Goal: Task Accomplishment & Management: Manage account settings

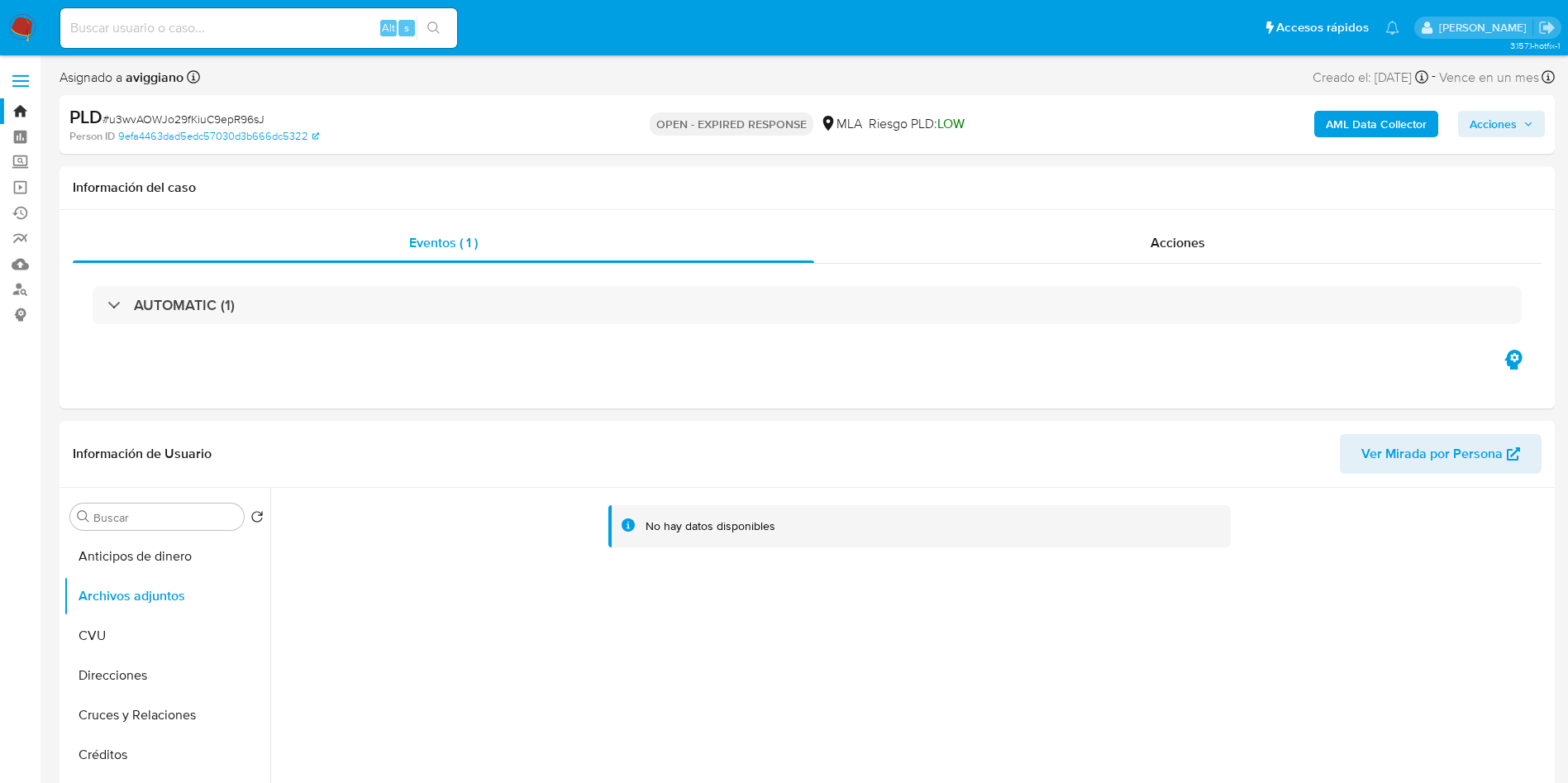
select select "10"
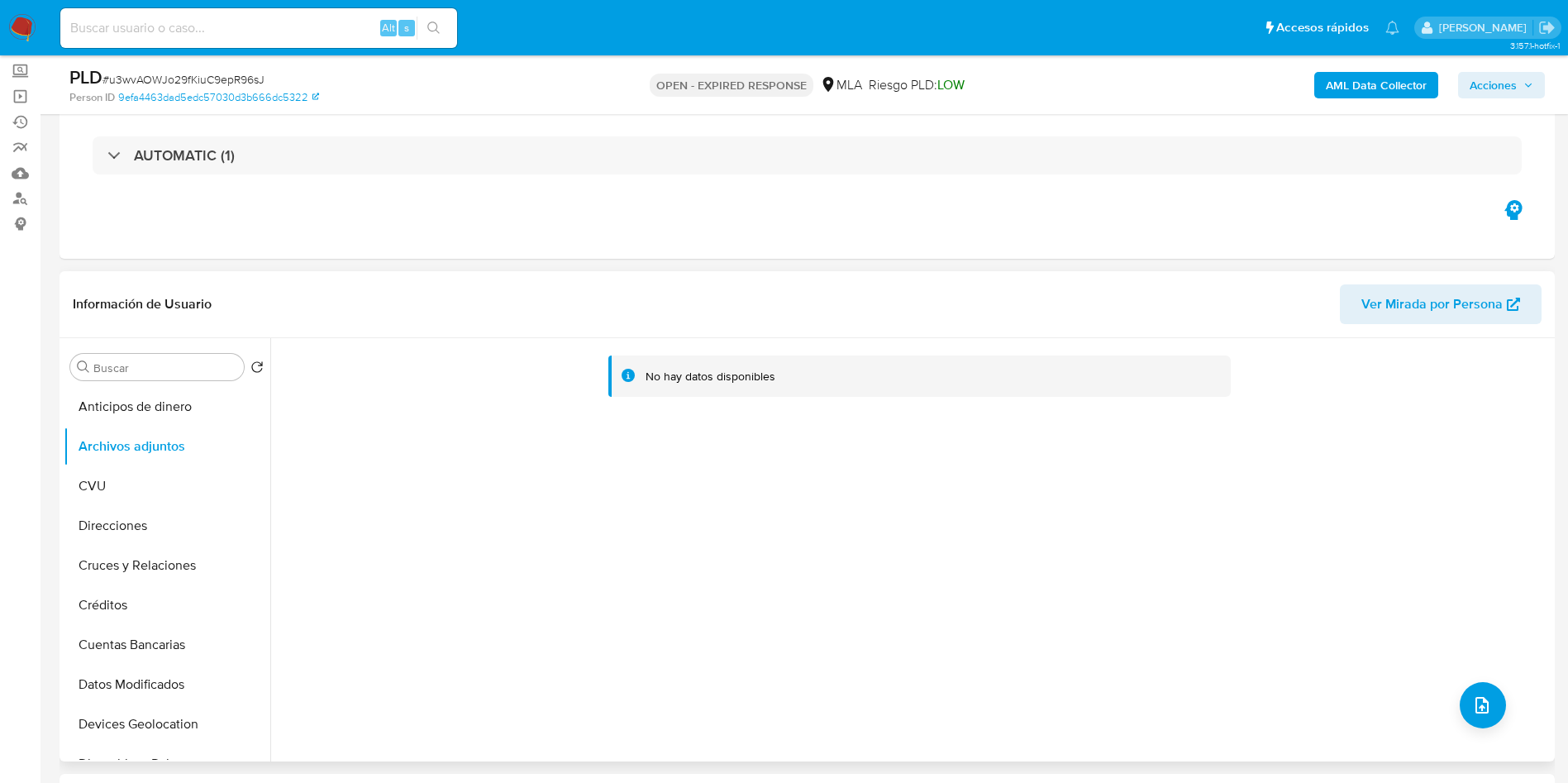
scroll to position [124, 0]
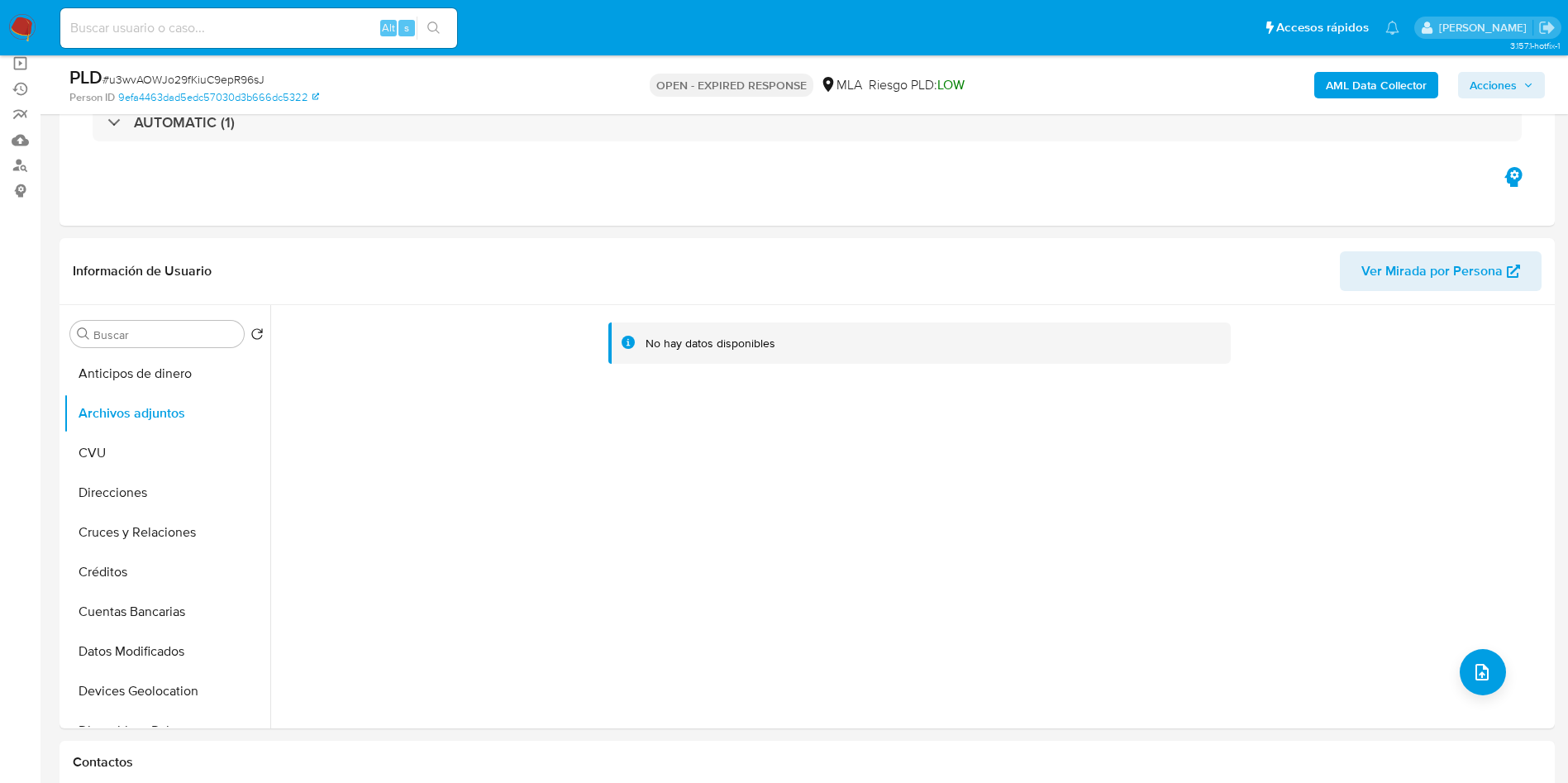
click at [1390, 99] on div "AML Data Collector Acciones" at bounding box center [1301, 84] width 487 height 39
click at [1387, 89] on b "AML Data Collector" at bounding box center [1377, 85] width 101 height 26
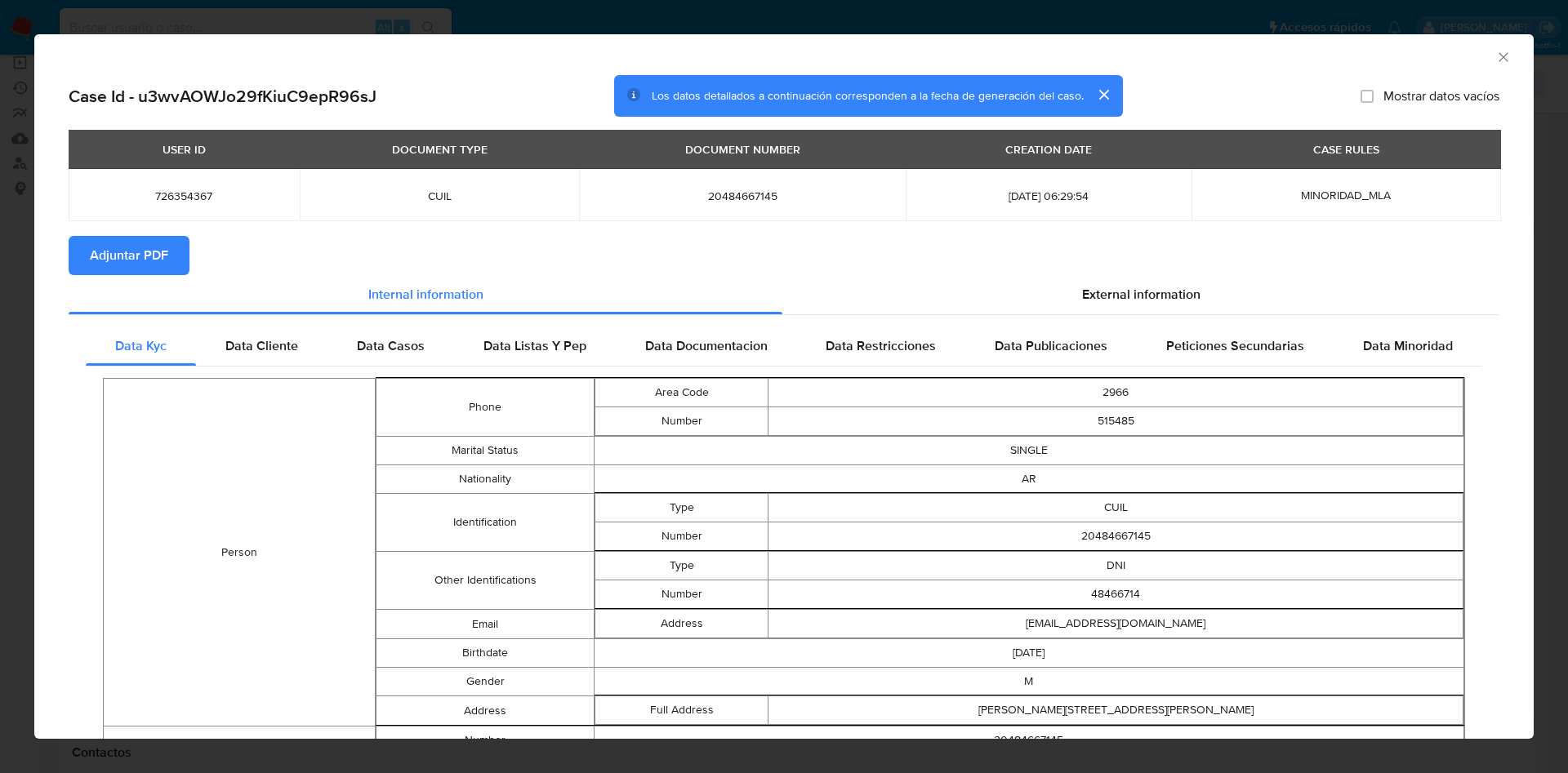
click at [955, 770] on div "AML Data Collector Case Id - u3wvAOWJo29fKiuC9epR96sJ Los datos detallados a co…" at bounding box center [784, 386] width 1568 height 773
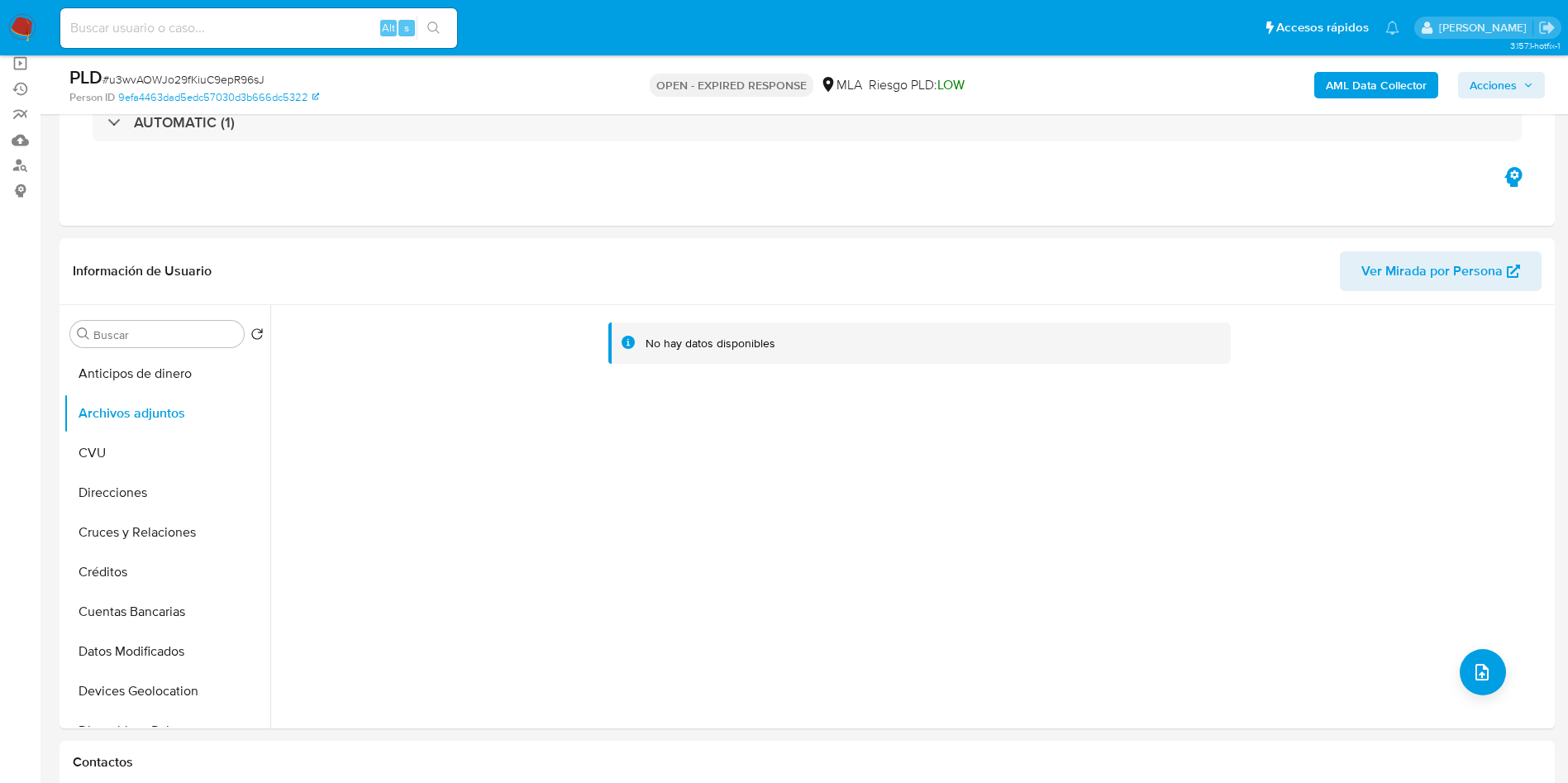
click at [1369, 66] on div "AML Data Collector Acciones" at bounding box center [1301, 84] width 487 height 39
click at [1355, 85] on b "AML Data Collector" at bounding box center [1377, 85] width 101 height 26
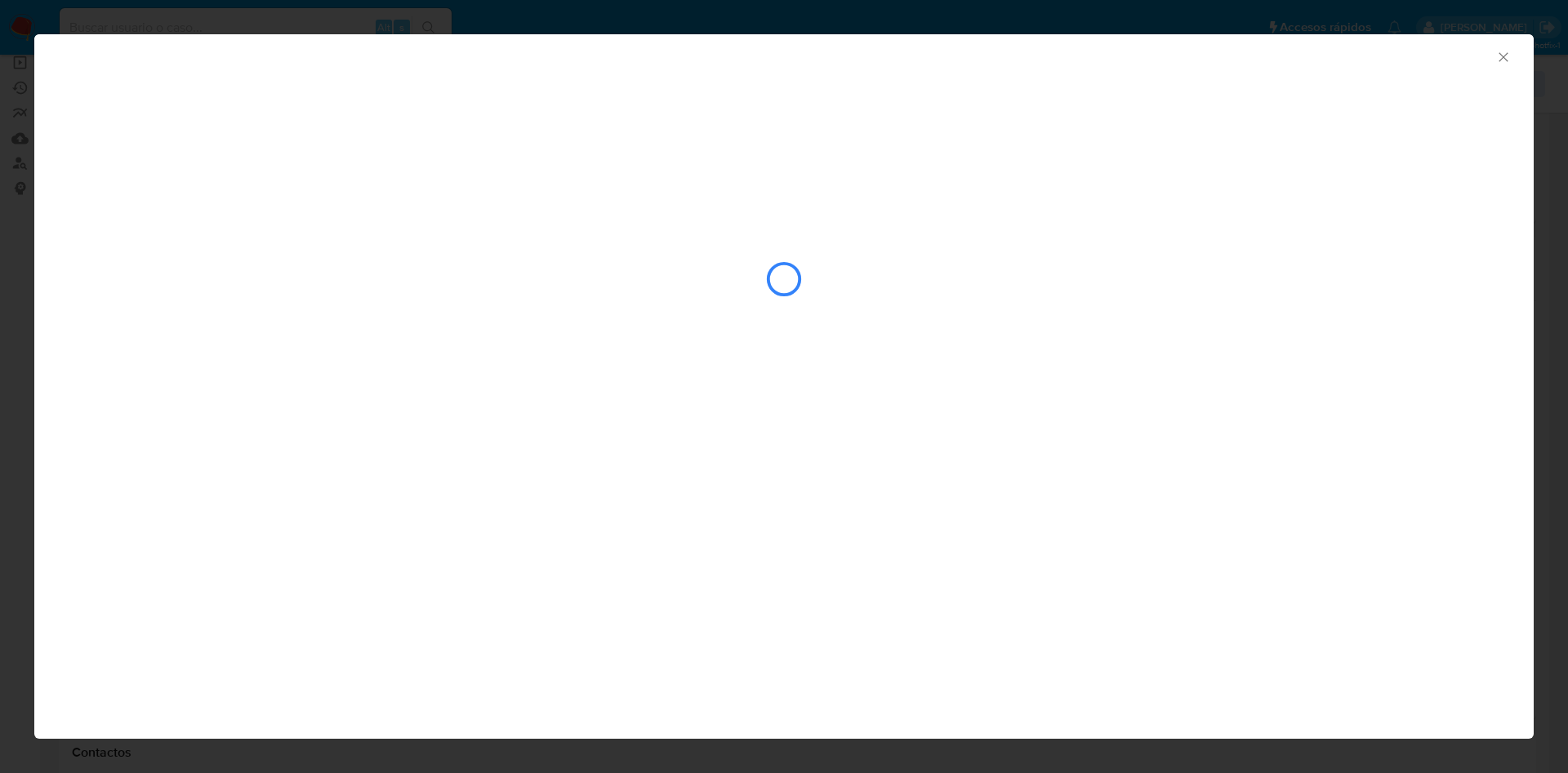
click at [1003, 288] on div "closure-recommendation-modal" at bounding box center [784, 279] width 1432 height 163
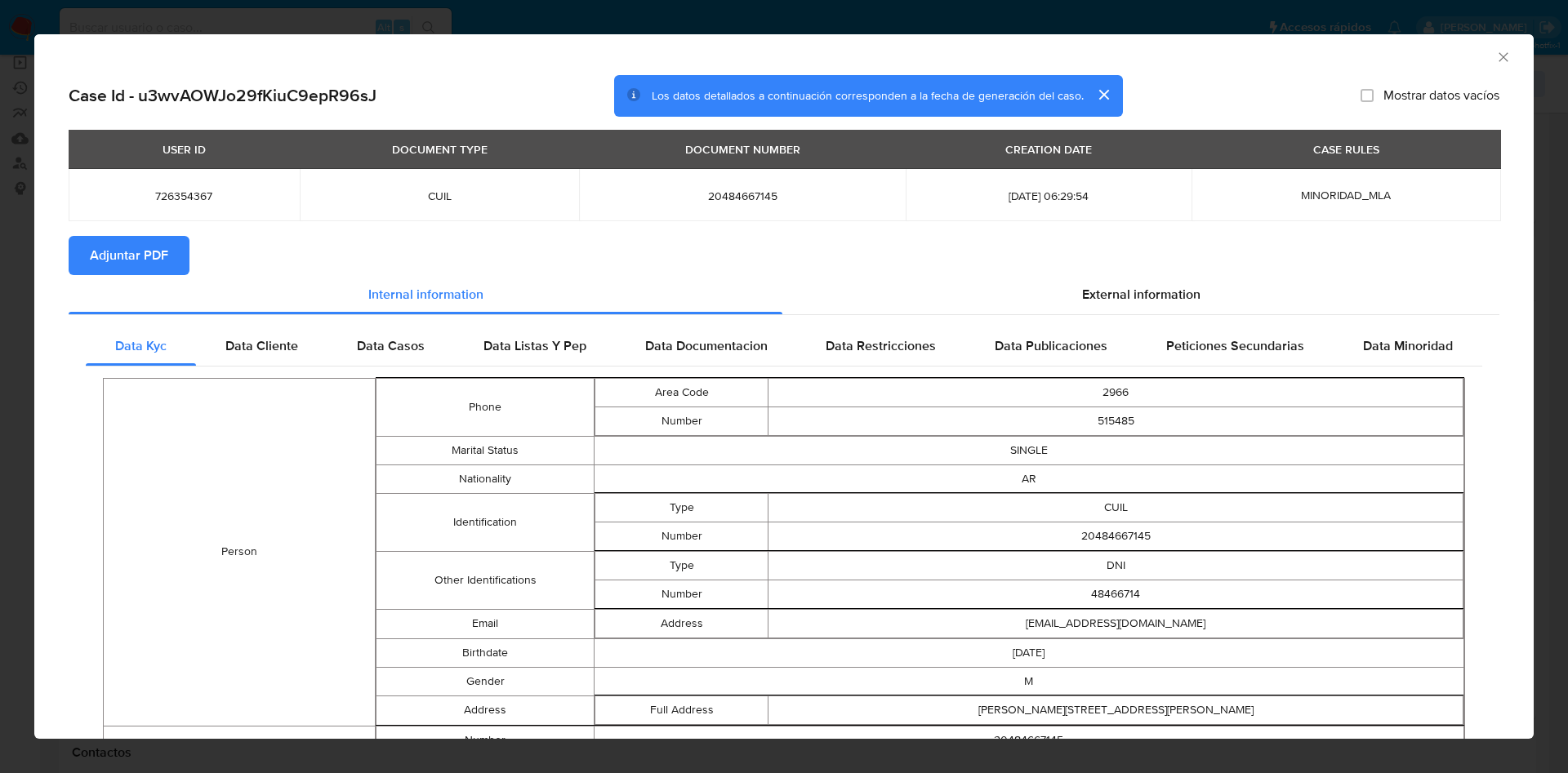
click at [143, 251] on span "Adjuntar PDF" at bounding box center [129, 256] width 78 height 36
click at [1496, 59] on icon "Cerrar ventana" at bounding box center [1504, 57] width 16 height 16
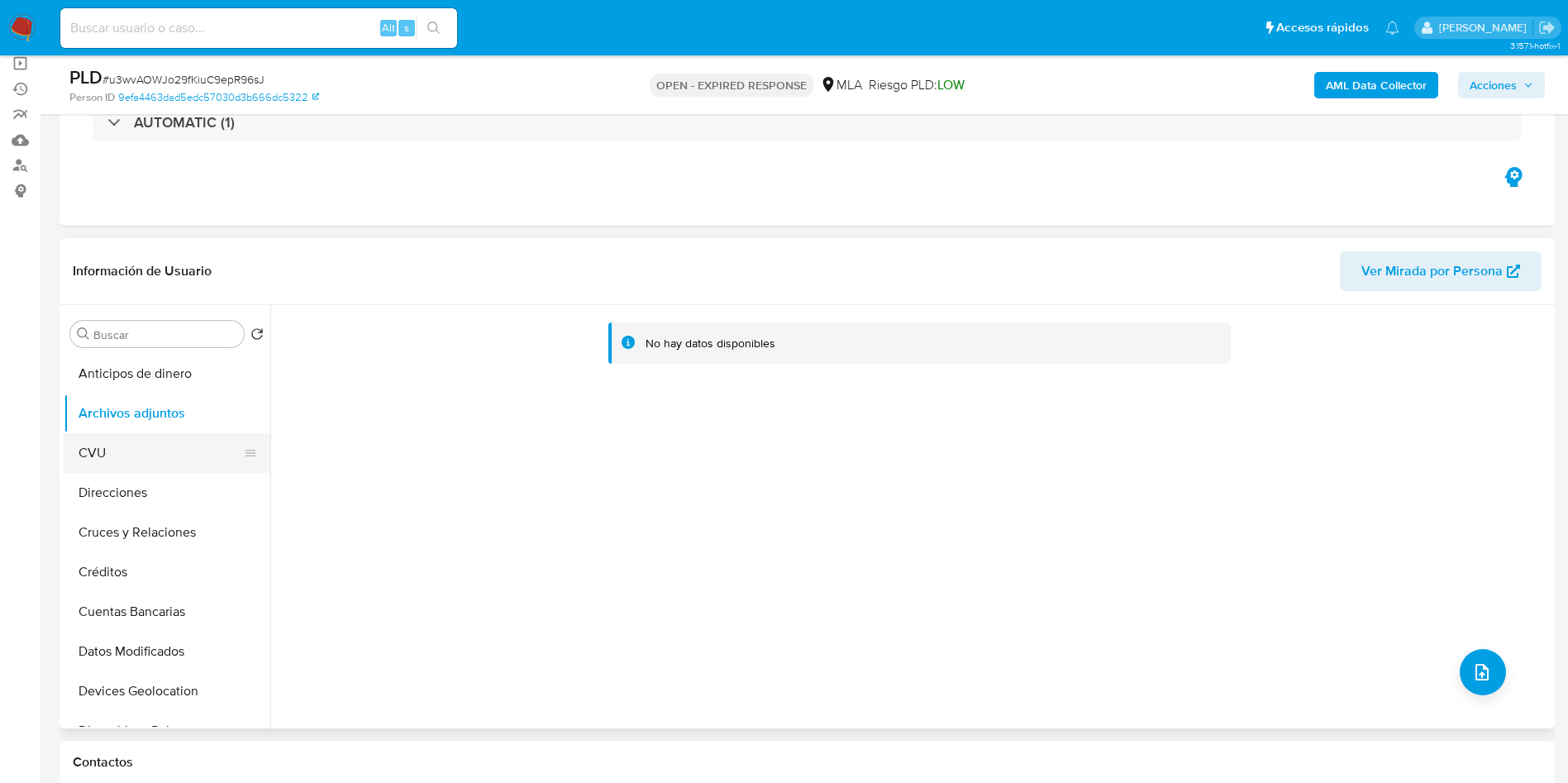
click at [149, 451] on button "CVU" at bounding box center [161, 453] width 193 height 40
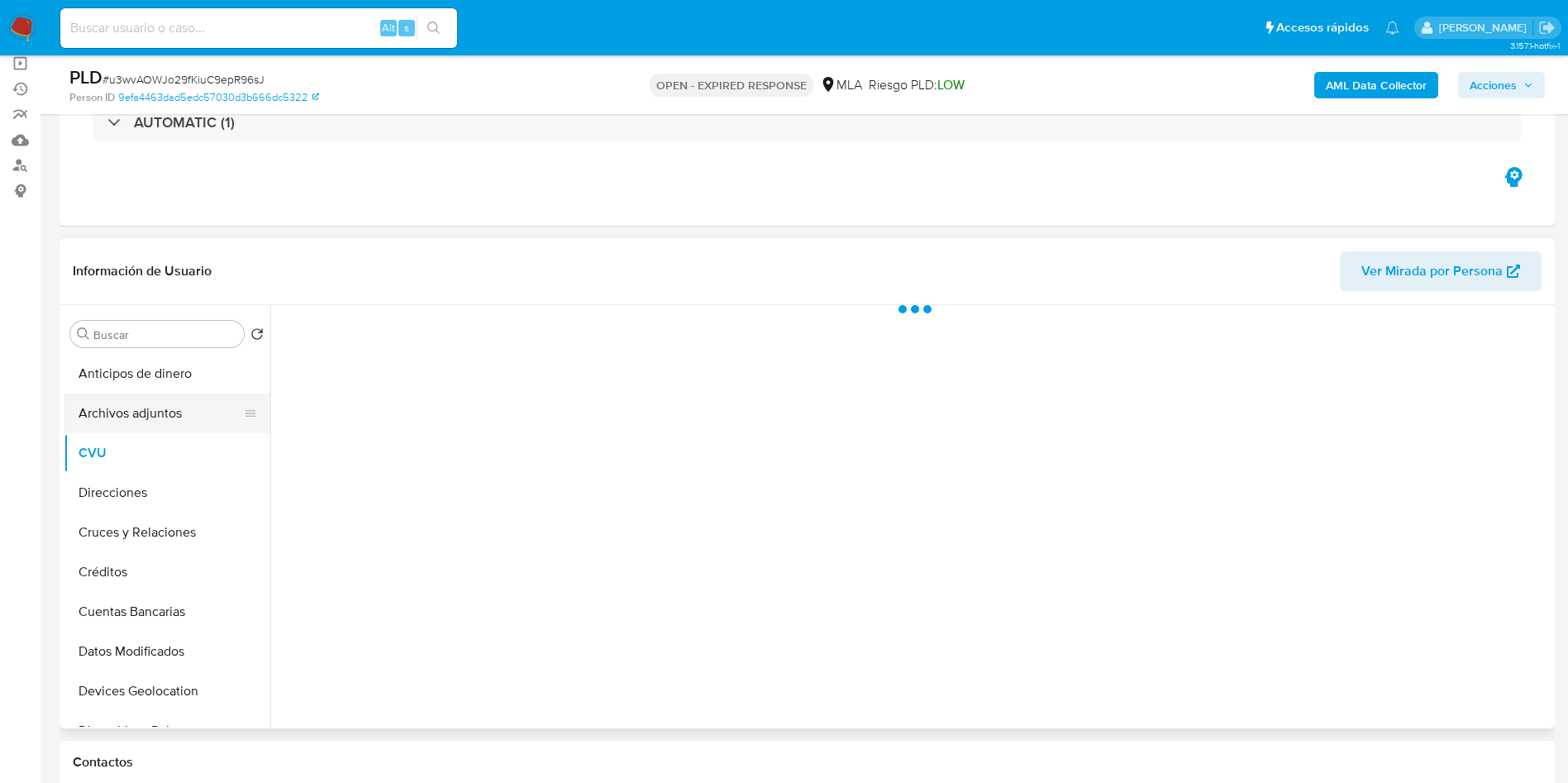
click at [174, 408] on button "Archivos adjuntos" at bounding box center [161, 414] width 193 height 40
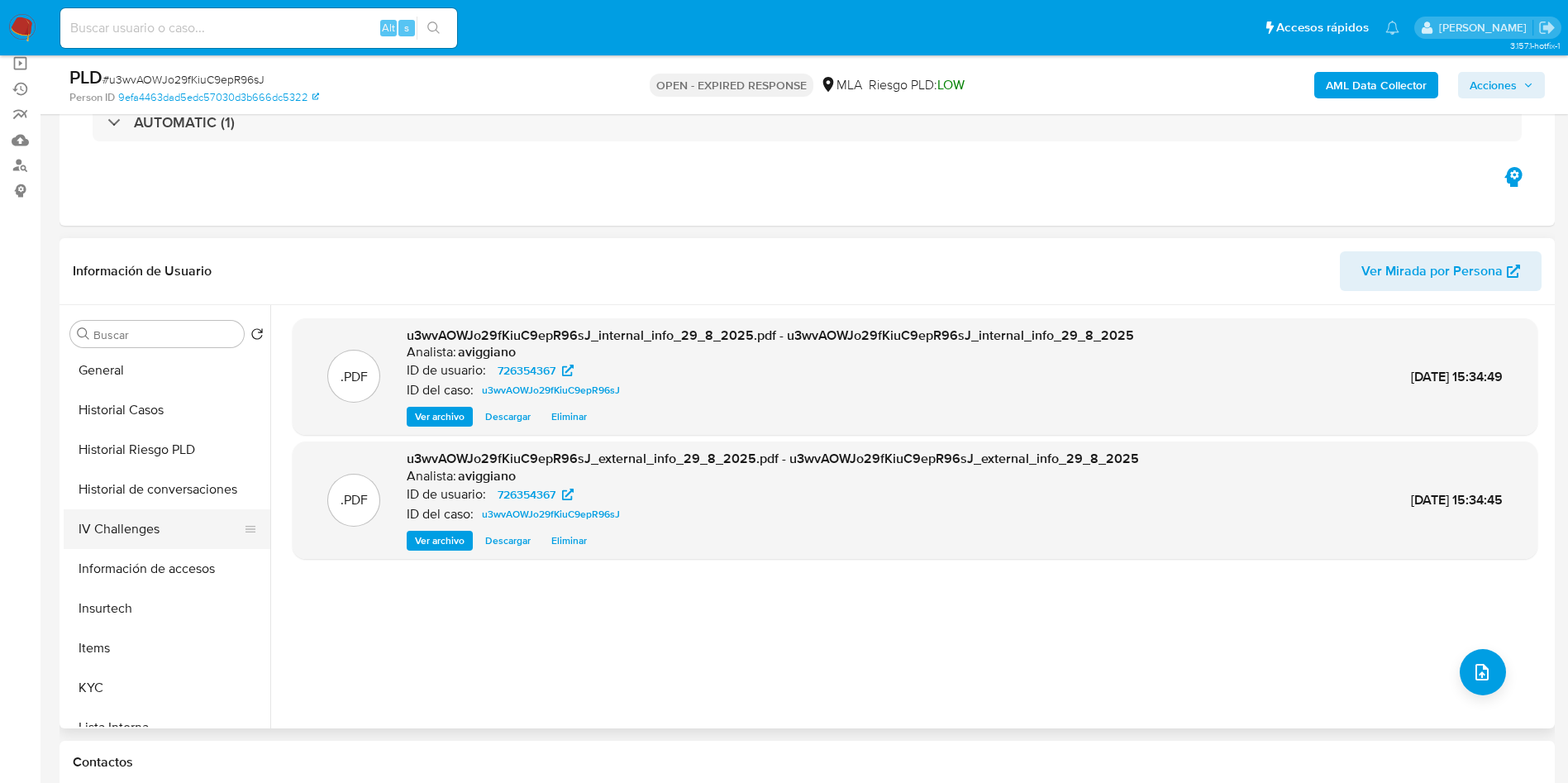
scroll to position [620, 0]
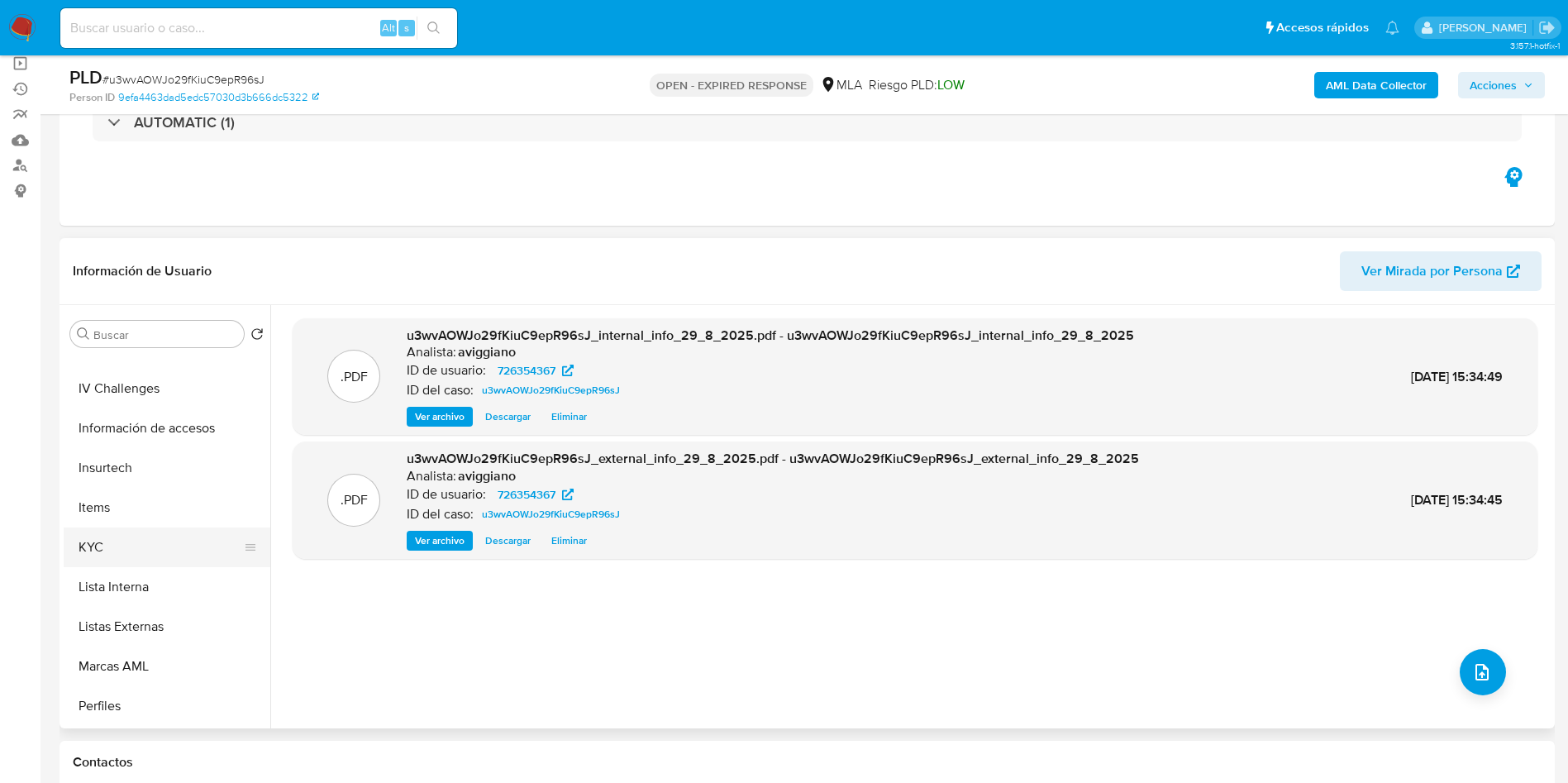
click at [133, 555] on button "KYC" at bounding box center [161, 547] width 193 height 40
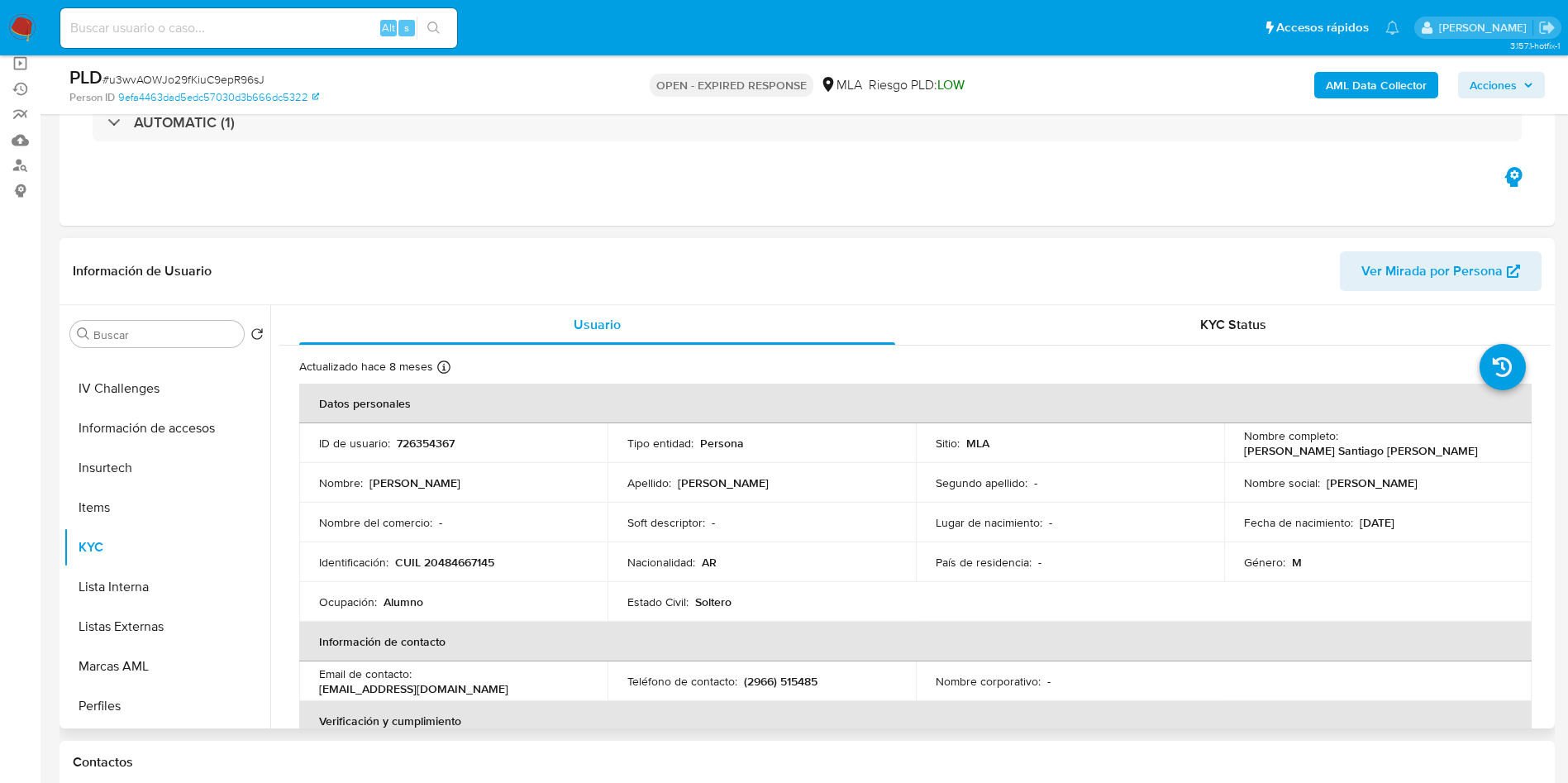
click at [453, 562] on p "CUIL 20484667145" at bounding box center [445, 563] width 99 height 14
copy p "20484667145"
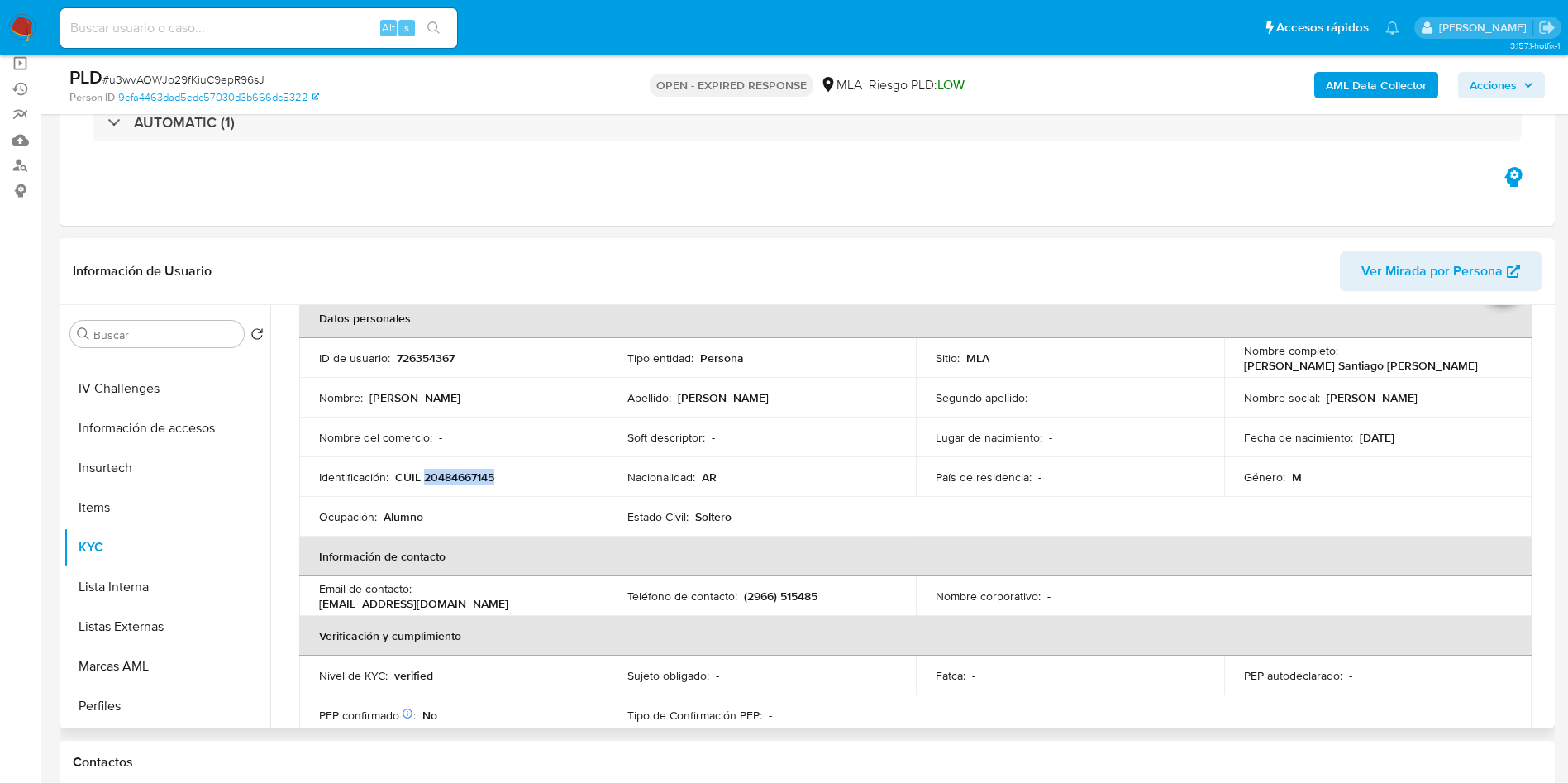
scroll to position [124, 0]
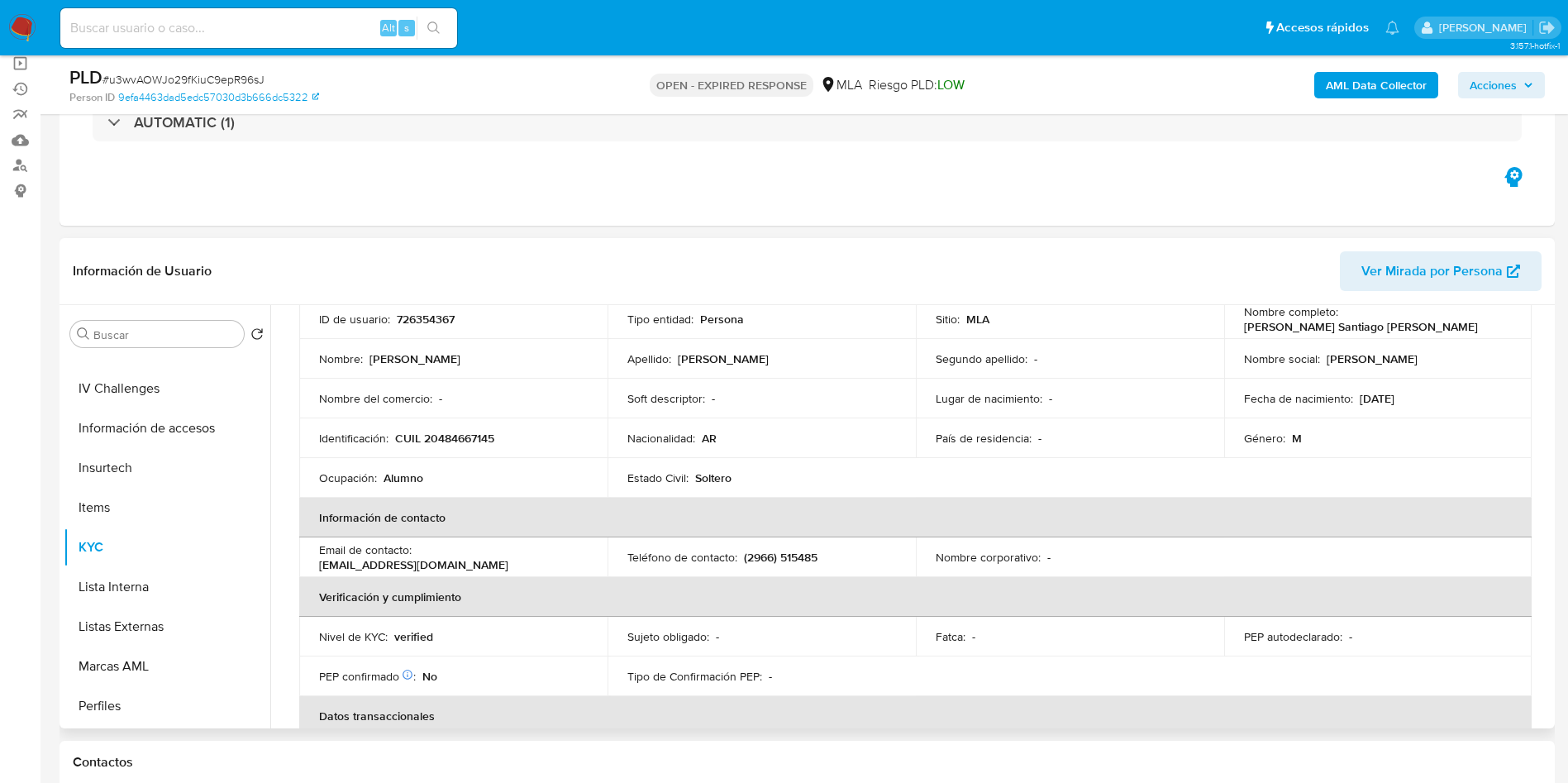
click at [406, 321] on p "726354367" at bounding box center [426, 319] width 58 height 14
click at [408, 321] on p "726354367" at bounding box center [426, 319] width 58 height 14
copy p "726354367"
drag, startPoint x: 368, startPoint y: 362, endPoint x: 805, endPoint y: 595, distance: 495.2
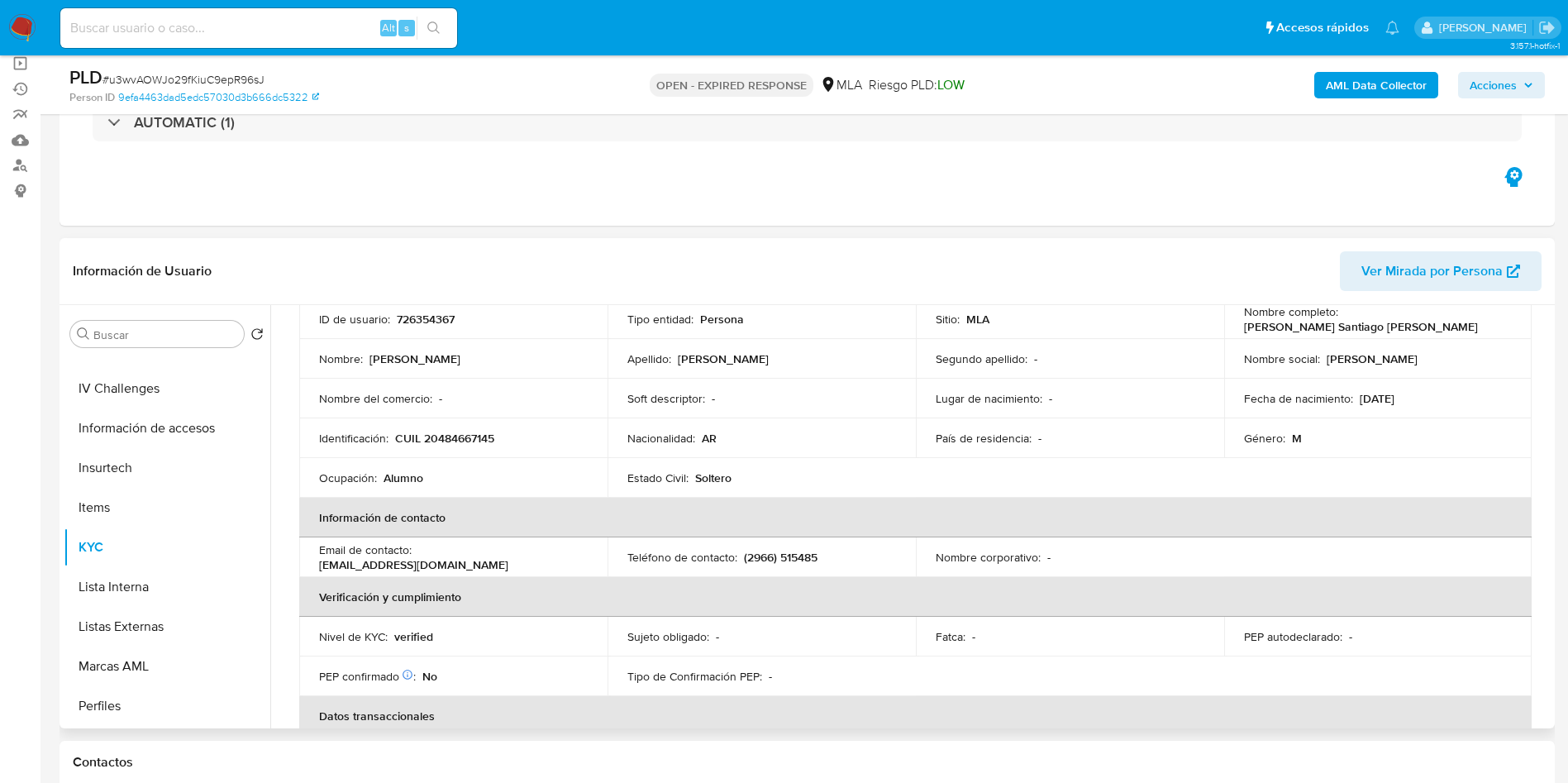
click at [369, 362] on p "Martín Santiago" at bounding box center [414, 359] width 91 height 14
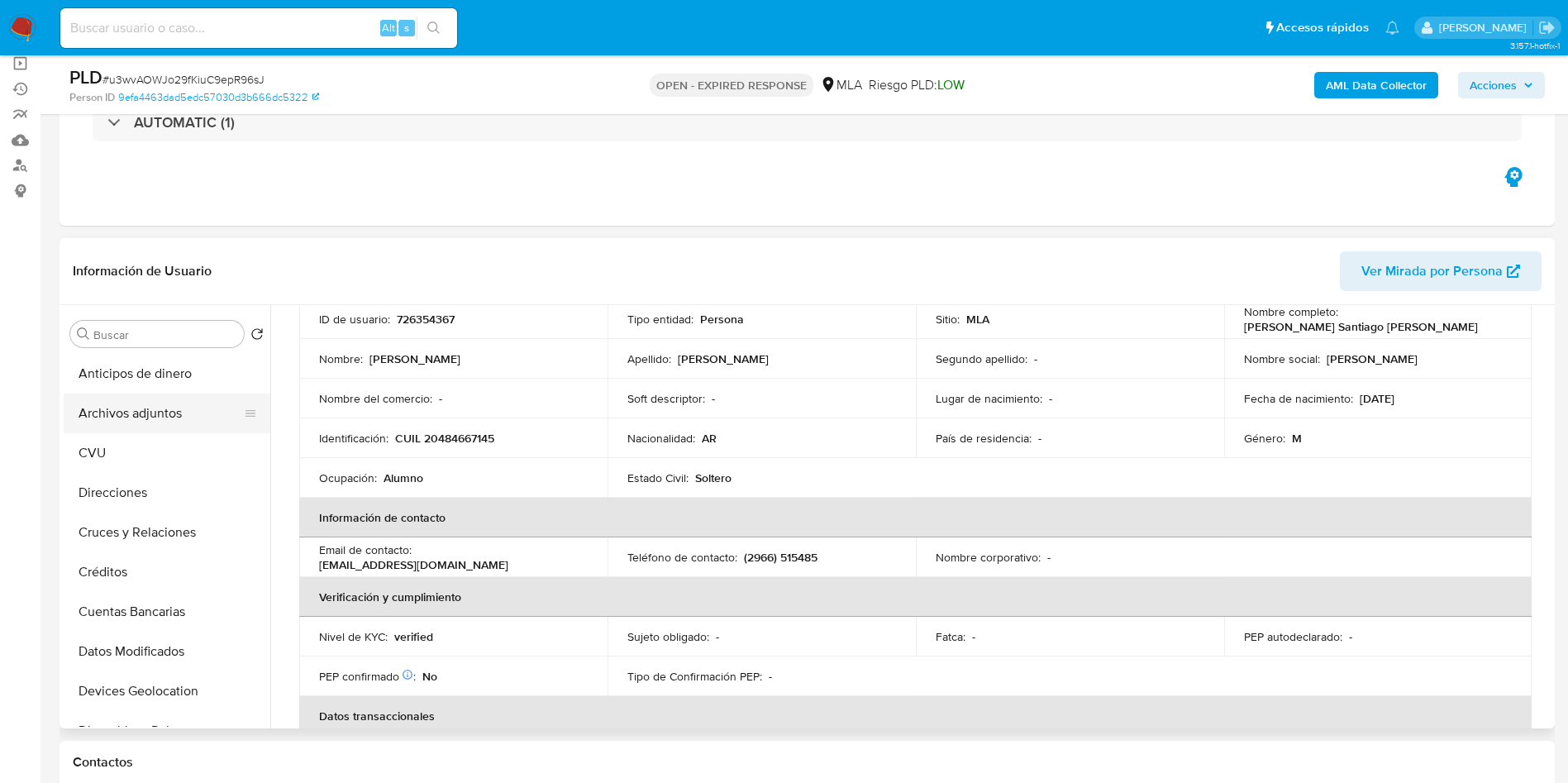
click at [178, 428] on button "Archivos adjuntos" at bounding box center [161, 414] width 193 height 40
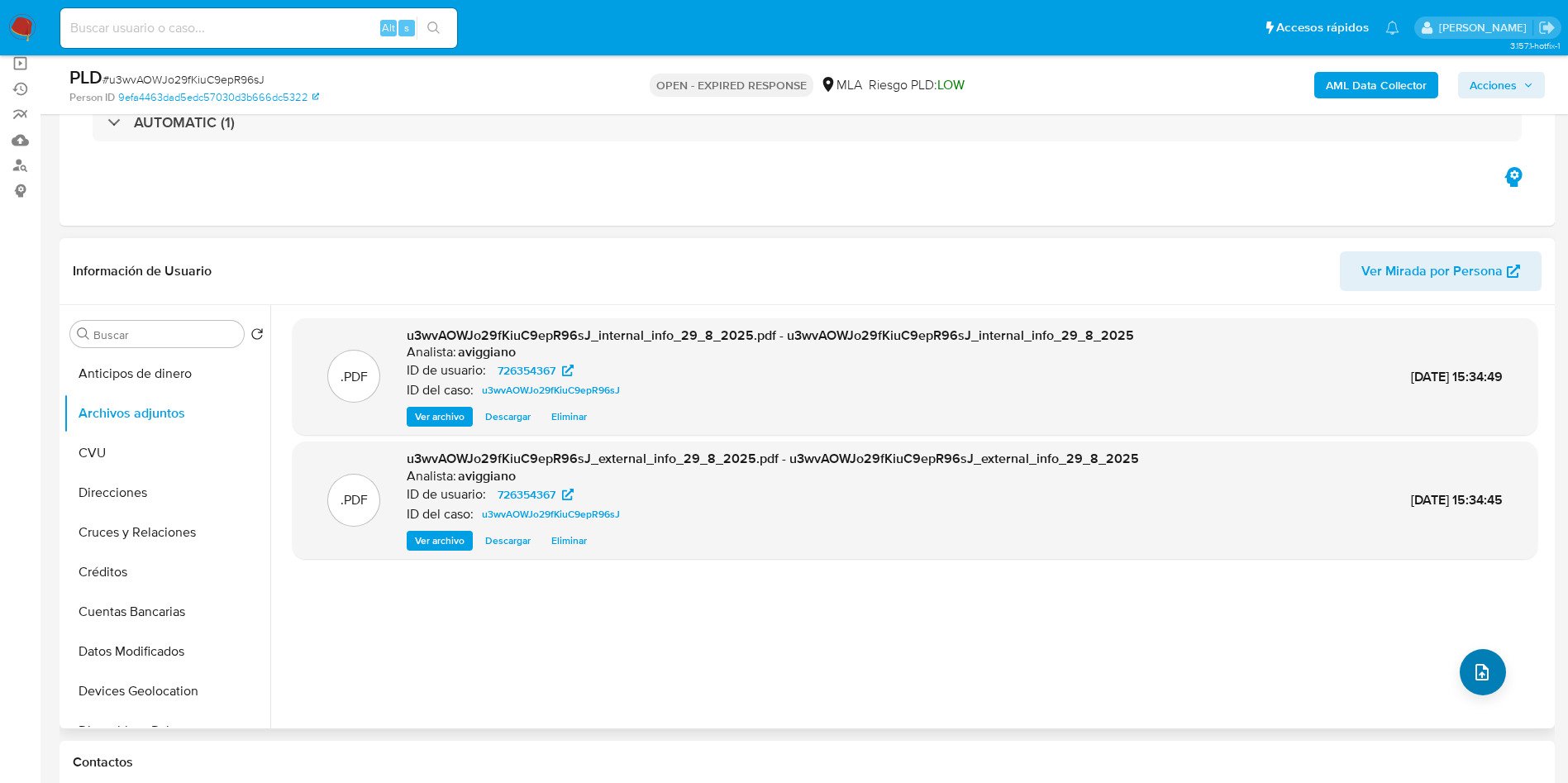
click at [1497, 675] on div ".PDF u3wvAOWJo29fKiuC9epR96sJ_internal_info_29_8_2025.pdf - u3wvAOWJo29fKiuC9ep…" at bounding box center [914, 517] width 1245 height 397
click at [1496, 676] on button "upload-file" at bounding box center [1482, 672] width 46 height 46
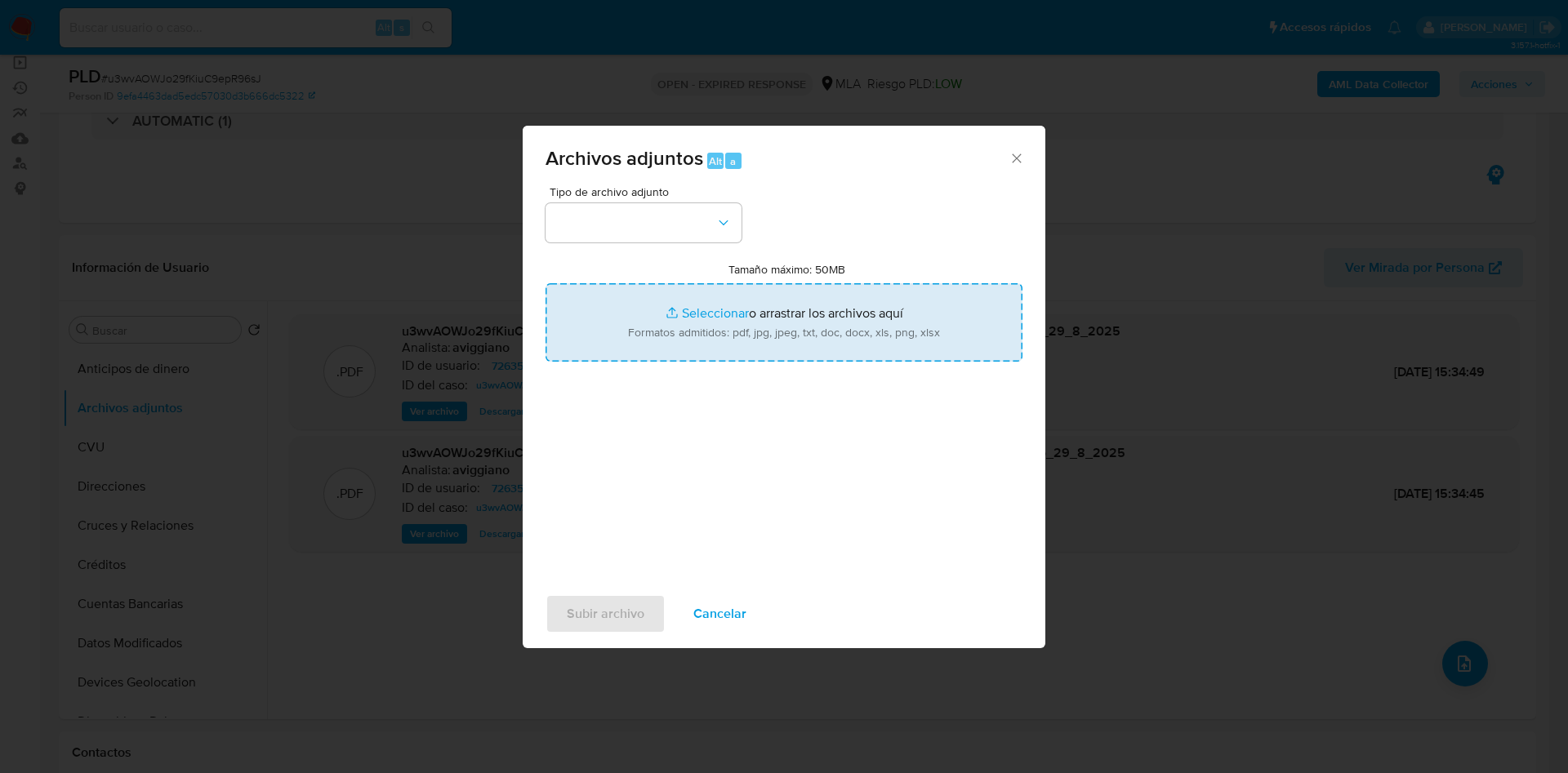
click at [959, 338] on input "Tamaño máximo: 50MB Seleccionar archivos" at bounding box center [784, 323] width 477 height 78
type input "C:\fakepath\Movimientos - 726354367.xlsx"
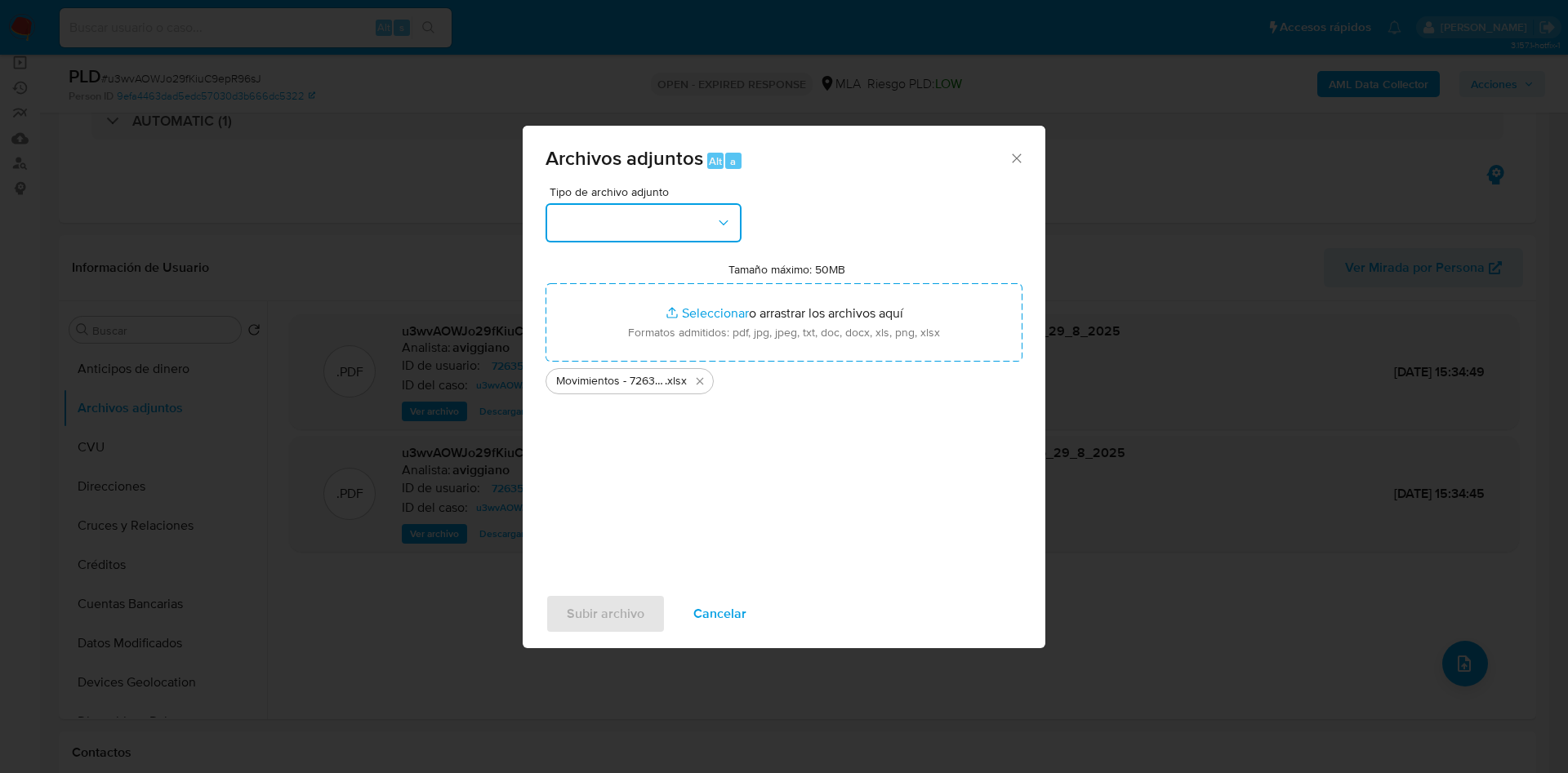
click at [682, 224] on button "button" at bounding box center [644, 223] width 196 height 39
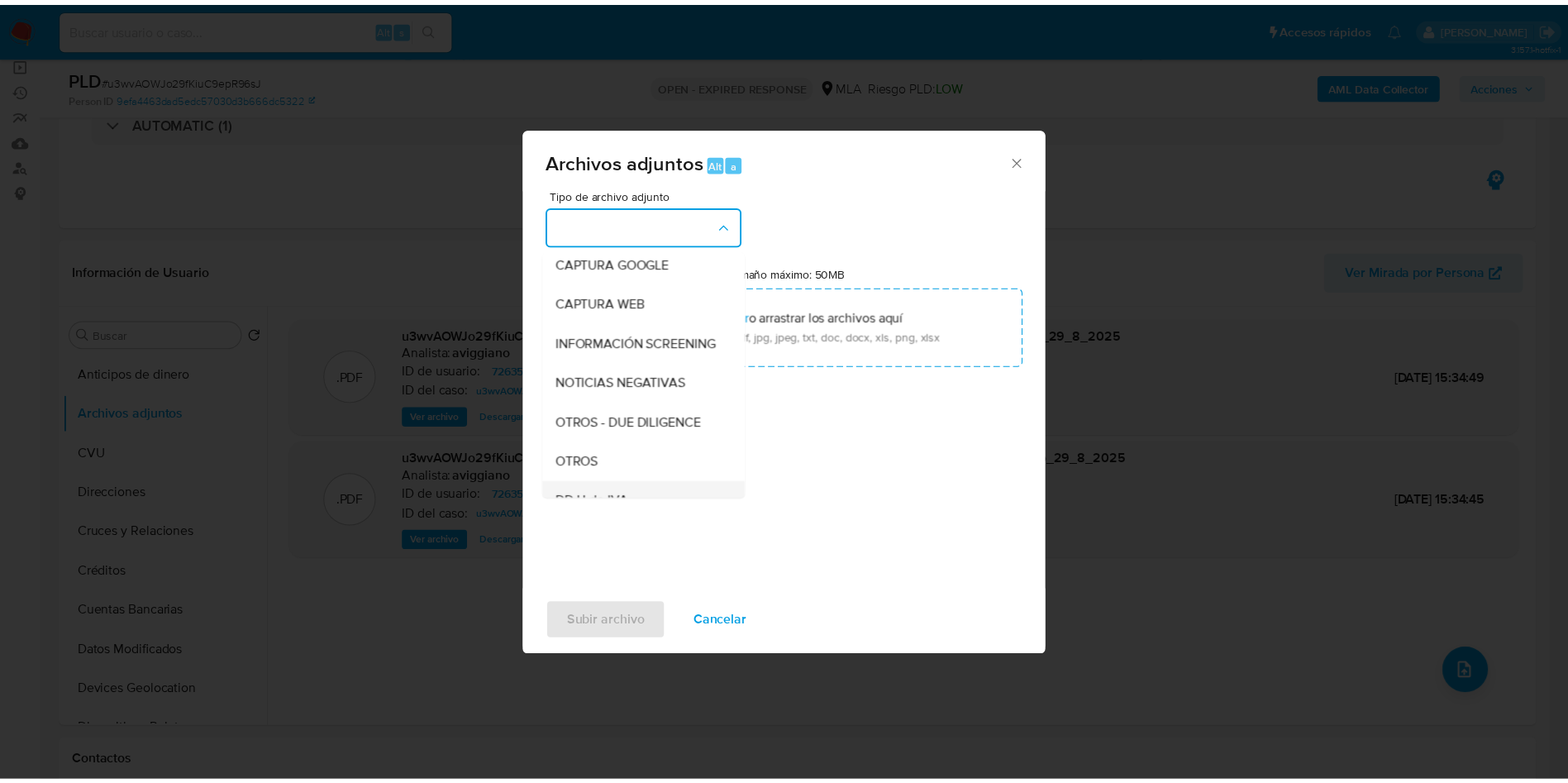
scroll to position [248, 0]
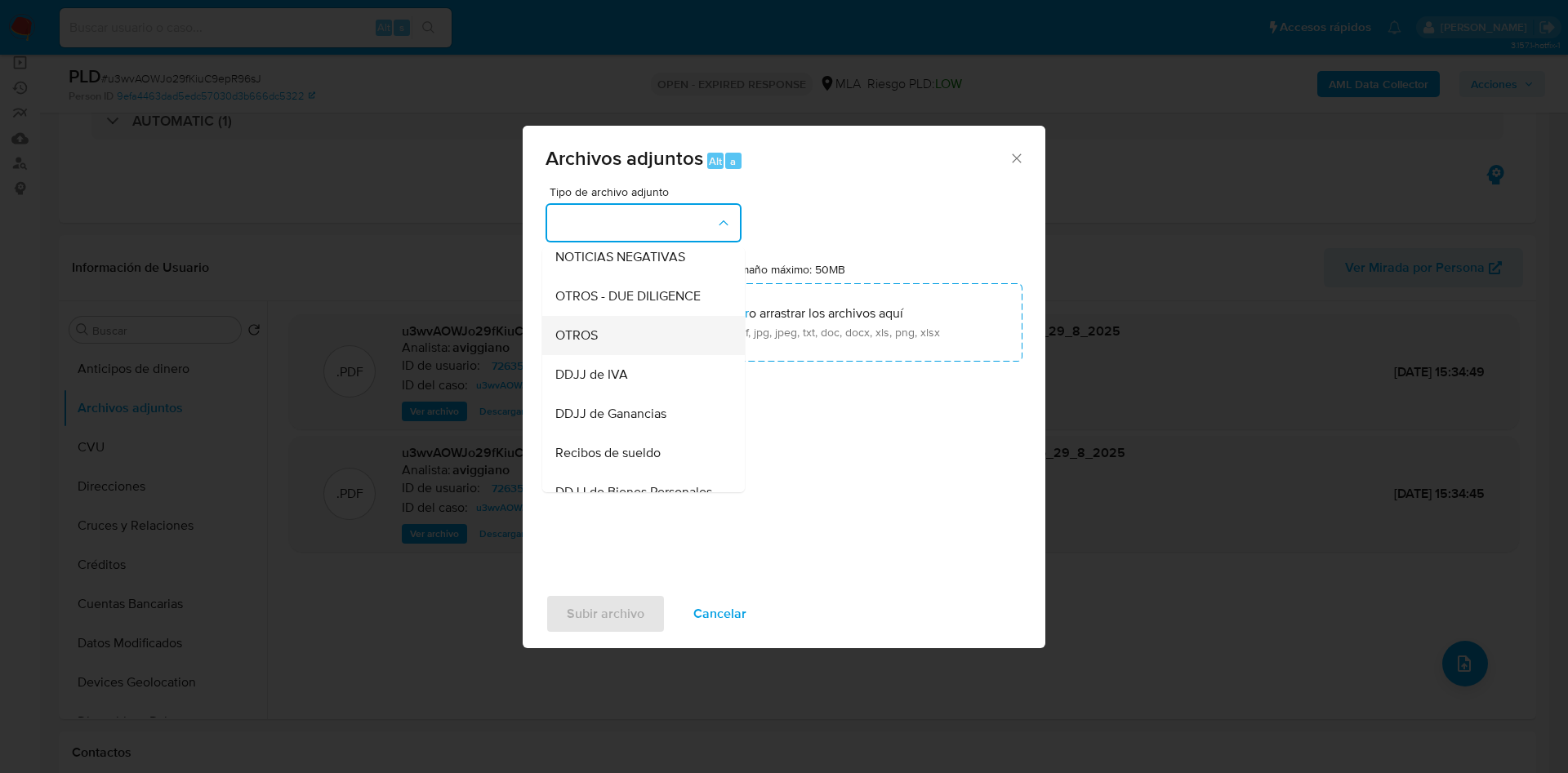
click at [608, 355] on div "OTROS" at bounding box center [639, 335] width 167 height 39
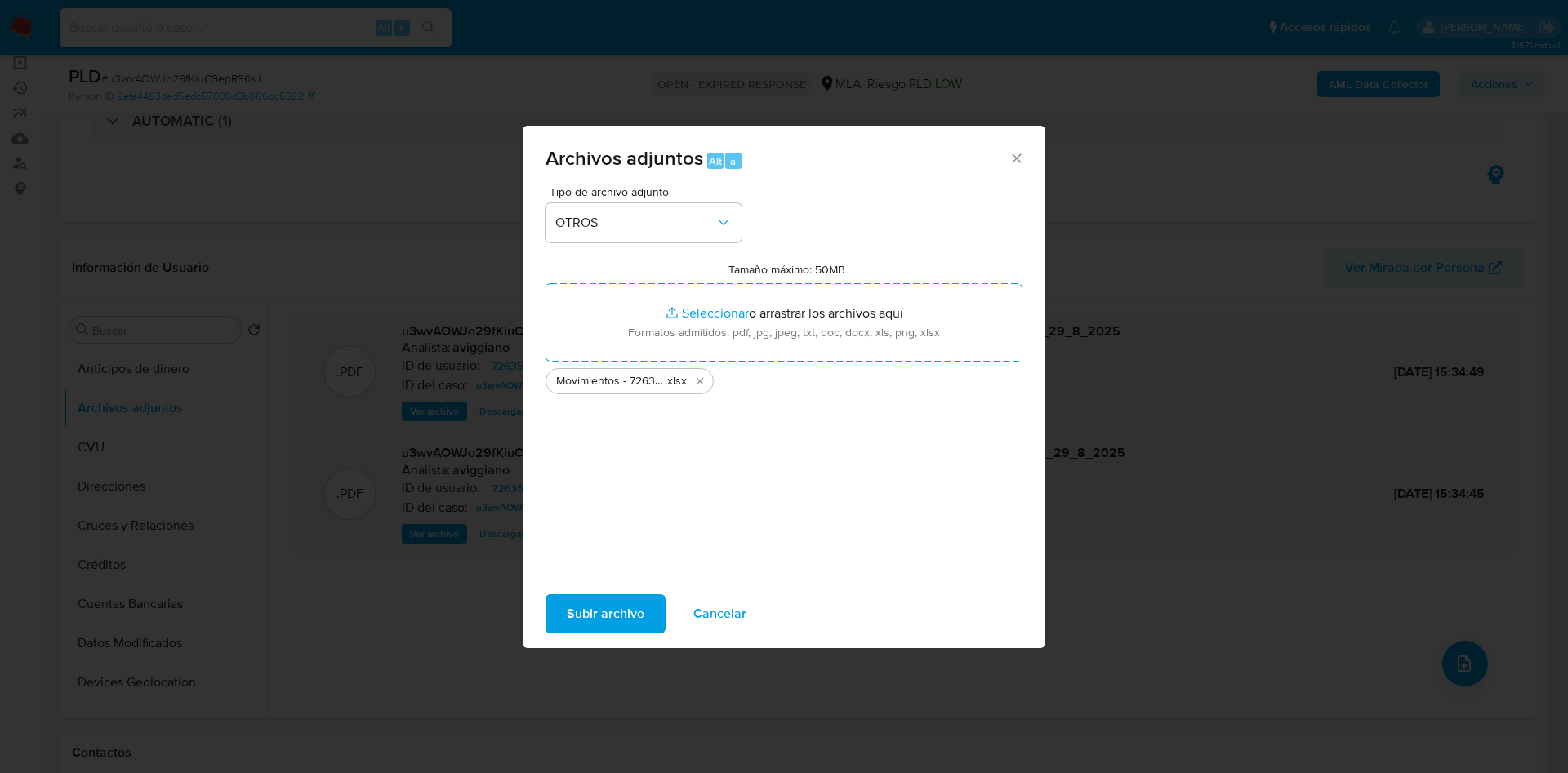
click at [590, 611] on span "Subir archivo" at bounding box center [606, 614] width 78 height 36
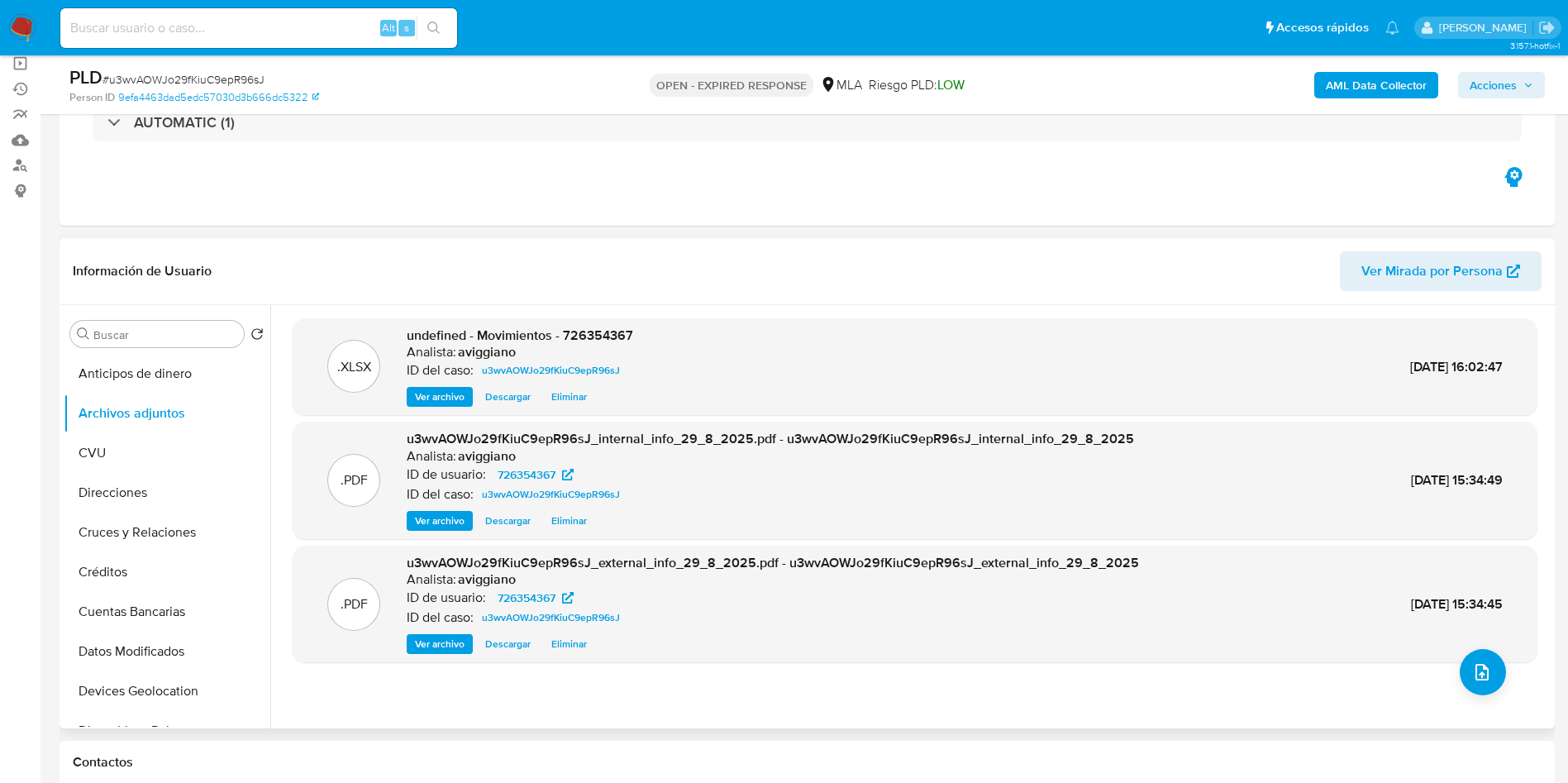
click at [1518, 676] on div ".XLSX undefined - Movimientos - 726354367 Analista: aviggiano ID del caso: u3wv…" at bounding box center [914, 517] width 1245 height 397
click at [1480, 671] on icon "upload-file" at bounding box center [1482, 673] width 20 height 20
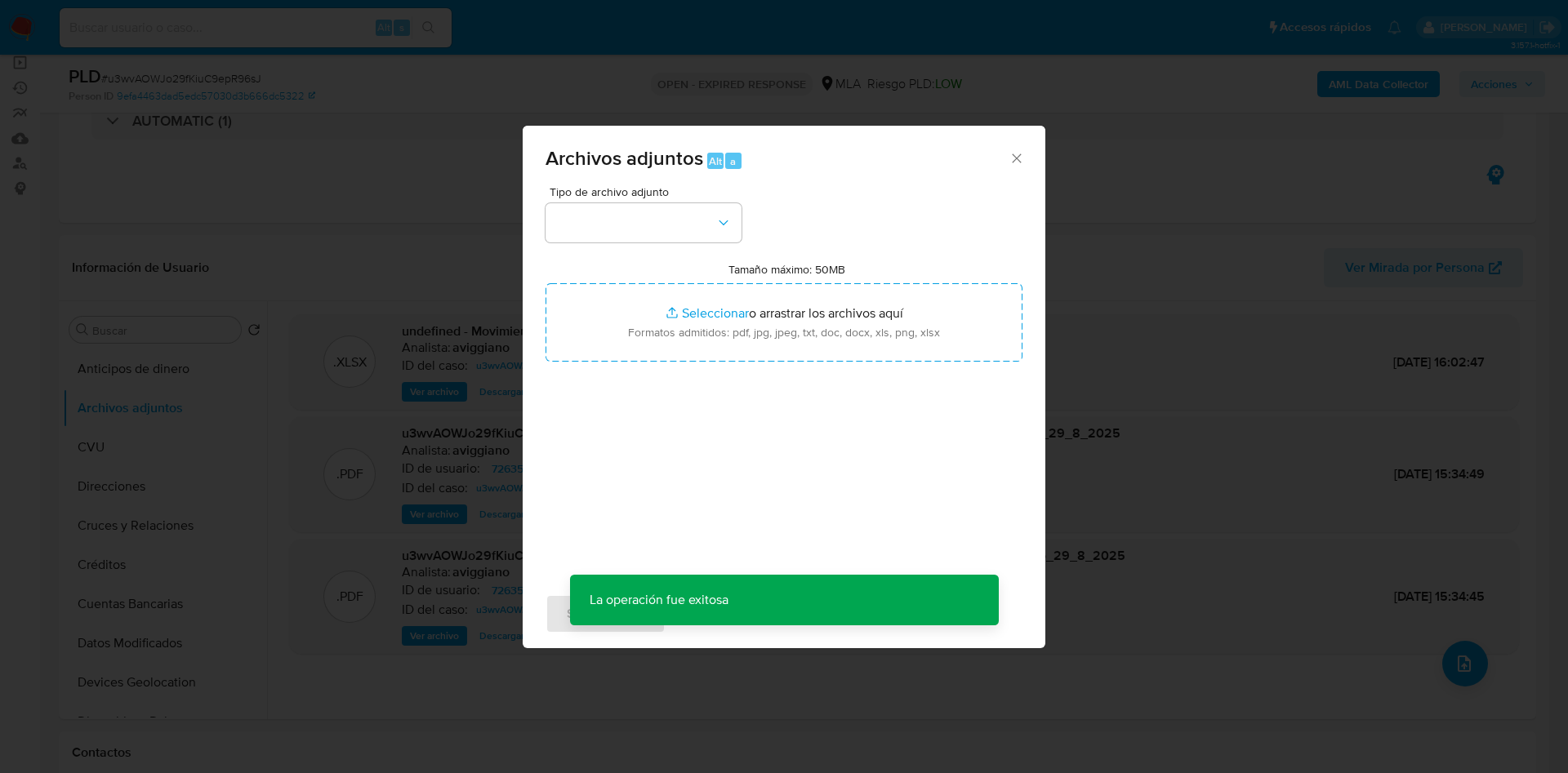
click at [1032, 149] on div "Archivos adjuntos Alt a" at bounding box center [784, 156] width 523 height 62
click at [1019, 154] on icon "Cerrar" at bounding box center [1017, 158] width 9 height 9
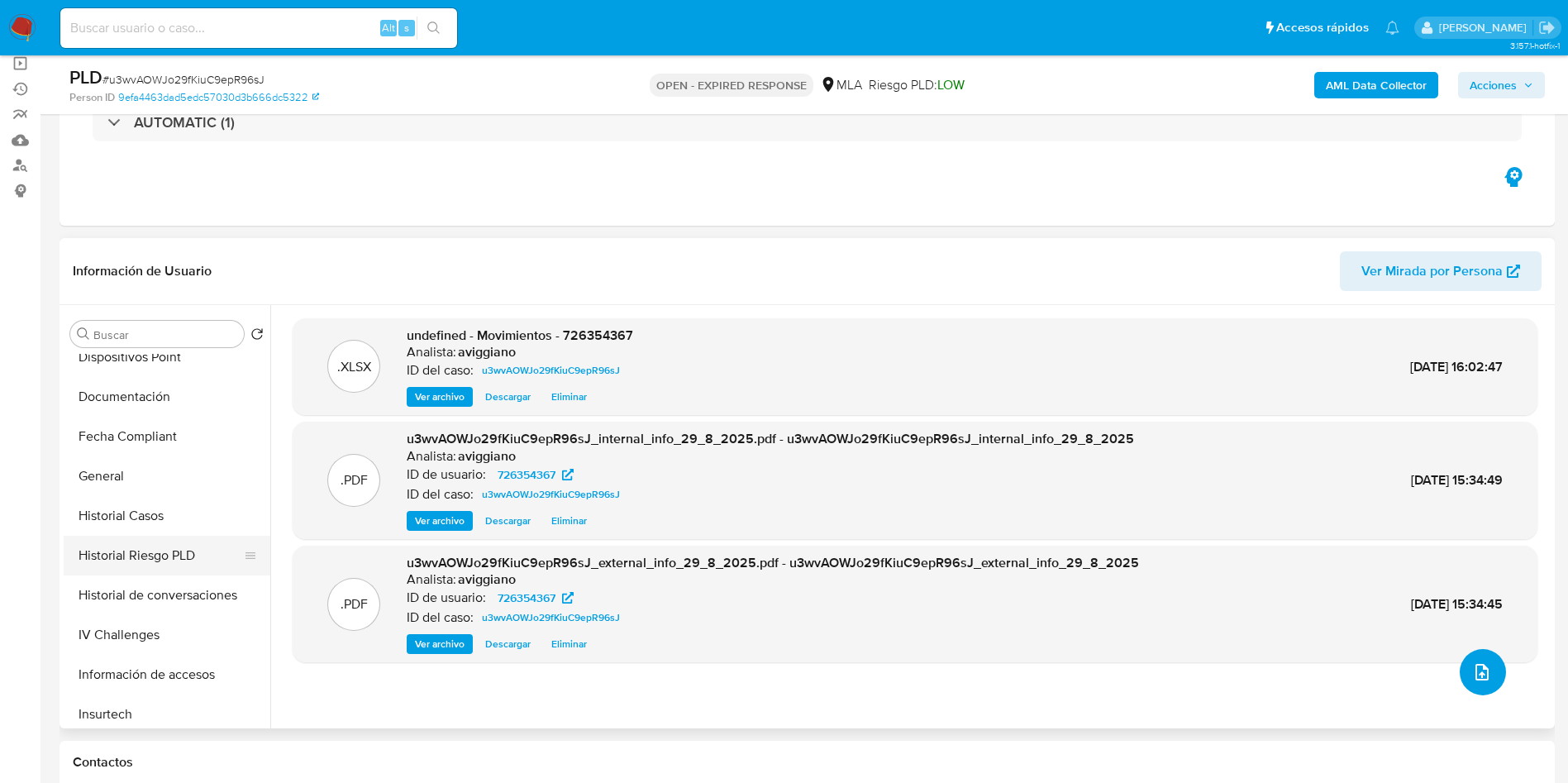
scroll to position [620, 0]
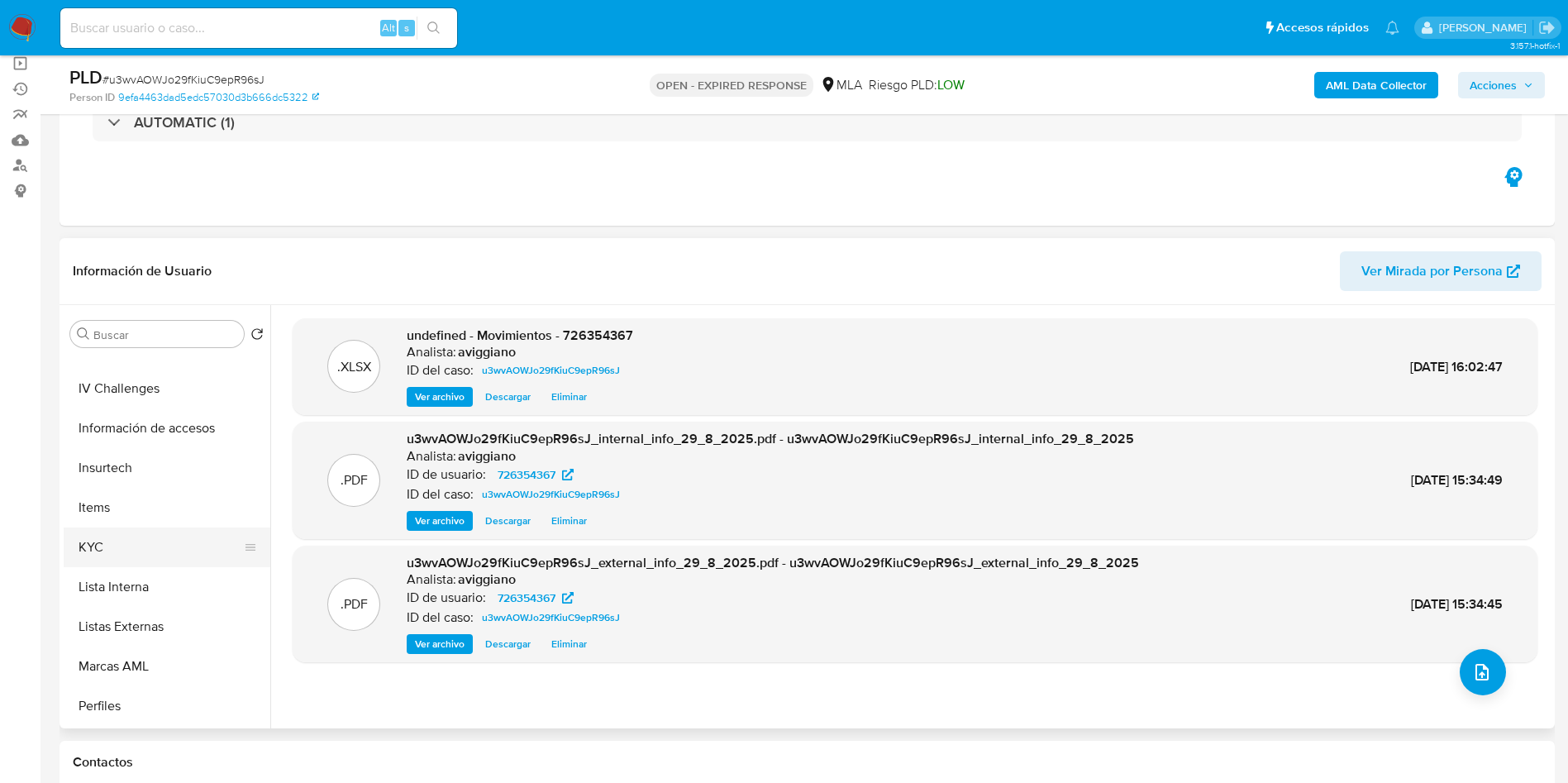
click at [139, 535] on button "KYC" at bounding box center [161, 547] width 193 height 40
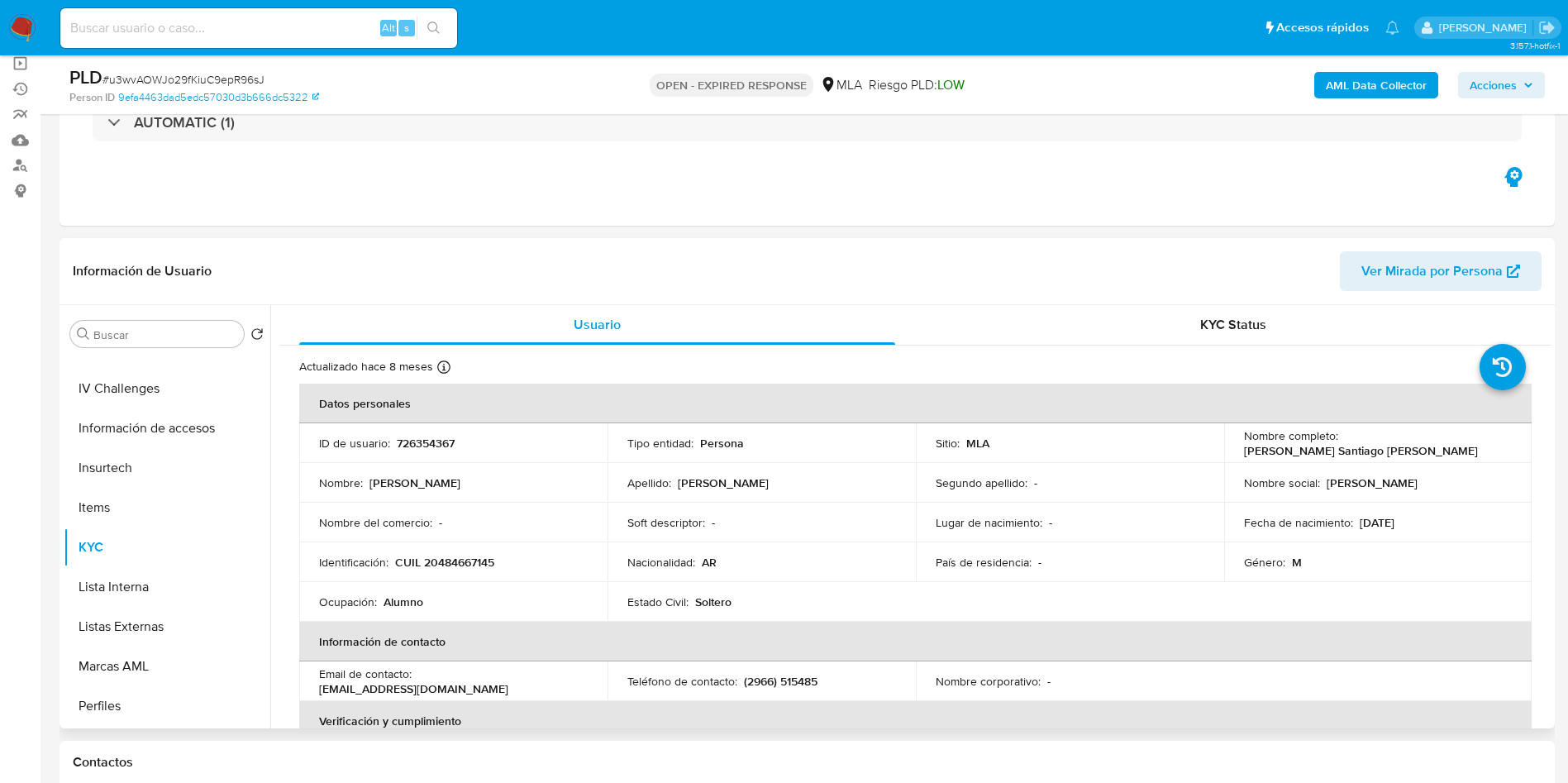
click at [431, 562] on p "CUIL 20484667145" at bounding box center [445, 563] width 99 height 14
click at [431, 562] on p "CUIL 20484667145" at bounding box center [445, 563] width 99 height 14
copy p "20484667145"
click at [437, 427] on td "ID de usuario : 726354367" at bounding box center [454, 443] width 309 height 40
click at [435, 433] on td "ID de usuario : 726354367" at bounding box center [454, 443] width 309 height 40
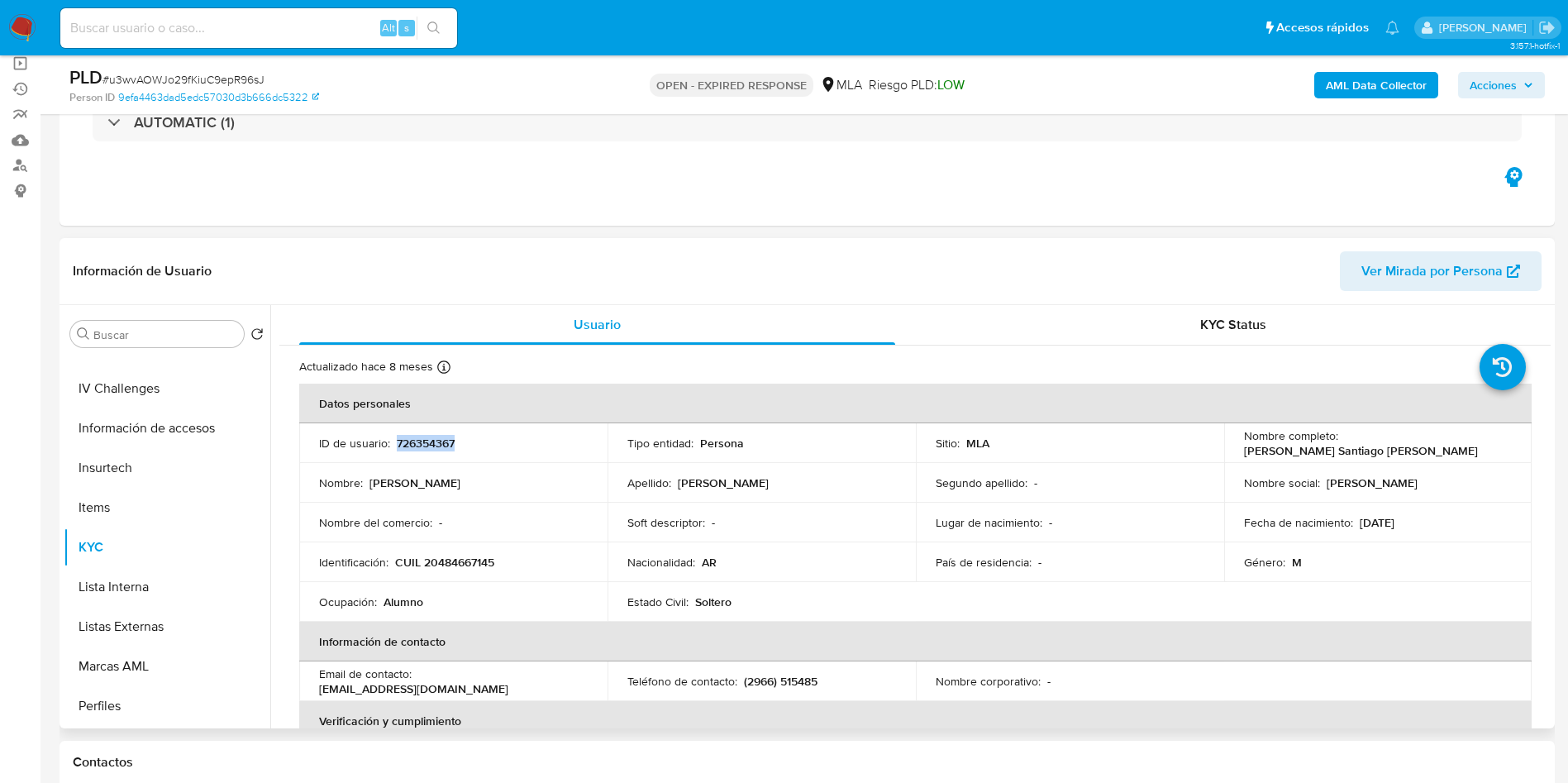
click at [435, 433] on td "ID de usuario : 726354367" at bounding box center [454, 443] width 309 height 40
drag, startPoint x: 418, startPoint y: 452, endPoint x: 407, endPoint y: 443, distance: 14.2
click at [407, 443] on p "726354367" at bounding box center [426, 443] width 58 height 14
click at [408, 443] on p "726354367" at bounding box center [426, 443] width 58 height 14
copy p "726354367"
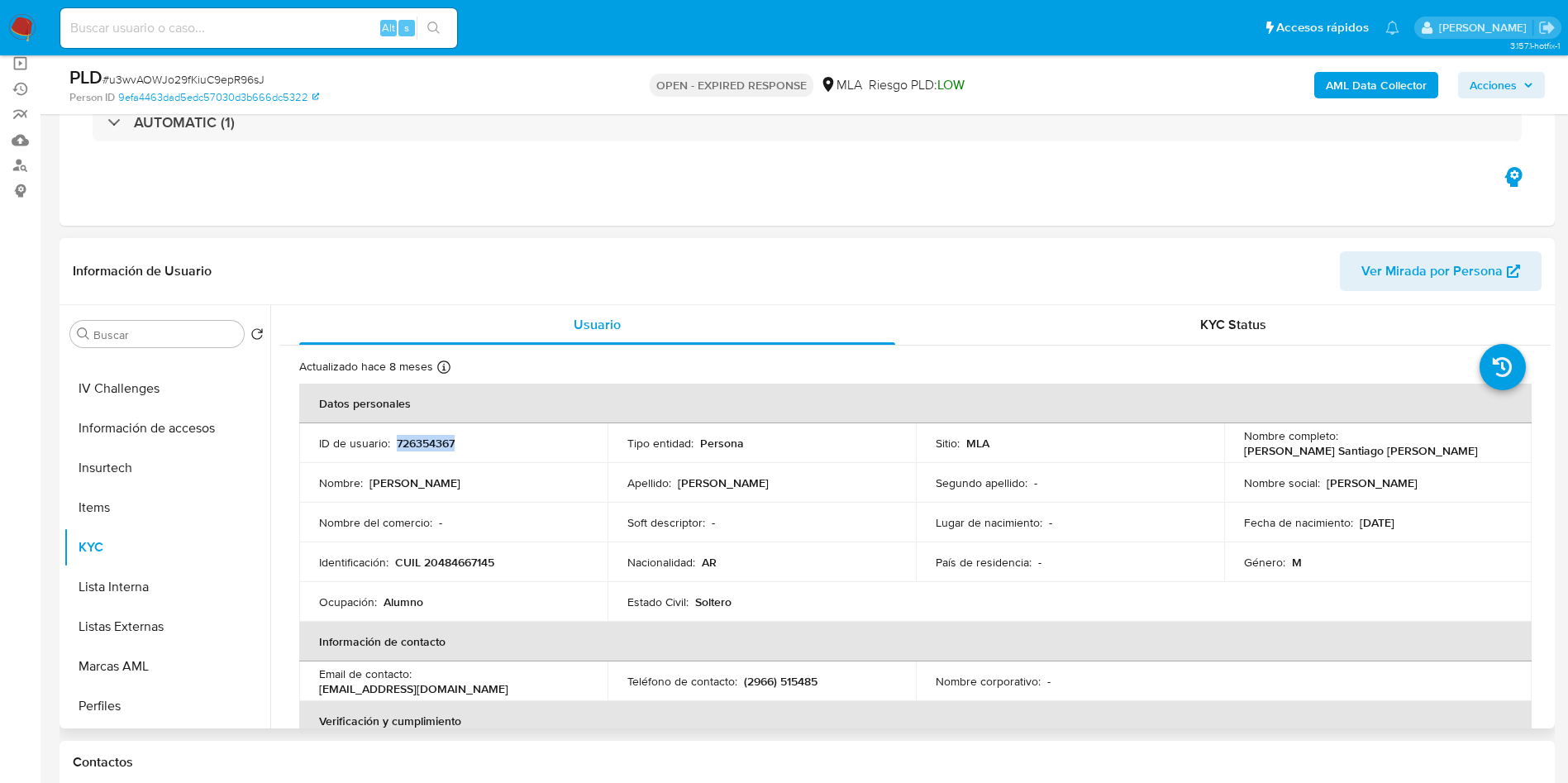
drag, startPoint x: 411, startPoint y: 428, endPoint x: 401, endPoint y: 441, distance: 16.4
copy p "726354367"
click at [504, 253] on header "Información de Usuario Ver Mirada por Persona" at bounding box center [807, 271] width 1469 height 40
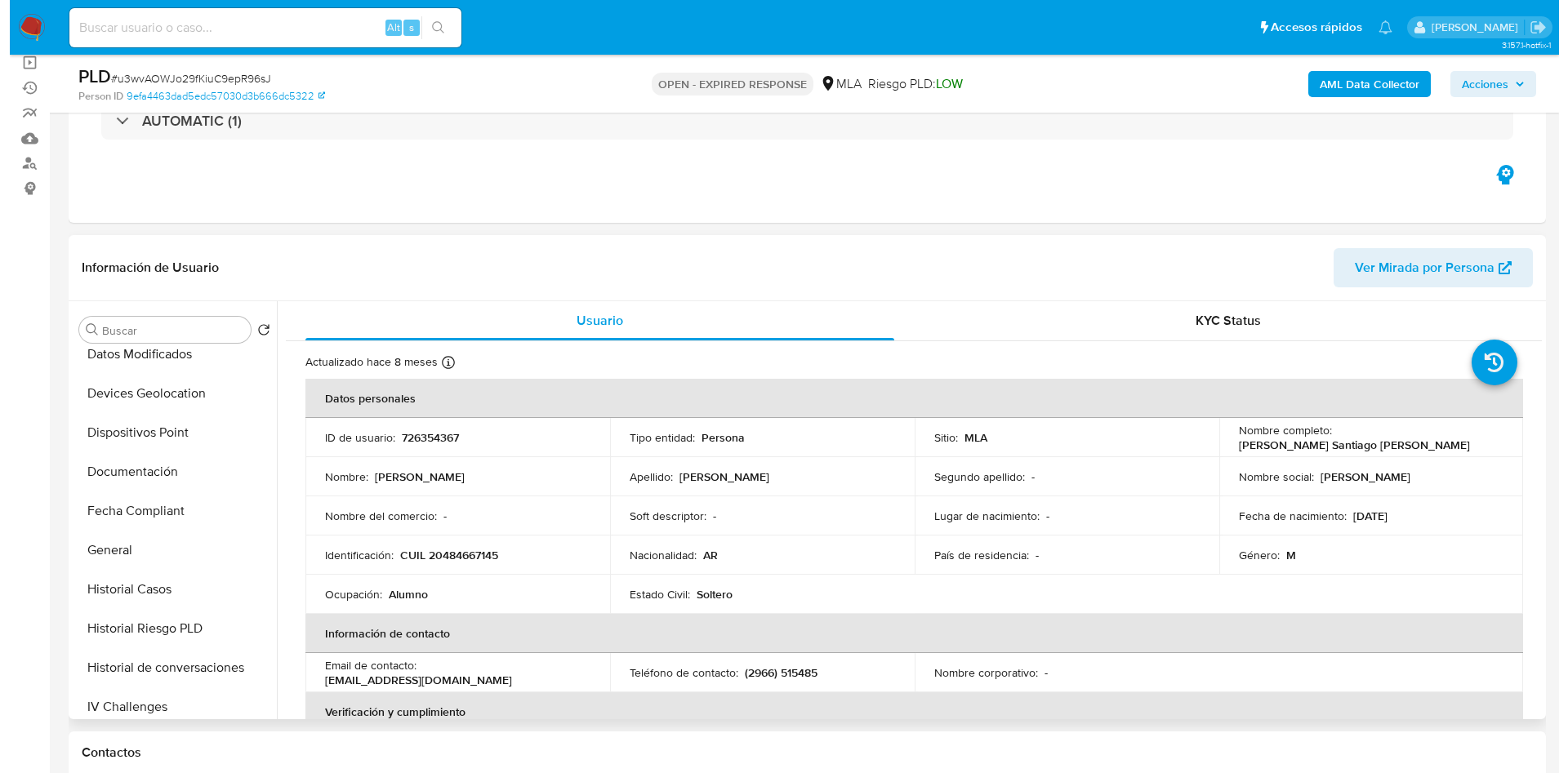
scroll to position [0, 0]
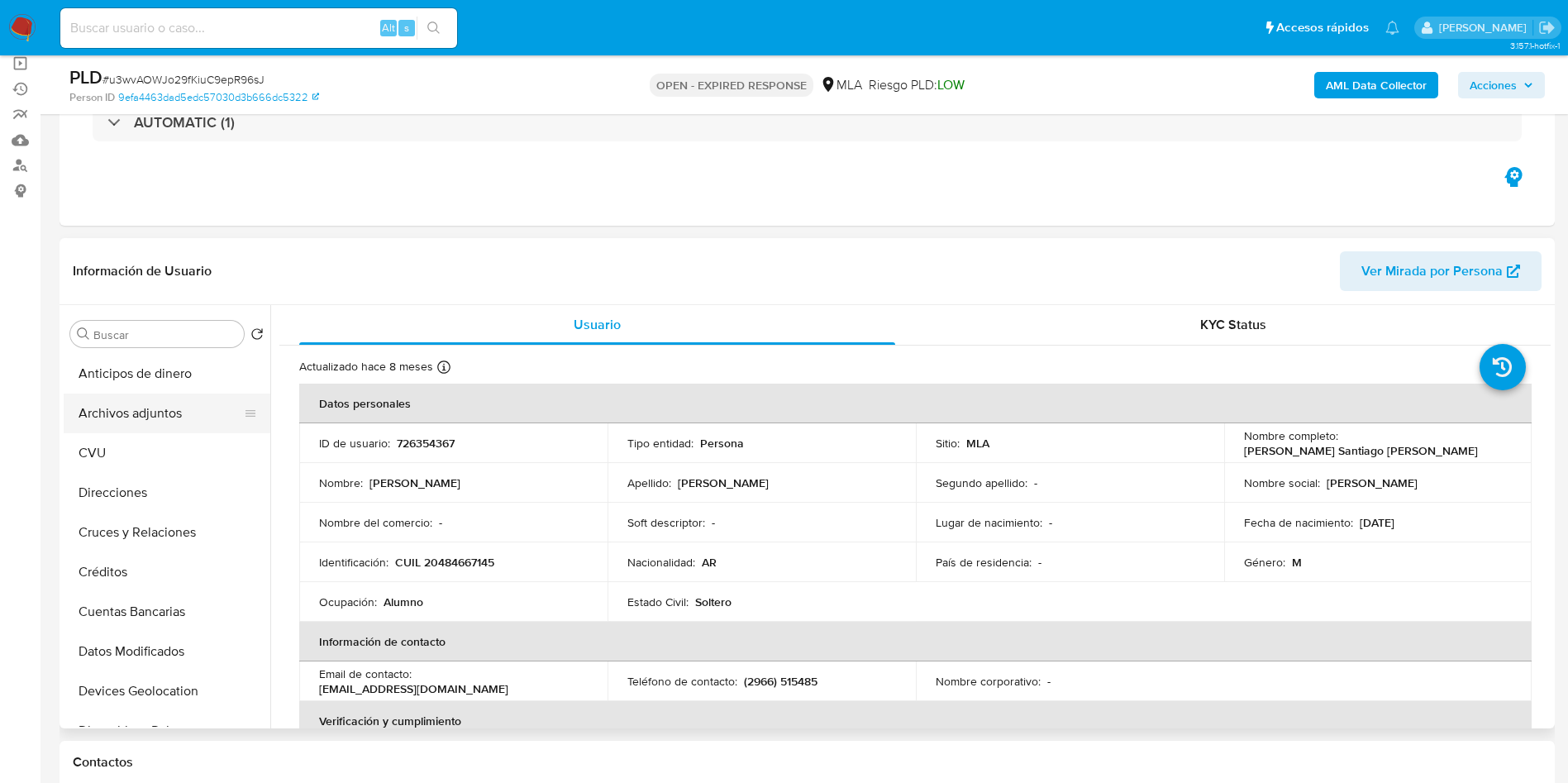
click at [157, 422] on button "Archivos adjuntos" at bounding box center [161, 414] width 193 height 40
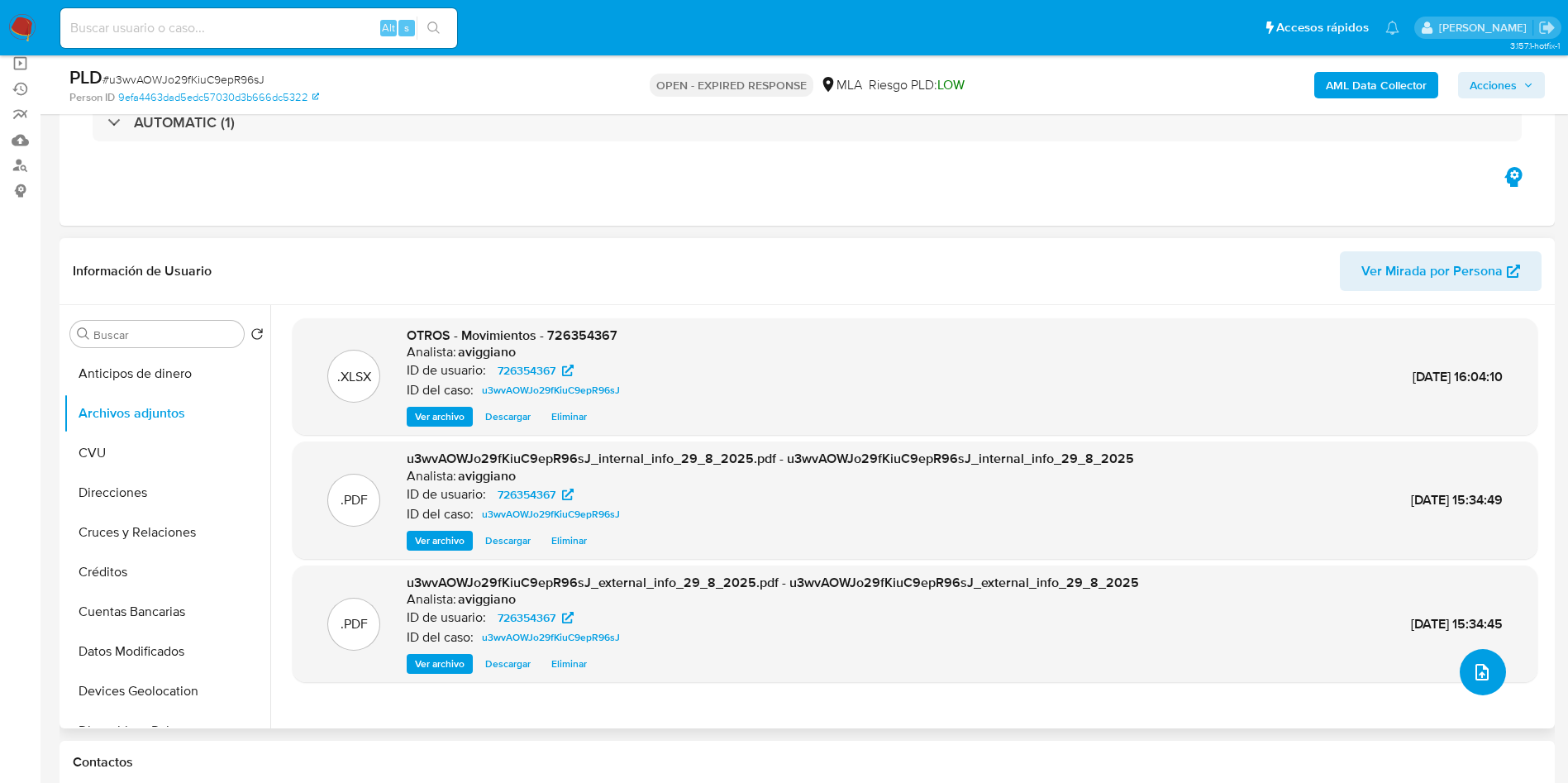
click at [1476, 679] on icon "upload-file" at bounding box center [1482, 672] width 14 height 16
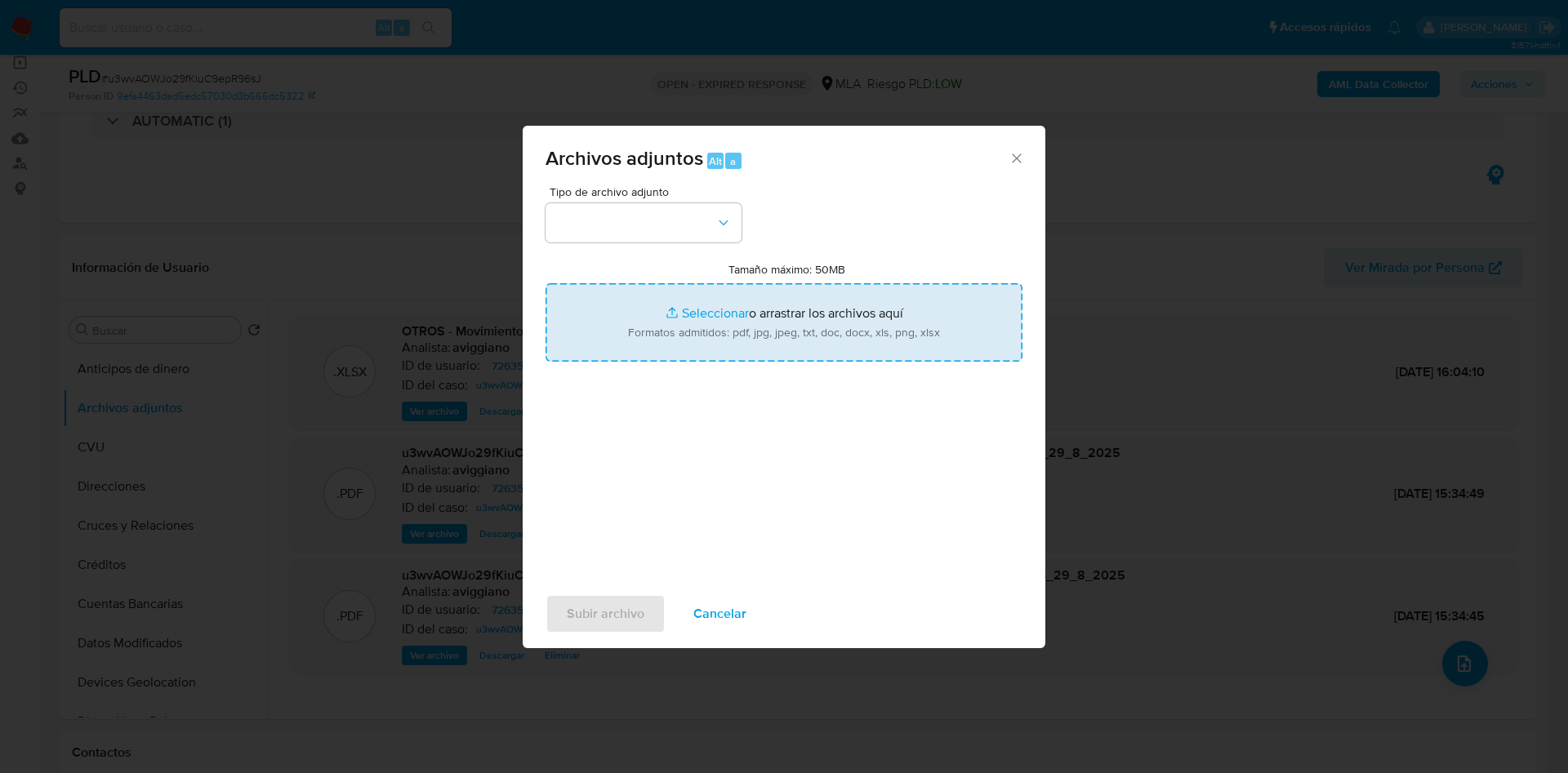
click at [937, 328] on input "Tamaño máximo: 50MB Seleccionar archivos" at bounding box center [784, 323] width 477 height 78
type input "C:\fakepath\Nosis - 726354367.pdf"
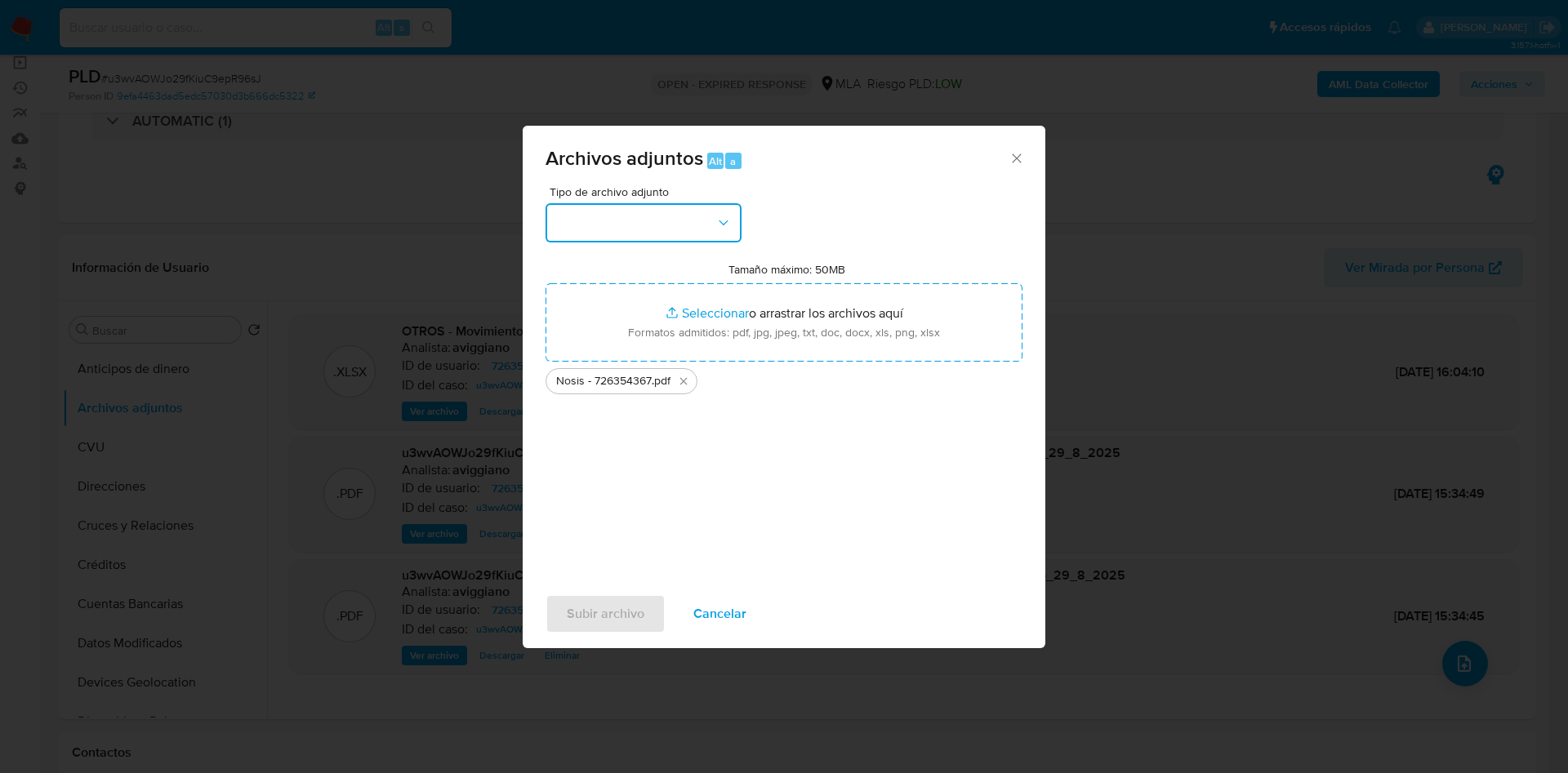
click at [695, 224] on button "button" at bounding box center [644, 223] width 196 height 39
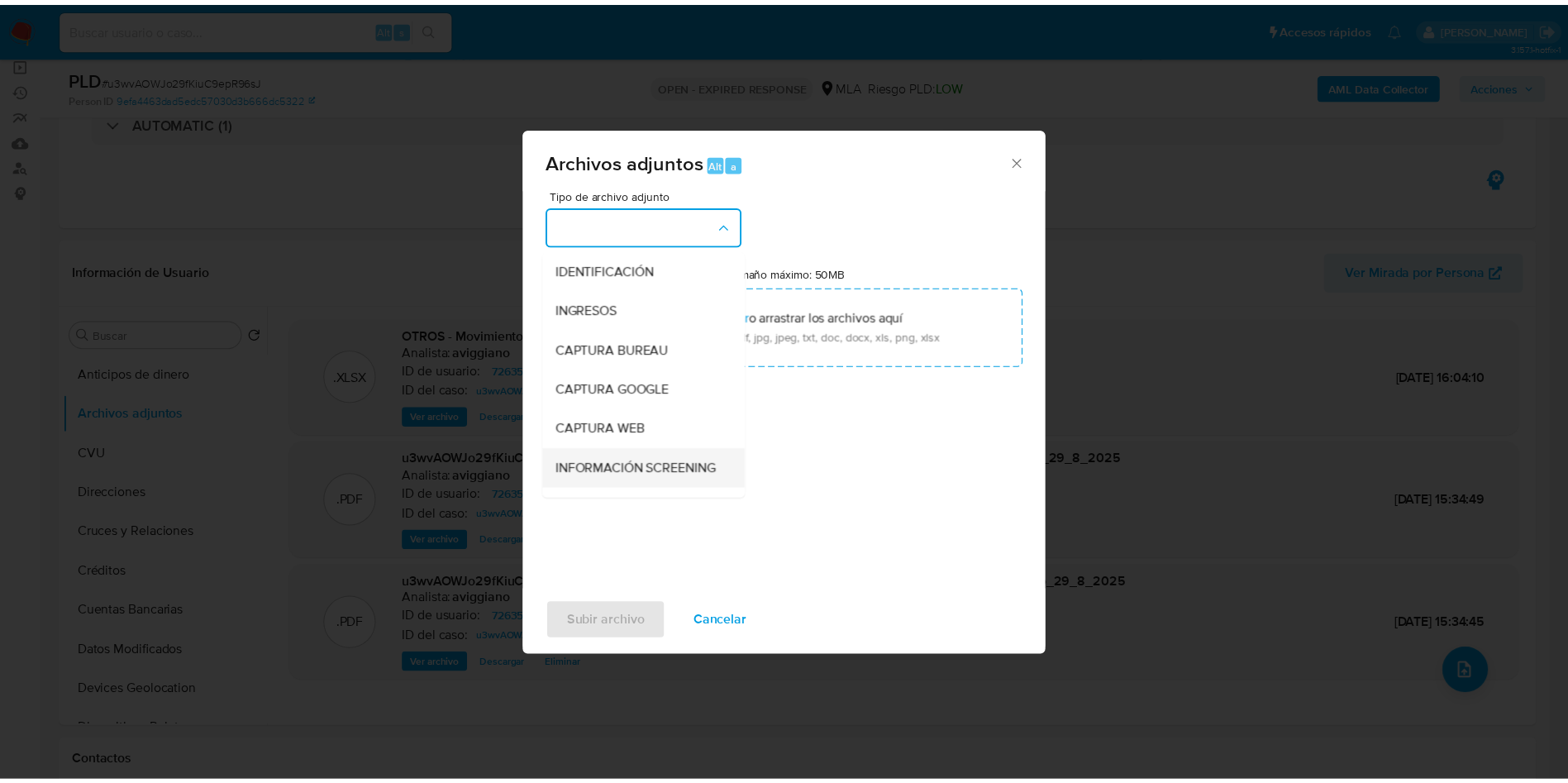
scroll to position [124, 0]
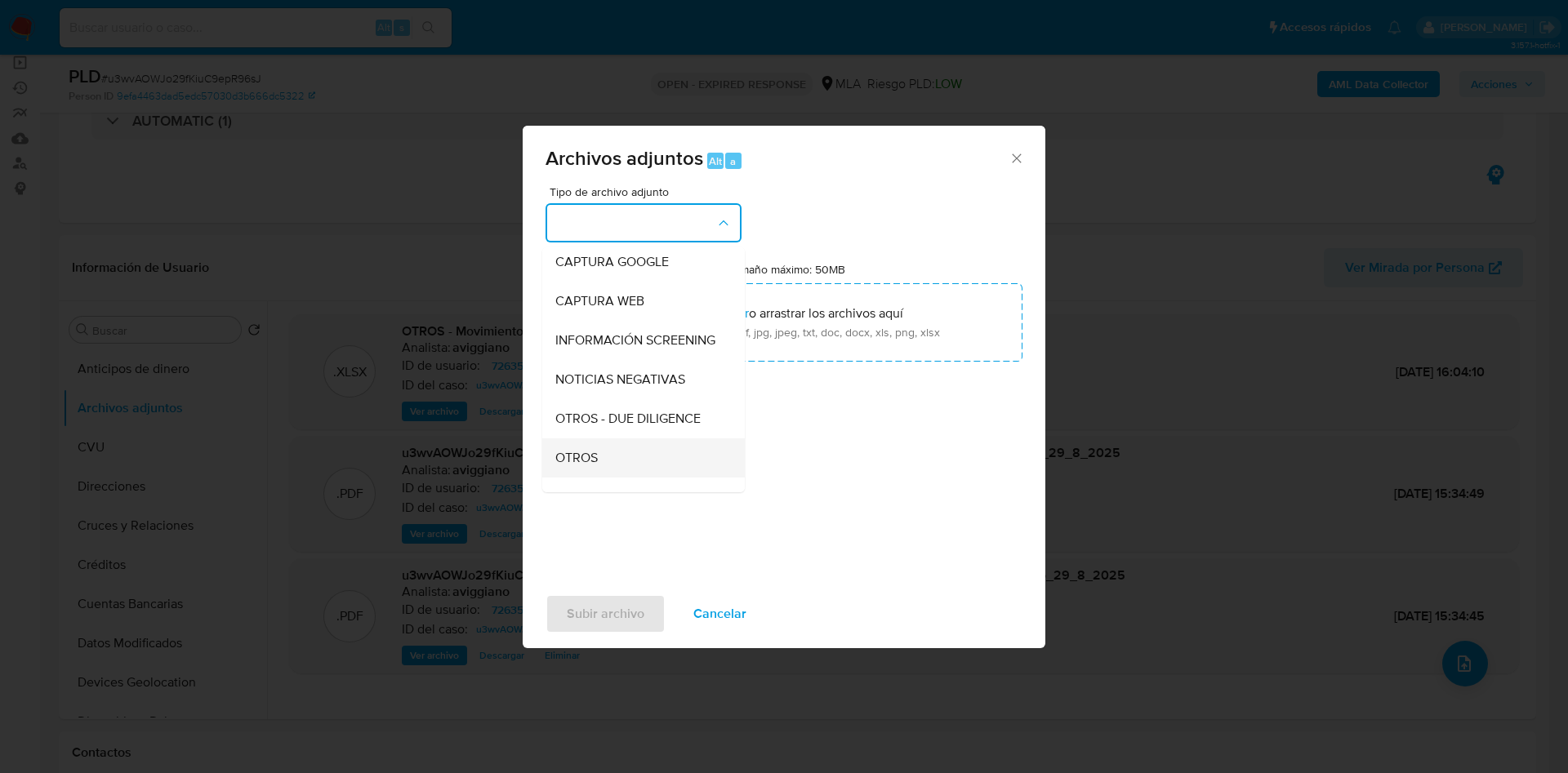
click at [577, 454] on div "OTROS" at bounding box center [639, 458] width 167 height 39
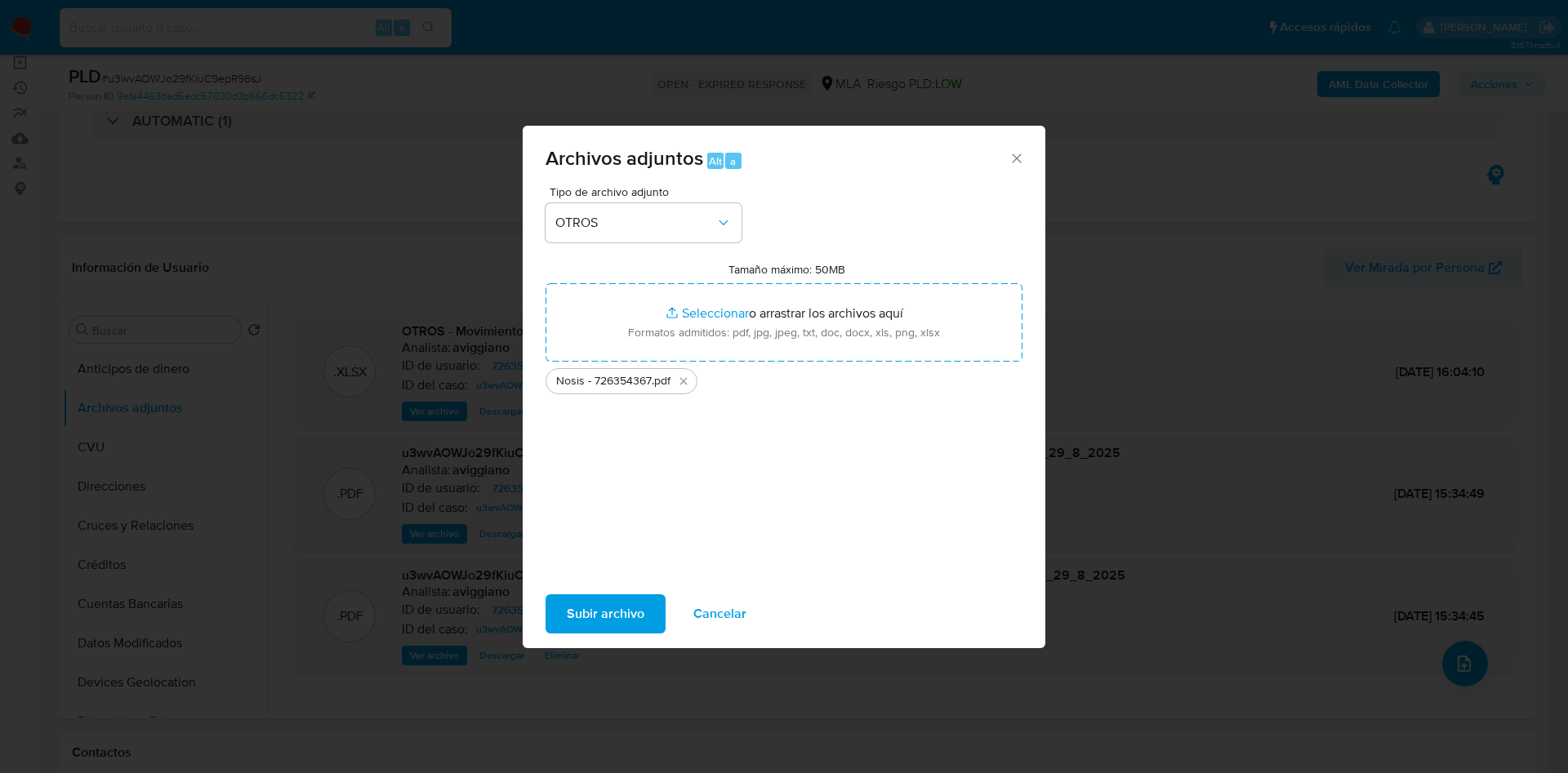
click at [613, 621] on span "Subir archivo" at bounding box center [606, 614] width 78 height 36
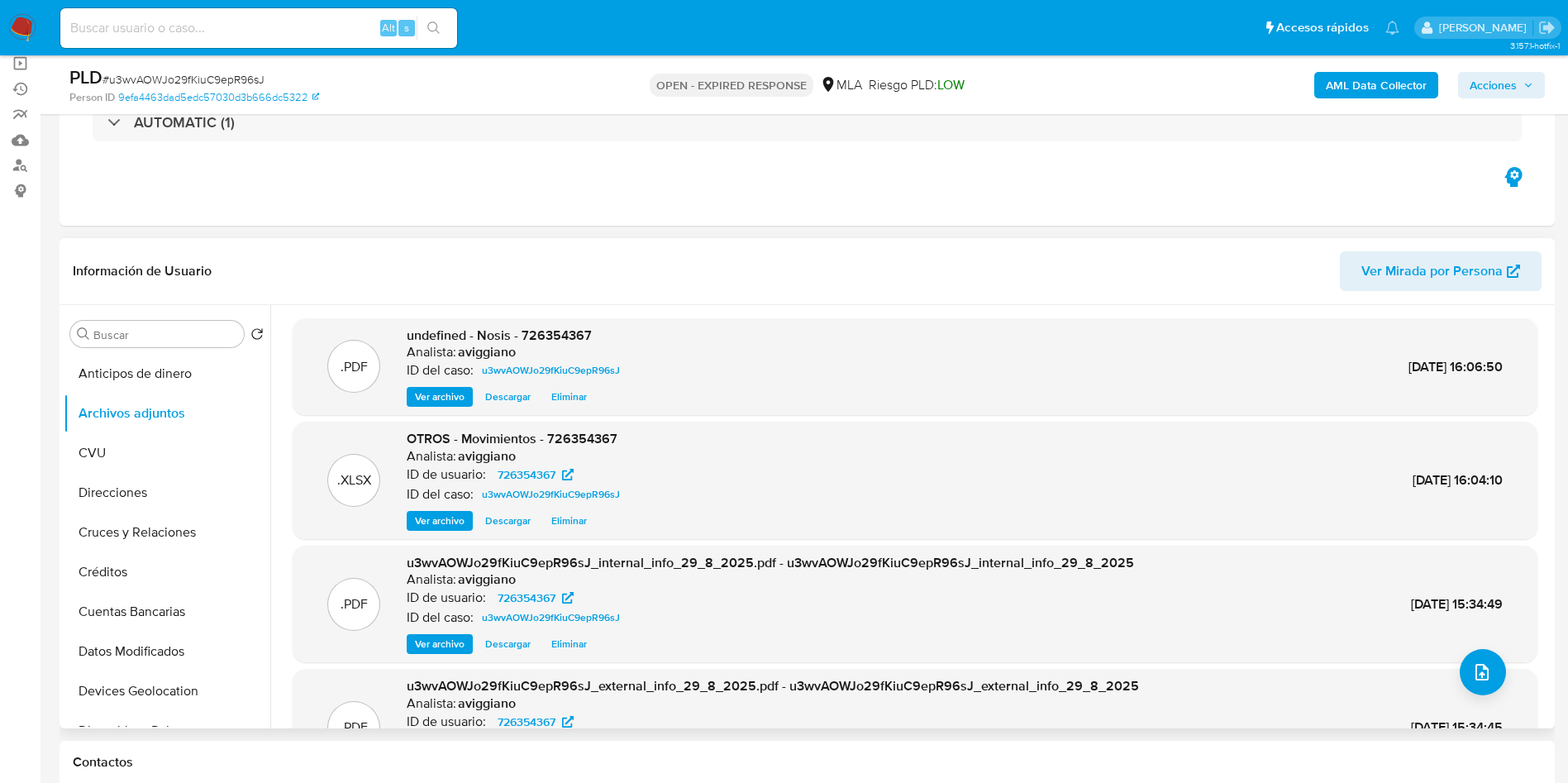
click at [545, 328] on span "undefined - Nosis - 726354367" at bounding box center [499, 335] width 185 height 19
copy span "726354367"
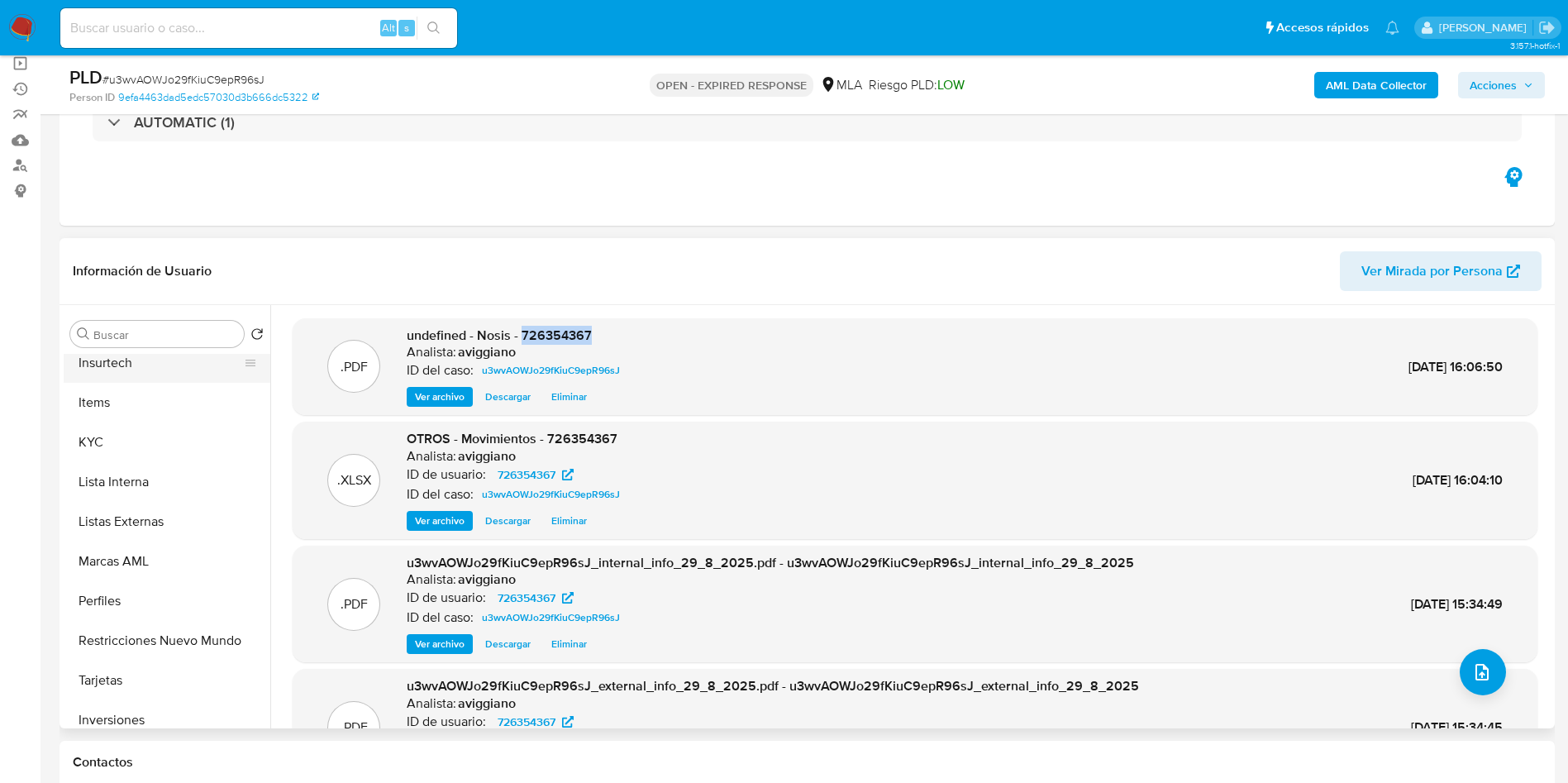
scroll to position [818, 0]
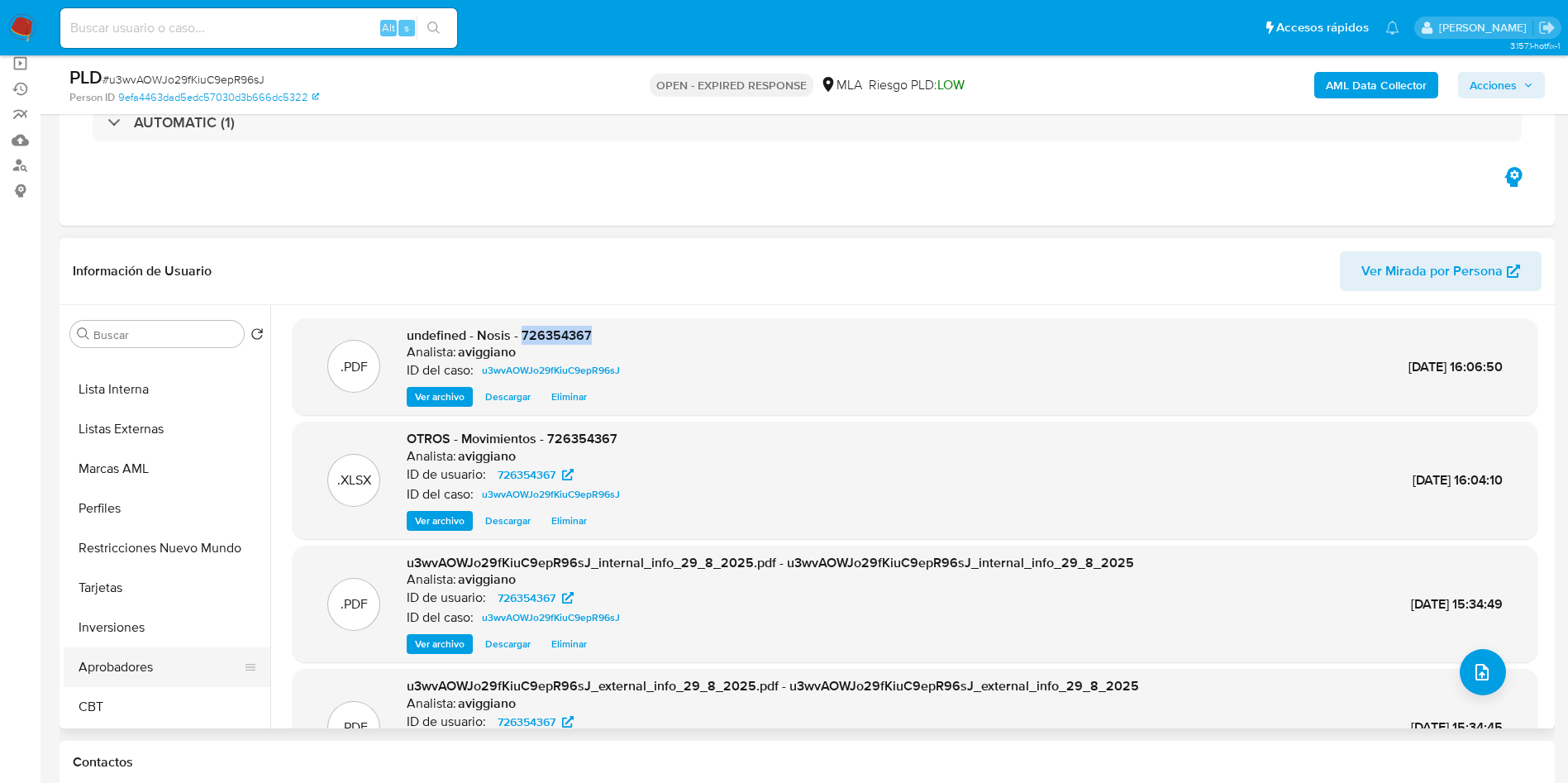
click at [94, 655] on button "Aprobadores" at bounding box center [161, 667] width 193 height 40
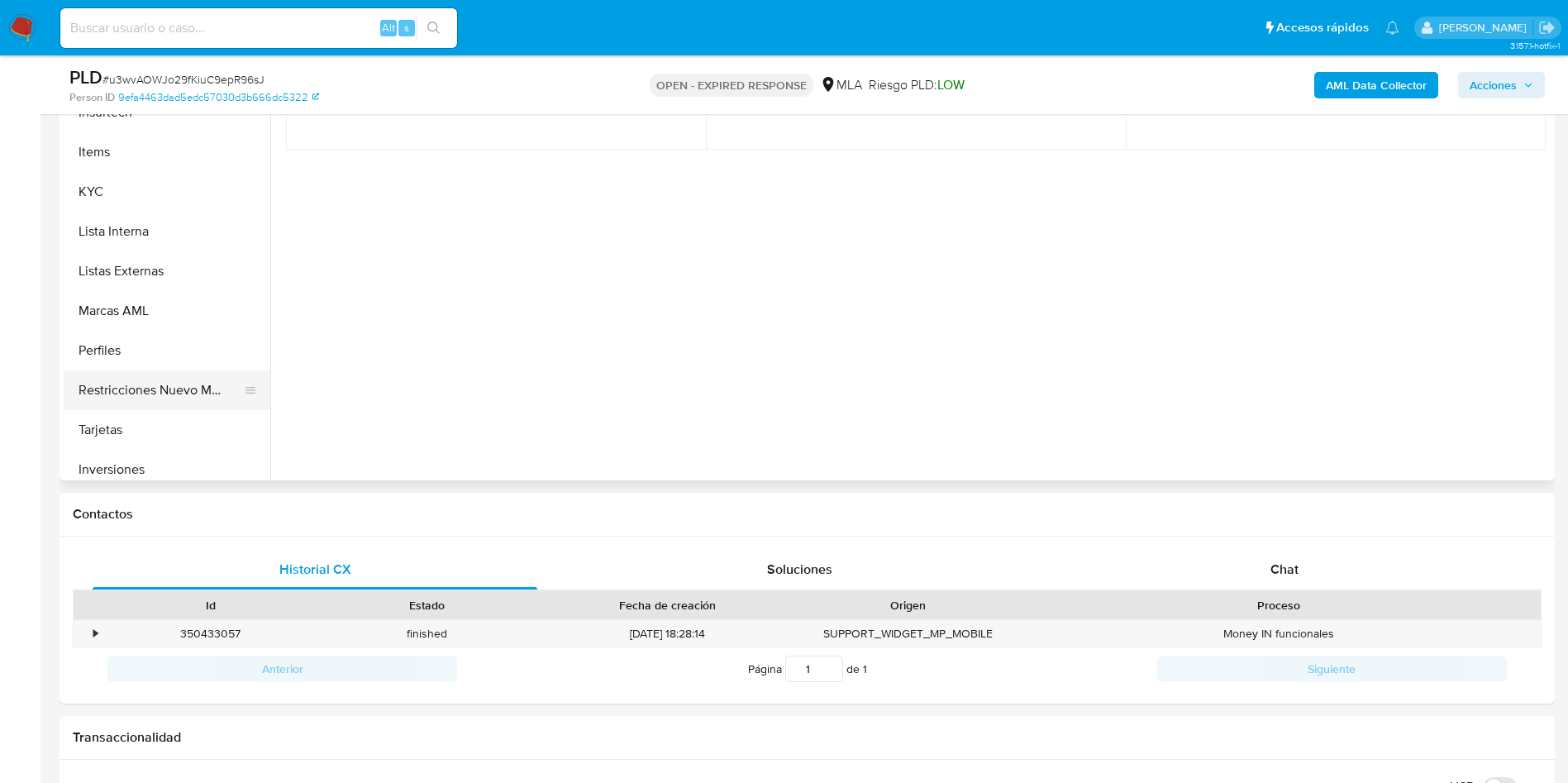
scroll to position [694, 0]
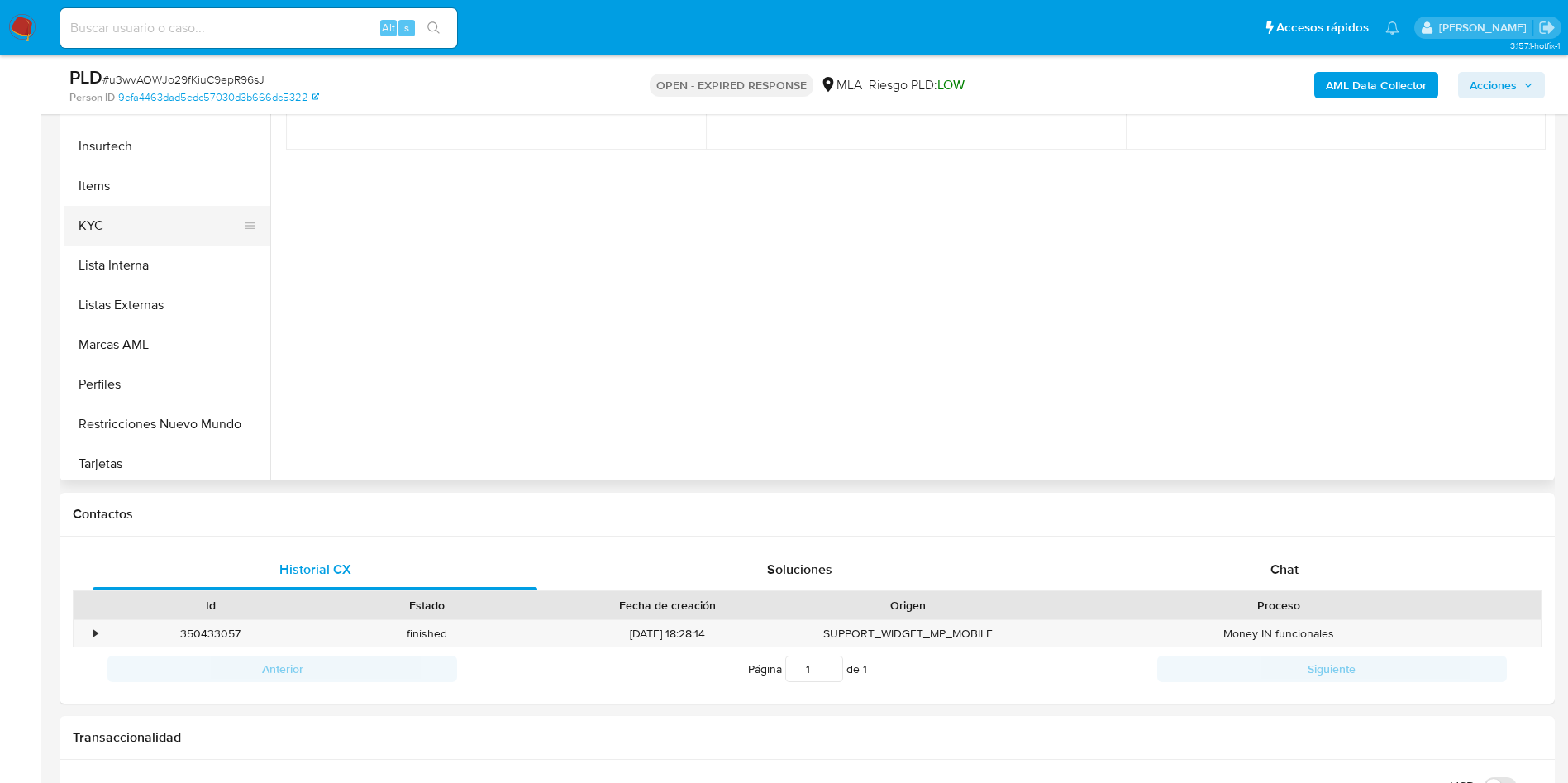
click at [146, 228] on button "KYC" at bounding box center [161, 226] width 193 height 40
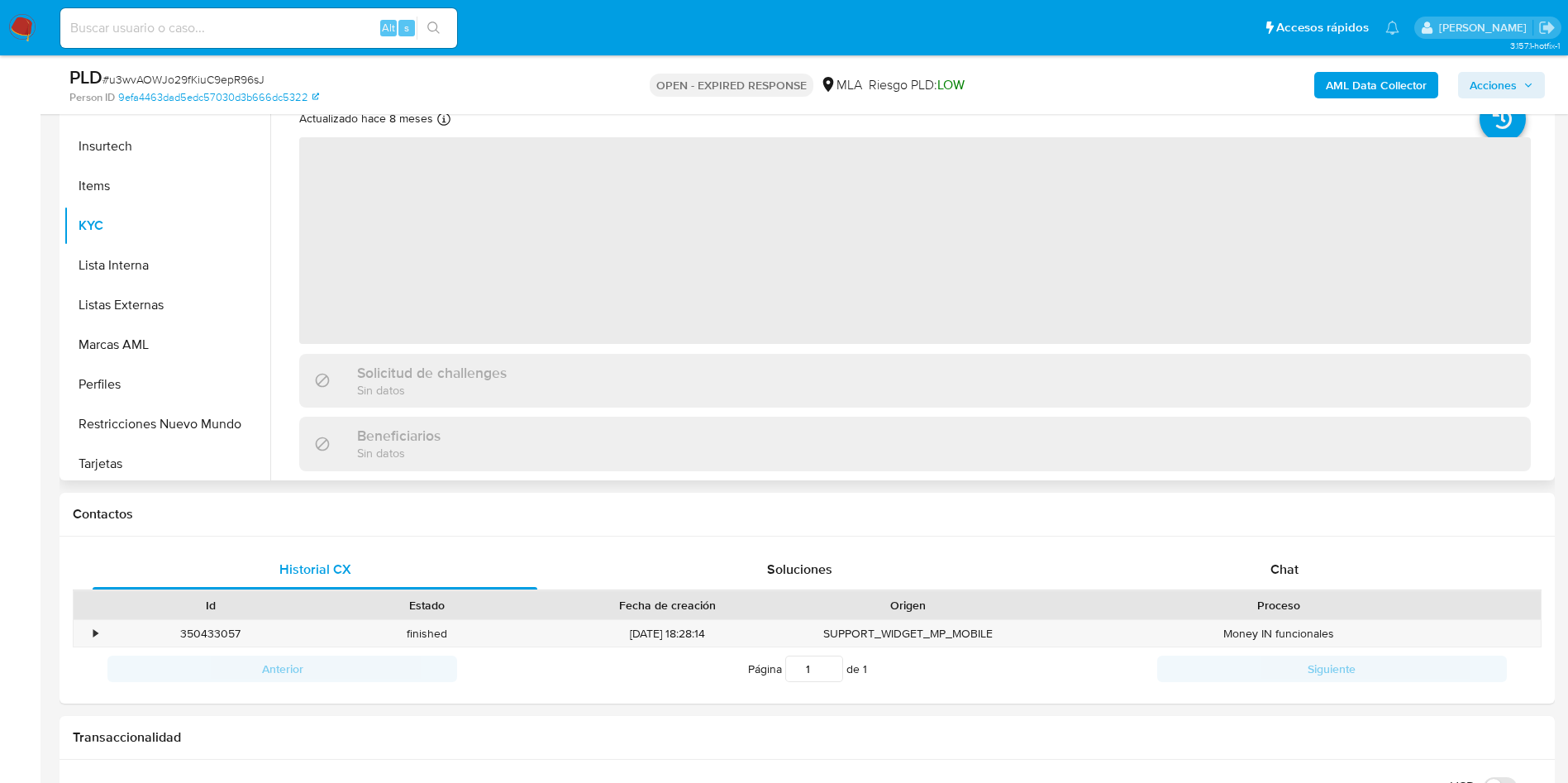
scroll to position [124, 0]
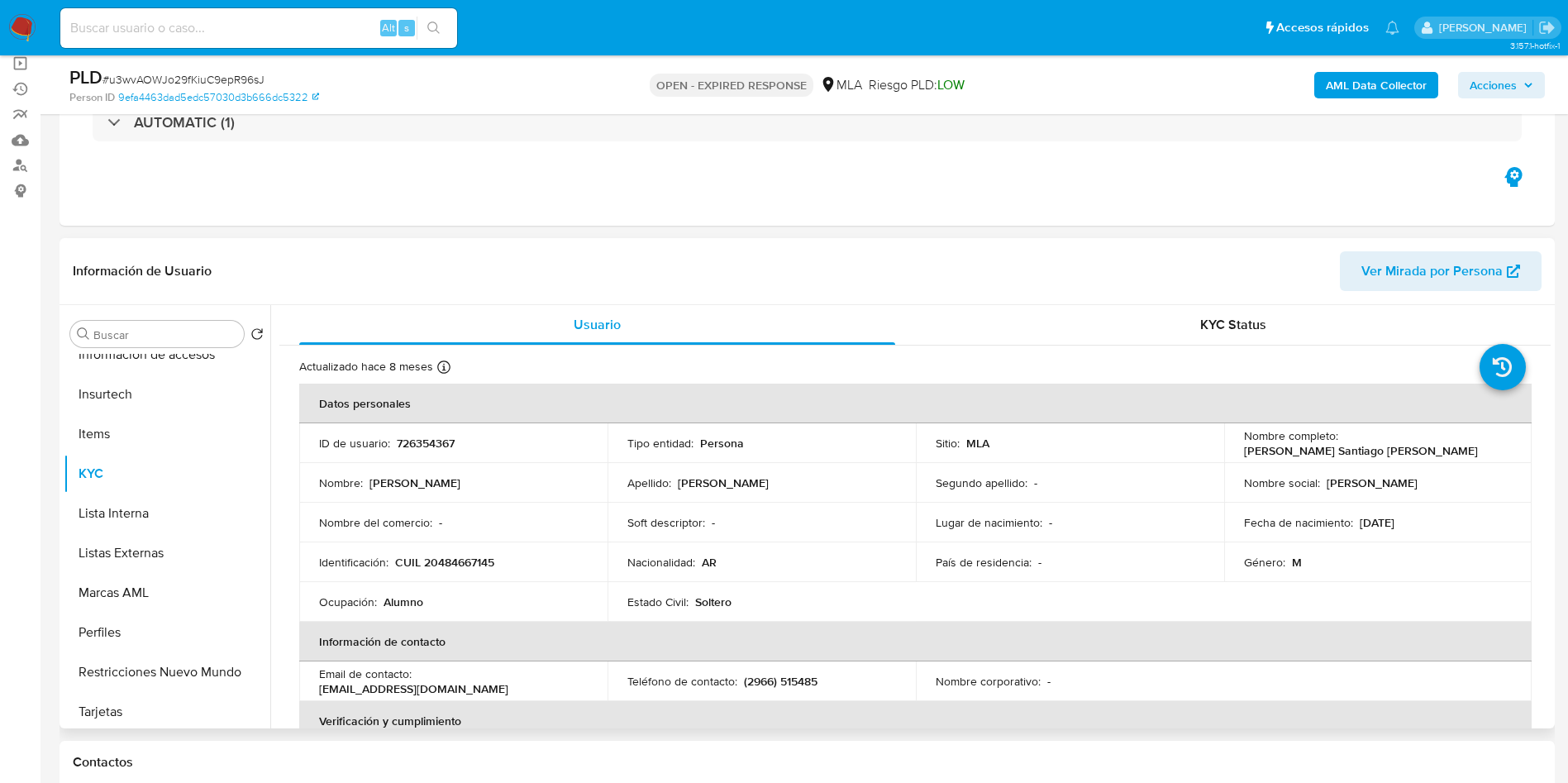
click at [460, 564] on p "CUIL 20484667145" at bounding box center [445, 563] width 99 height 14
copy p "20484667145"
drag, startPoint x: 1235, startPoint y: 452, endPoint x: 1419, endPoint y: 454, distance: 184.0
click at [1419, 454] on td "Nombre completo : Martín Santiago Hernandez Agudo" at bounding box center [1378, 443] width 309 height 40
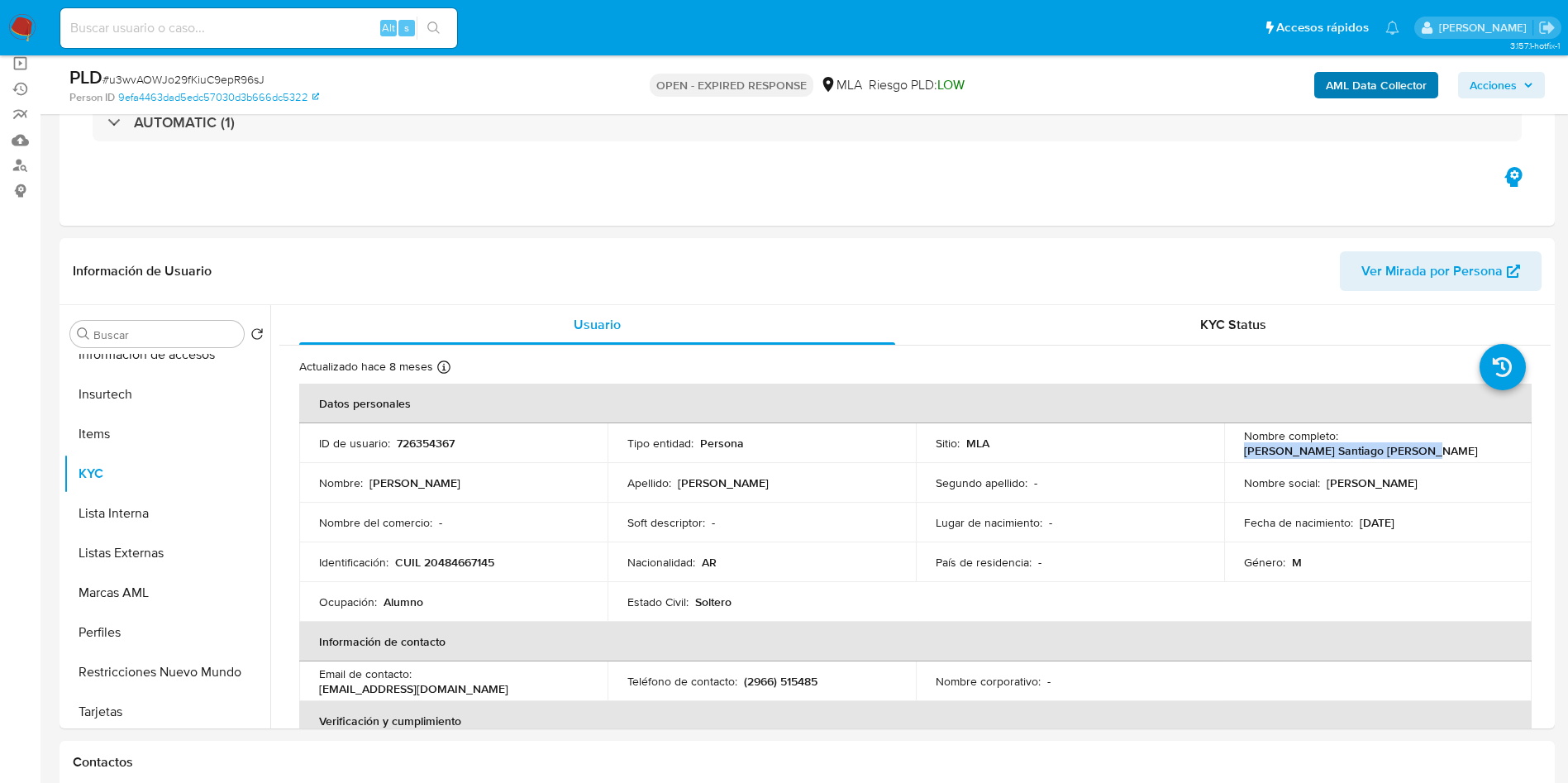
copy p "Martín Santiago Hernandez Agudo"
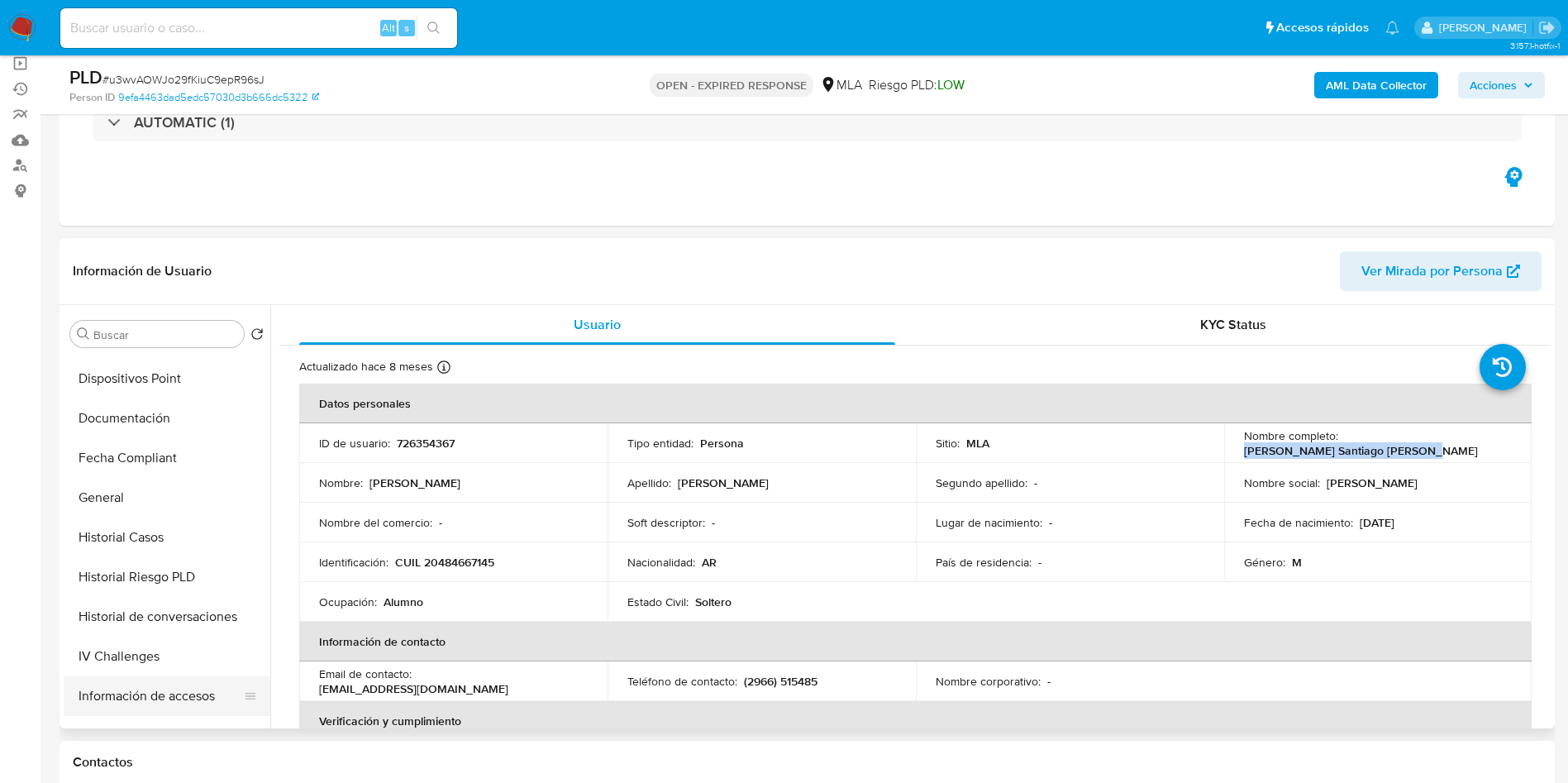
scroll to position [0, 0]
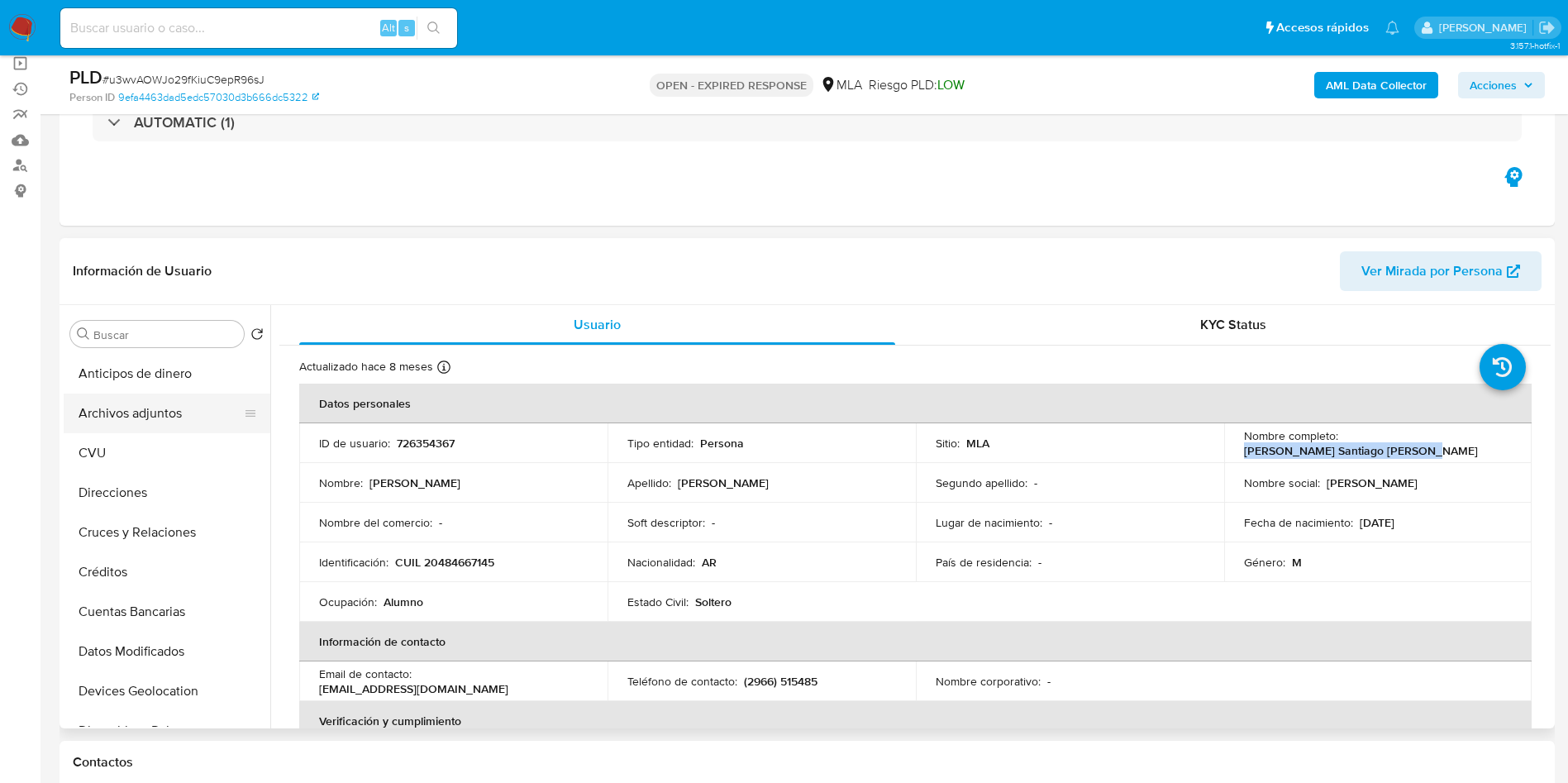
click at [164, 405] on button "Archivos adjuntos" at bounding box center [161, 414] width 193 height 40
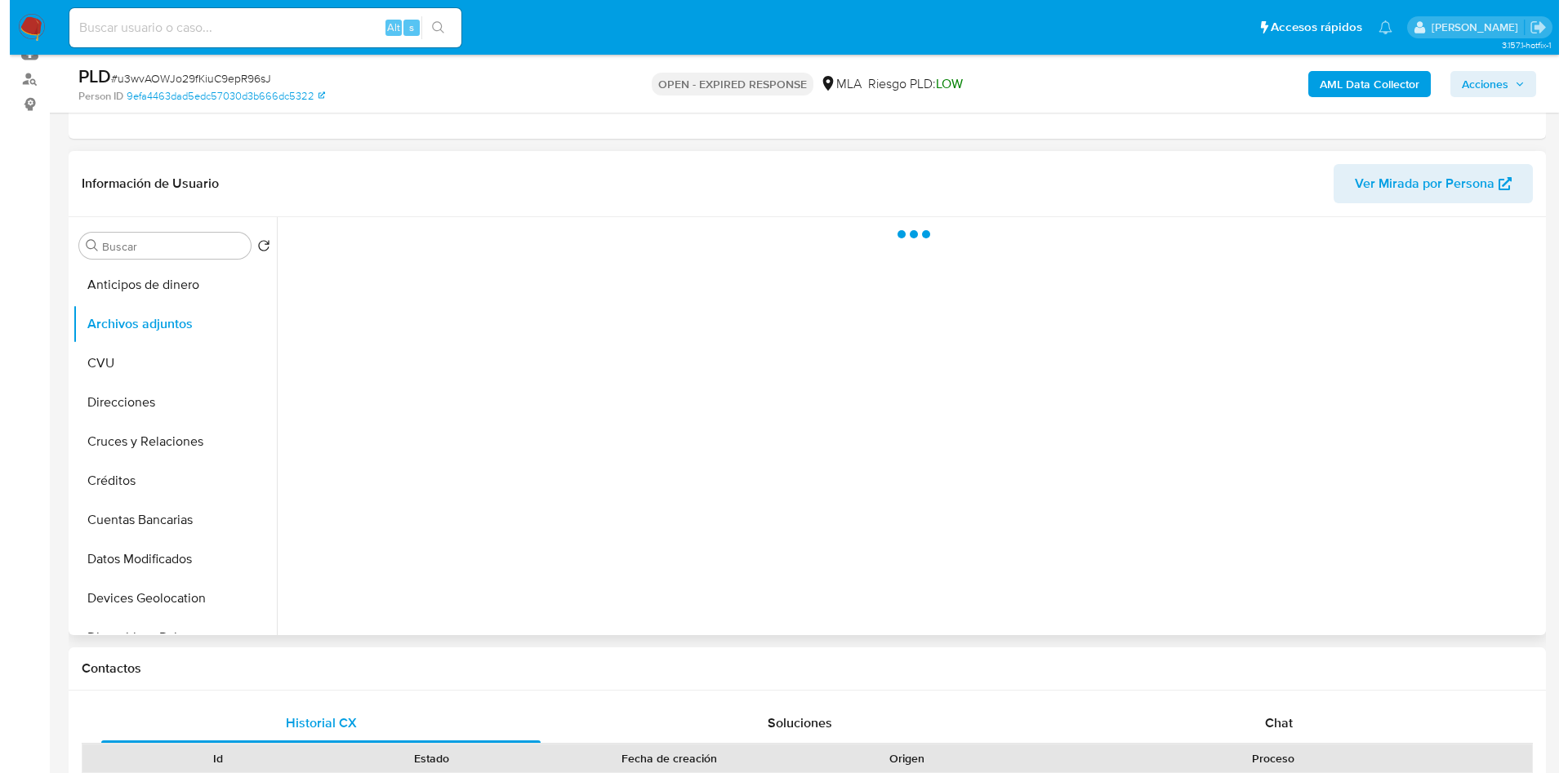
scroll to position [245, 0]
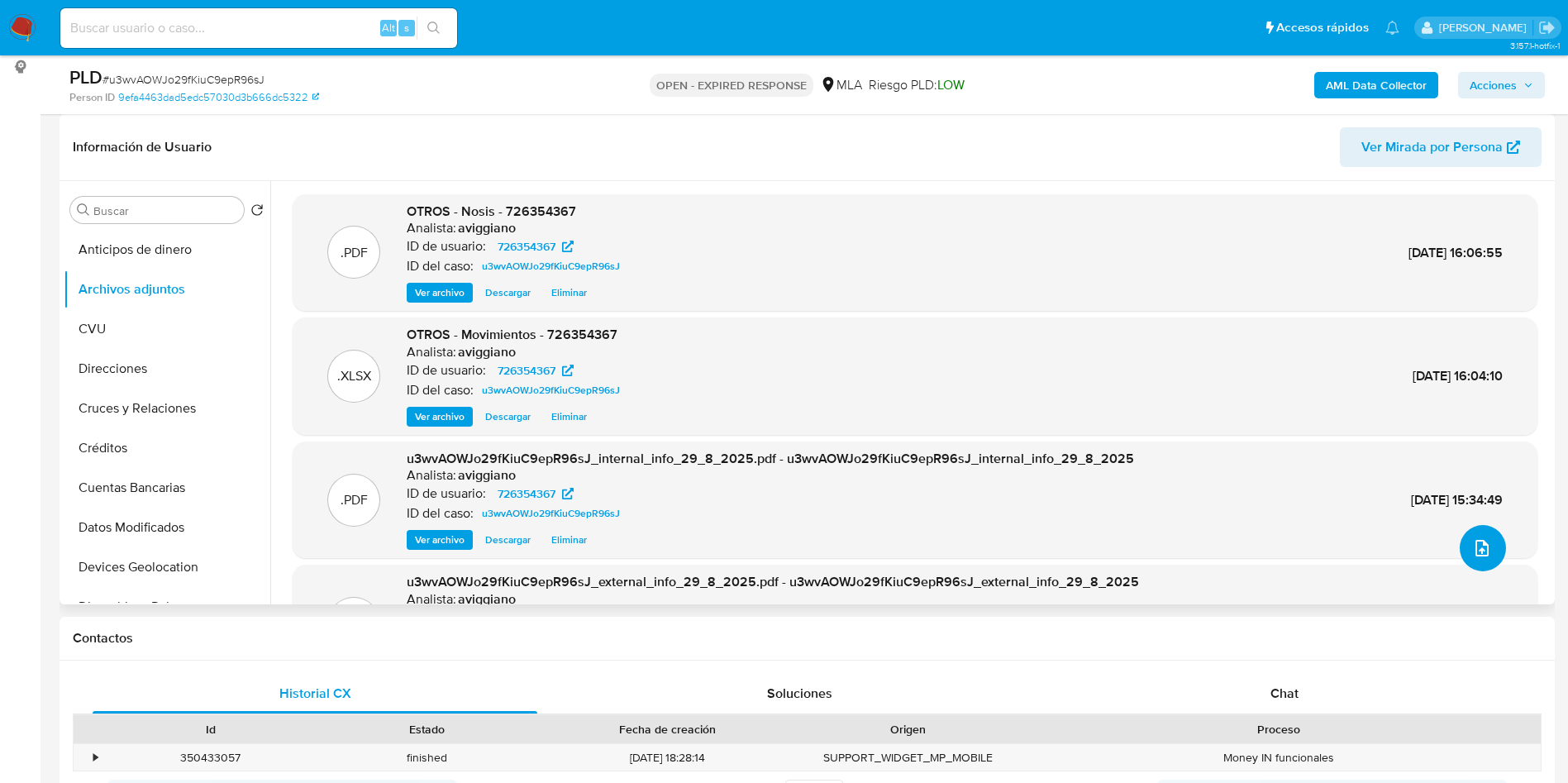
click at [1472, 540] on icon "upload-file" at bounding box center [1482, 548] width 20 height 20
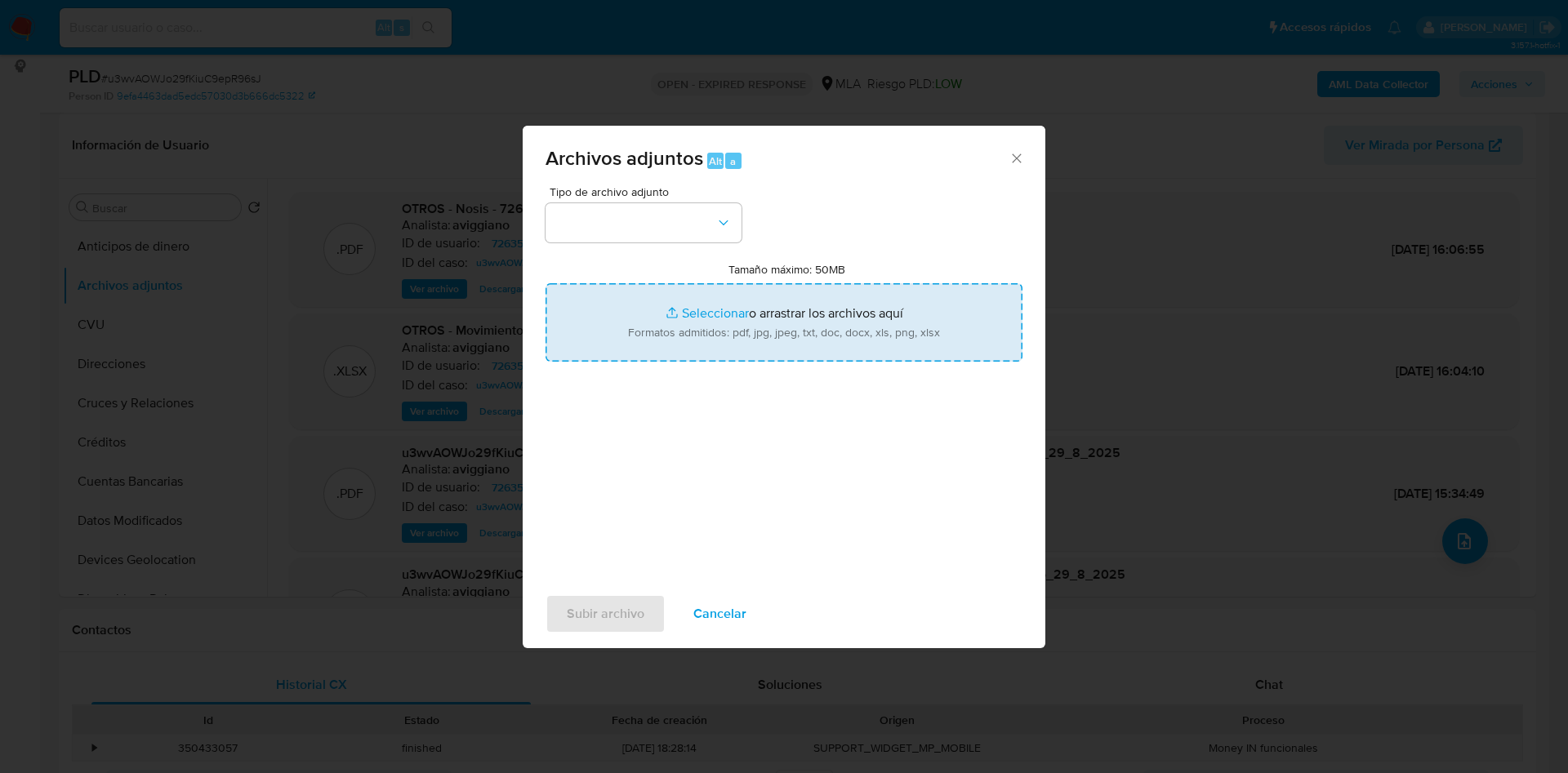
click at [646, 305] on input "Tamaño máximo: 50MB Seleccionar archivos" at bounding box center [784, 323] width 477 height 78
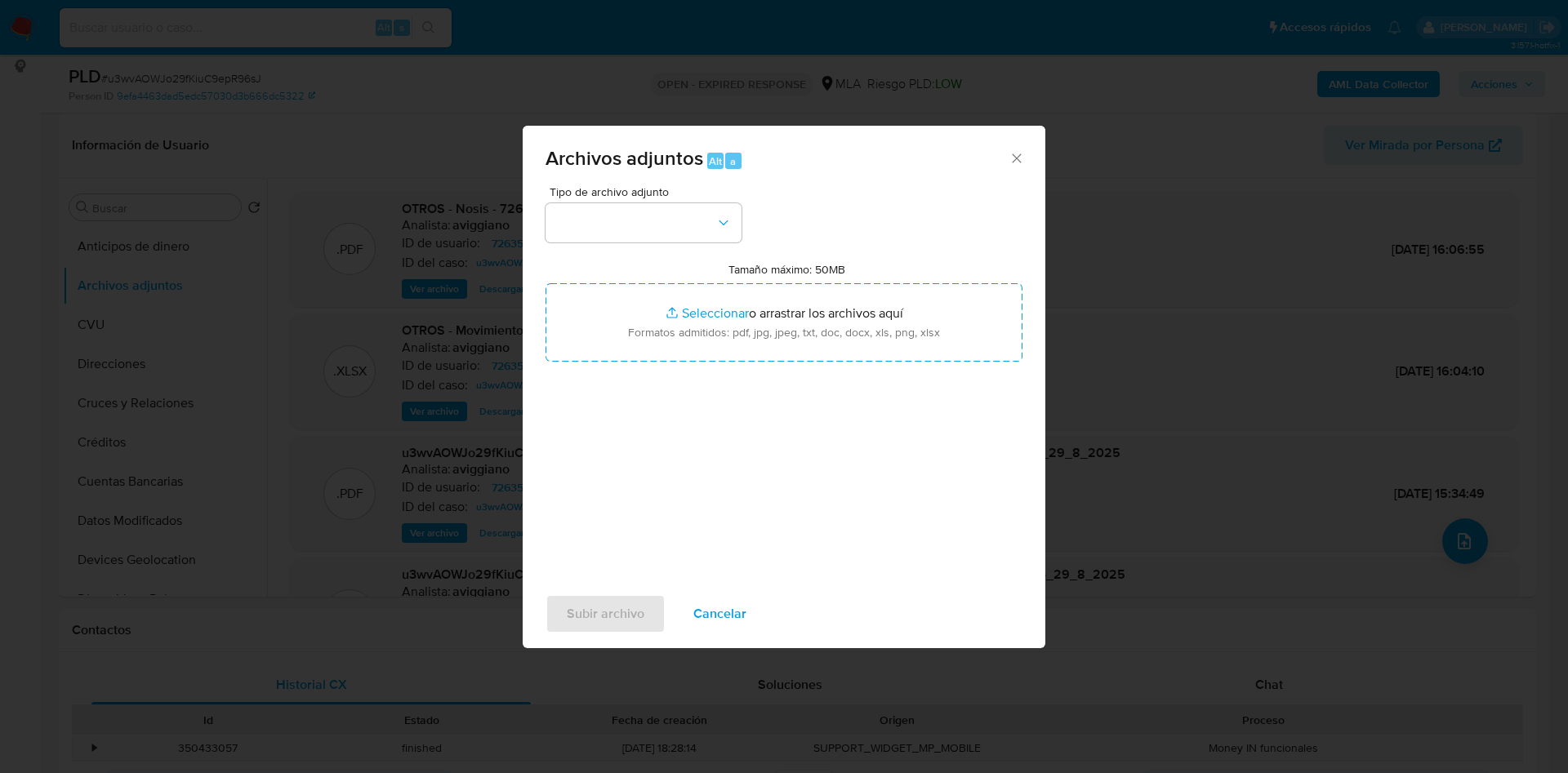
click at [890, 223] on div "Tipo de archivo adjunto Tamaño máximo: 50MB Seleccionar archivos Seleccionar o …" at bounding box center [784, 379] width 477 height 385
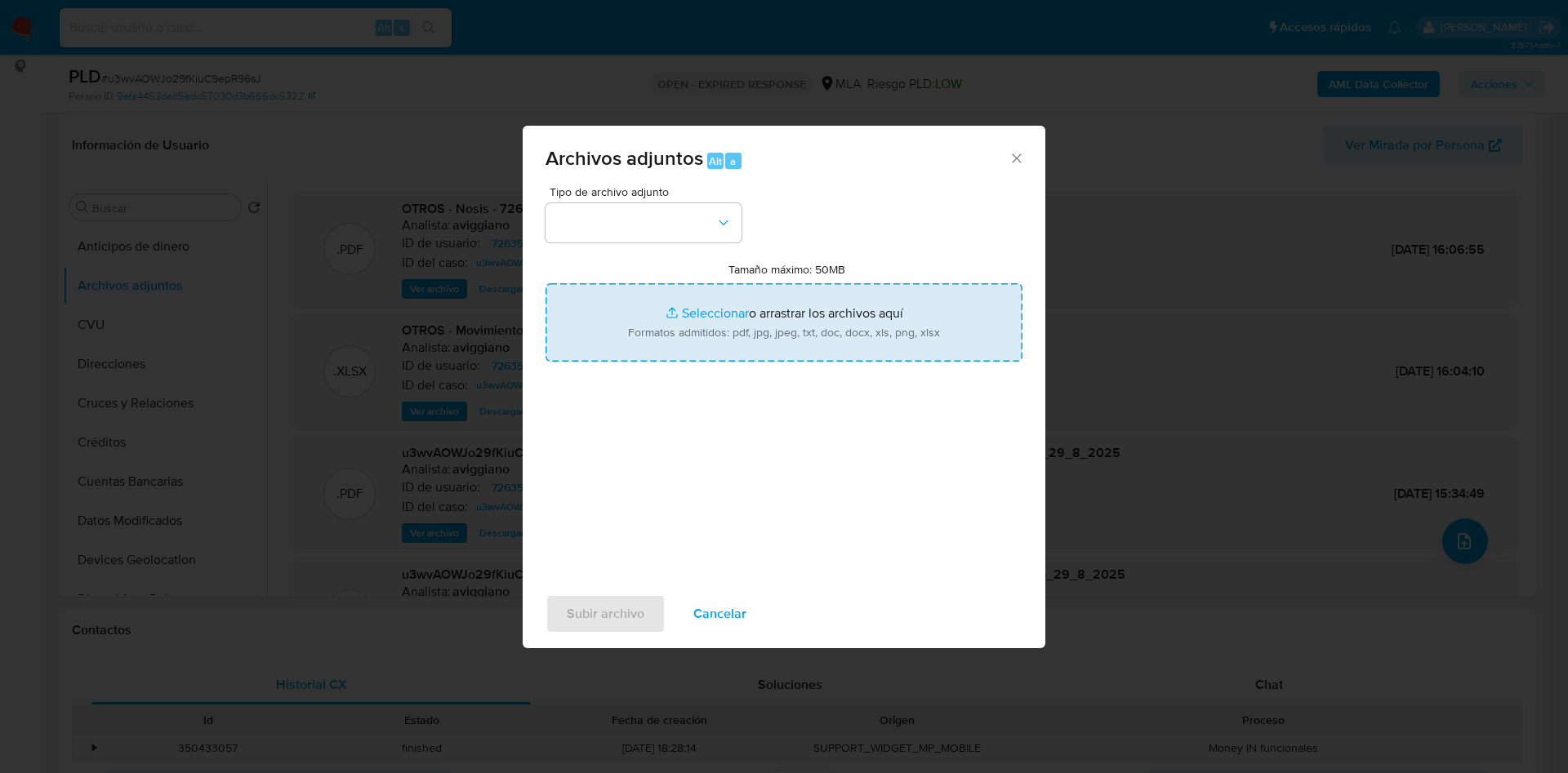
click at [827, 331] on input "Tamaño máximo: 50MB Seleccionar archivos" at bounding box center [784, 323] width 477 height 78
type input "C:\fakepath\Caselog u3wvAOWJo29fKiuC9epR96sJ_2025_07_18_02_32_43.docx"
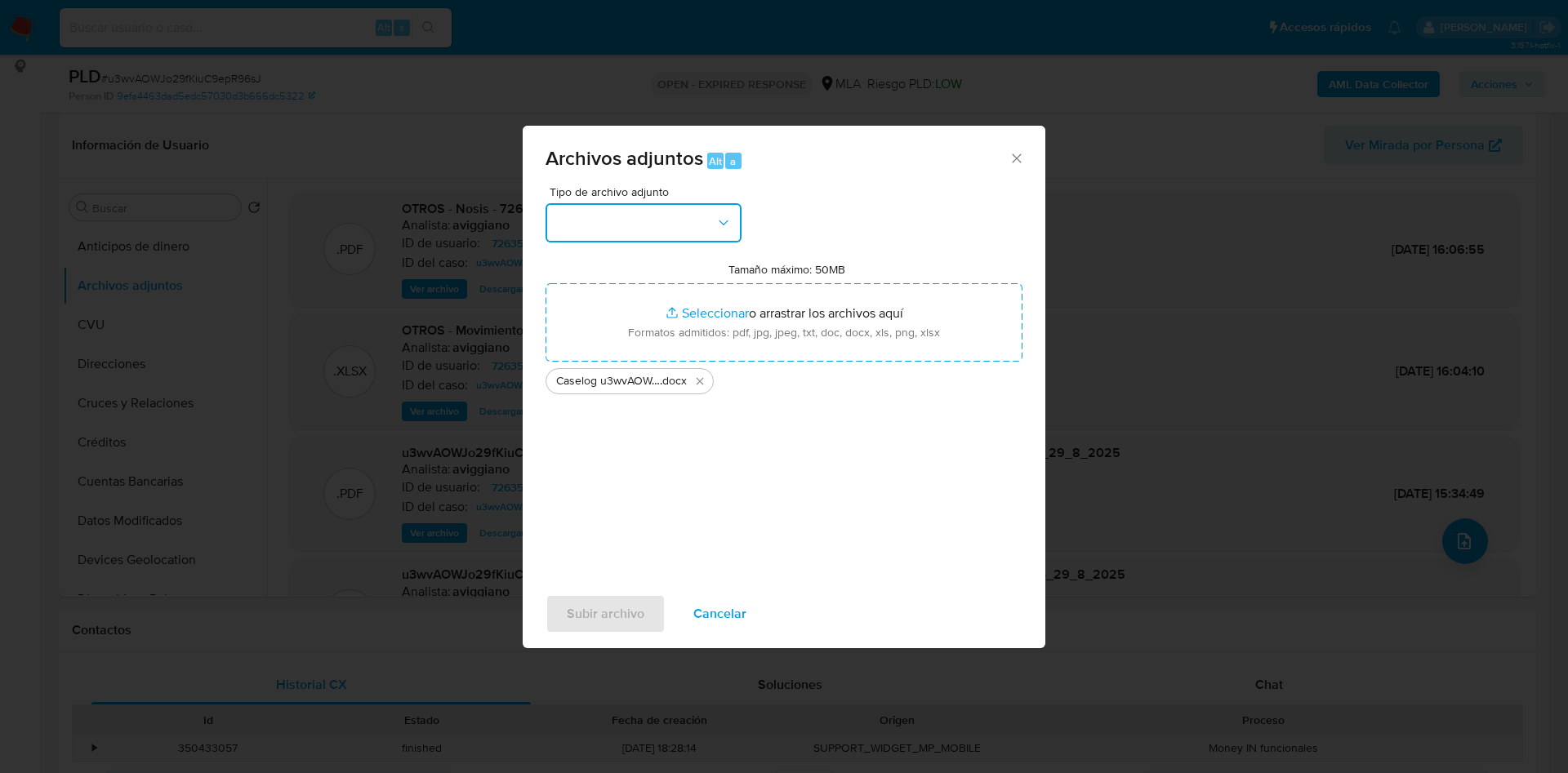
click at [623, 234] on button "button" at bounding box center [644, 223] width 196 height 39
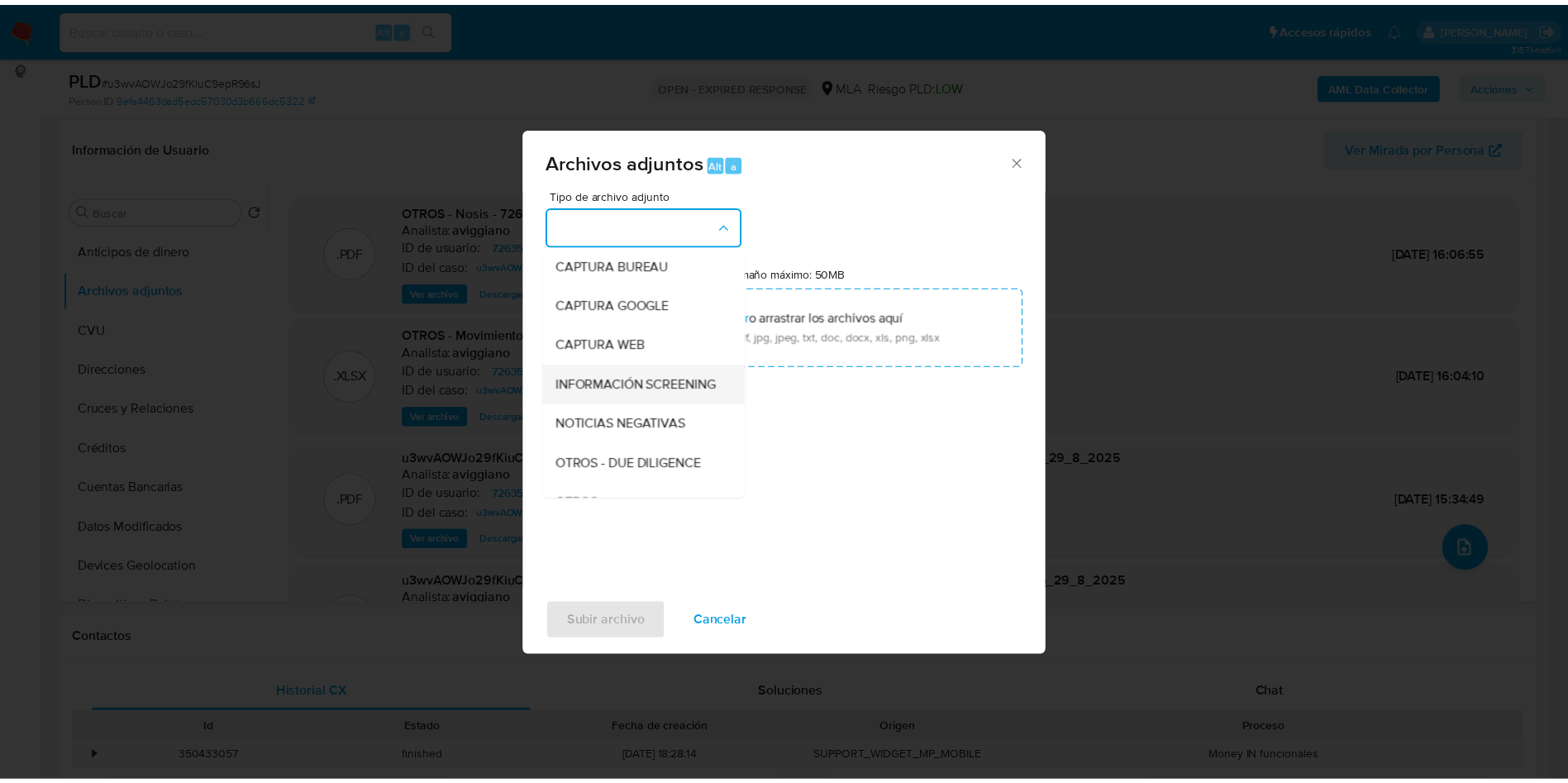
scroll to position [124, 0]
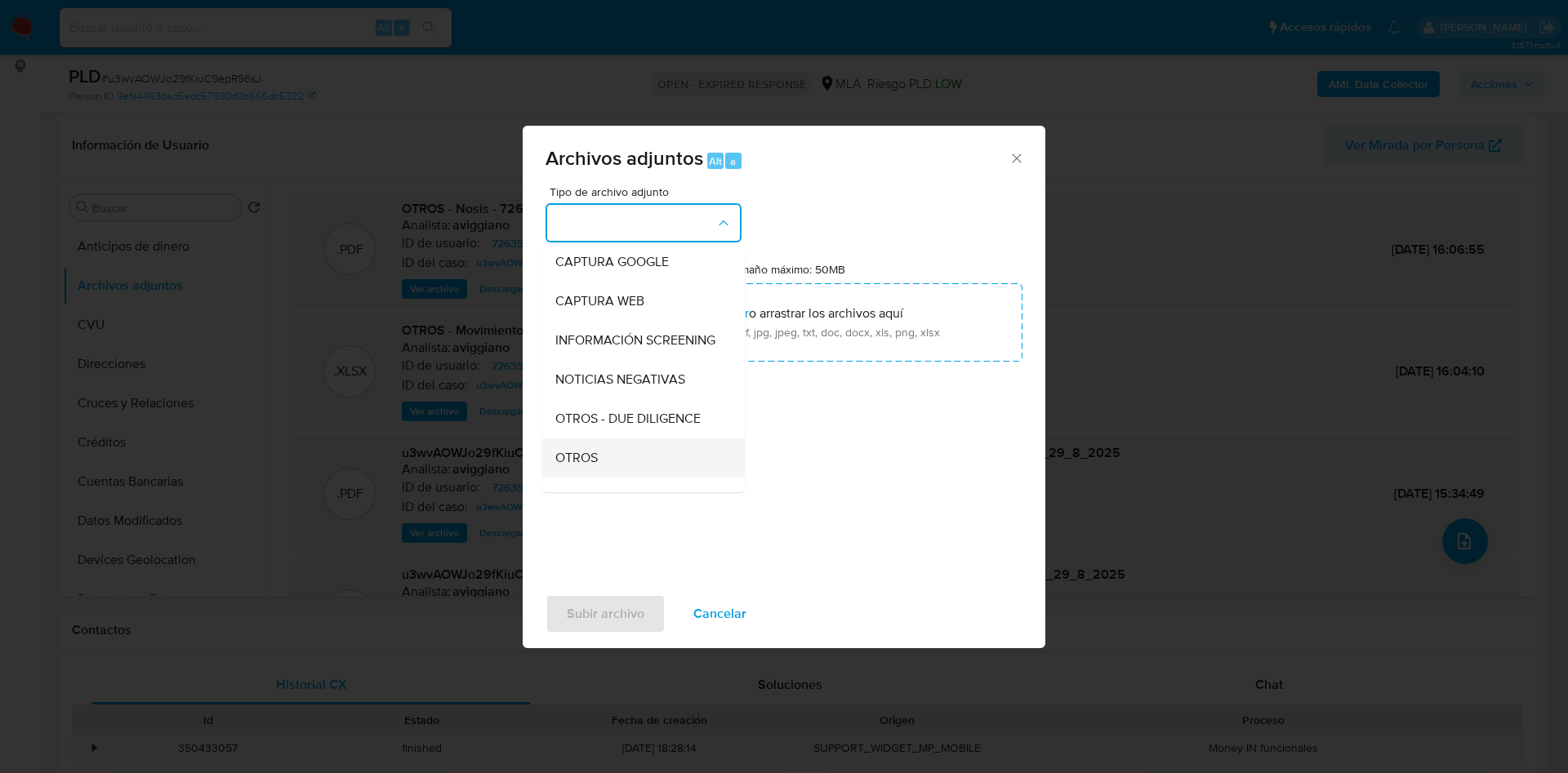
click at [582, 466] on span "OTROS" at bounding box center [577, 458] width 43 height 16
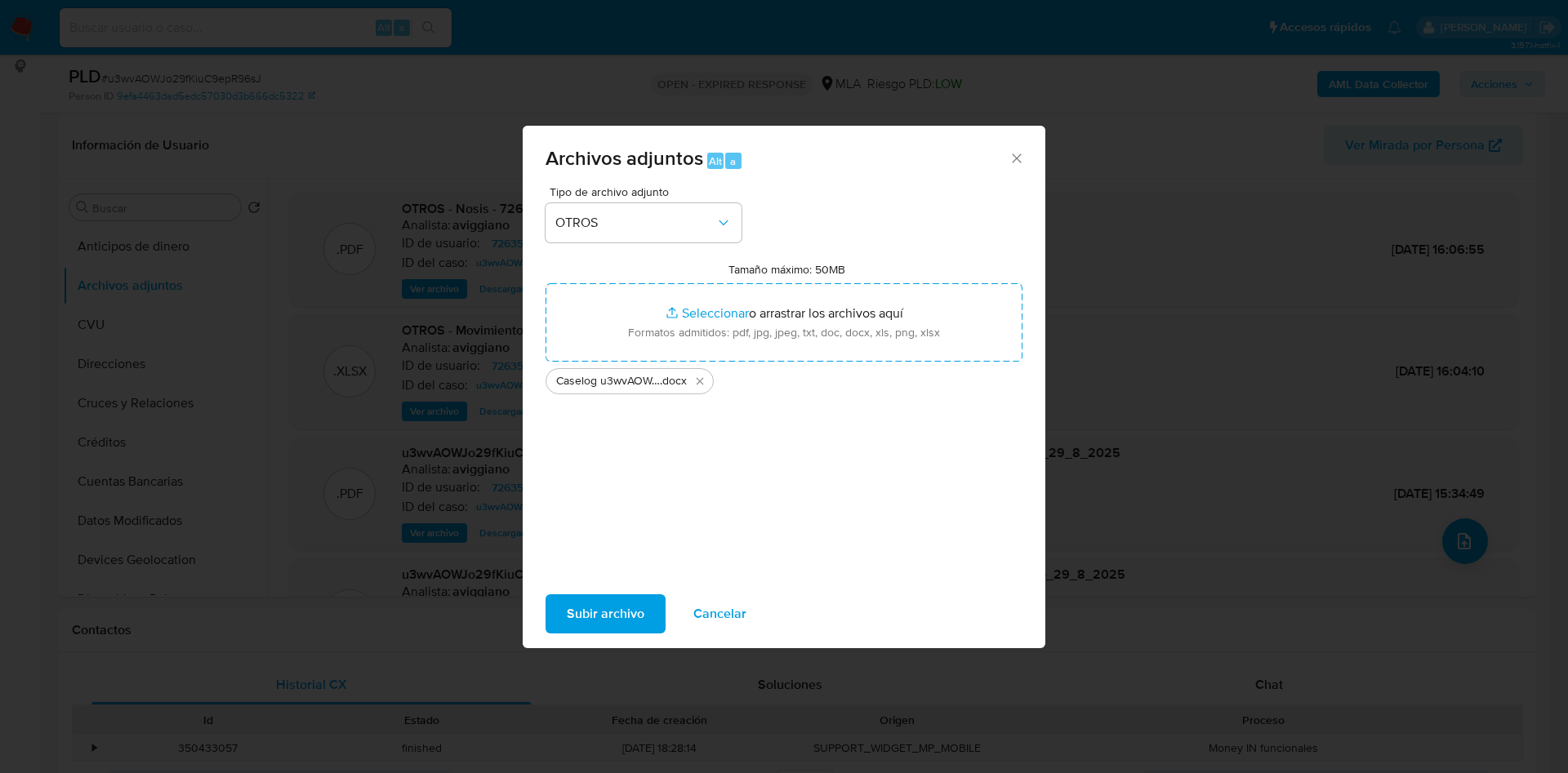
click at [614, 621] on span "Subir archivo" at bounding box center [606, 614] width 78 height 36
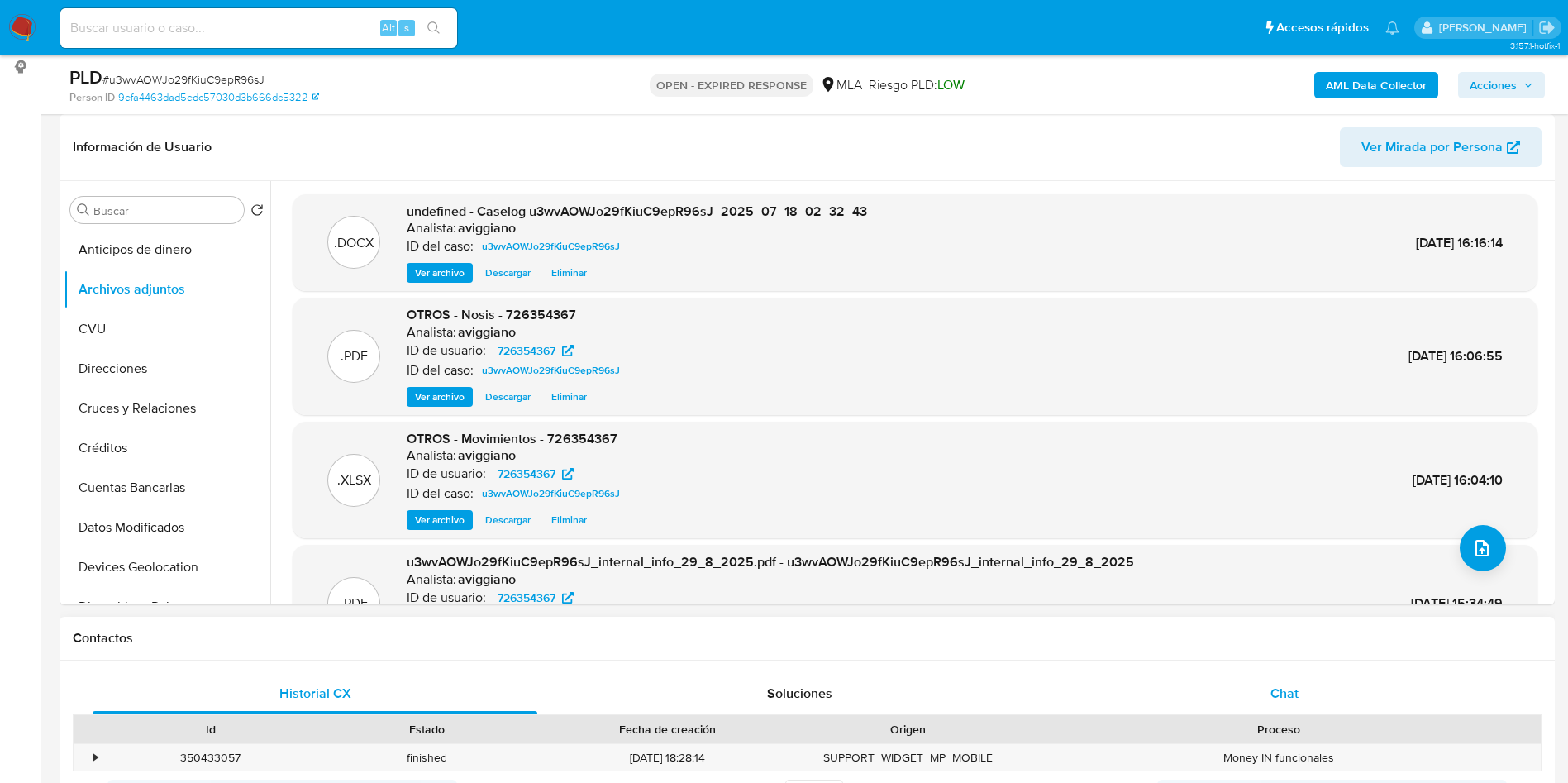
click at [1295, 703] on div "Chat" at bounding box center [1285, 694] width 445 height 40
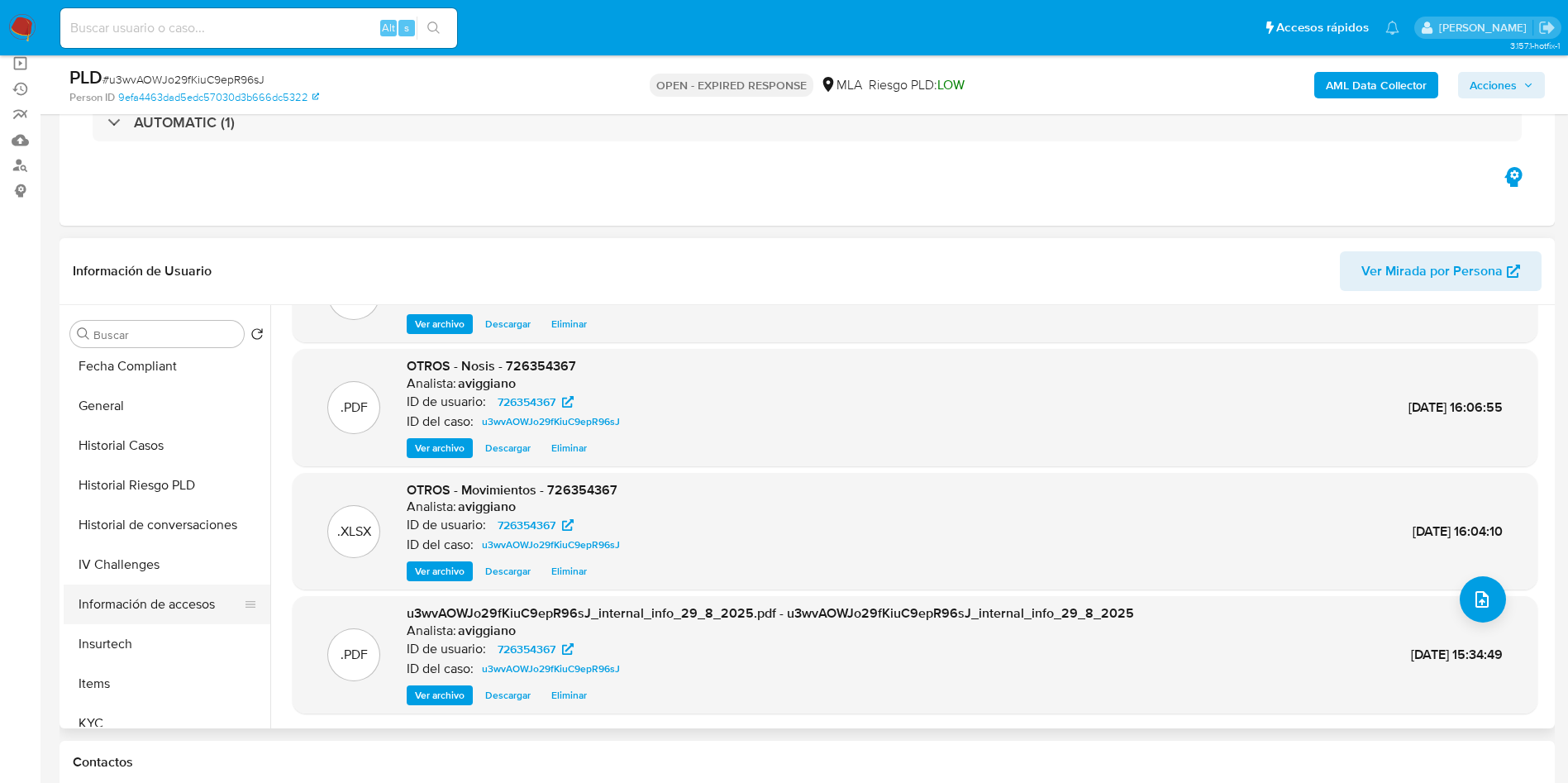
scroll to position [496, 0]
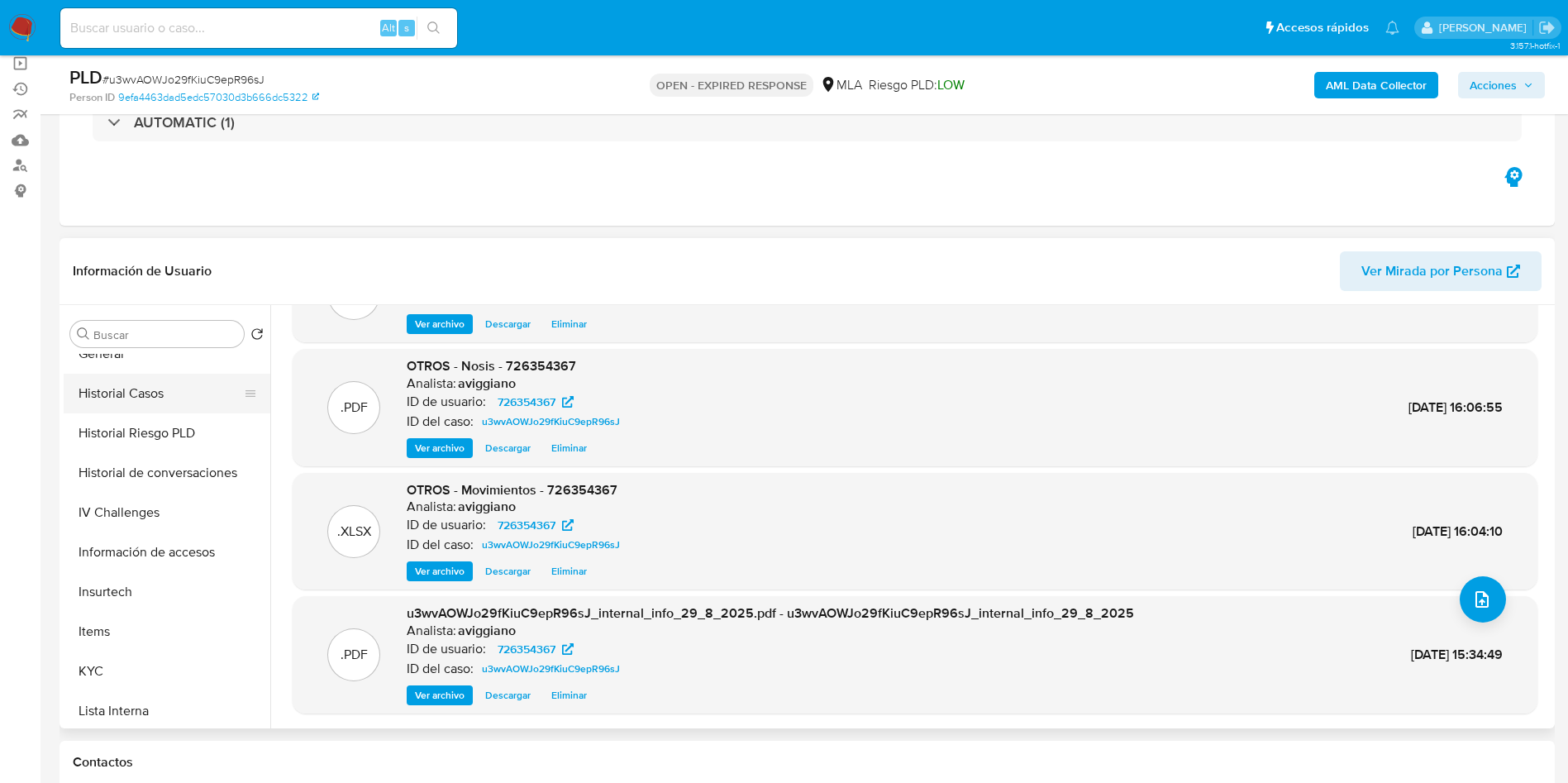
click at [143, 385] on button "Historial Casos" at bounding box center [161, 394] width 193 height 40
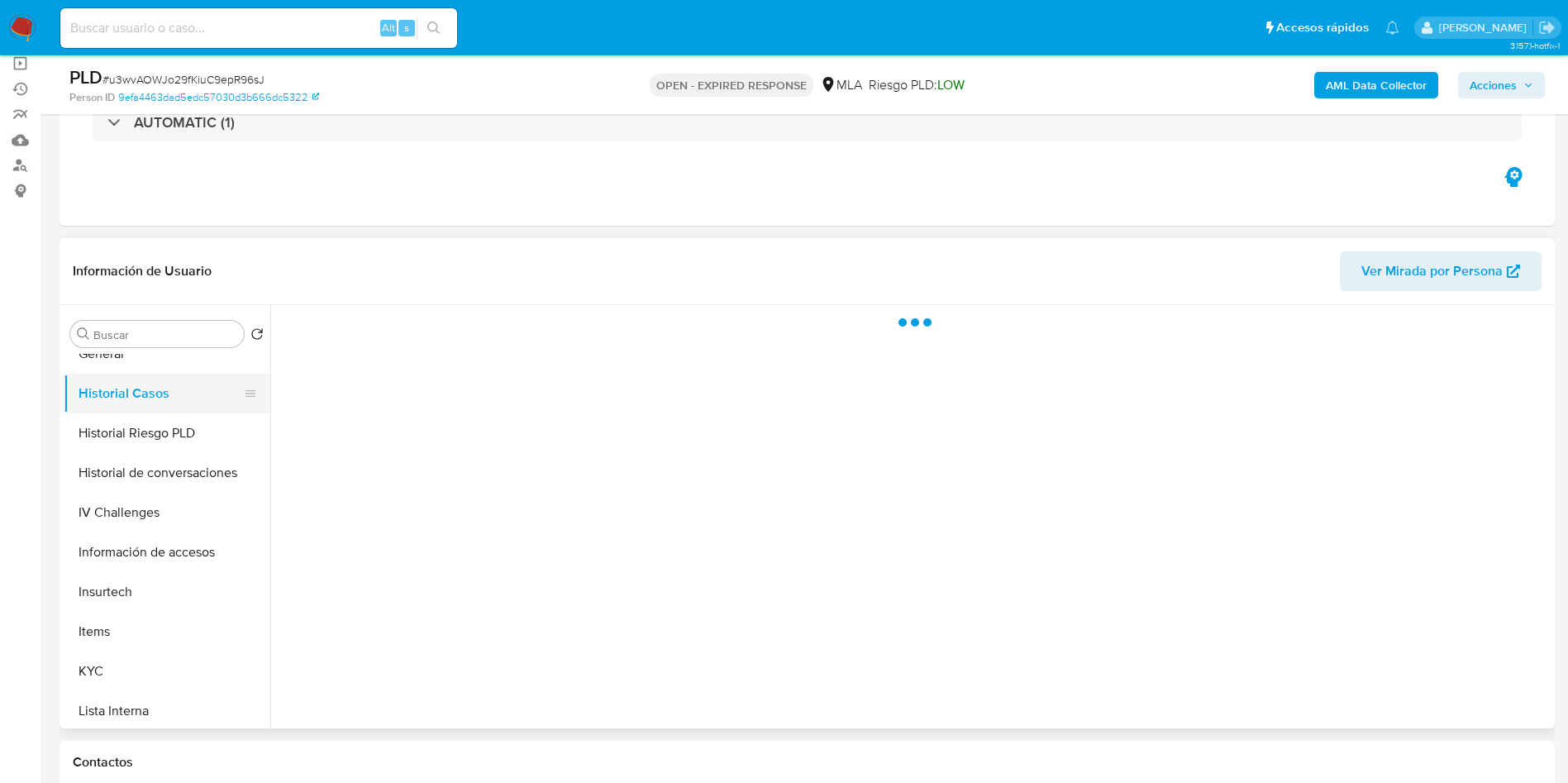
scroll to position [0, 0]
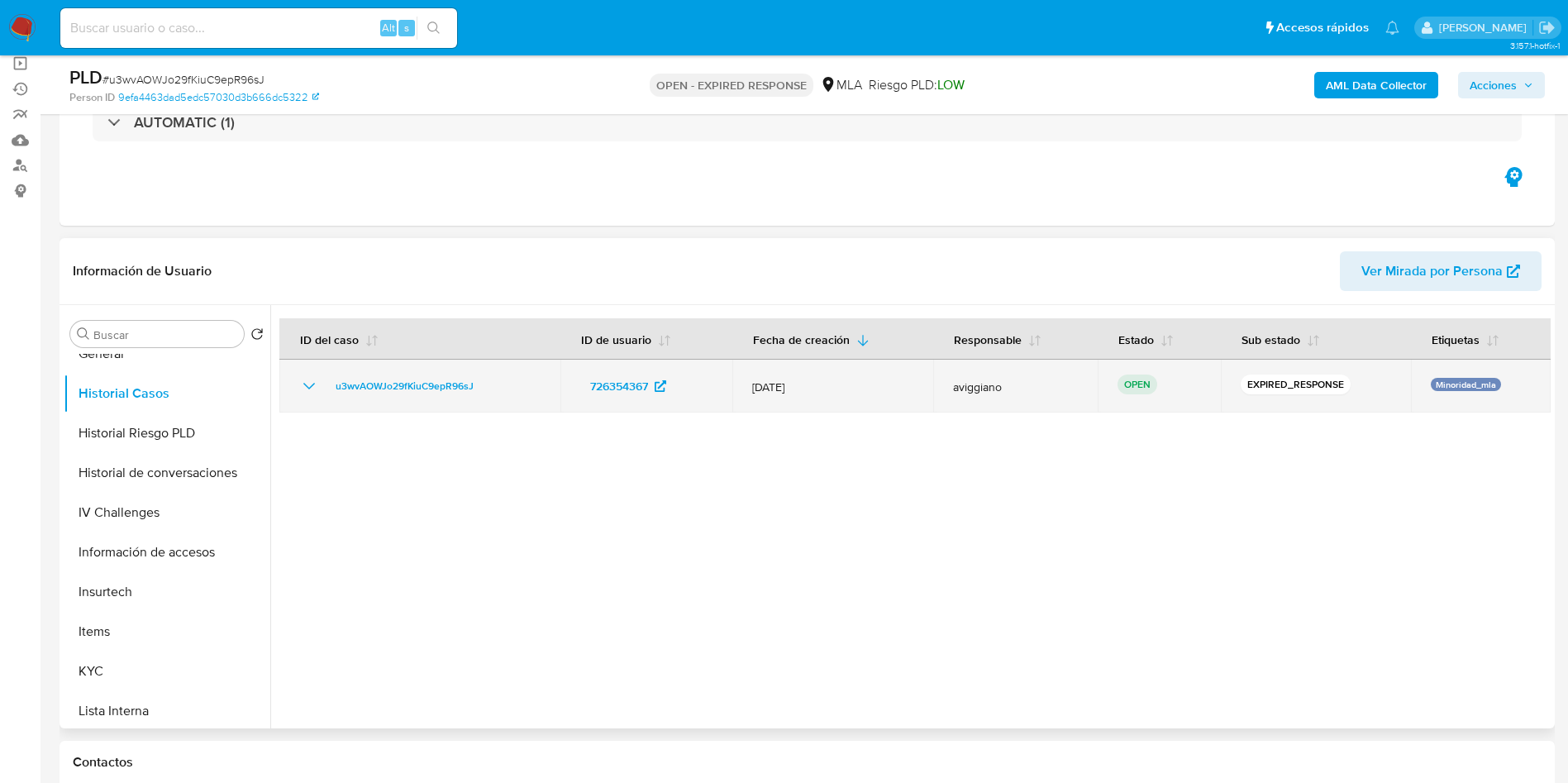
drag, startPoint x: 513, startPoint y: 388, endPoint x: 324, endPoint y: 381, distance: 189.1
click at [324, 381] on div "u3wvAOWJo29fKiuC9epR96sJ" at bounding box center [420, 387] width 241 height 20
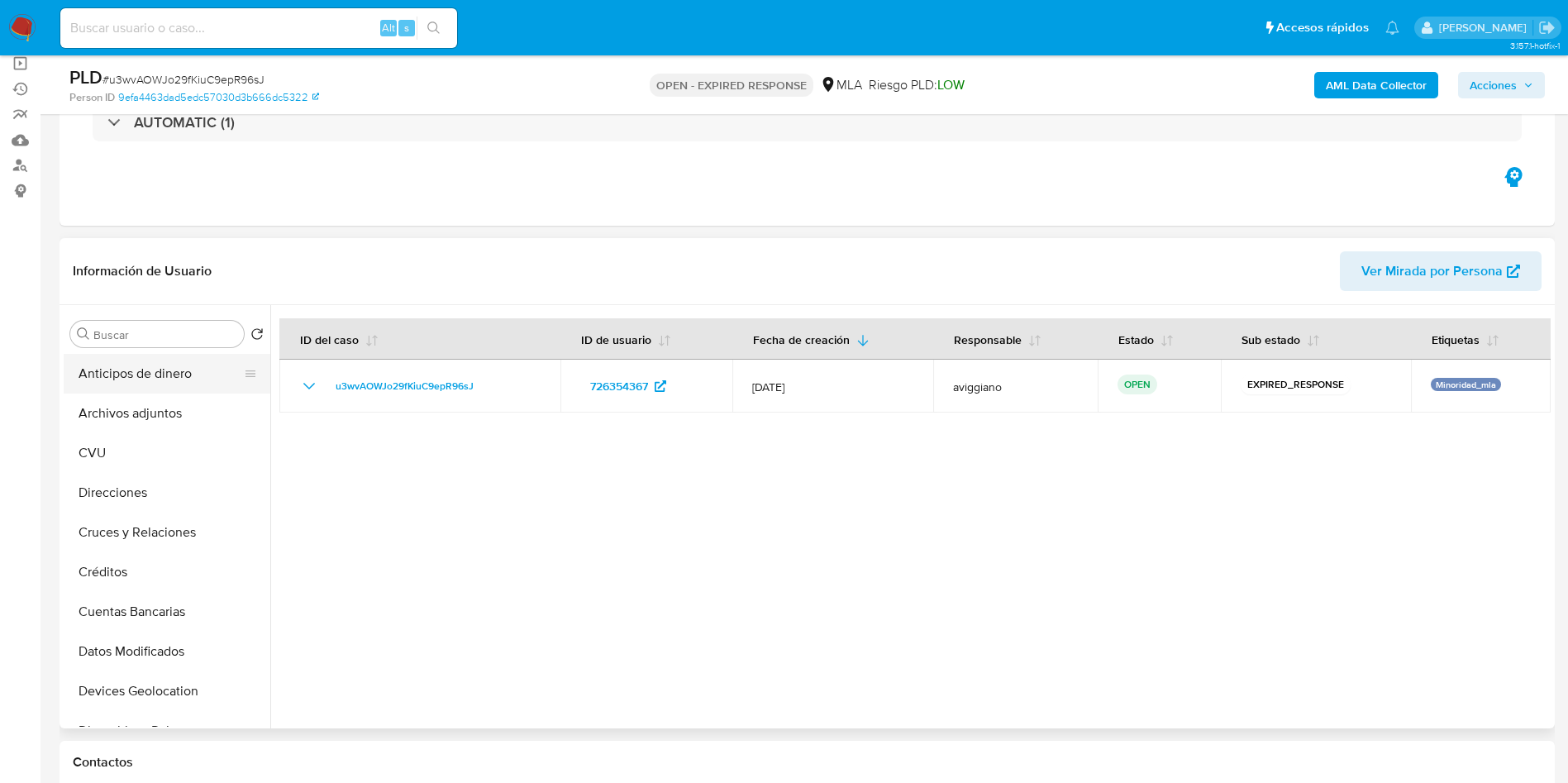
click at [159, 389] on button "Anticipos de dinero" at bounding box center [161, 374] width 193 height 40
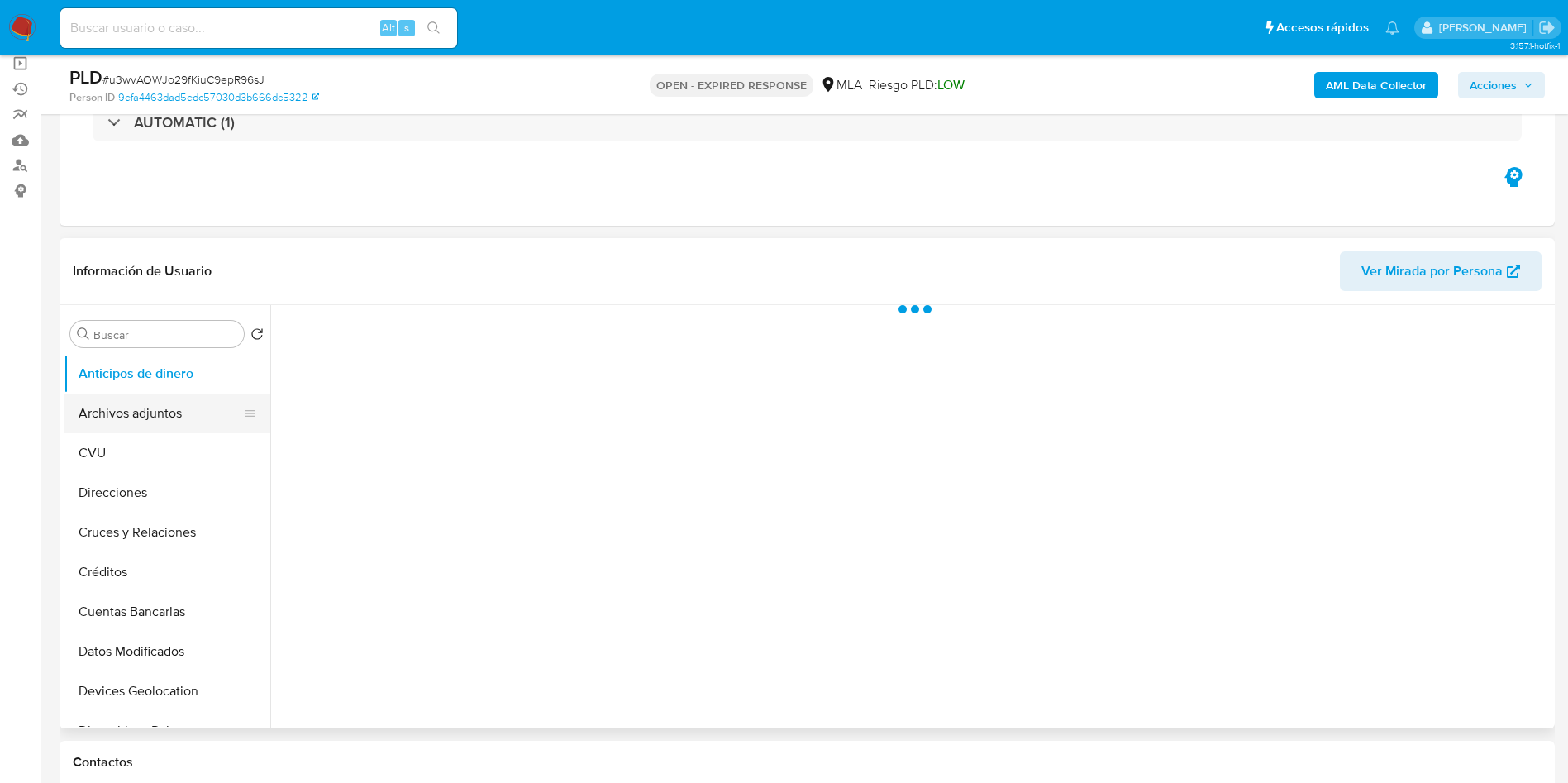
click at [153, 400] on button "Archivos adjuntos" at bounding box center [161, 414] width 193 height 40
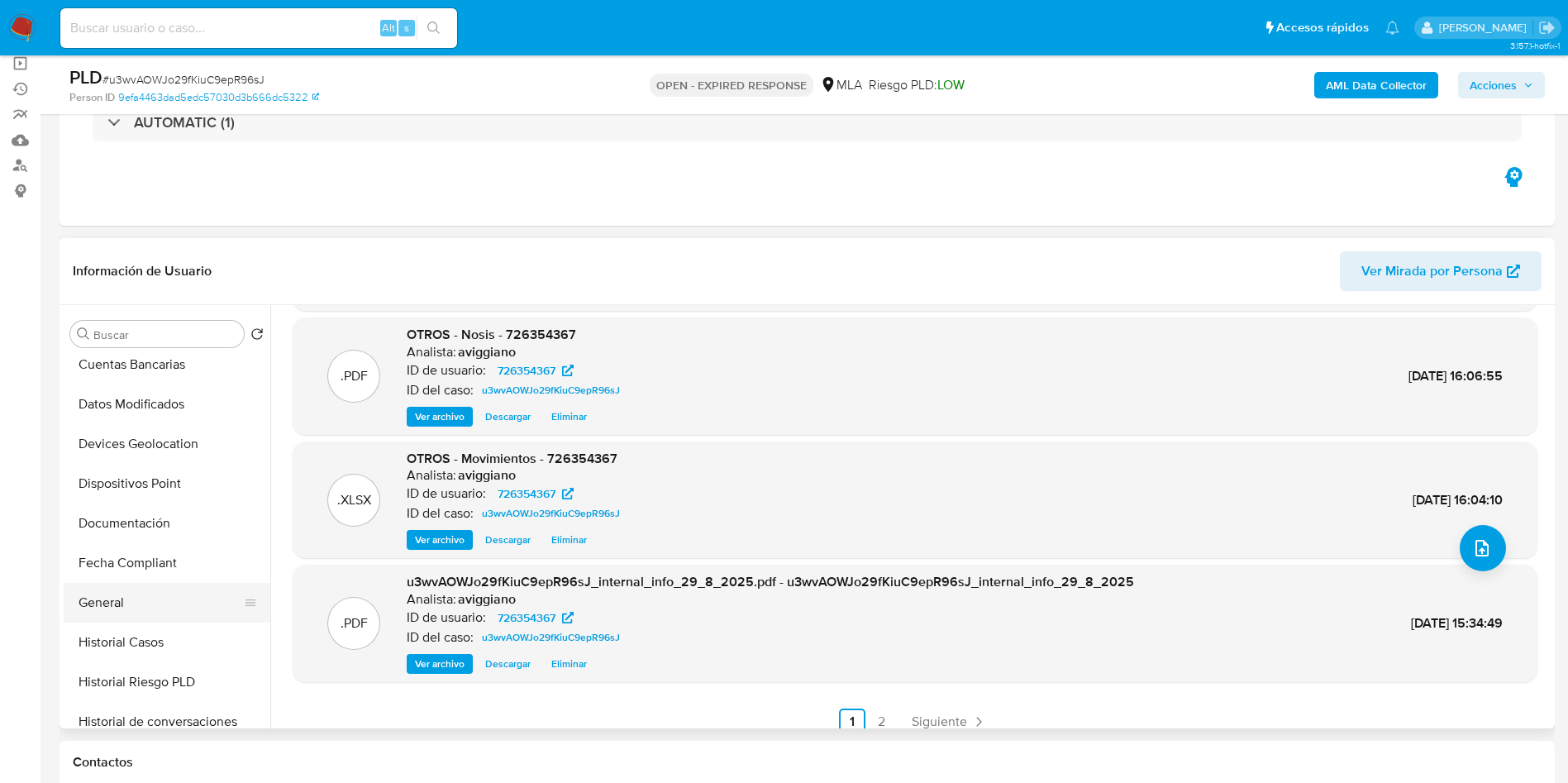
scroll to position [248, 0]
click at [155, 634] on button "Historial Casos" at bounding box center [161, 642] width 193 height 40
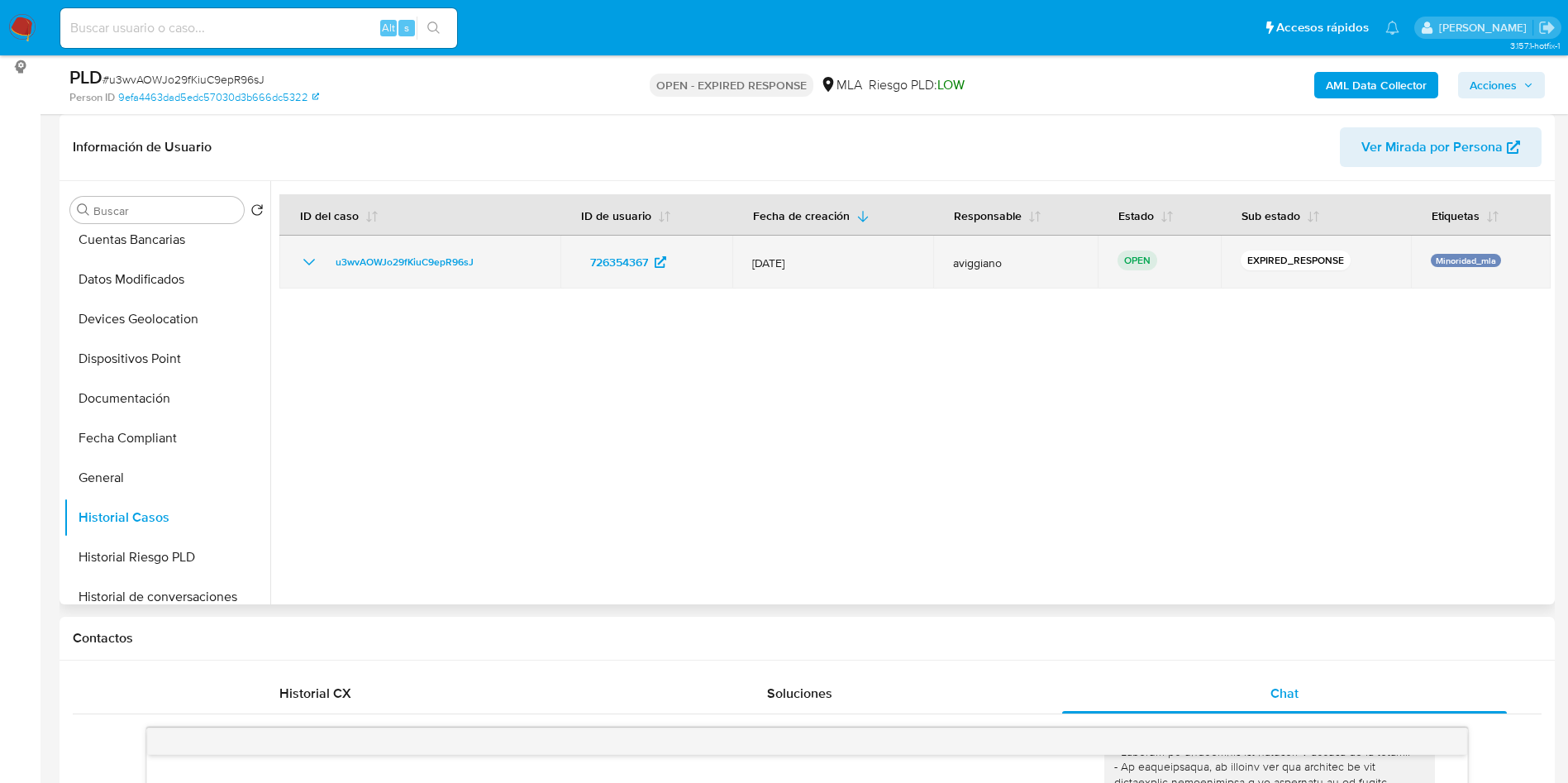
drag, startPoint x: 507, startPoint y: 261, endPoint x: 365, endPoint y: 257, distance: 142.1
click at [305, 260] on div "u3wvAOWJo29fKiuC9epR96sJ" at bounding box center [420, 262] width 241 height 20
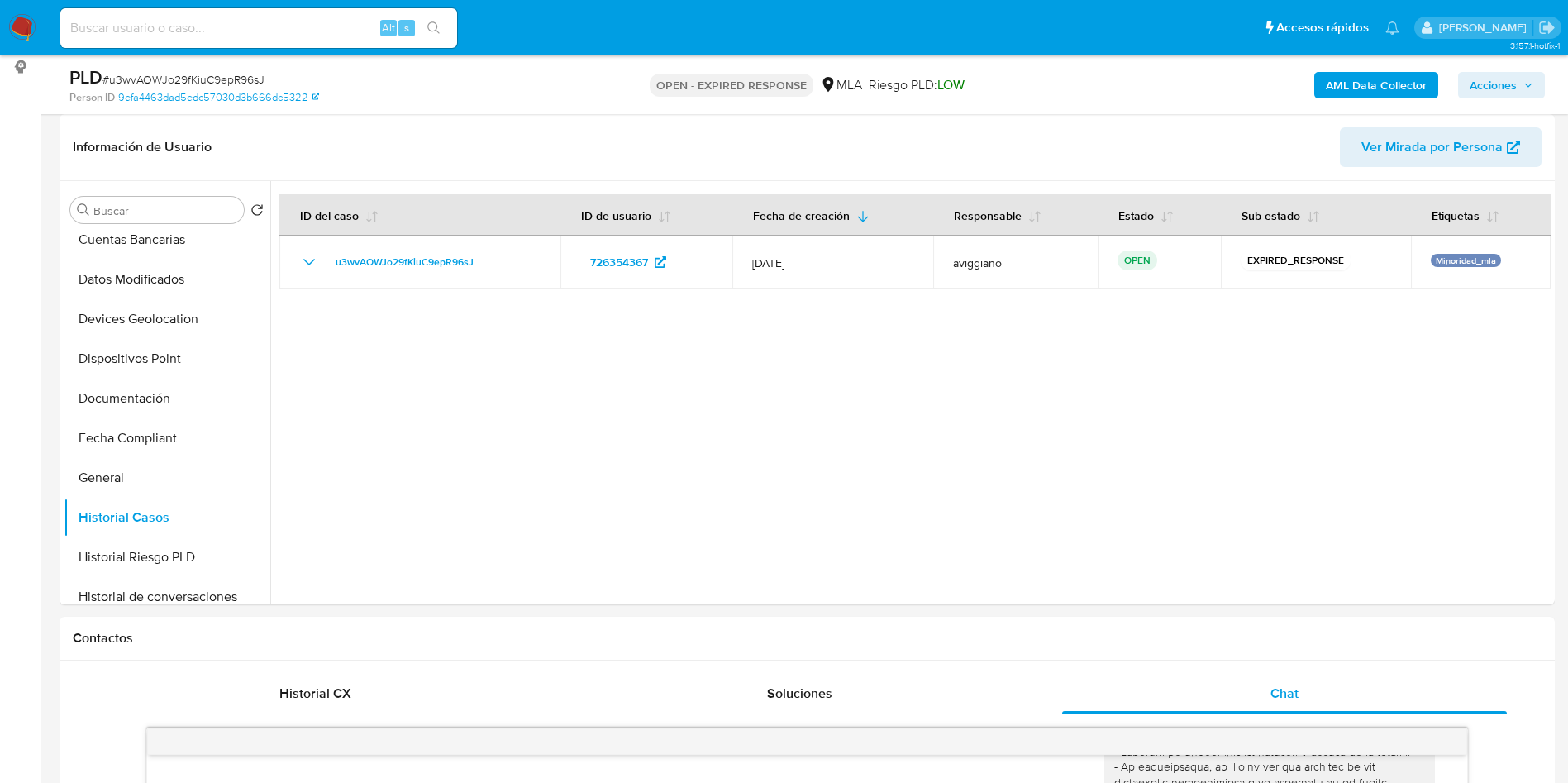
click at [194, 17] on input at bounding box center [259, 28] width 397 height 22
paste input "1KyXrcgTxZDJwVb5DjQz5Ray"
type input "1KyXrcgTxZDJwVb5DjQz5Ray"
click at [442, 24] on button "search-icon" at bounding box center [434, 28] width 34 height 23
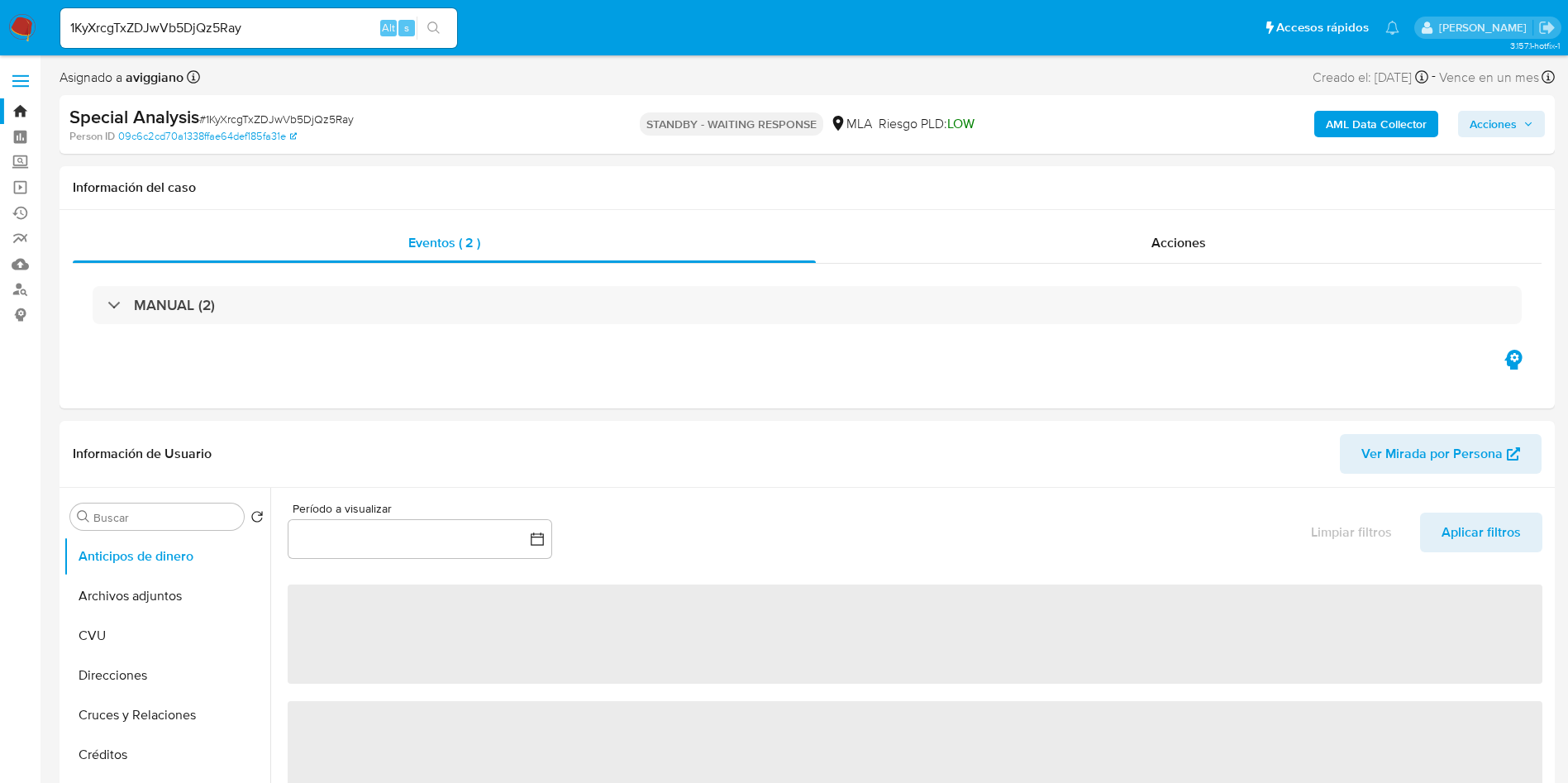
select select "10"
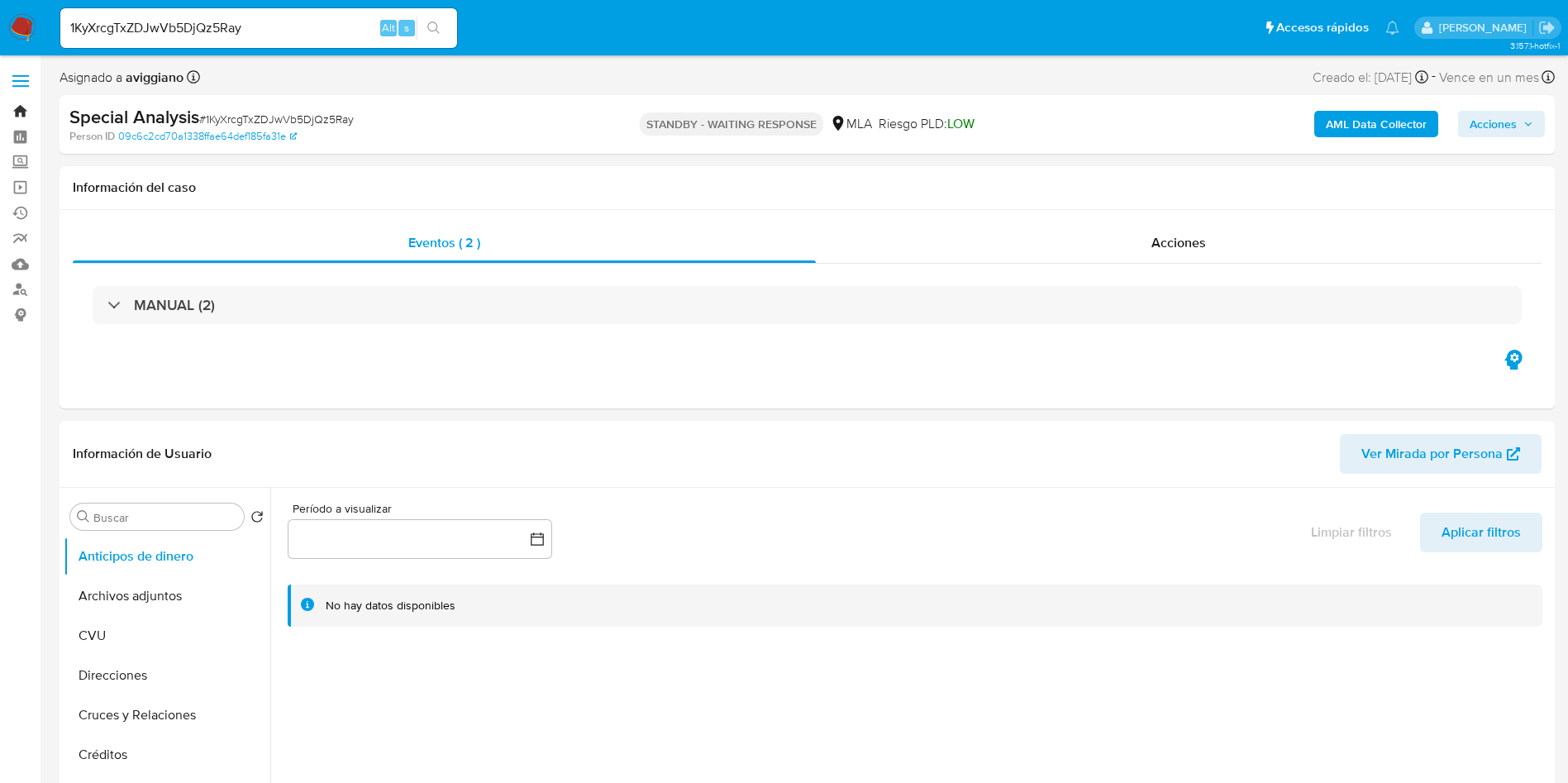
click at [20, 113] on link "Bandeja" at bounding box center [98, 111] width 197 height 25
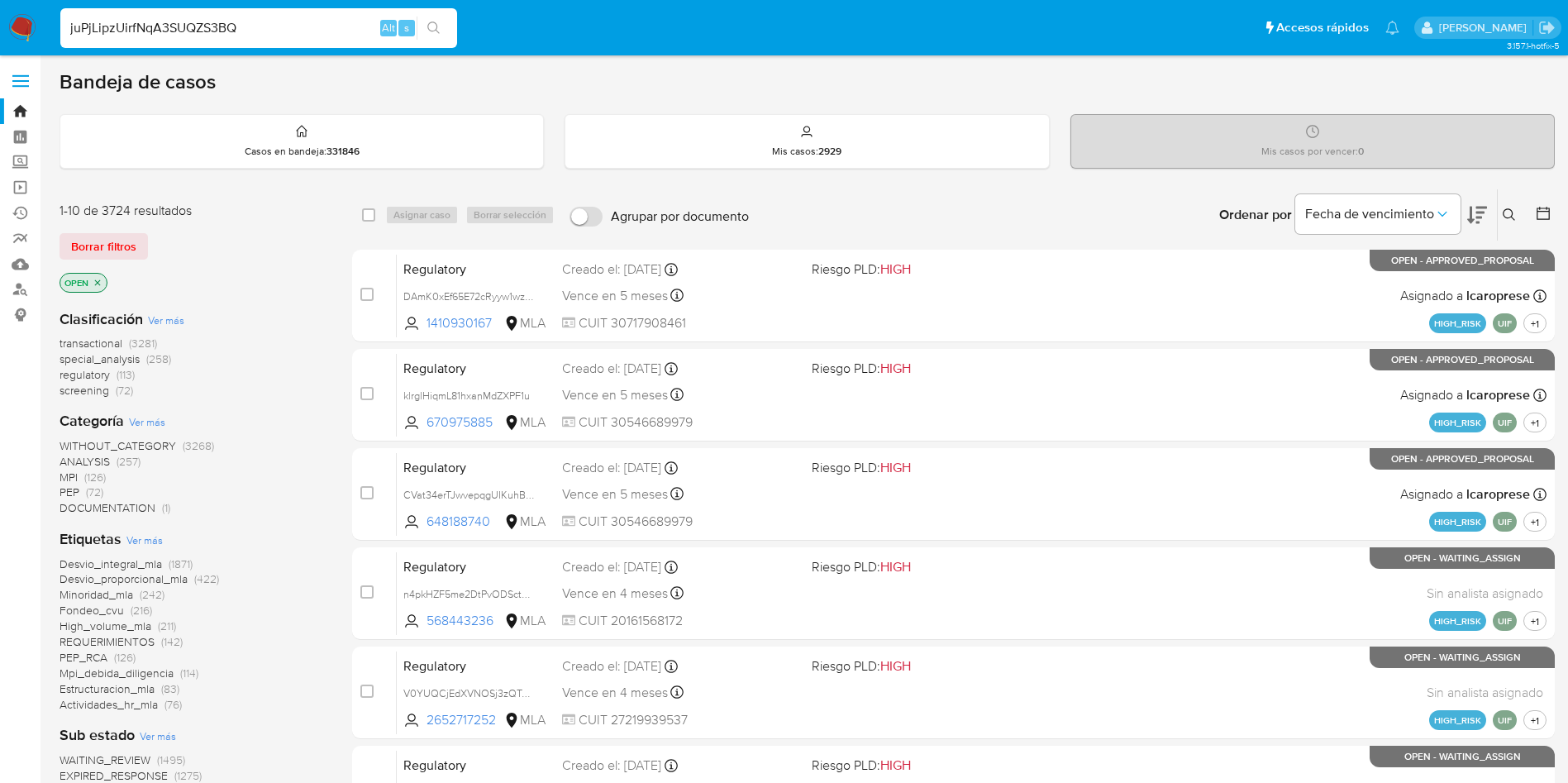
scroll to position [496, 0]
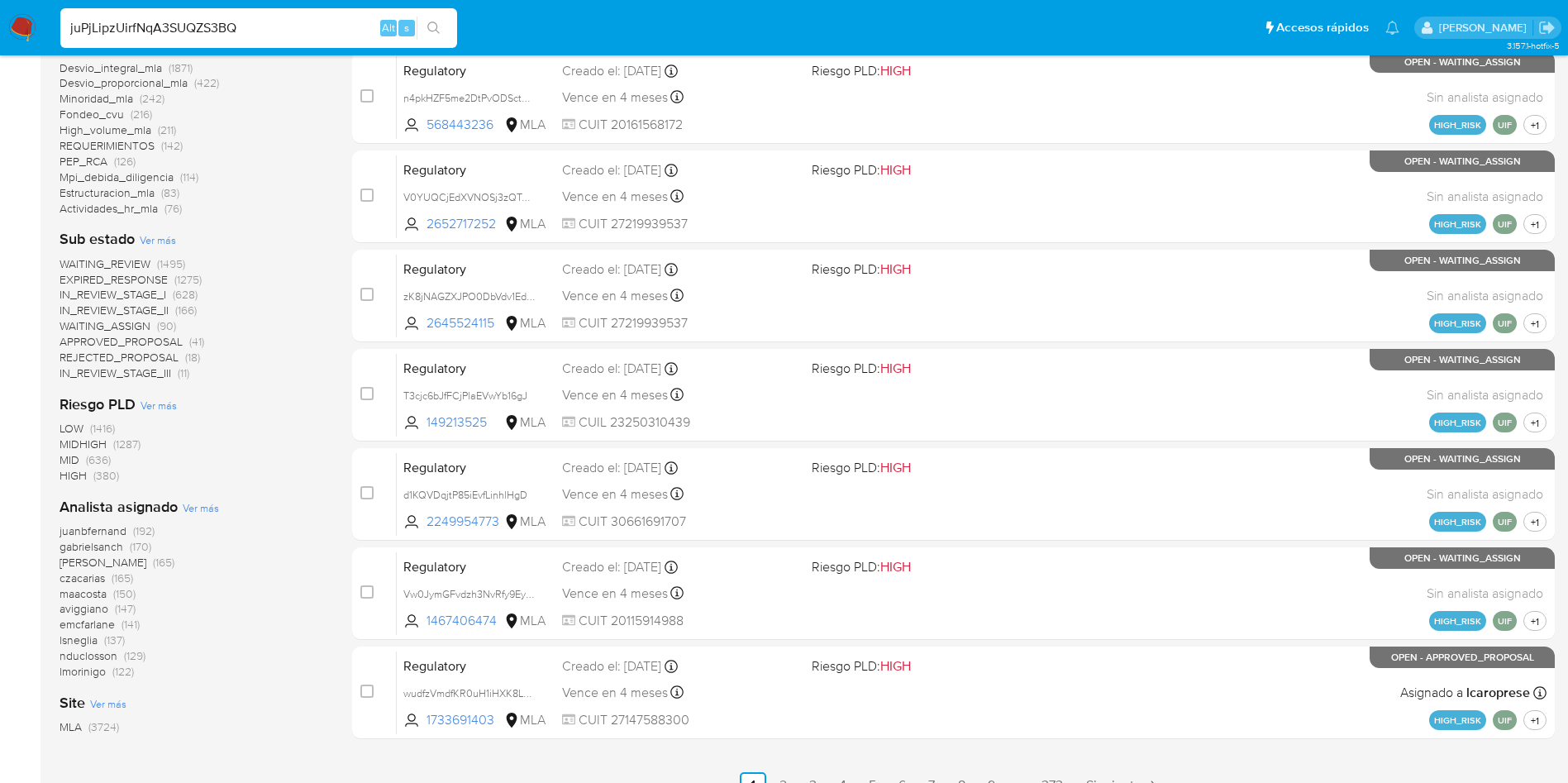
type input "juPjLipzUirfNqA3SUQZS3BQ"
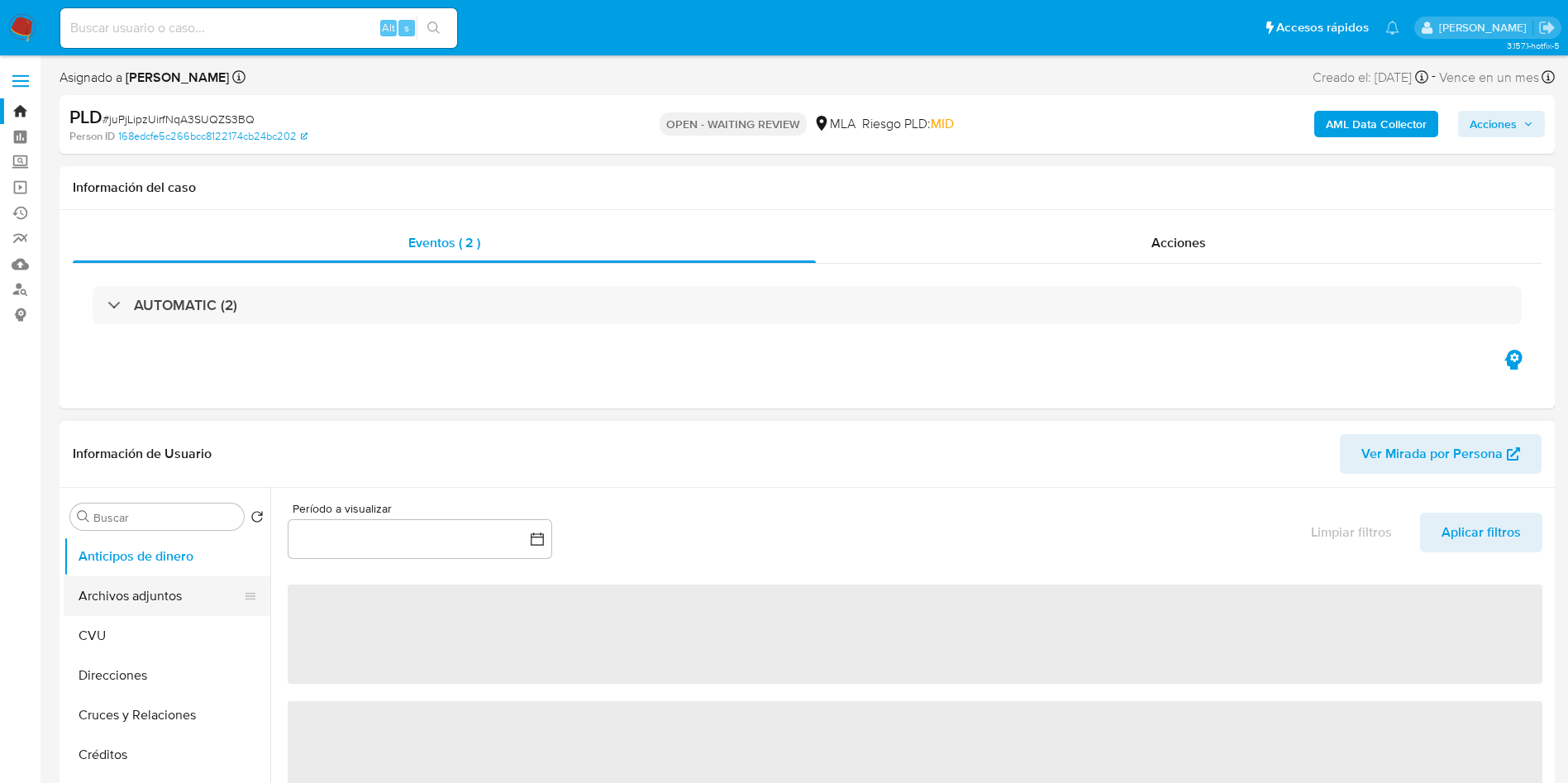
click at [116, 584] on button "Archivos adjuntos" at bounding box center [161, 596] width 193 height 40
select select "10"
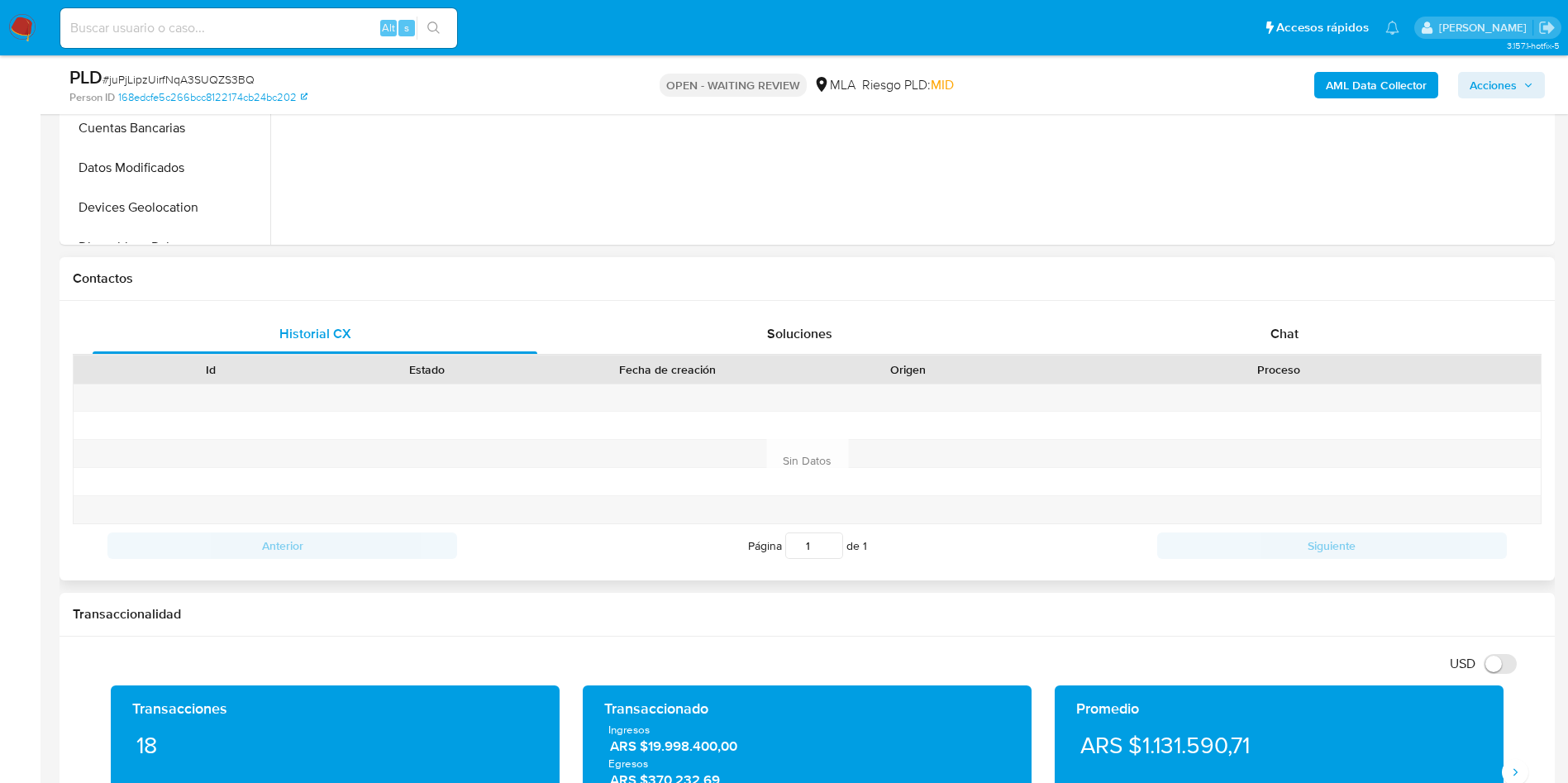
scroll to position [744, 0]
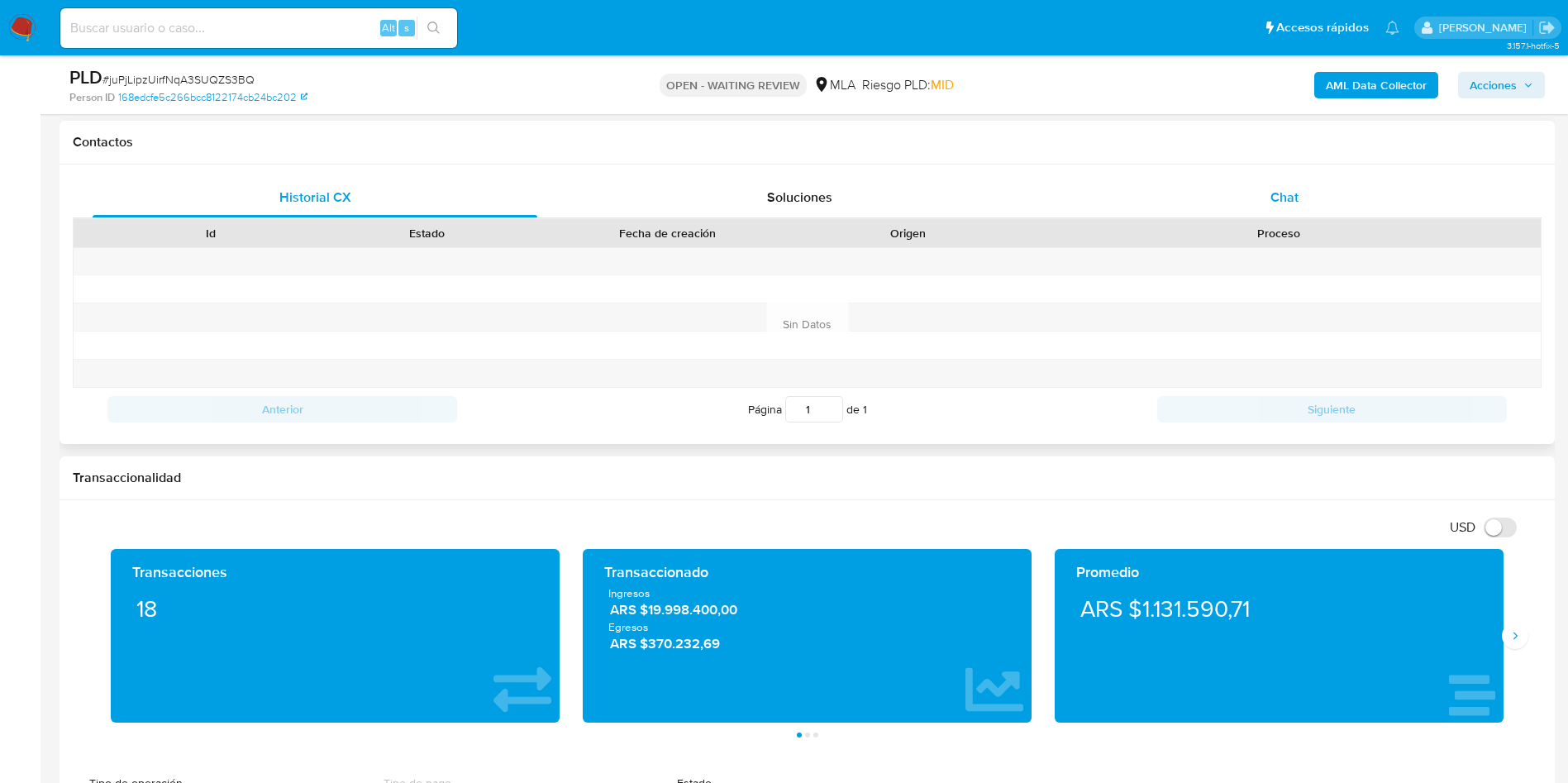
click at [1301, 205] on div "Chat" at bounding box center [1285, 198] width 445 height 40
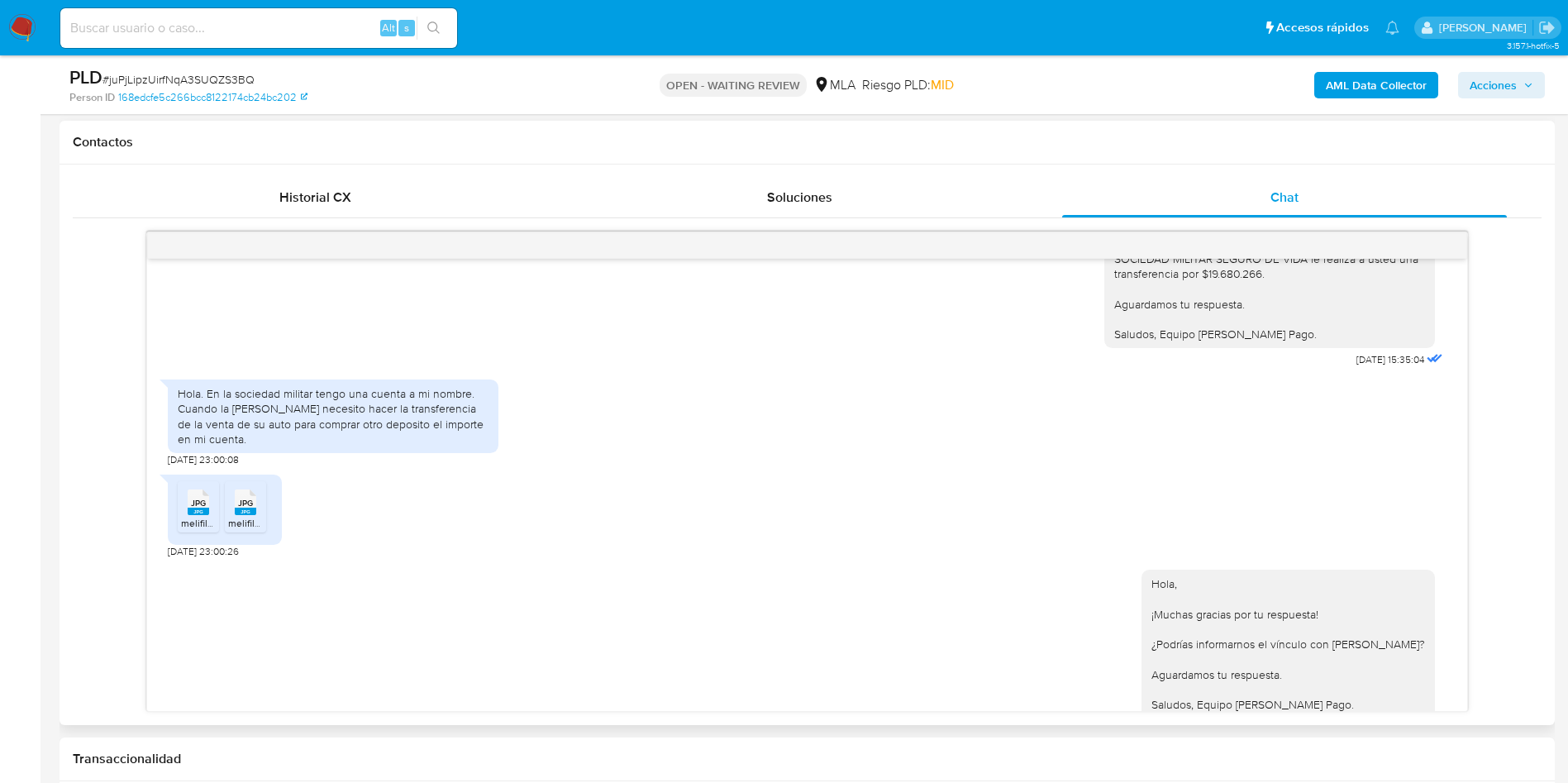
scroll to position [1613, 0]
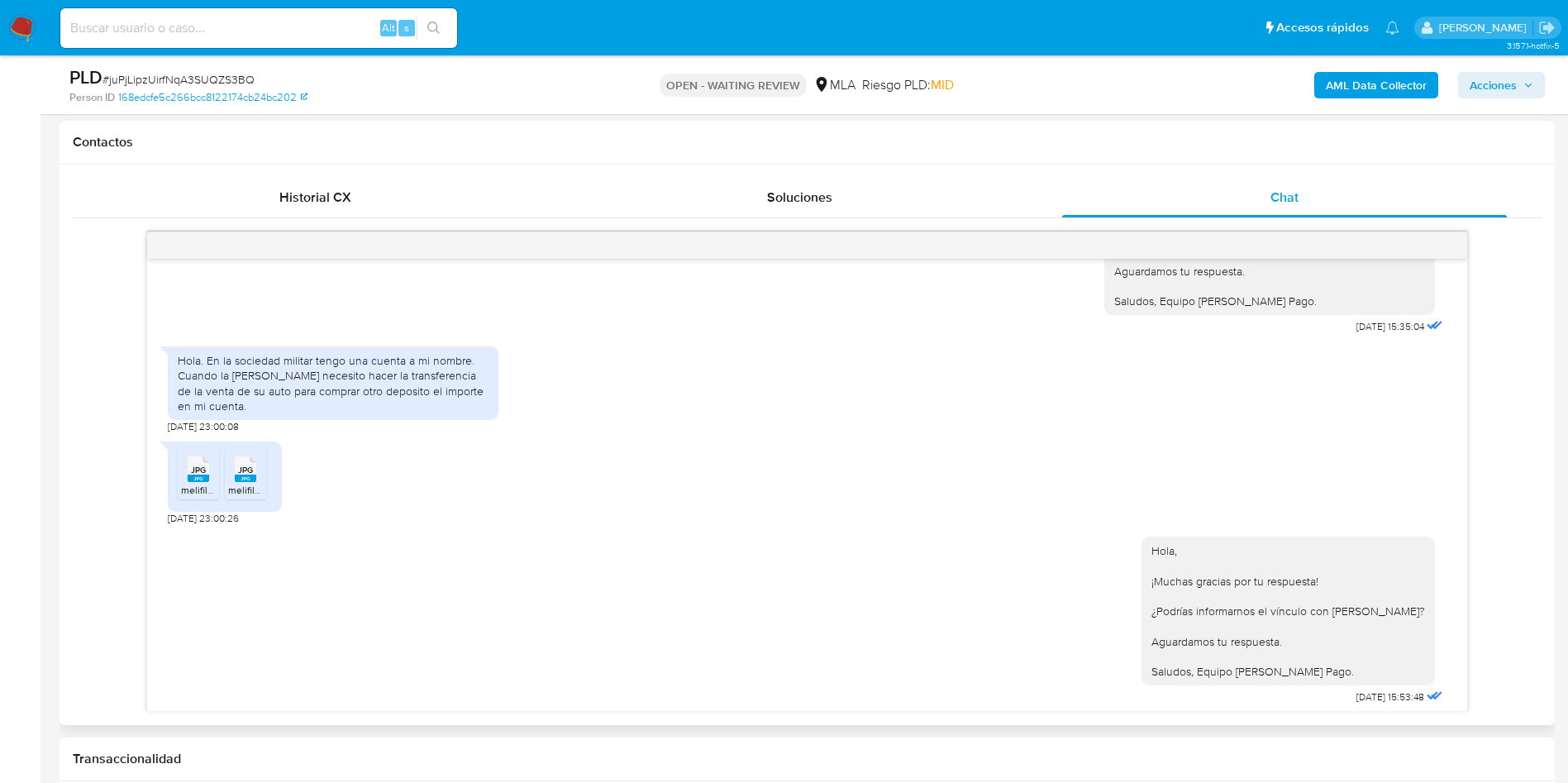
click at [367, 388] on div "Hola. En la sociedad militar tengo una cuenta a mi nombre. Cuando la sra Spina …" at bounding box center [333, 383] width 311 height 61
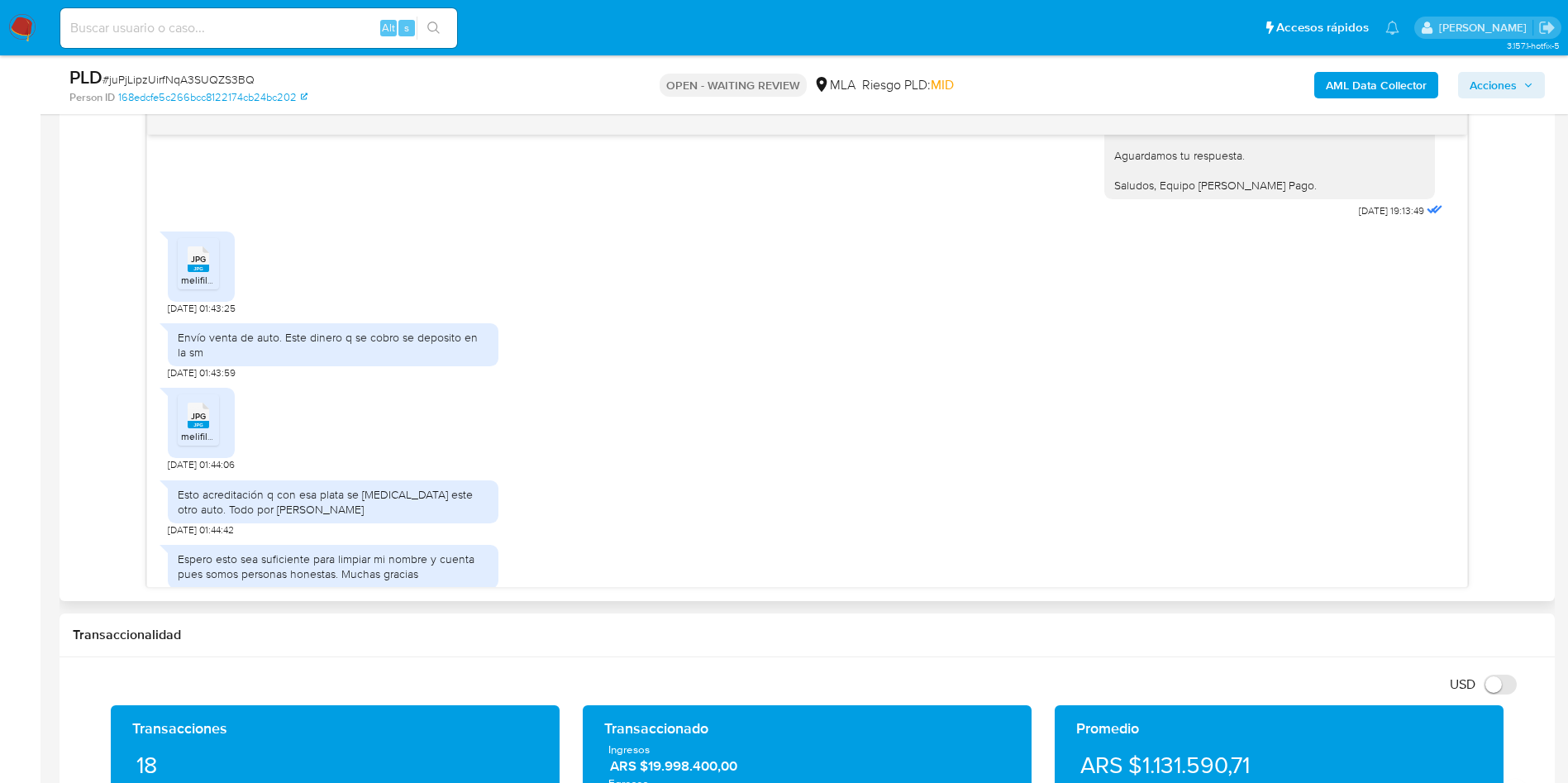
scroll to position [2356, 0]
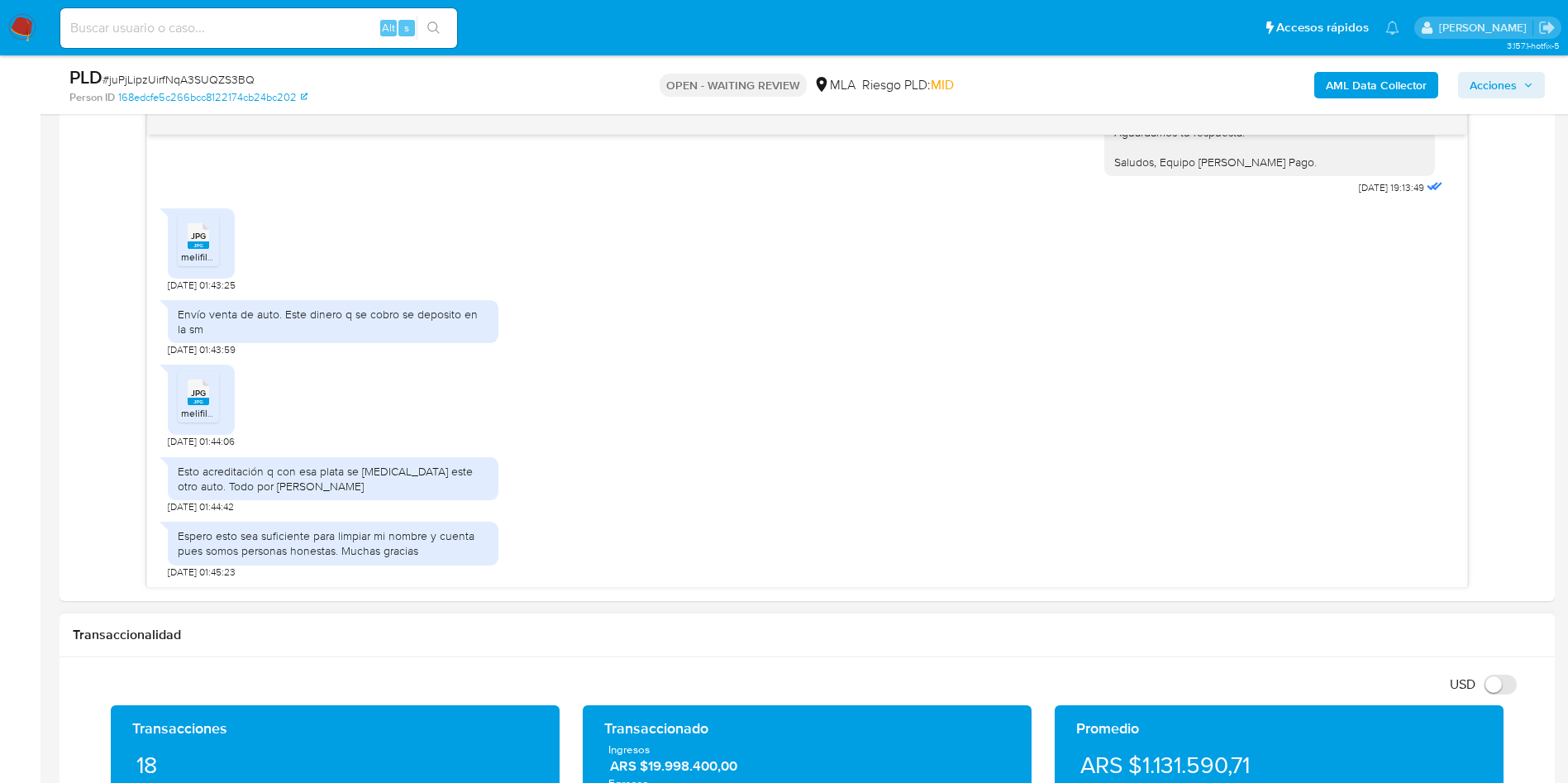
click at [491, 615] on div "Transaccionalidad" at bounding box center [807, 636] width 1496 height 44
click at [190, 254] on span "melifile2165802747572478182.jpg" at bounding box center [256, 257] width 151 height 14
click at [468, 350] on div "Envío venta de auto. Este dinero q se cobro se deposito en la sm 29/08/2025 01:…" at bounding box center [333, 324] width 330 height 65
click at [197, 399] on rect at bounding box center [199, 402] width 22 height 7
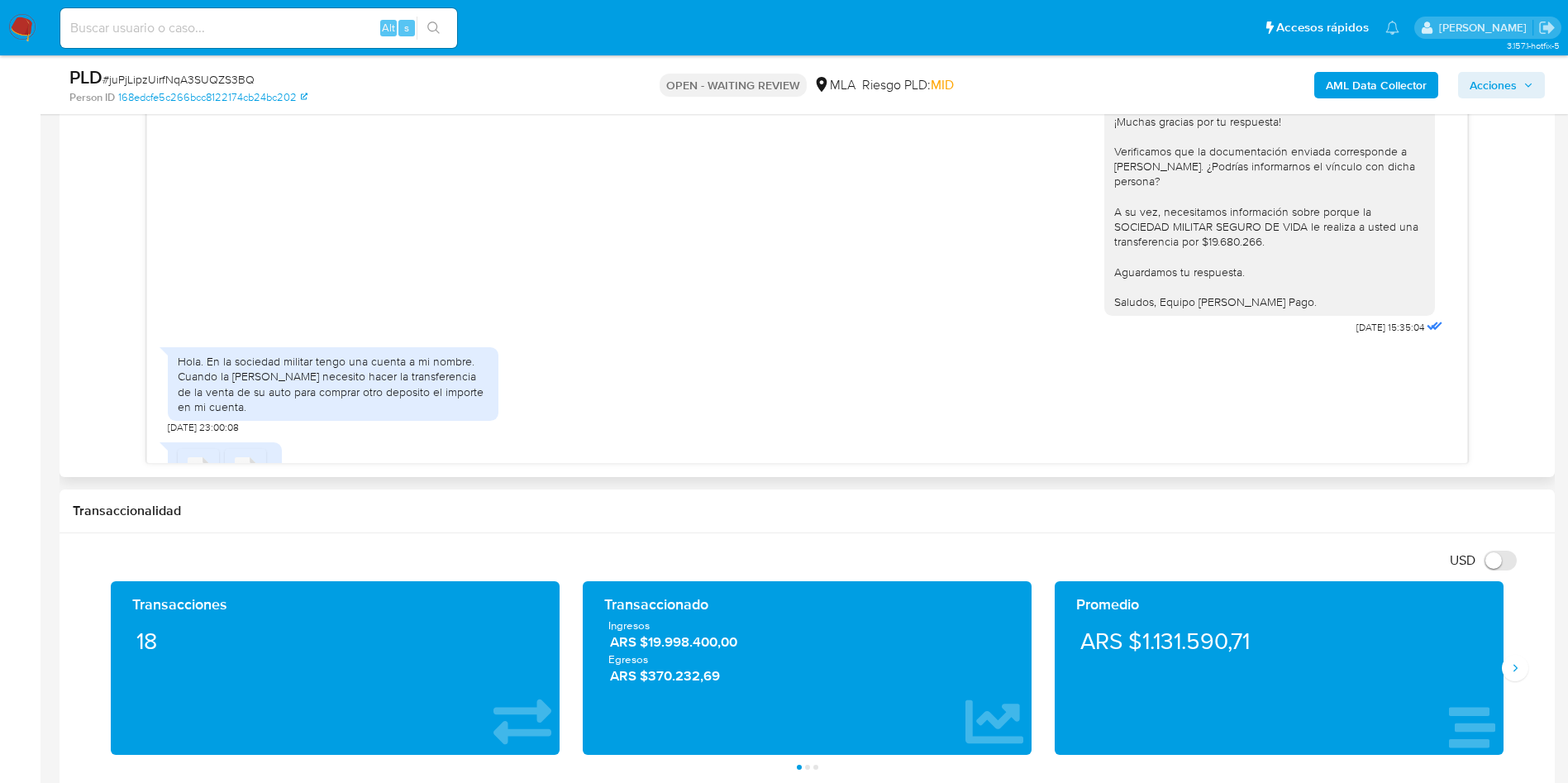
scroll to position [1612, 0]
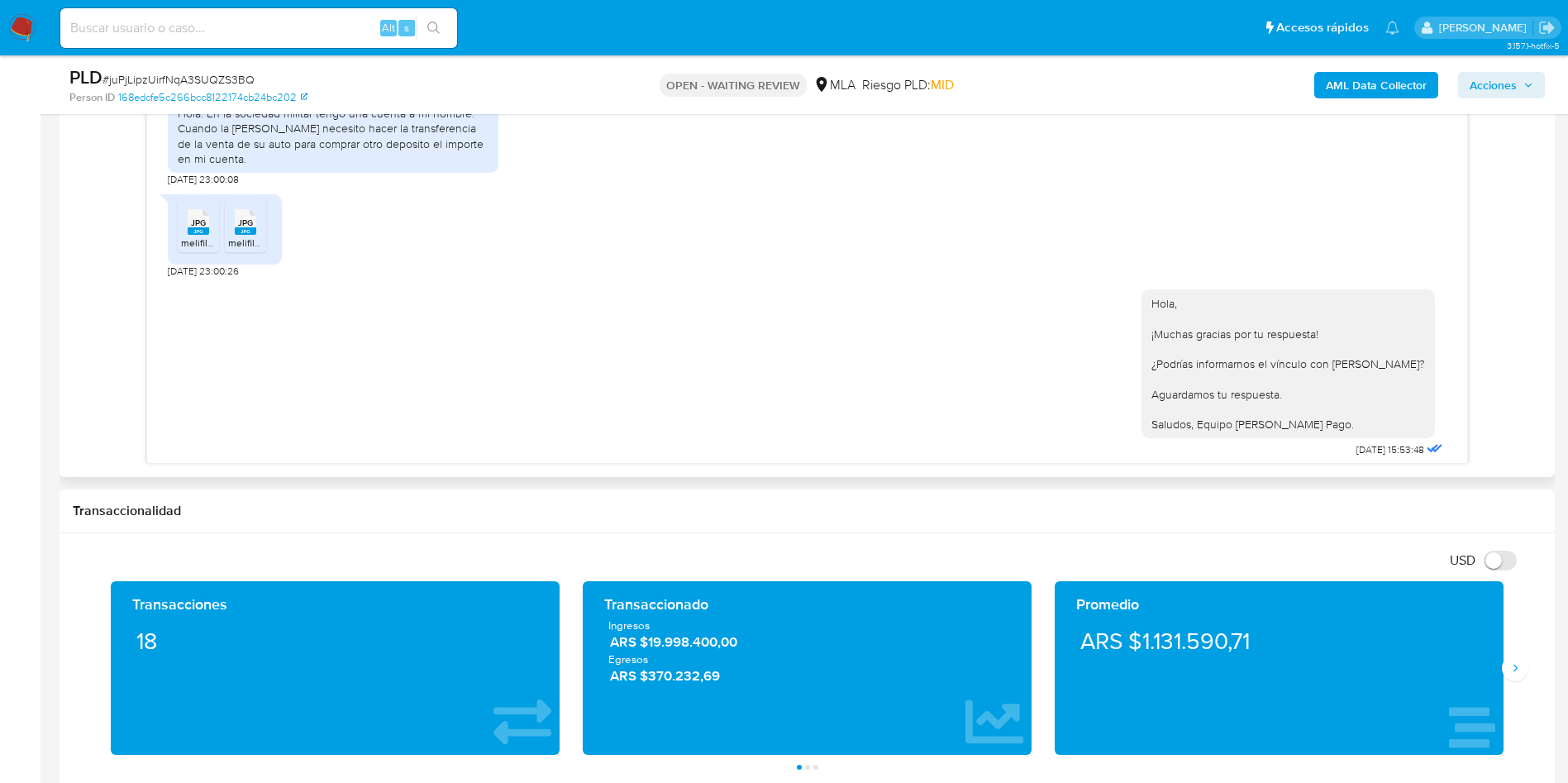
click at [204, 250] on span "melifile7861585190503697658.jpg" at bounding box center [257, 243] width 153 height 14
click at [250, 142] on div "Hola. En la sociedad militar tengo una cuenta a mi nombre. Cuando la sra Spina …" at bounding box center [333, 135] width 311 height 61
click at [249, 228] on span "JPG" at bounding box center [246, 223] width 14 height 11
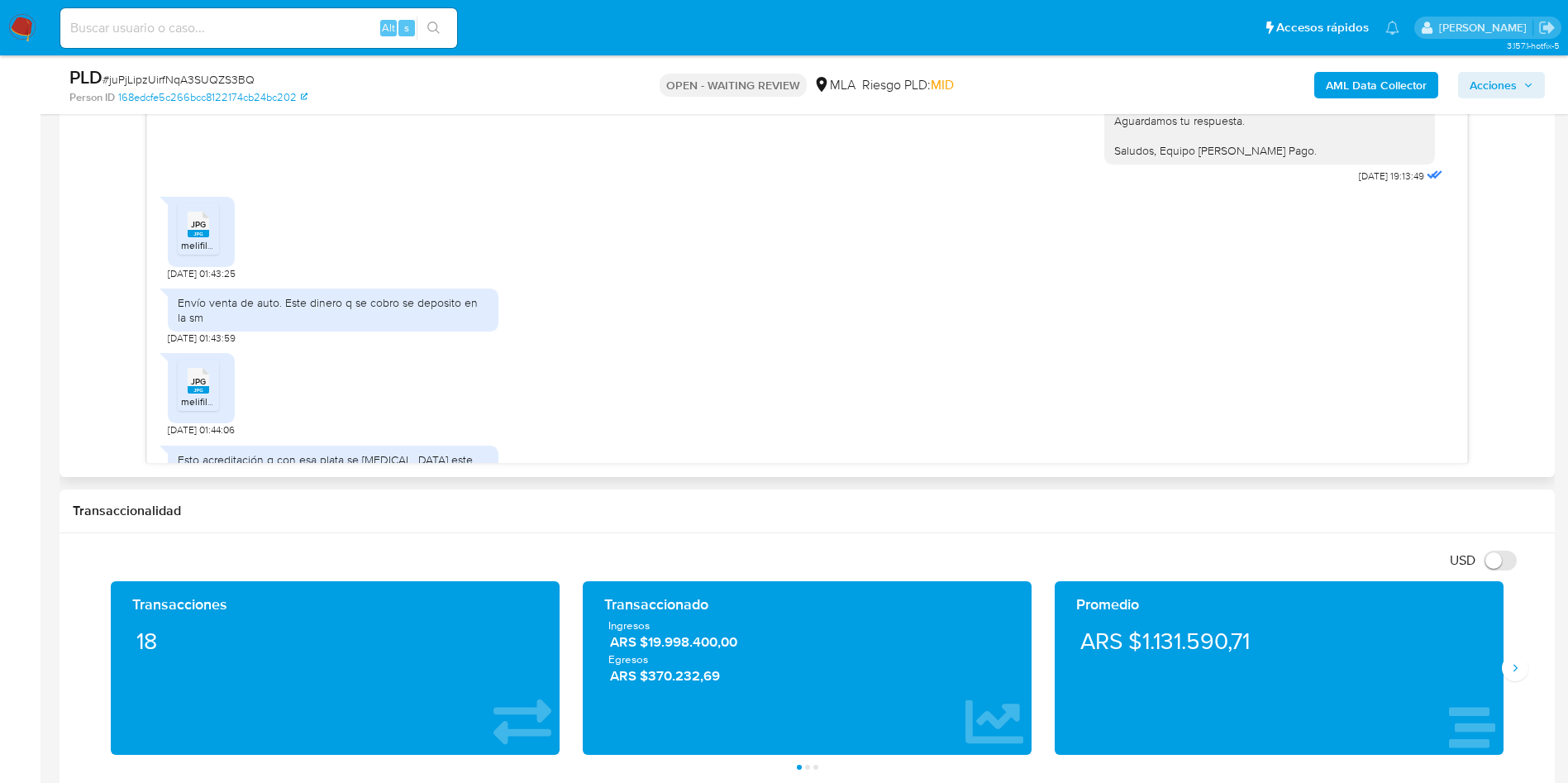
scroll to position [2356, 0]
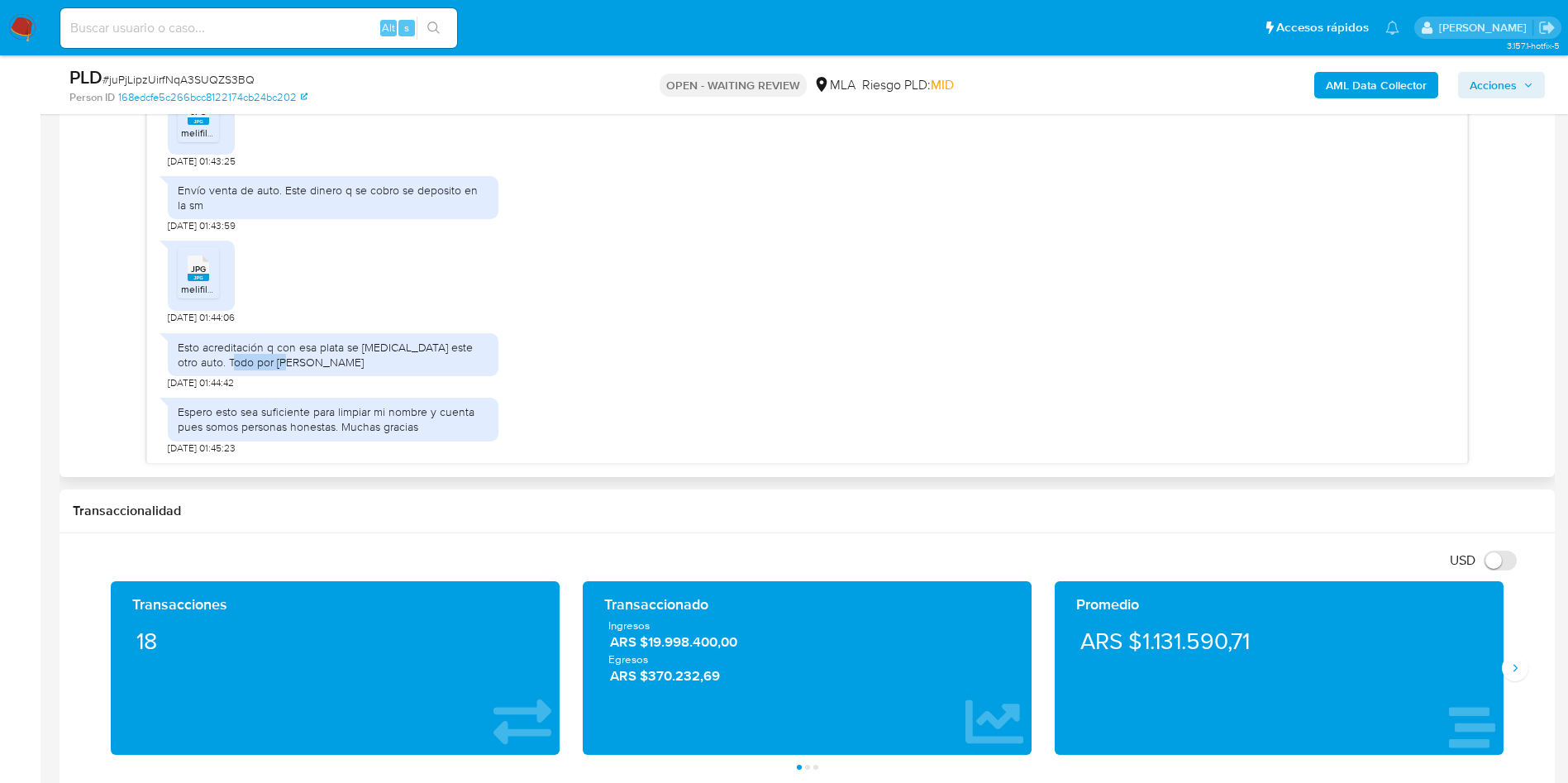
drag, startPoint x: 227, startPoint y: 359, endPoint x: 287, endPoint y: 358, distance: 60.0
click at [287, 358] on div "Esto acreditación q con esa plata se compro este otro auto. Todo por Rosa Spina" at bounding box center [333, 354] width 311 height 30
copy div "Rosa Spina"
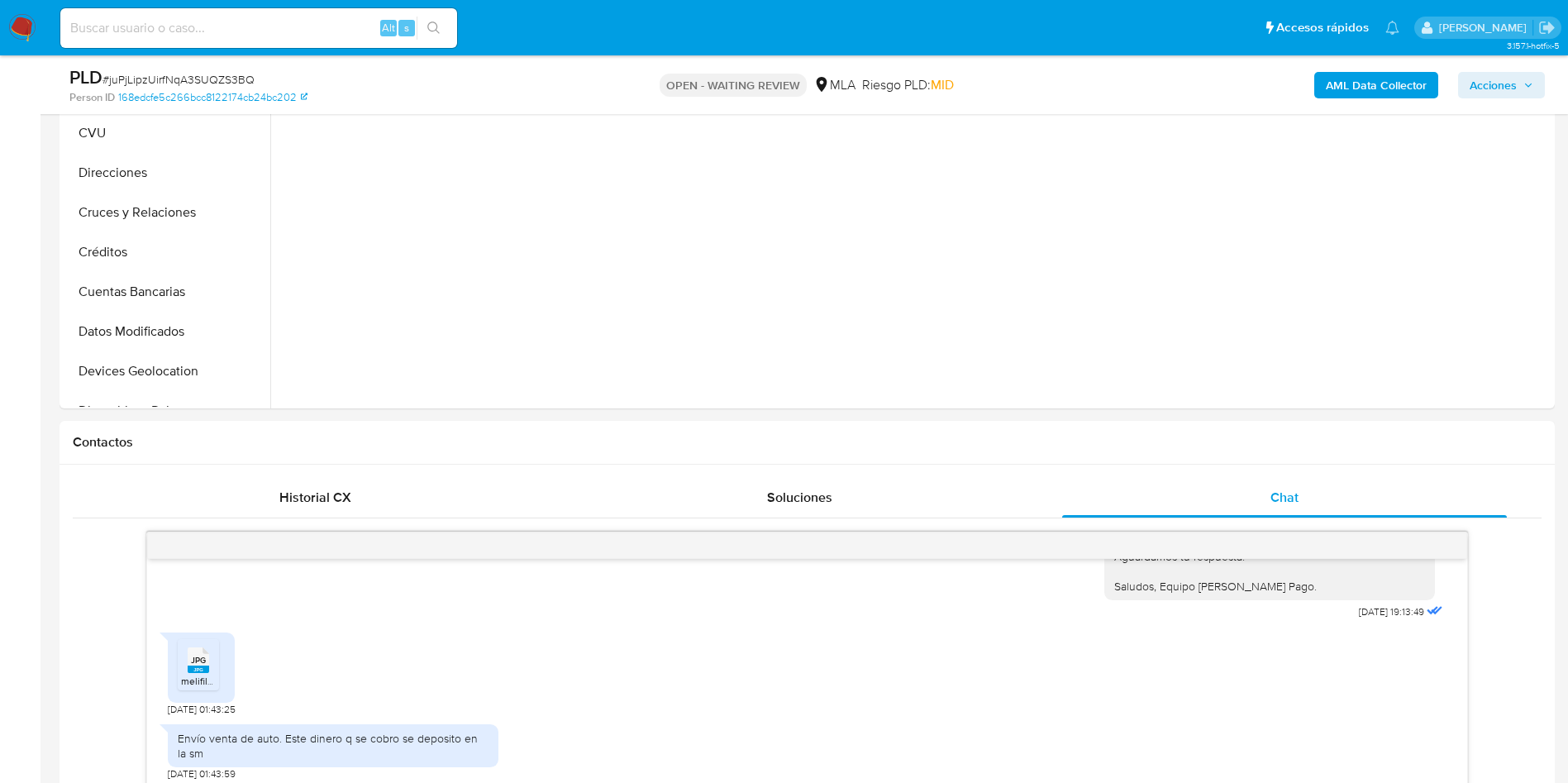
scroll to position [372, 0]
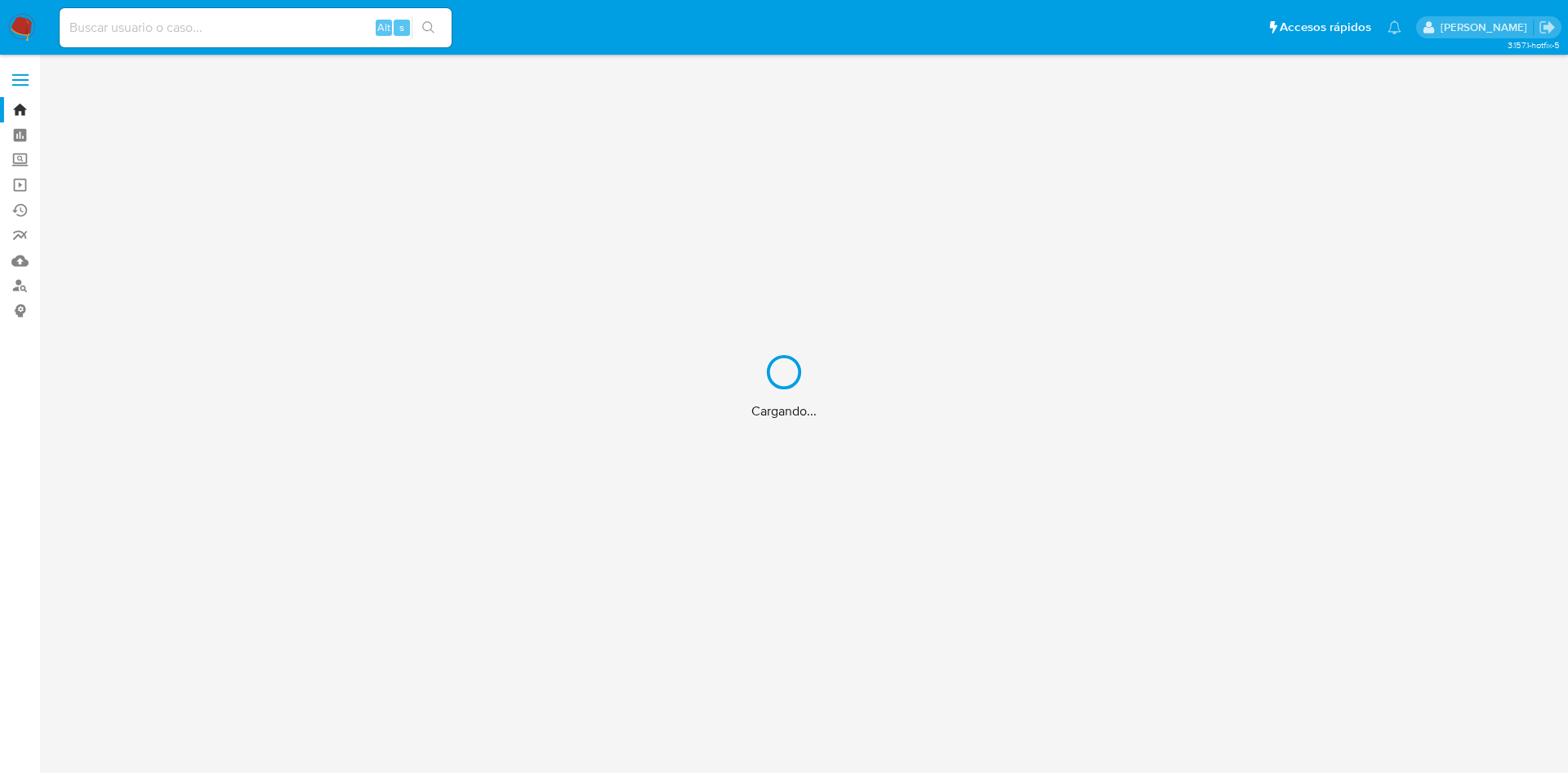
click at [22, 287] on div "Cargando..." at bounding box center [784, 386] width 1568 height 773
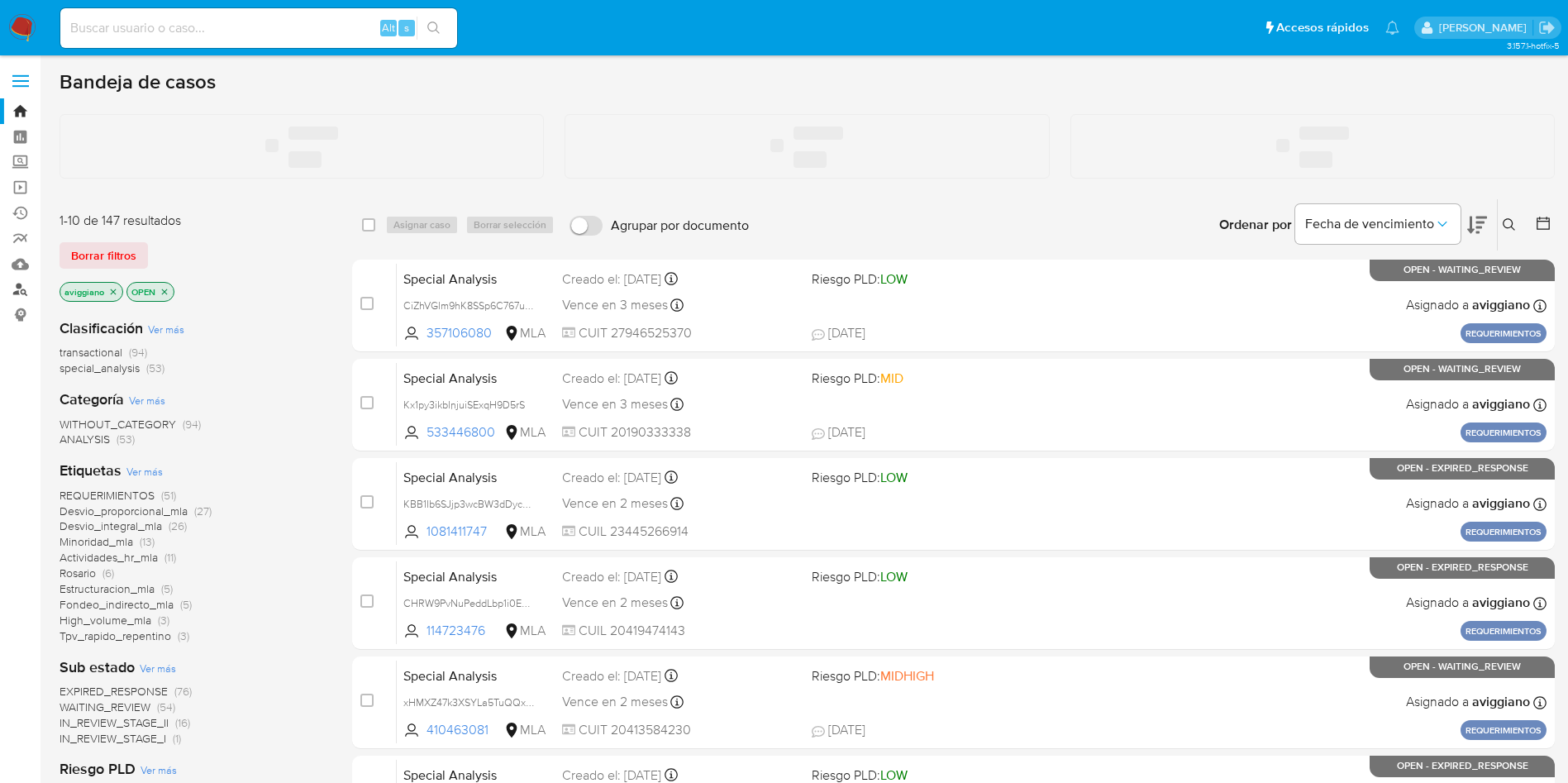
click at [22, 291] on link "Buscador de personas" at bounding box center [98, 290] width 197 height 25
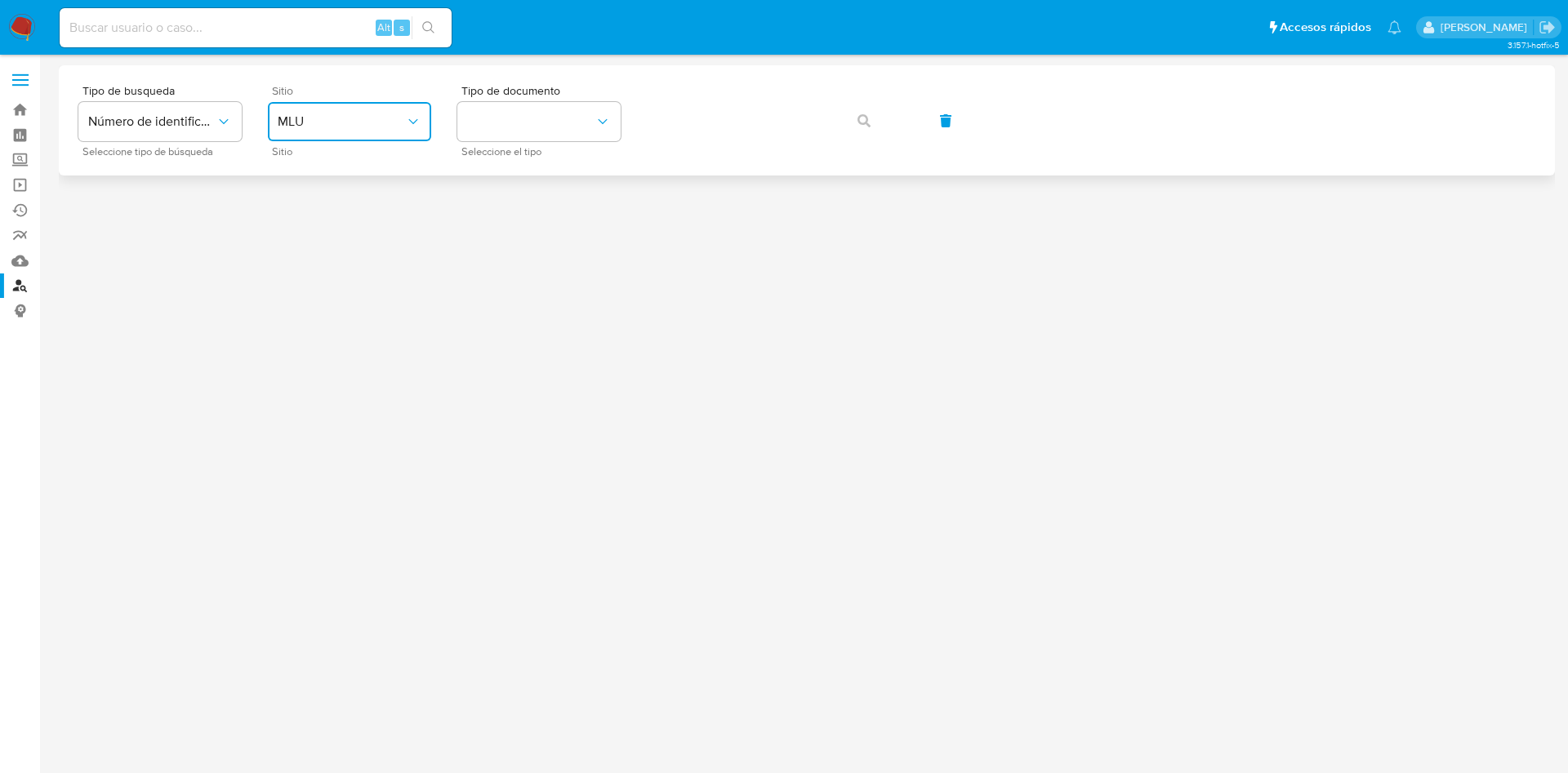
click at [295, 116] on span "MLU" at bounding box center [341, 121] width 128 height 16
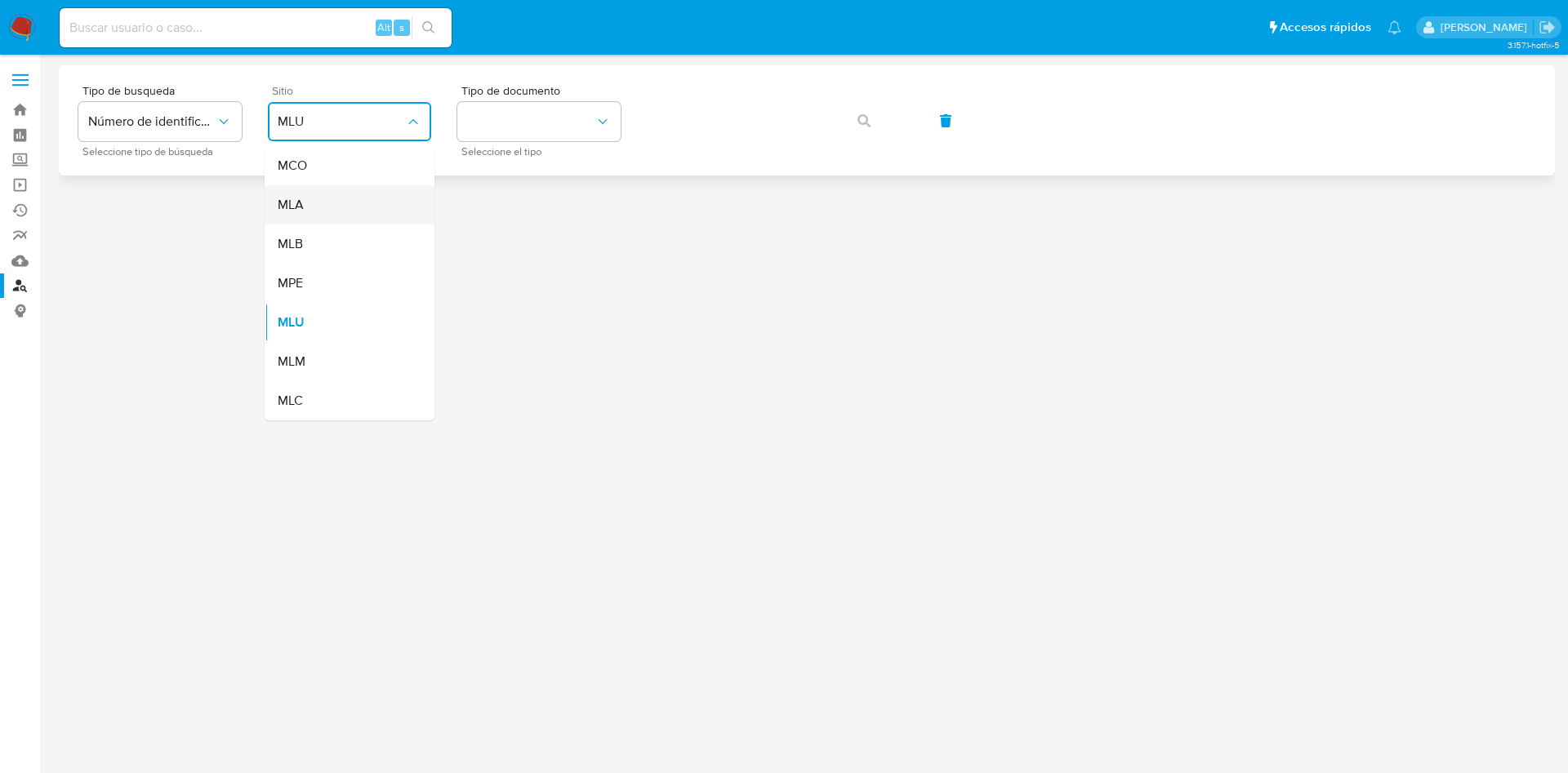
click at [296, 204] on span "MLA" at bounding box center [290, 205] width 26 height 16
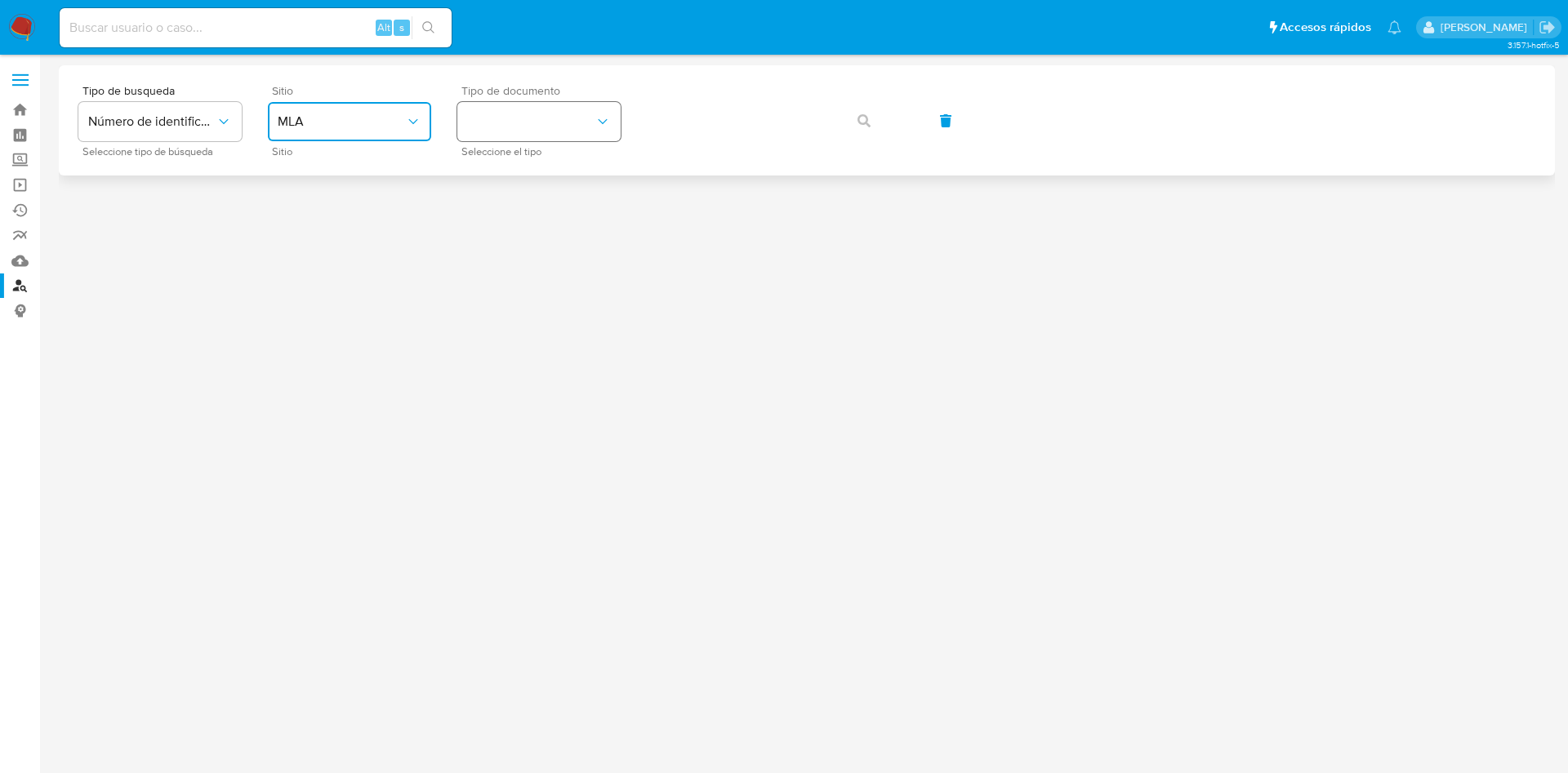
click at [577, 135] on button "identificationType" at bounding box center [539, 121] width 163 height 39
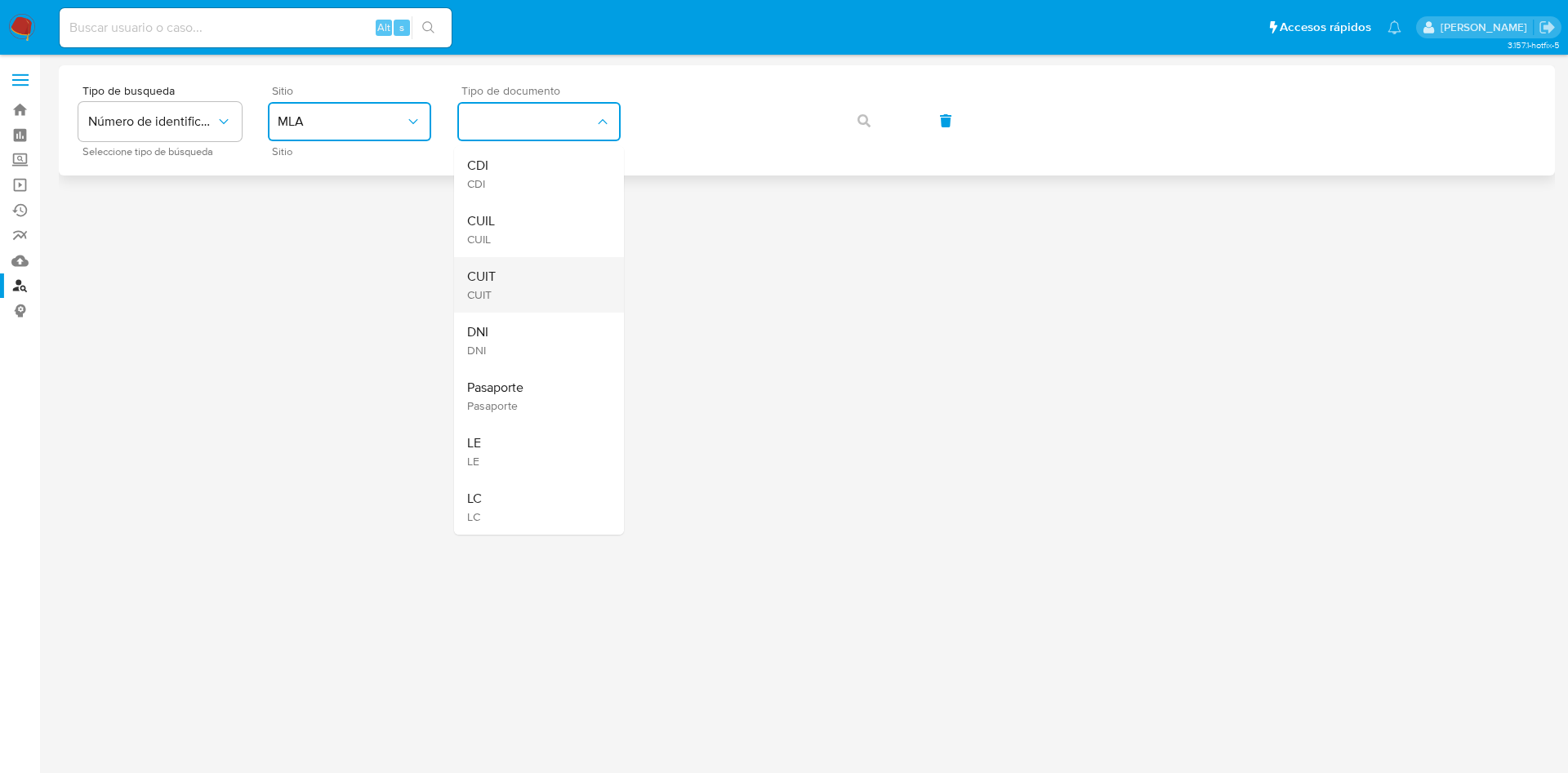
click at [501, 284] on div "CUIT CUIT" at bounding box center [534, 284] width 134 height 55
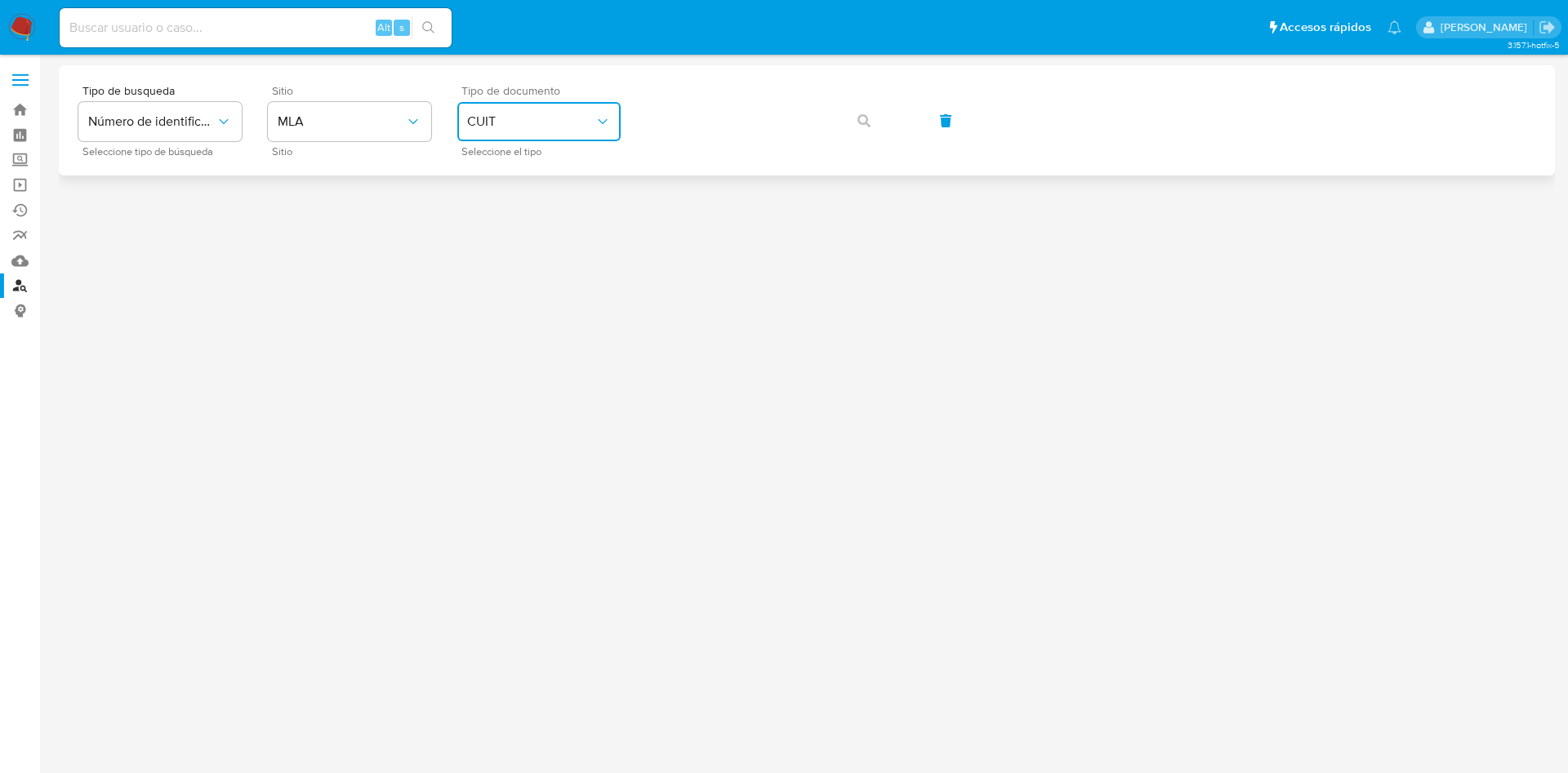
click at [859, 117] on div "Tipo de busqueda Número de identificación Seleccione tipo de búsqueda Sitio MLA…" at bounding box center [807, 120] width 1457 height 71
click at [860, 131] on span "button" at bounding box center [864, 120] width 13 height 36
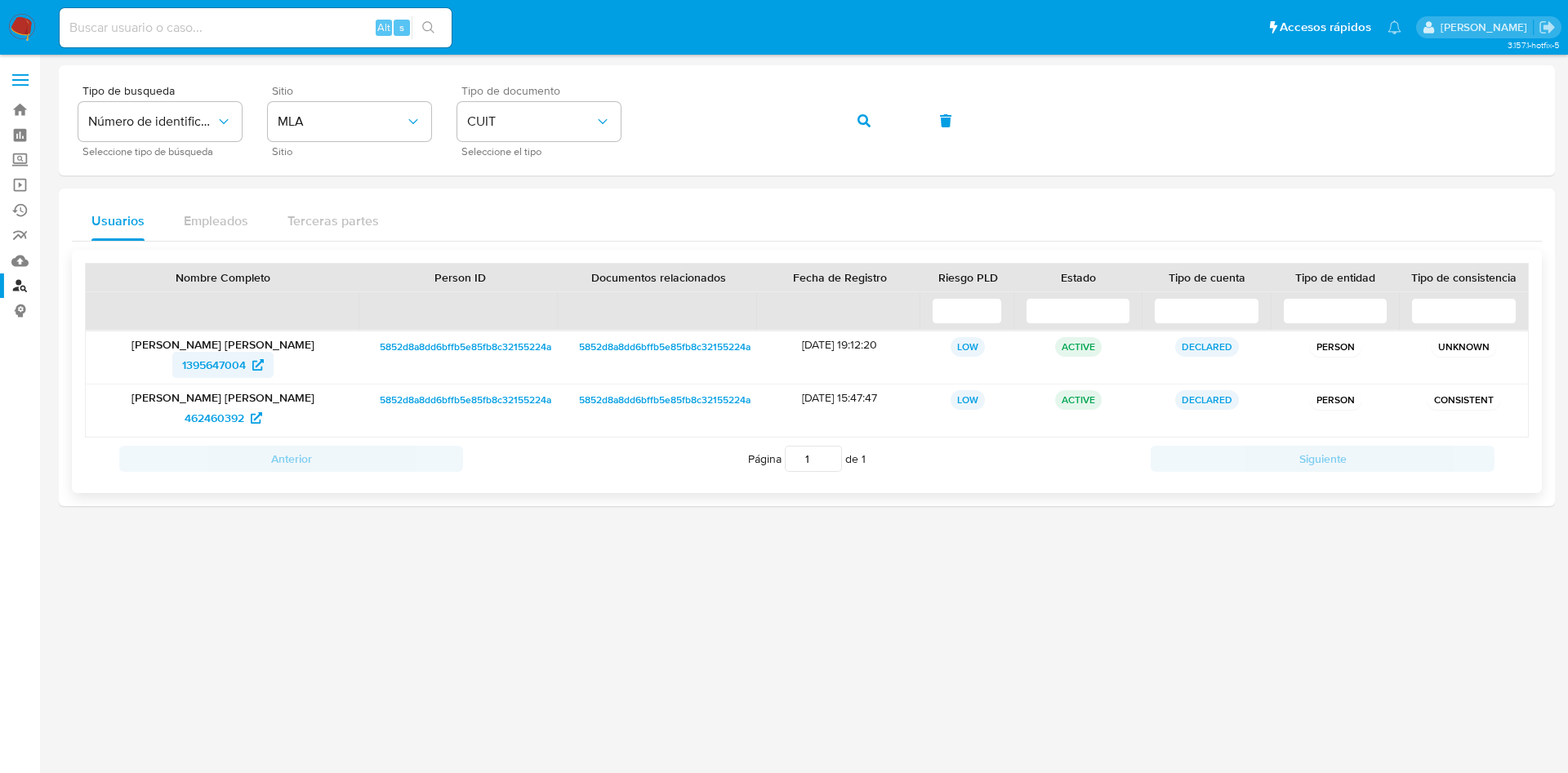
click at [225, 366] on span "1395647004" at bounding box center [213, 365] width 63 height 26
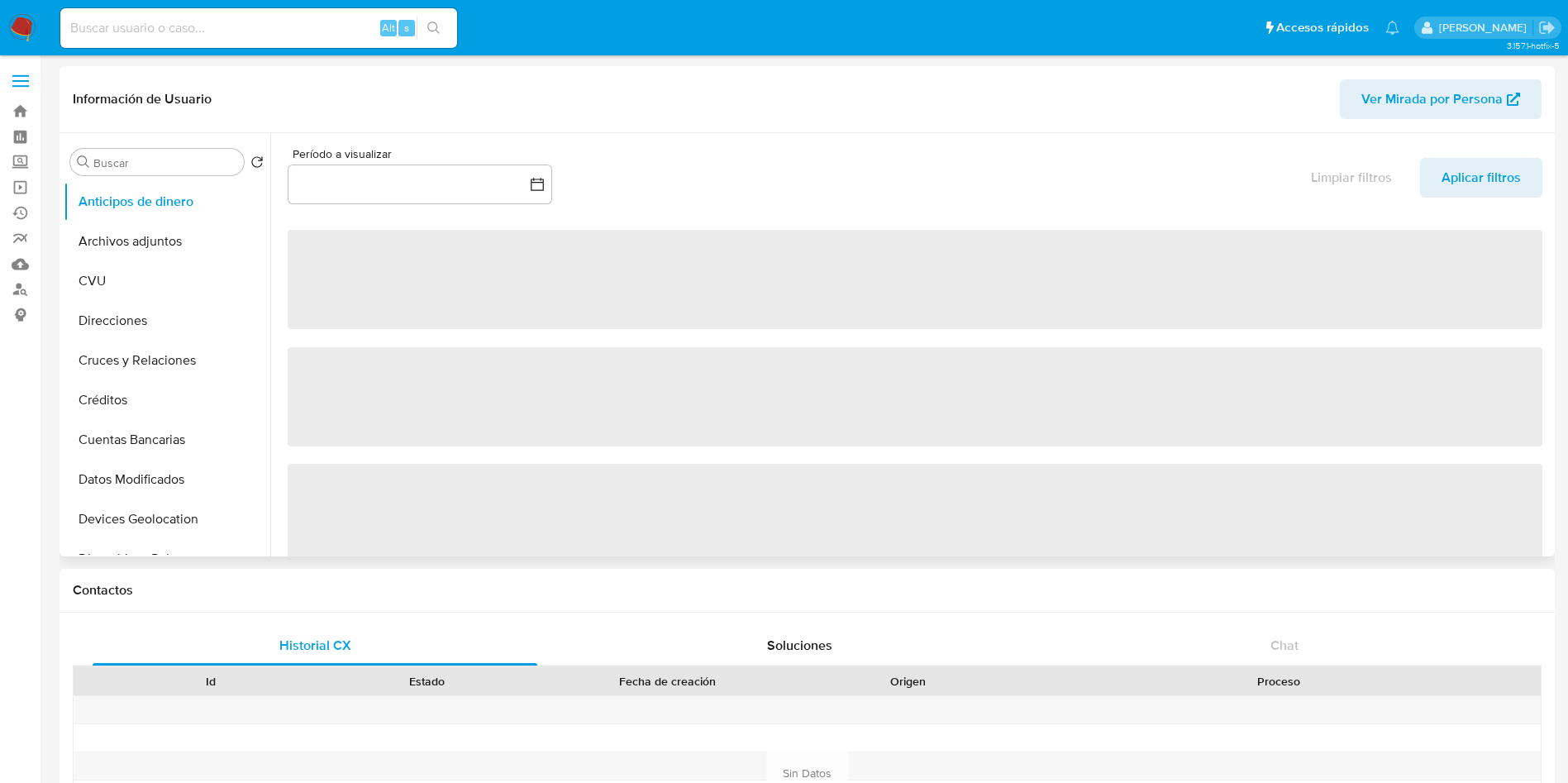
scroll to position [248, 0]
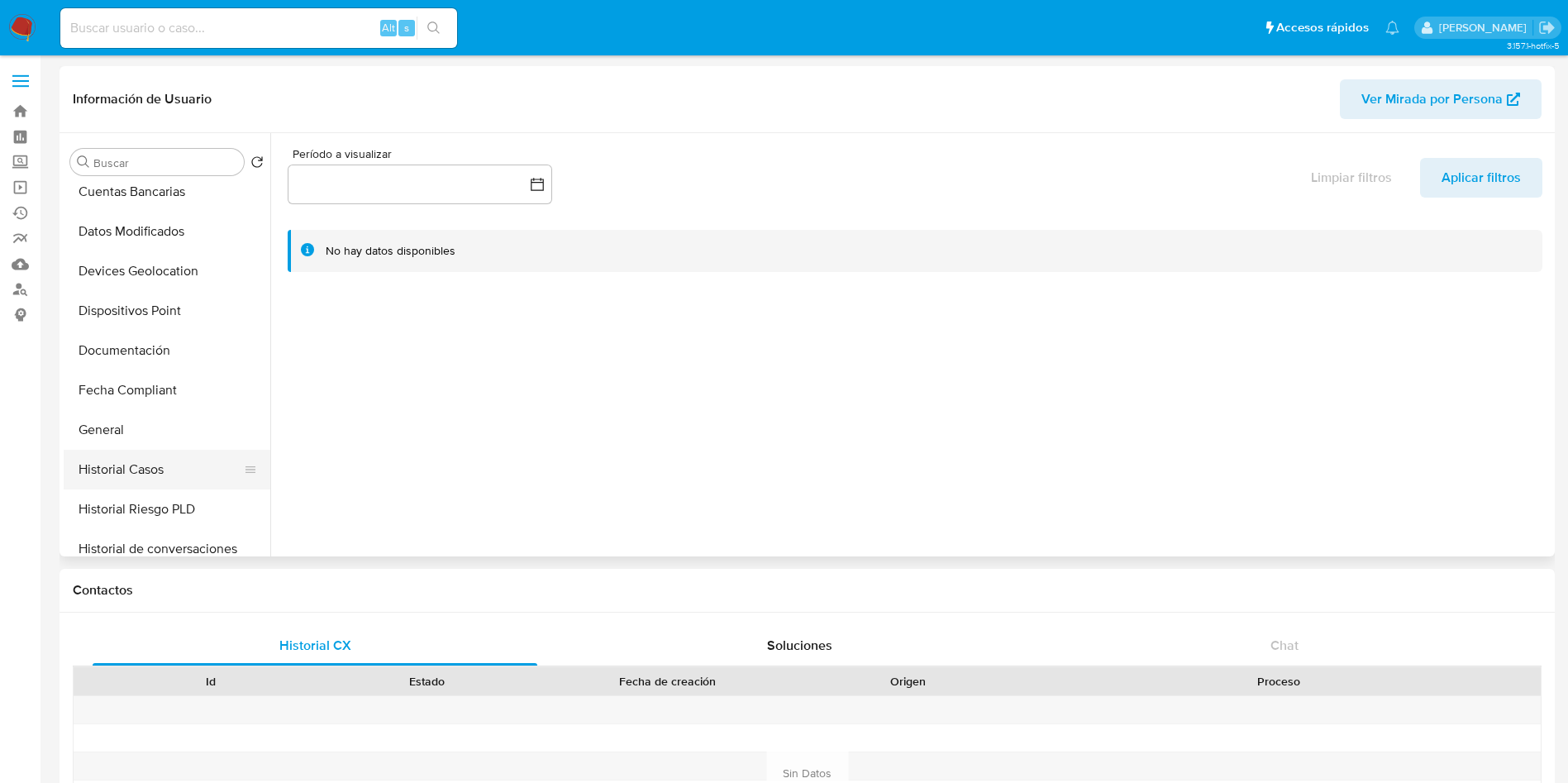
click at [124, 472] on button "Historial Casos" at bounding box center [161, 470] width 193 height 40
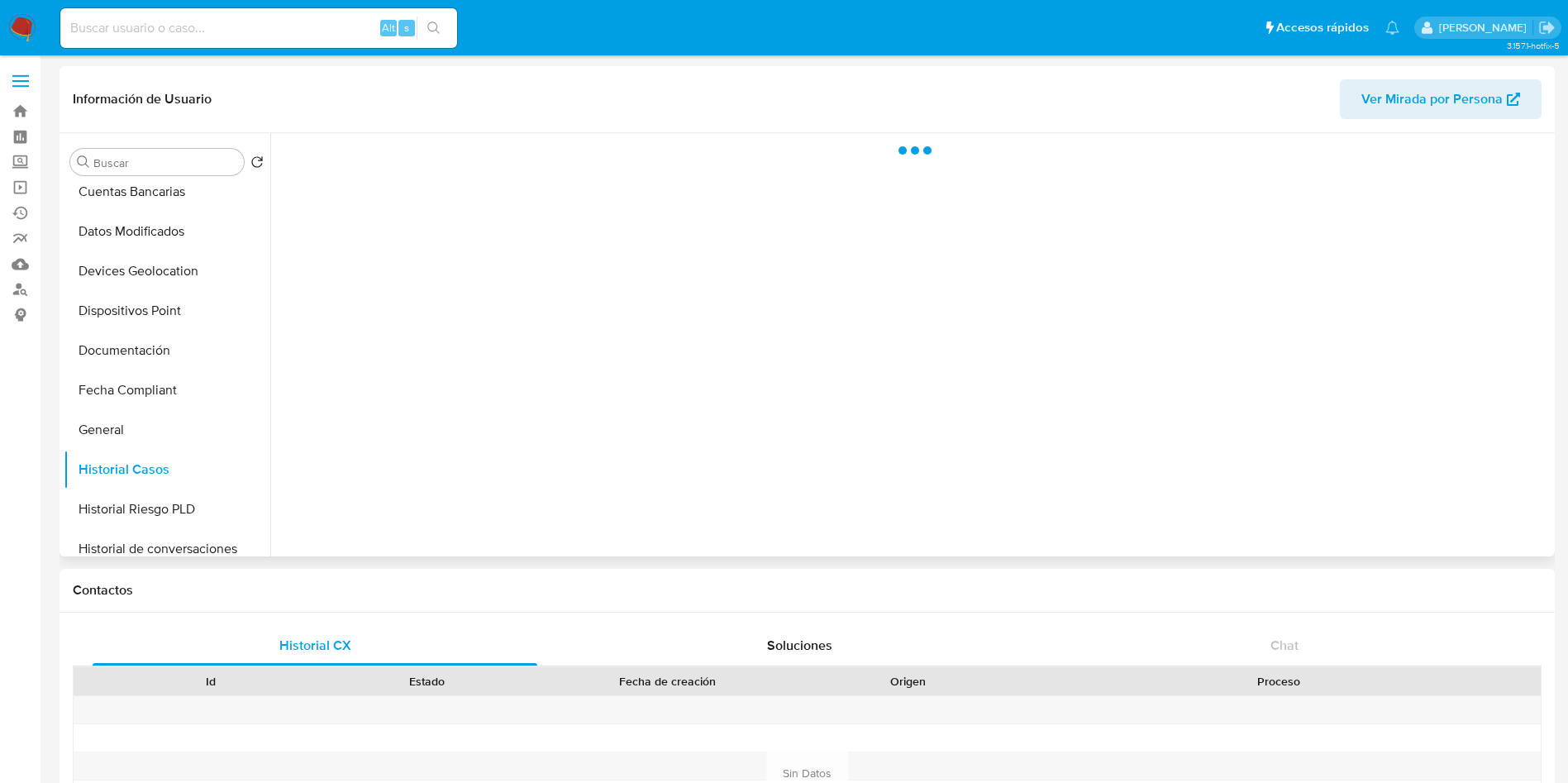
select select "10"
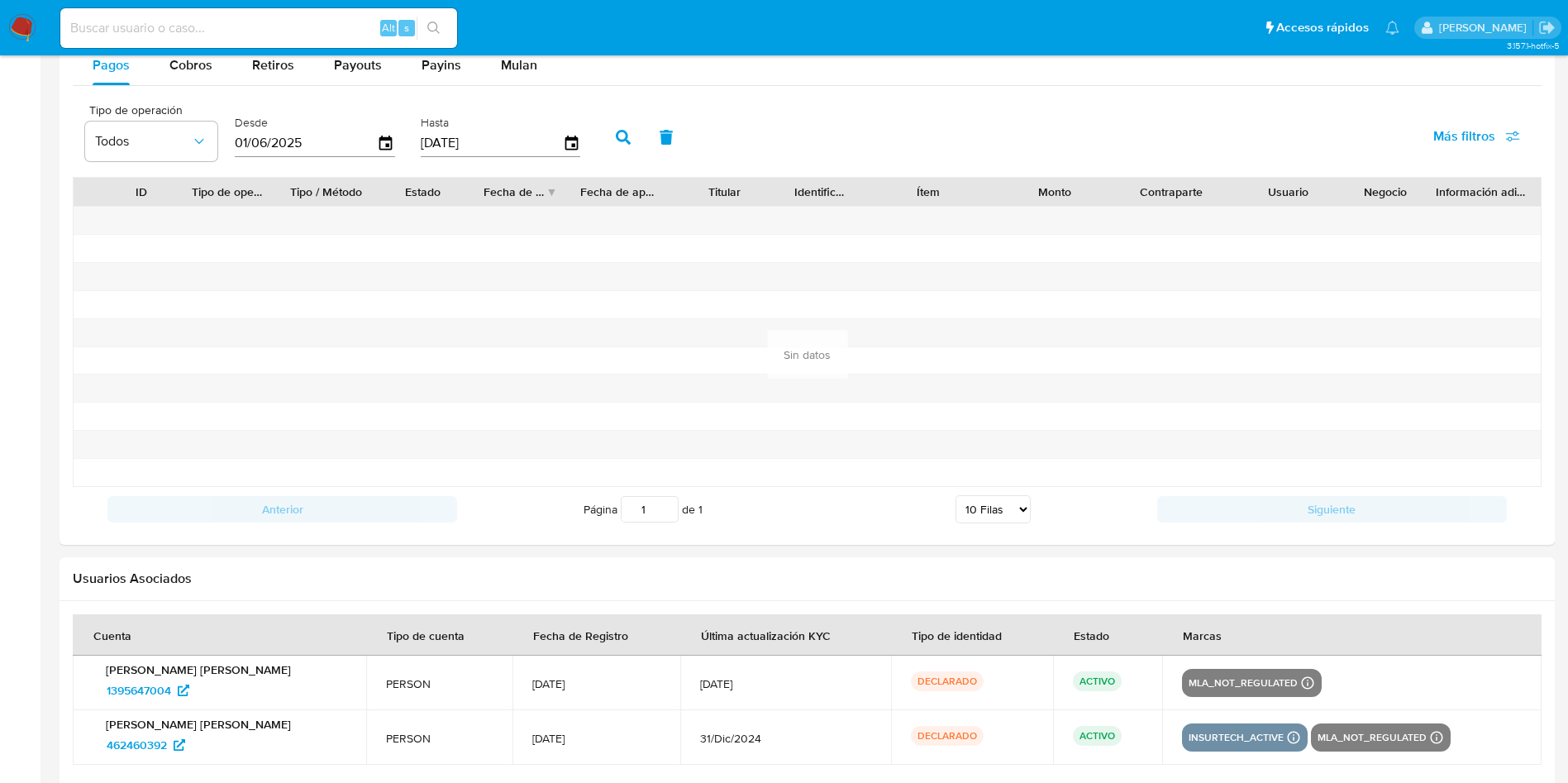
scroll to position [1522, 0]
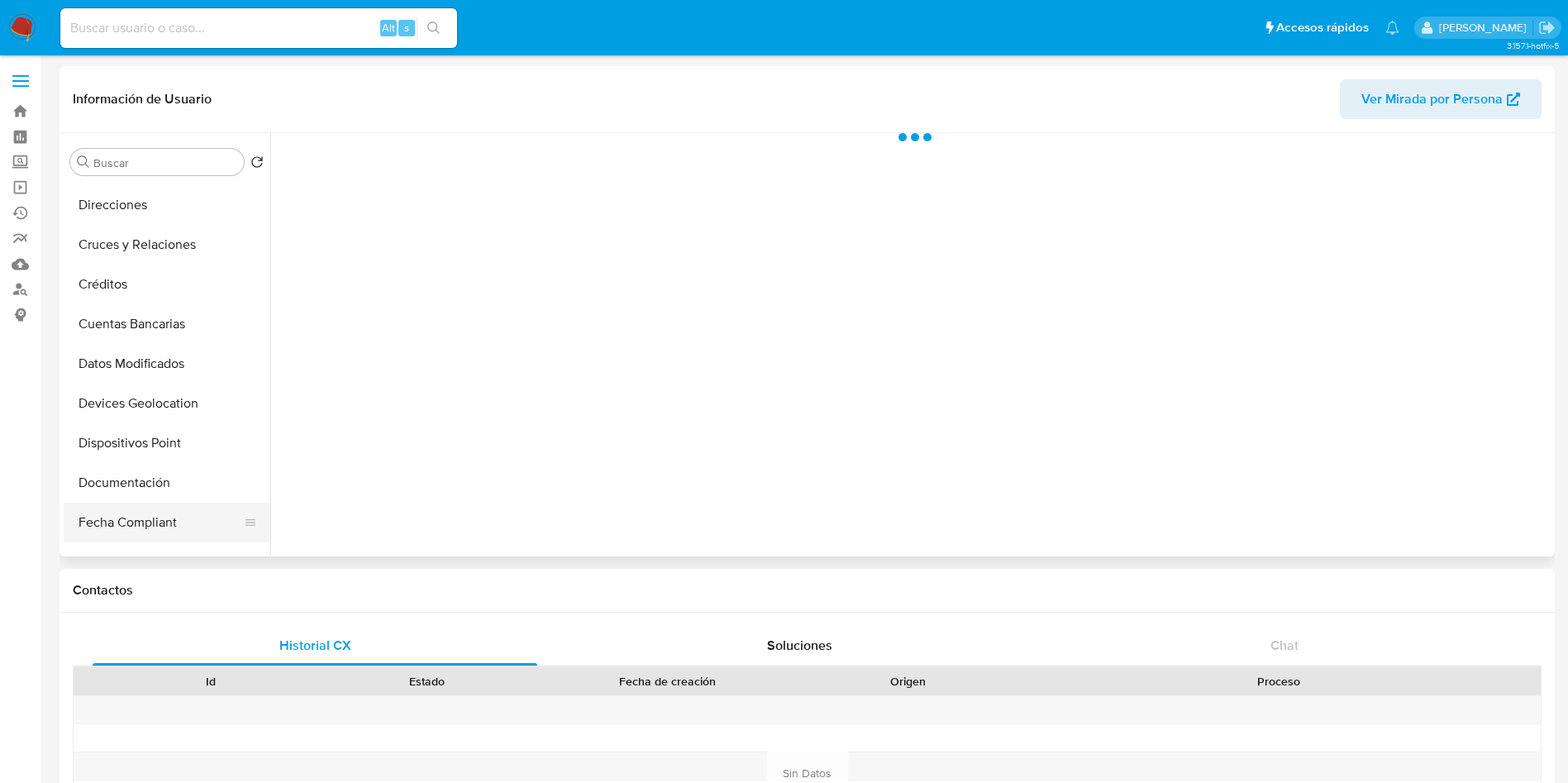
scroll to position [248, 0]
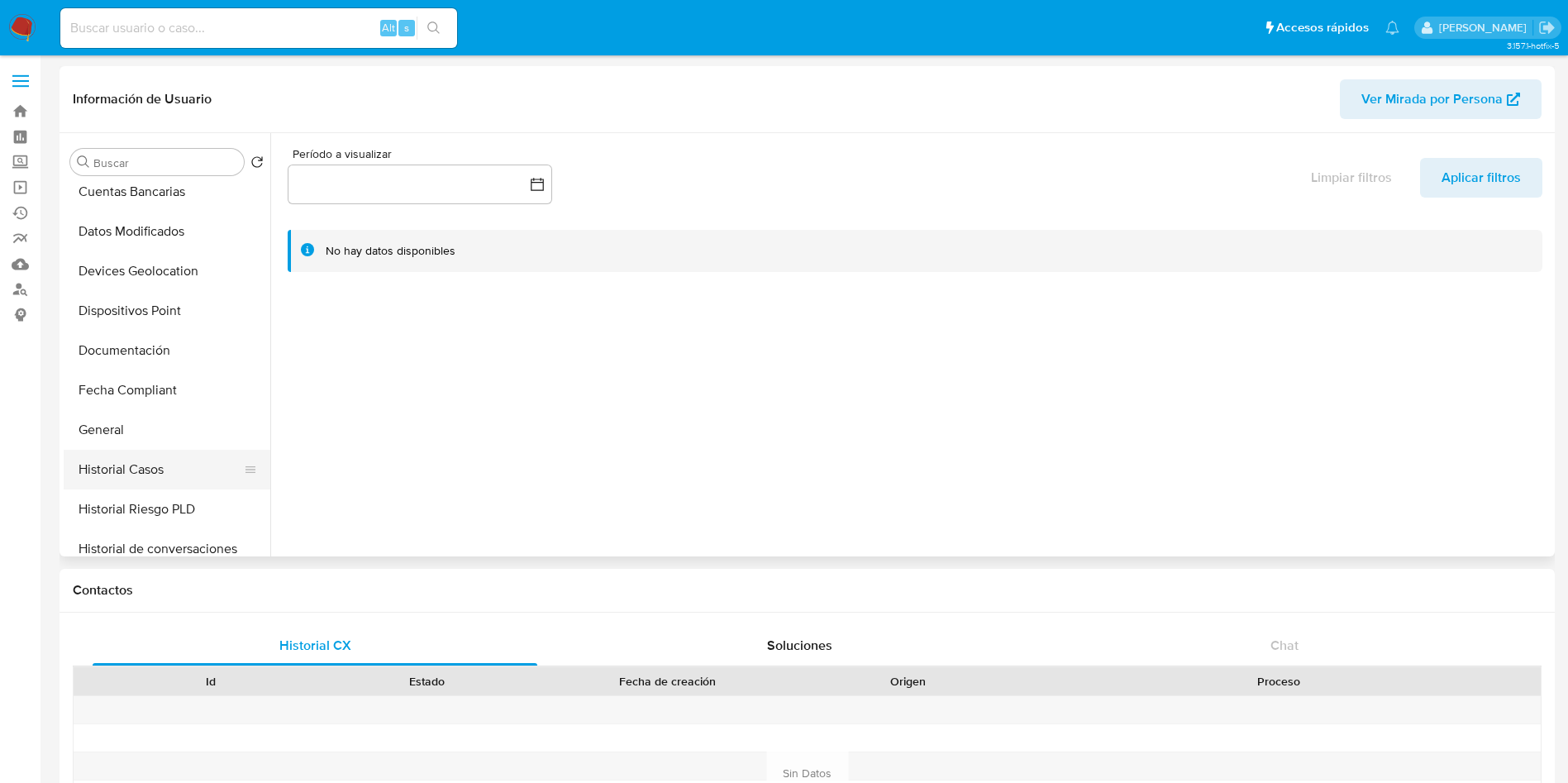
click at [165, 457] on button "Historial Casos" at bounding box center [161, 470] width 193 height 40
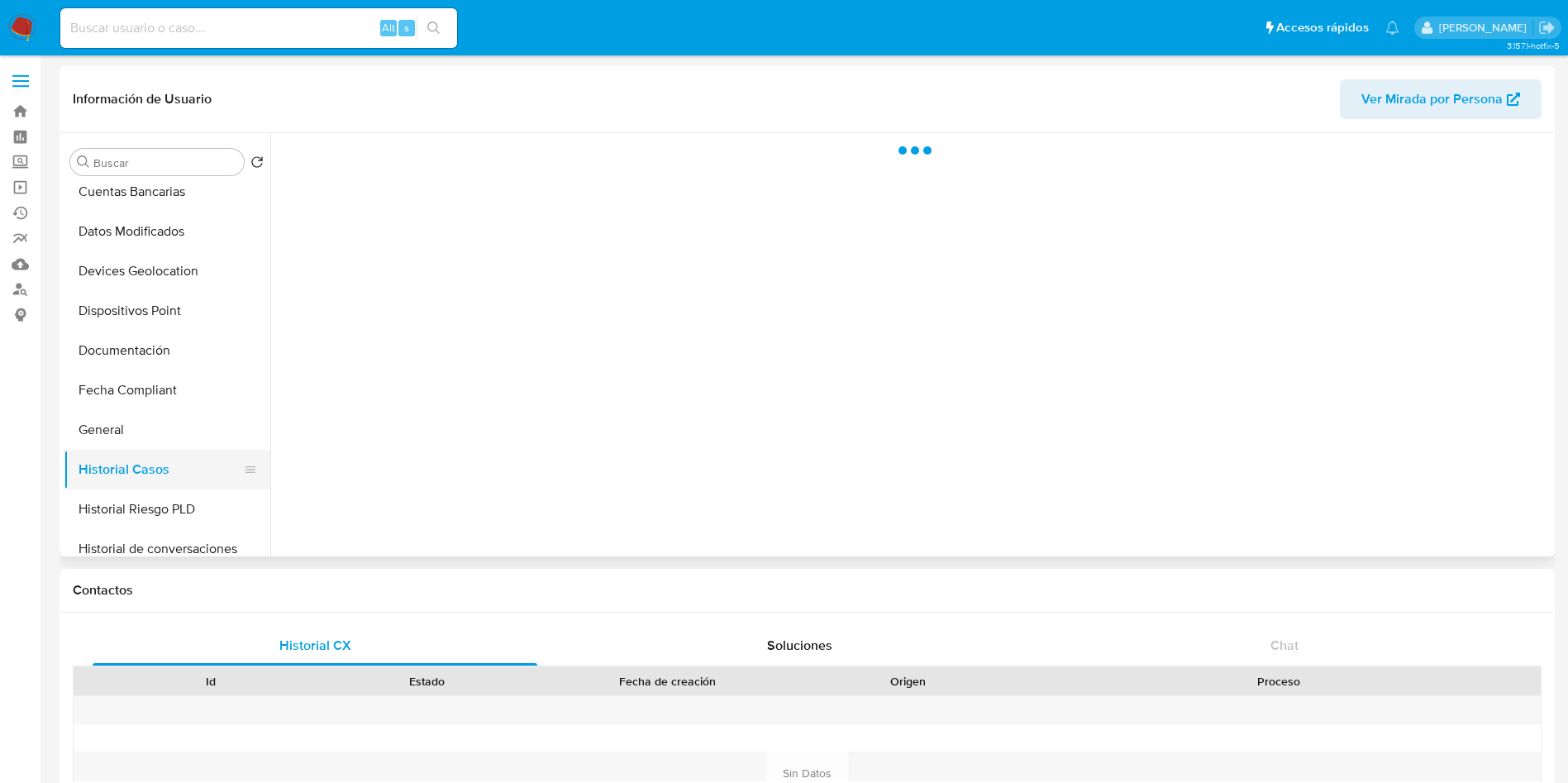
select select "10"
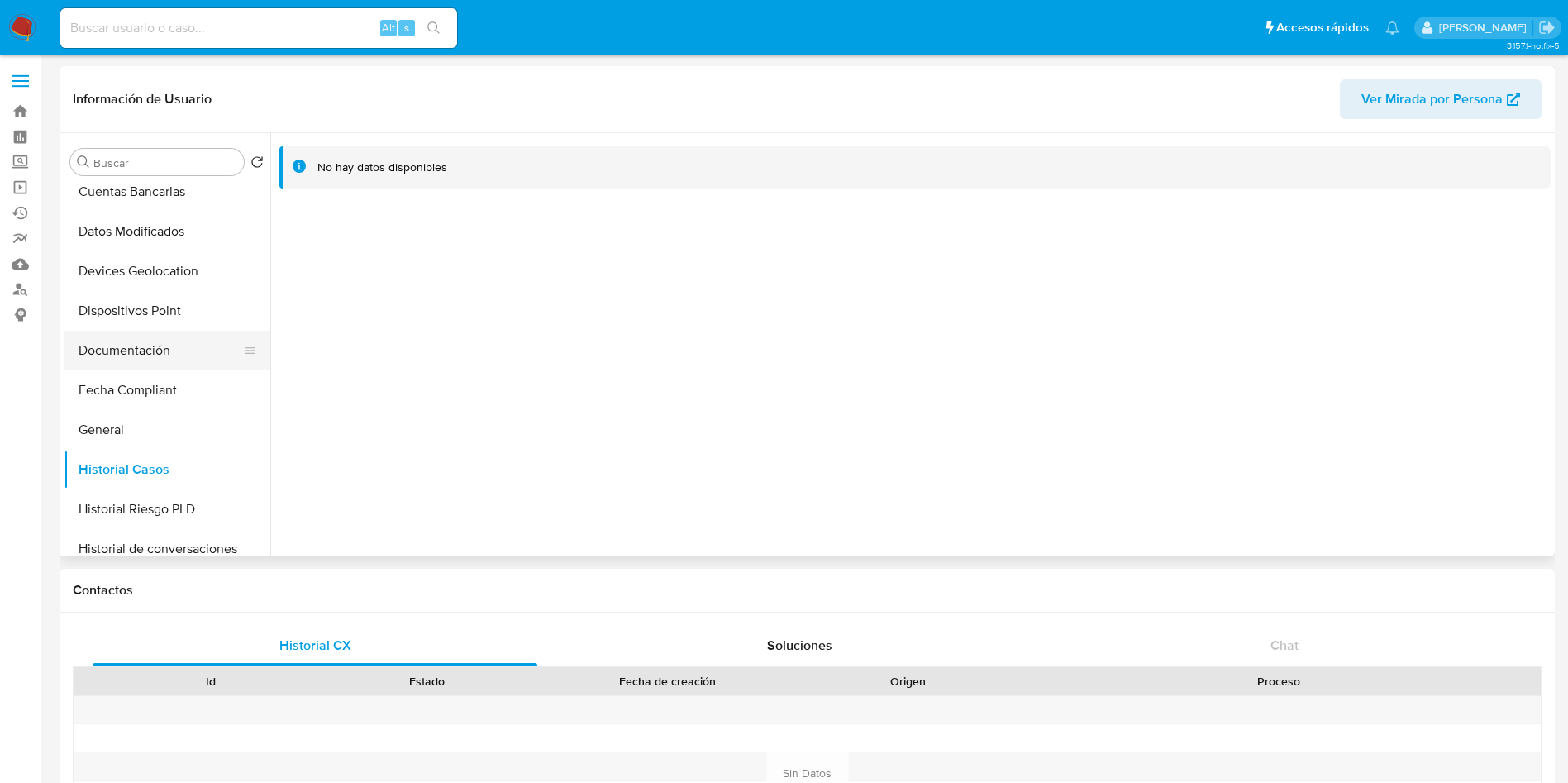
scroll to position [0, 0]
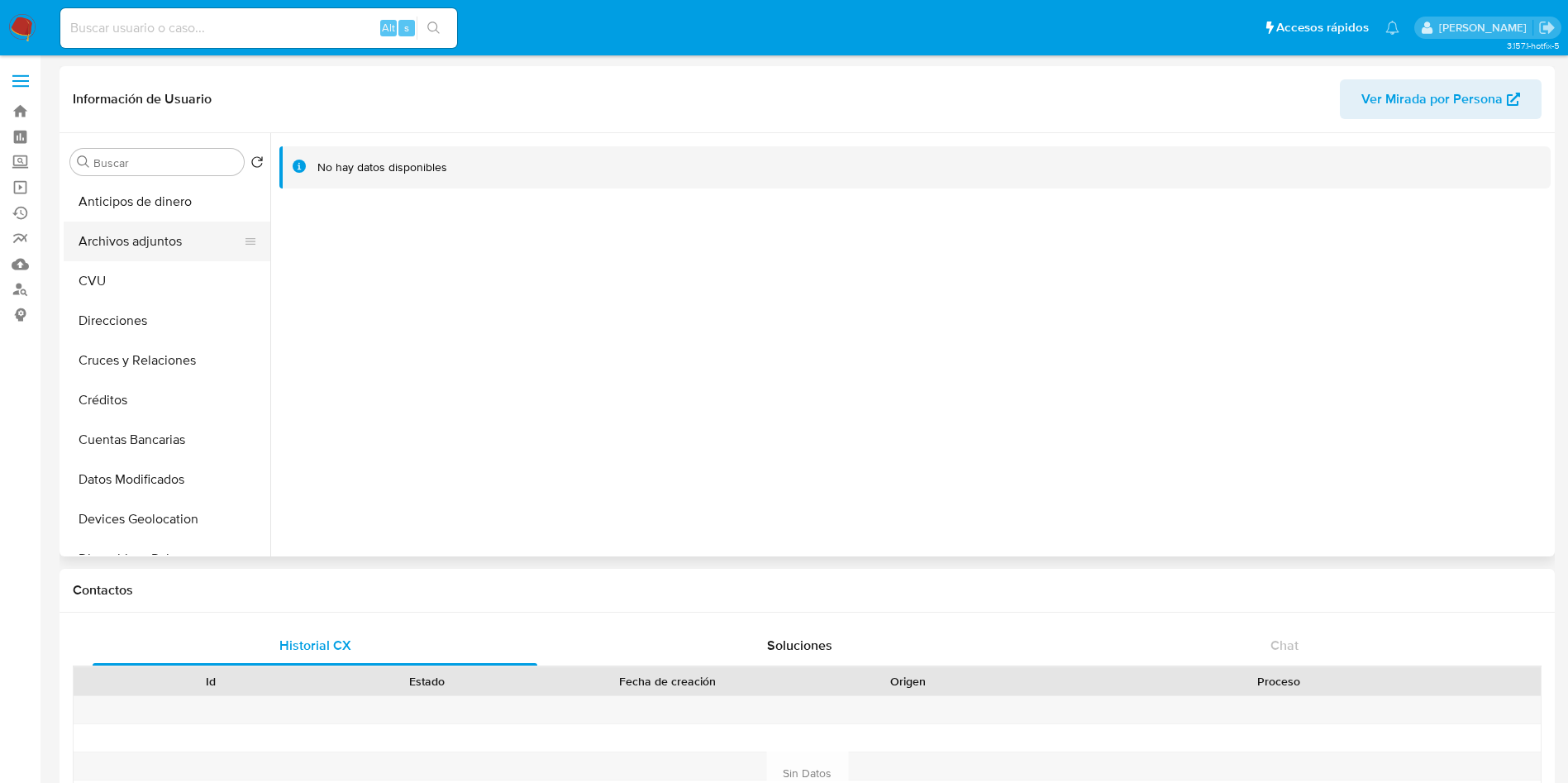
click at [189, 237] on button "Archivos adjuntos" at bounding box center [161, 241] width 193 height 40
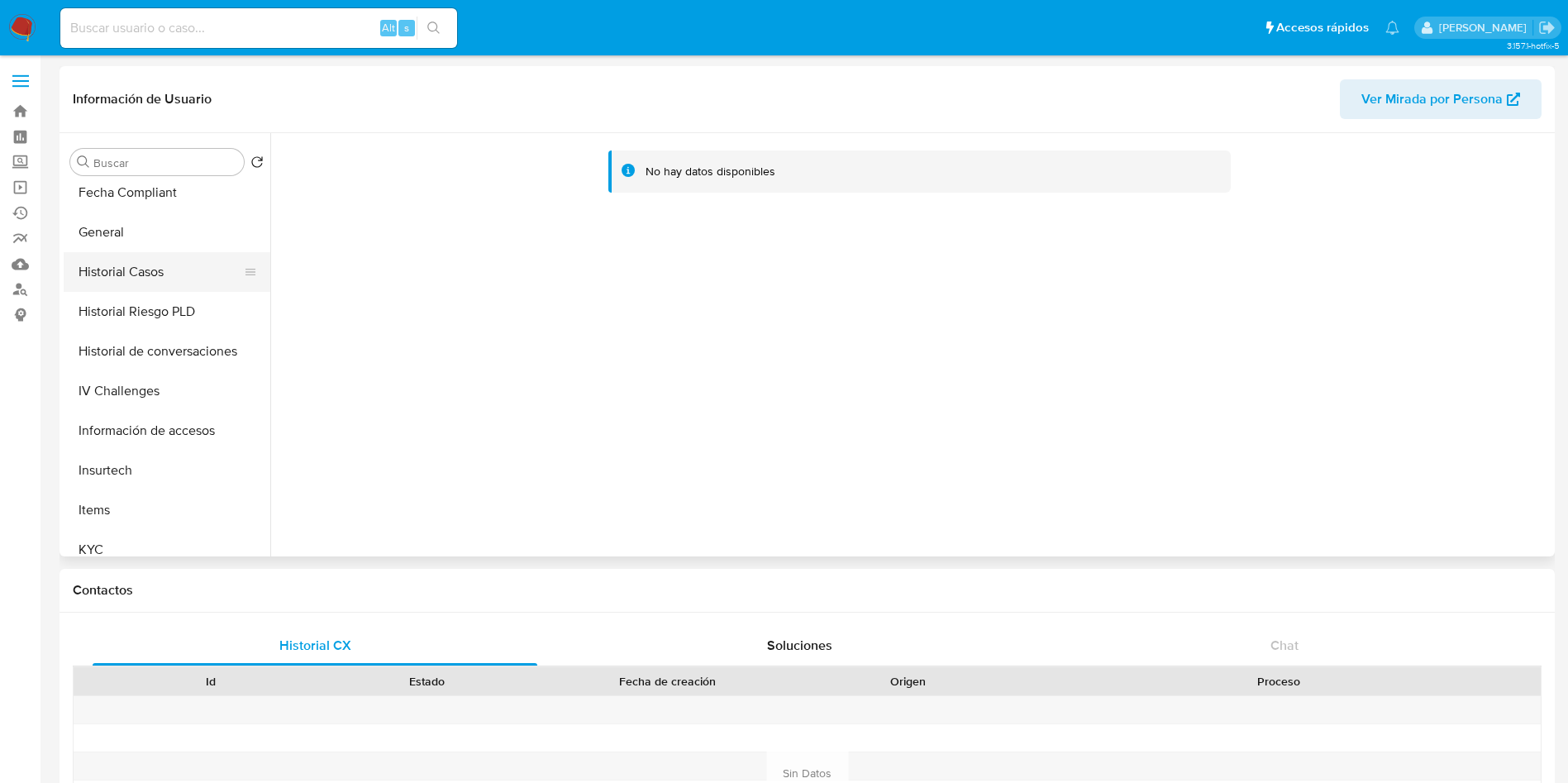
scroll to position [620, 0]
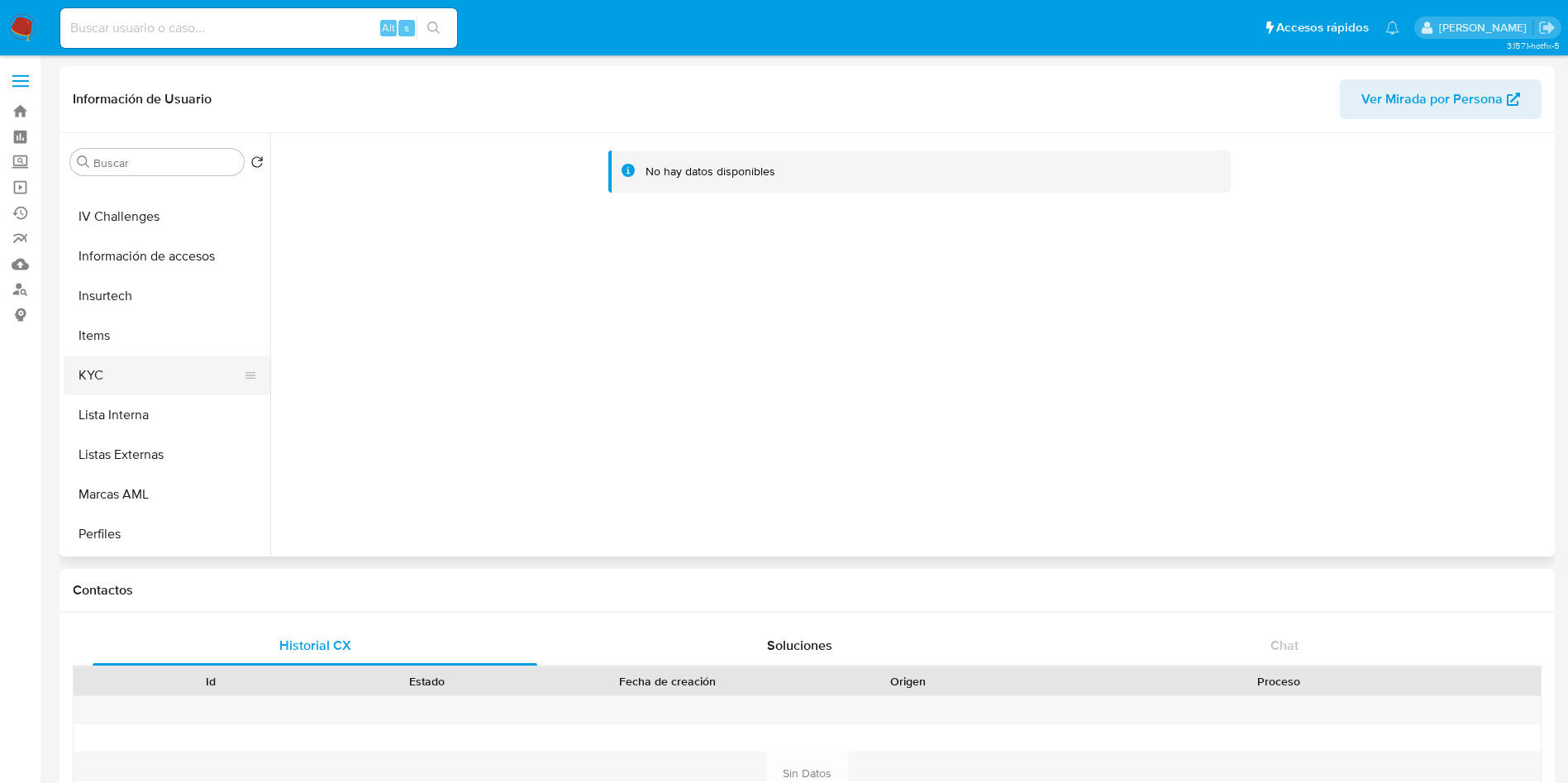
click at [143, 376] on button "KYC" at bounding box center [161, 376] width 193 height 40
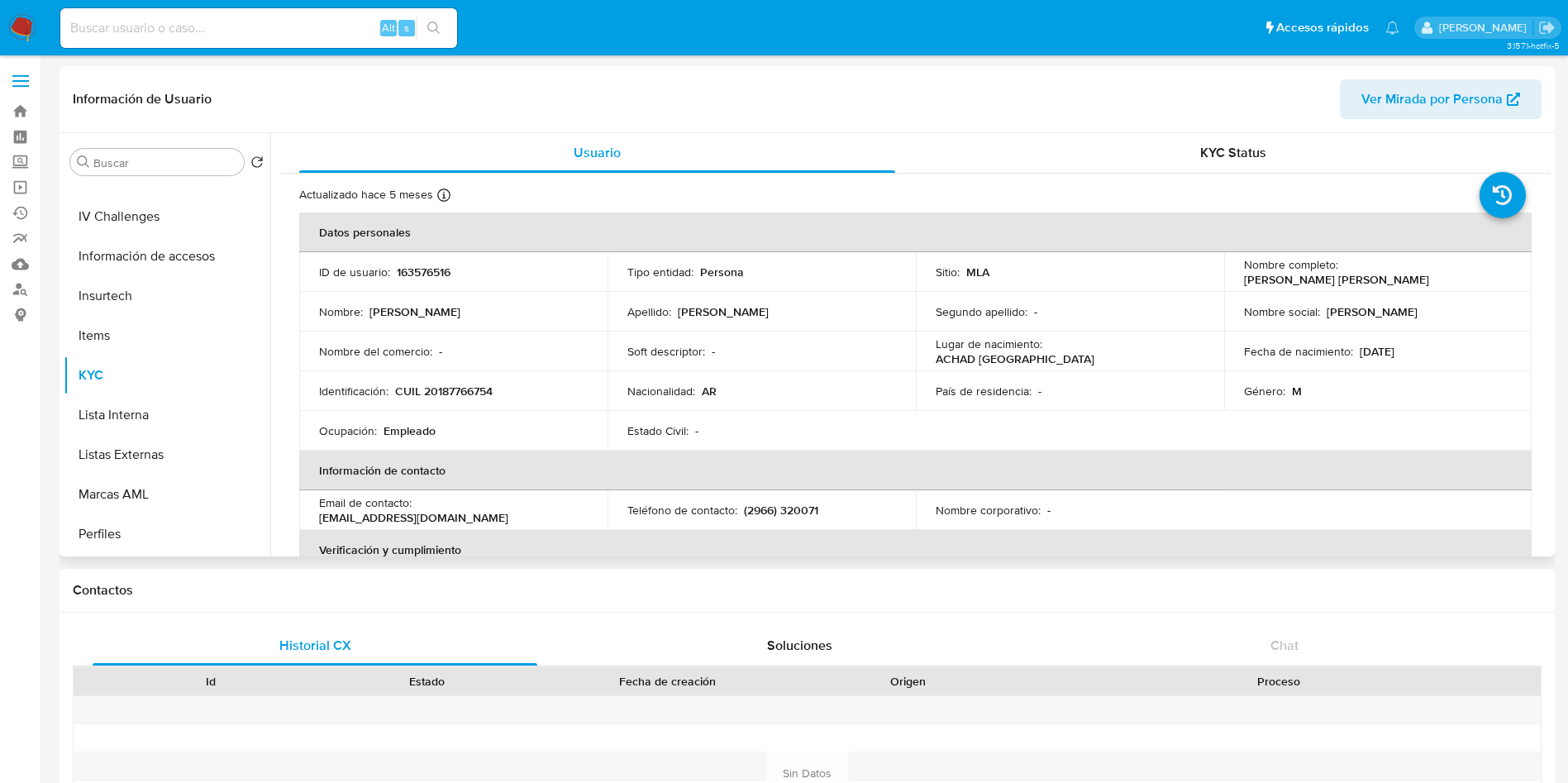
drag, startPoint x: 1237, startPoint y: 280, endPoint x: 1417, endPoint y: 284, distance: 180.0
click at [1417, 285] on td "Nombre completo : Manuel Luis Hernandez Gallegos" at bounding box center [1378, 272] width 309 height 40
copy p "Manuel Luis Hernandez Gallegos"
click at [448, 391] on p "CUIL 20187766754" at bounding box center [444, 391] width 97 height 14
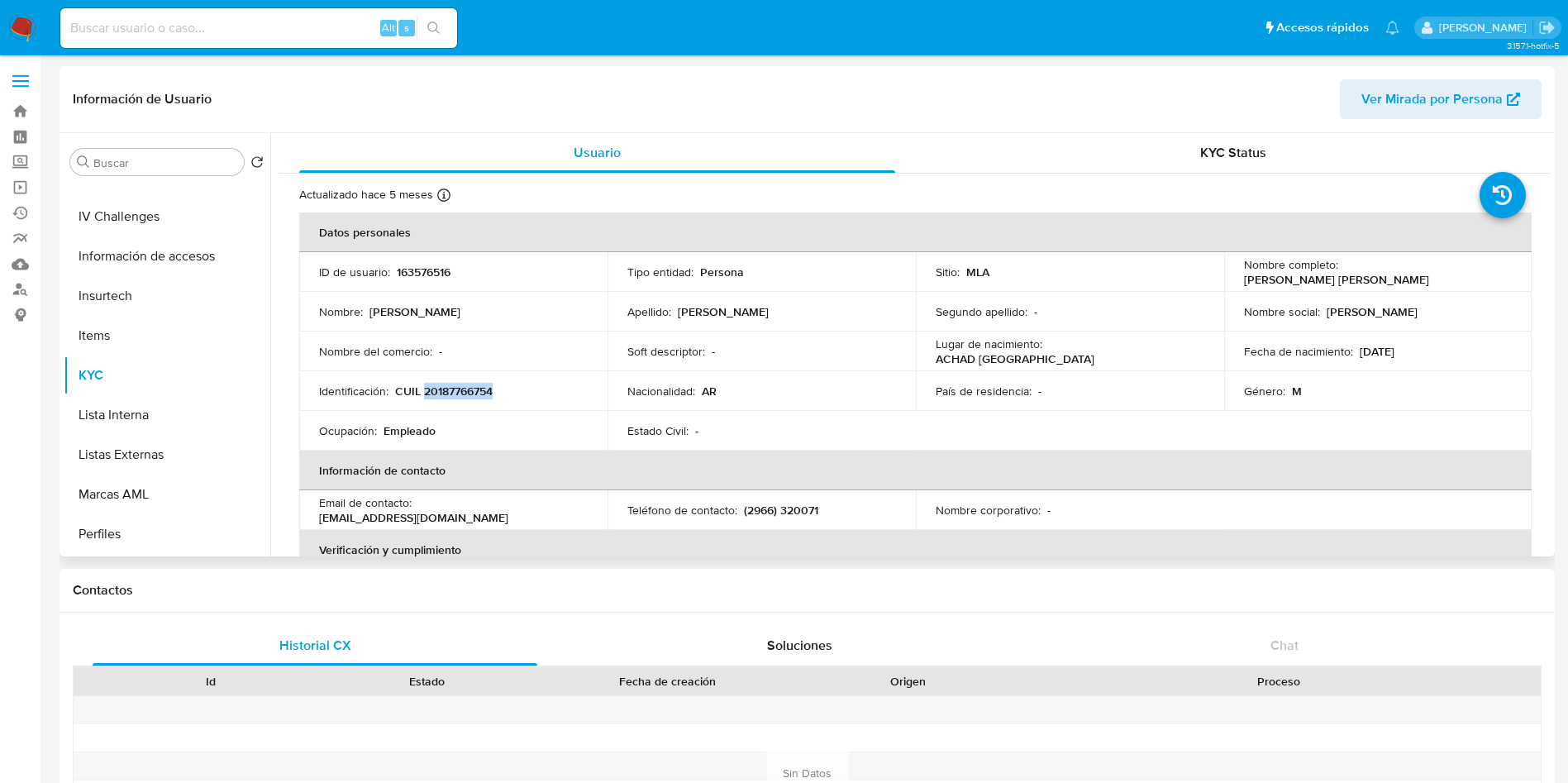
copy p "20187766754"
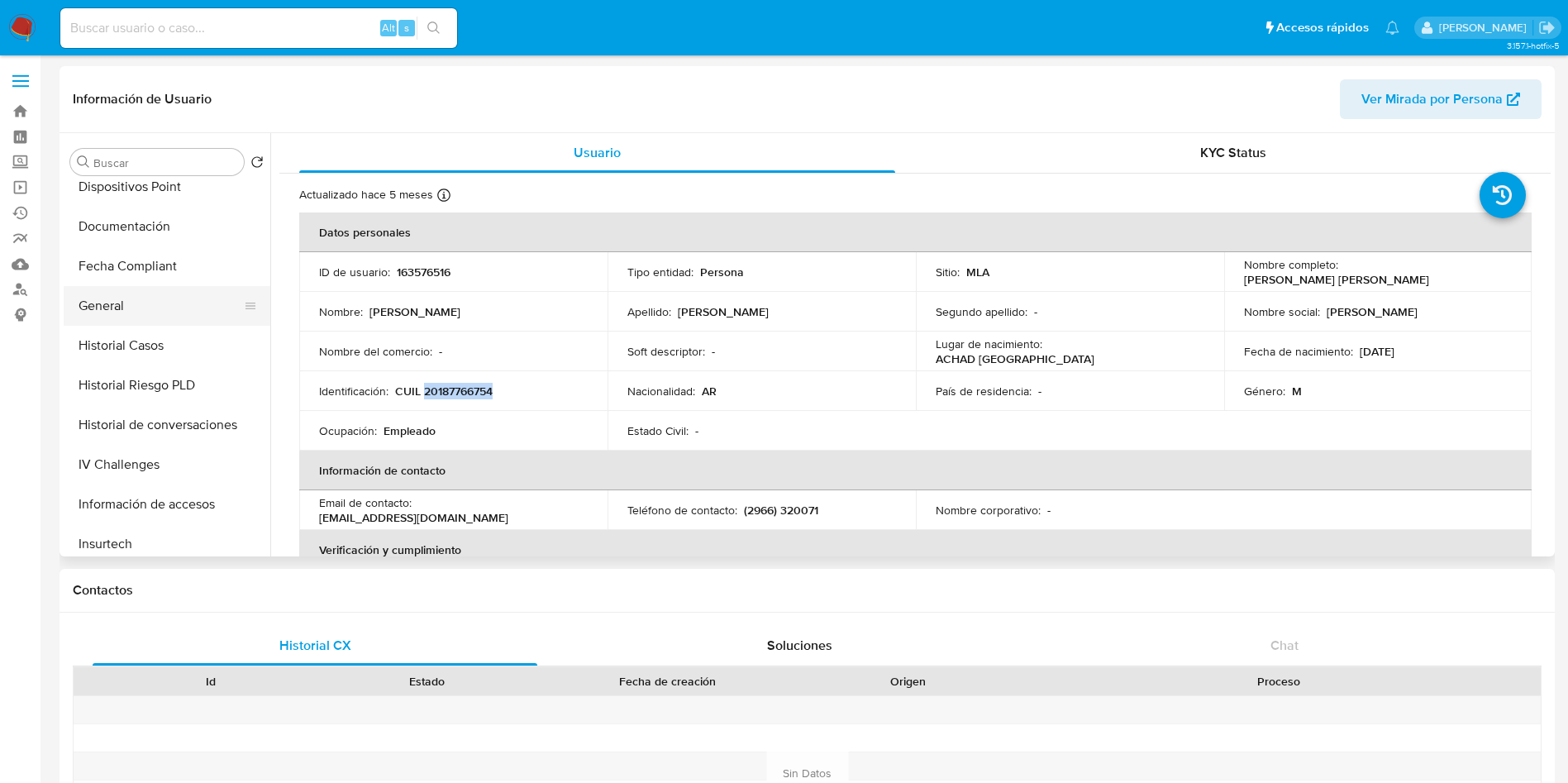
click at [162, 307] on button "General" at bounding box center [161, 306] width 193 height 40
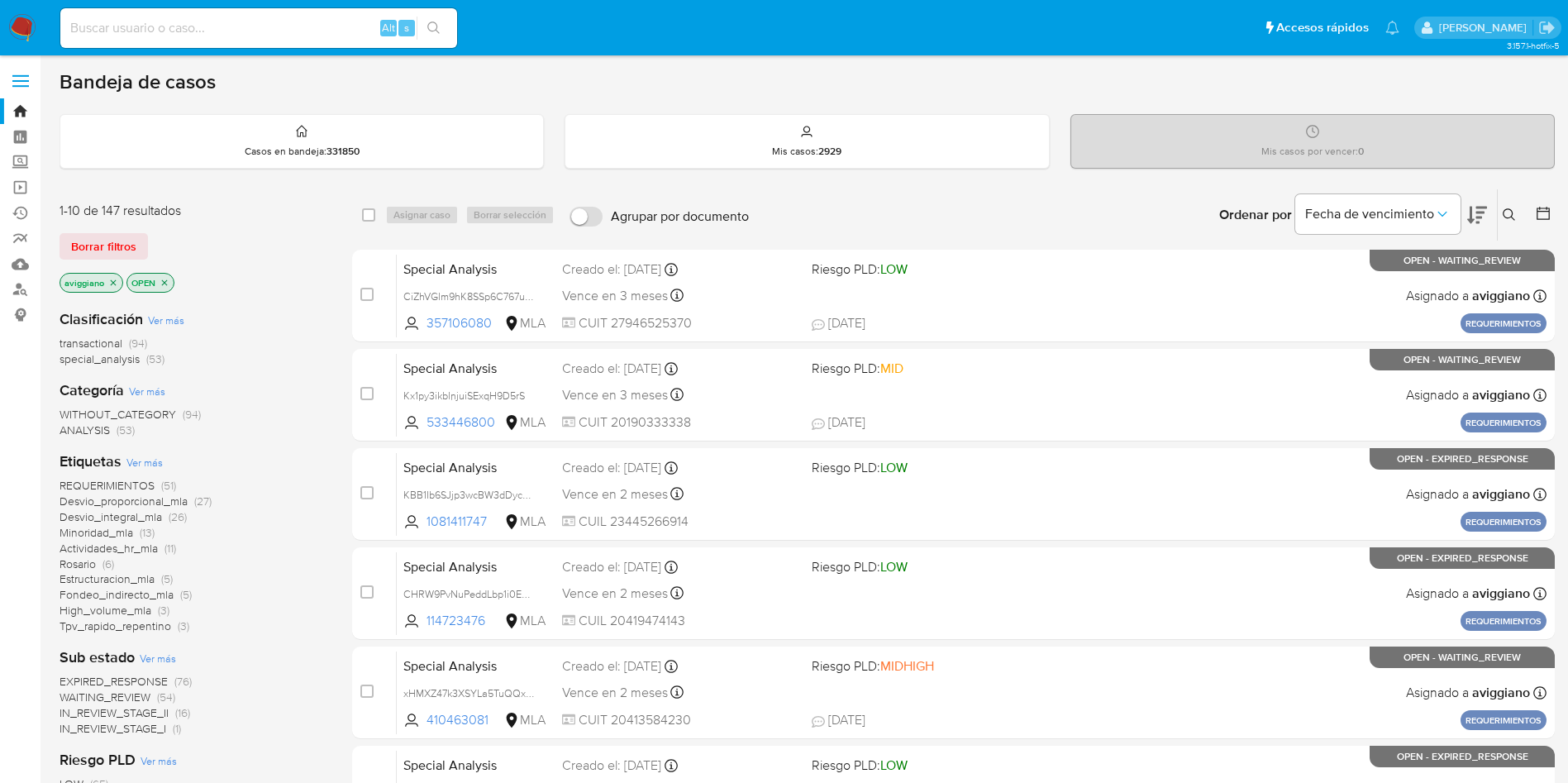
click at [1516, 205] on button at bounding box center [1511, 215] width 27 height 20
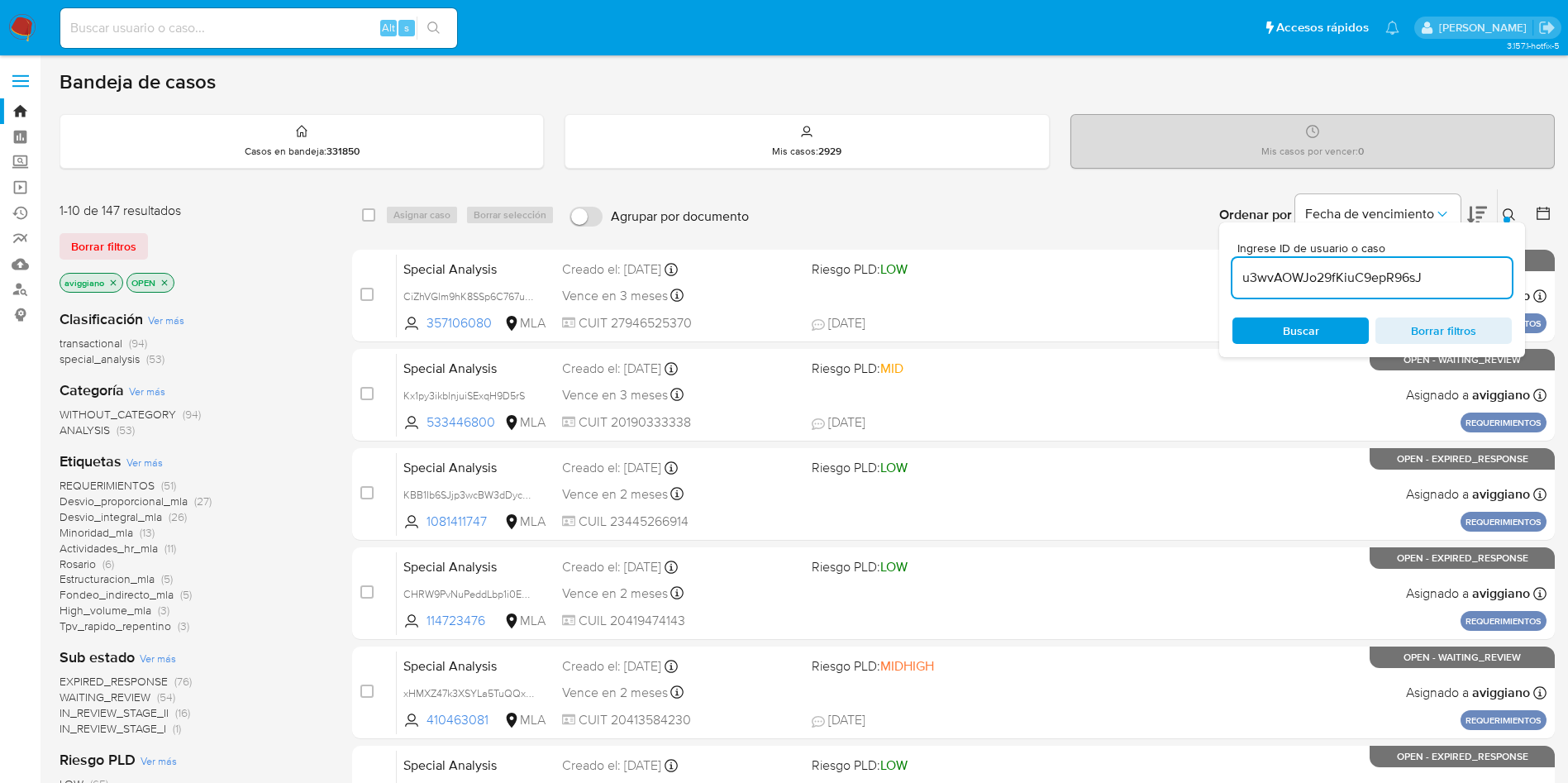
type input "u3wvAOWJo29fKiuC9epR96sJ"
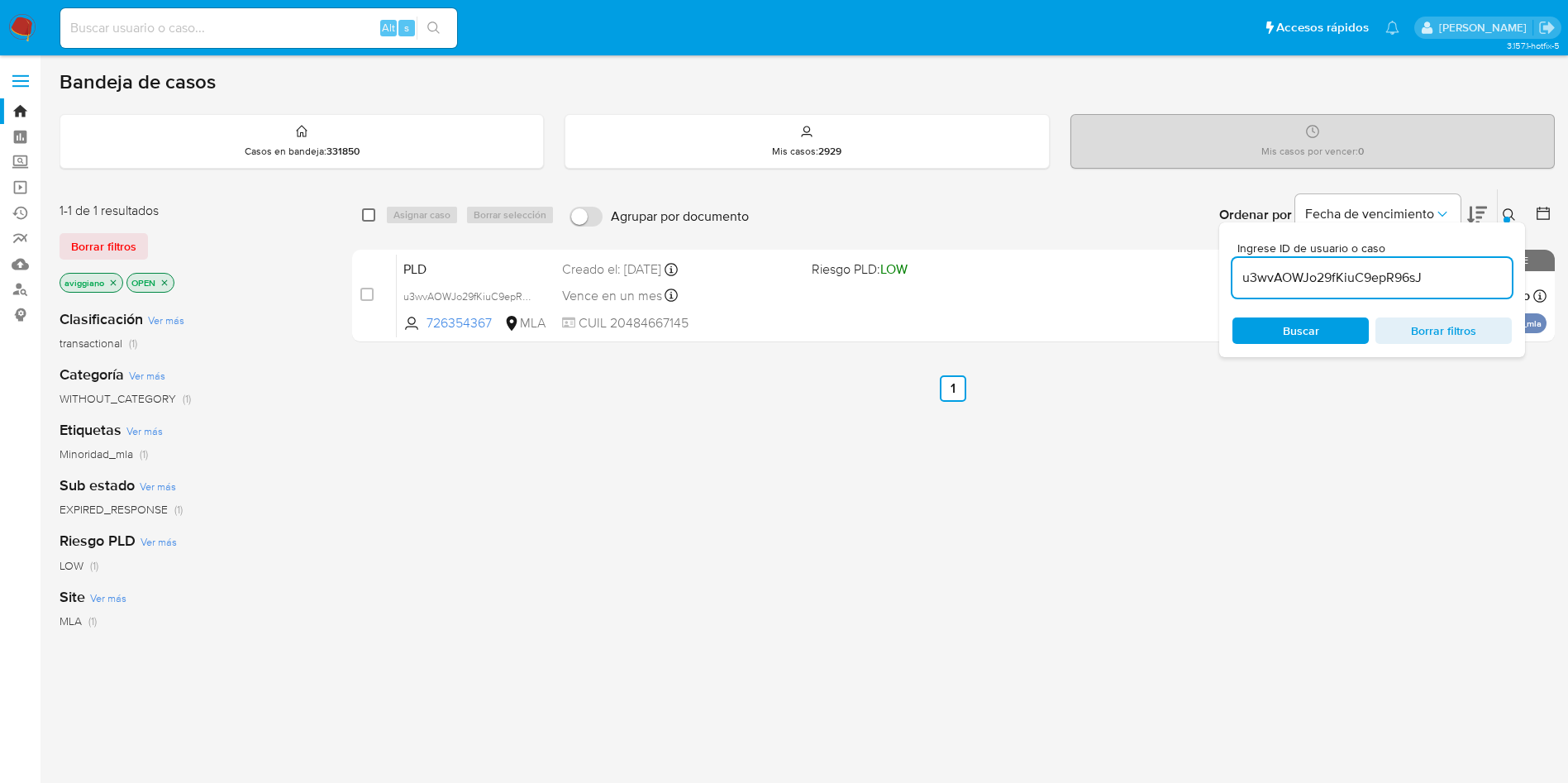
click at [368, 211] on input "checkbox" at bounding box center [368, 215] width 14 height 14
checkbox input "true"
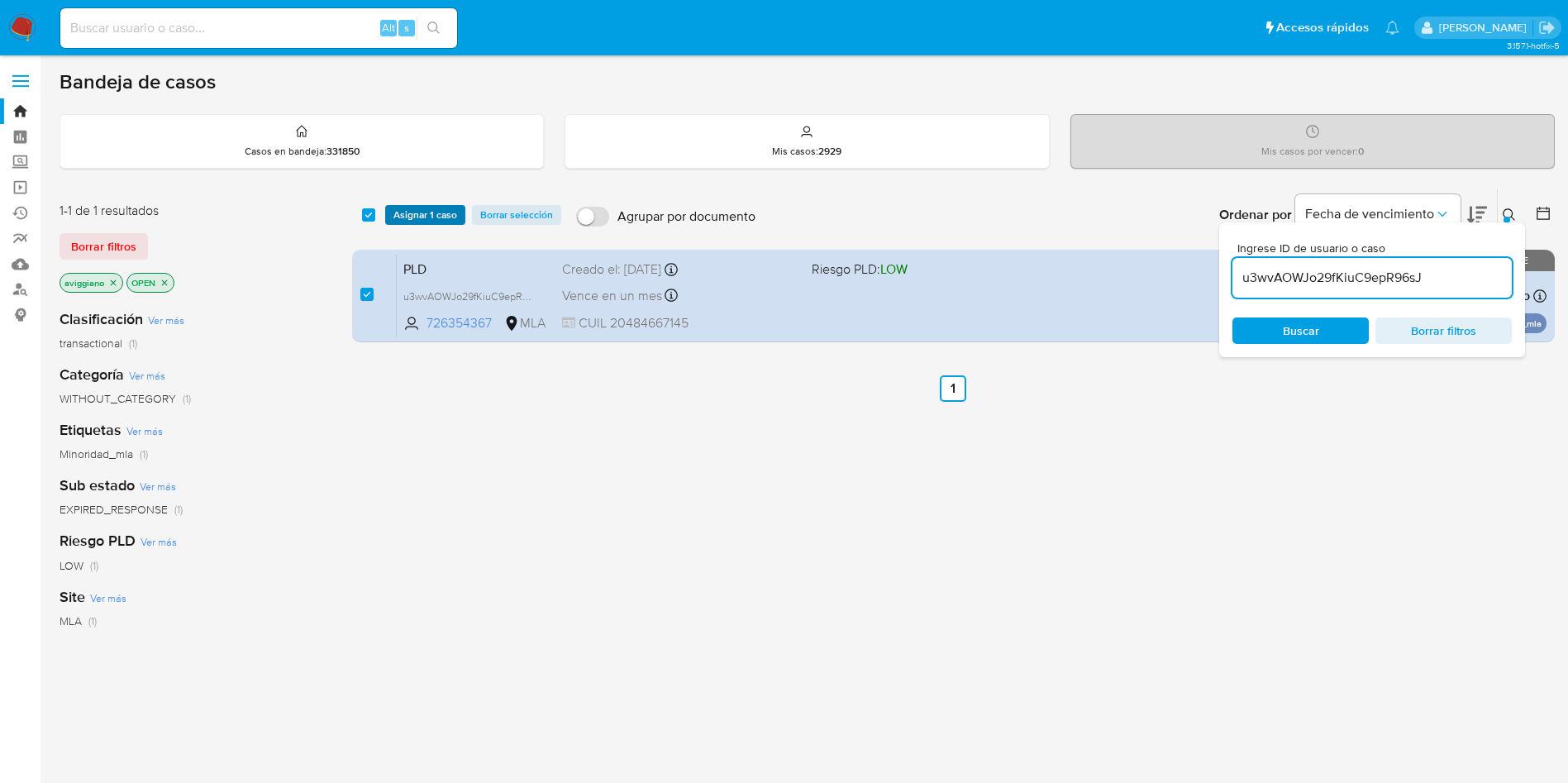
click at [402, 212] on span "Asignar 1 caso" at bounding box center [425, 215] width 64 height 16
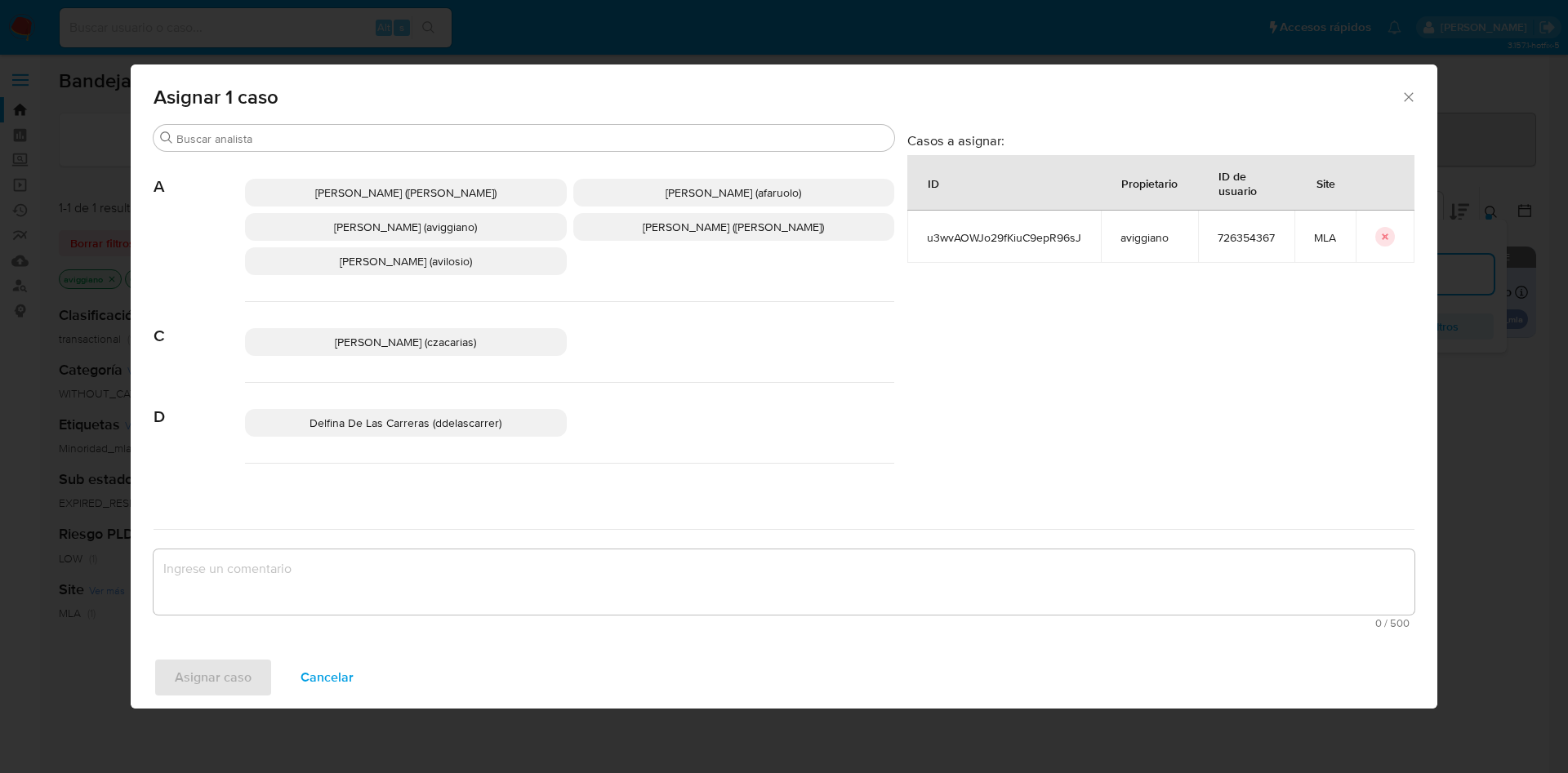
click at [368, 228] on span "[PERSON_NAME] (aviggiano)" at bounding box center [406, 226] width 143 height 16
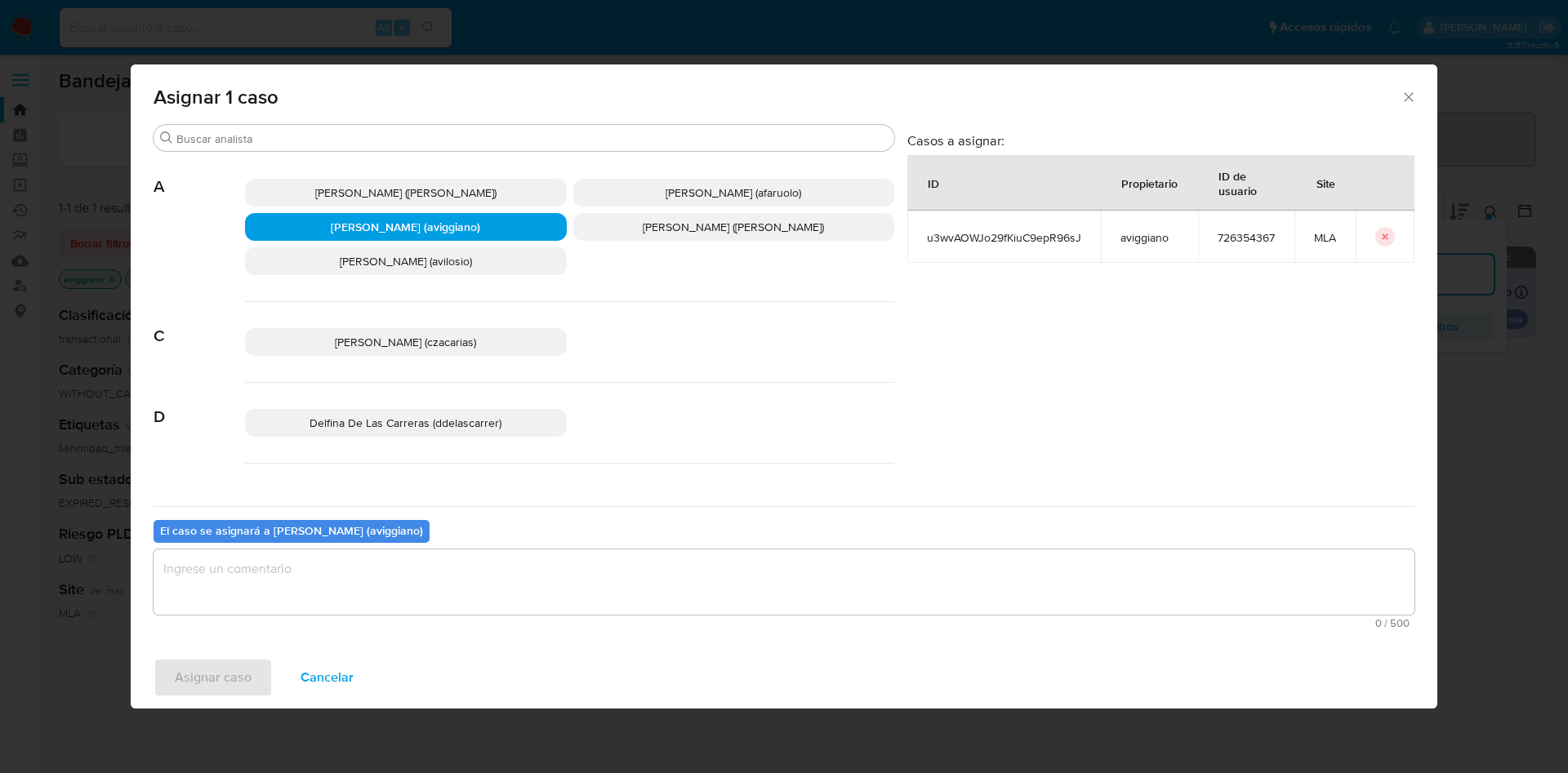
drag, startPoint x: 330, startPoint y: 598, endPoint x: 254, endPoint y: 636, distance: 85.0
click at [329, 598] on textarea "assign-modal" at bounding box center [784, 581] width 1261 height 65
click at [233, 668] on span "Asignar caso" at bounding box center [213, 678] width 77 height 36
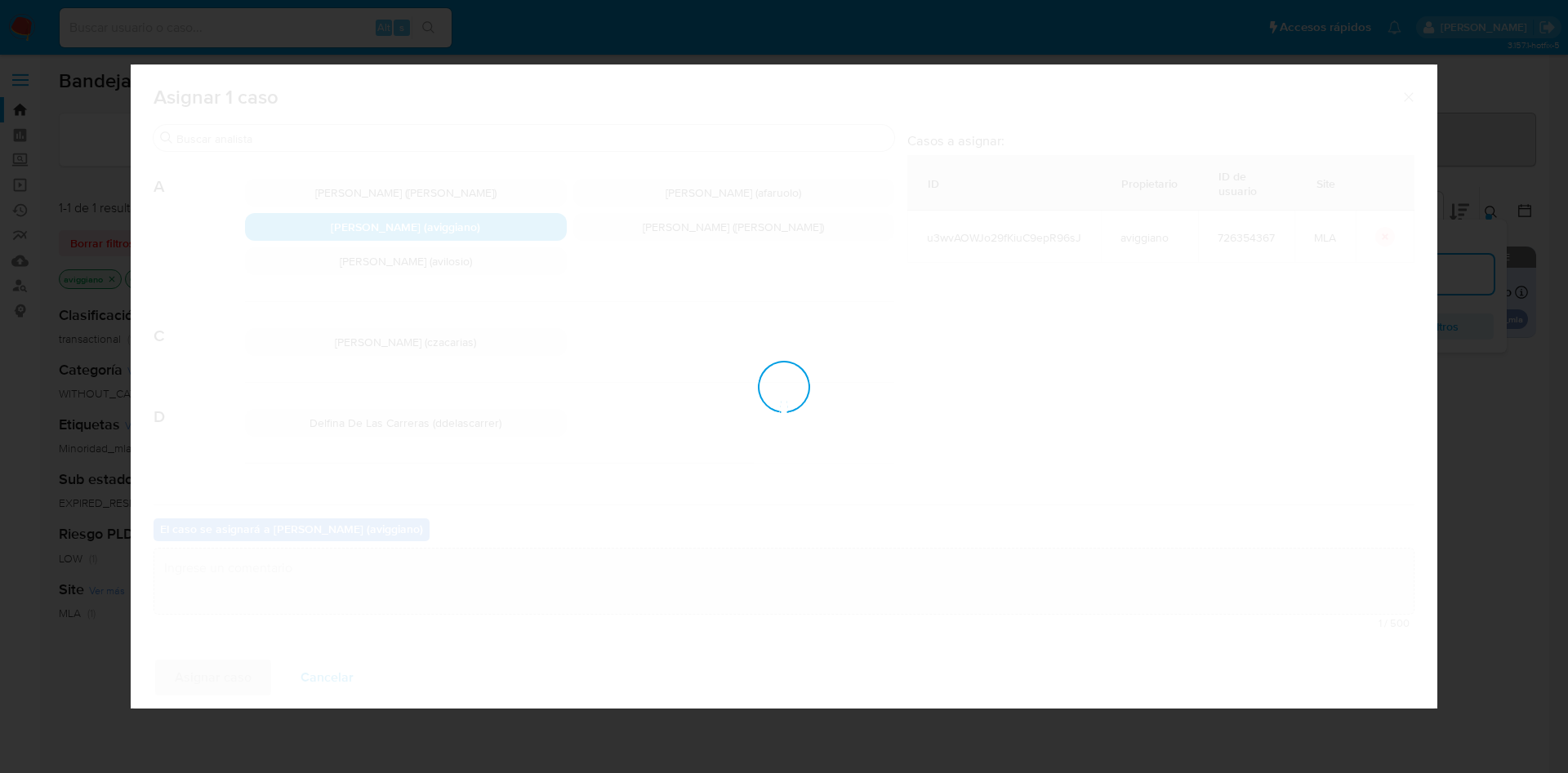
checkbox input "false"
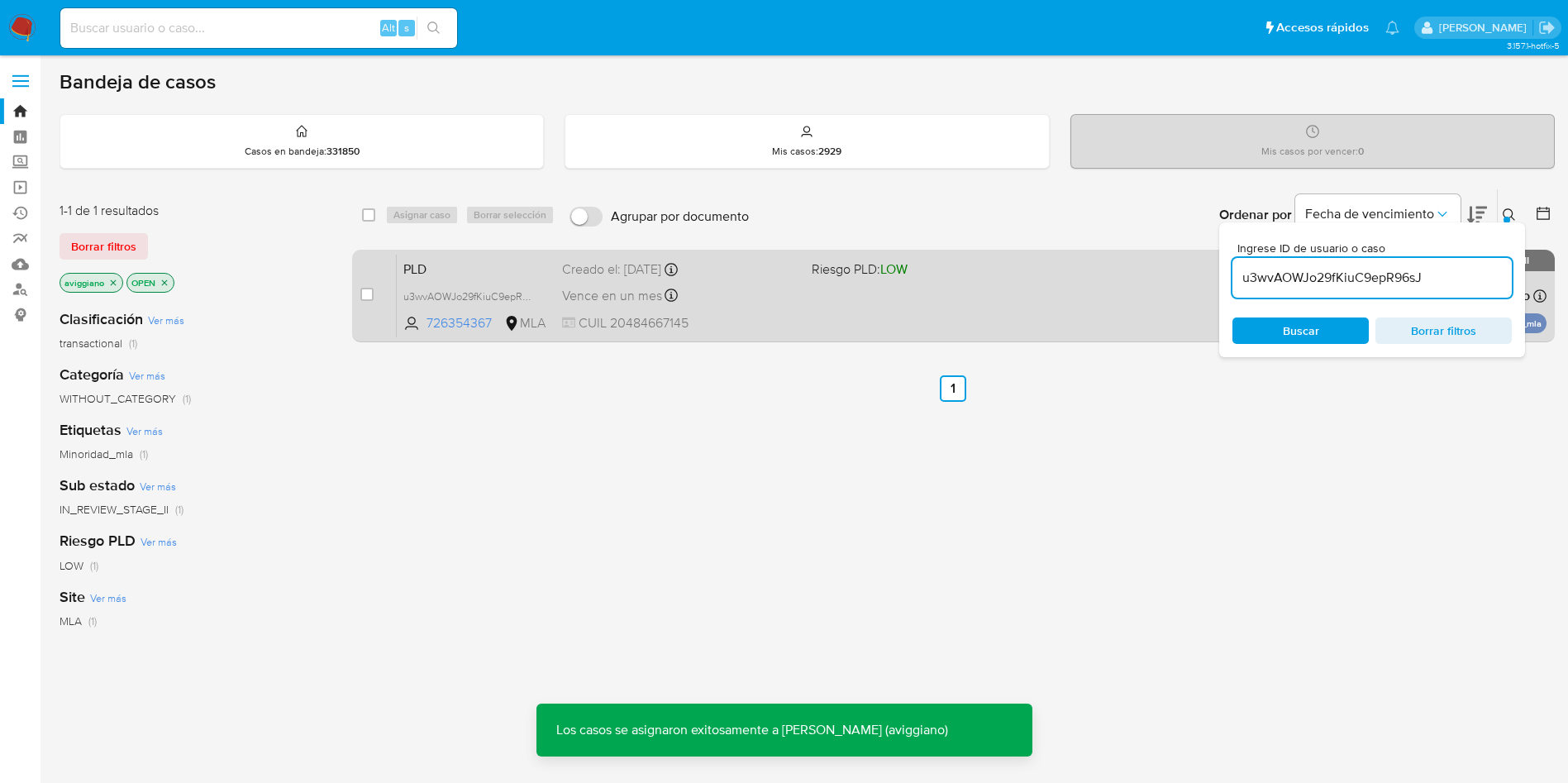
click at [756, 303] on div "Vence en un mes Vence el [DATE] 03:29:54" at bounding box center [681, 295] width 237 height 23
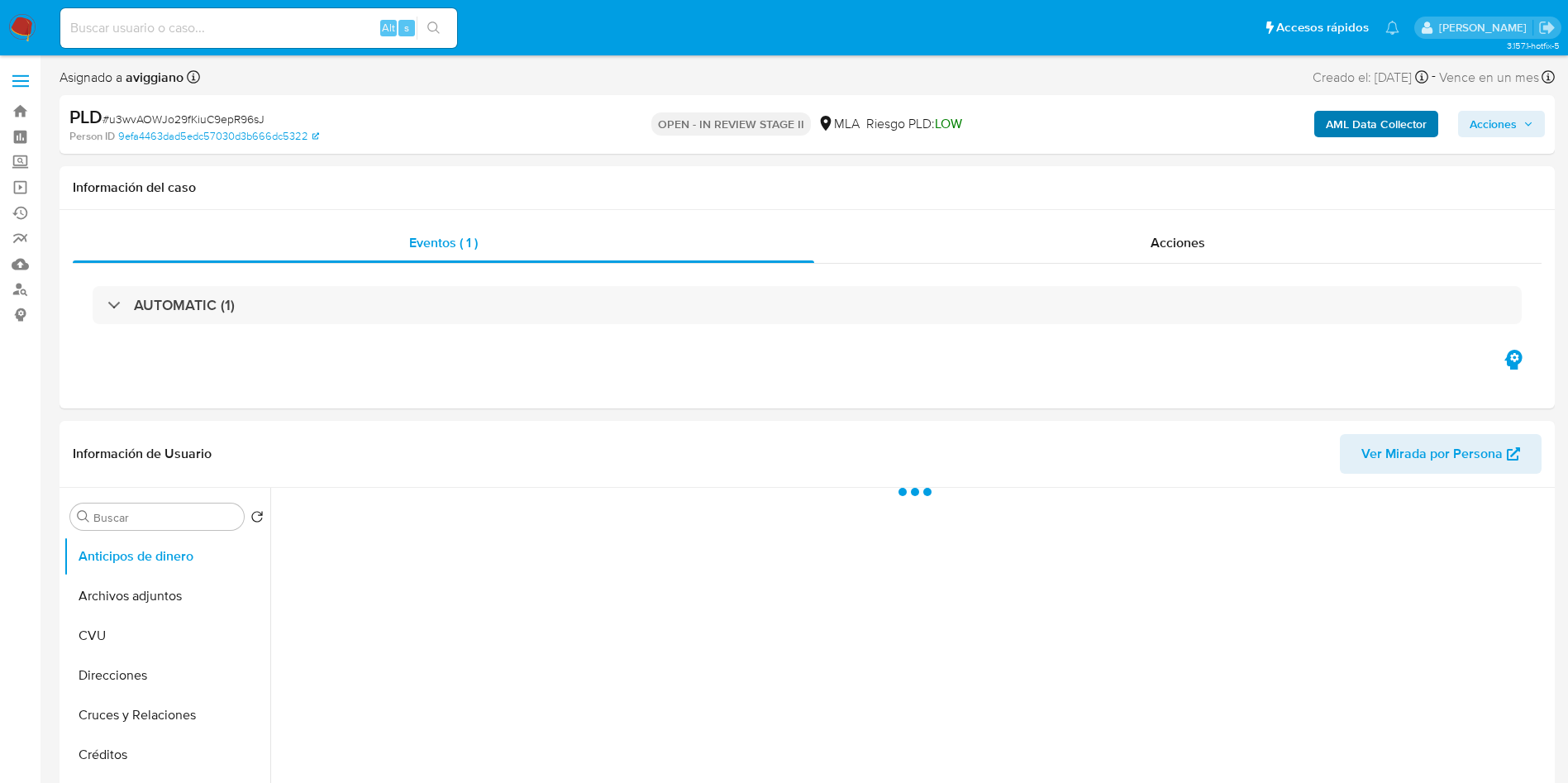
drag, startPoint x: 1488, startPoint y: 117, endPoint x: 1436, endPoint y: 131, distance: 53.9
click at [1489, 118] on span "Acciones" at bounding box center [1493, 124] width 47 height 26
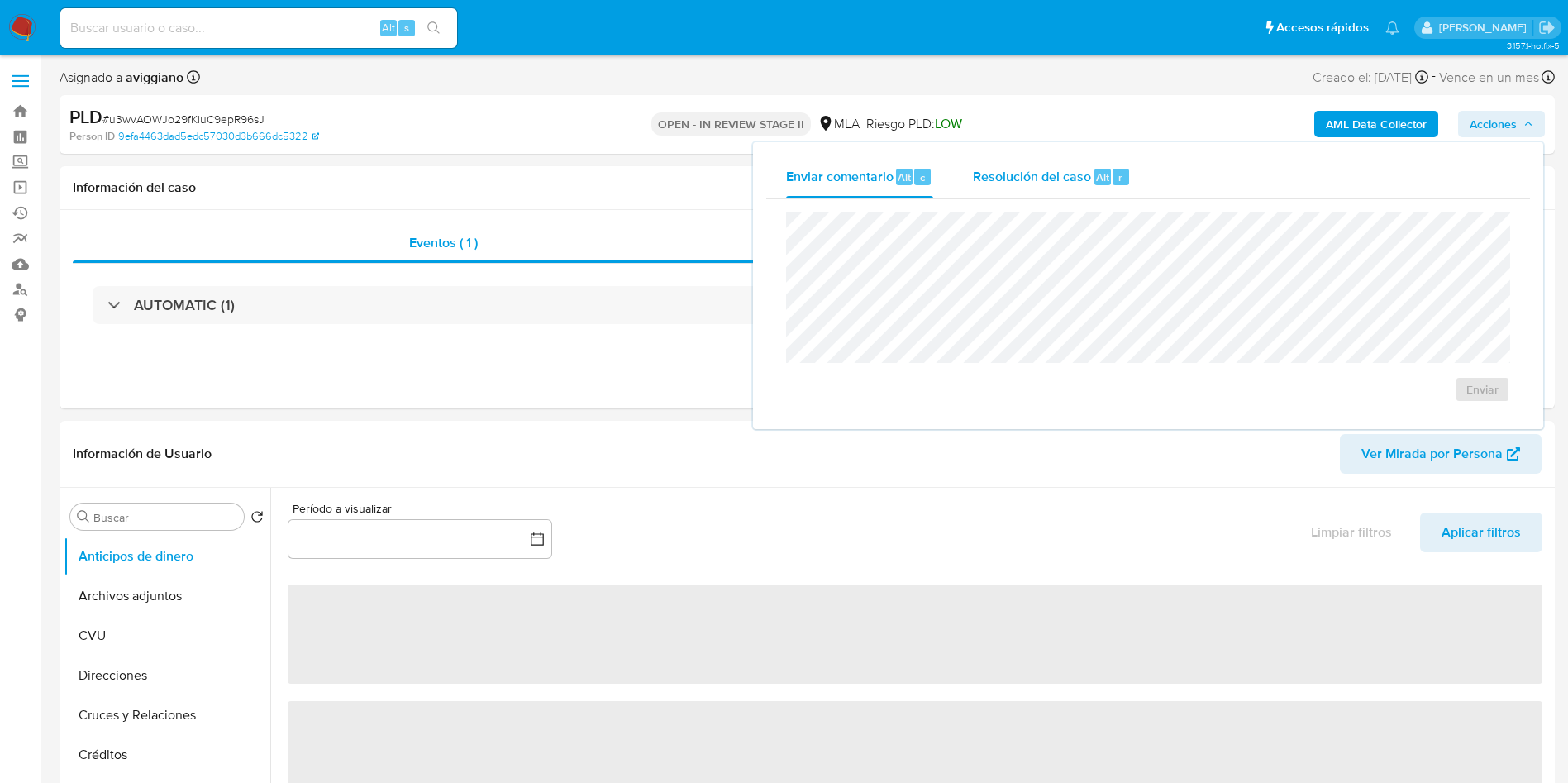
click at [1095, 190] on div "Resolución del caso Alt r" at bounding box center [1052, 177] width 158 height 43
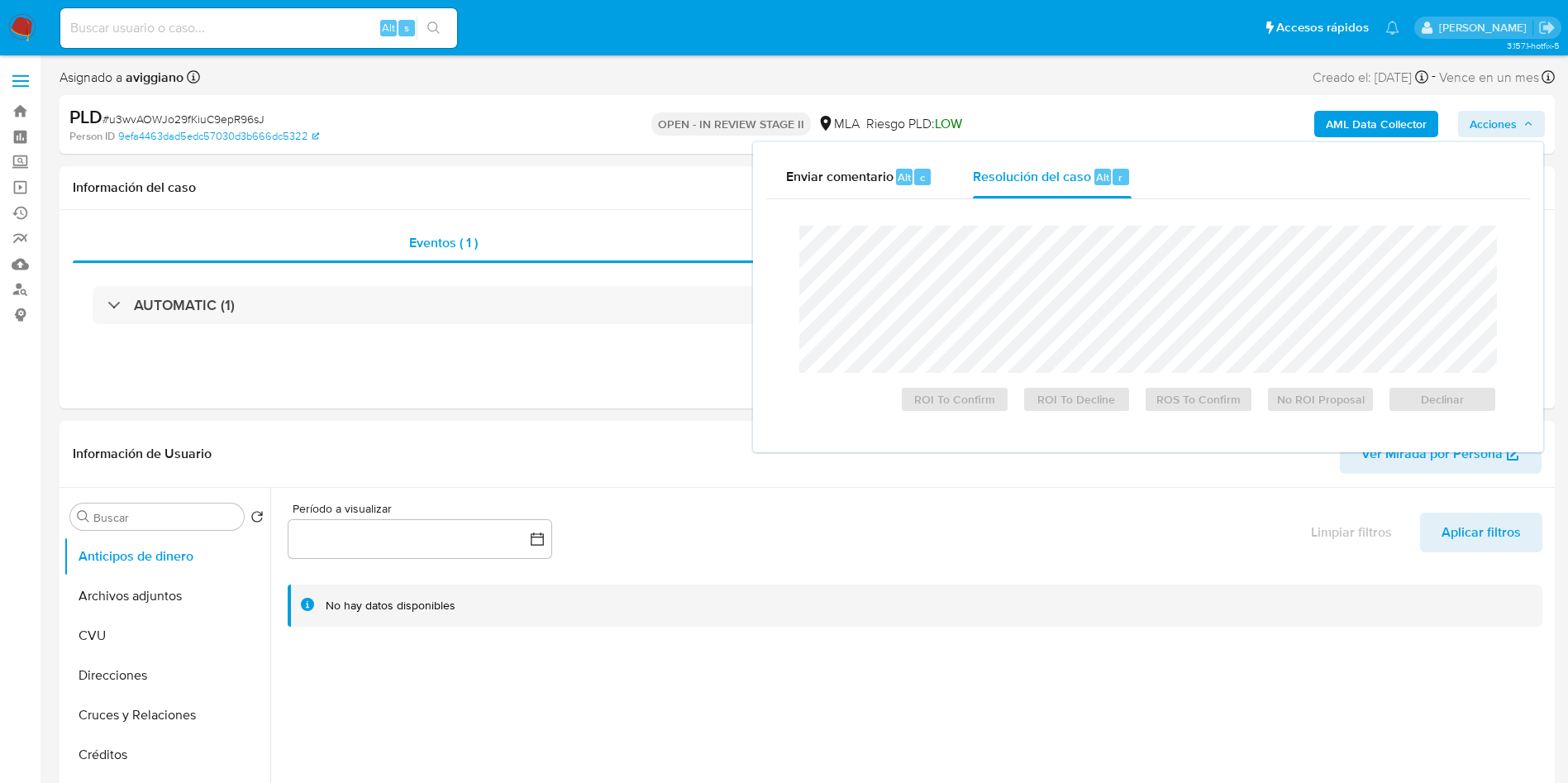
select select "10"
click at [1439, 398] on span "Declinar" at bounding box center [1442, 400] width 86 height 23
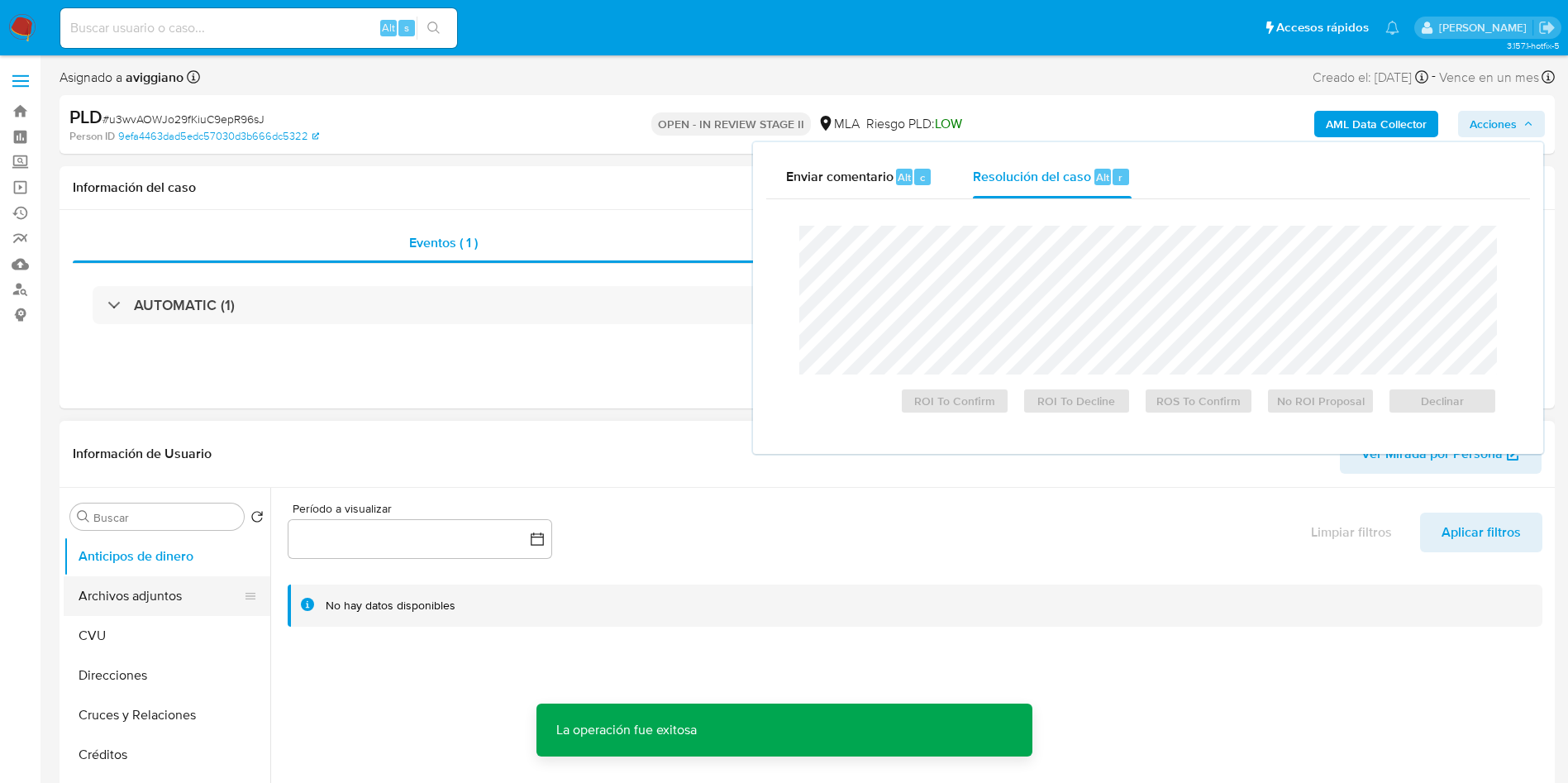
click at [153, 597] on button "Archivos adjuntos" at bounding box center [161, 596] width 193 height 40
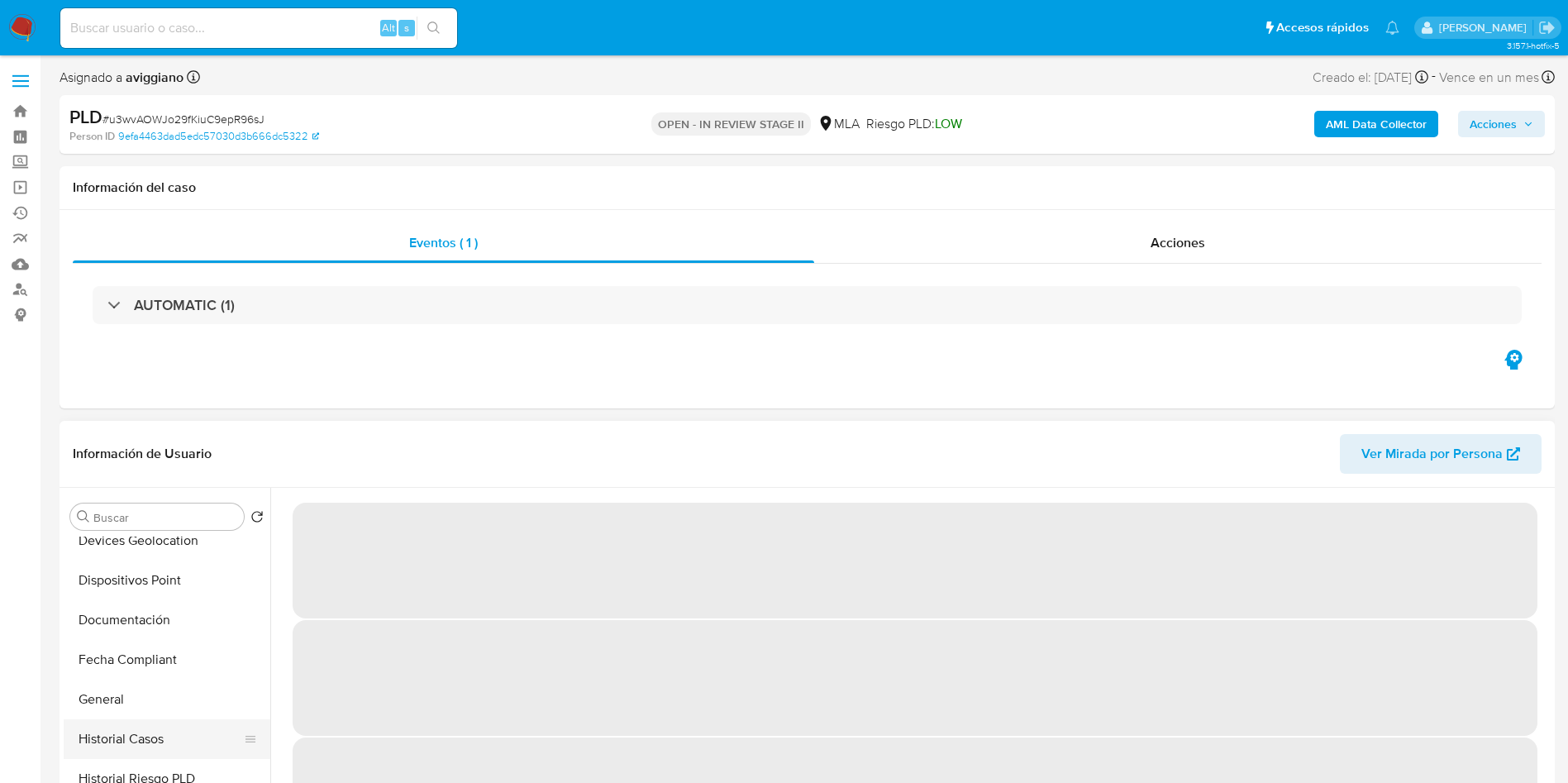
scroll to position [372, 0]
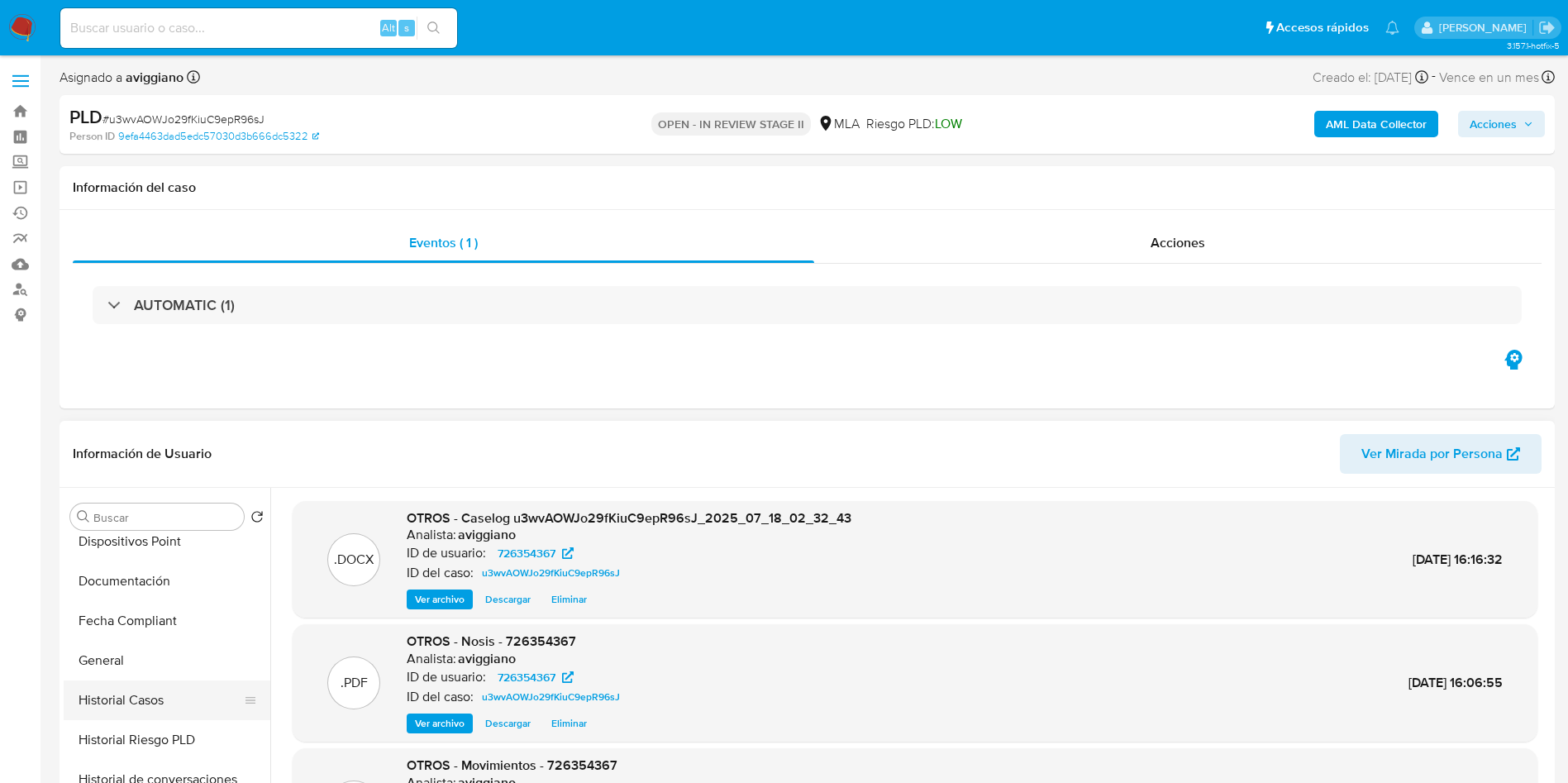
click at [149, 696] on button "Historial Casos" at bounding box center [161, 701] width 193 height 40
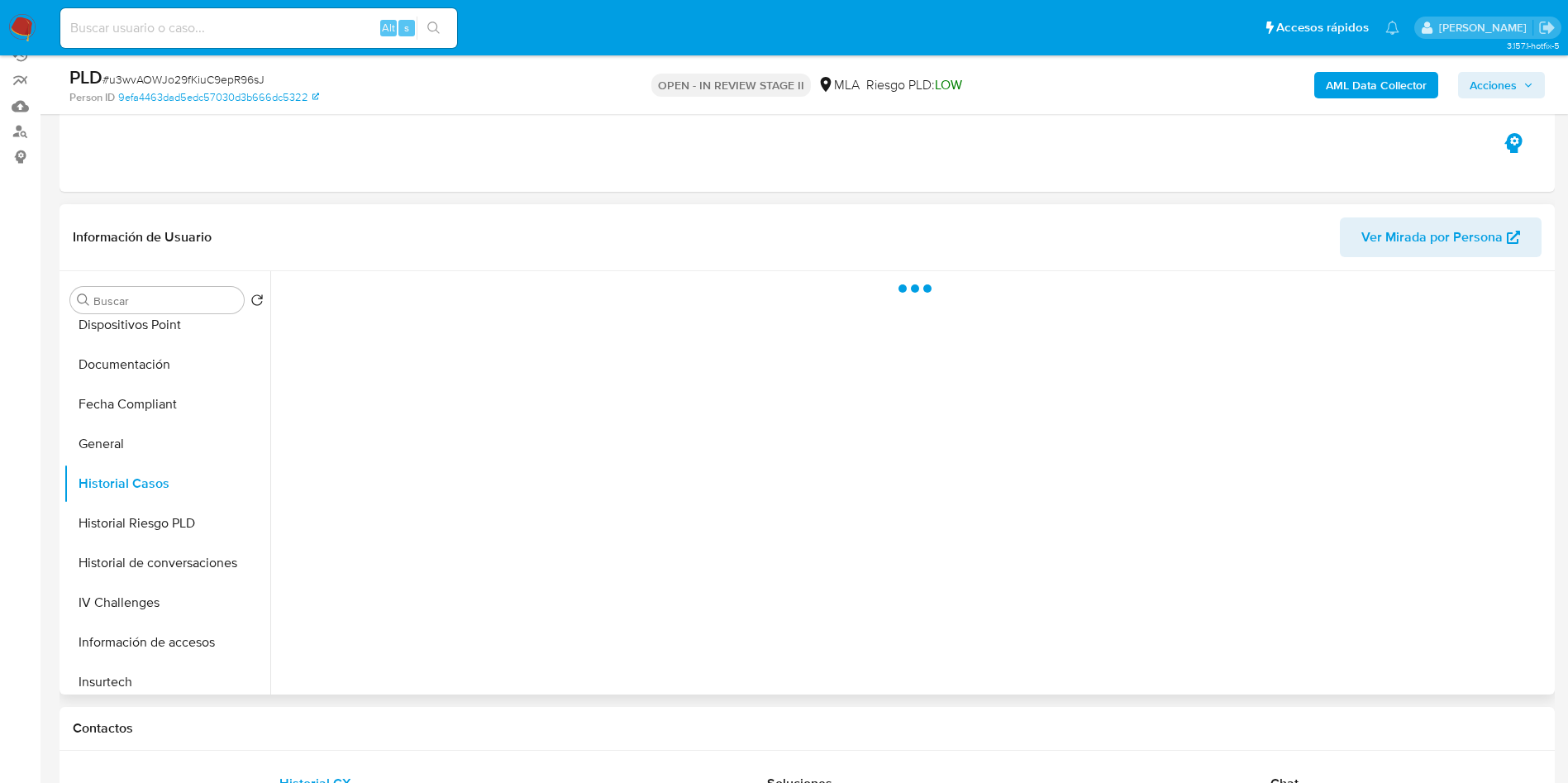
scroll to position [248, 0]
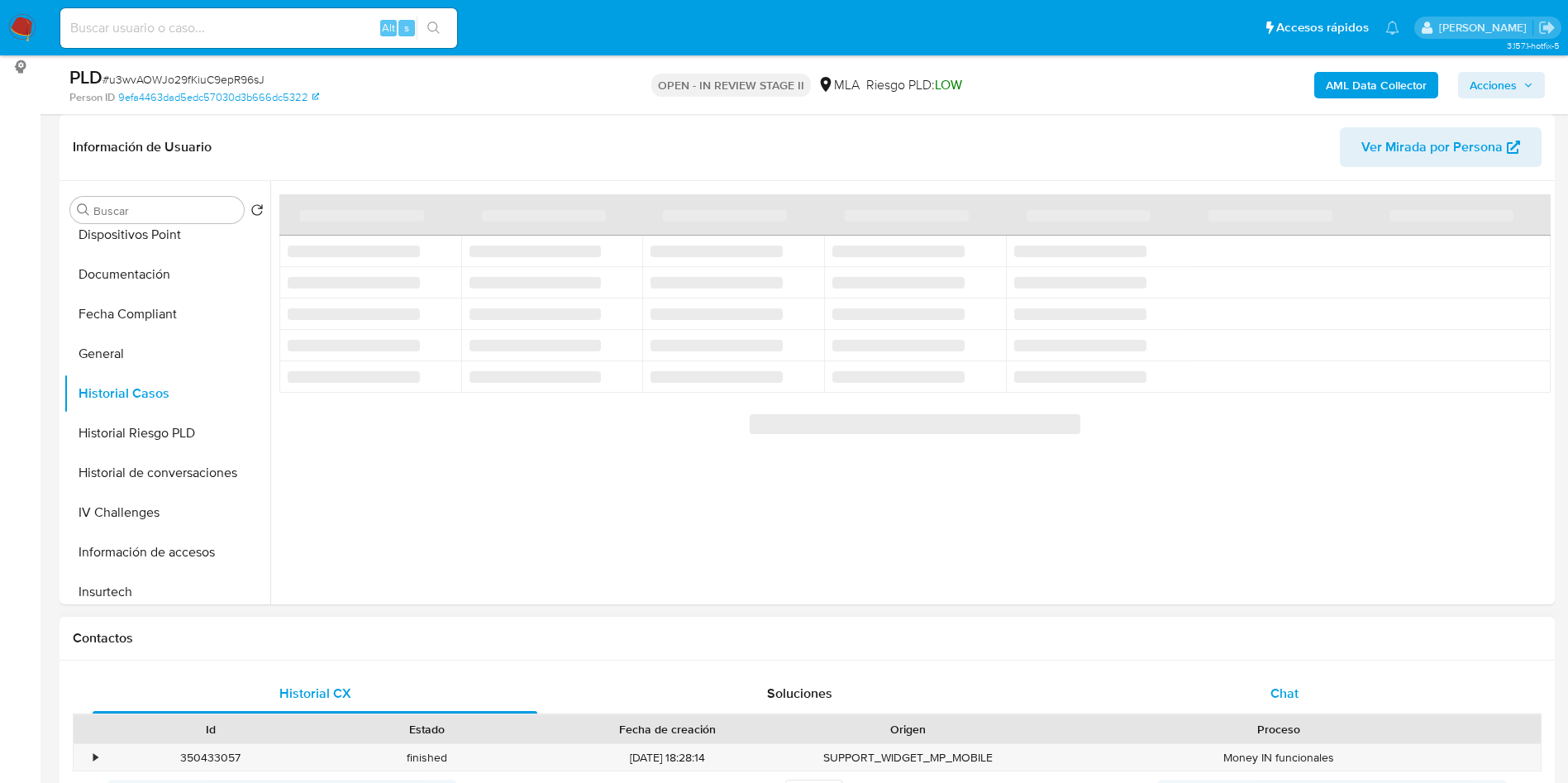
click at [1293, 689] on span "Chat" at bounding box center [1285, 693] width 28 height 19
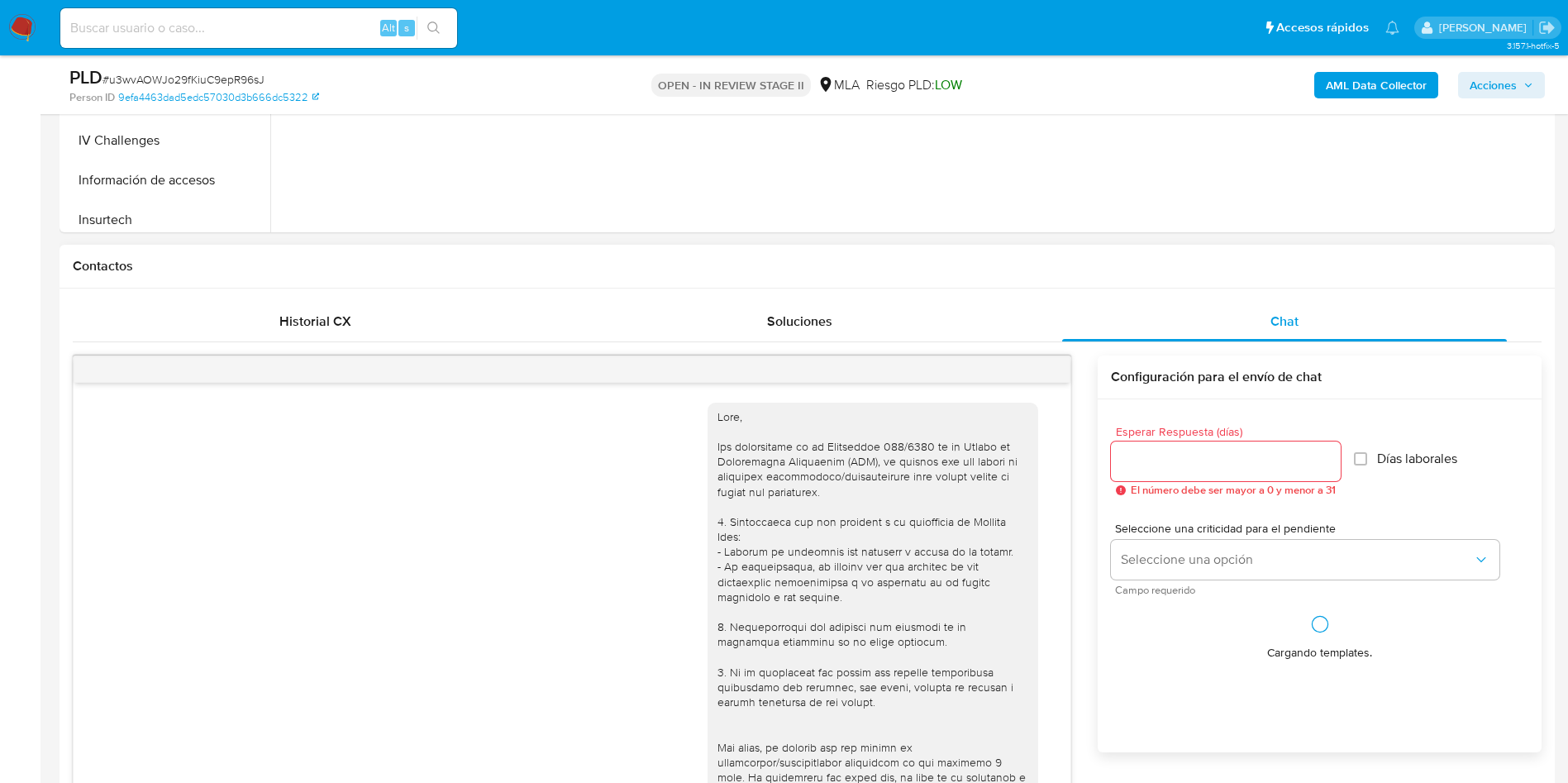
scroll to position [668, 0]
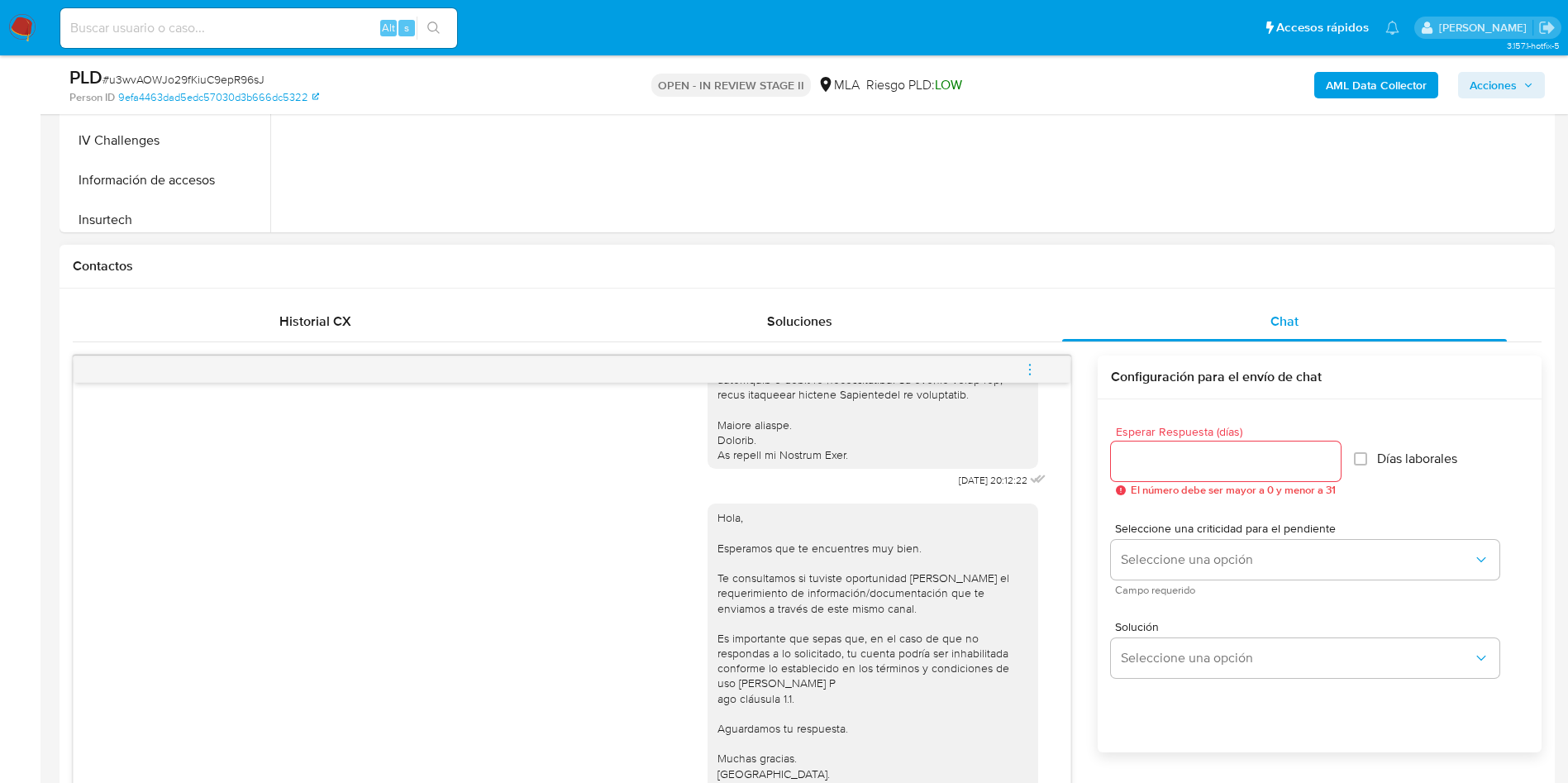
click at [1020, 364] on button "menu-action" at bounding box center [1030, 369] width 54 height 40
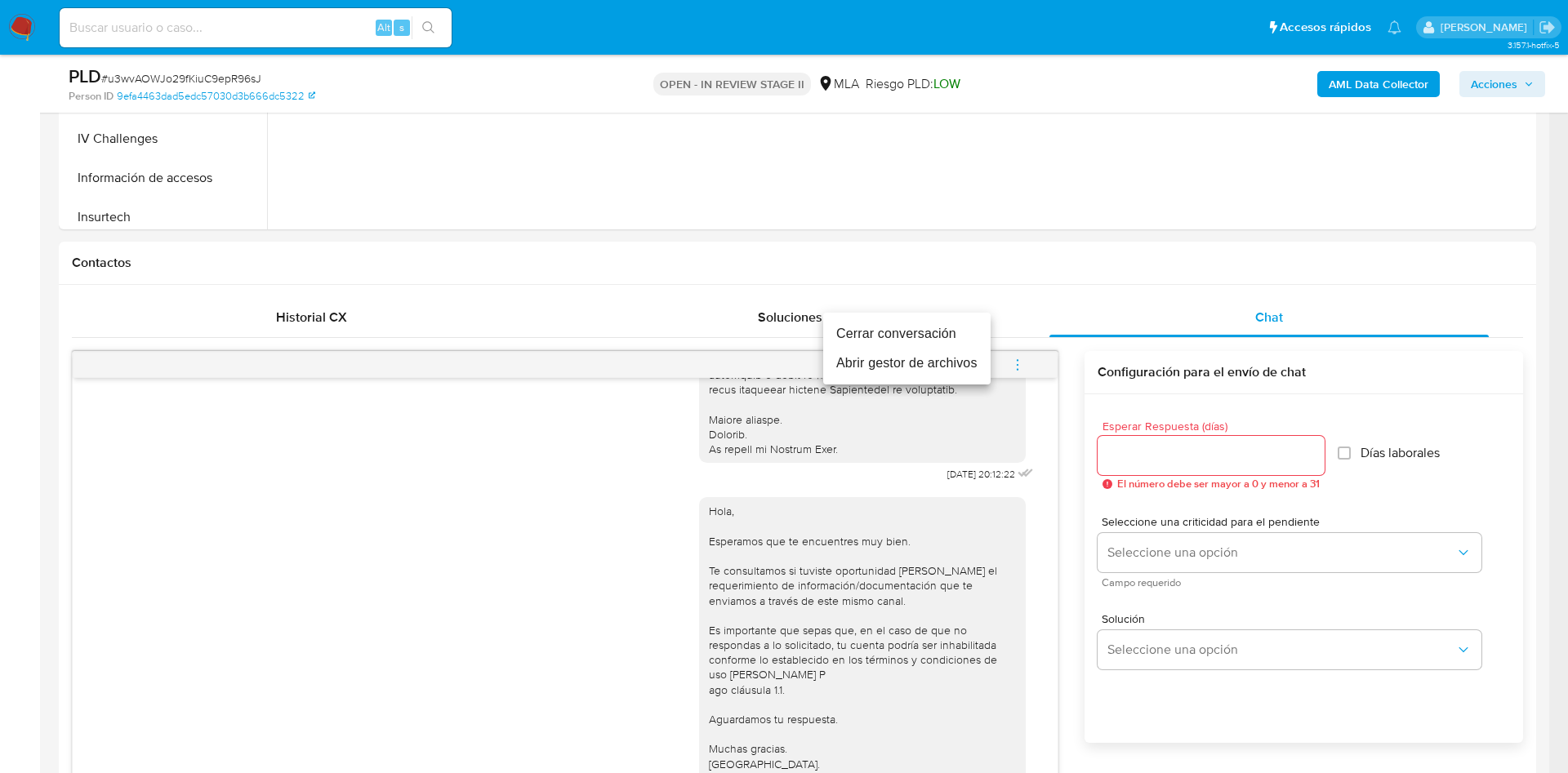
click at [907, 332] on li "Cerrar conversación" at bounding box center [907, 333] width 168 height 29
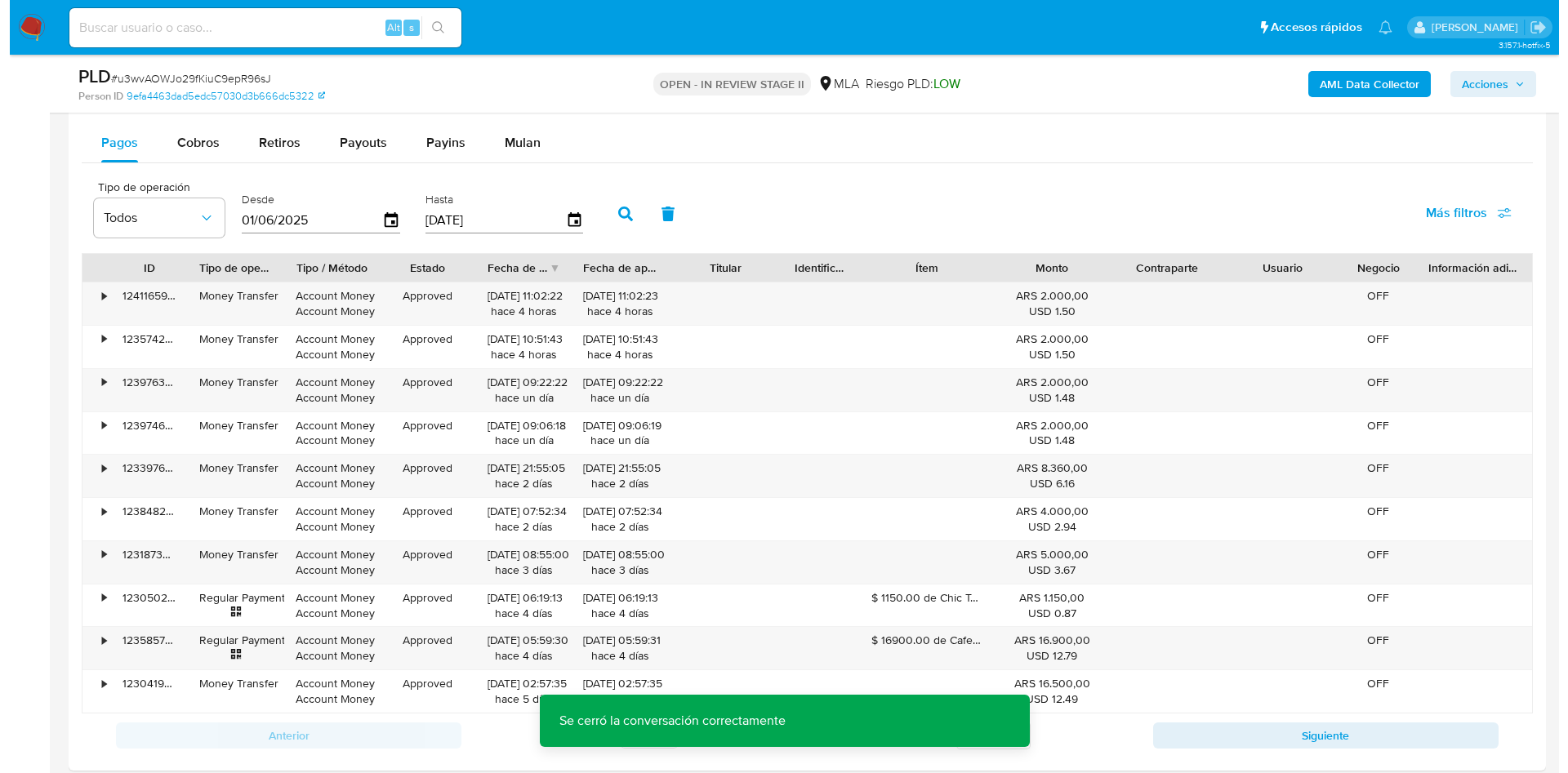
scroll to position [2817, 0]
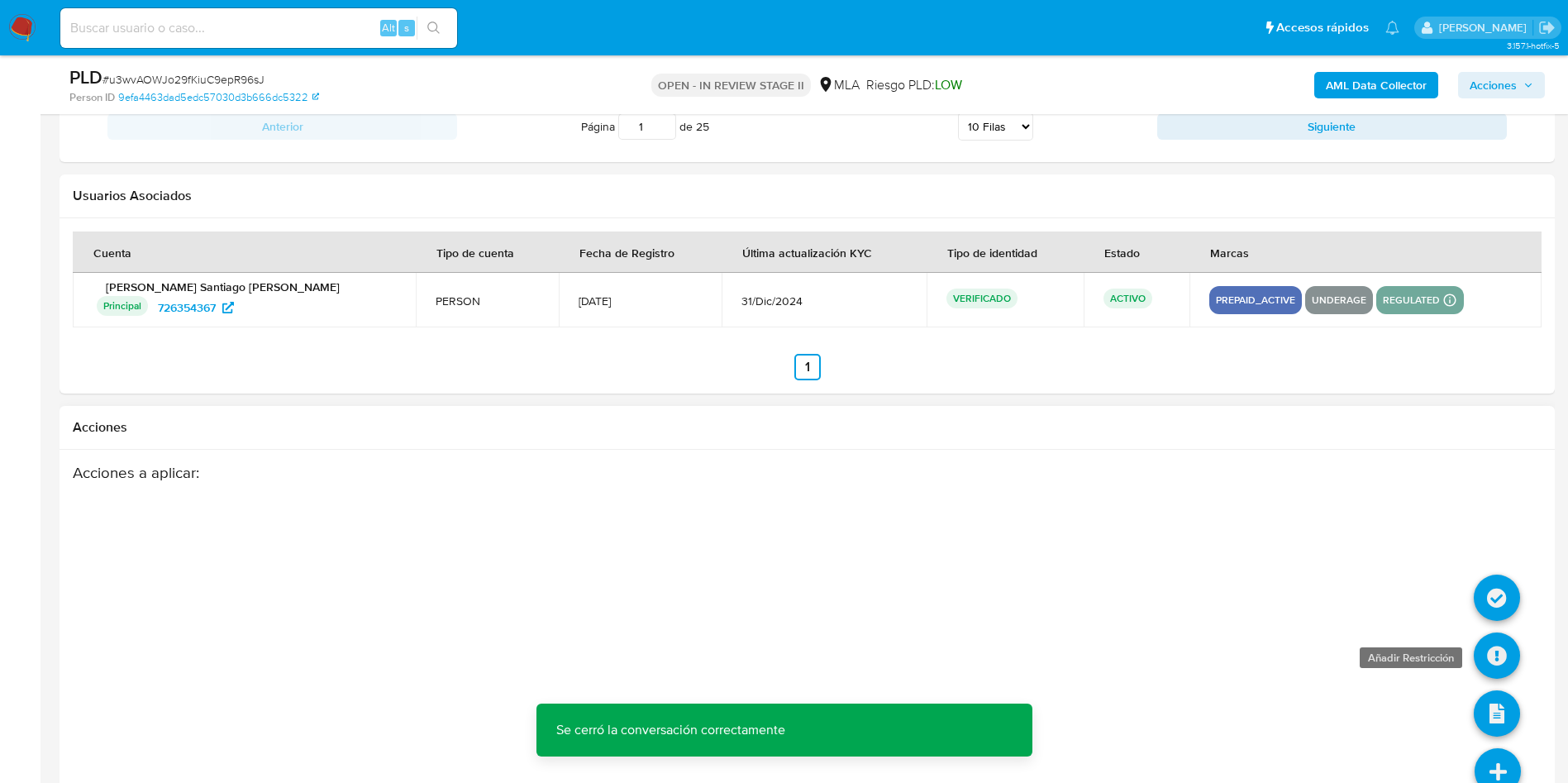
click at [1511, 651] on icon at bounding box center [1497, 656] width 46 height 46
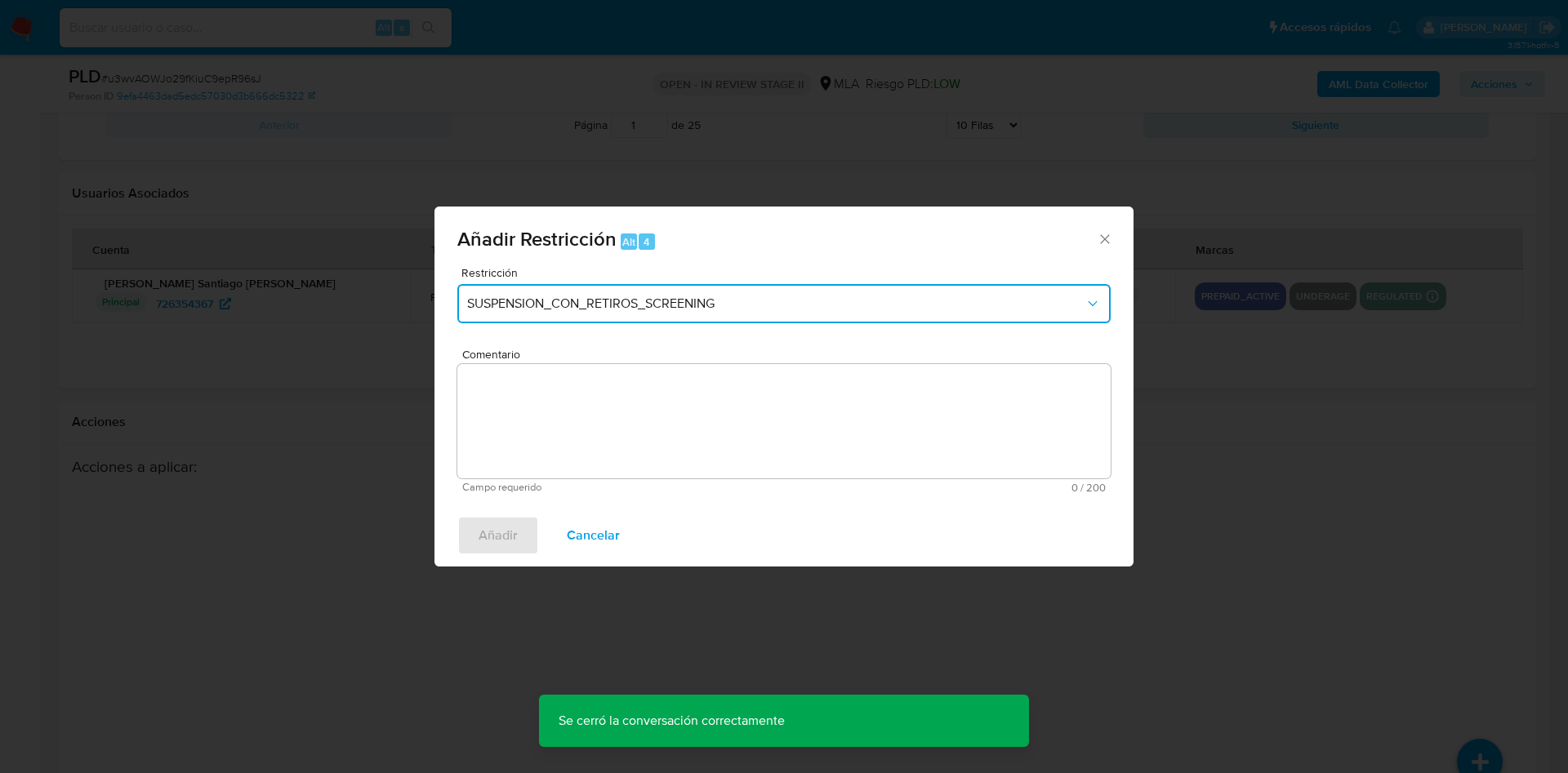
click at [513, 313] on button "SUSPENSION_CON_RETIROS_SCREENING" at bounding box center [784, 304] width 654 height 39
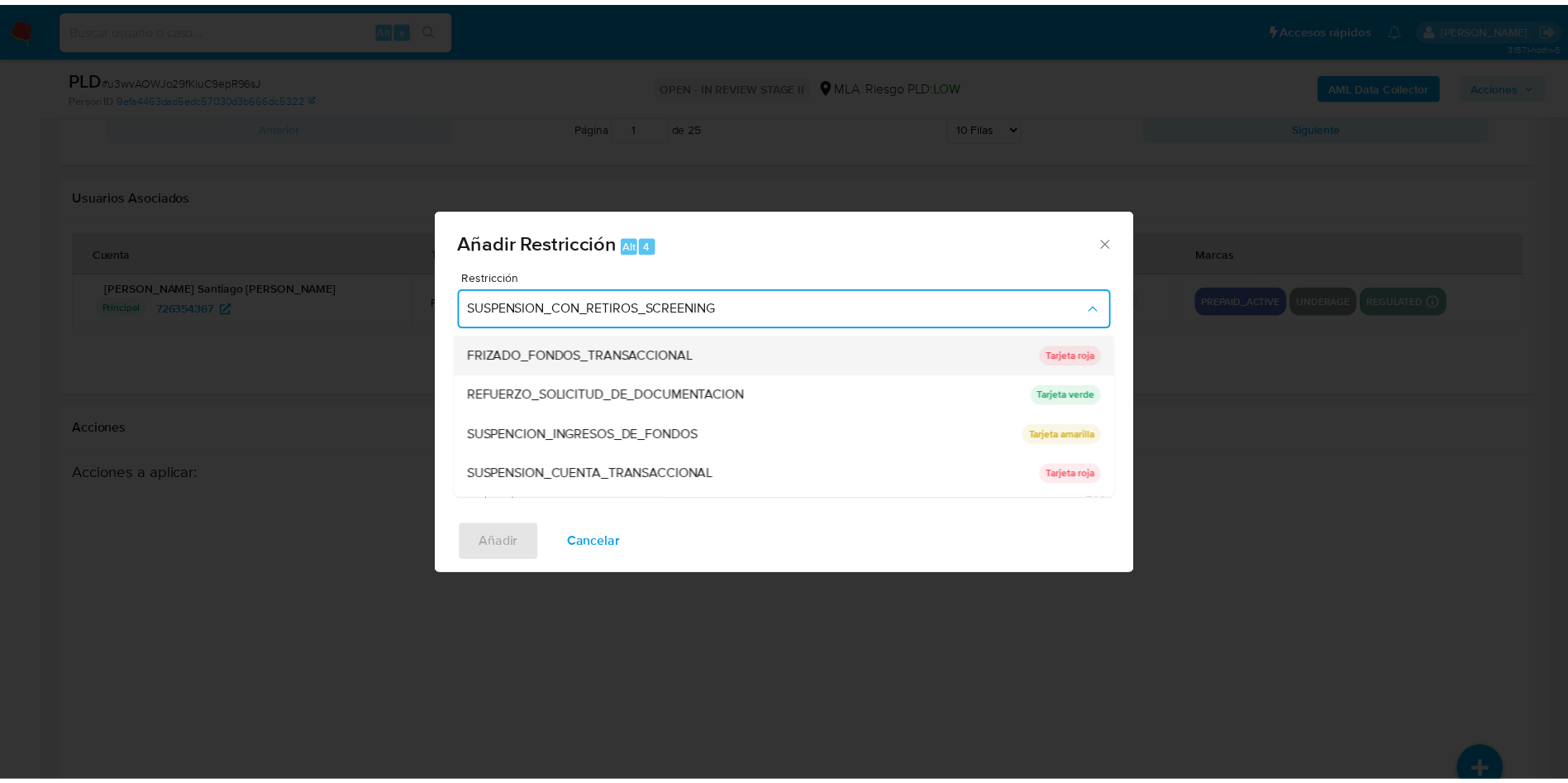
scroll to position [350, 0]
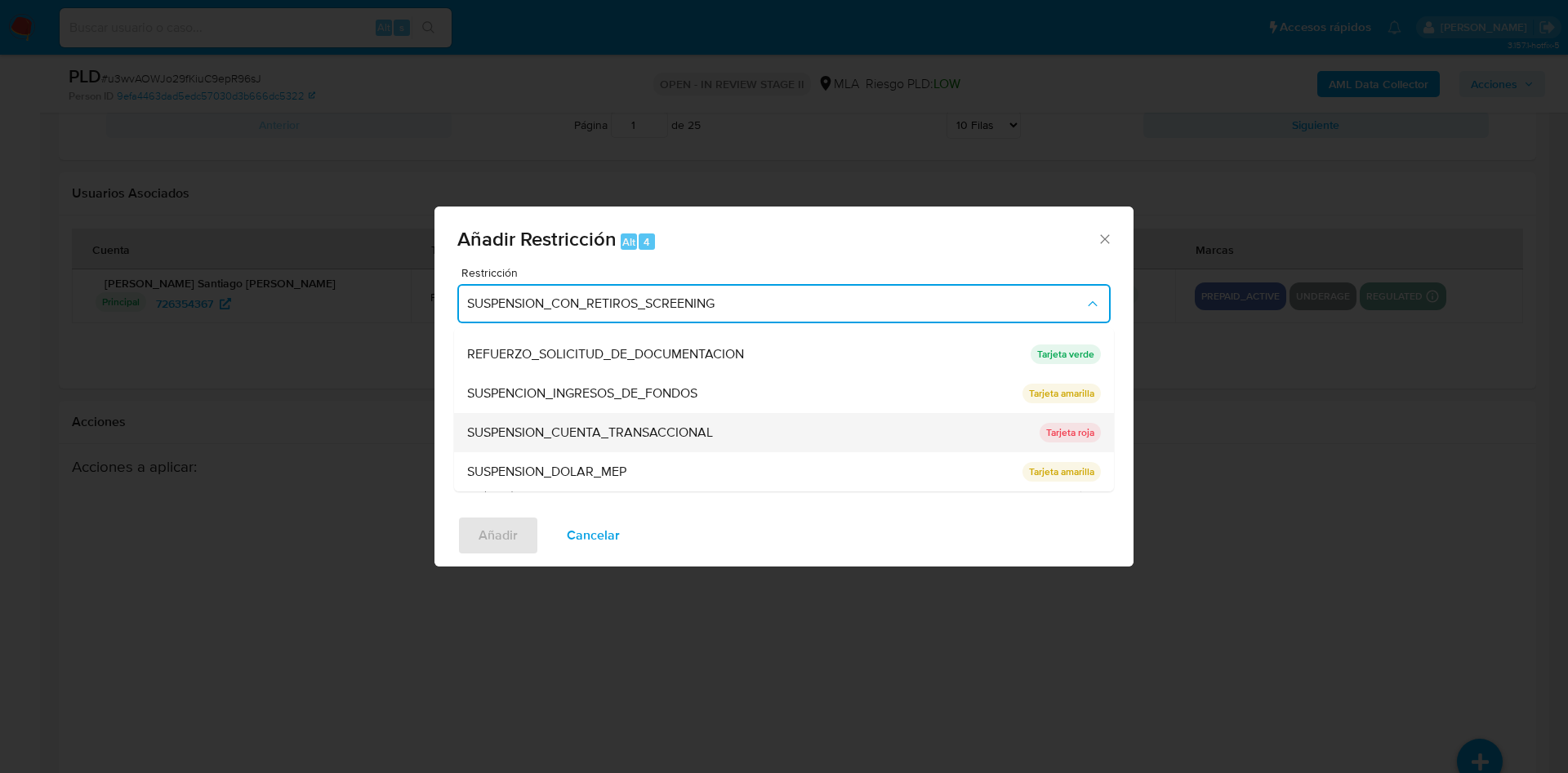
click at [523, 437] on span "SUSPENSION_CUENTA_TRANSACCIONAL" at bounding box center [590, 432] width 246 height 16
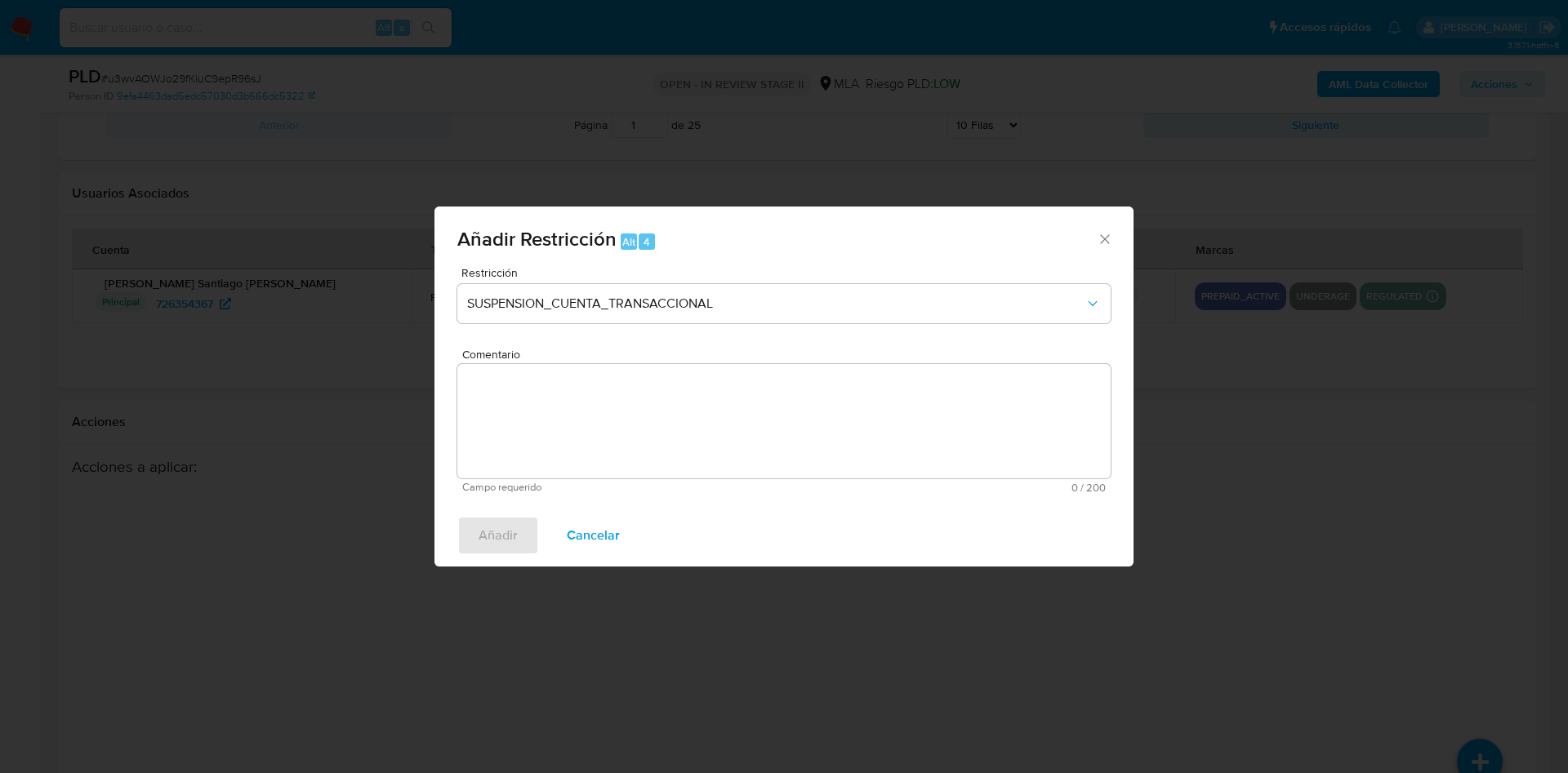
click at [520, 448] on textarea "Comentario" at bounding box center [784, 421] width 654 height 114
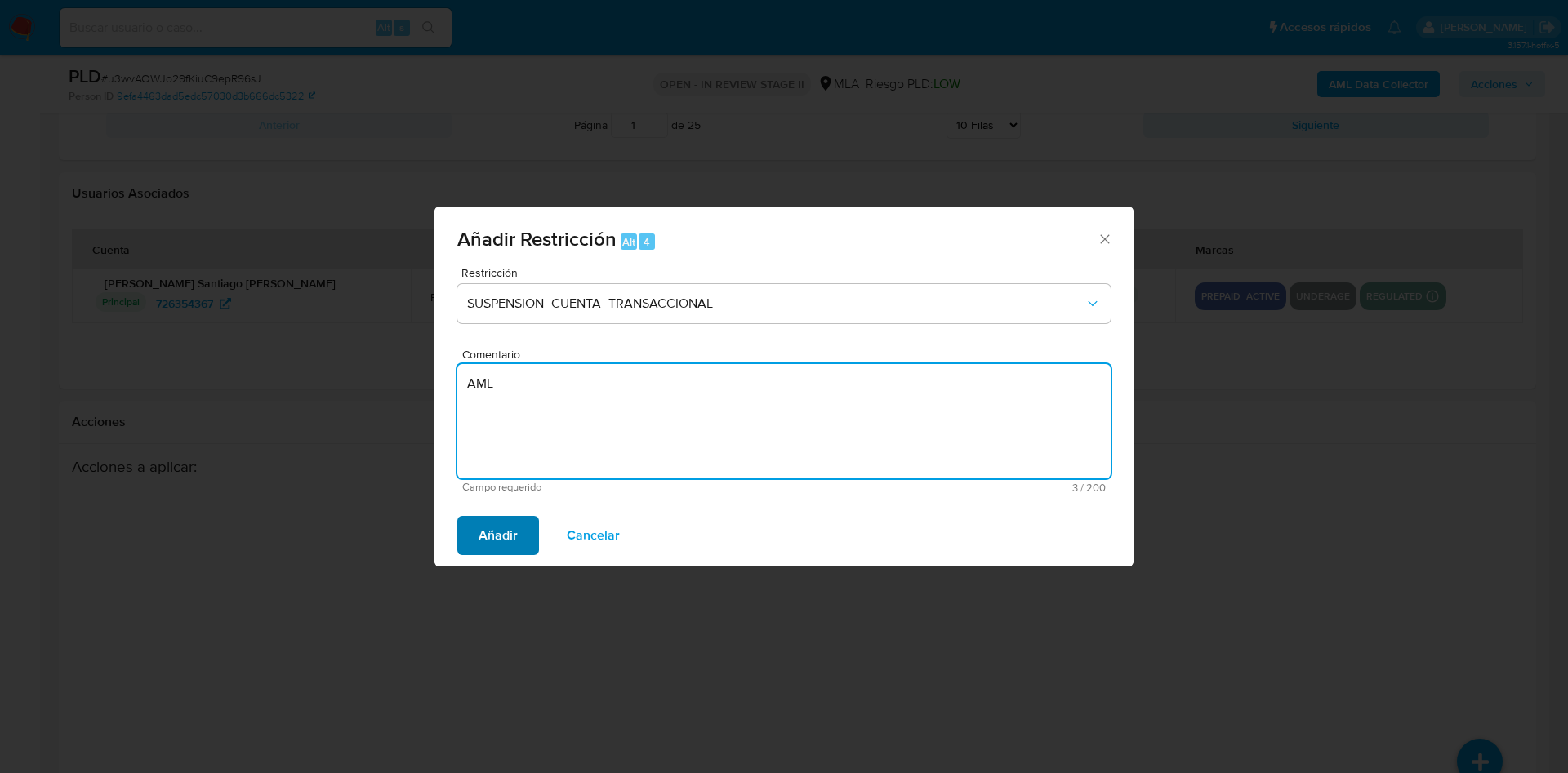
type textarea "AML"
click at [499, 551] on span "Añadir" at bounding box center [499, 536] width 39 height 36
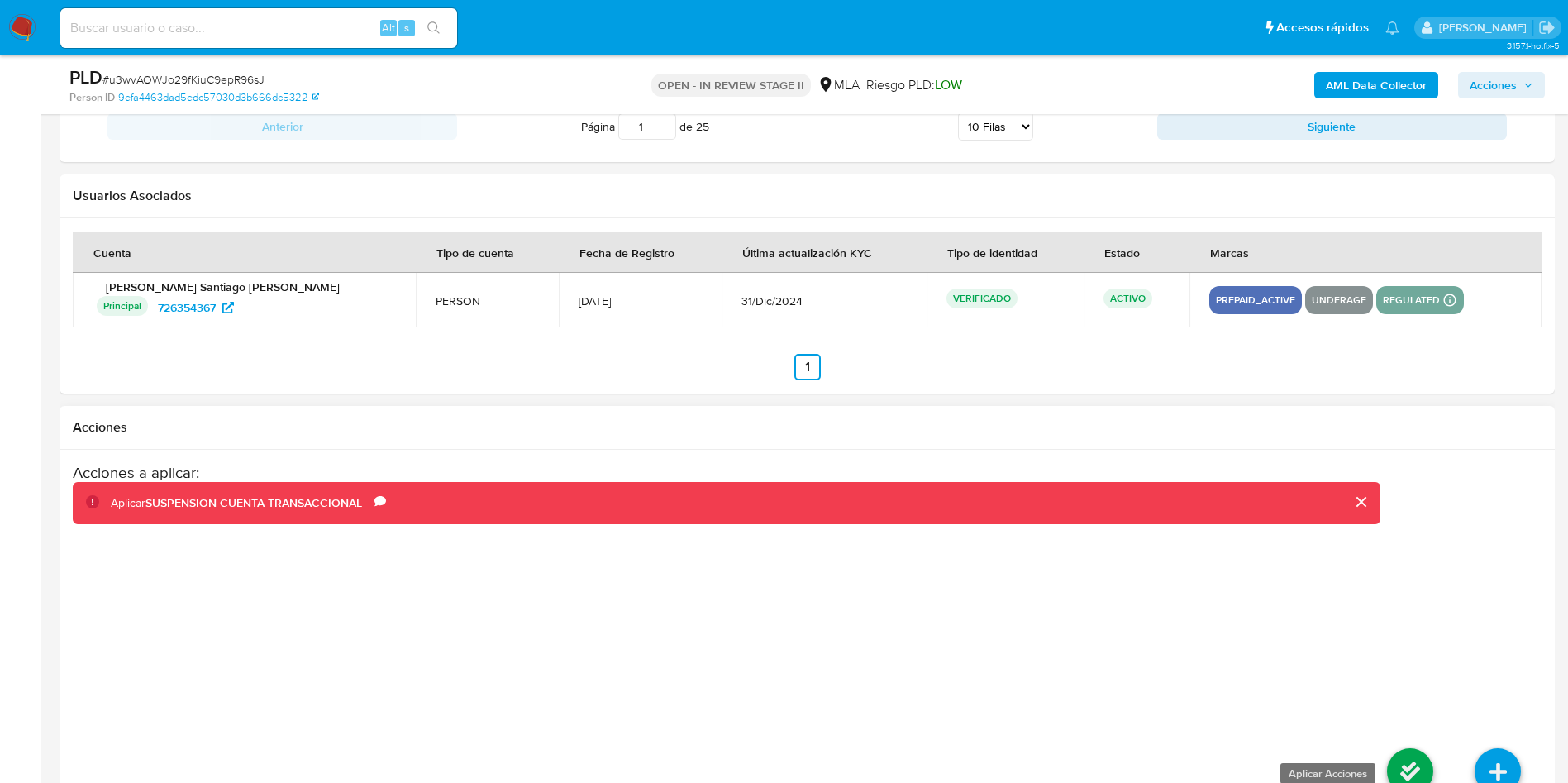
click at [1403, 750] on icon at bounding box center [1410, 771] width 46 height 46
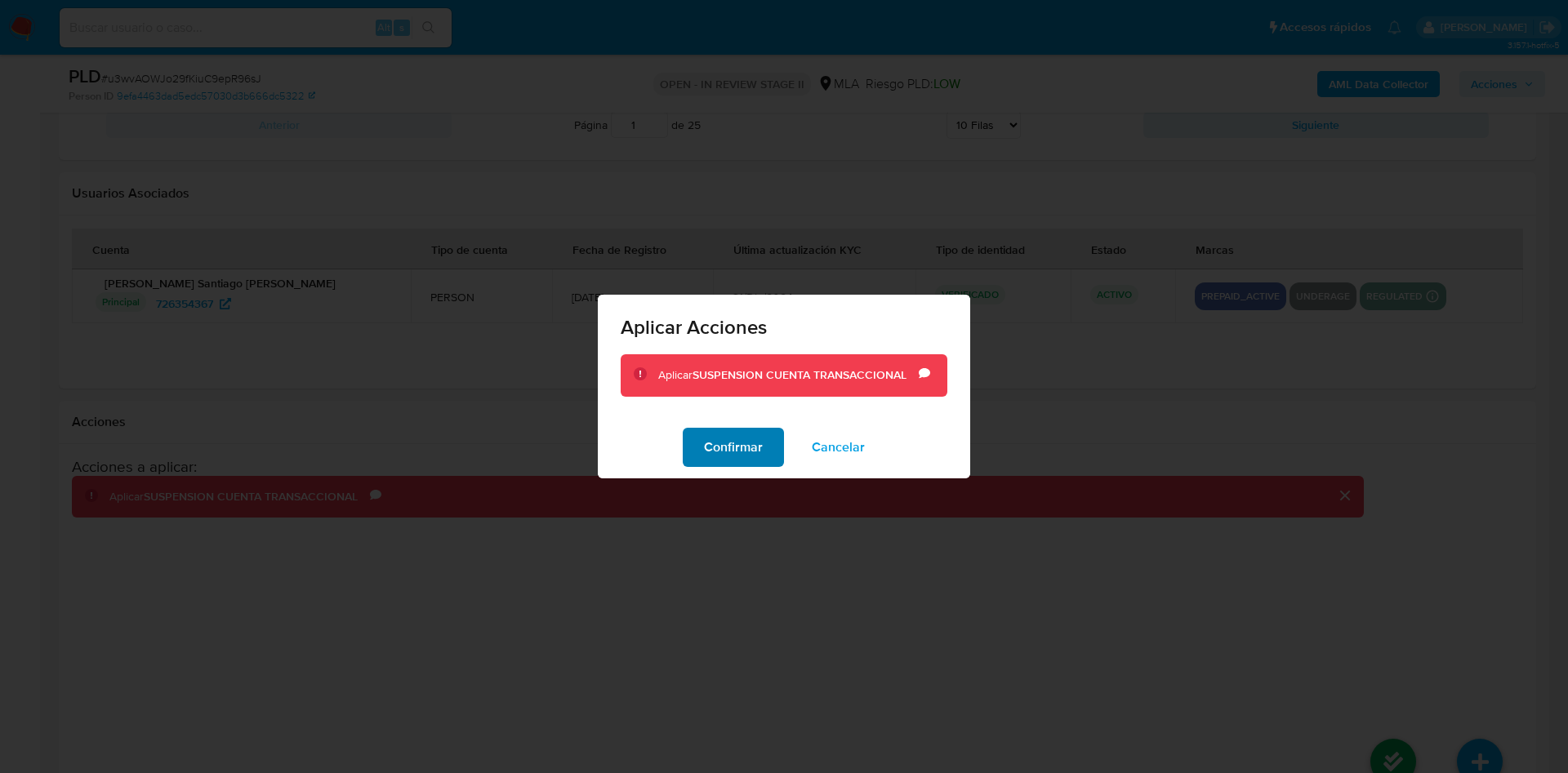
click at [726, 454] on span "Confirmar" at bounding box center [733, 448] width 59 height 36
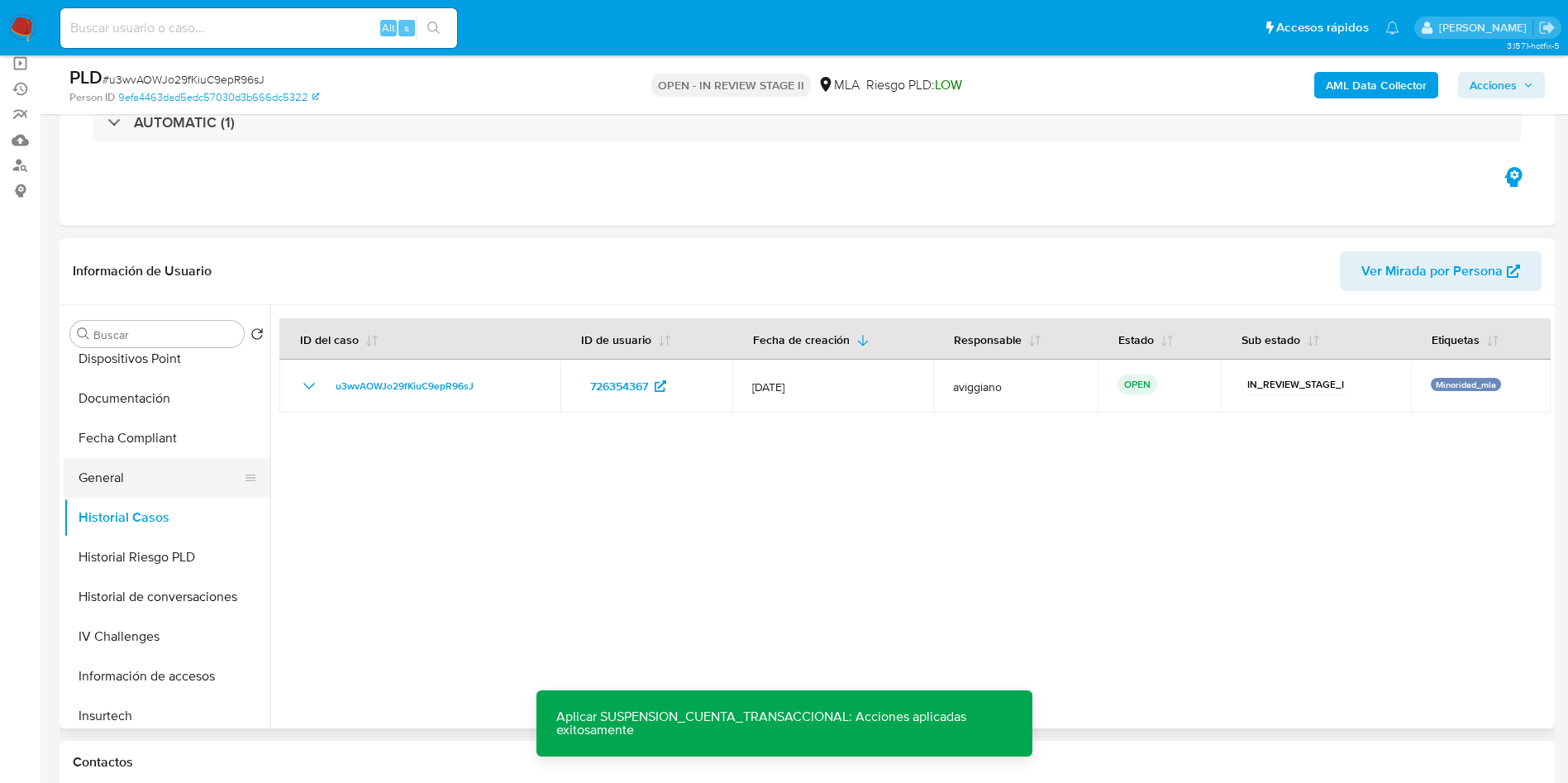
scroll to position [0, 0]
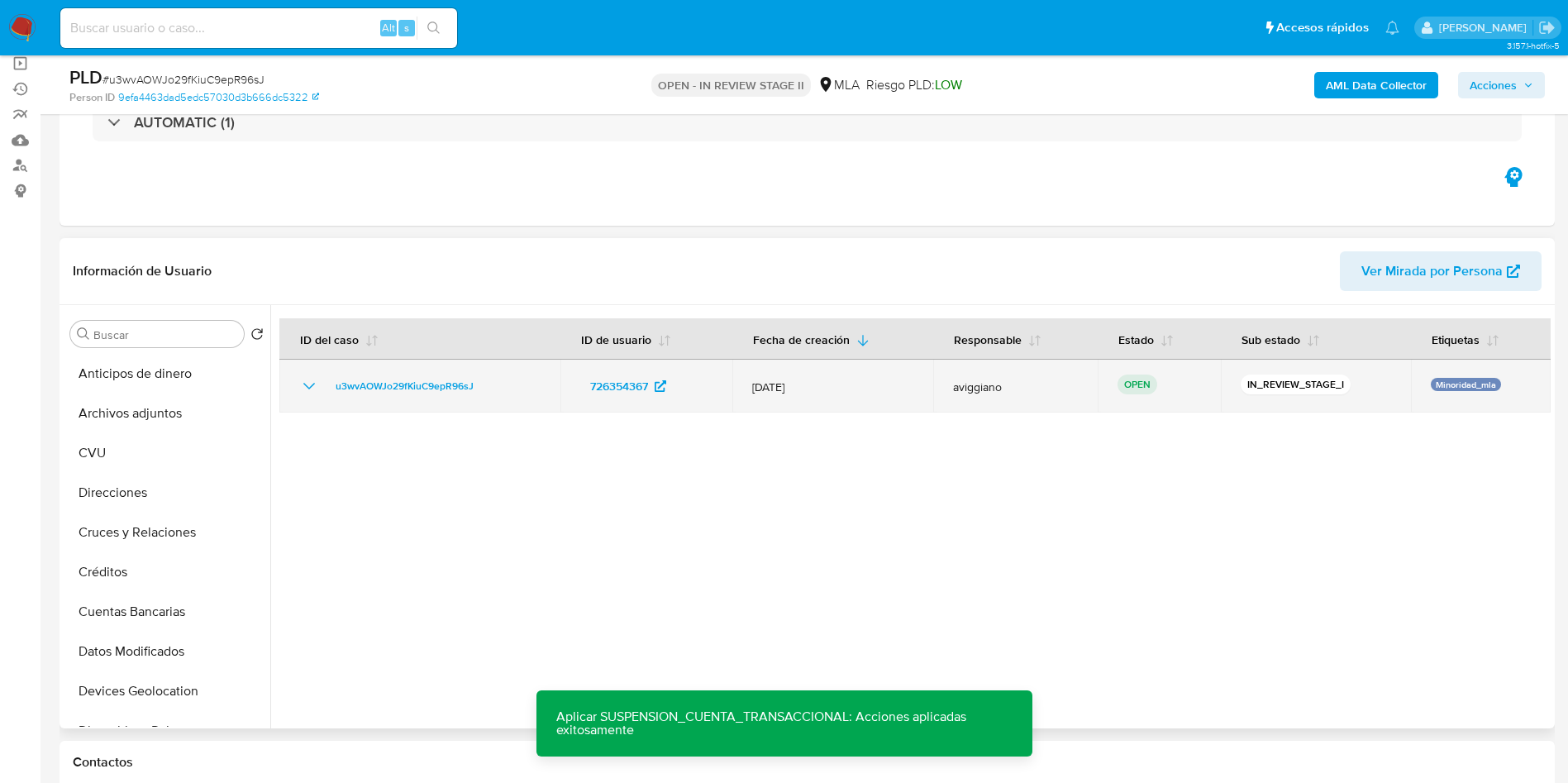
click at [425, 370] on td "u3wvAOWJo29fKiuC9epR96sJ" at bounding box center [420, 386] width 281 height 53
click at [422, 387] on span "u3wvAOWJo29fKiuC9epR96sJ" at bounding box center [404, 387] width 138 height 20
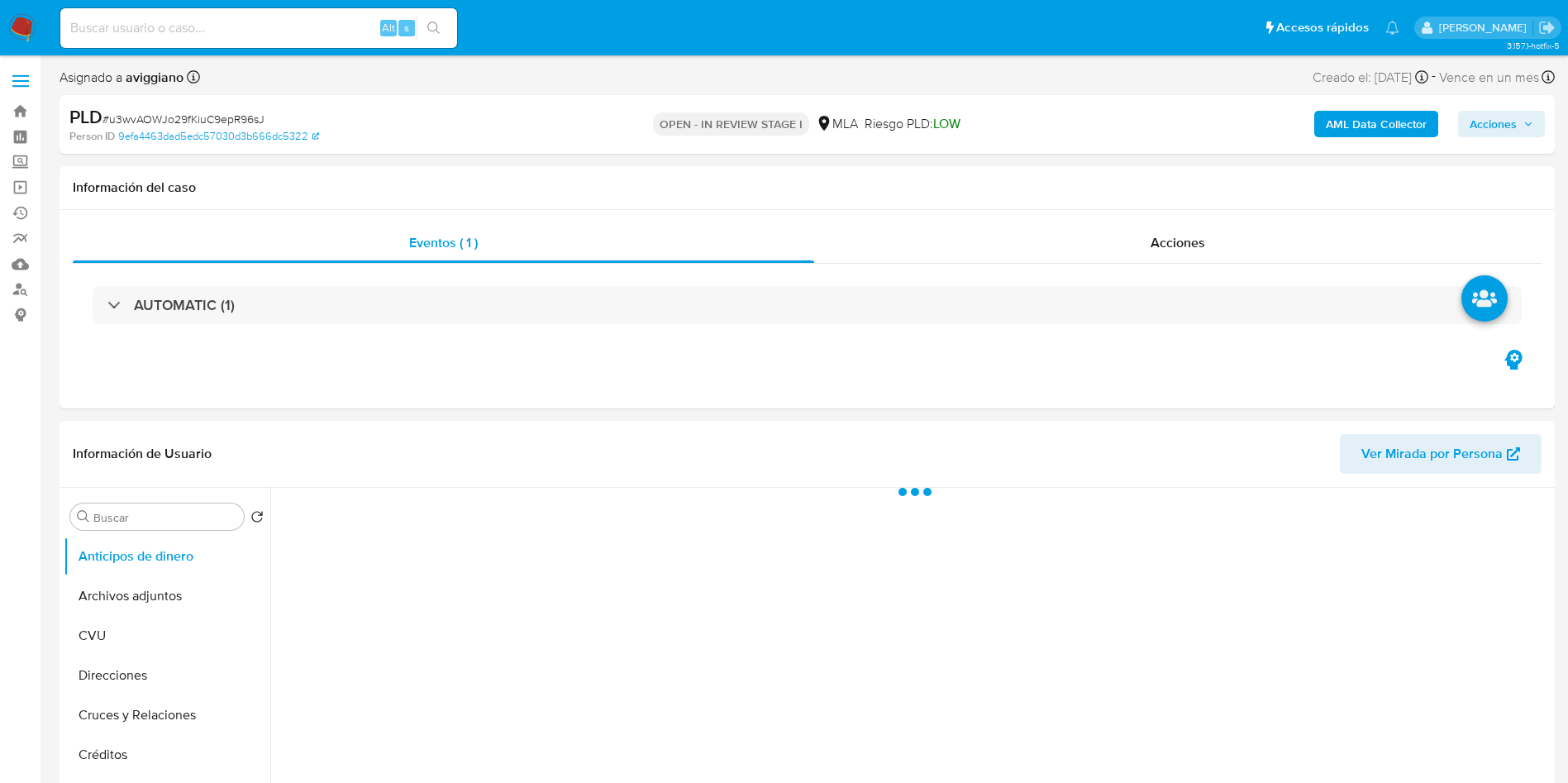
click at [1493, 135] on span "Acciones" at bounding box center [1493, 124] width 47 height 26
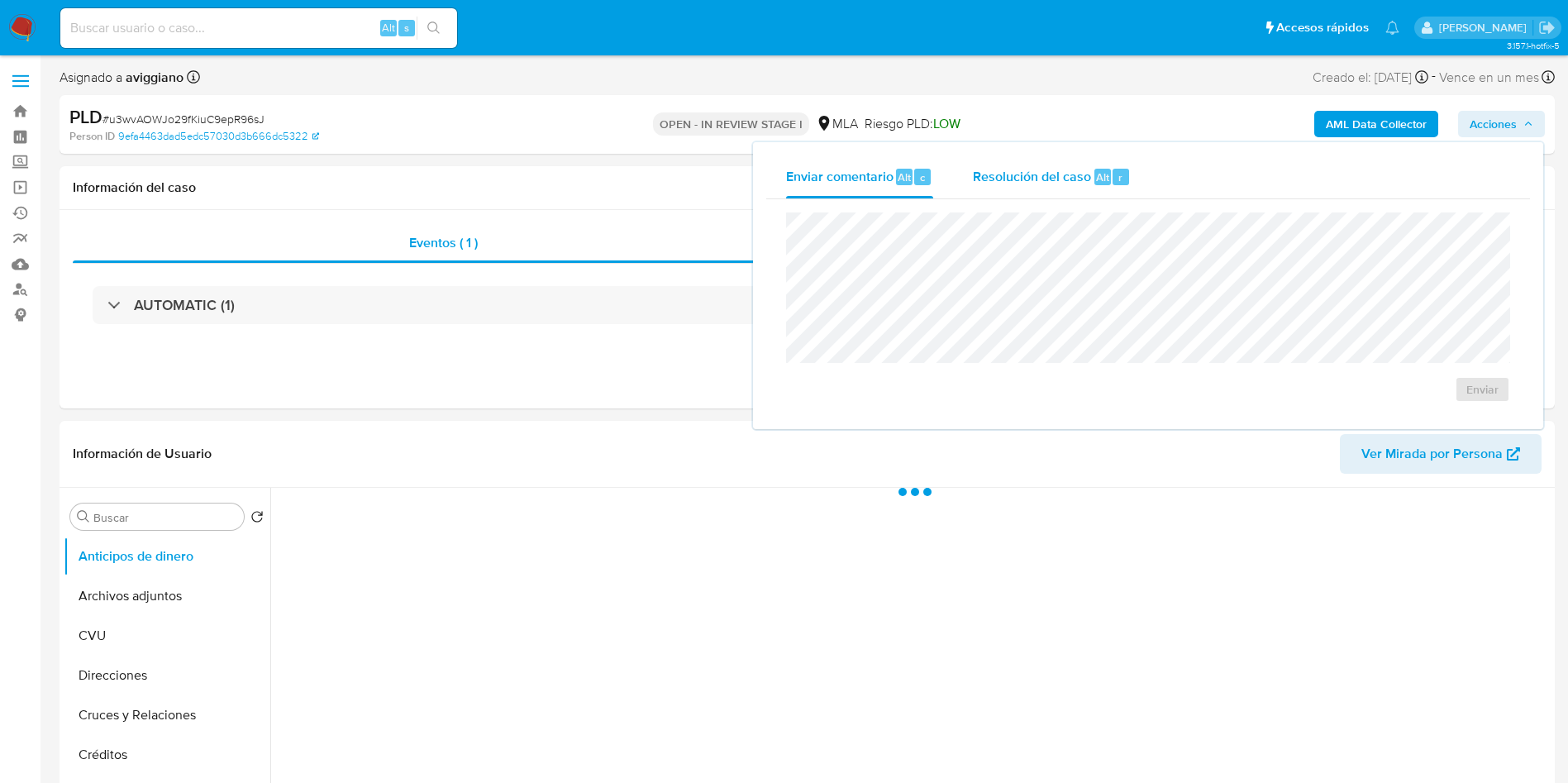
click at [1100, 174] on span "Alt" at bounding box center [1102, 177] width 14 height 15
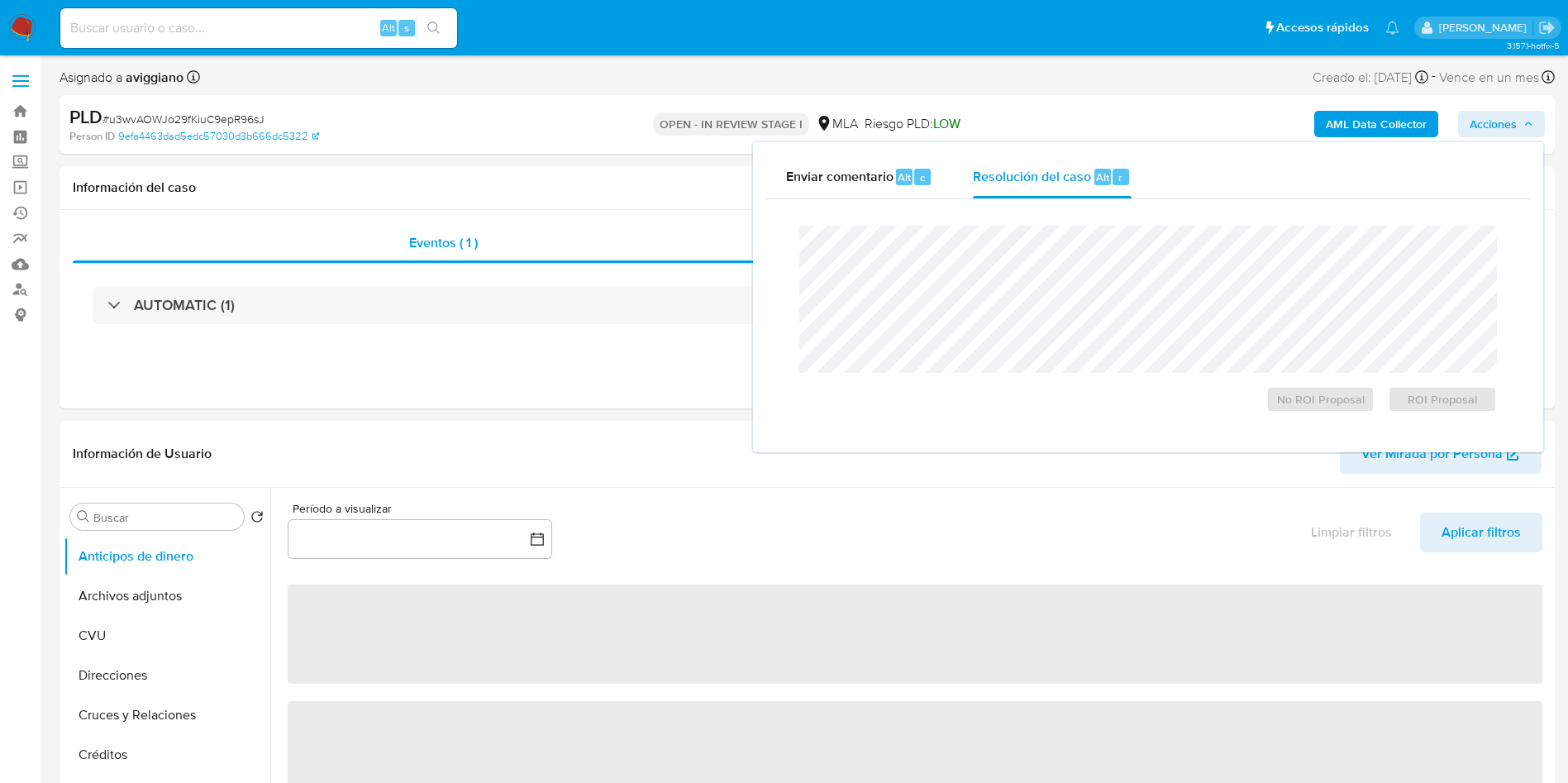
select select "10"
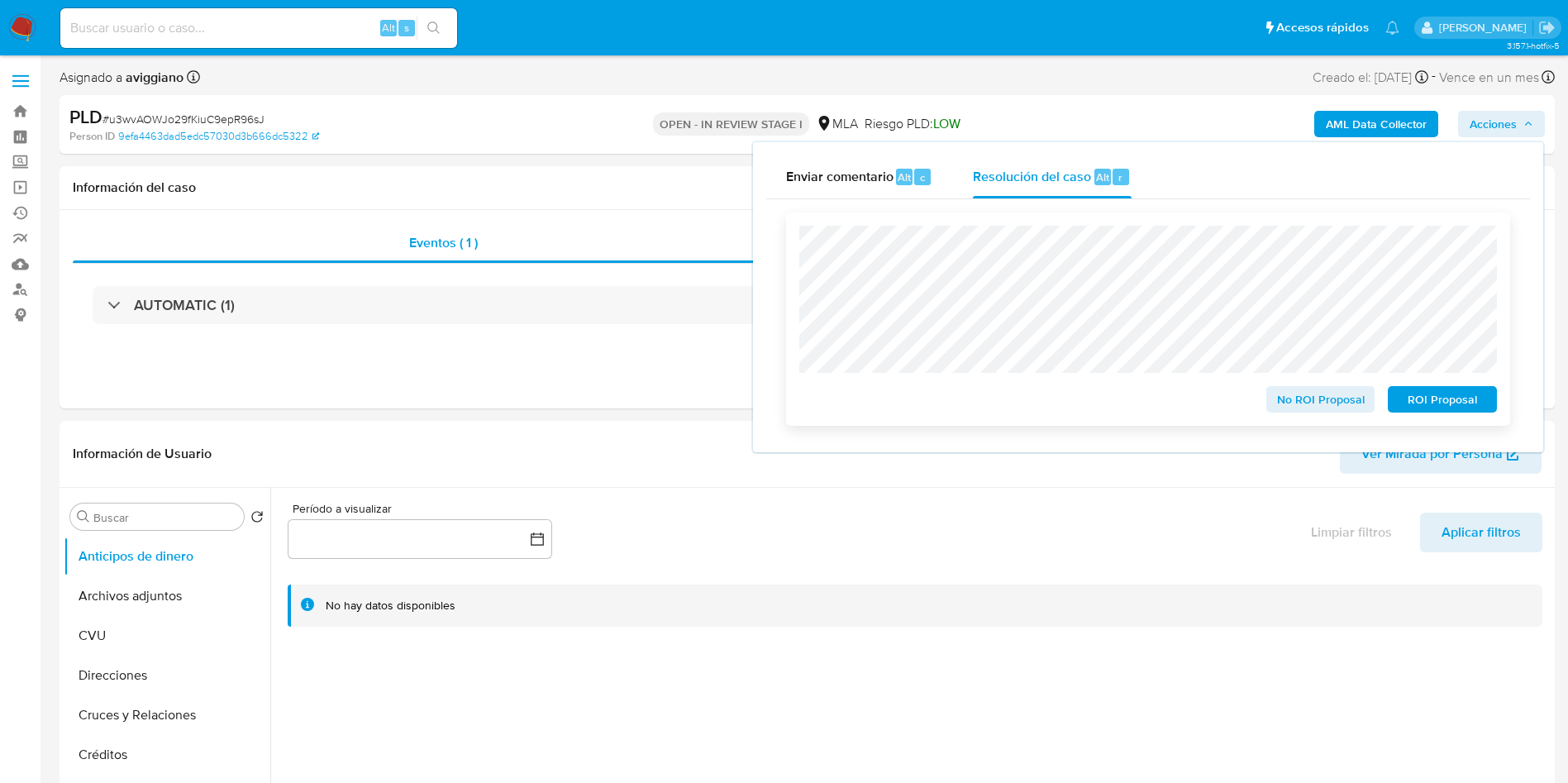
click at [1429, 392] on span "ROI Proposal" at bounding box center [1442, 400] width 86 height 23
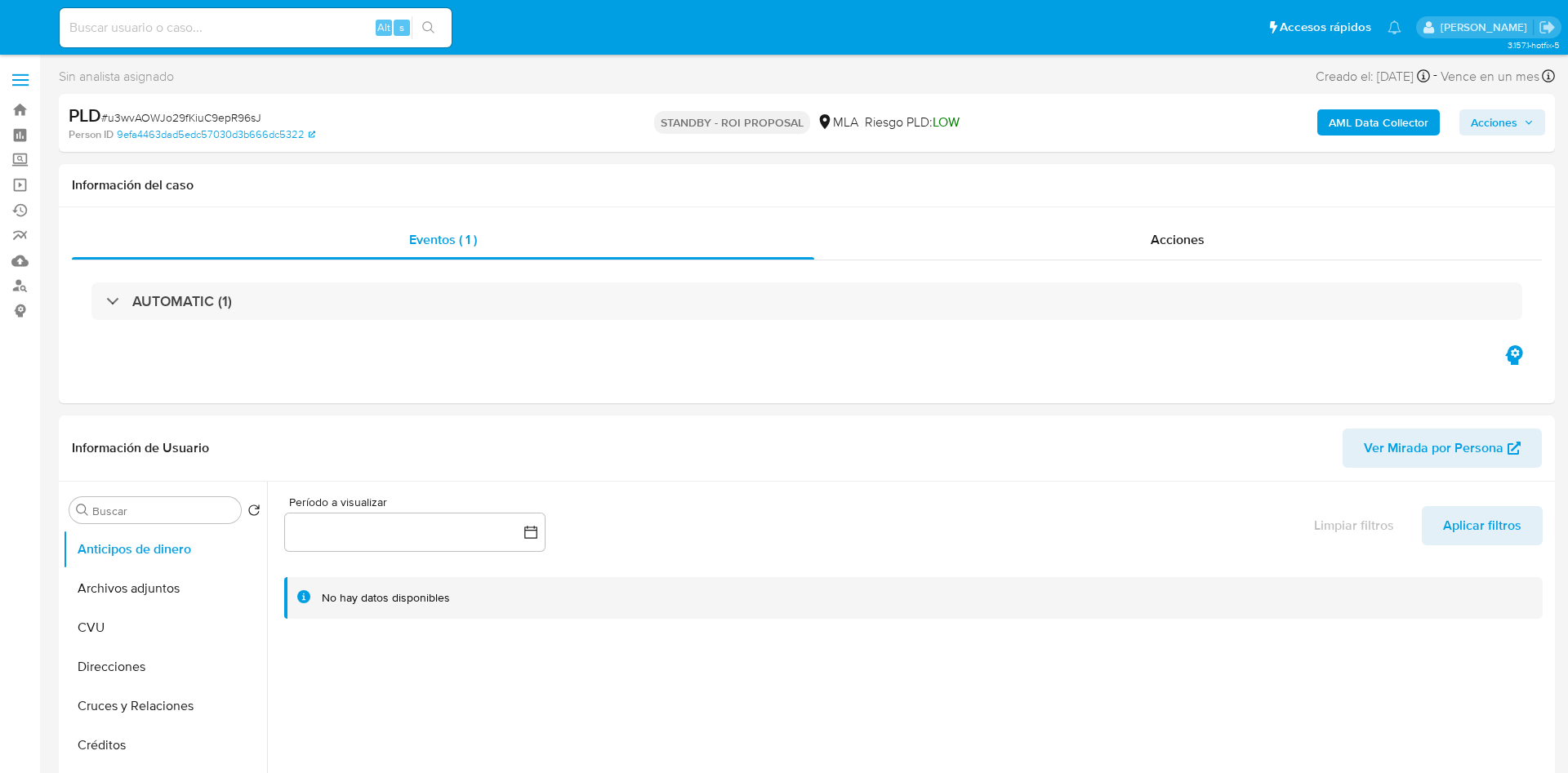
select select "10"
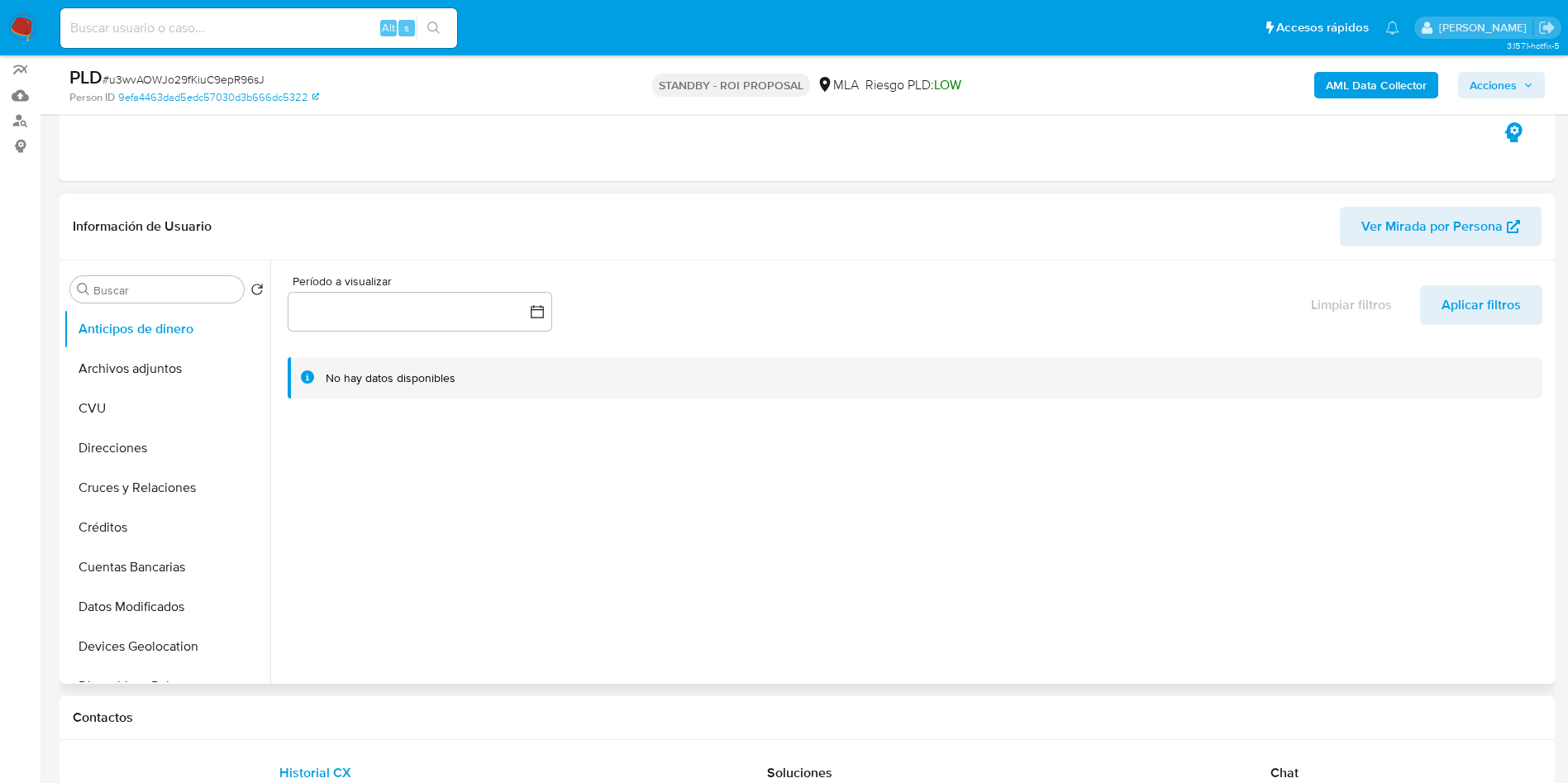
scroll to position [248, 0]
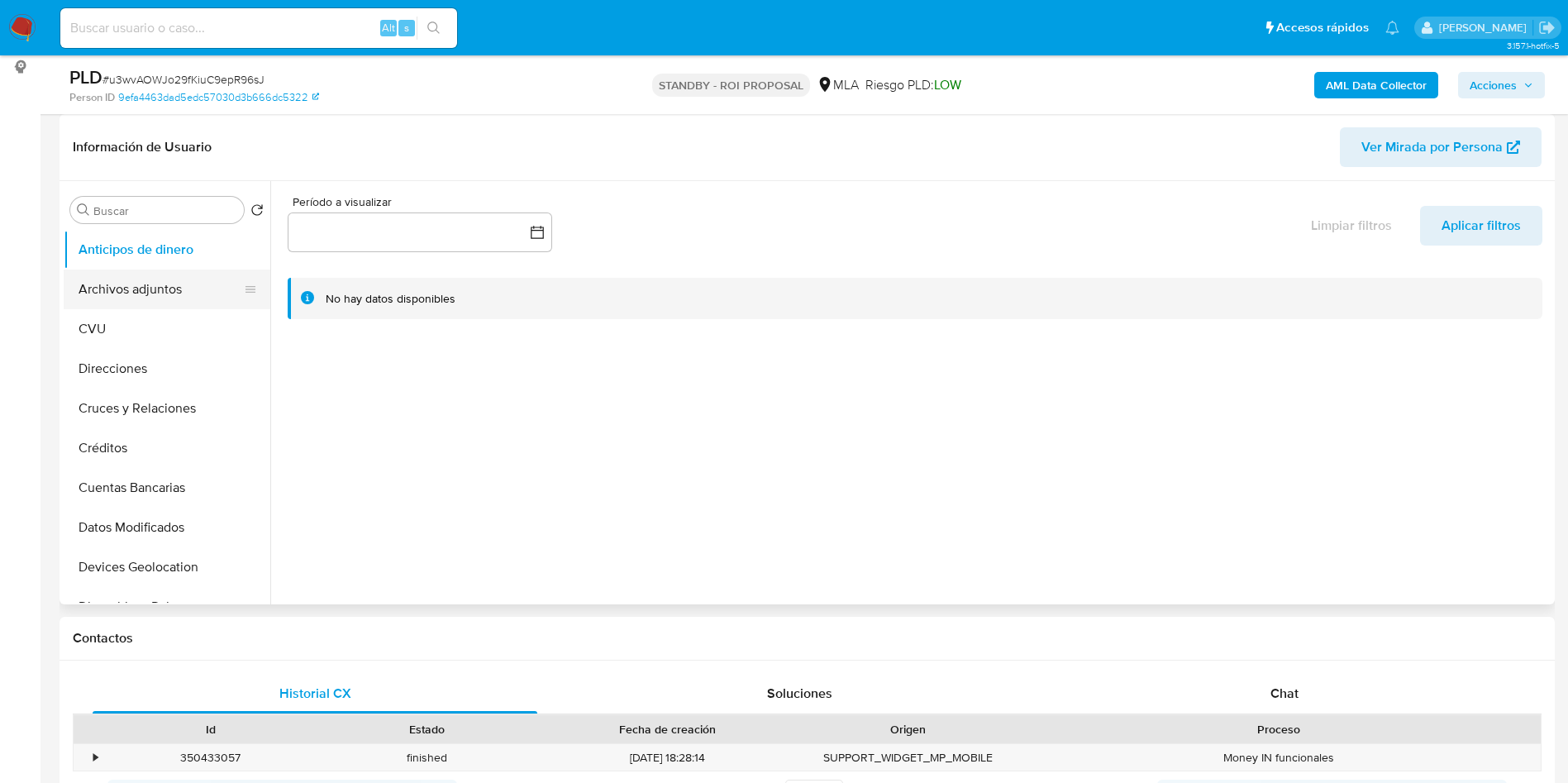
click at [116, 302] on button "Archivos adjuntos" at bounding box center [161, 290] width 193 height 40
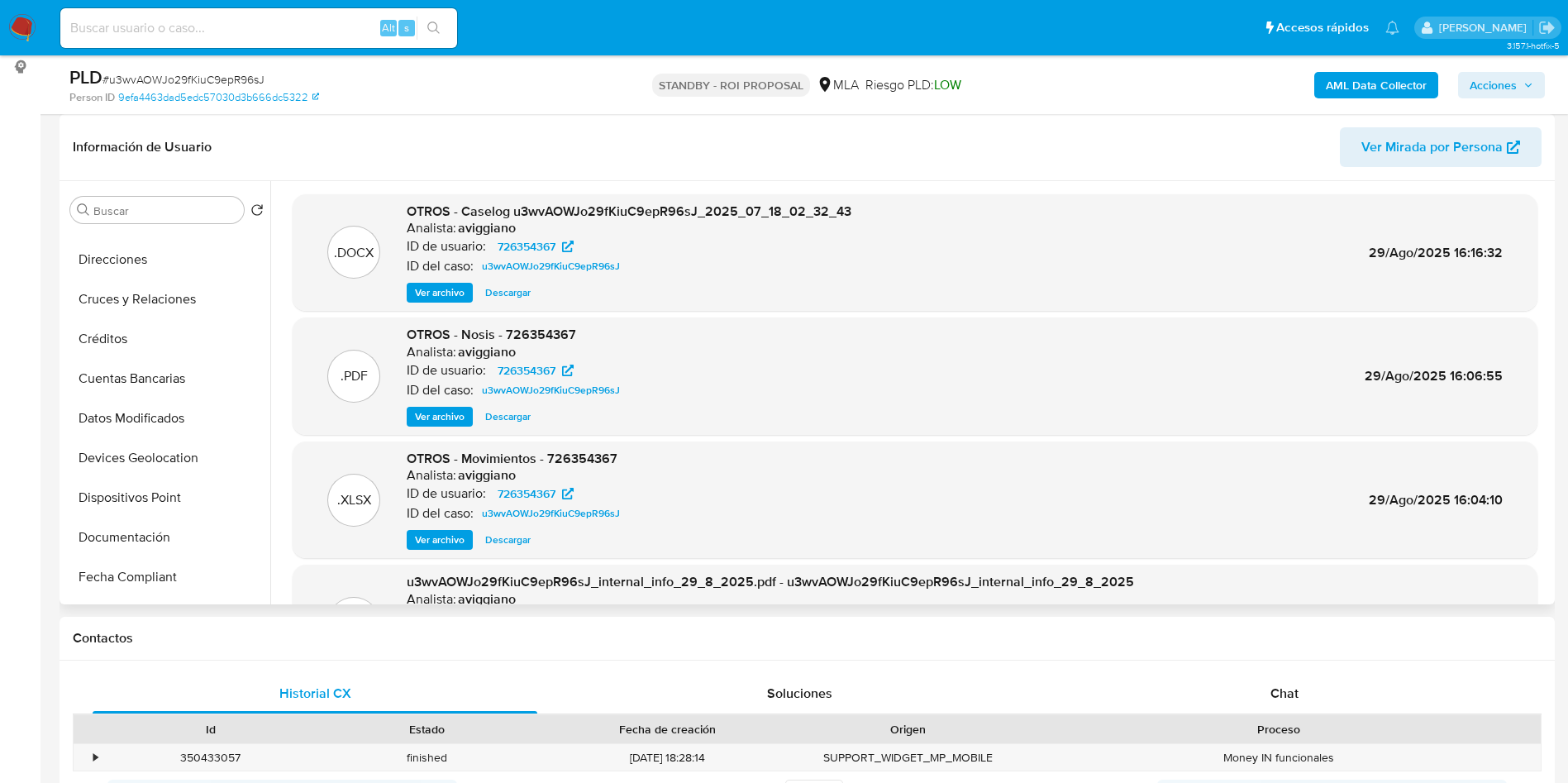
scroll to position [372, 0]
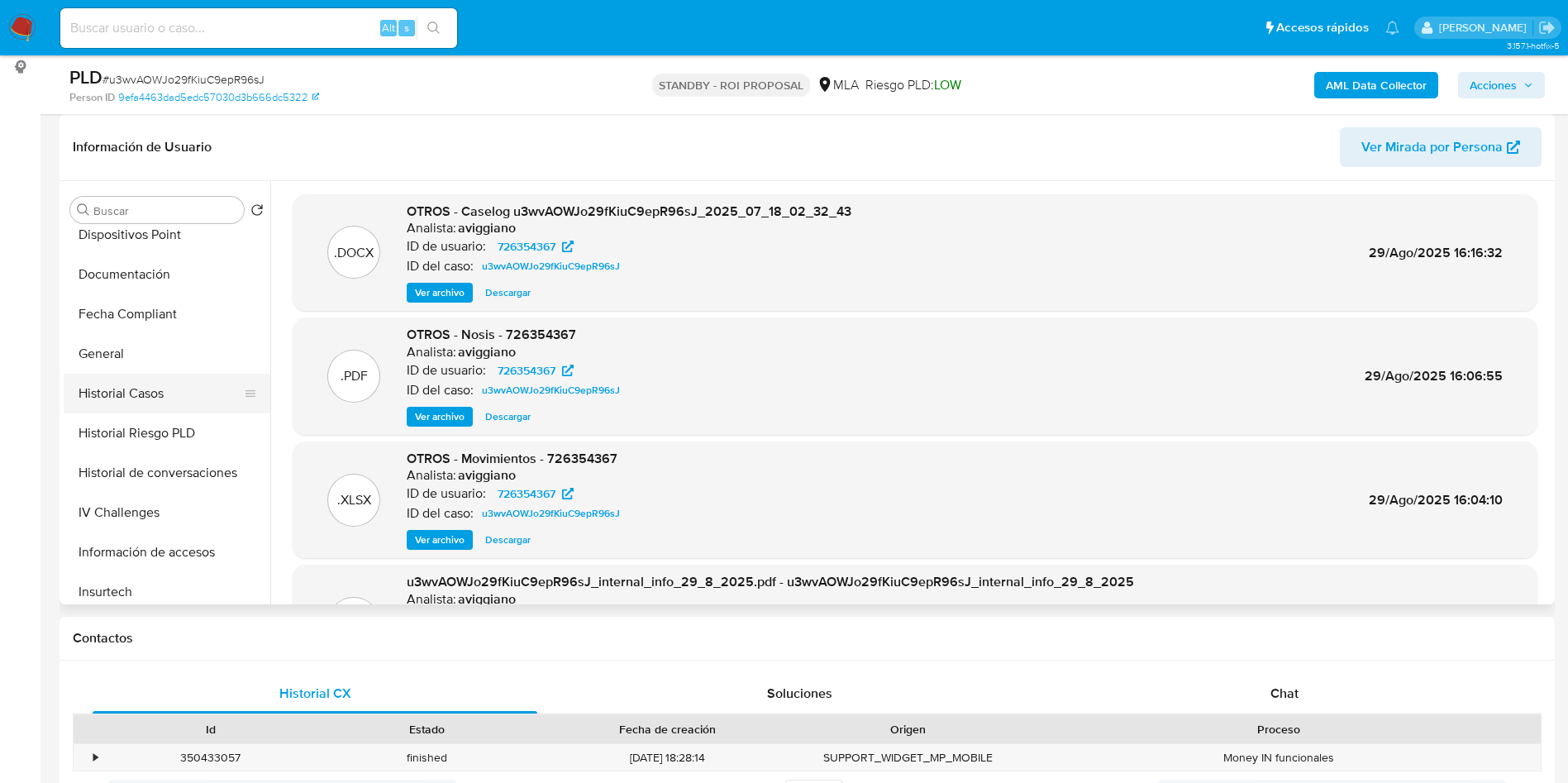
click at [166, 412] on button "Historial Casos" at bounding box center [161, 394] width 193 height 40
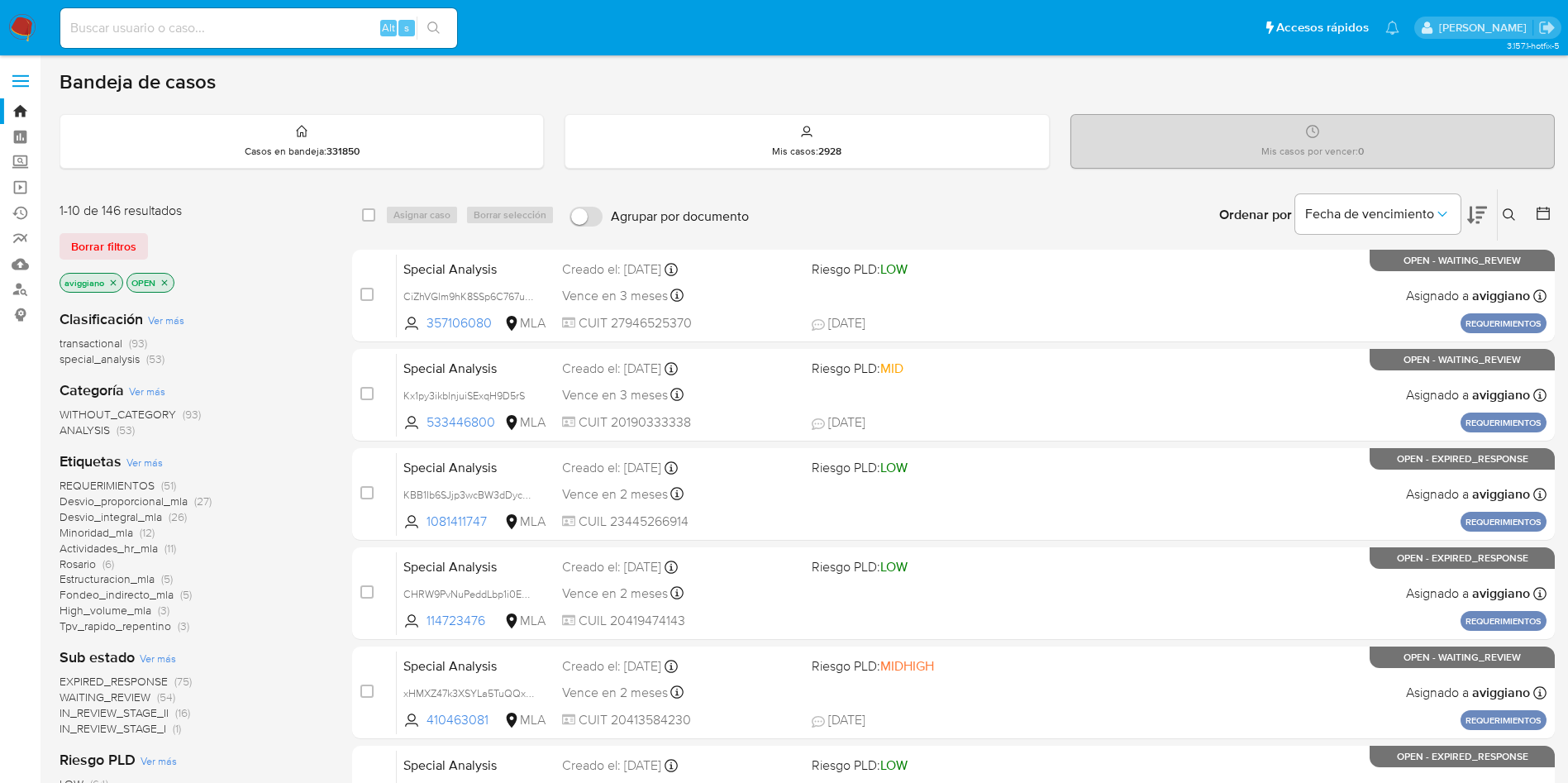
click at [116, 280] on icon "close-filter" at bounding box center [113, 283] width 10 height 10
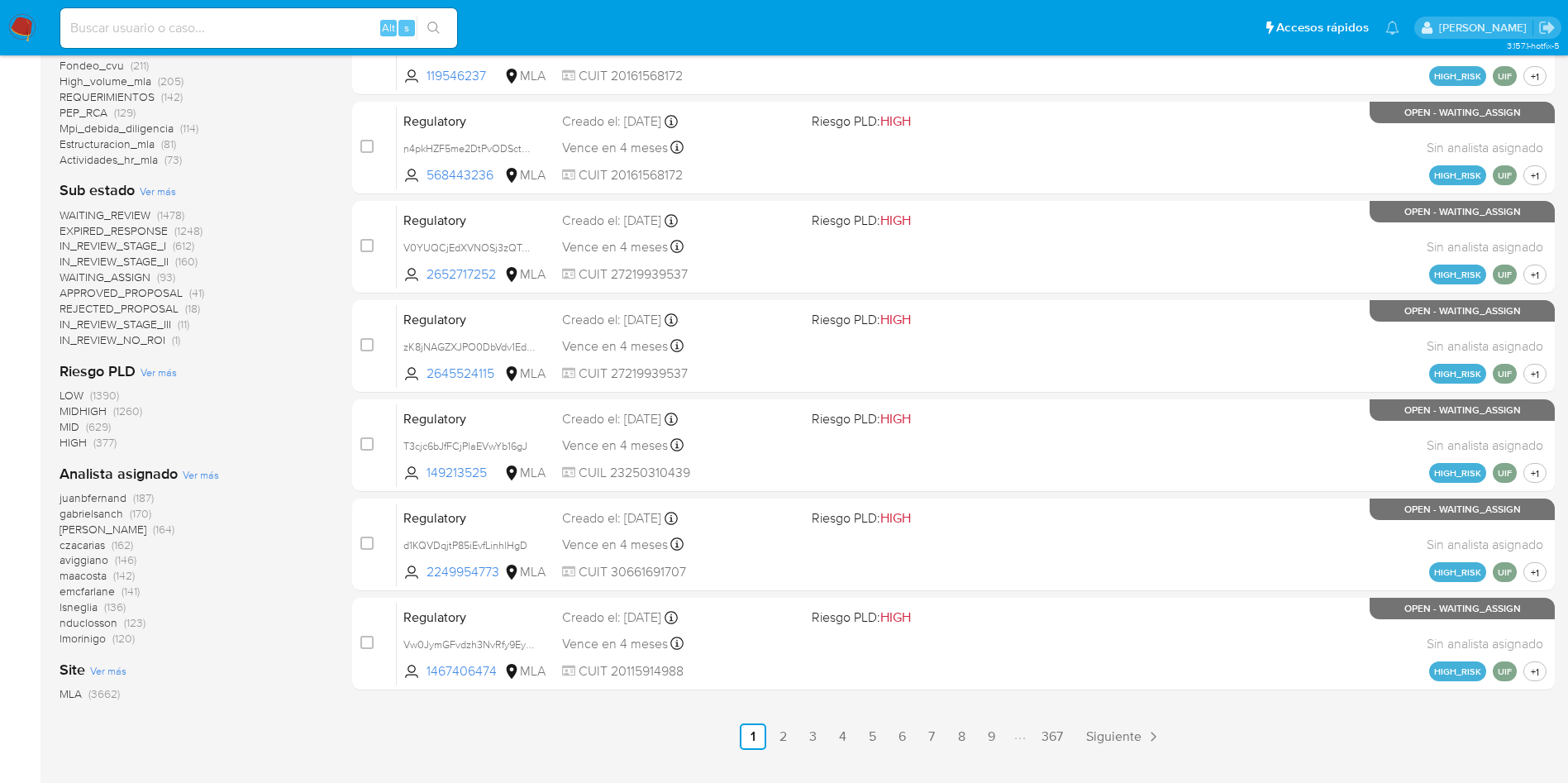
scroll to position [555, 0]
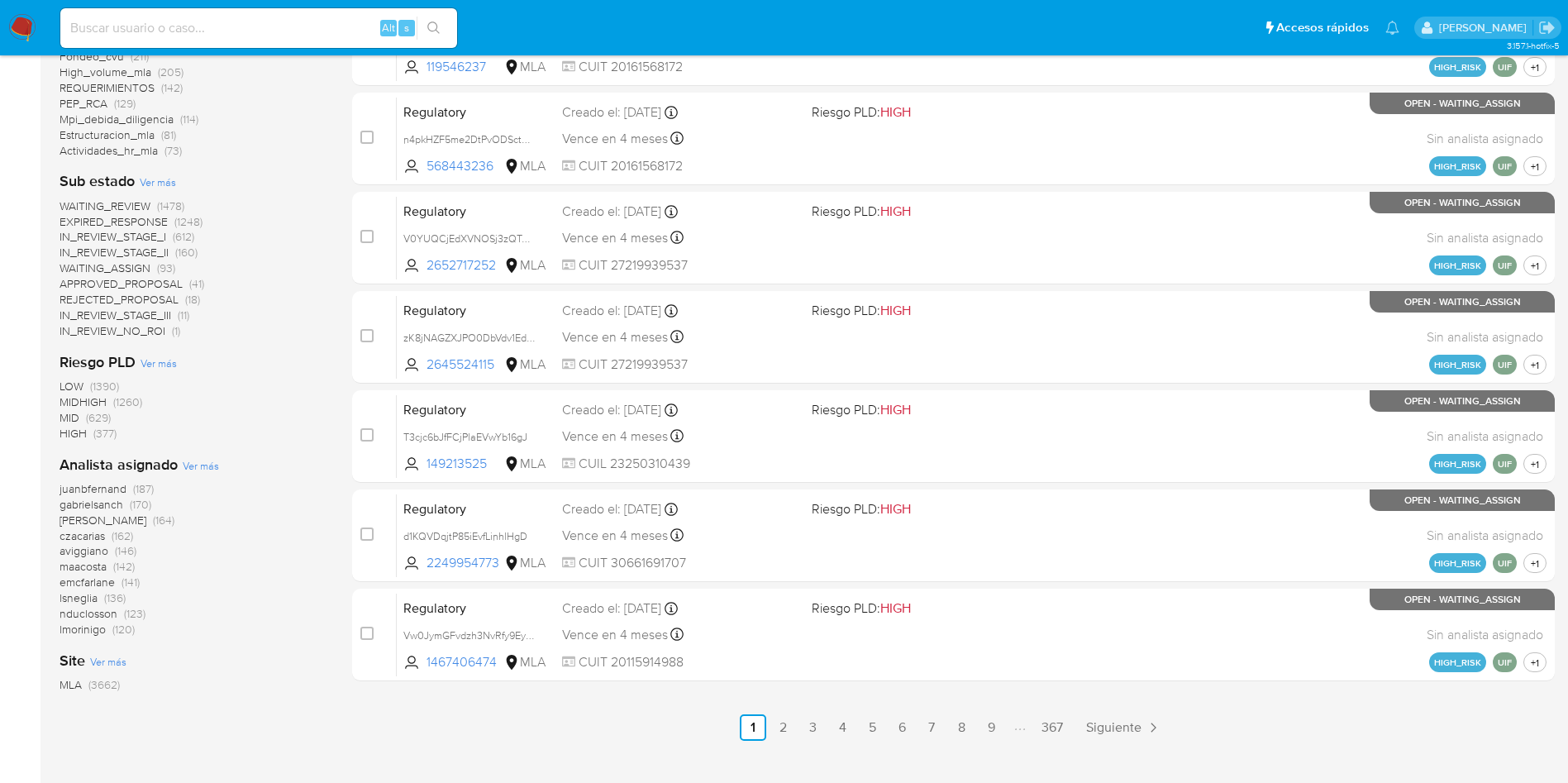
click at [209, 30] on input at bounding box center [259, 28] width 397 height 22
paste input "5UxSVEOacXo7aUXpIr84Z2Sg"
type input "5UxSVEOacXo7aUXpIr84Z2Sg"
click at [450, 33] on button "search-icon" at bounding box center [434, 28] width 34 height 23
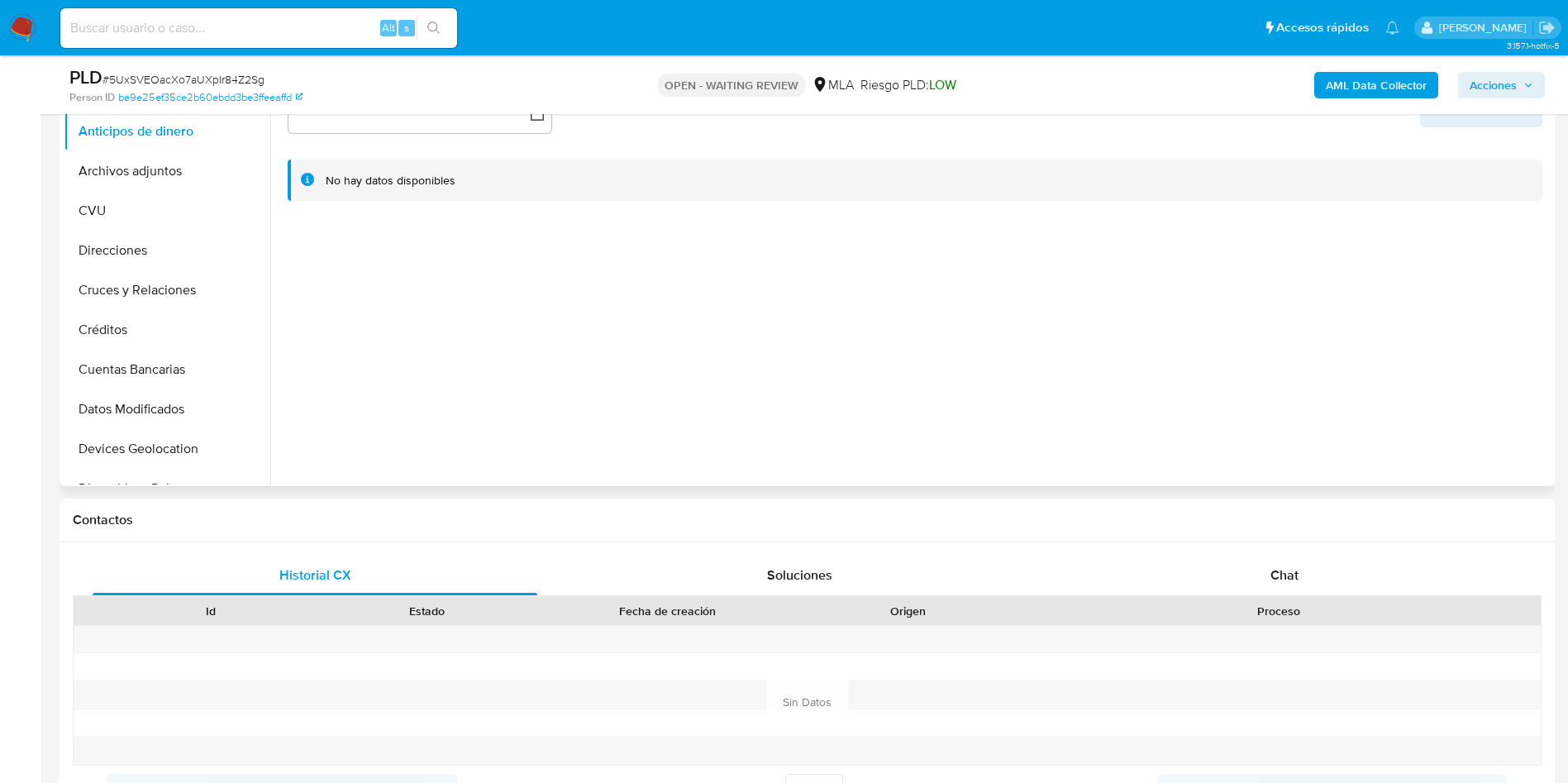
scroll to position [372, 0]
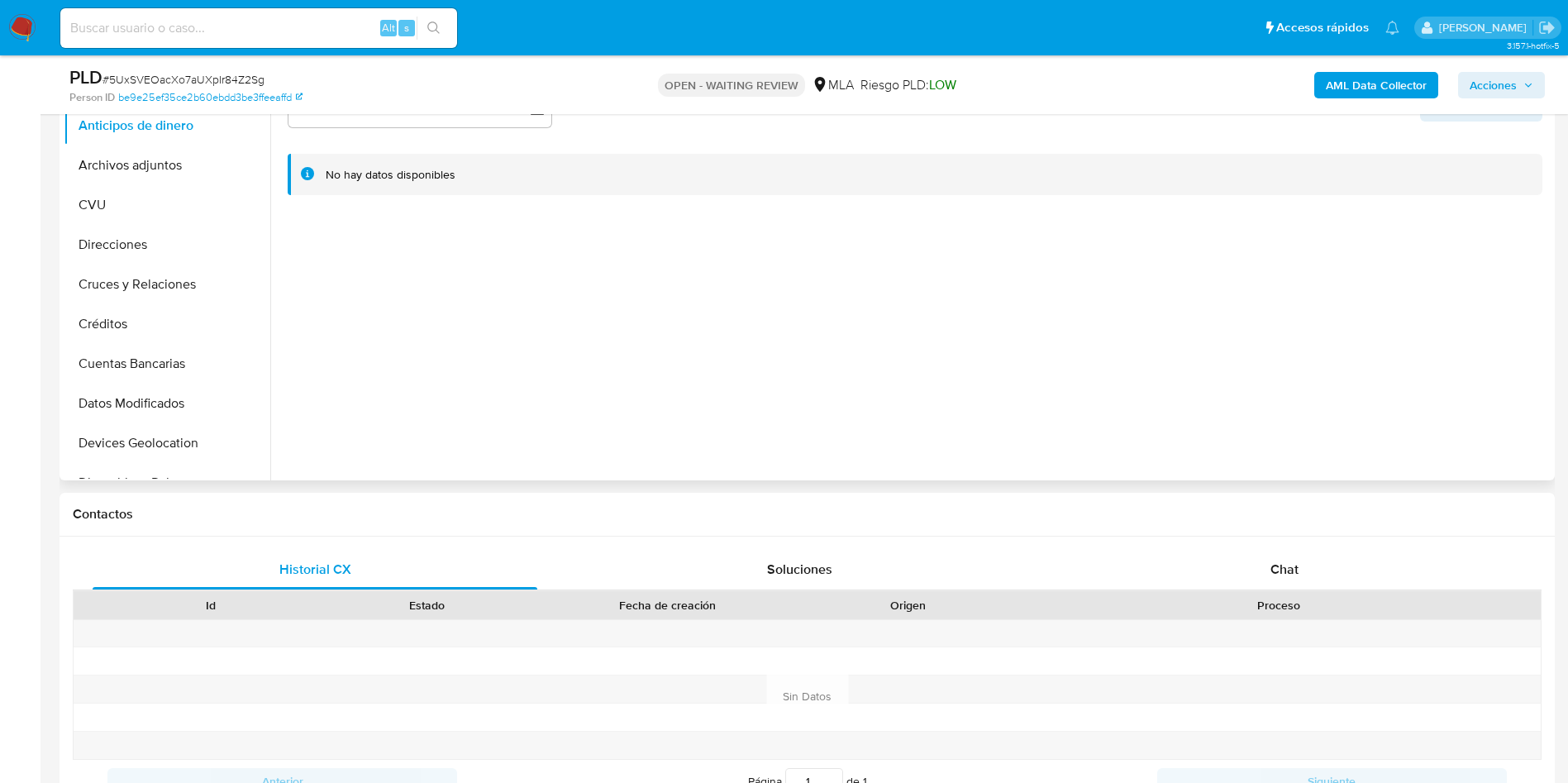
select select "10"
click at [1267, 536] on div "Contactos" at bounding box center [807, 515] width 1496 height 44
click at [1276, 558] on div "Chat" at bounding box center [1285, 570] width 445 height 40
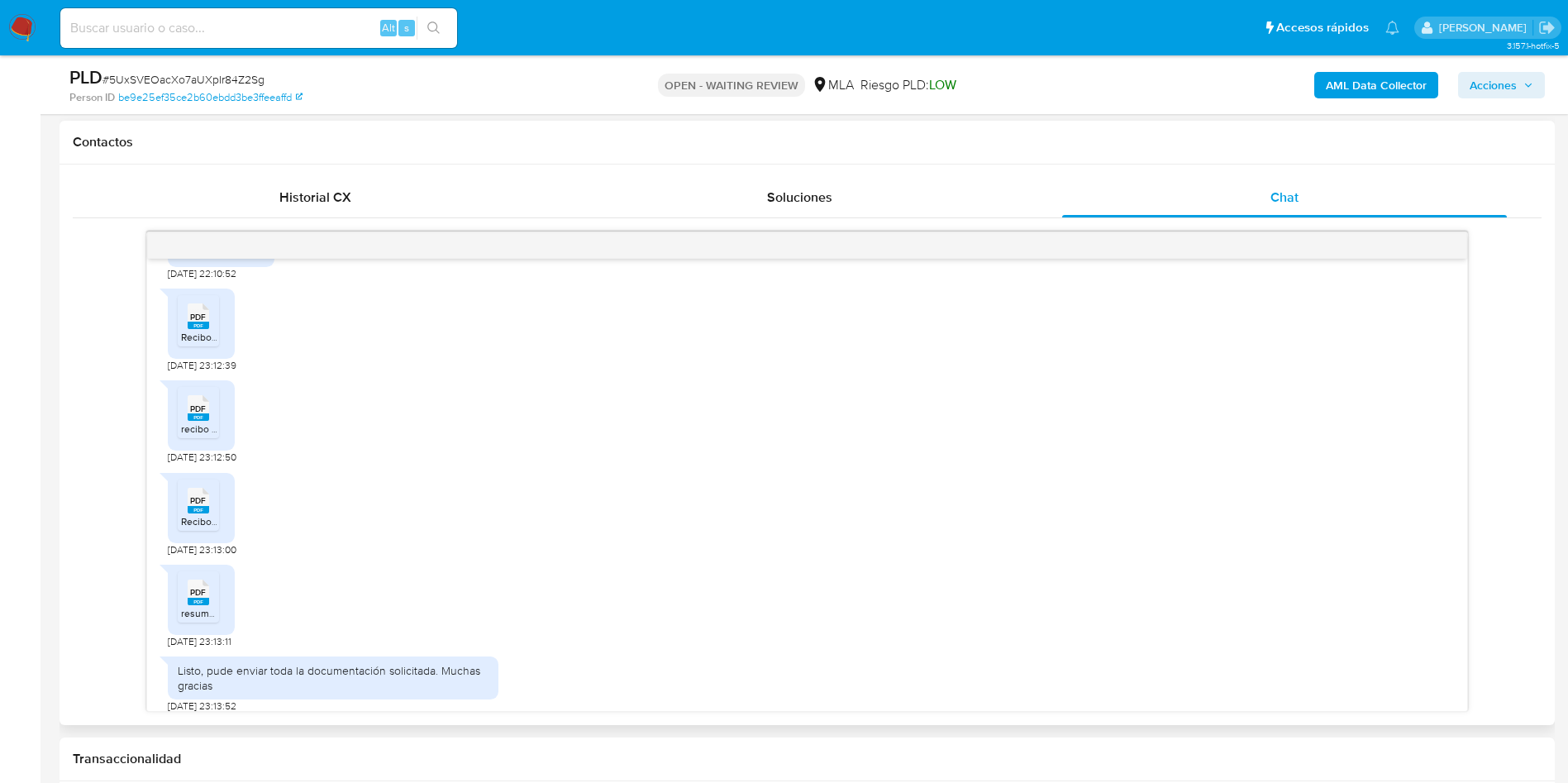
scroll to position [1981, 0]
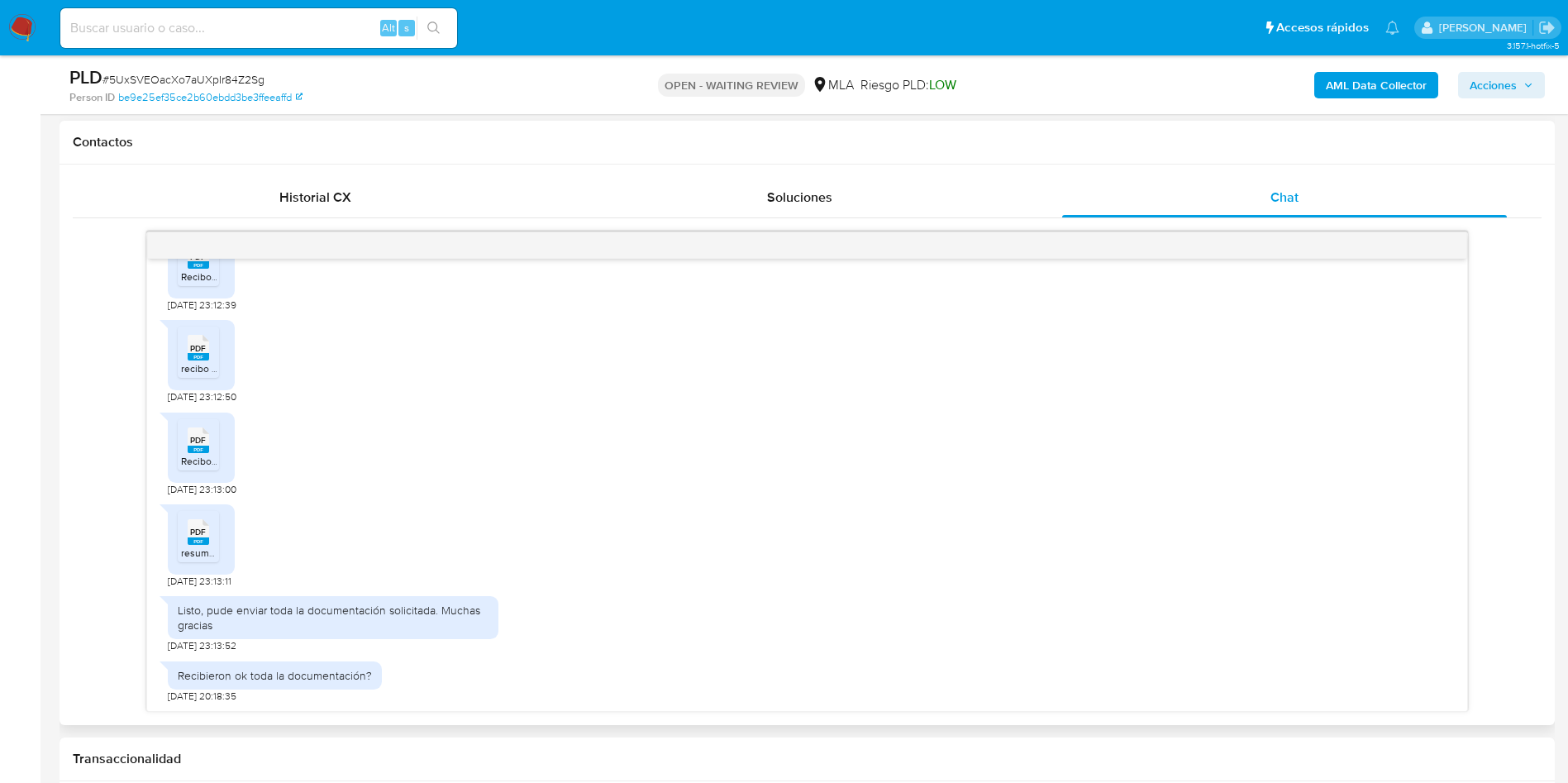
click at [300, 140] on h1 "Contactos" at bounding box center [807, 142] width 1469 height 16
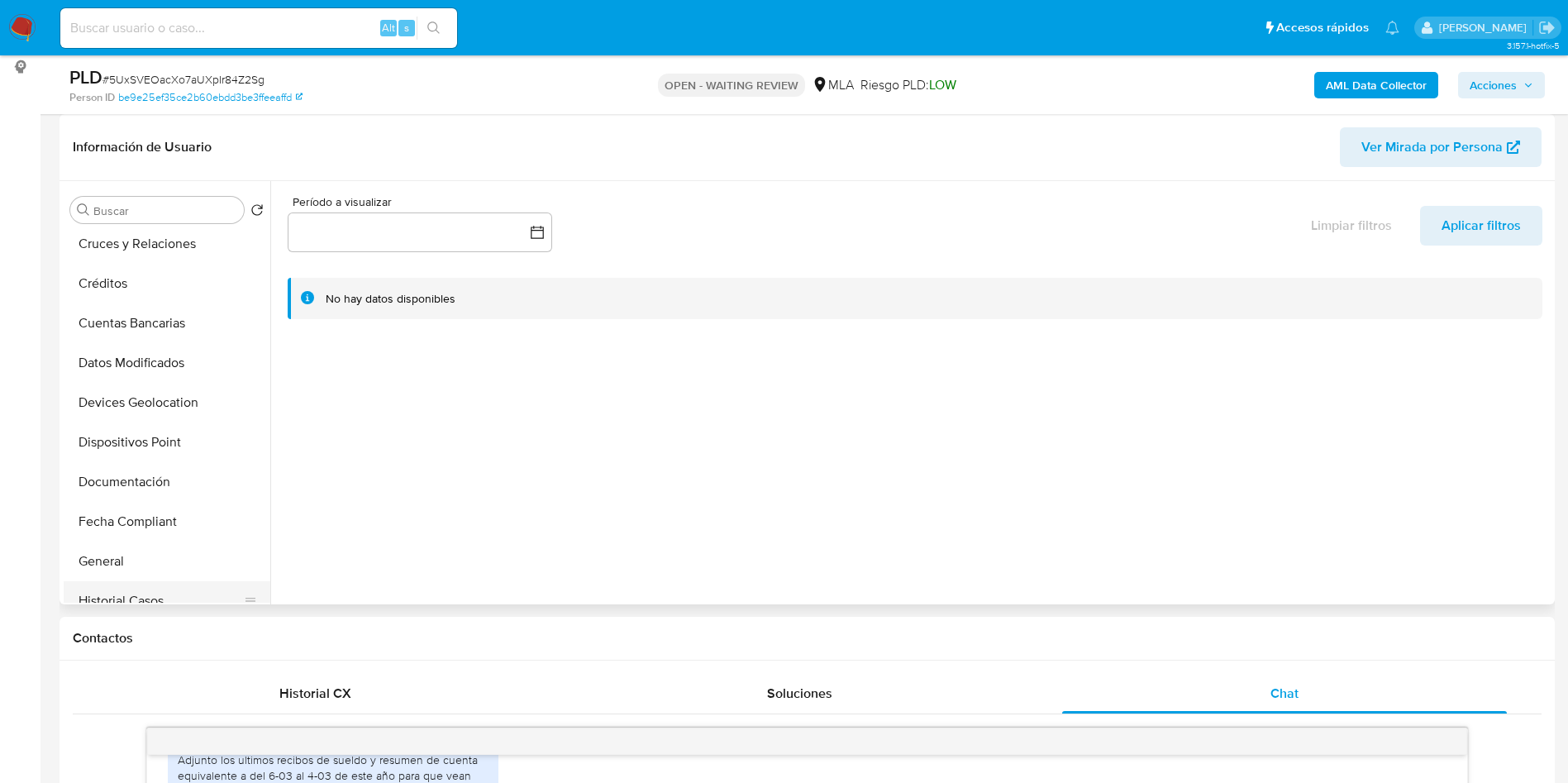
scroll to position [372, 0]
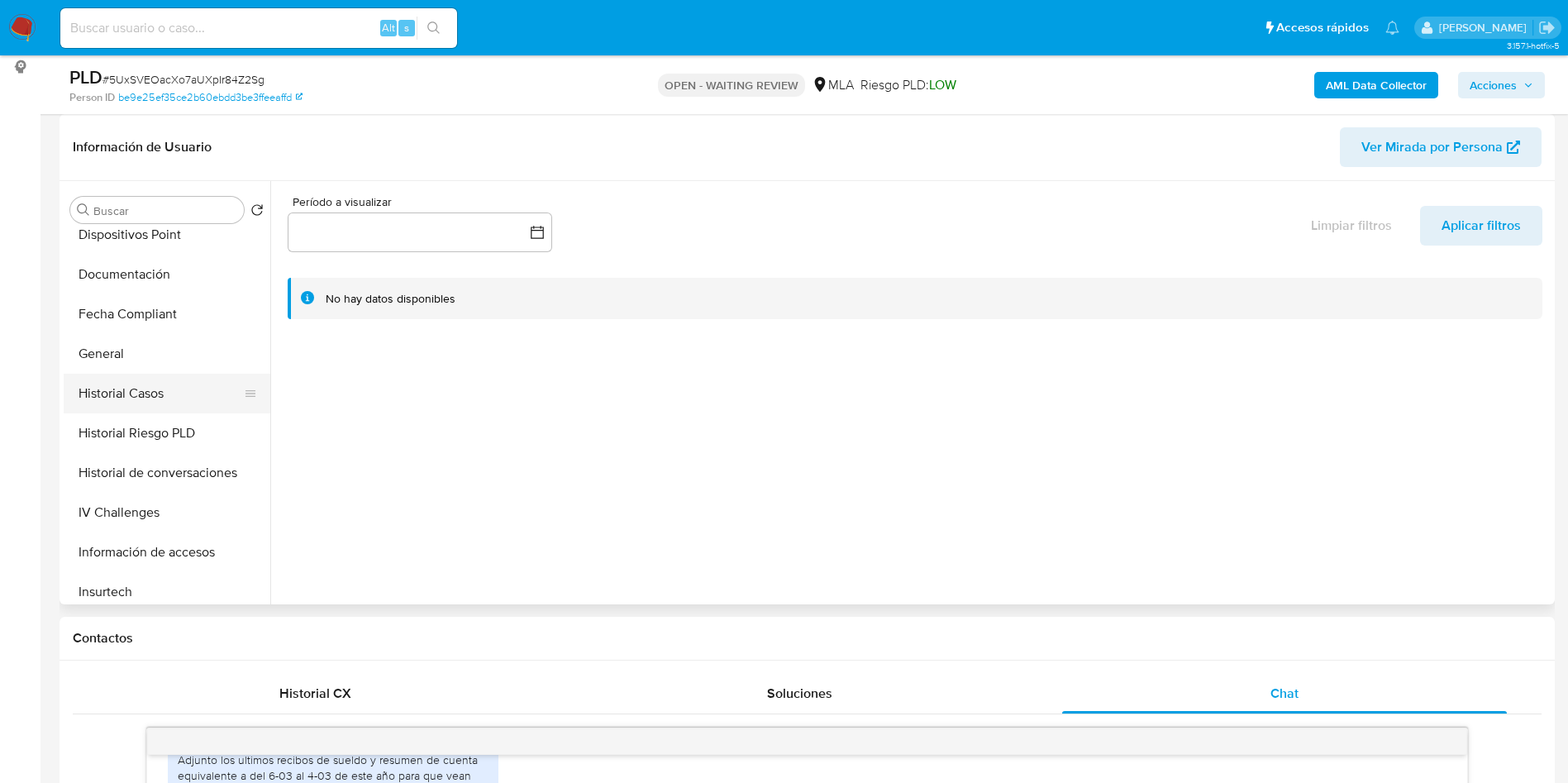
click at [131, 398] on button "Historial Casos" at bounding box center [161, 394] width 193 height 40
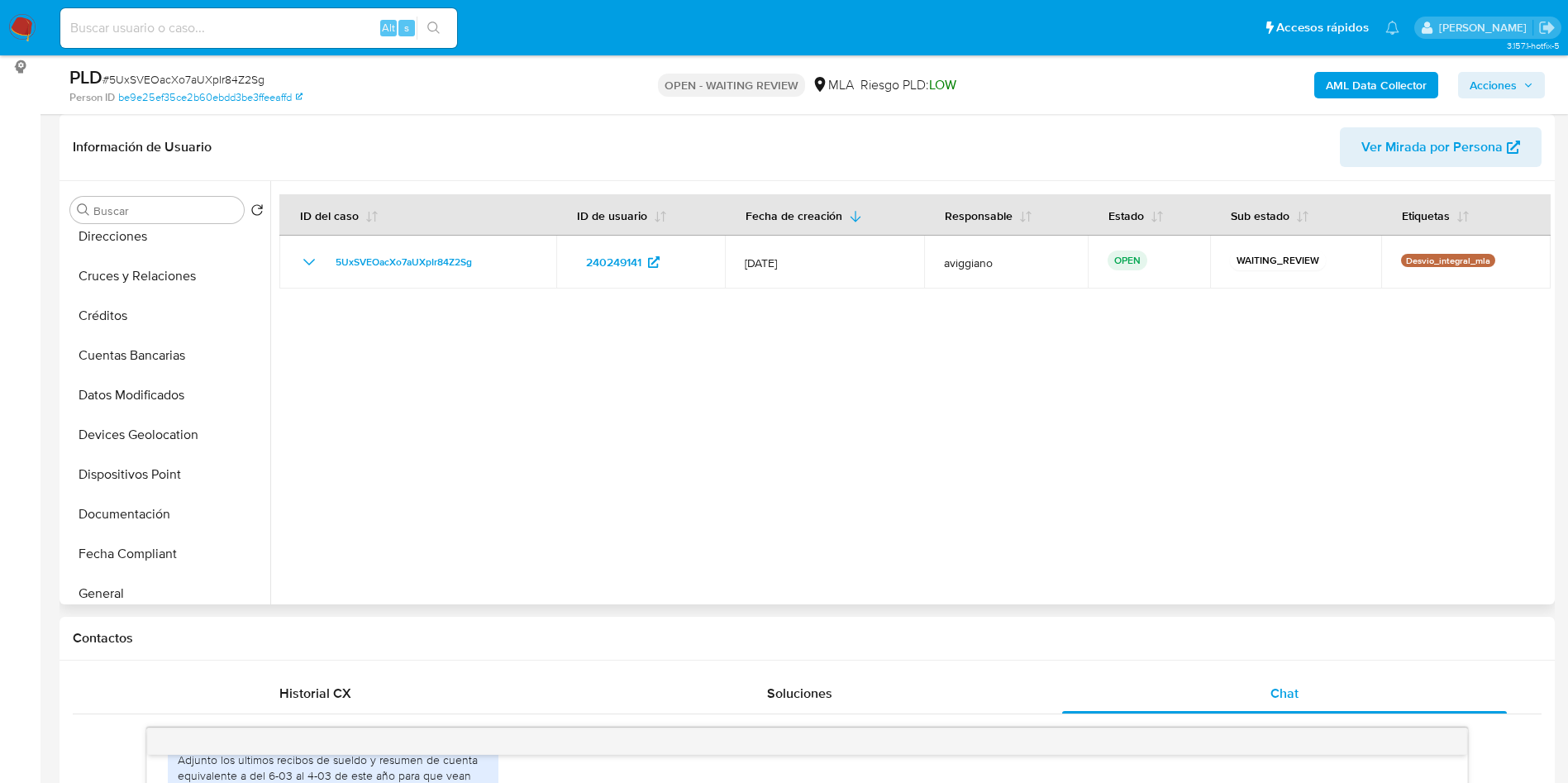
scroll to position [0, 0]
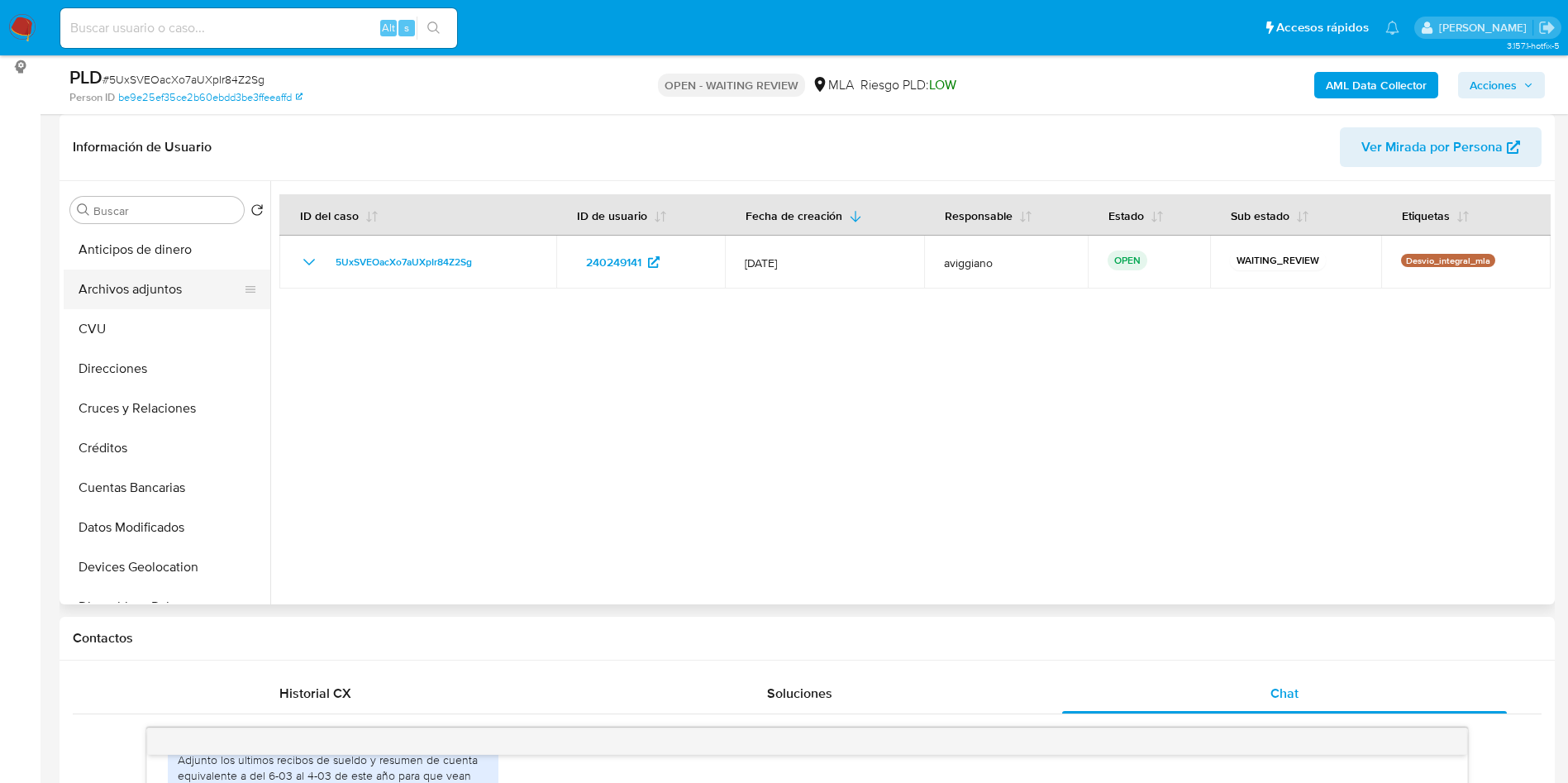
click at [135, 287] on button "Archivos adjuntos" at bounding box center [161, 290] width 193 height 40
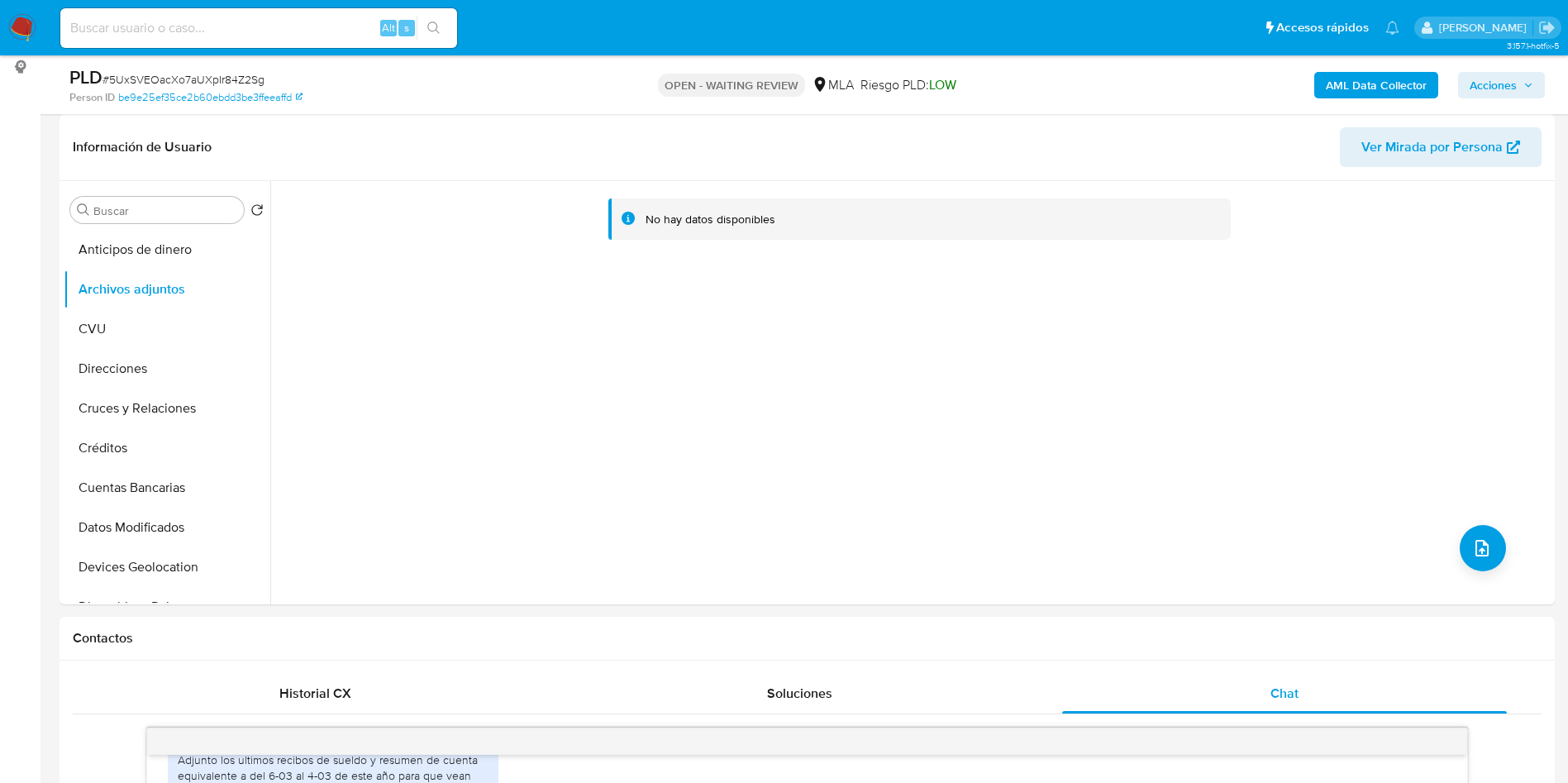
click at [1359, 80] on b "AML Data Collector" at bounding box center [1377, 85] width 101 height 26
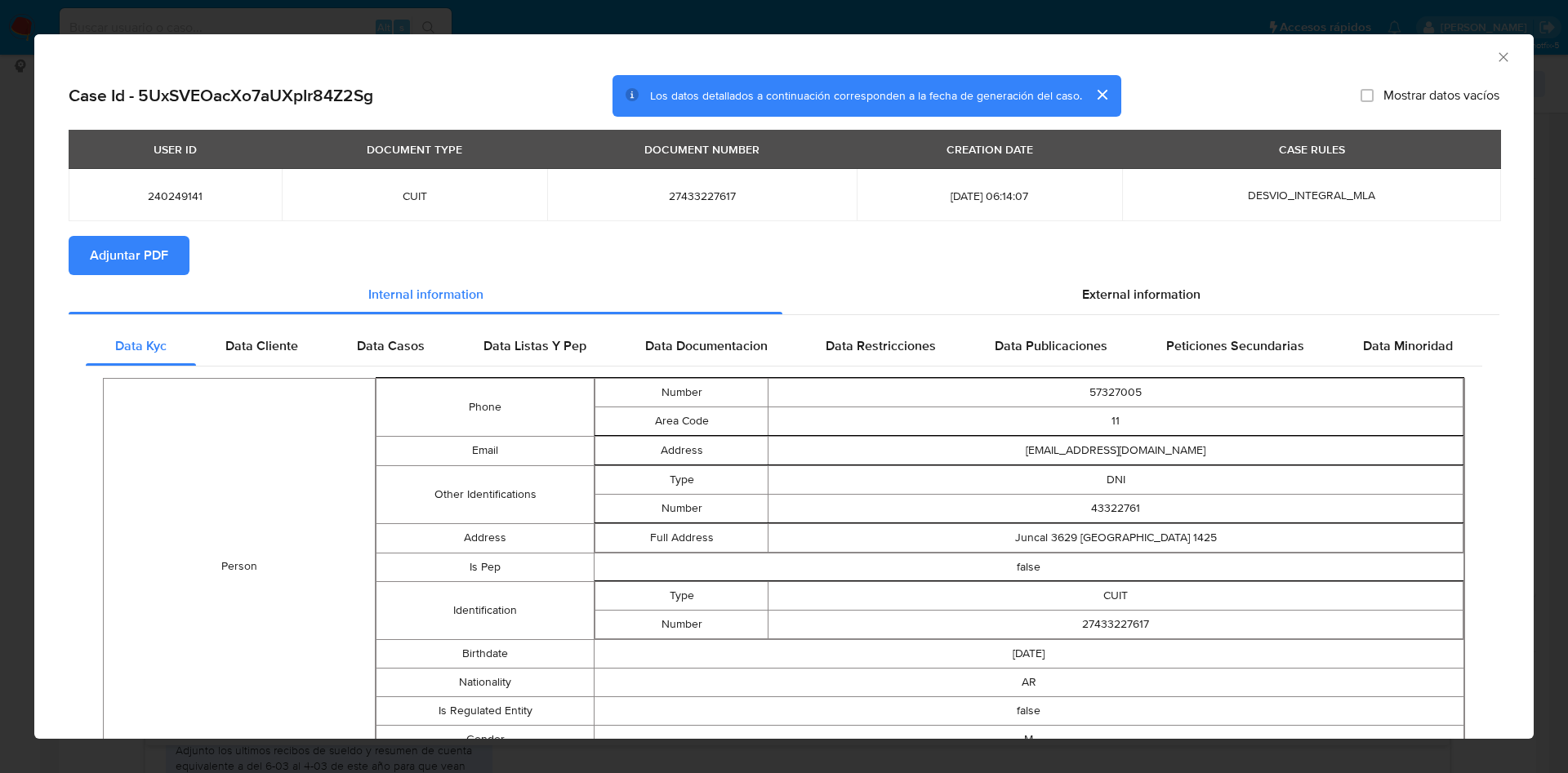
click at [162, 247] on span "Adjuntar PDF" at bounding box center [129, 256] width 78 height 36
click at [1496, 49] on icon "Cerrar ventana" at bounding box center [1504, 57] width 16 height 16
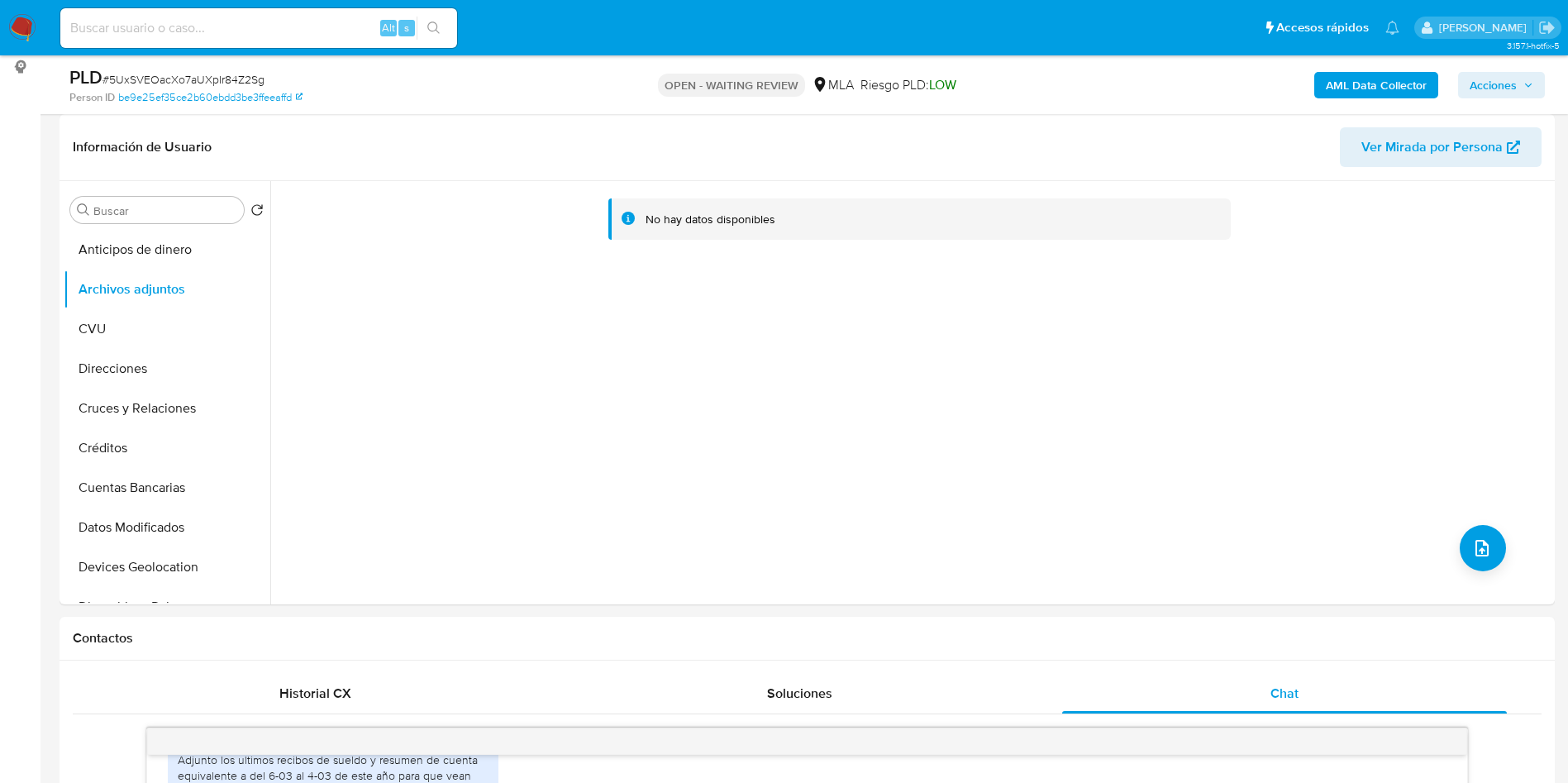
click at [1498, 63] on div "PLD # 5UxSVEOacXo7aUXpIr84Z2Sg Person ID be9e25ef35ce2b60ebdd3be3ffeeaffd OPEN …" at bounding box center [807, 84] width 1496 height 59
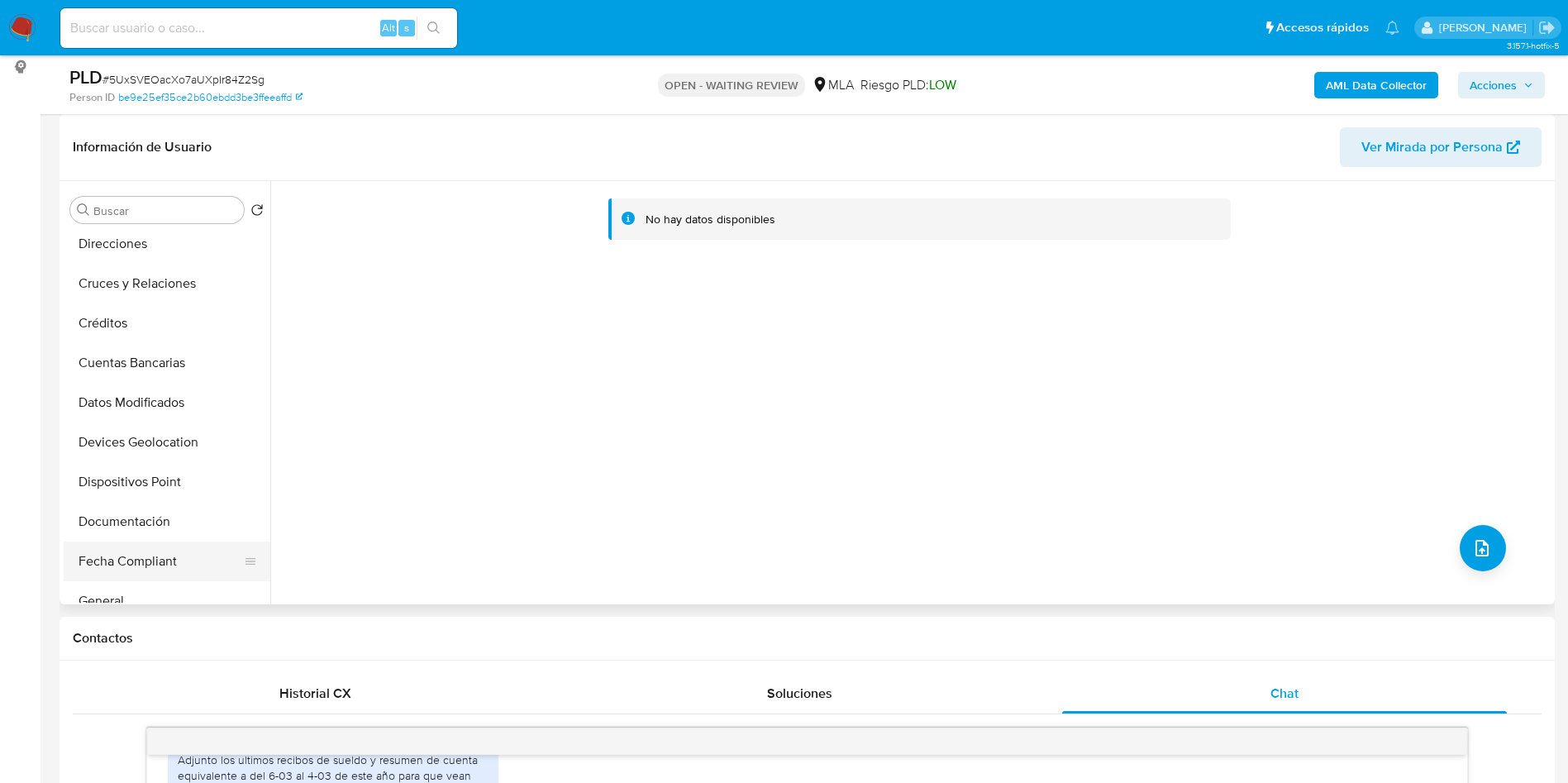
scroll to position [248, 0]
click at [132, 508] on button "Historial Casos" at bounding box center [161, 517] width 193 height 40
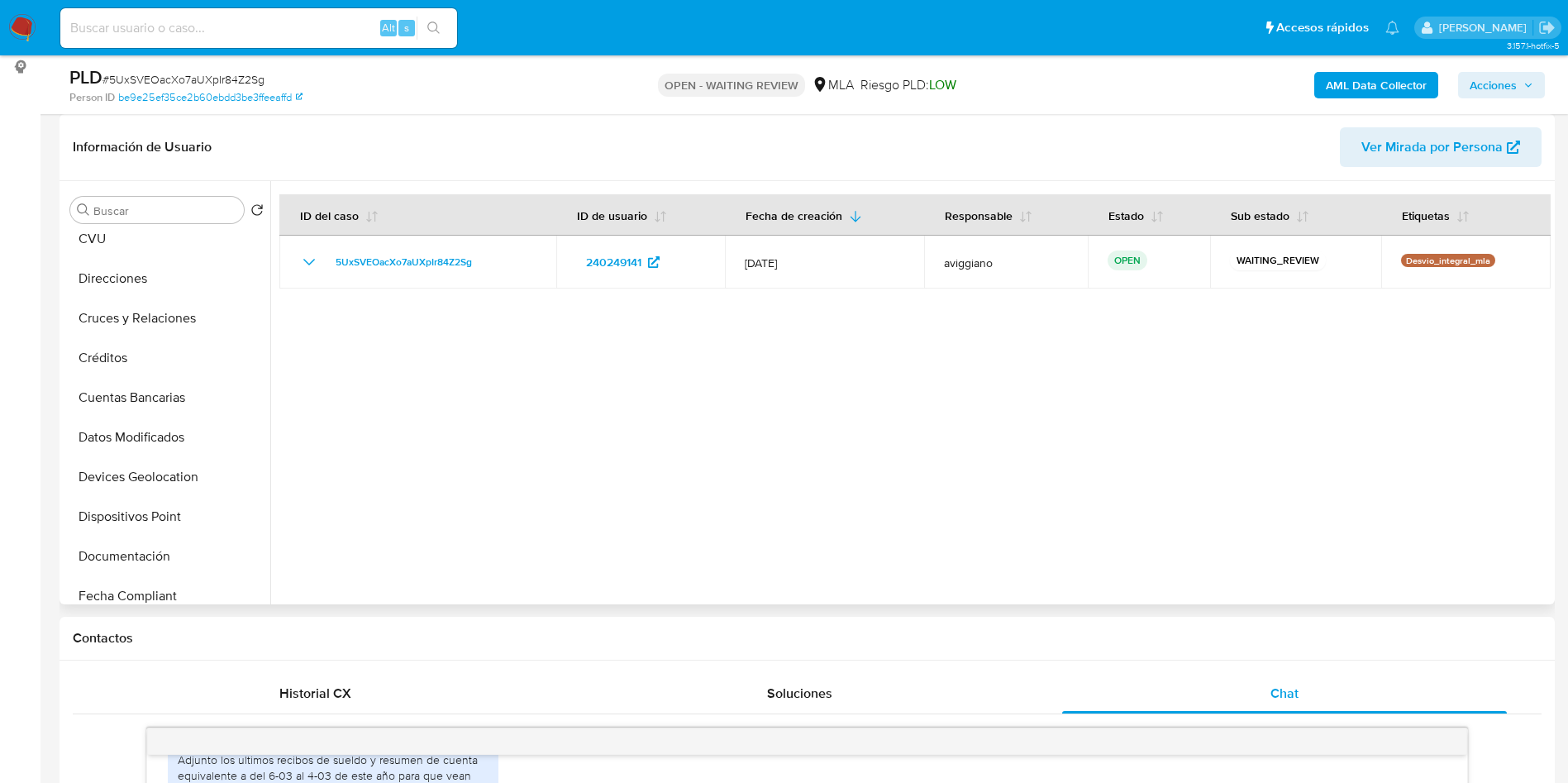
scroll to position [0, 0]
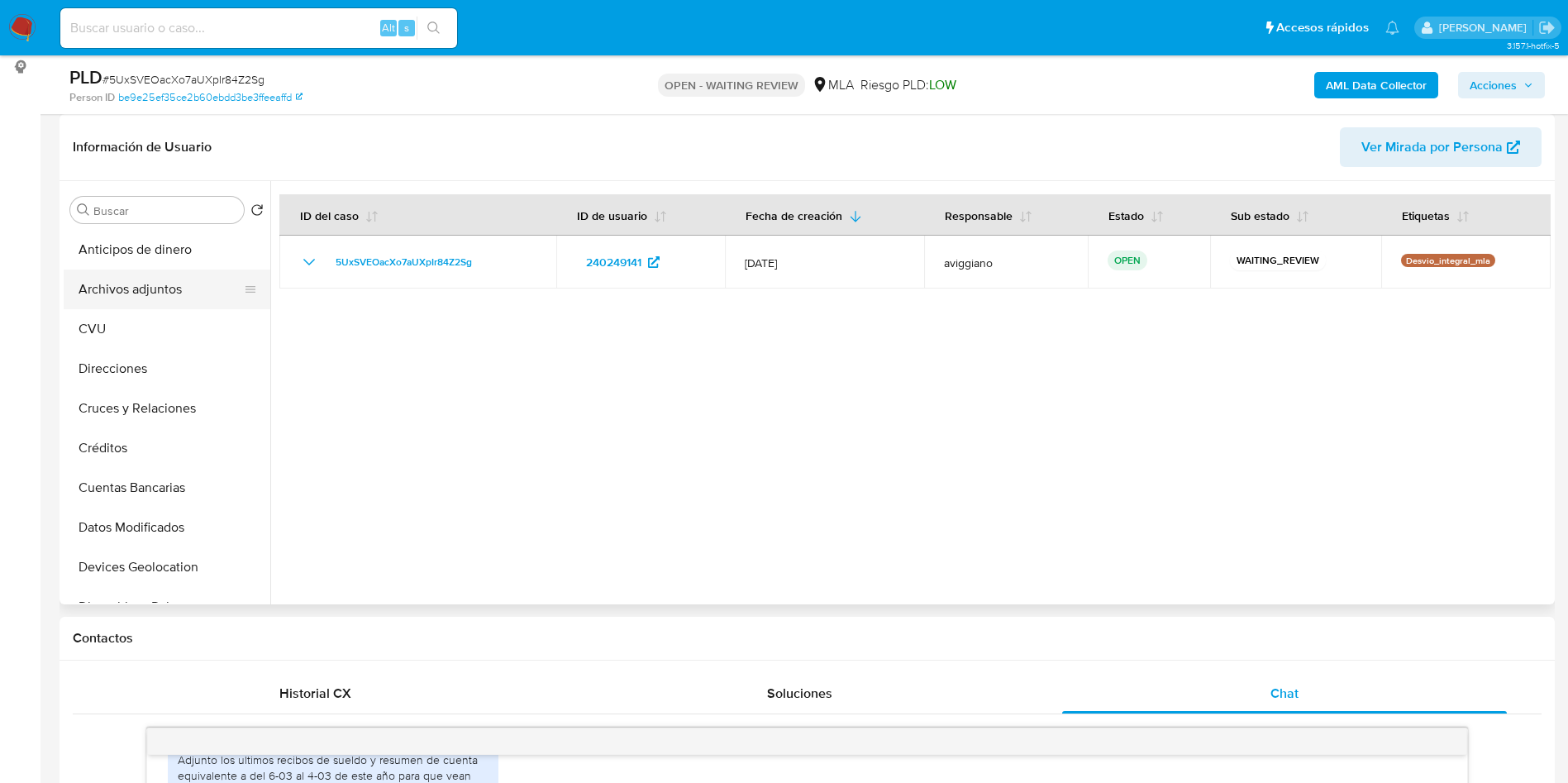
click at [172, 275] on button "Archivos adjuntos" at bounding box center [161, 290] width 193 height 40
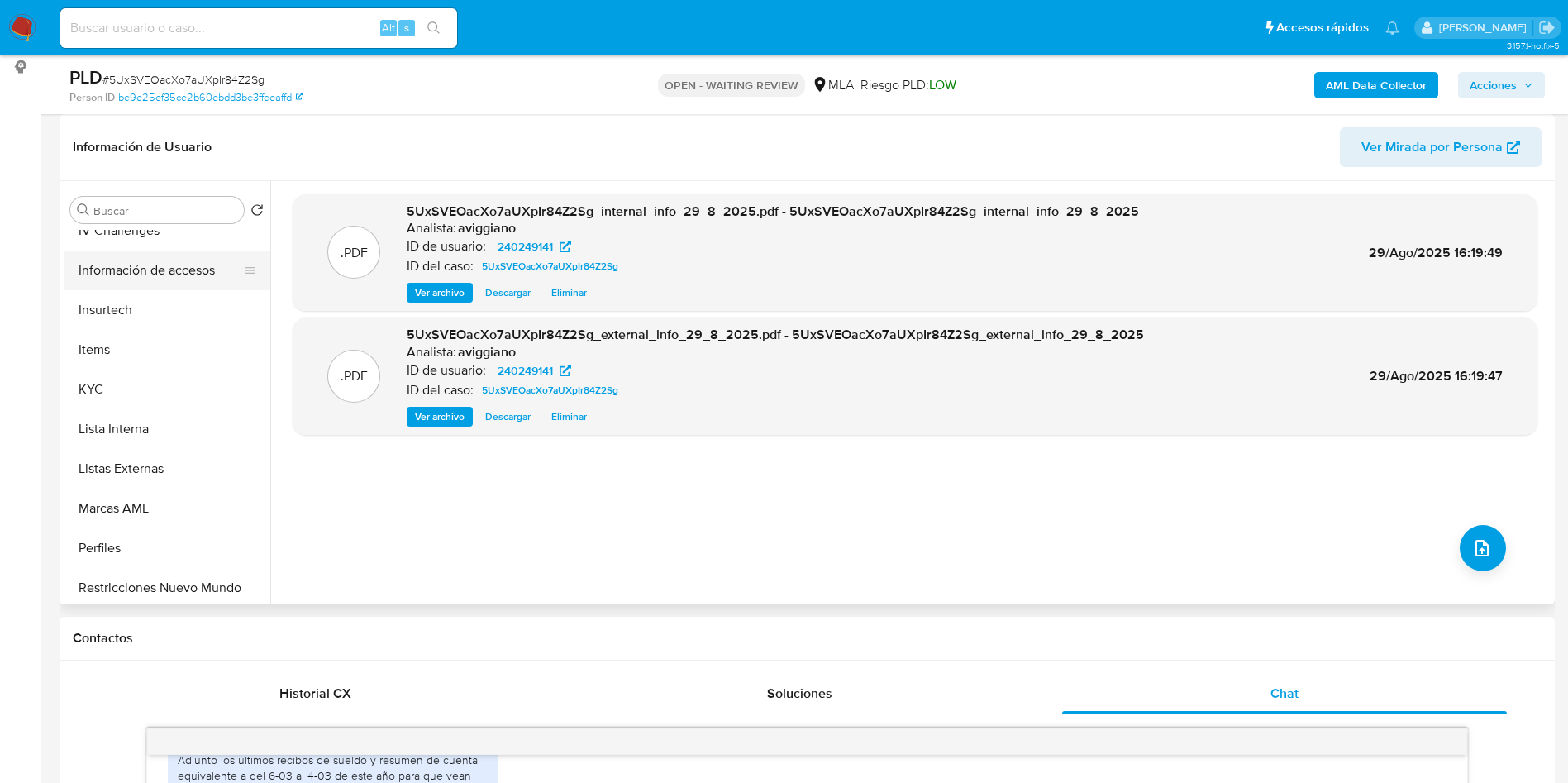
scroll to position [744, 0]
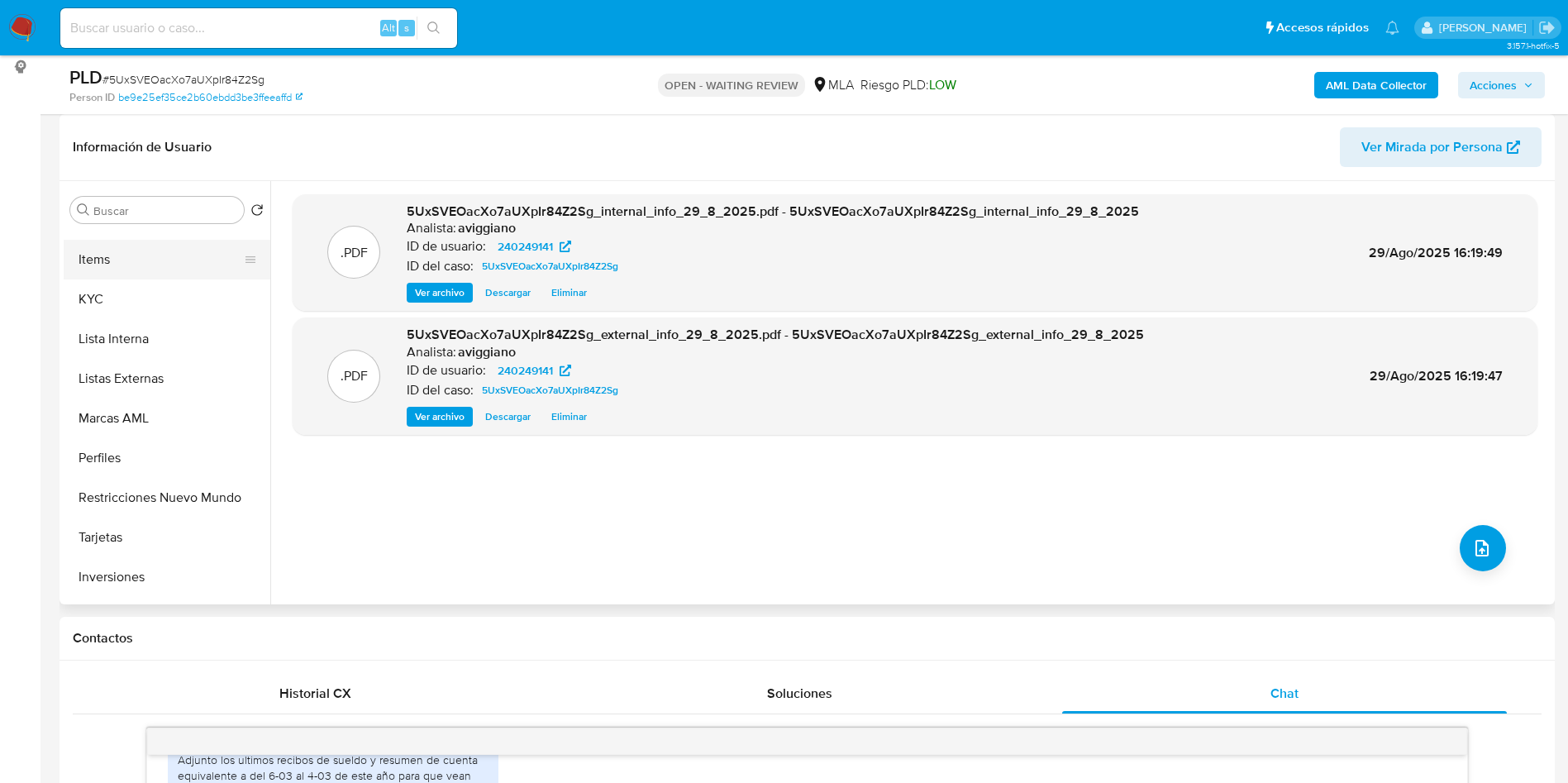
click at [120, 275] on button "Items" at bounding box center [161, 260] width 193 height 40
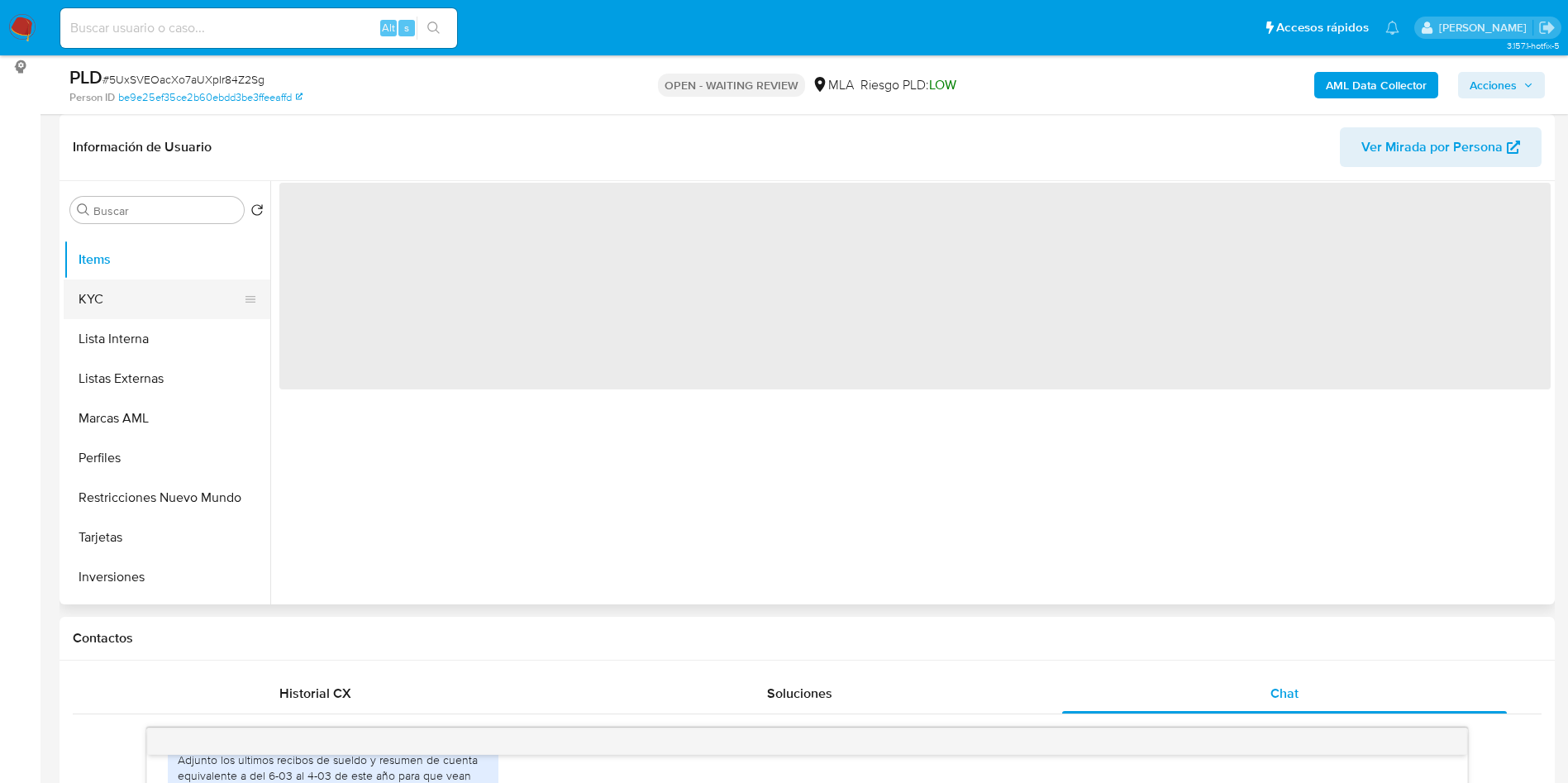
click at [122, 299] on button "KYC" at bounding box center [161, 300] width 193 height 40
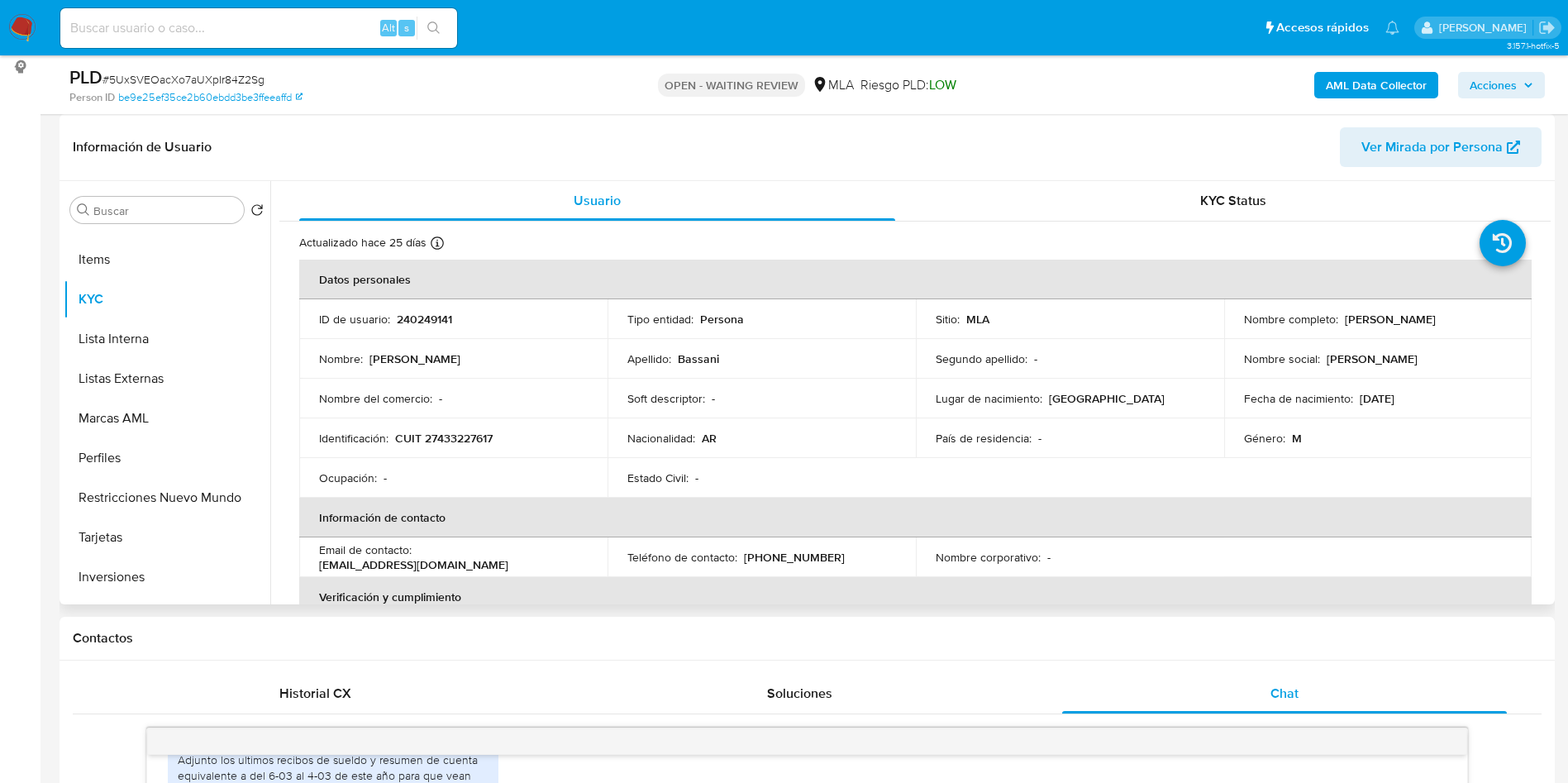
click at [458, 434] on p "CUIT 27433227617" at bounding box center [444, 438] width 97 height 14
copy p "27433227617"
click at [434, 322] on p "240249141" at bounding box center [424, 319] width 55 height 14
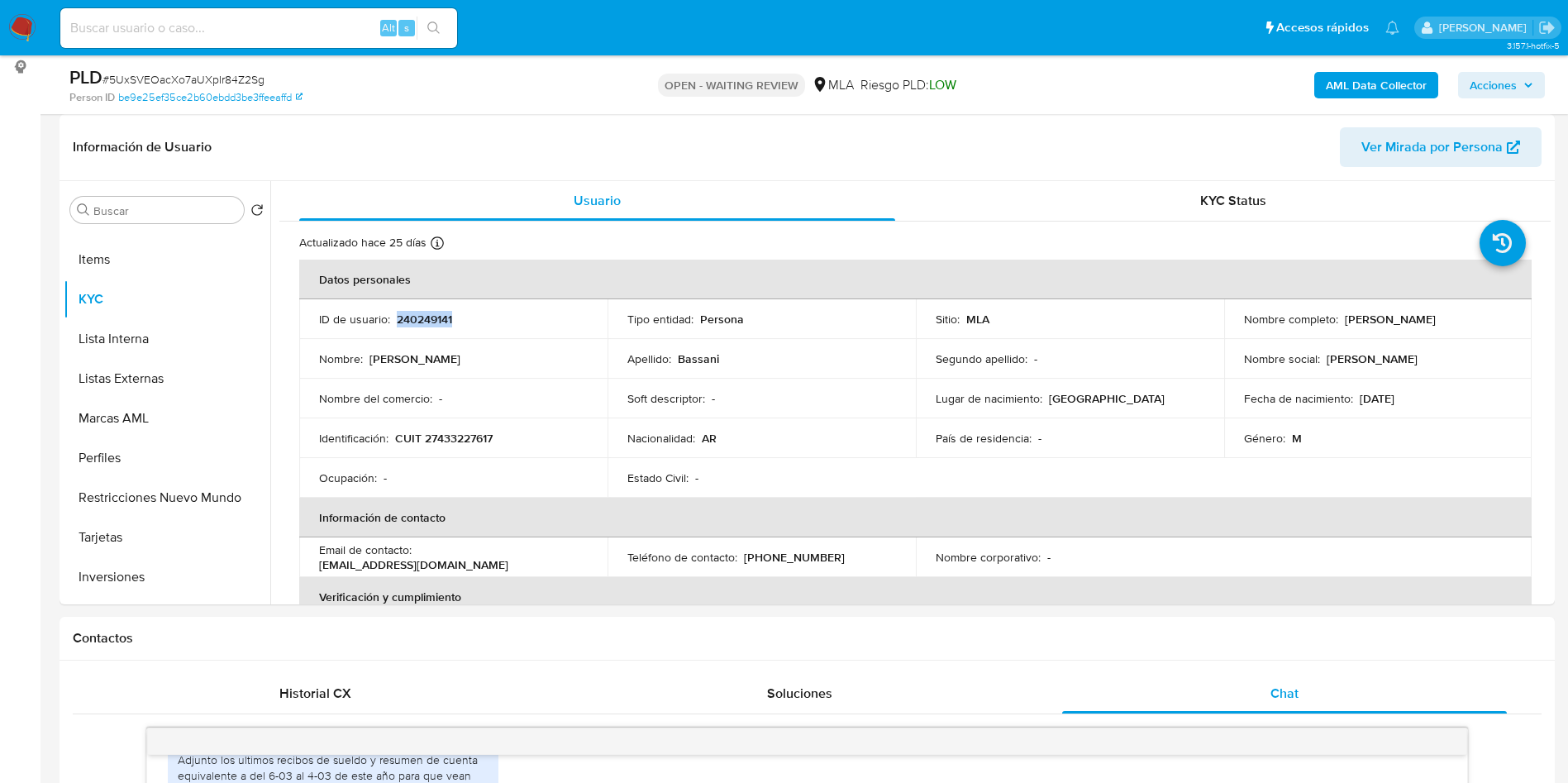
copy p "240249141"
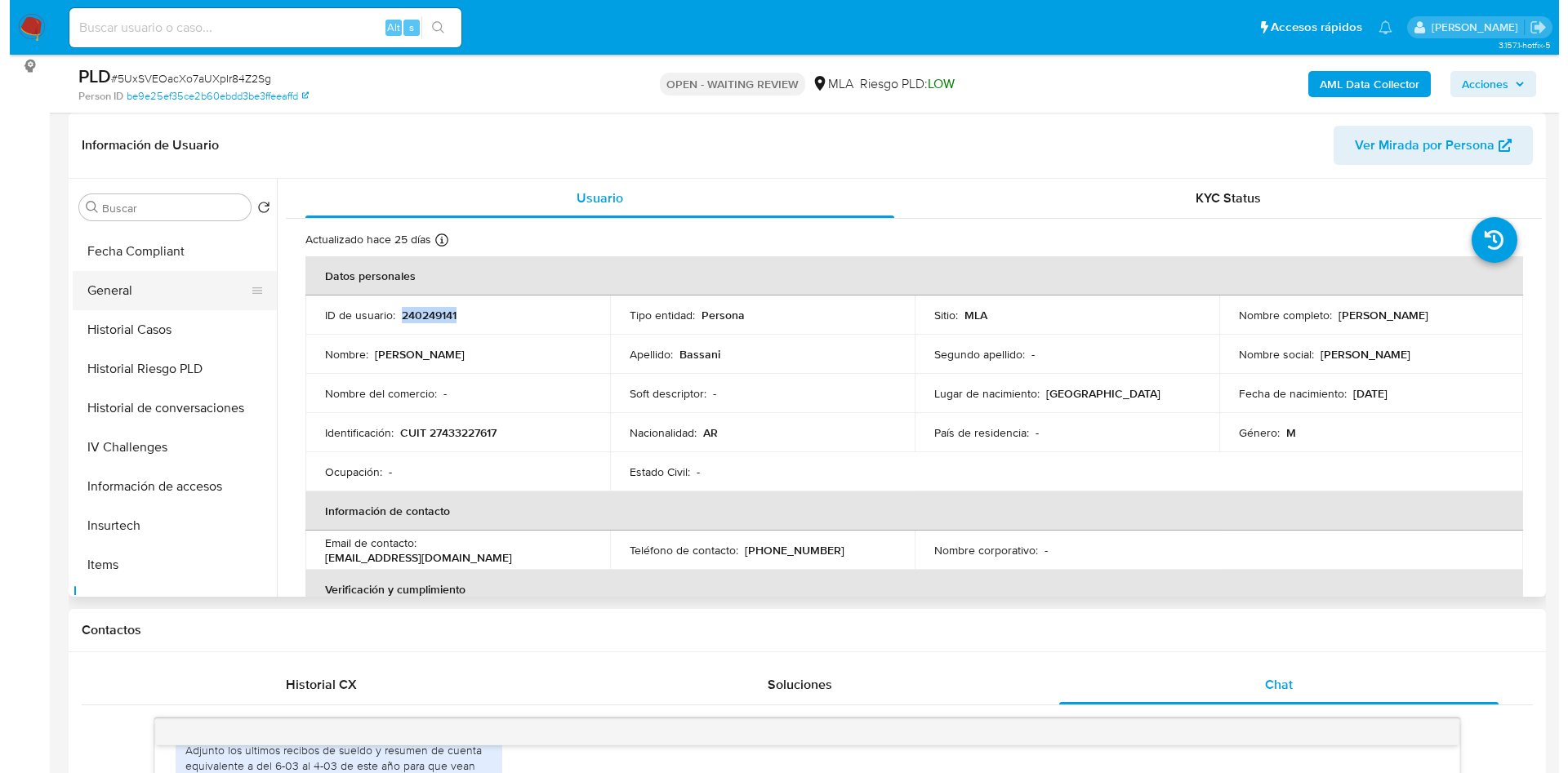
scroll to position [0, 0]
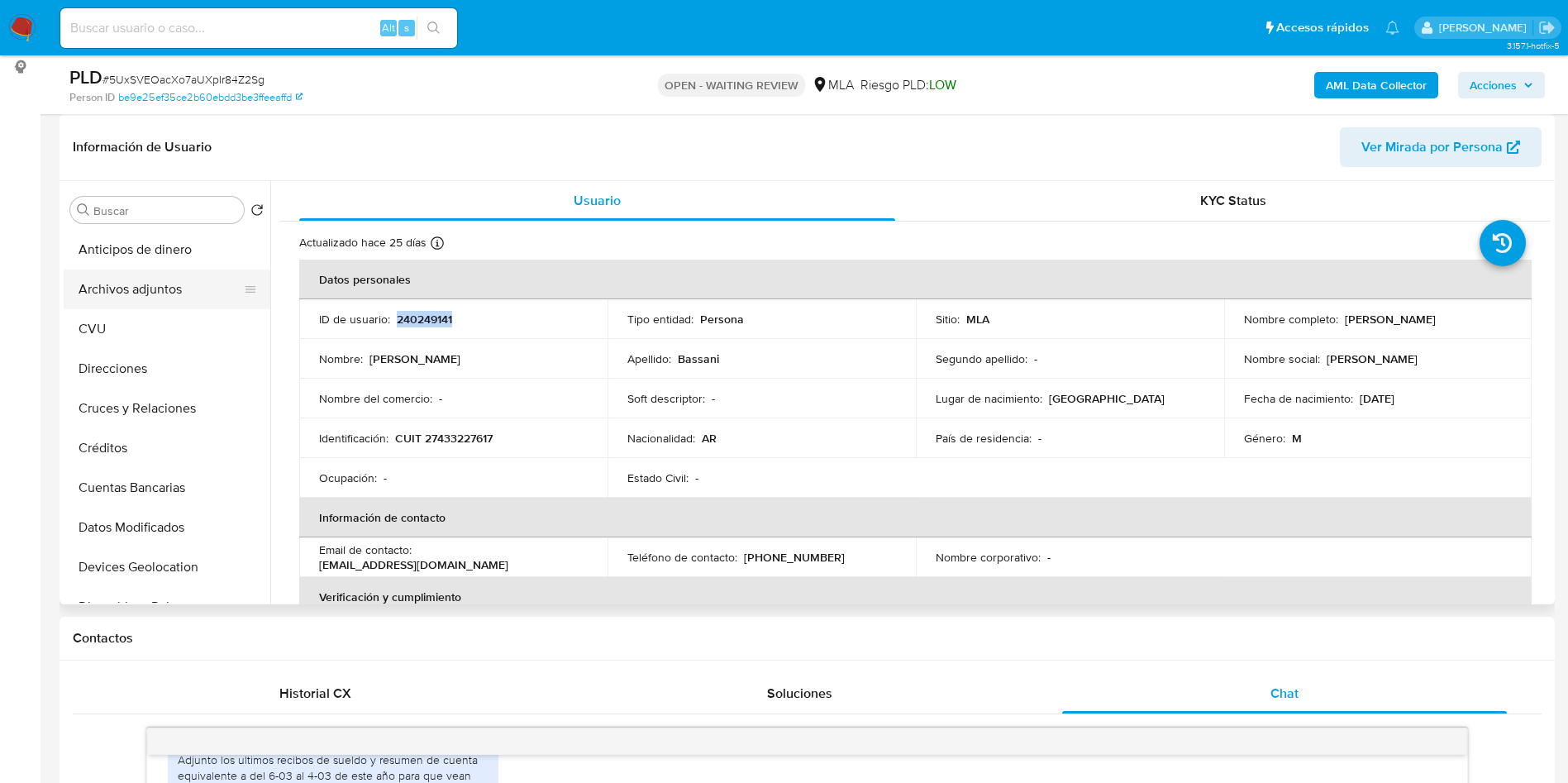
click at [158, 307] on button "Archivos adjuntos" at bounding box center [161, 290] width 193 height 40
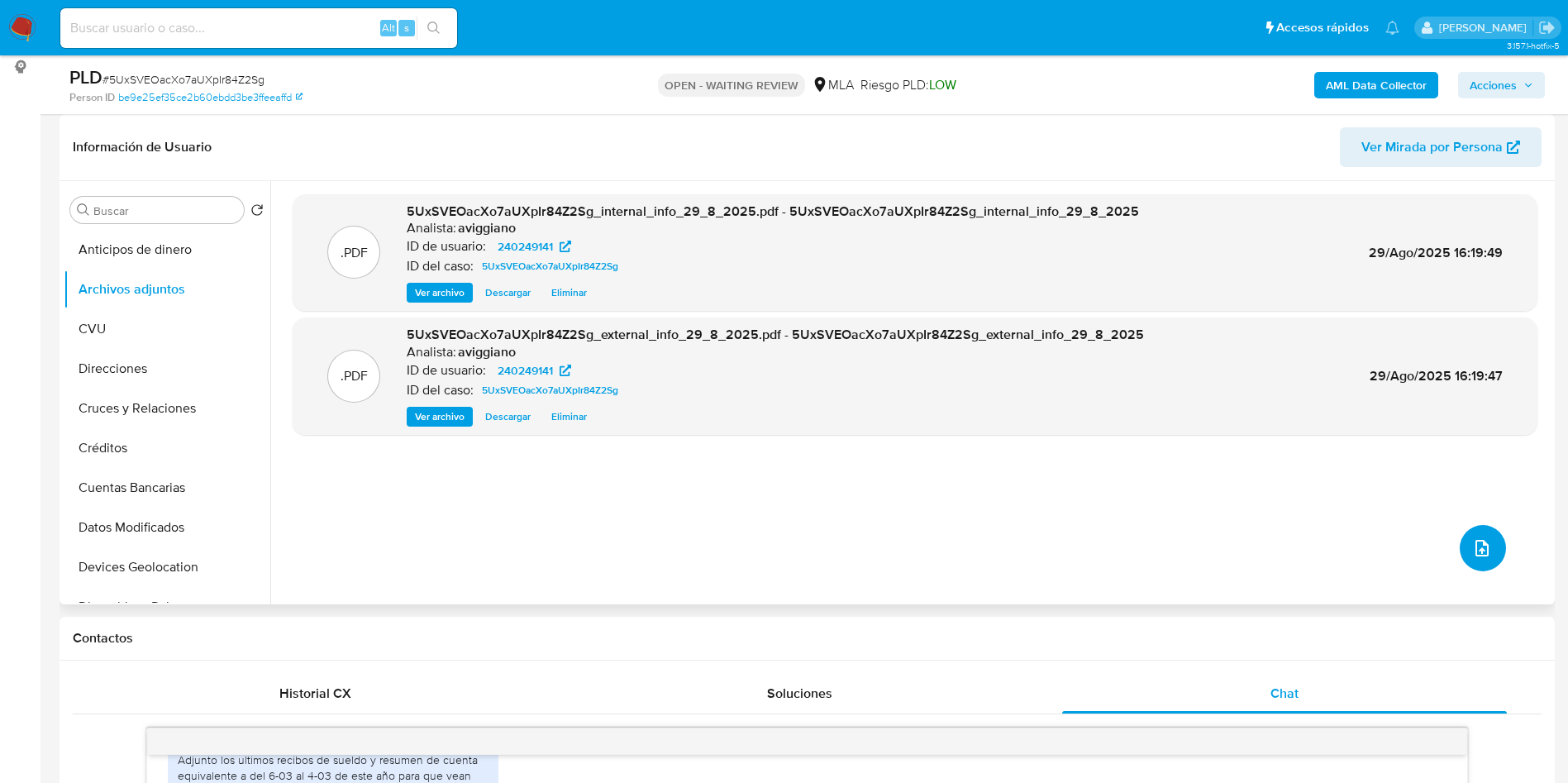
click at [1460, 540] on button "upload-file" at bounding box center [1482, 548] width 46 height 46
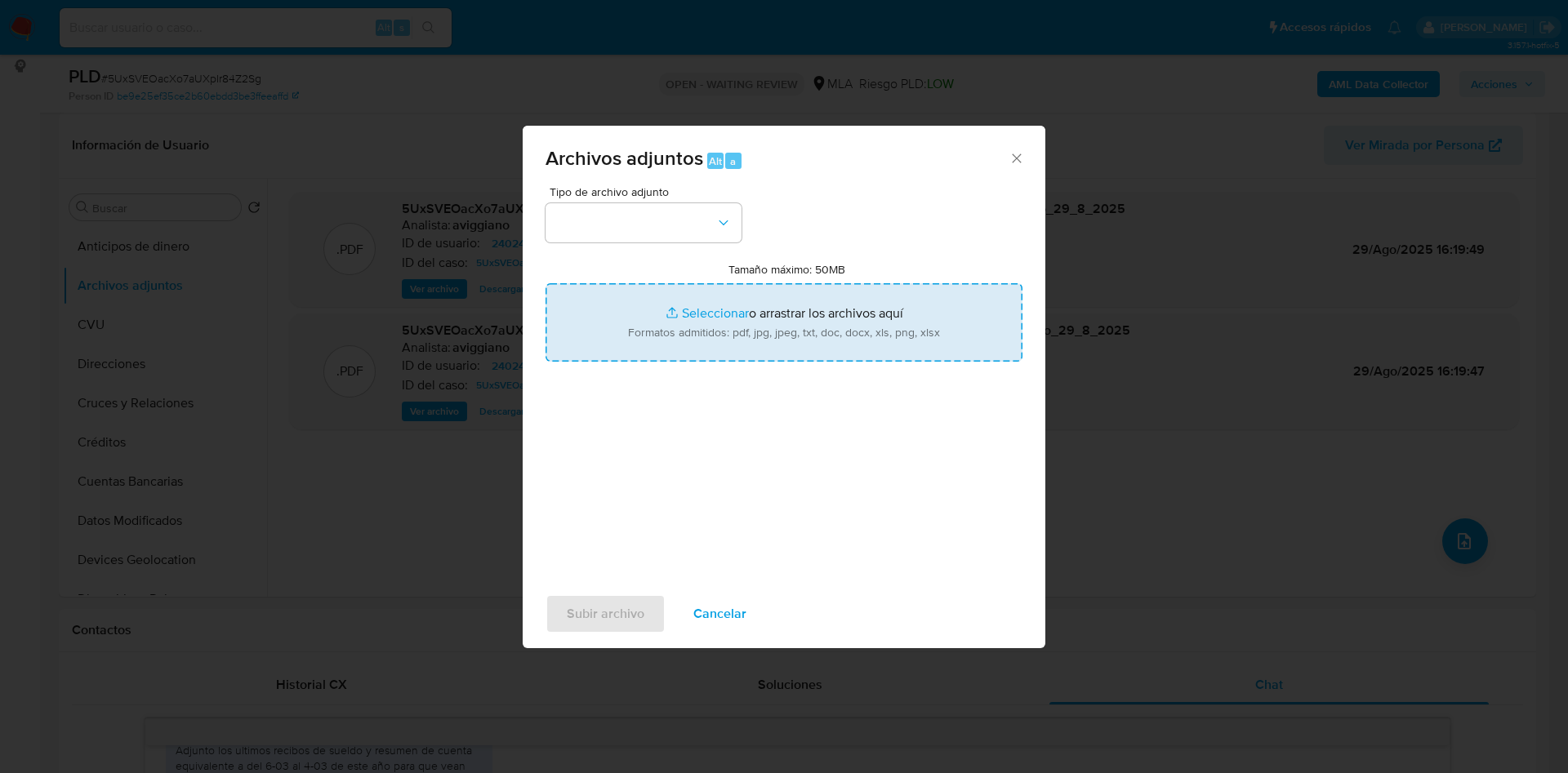
click at [917, 324] on input "Tamaño máximo: 50MB Seleccionar archivos" at bounding box center [784, 323] width 477 height 78
type input "C:\fakepath\Nosis - 240249141.pdf"
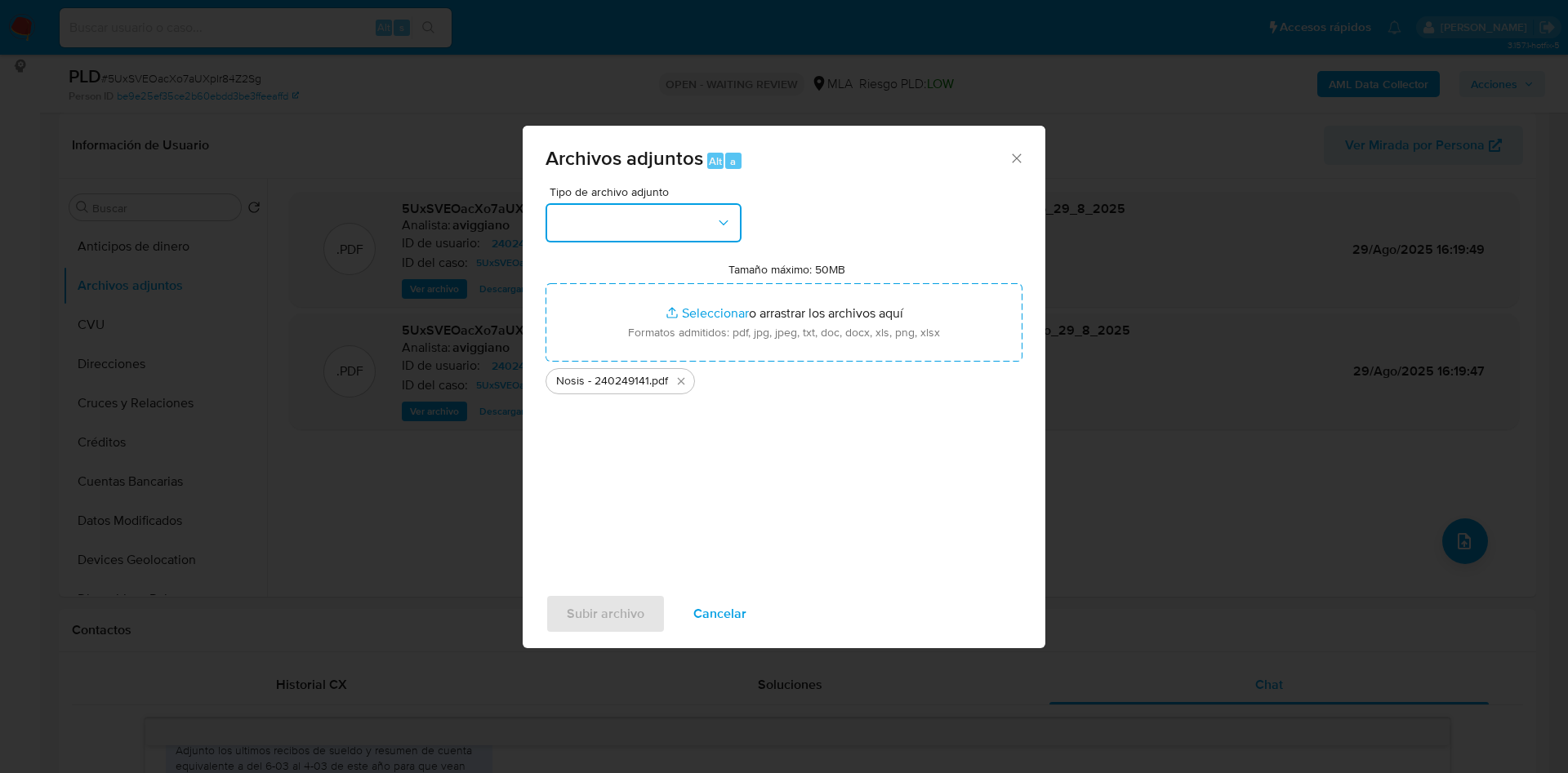
click at [633, 238] on button "button" at bounding box center [644, 223] width 196 height 39
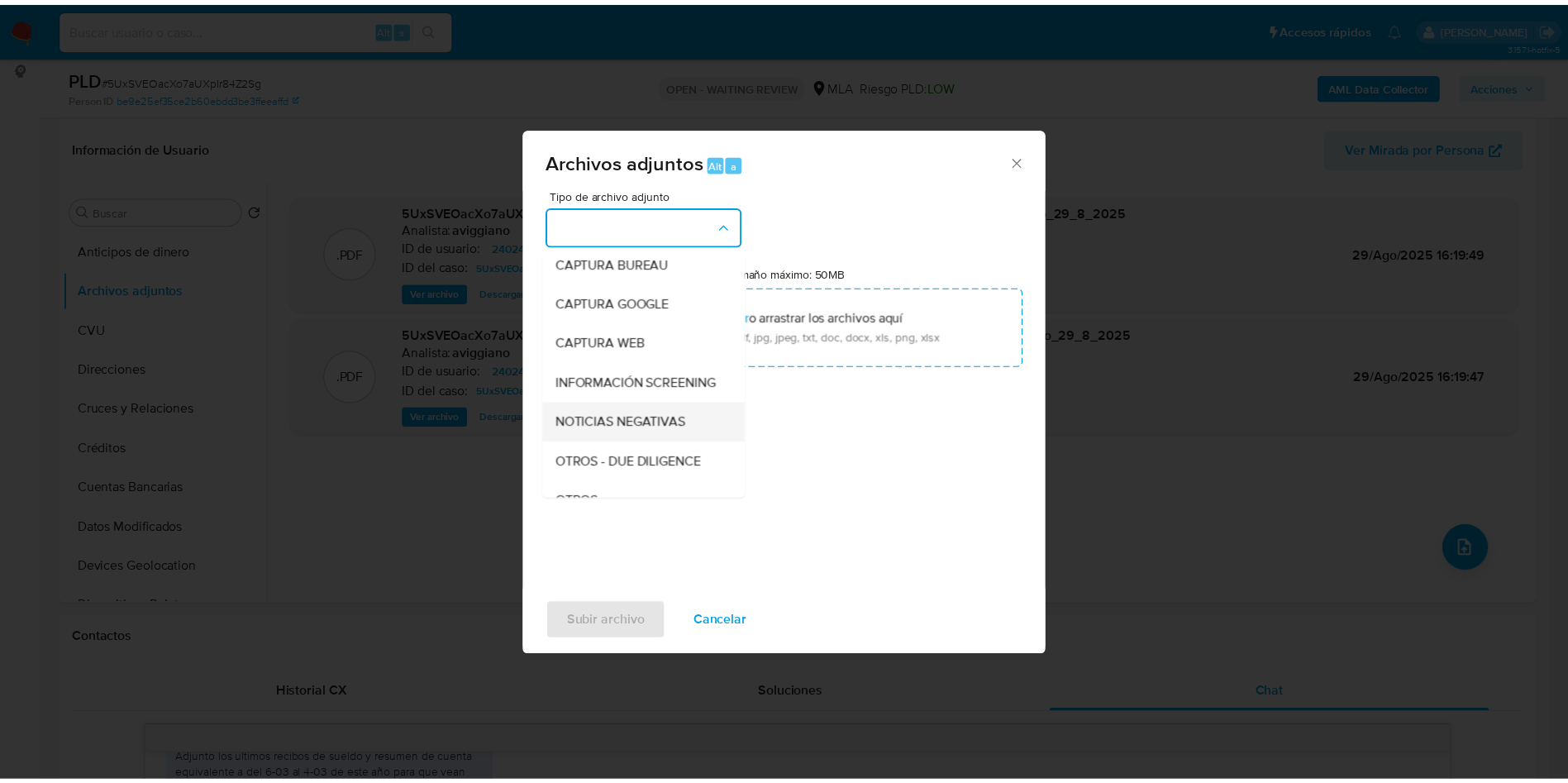
scroll to position [124, 0]
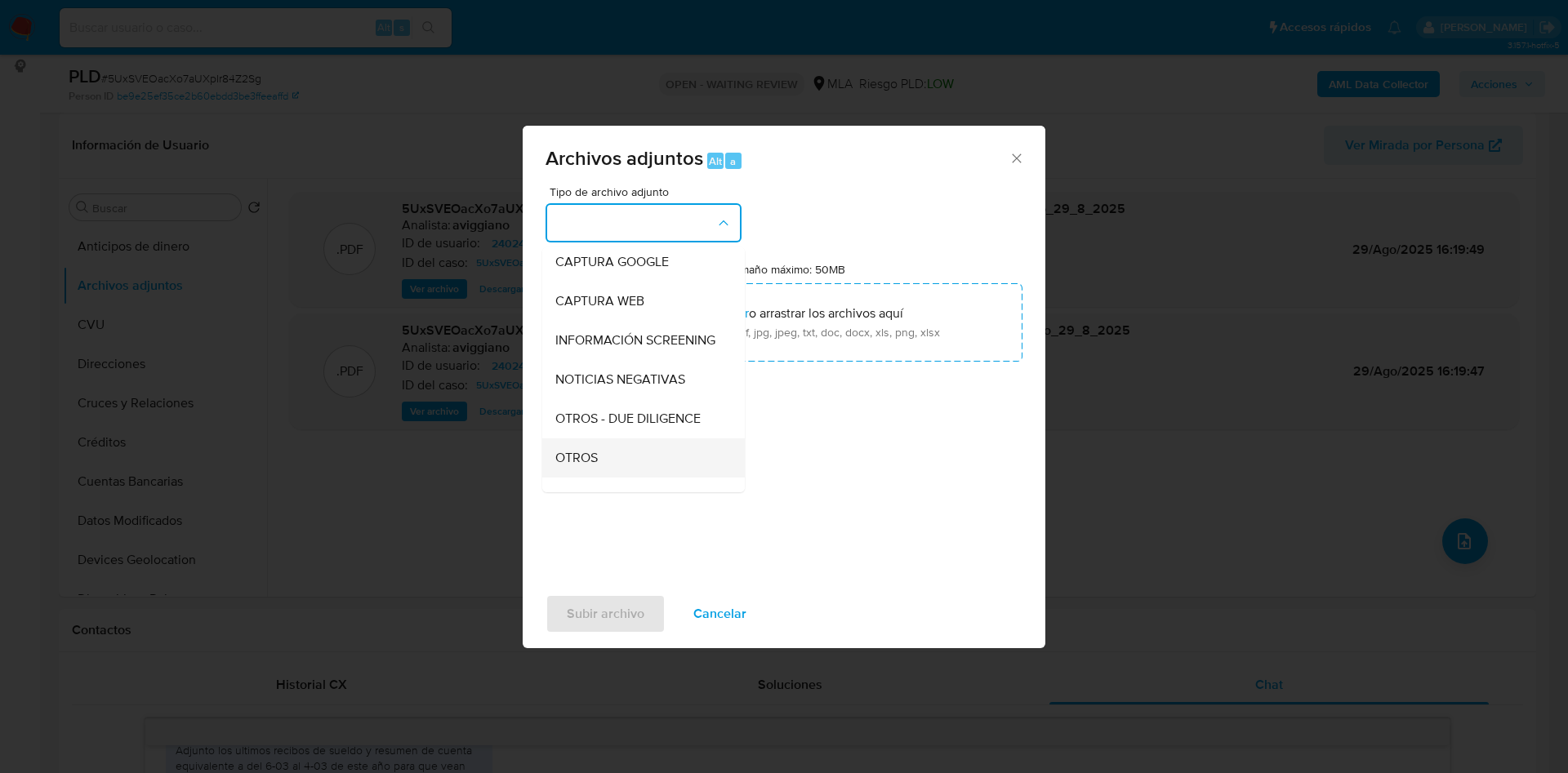
click at [548, 465] on li "OTROS" at bounding box center [643, 458] width 202 height 39
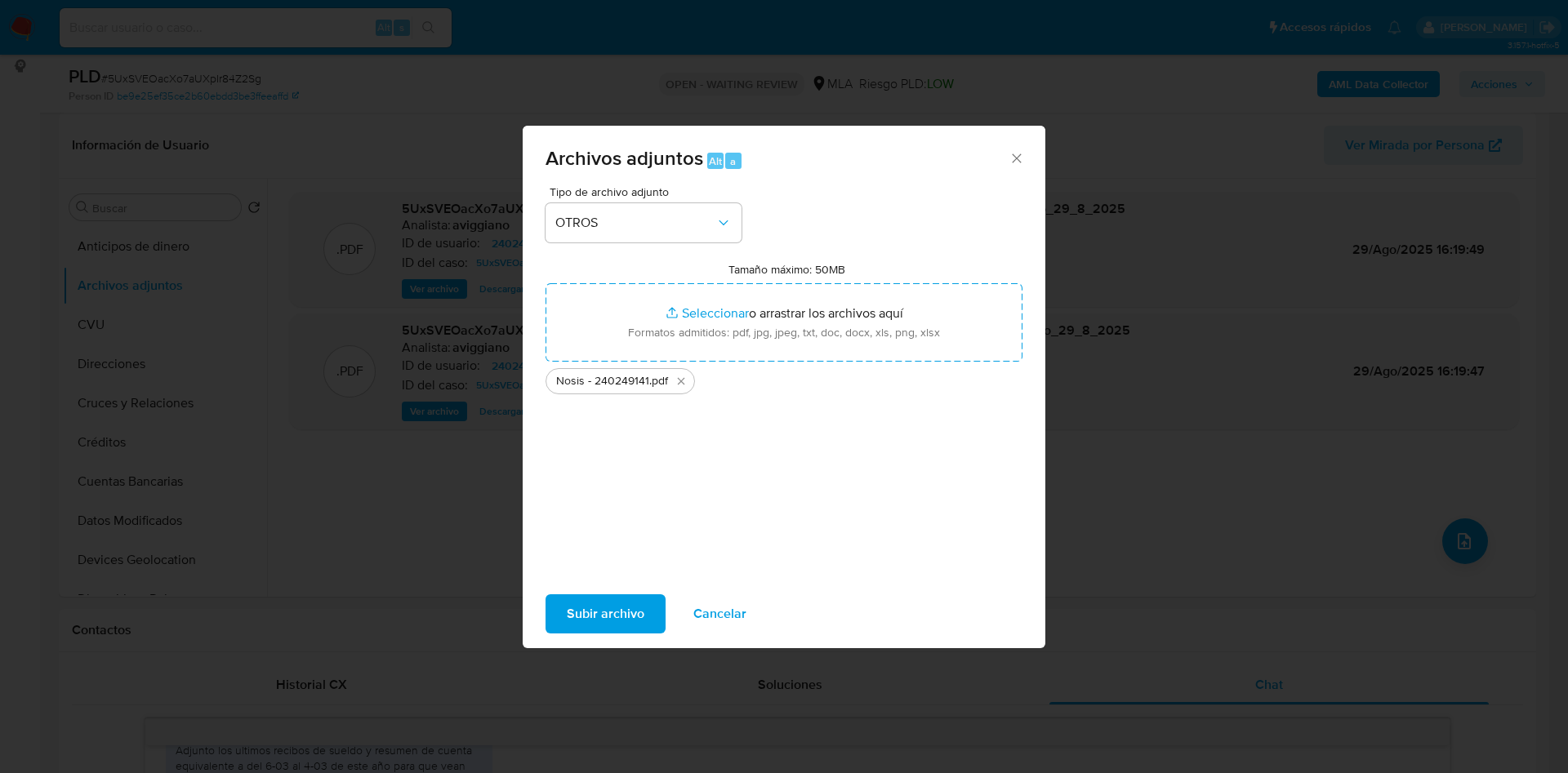
click at [549, 614] on button "Subir archivo" at bounding box center [606, 614] width 120 height 39
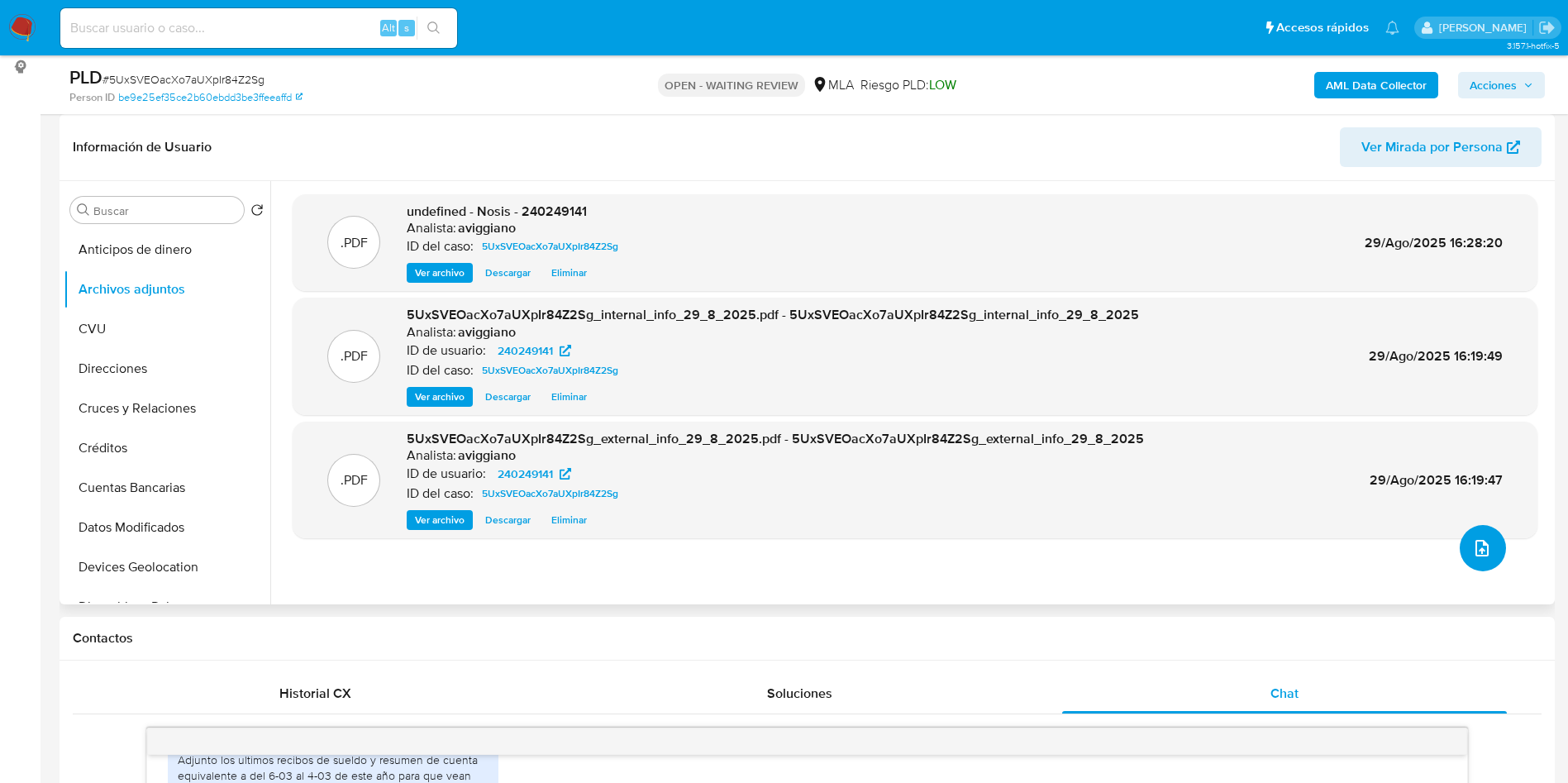
scroll to position [248, 0]
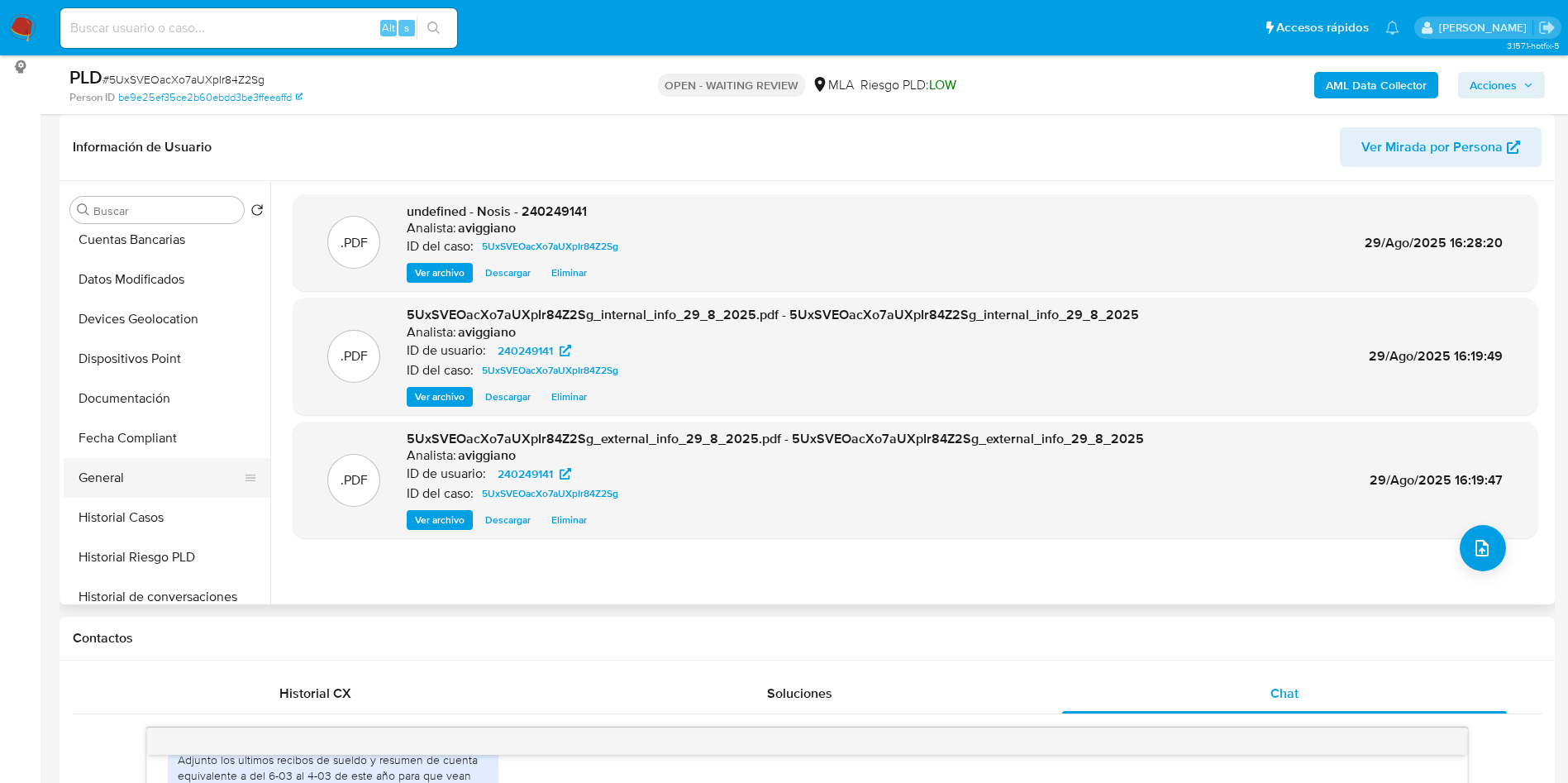
click at [133, 474] on button "General" at bounding box center [161, 478] width 193 height 40
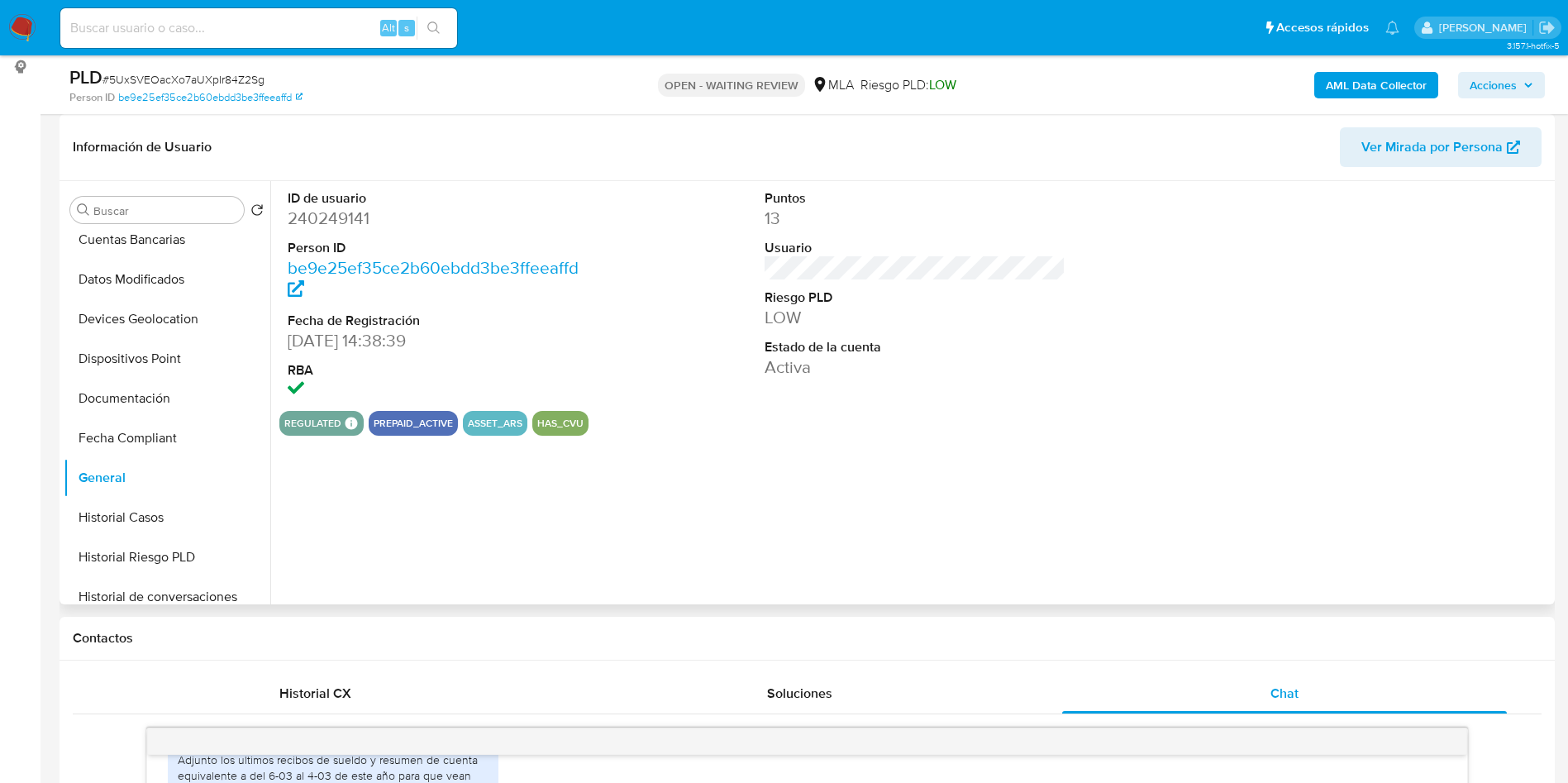
click at [339, 221] on dd "240249141" at bounding box center [439, 219] width 302 height 23
copy dd "240249141"
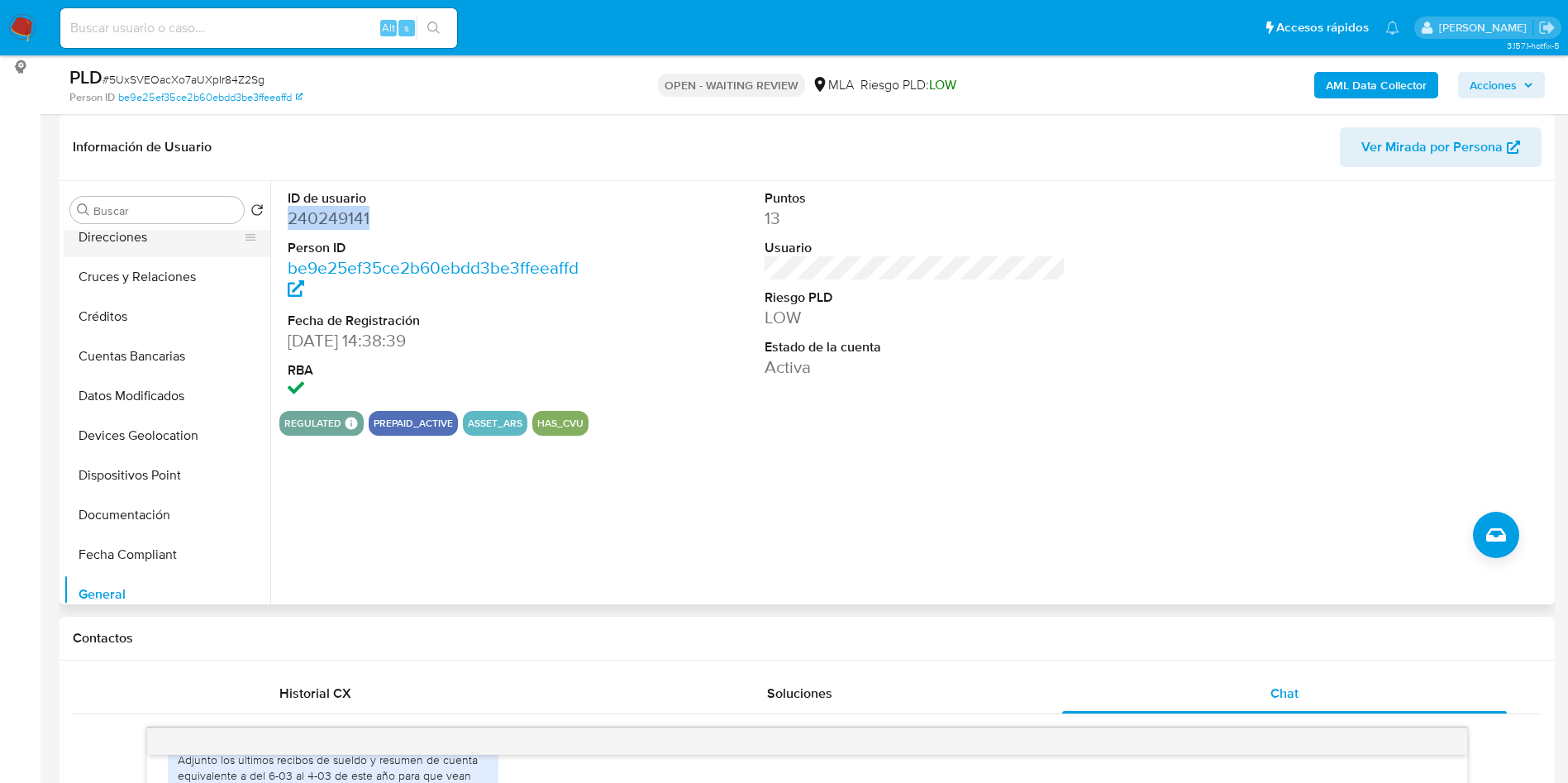
scroll to position [0, 0]
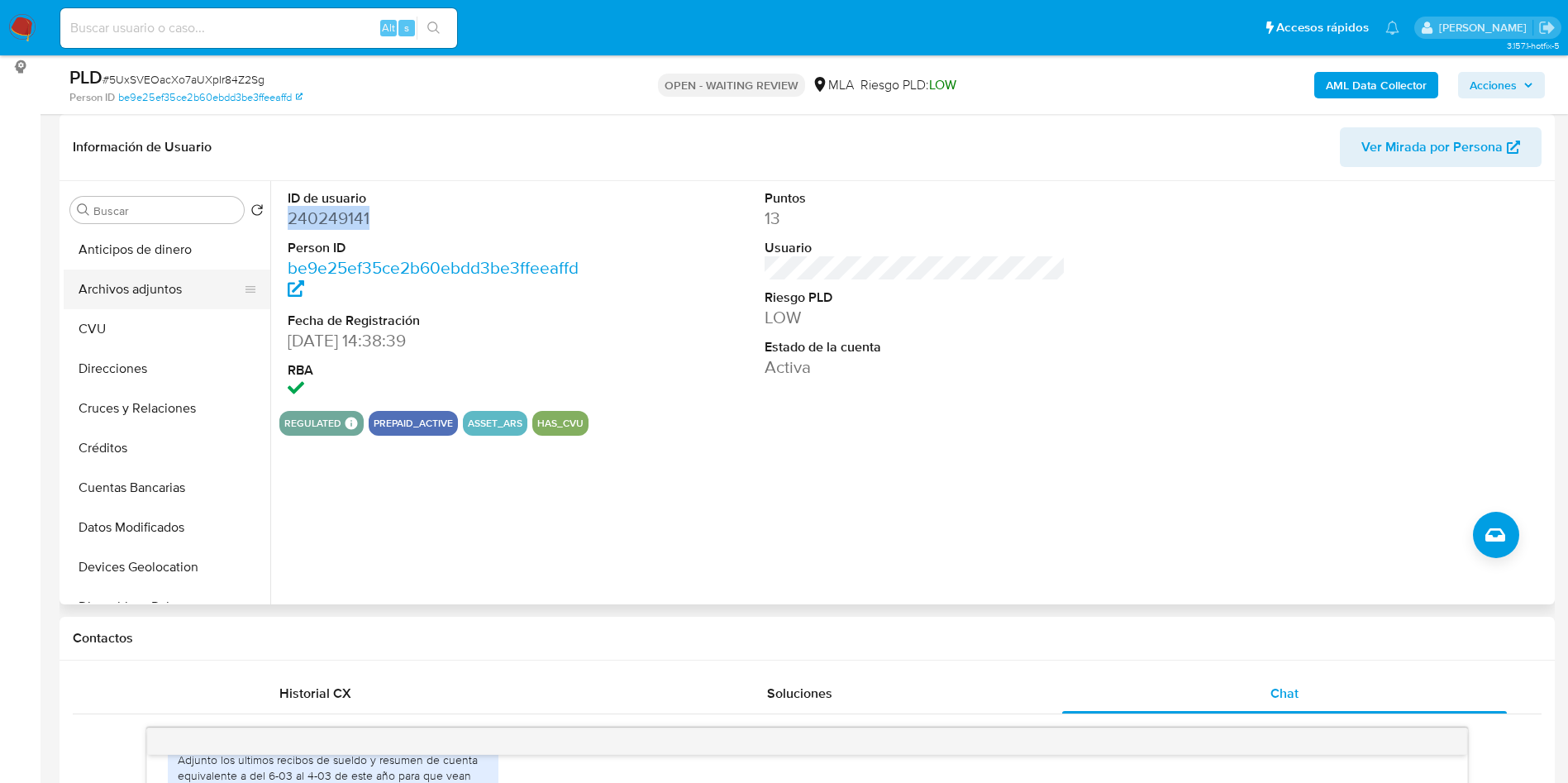
drag, startPoint x: 125, startPoint y: 318, endPoint x: 118, endPoint y: 302, distance: 17.5
click at [123, 315] on button "CVU" at bounding box center [167, 330] width 207 height 40
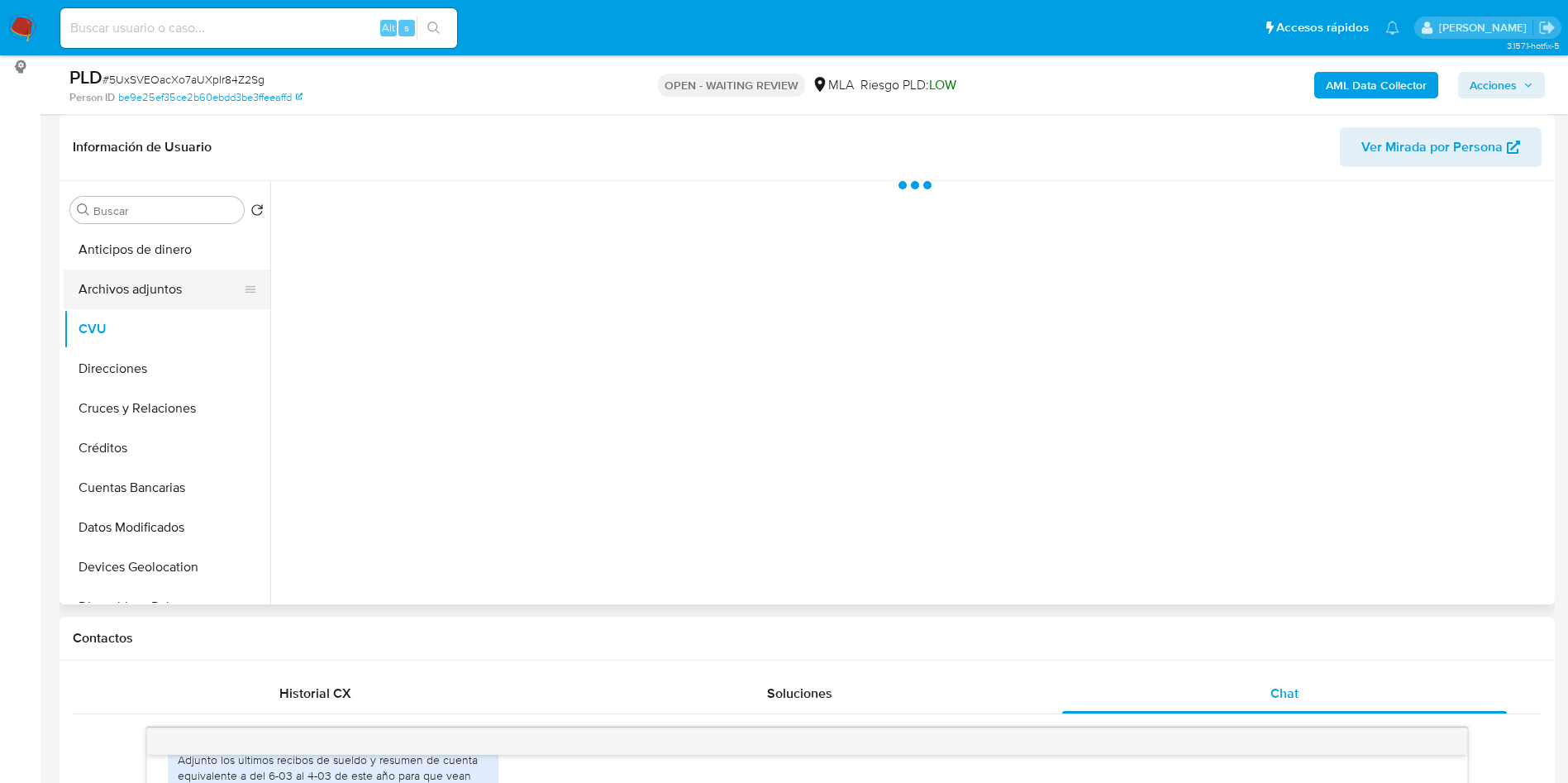
click at [118, 283] on button "Archivos adjuntos" at bounding box center [161, 290] width 193 height 40
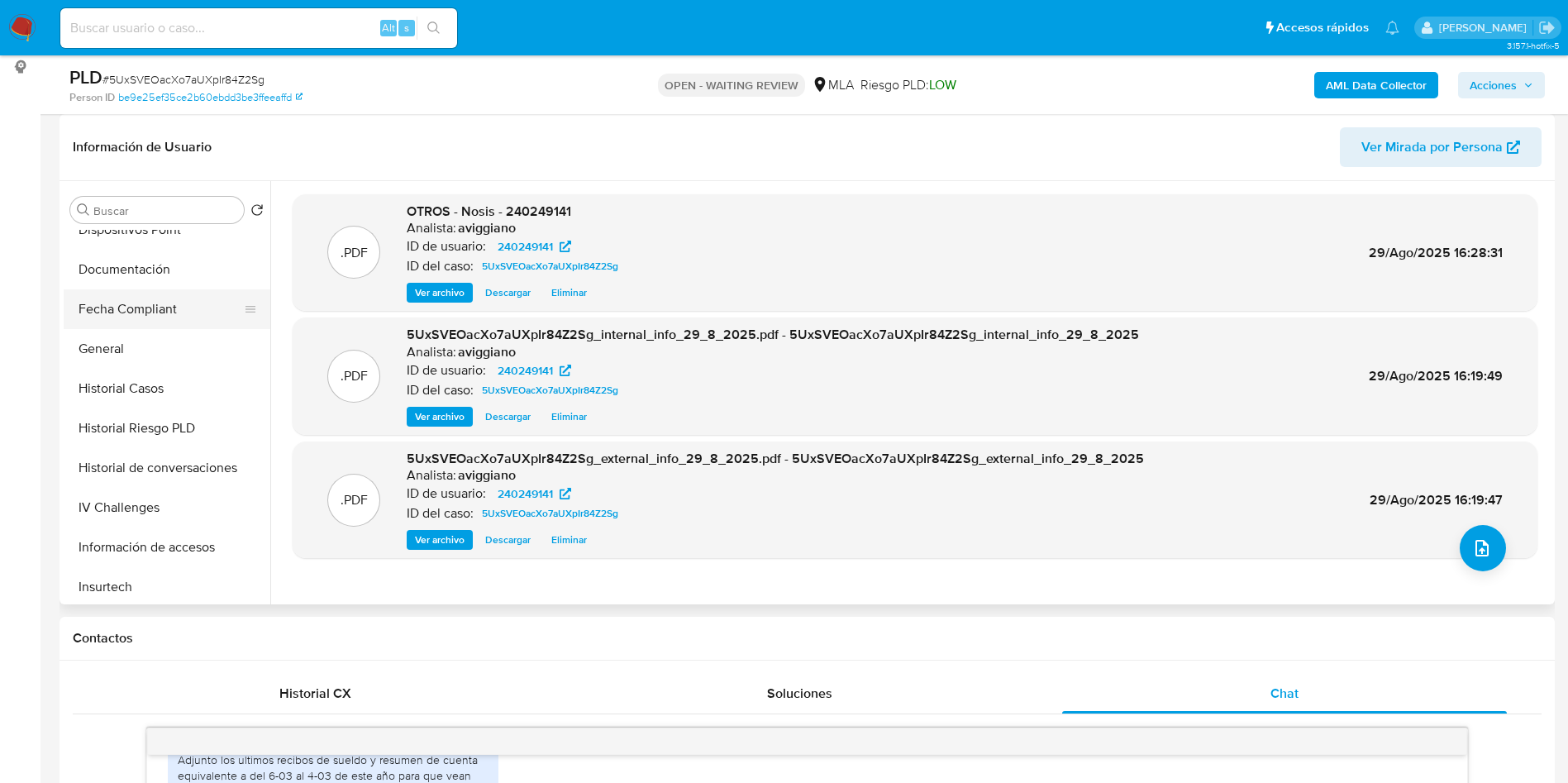
scroll to position [496, 0]
click at [138, 548] on button "KYC" at bounding box center [161, 547] width 193 height 40
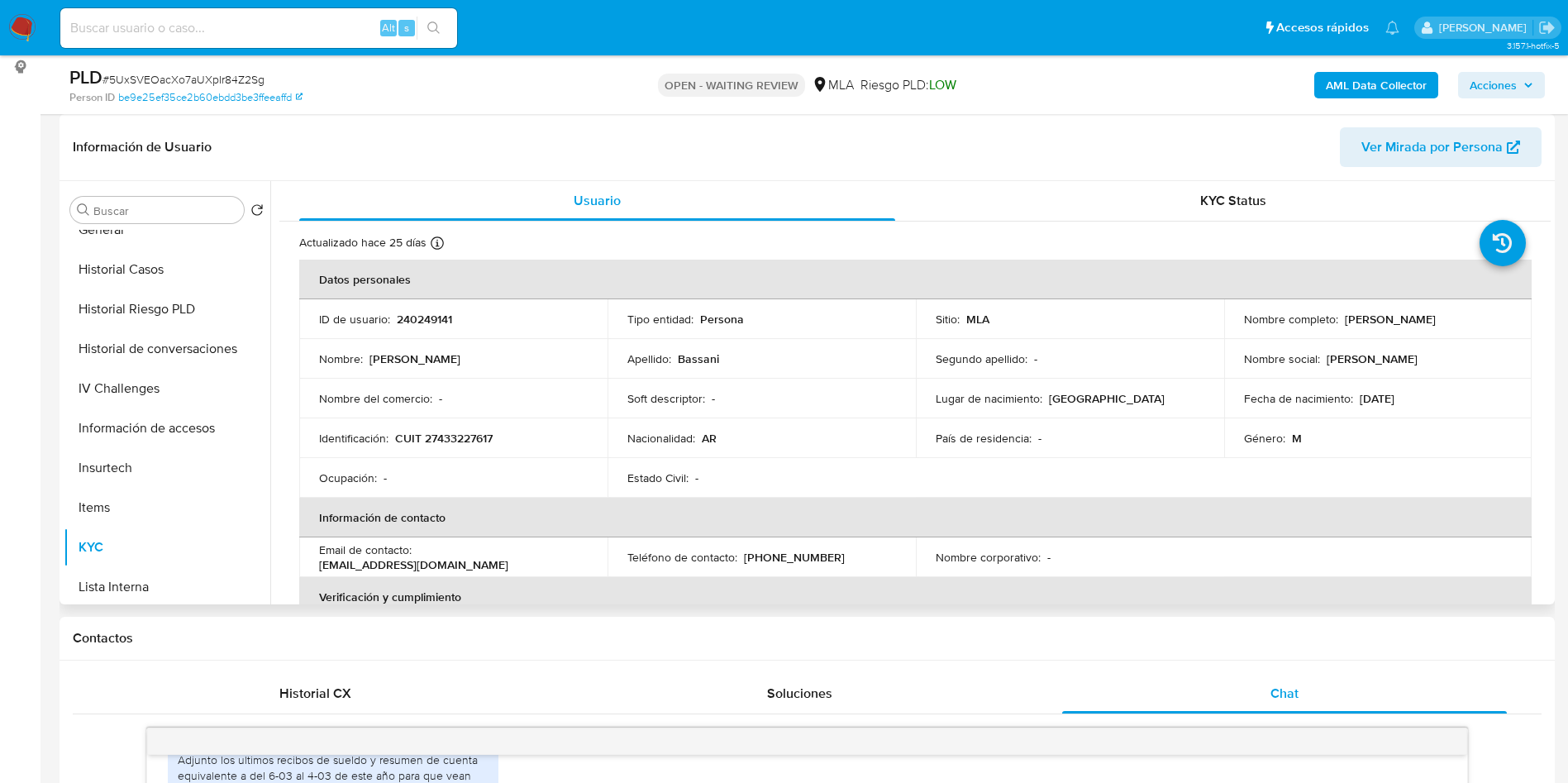
click at [410, 318] on p "240249141" at bounding box center [424, 319] width 55 height 14
copy p "240249141"
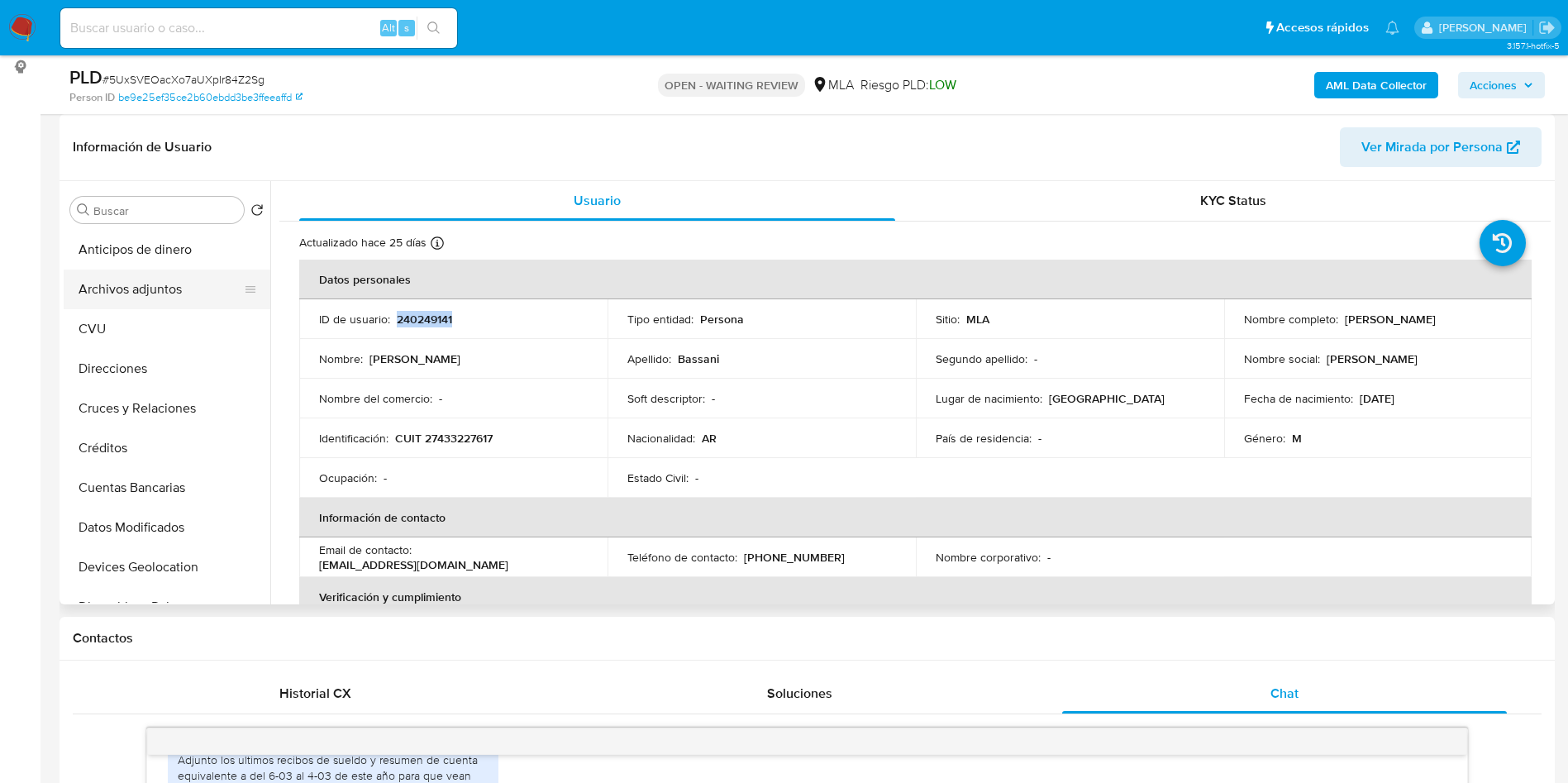
click at [166, 285] on button "Archivos adjuntos" at bounding box center [161, 290] width 193 height 40
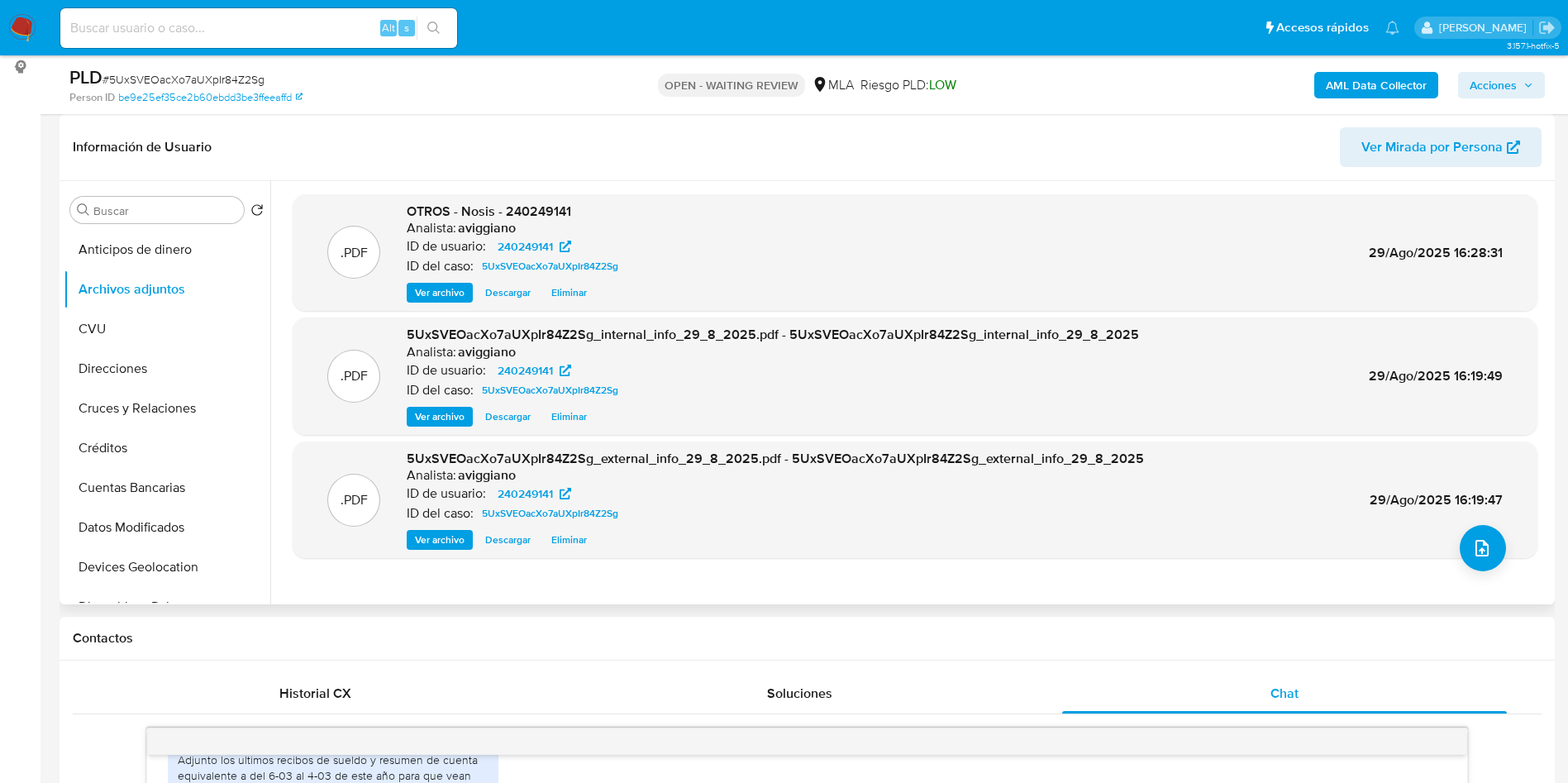
click at [539, 197] on div ".PDF OTROS - Nosis - 240249141 Analista: aviggiano ID de usuario: 240249141 ID …" at bounding box center [914, 253] width 1245 height 117
click at [543, 212] on span "OTROS - Nosis - 240249141" at bounding box center [489, 210] width 164 height 19
copy span "240249141"
click at [759, 225] on div ".PDF OTROS - Nosis - 240249141 Analista: aviggiano ID de usuario: 240249141 ID …" at bounding box center [914, 253] width 1229 height 101
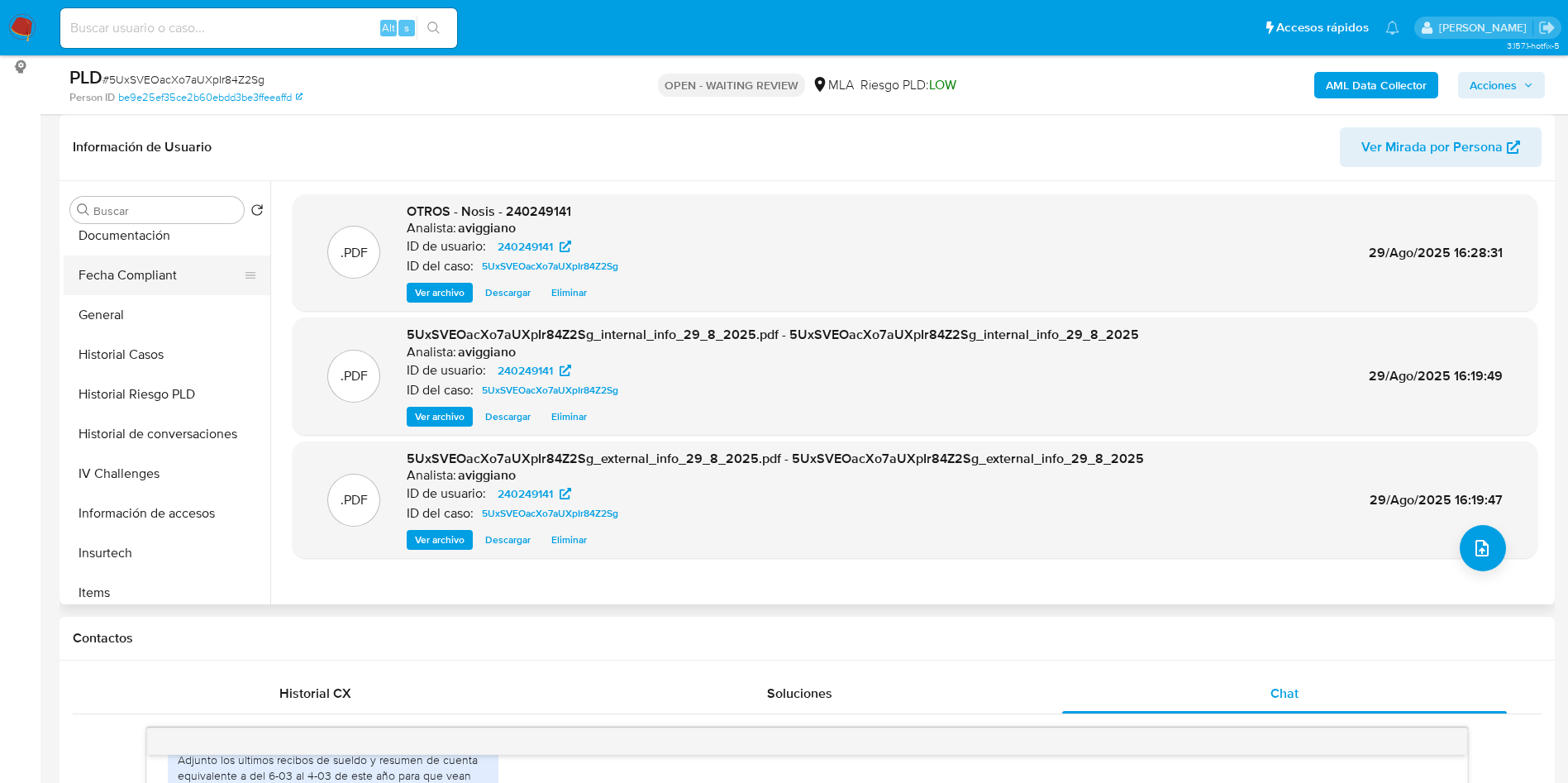
scroll to position [372, 0]
click at [525, 221] on div "Analista: aviggiano" at bounding box center [516, 228] width 218 height 16
click at [531, 211] on span "OTROS - Nosis - 240249141" at bounding box center [489, 210] width 164 height 19
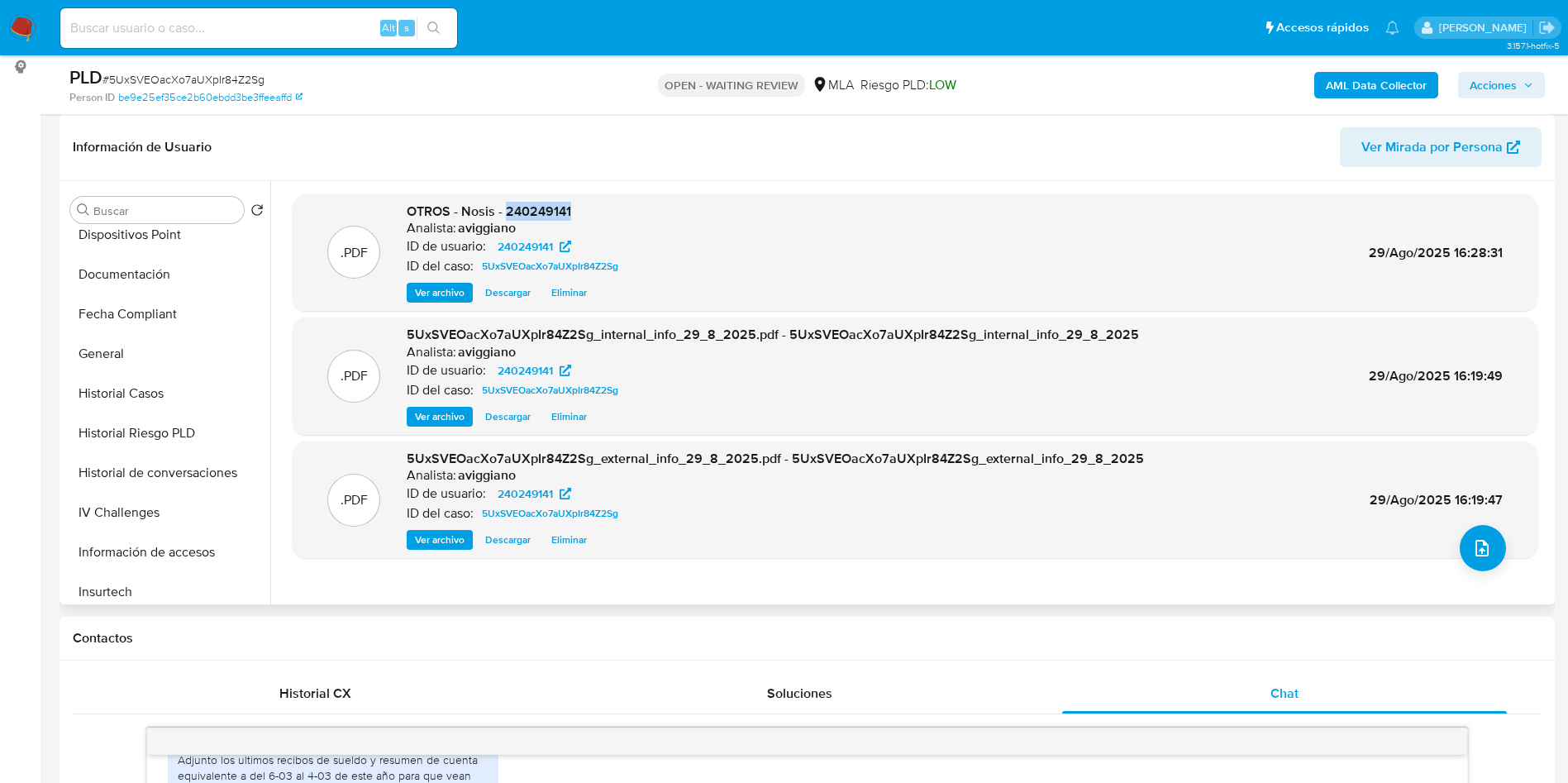
copy span "240249141"
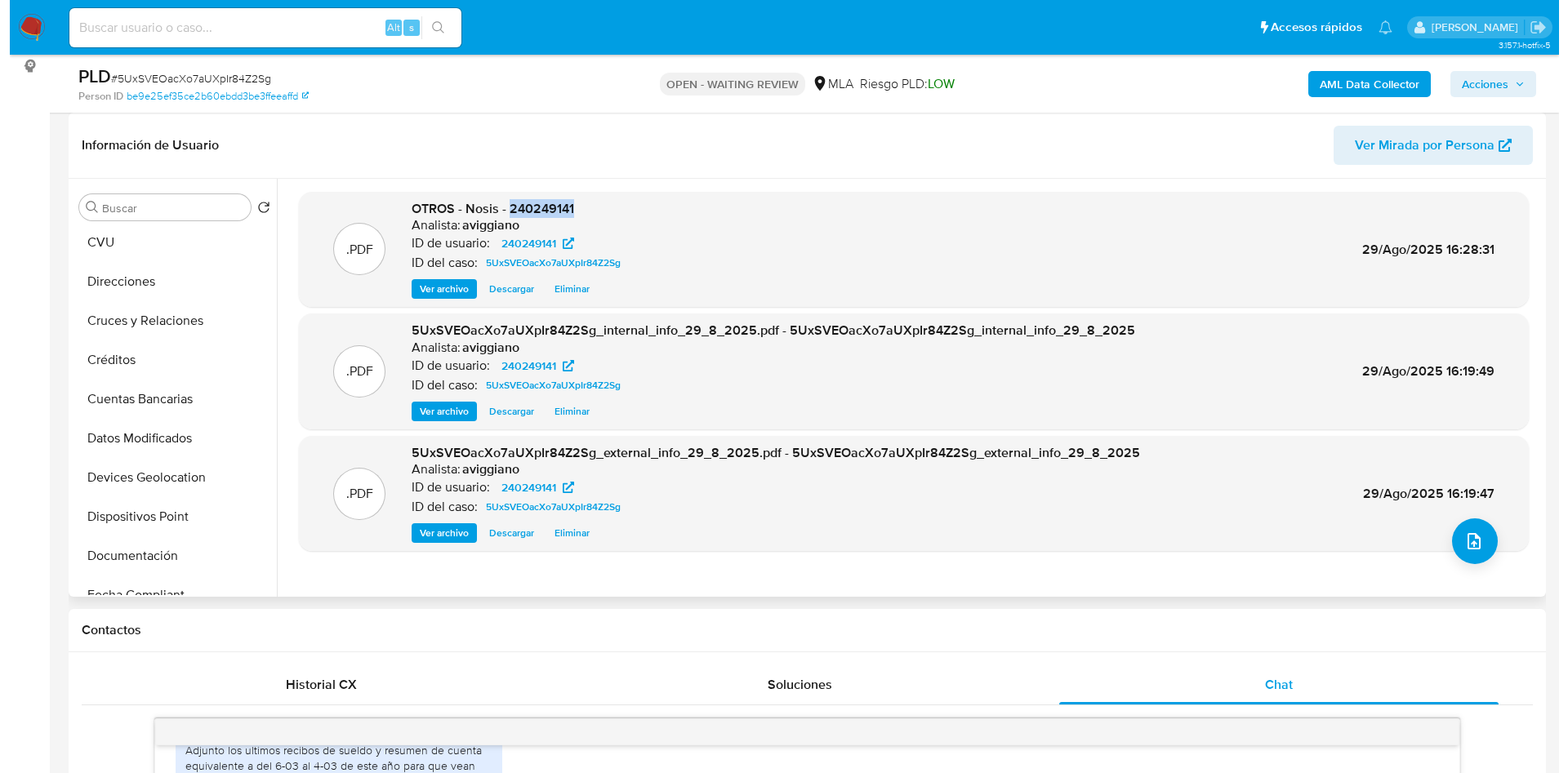
scroll to position [0, 0]
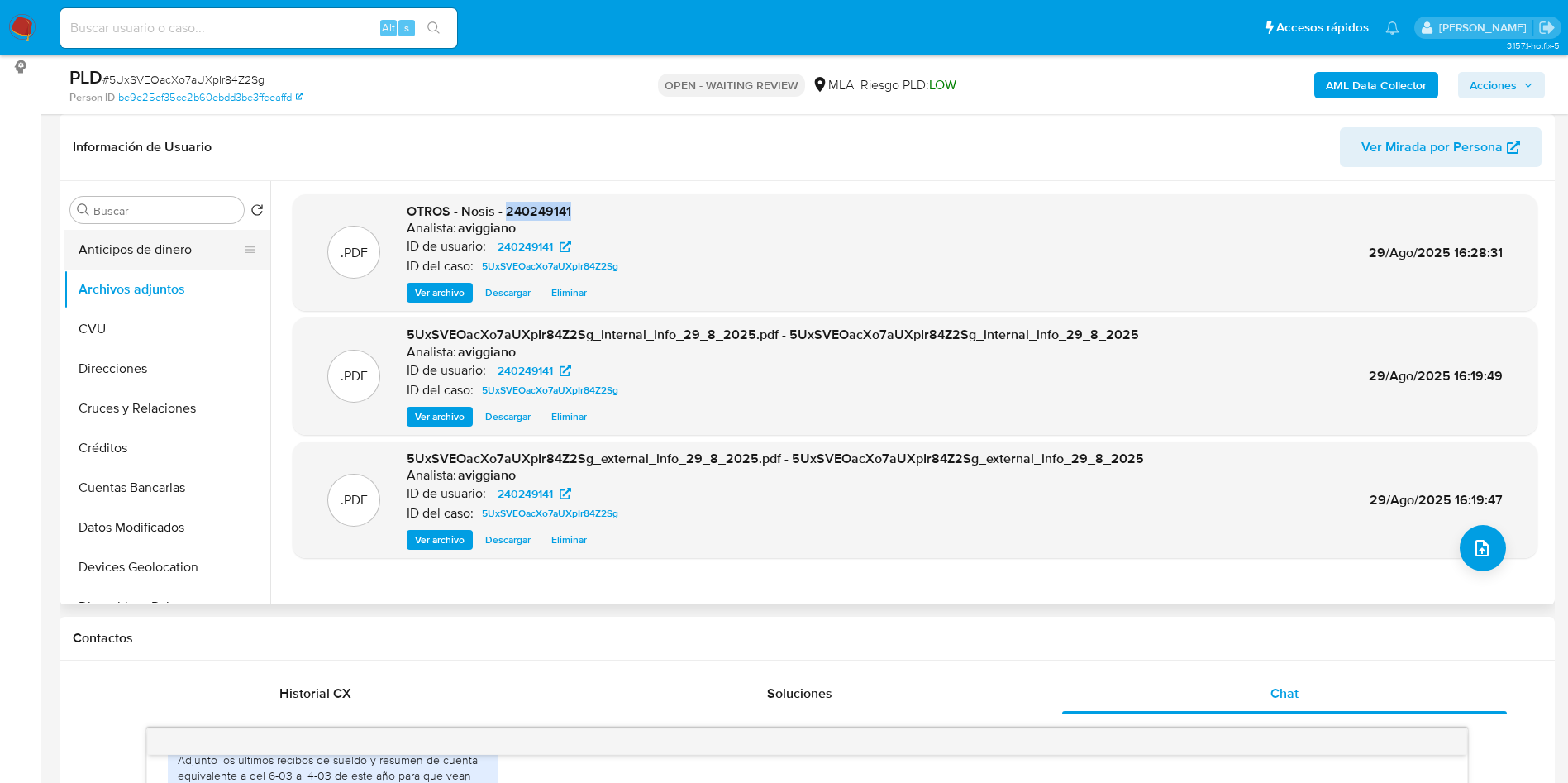
click at [182, 260] on button "Anticipos de dinero" at bounding box center [161, 250] width 193 height 40
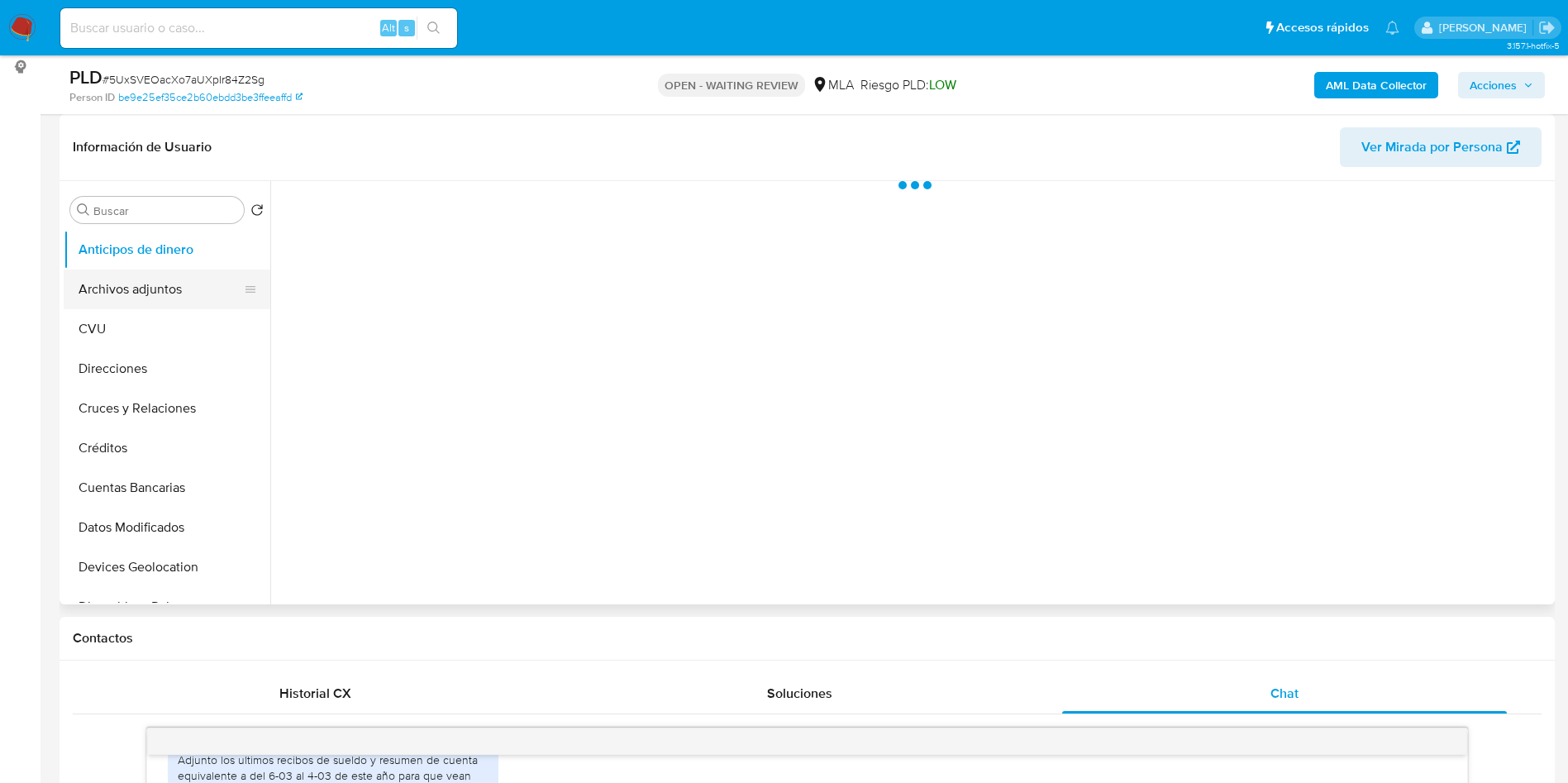
click at [169, 290] on button "Archivos adjuntos" at bounding box center [161, 290] width 193 height 40
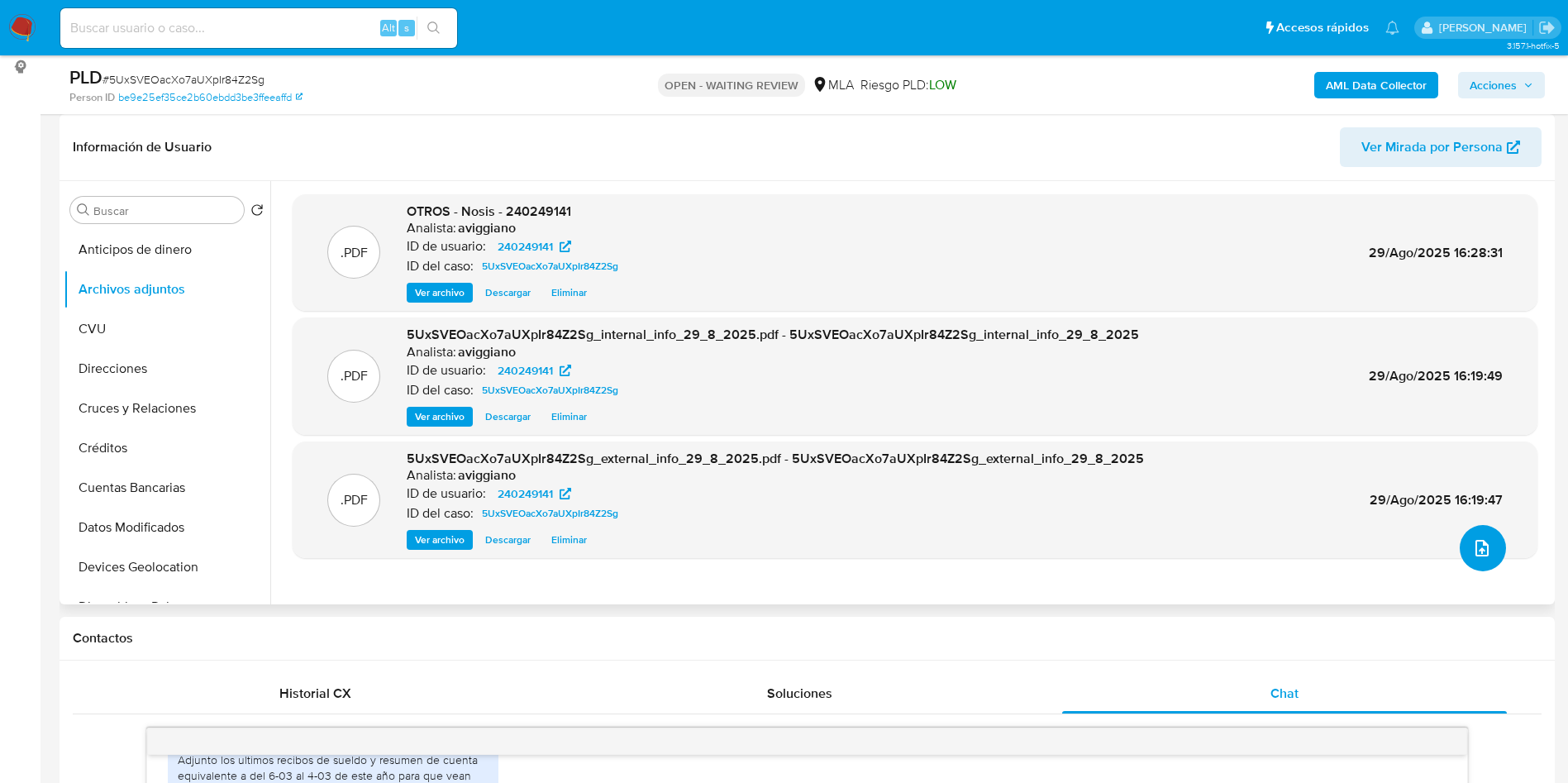
click at [1465, 541] on button "upload-file" at bounding box center [1482, 548] width 46 height 46
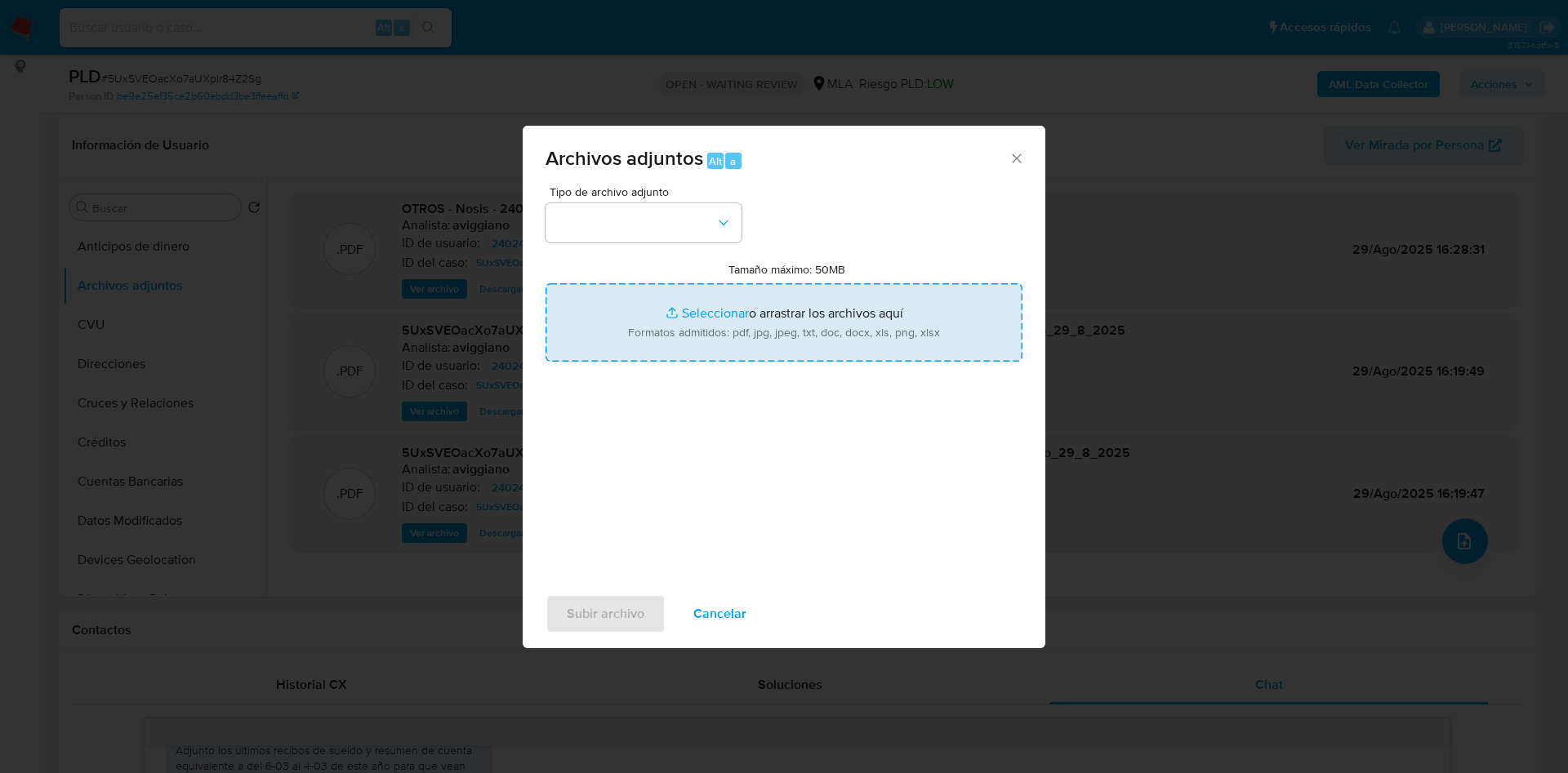
click at [640, 323] on input "Tamaño máximo: 50MB Seleccionar archivos" at bounding box center [784, 323] width 477 height 78
type input "C:\fakepath\Movimientos - 240249141.xlsx"
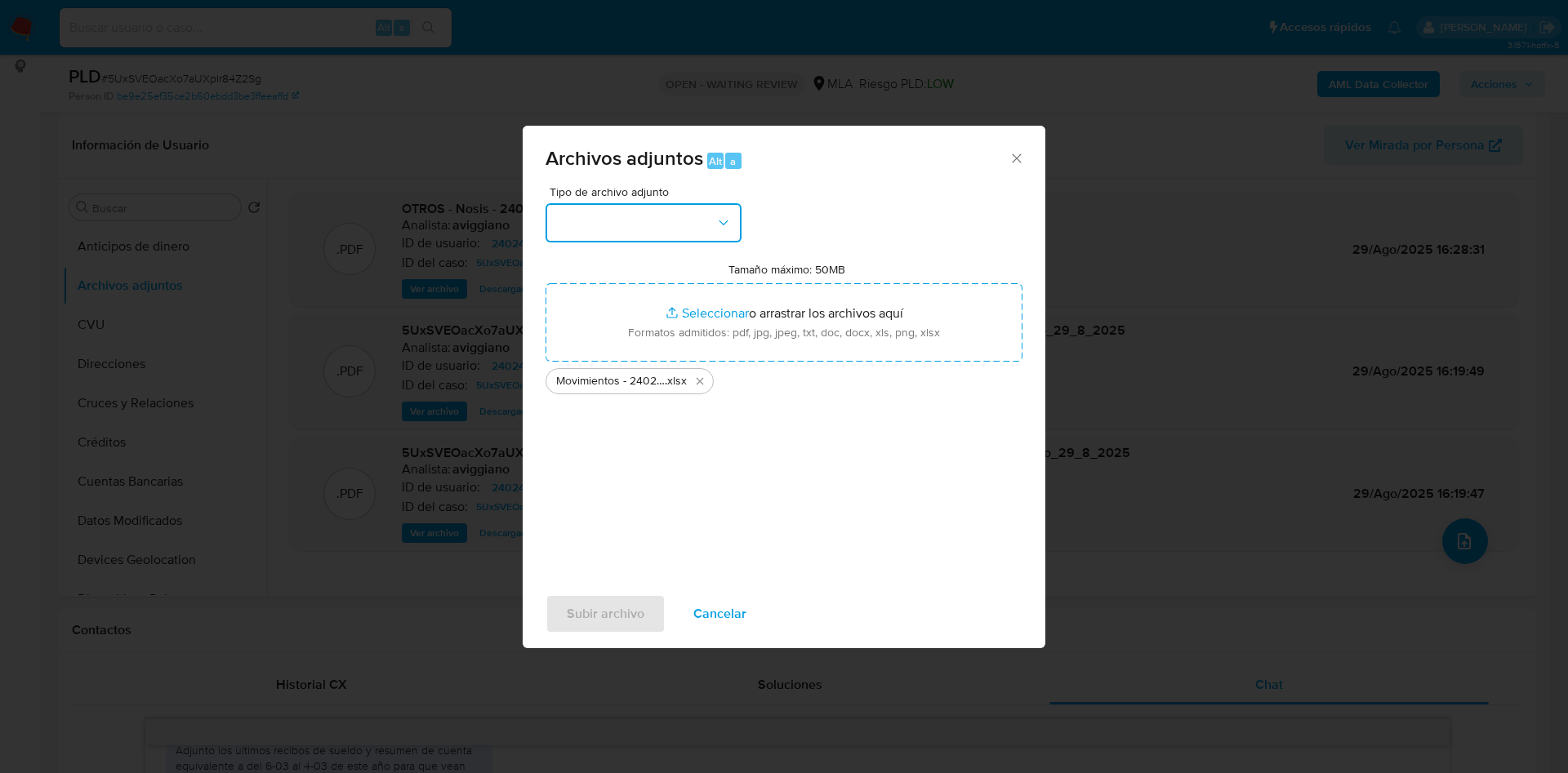
click at [689, 236] on button "button" at bounding box center [644, 223] width 196 height 39
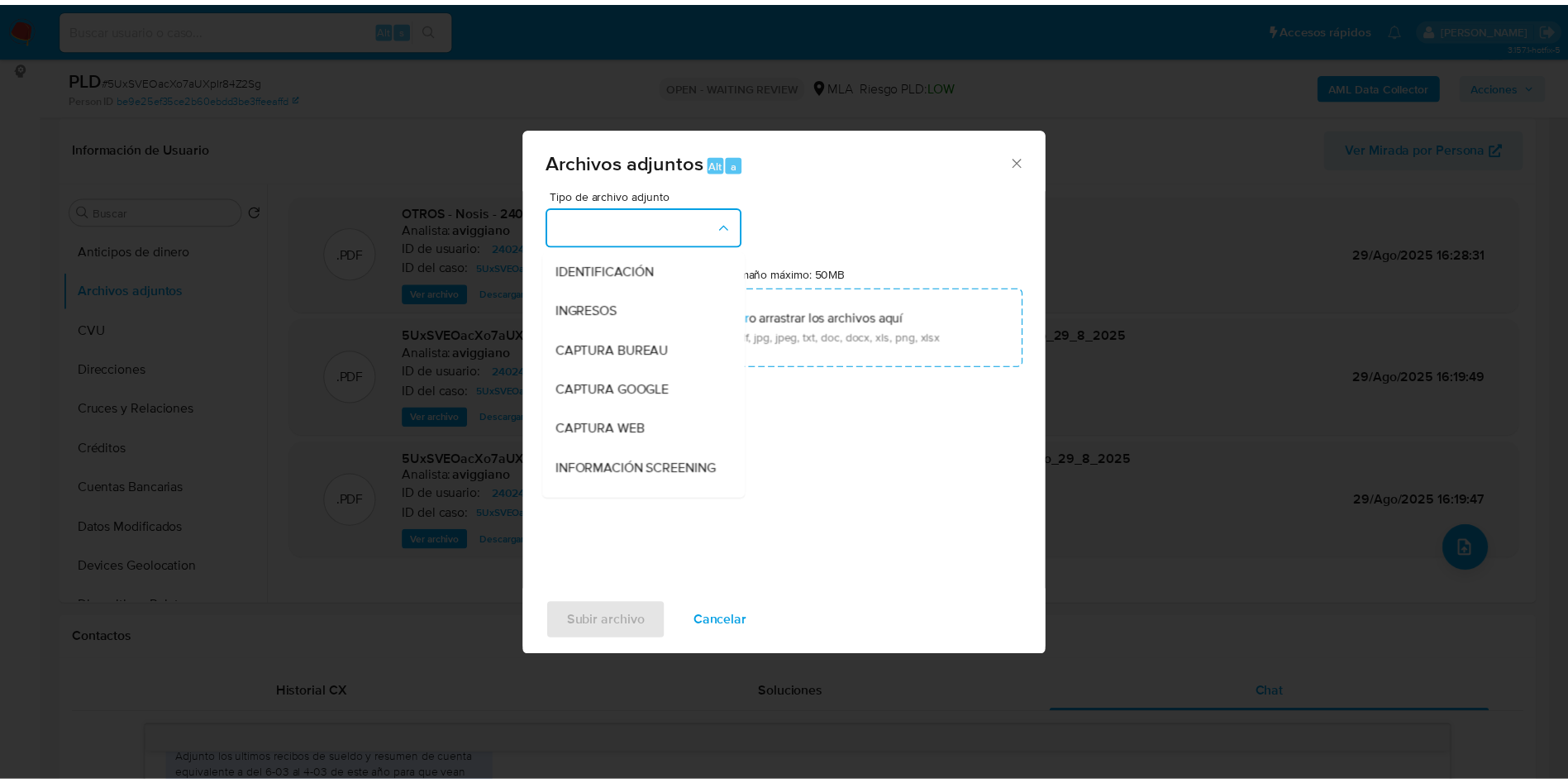
scroll to position [248, 0]
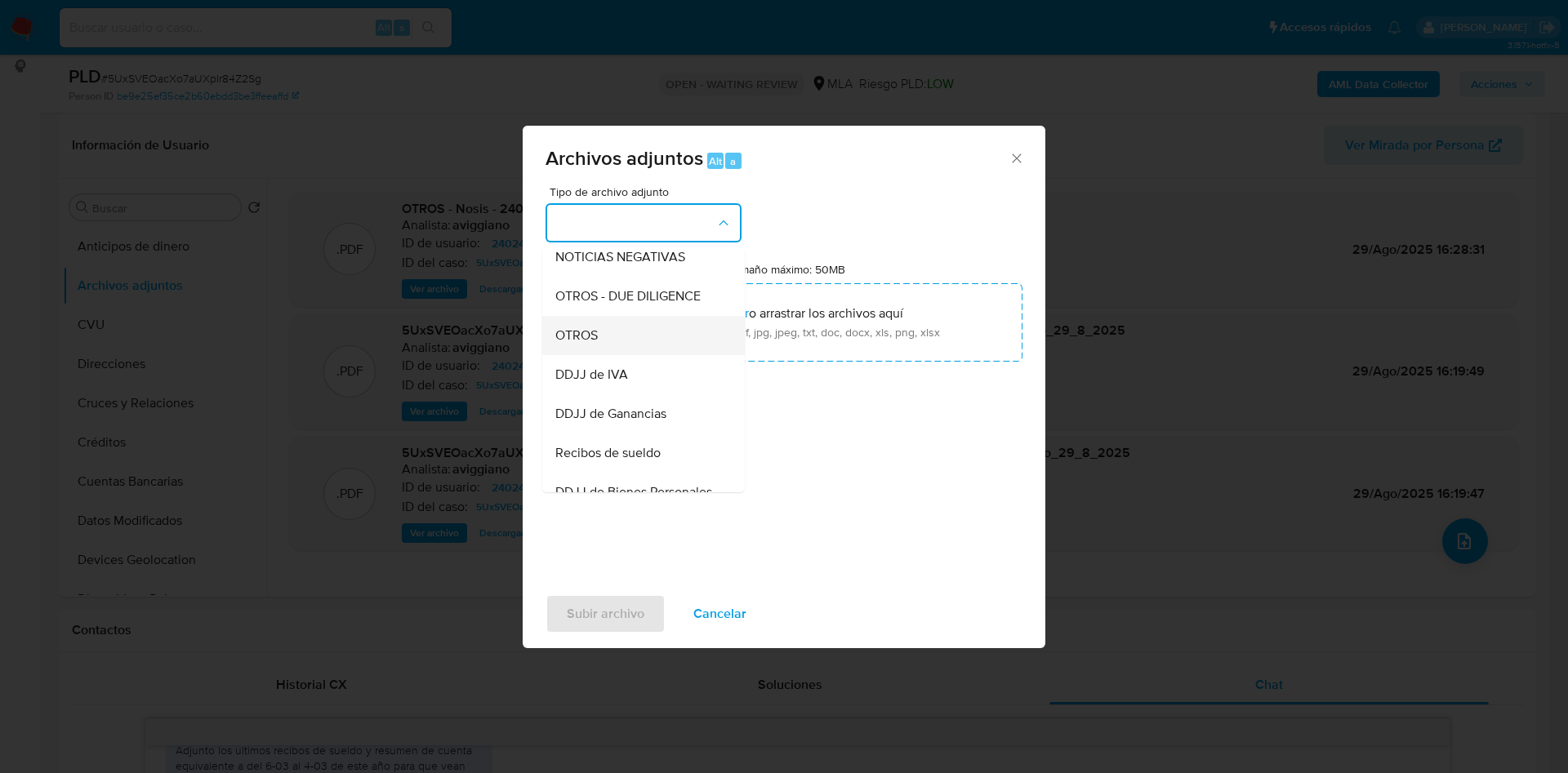
click at [586, 344] on span "OTROS" at bounding box center [577, 335] width 43 height 16
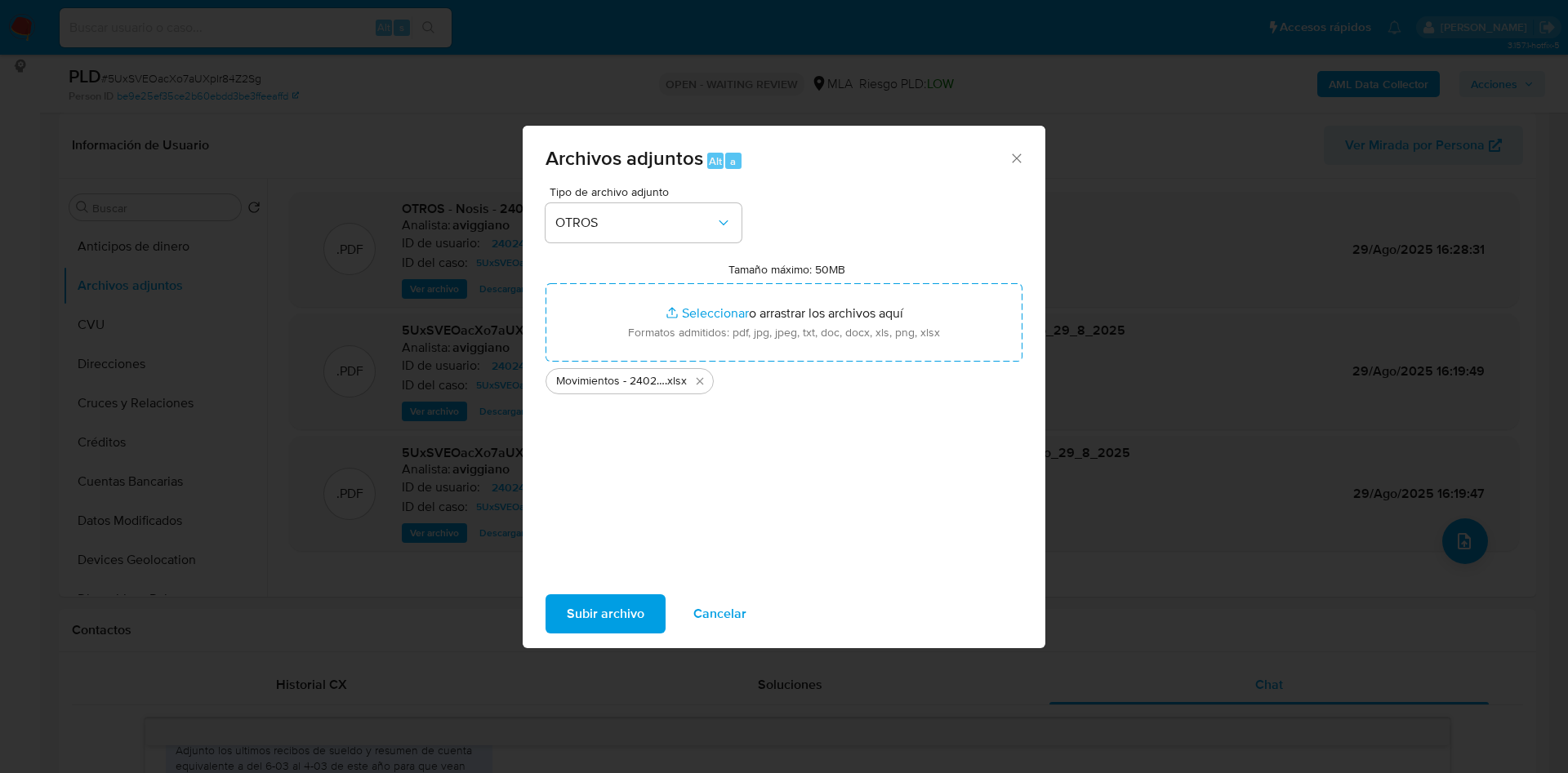
click at [578, 626] on span "Subir archivo" at bounding box center [606, 614] width 78 height 36
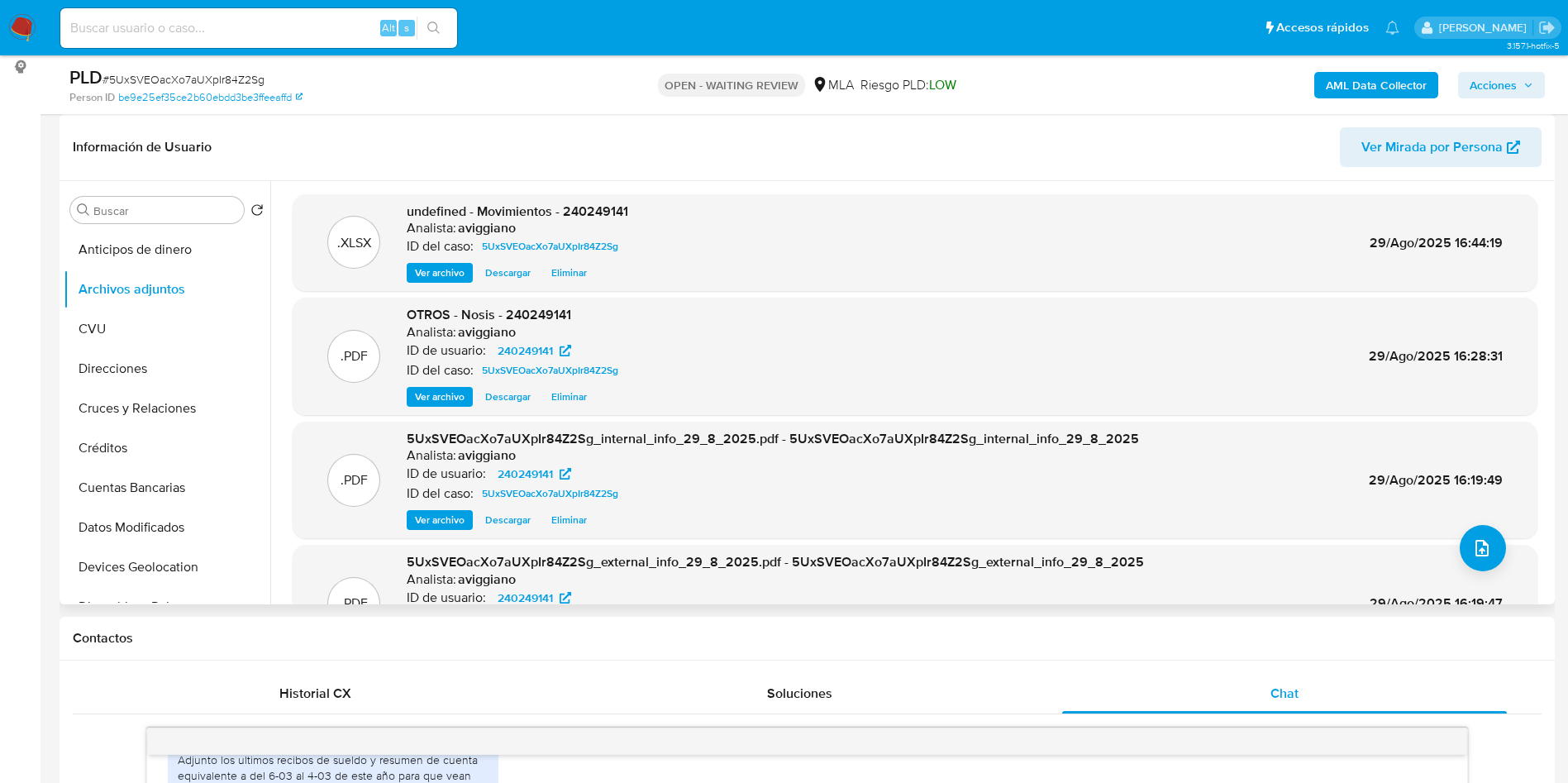
click at [603, 216] on span "undefined - Movimientos - 240249141" at bounding box center [517, 210] width 221 height 19
copy span "240249141"
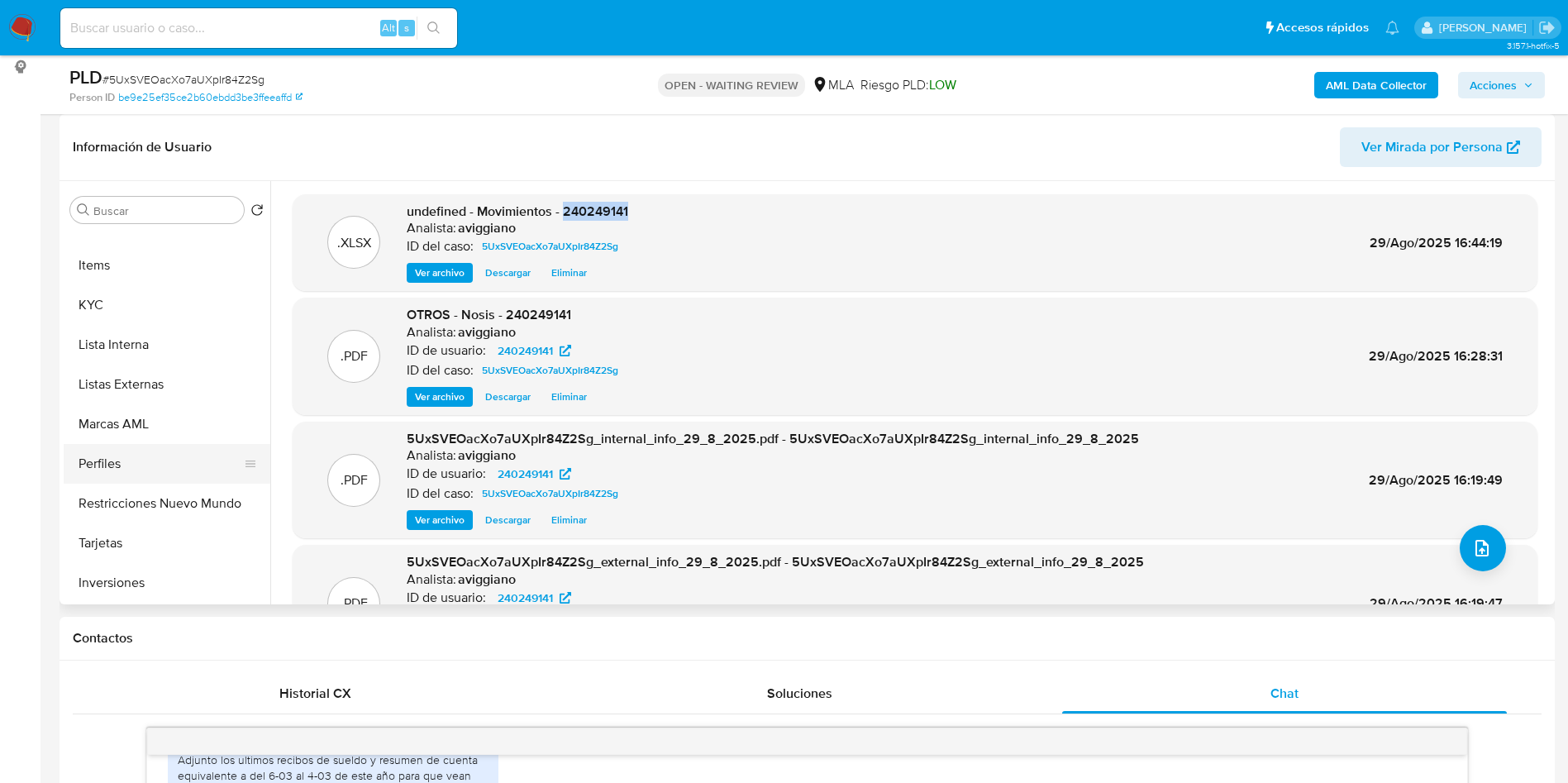
scroll to position [778, 0]
click at [191, 266] on button "KYC" at bounding box center [161, 266] width 193 height 40
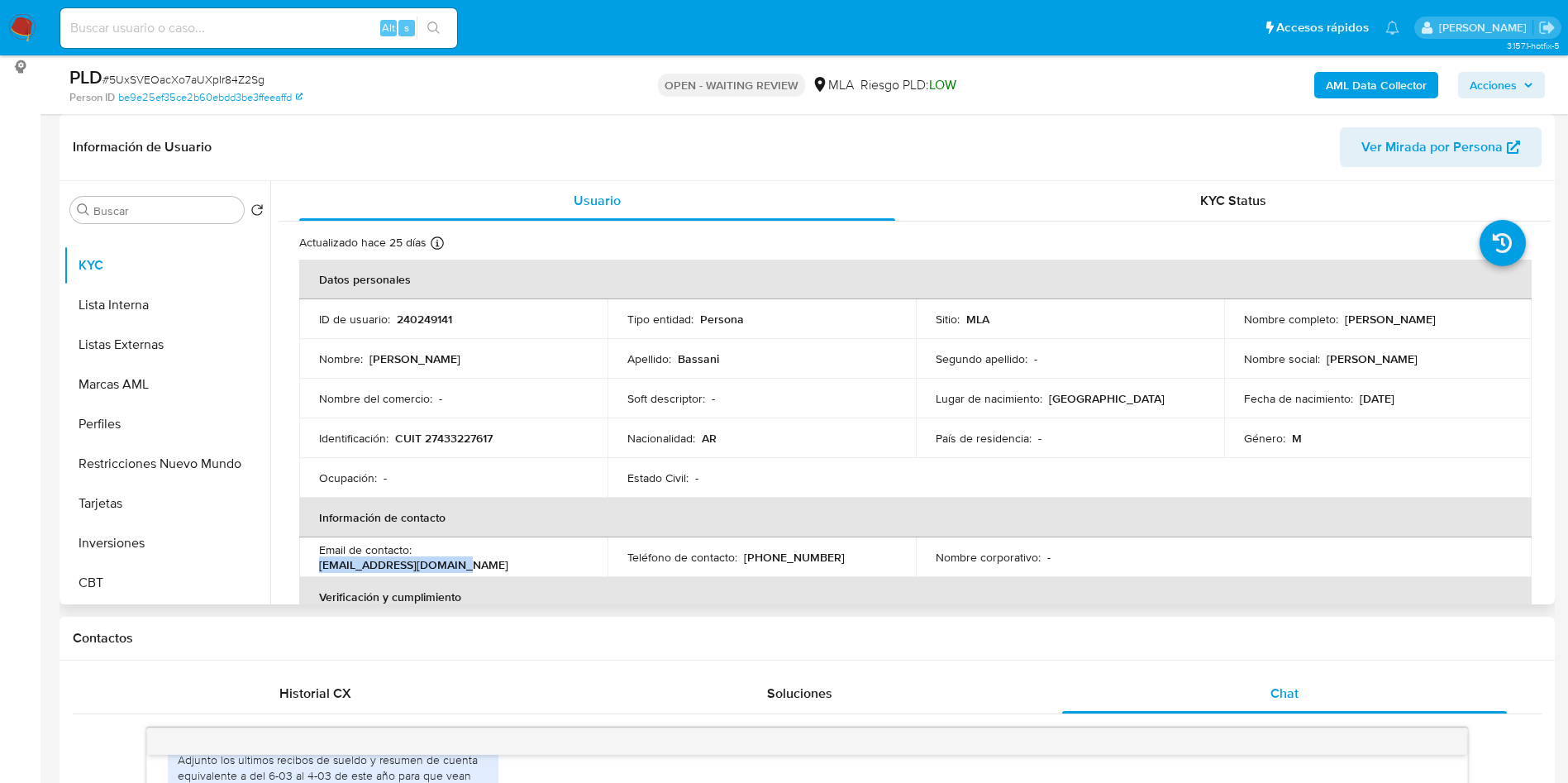
drag, startPoint x: 418, startPoint y: 557, endPoint x: 559, endPoint y: 564, distance: 141.2
click at [559, 564] on div "Email de contacto : alejobassani4@gmail.com" at bounding box center [454, 557] width 269 height 30
copy p "alejobassani4@gmail.com"
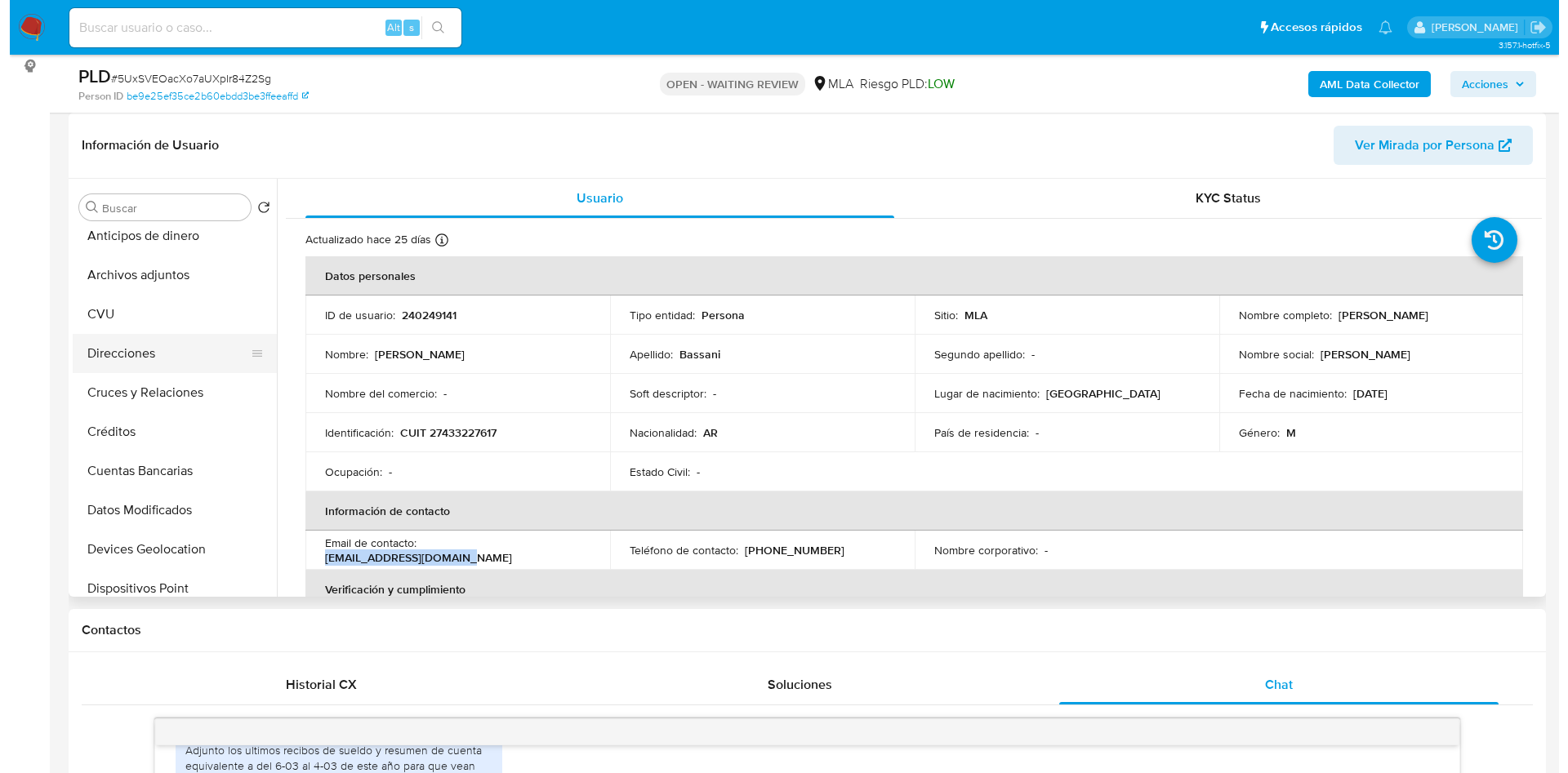
scroll to position [0, 0]
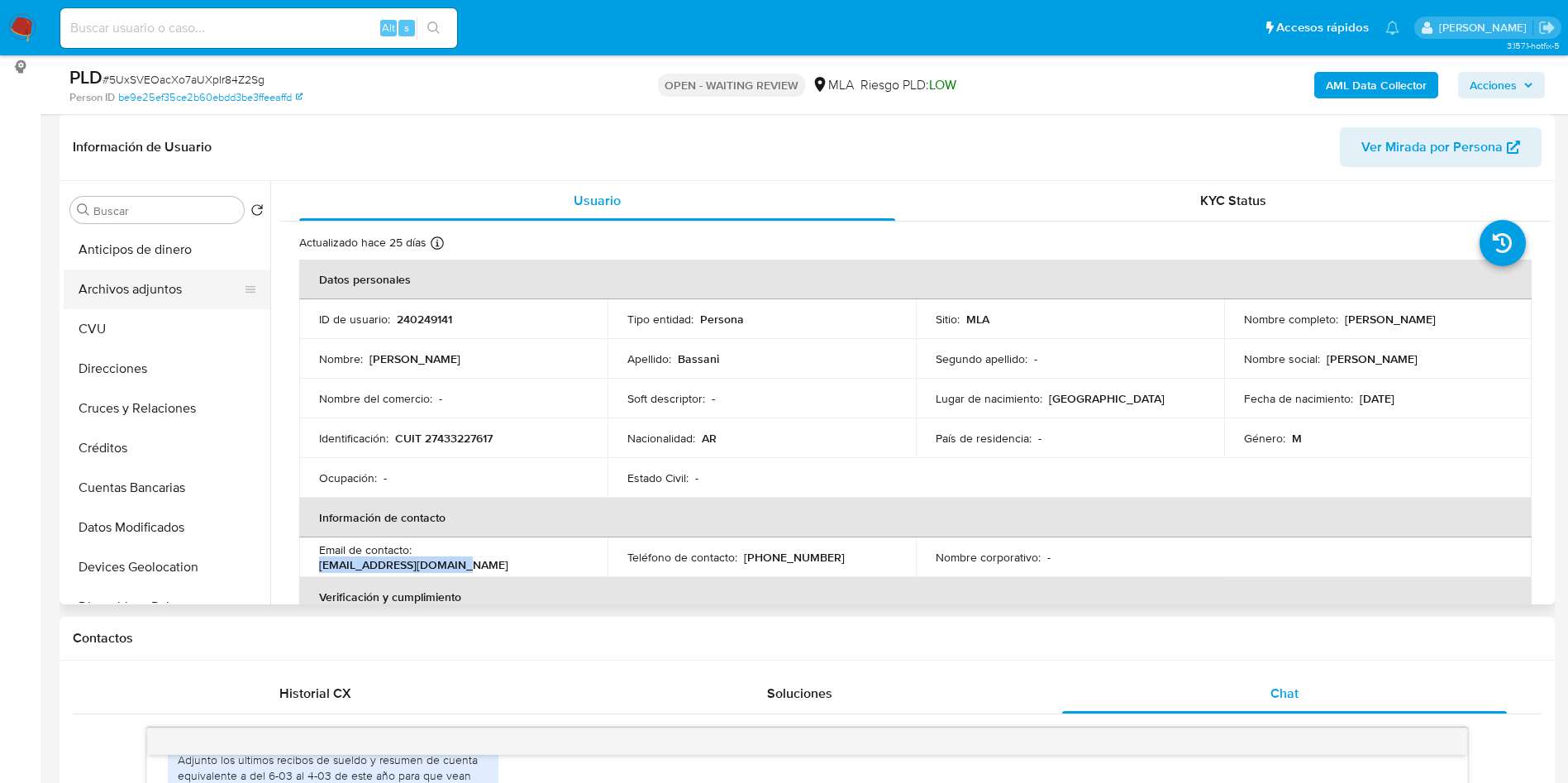
click at [160, 284] on button "Archivos adjuntos" at bounding box center [161, 290] width 193 height 40
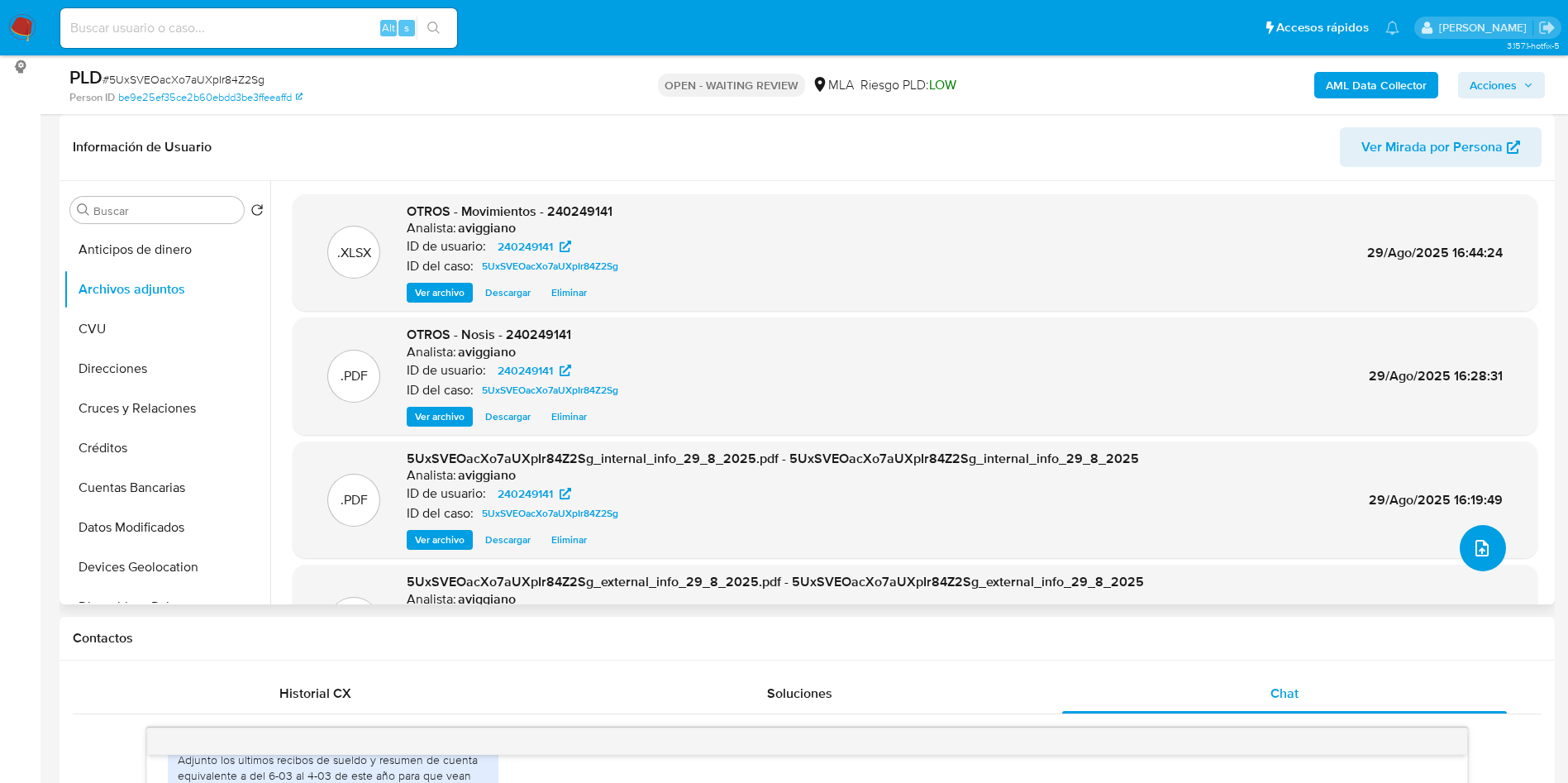
click at [1473, 569] on button "upload-file" at bounding box center [1482, 548] width 46 height 46
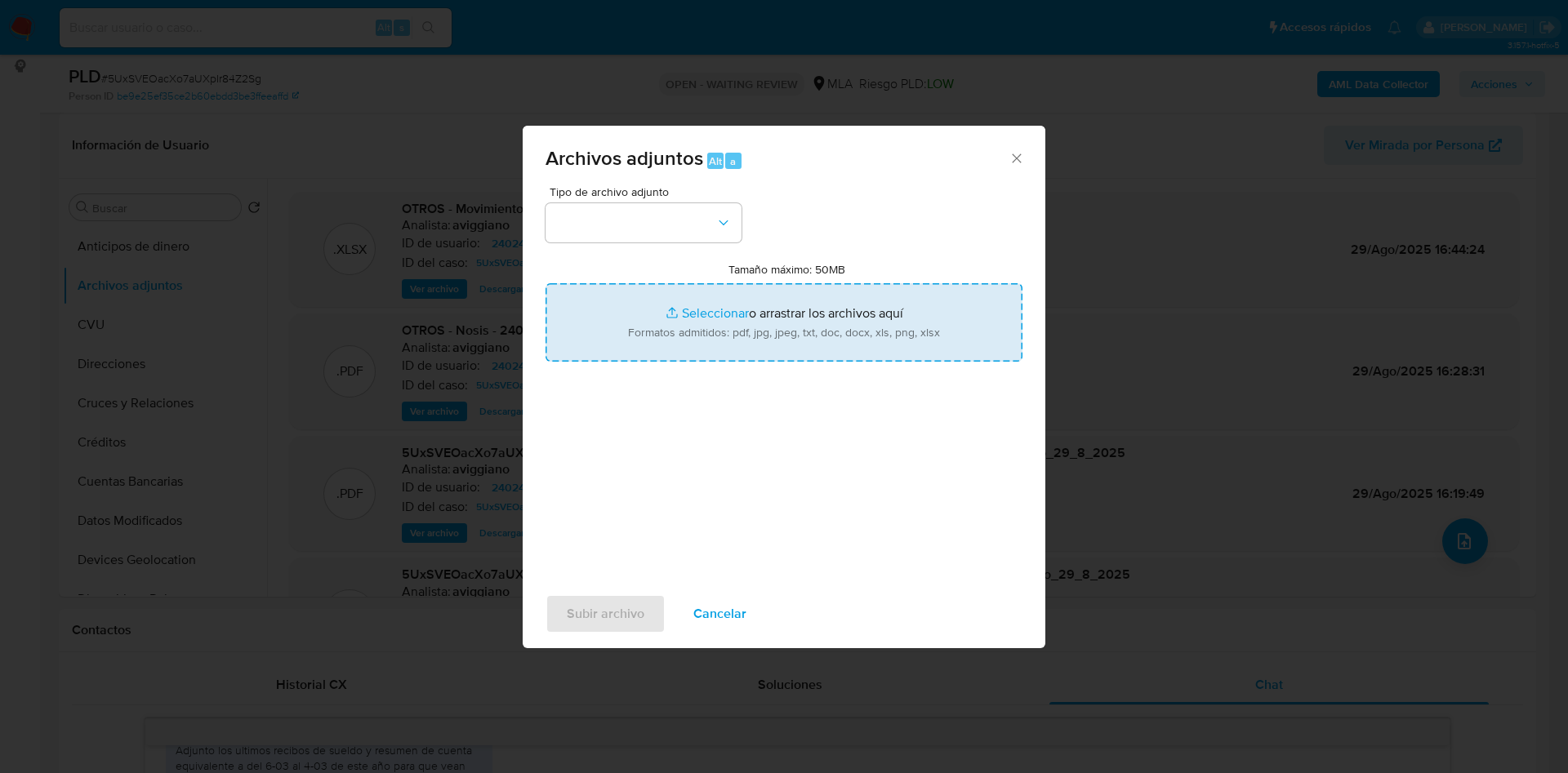
click at [648, 350] on input "Tamaño máximo: 50MB Seleccionar archivos" at bounding box center [784, 323] width 477 height 78
type input "C:\fakepath\Movimientos - 240249141 - neteo.xlsx"
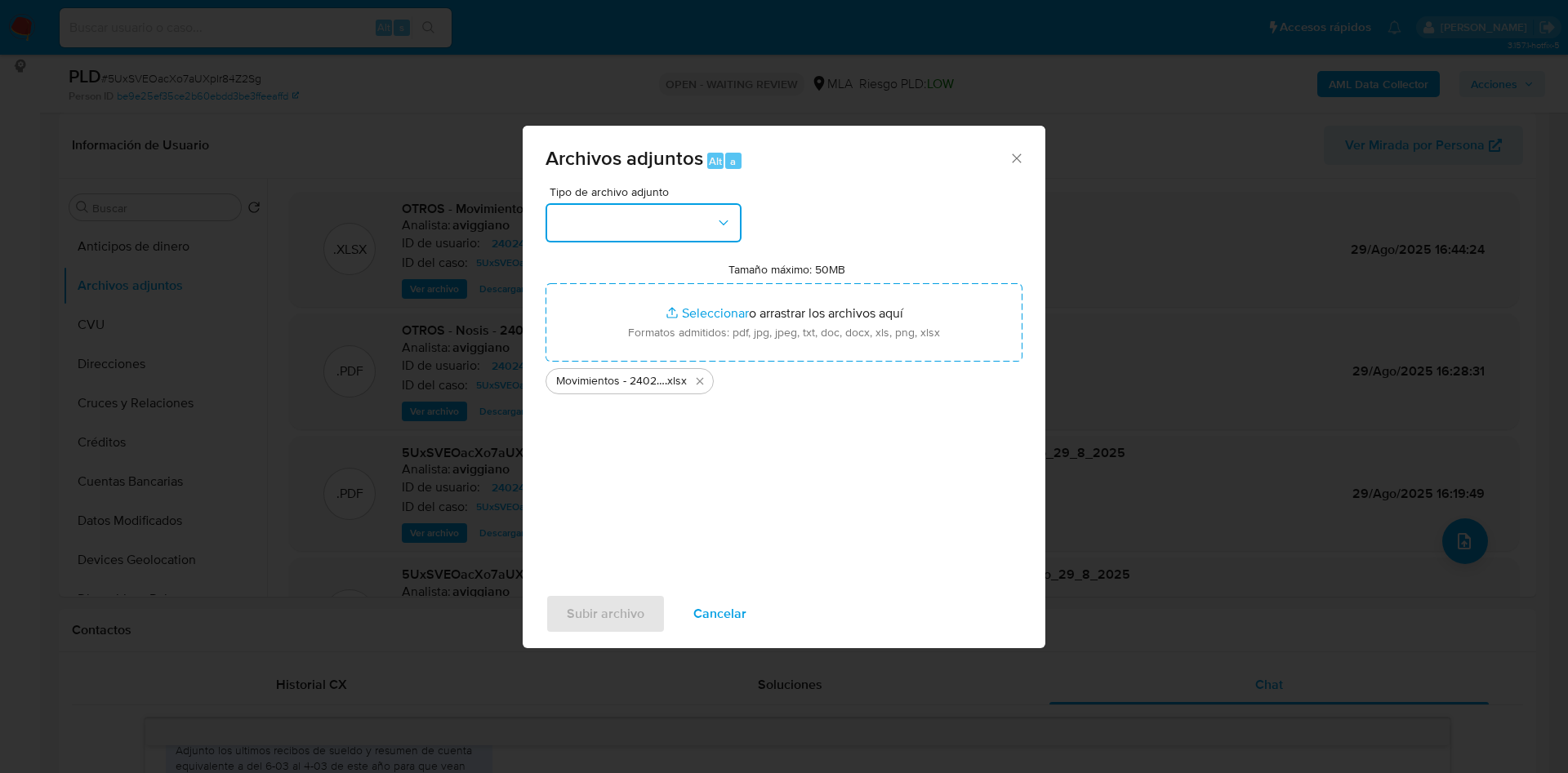
click at [702, 223] on button "button" at bounding box center [644, 223] width 196 height 39
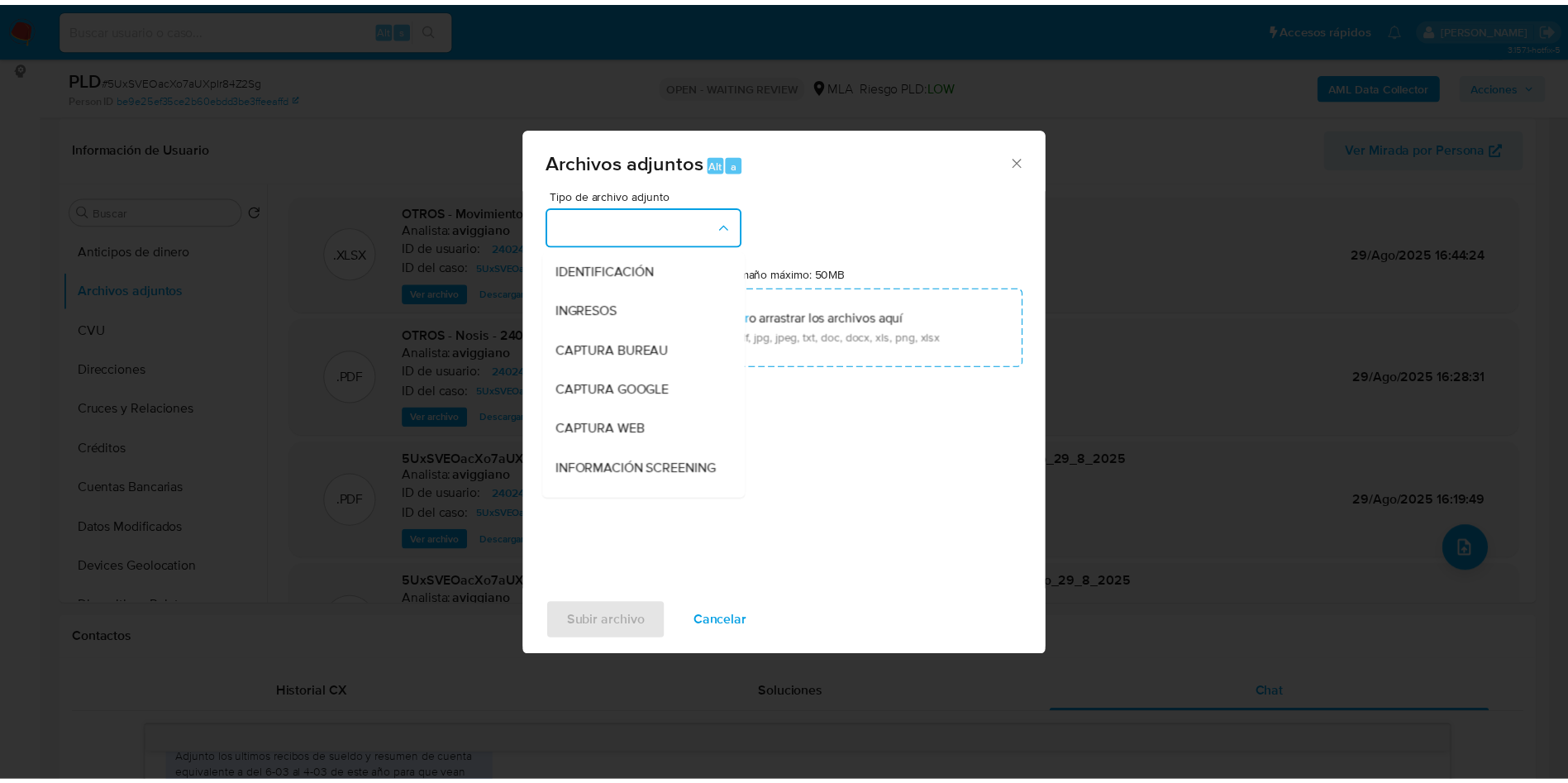
scroll to position [248, 0]
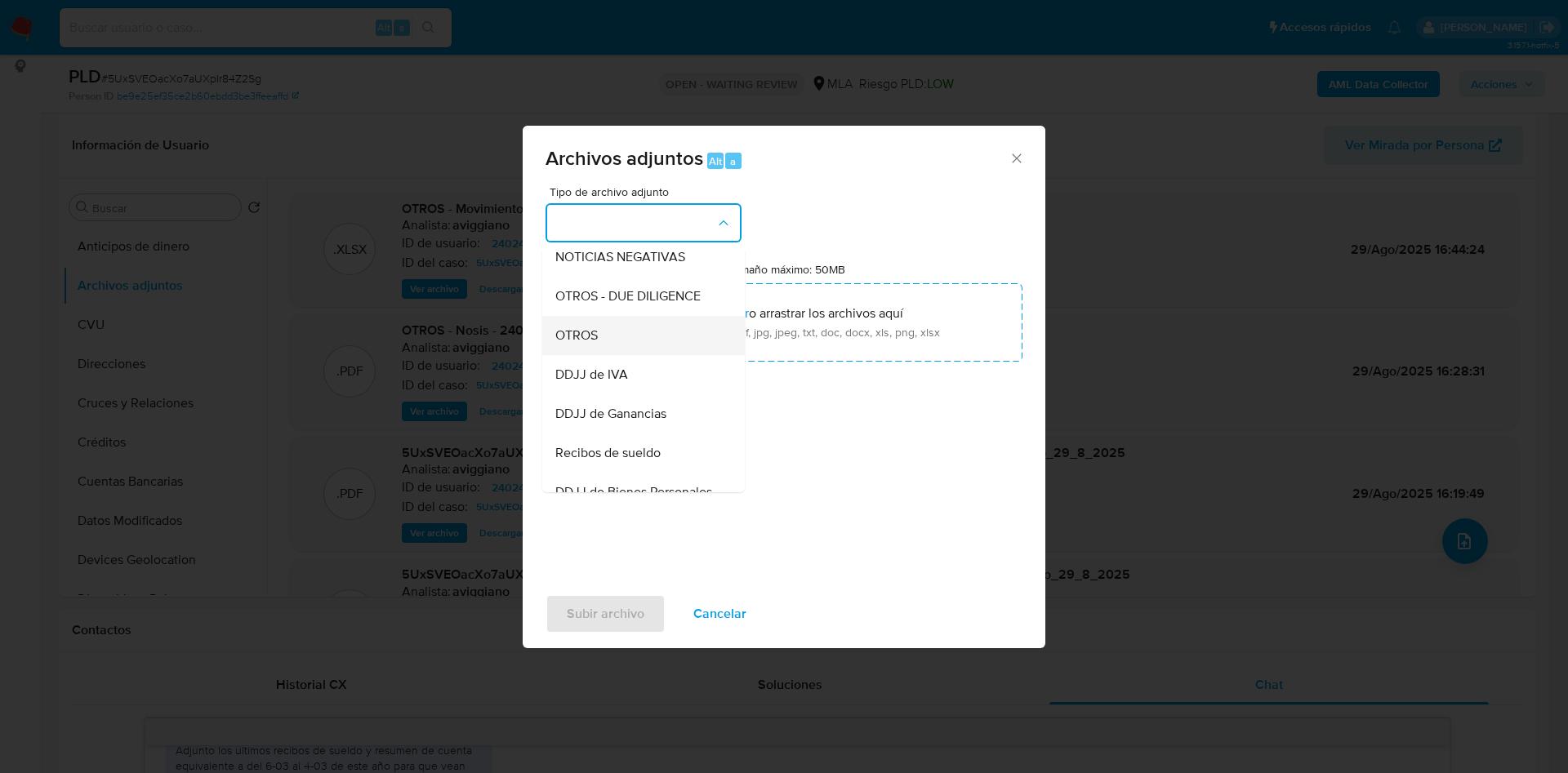
click at [664, 350] on div "OTROS" at bounding box center [639, 335] width 167 height 39
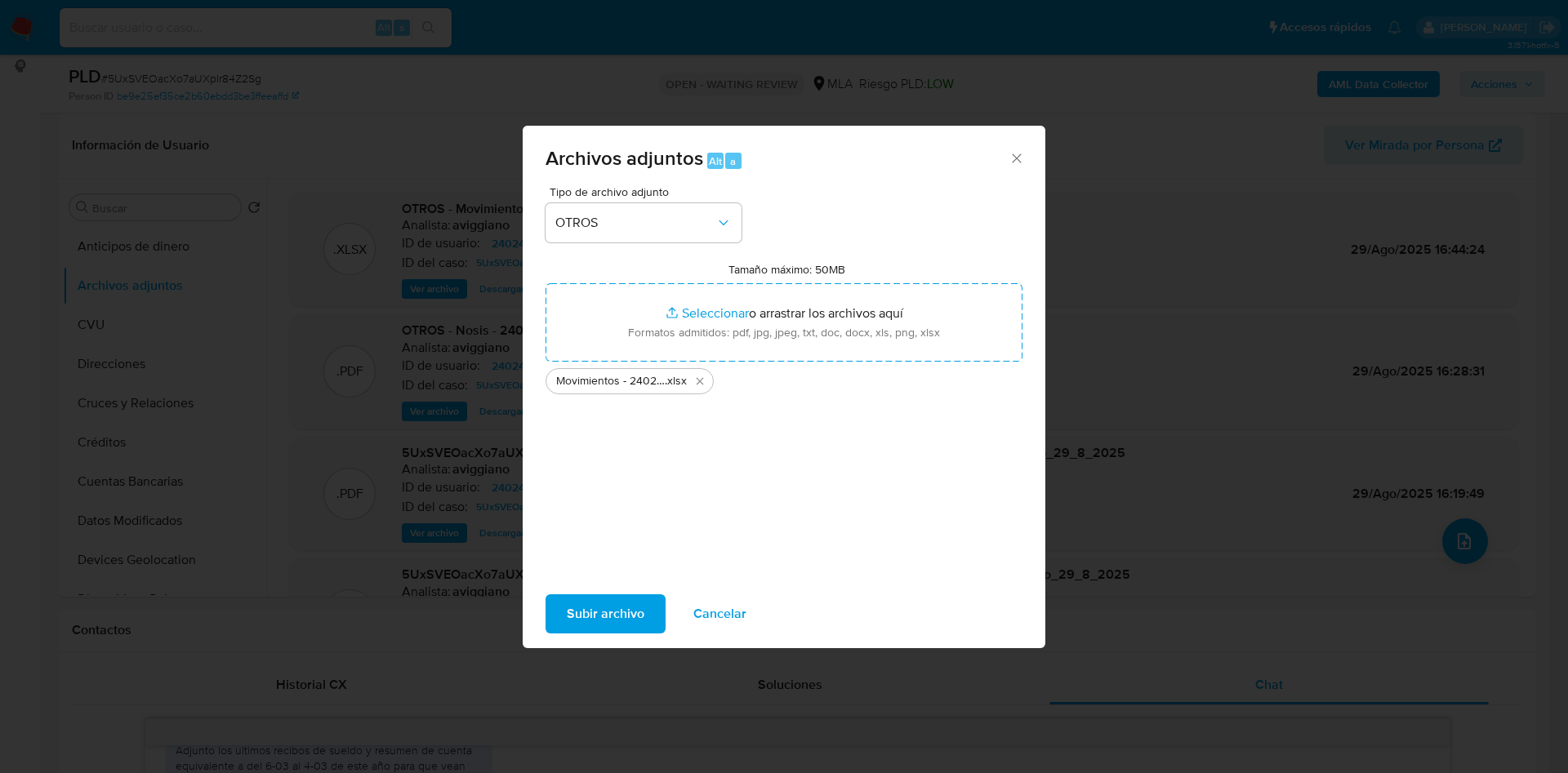
click at [607, 603] on span "Subir archivo" at bounding box center [606, 614] width 78 height 36
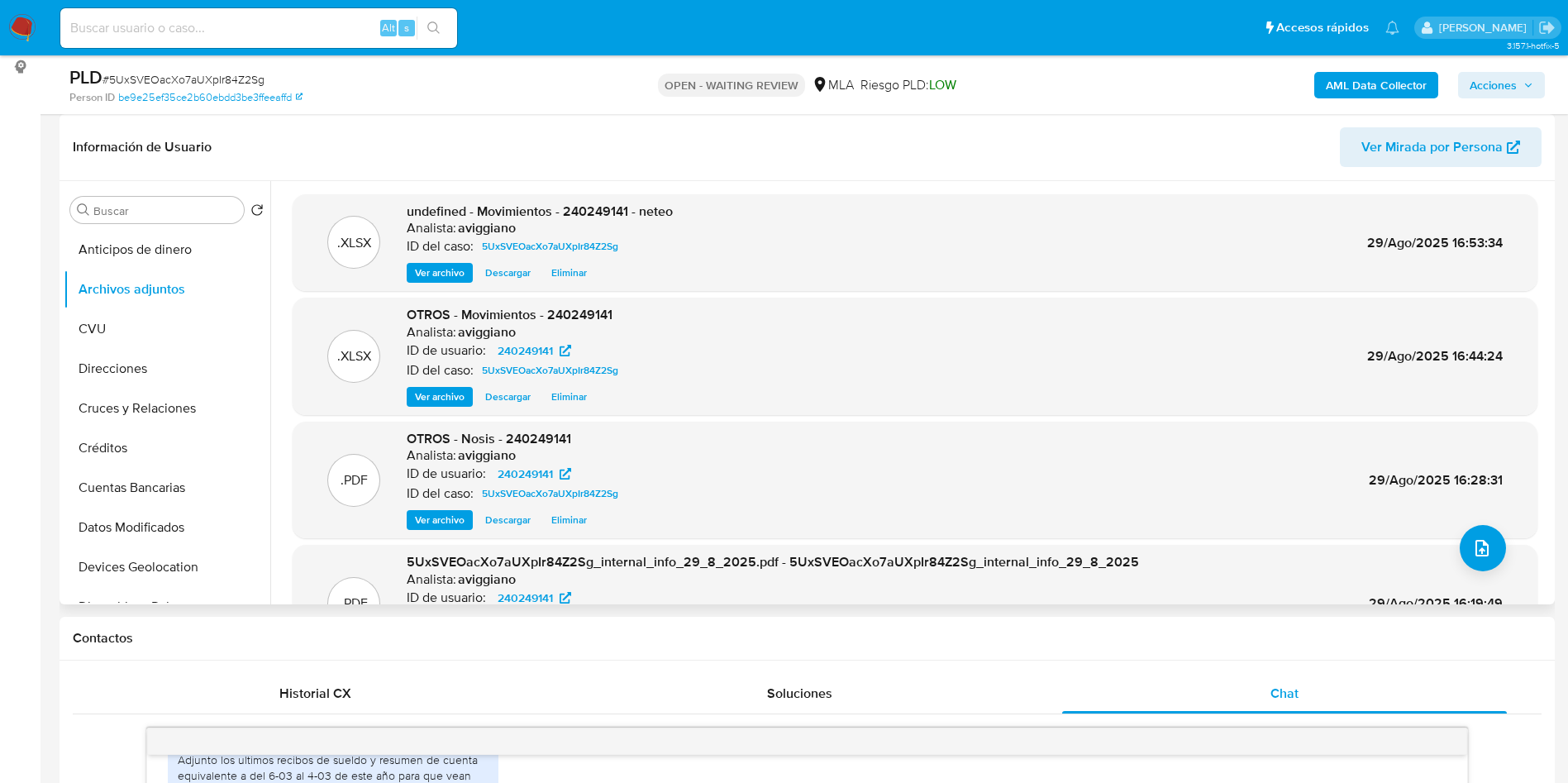
click at [579, 211] on span "undefined - Movimientos - 240249141 - neteo" at bounding box center [540, 210] width 266 height 19
copy span "240249141"
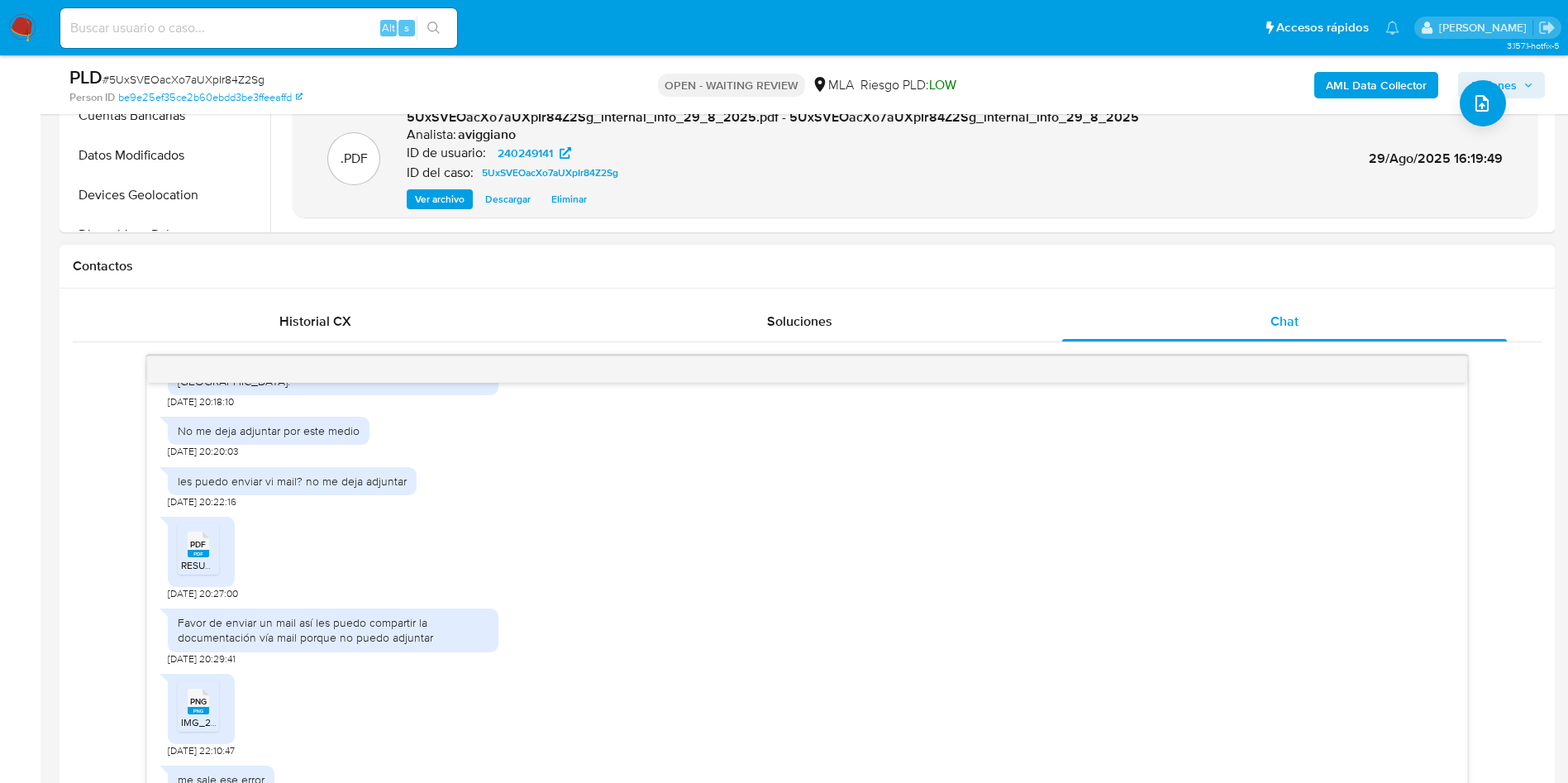
scroll to position [1609, 0]
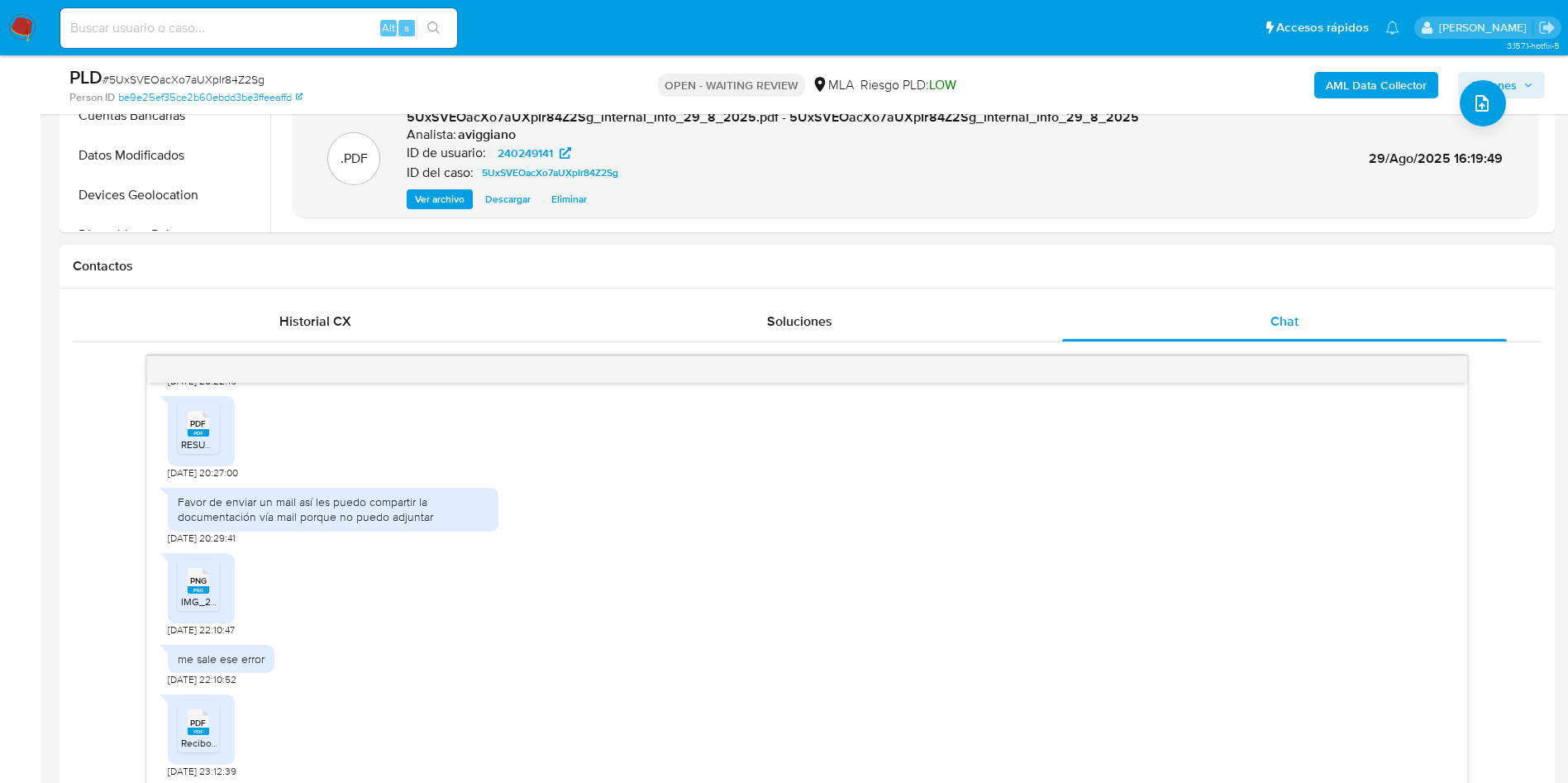
click at [204, 417] on rect at bounding box center [215, 407] width 25 height 22
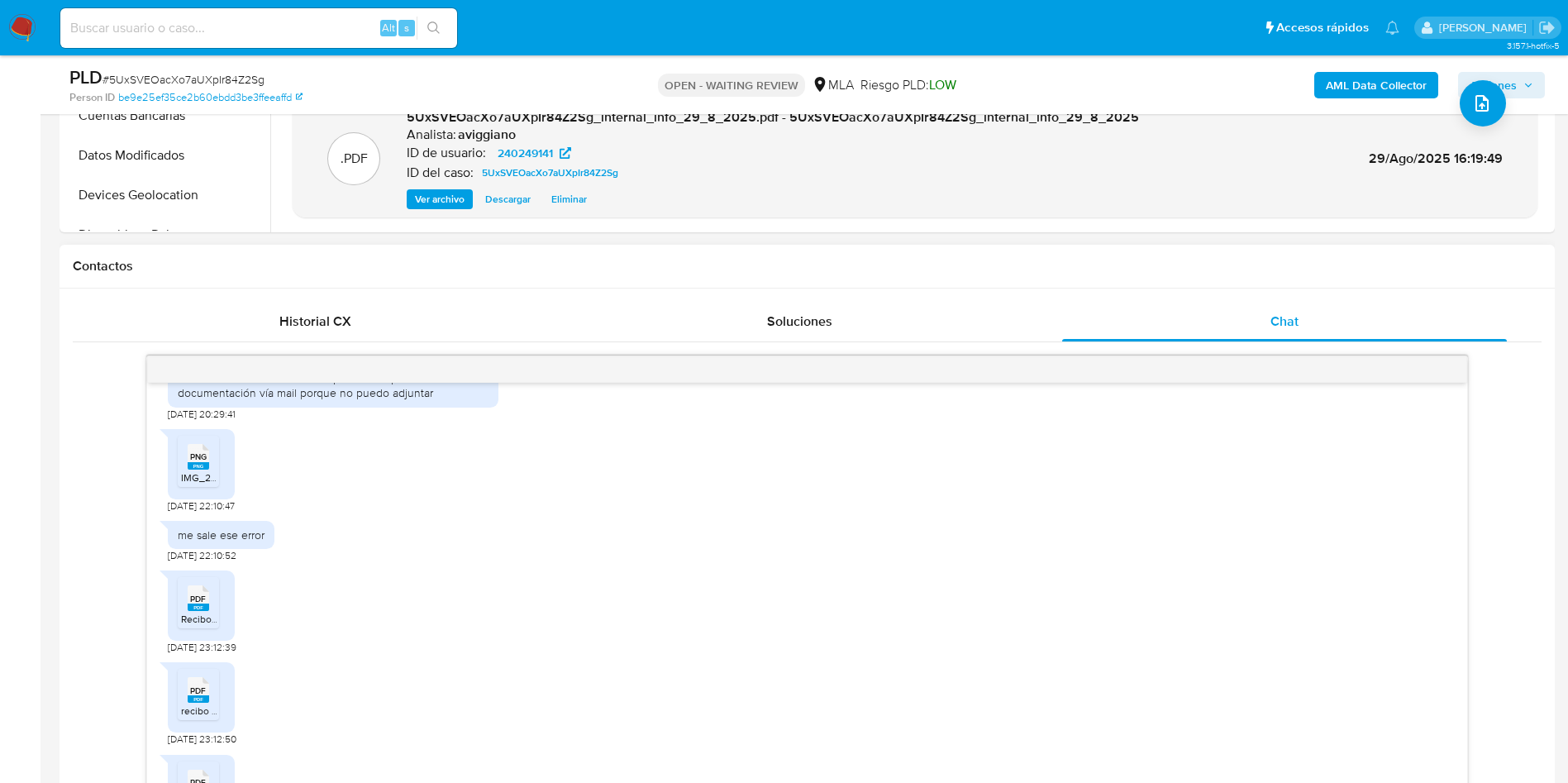
click at [197, 470] on rect at bounding box center [199, 466] width 22 height 7
click at [197, 608] on li "PDF PDF Recibo Junio.pdf" at bounding box center [199, 602] width 42 height 51
click at [192, 704] on icon "PDF" at bounding box center [199, 690] width 22 height 29
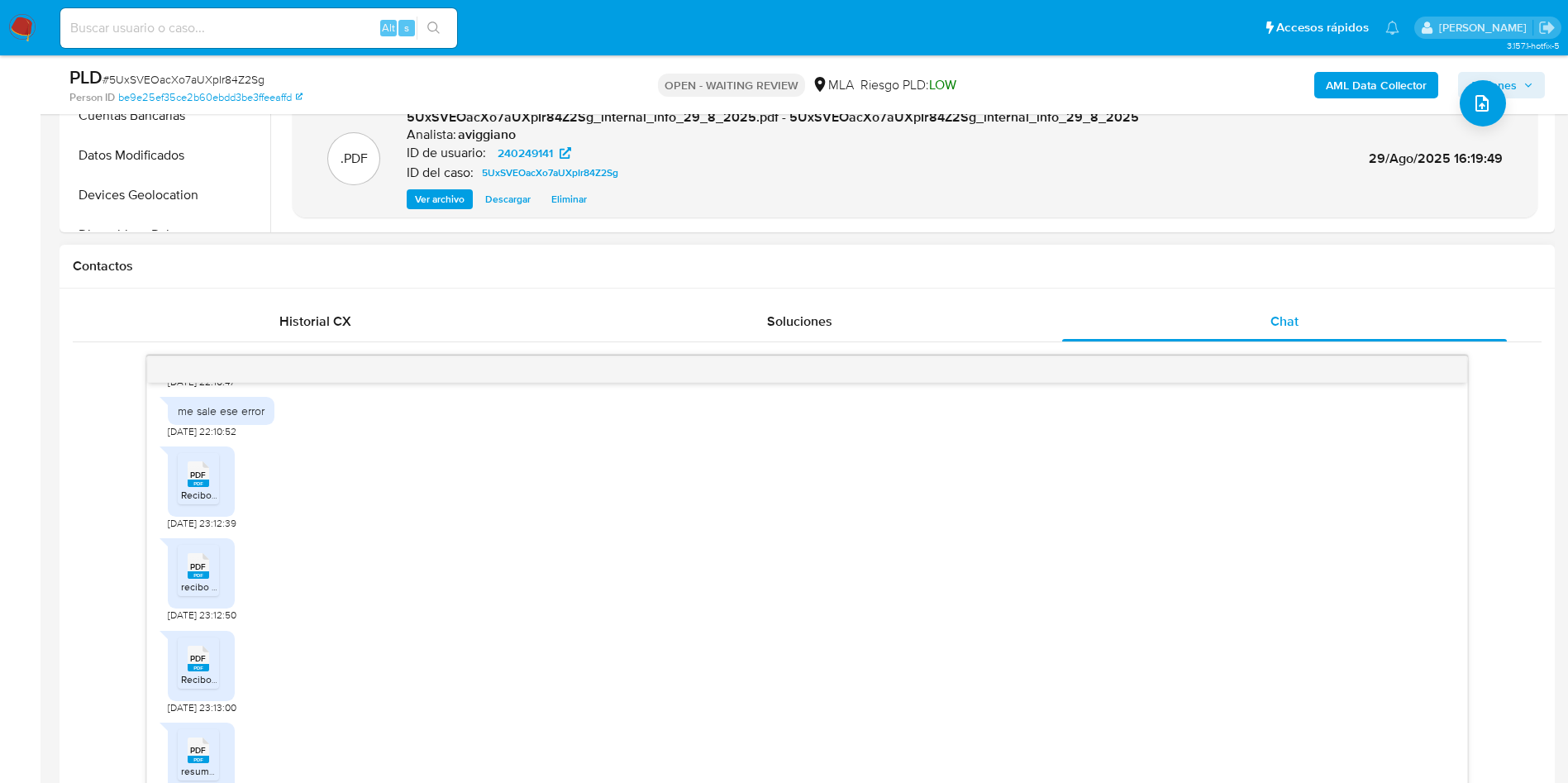
click at [196, 673] on icon "PDF" at bounding box center [199, 658] width 22 height 29
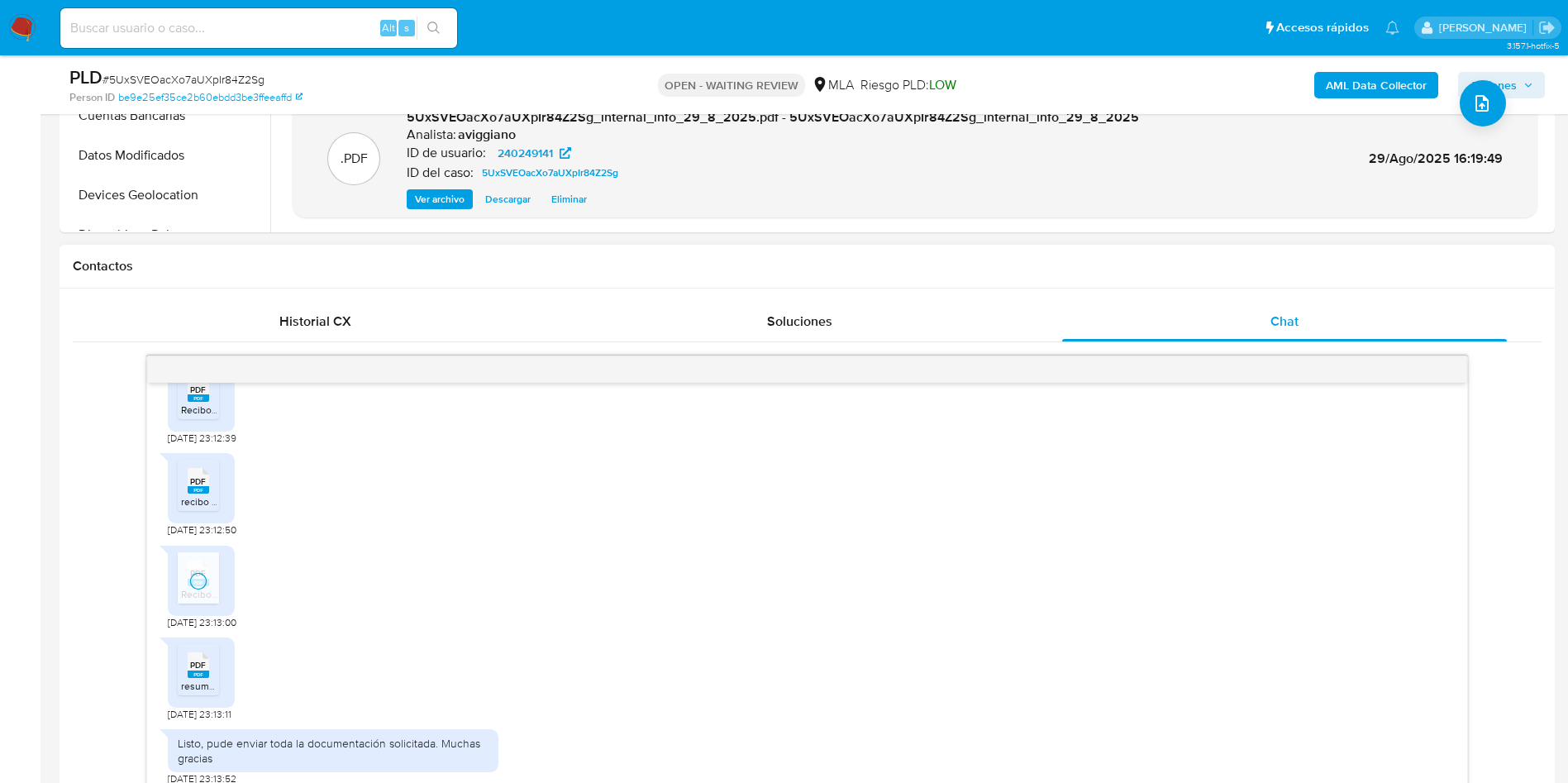
scroll to position [1981, 0]
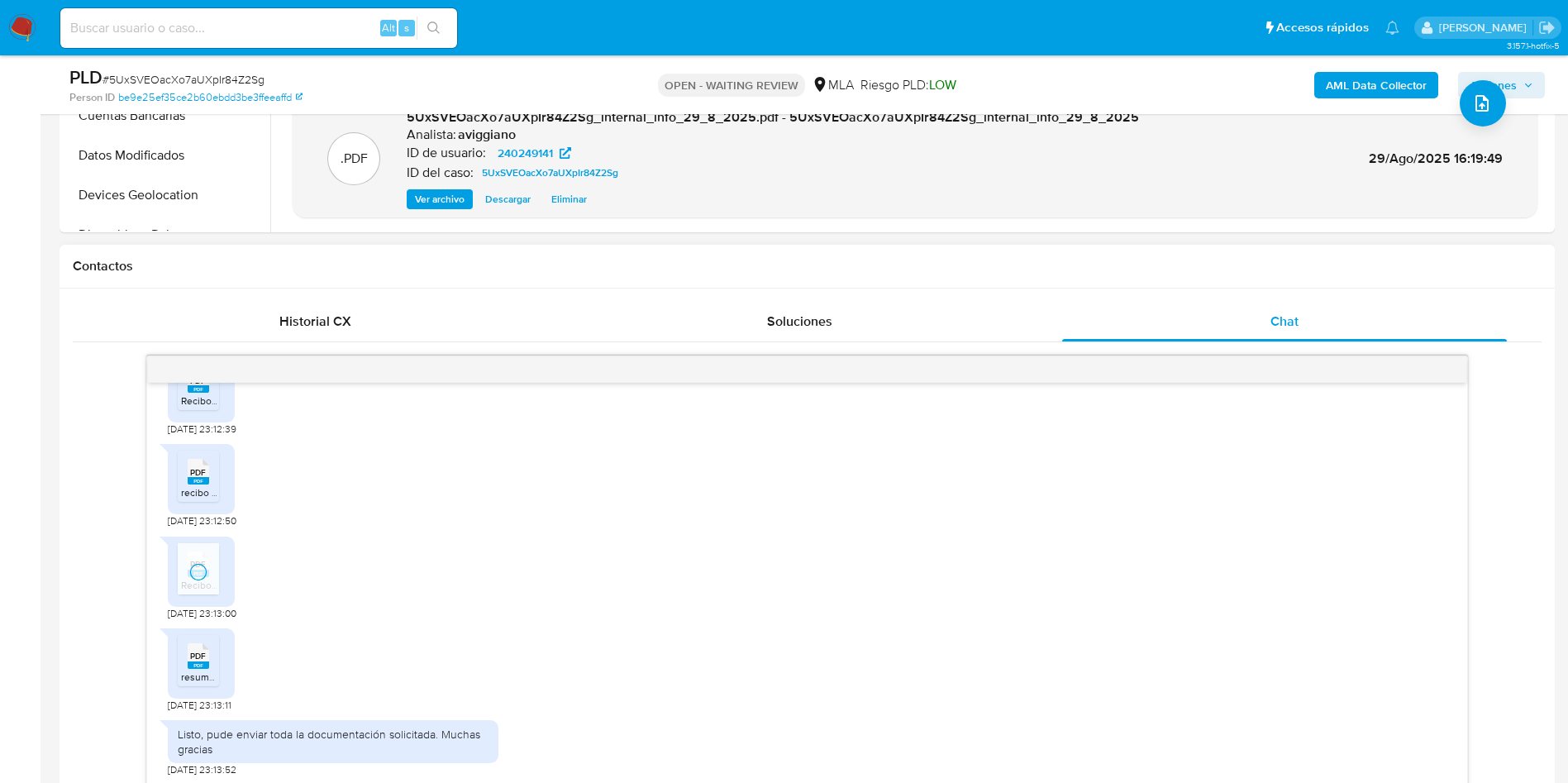
click at [203, 670] on icon "PDF" at bounding box center [199, 657] width 22 height 29
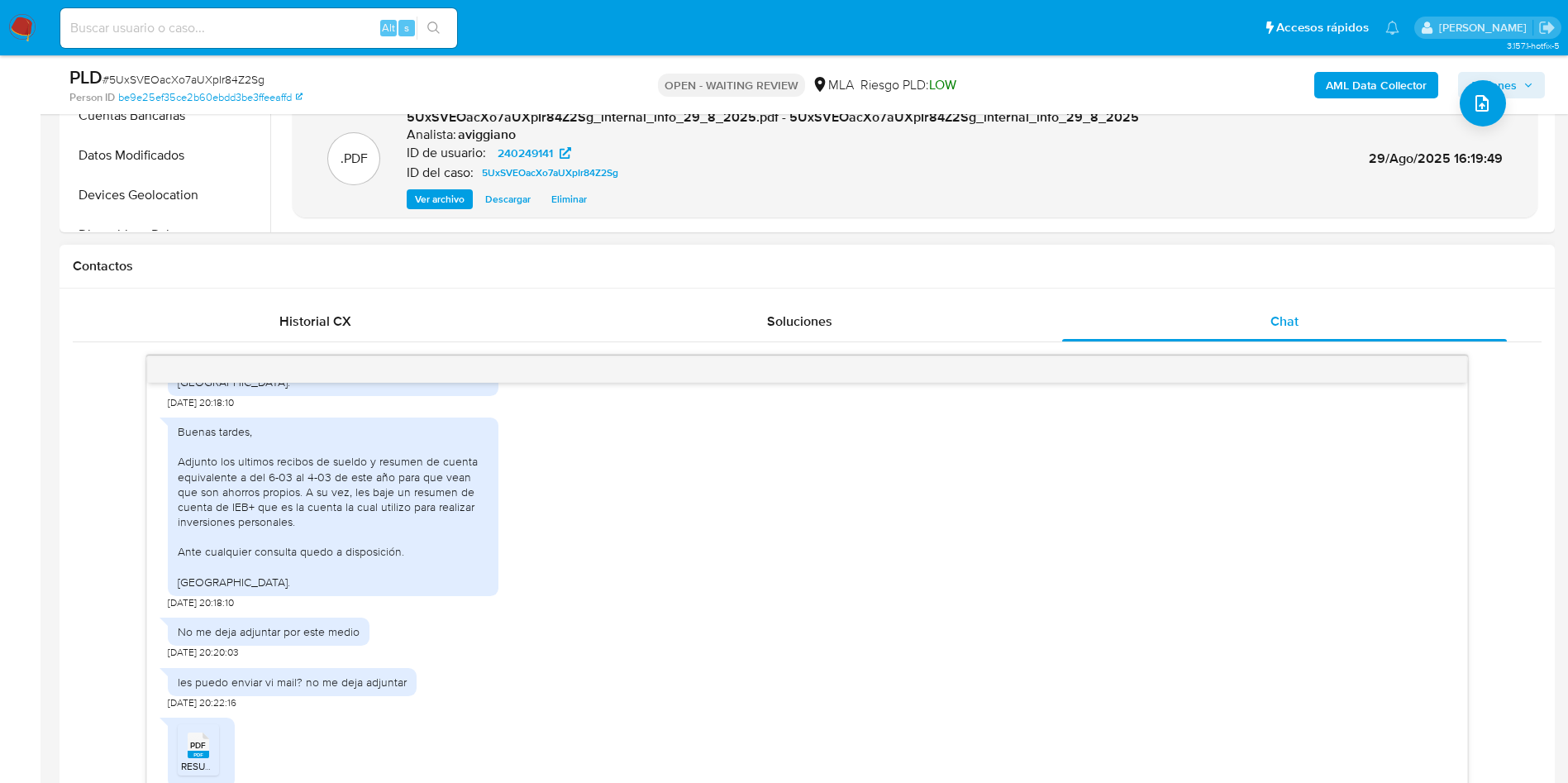
scroll to position [1237, 0]
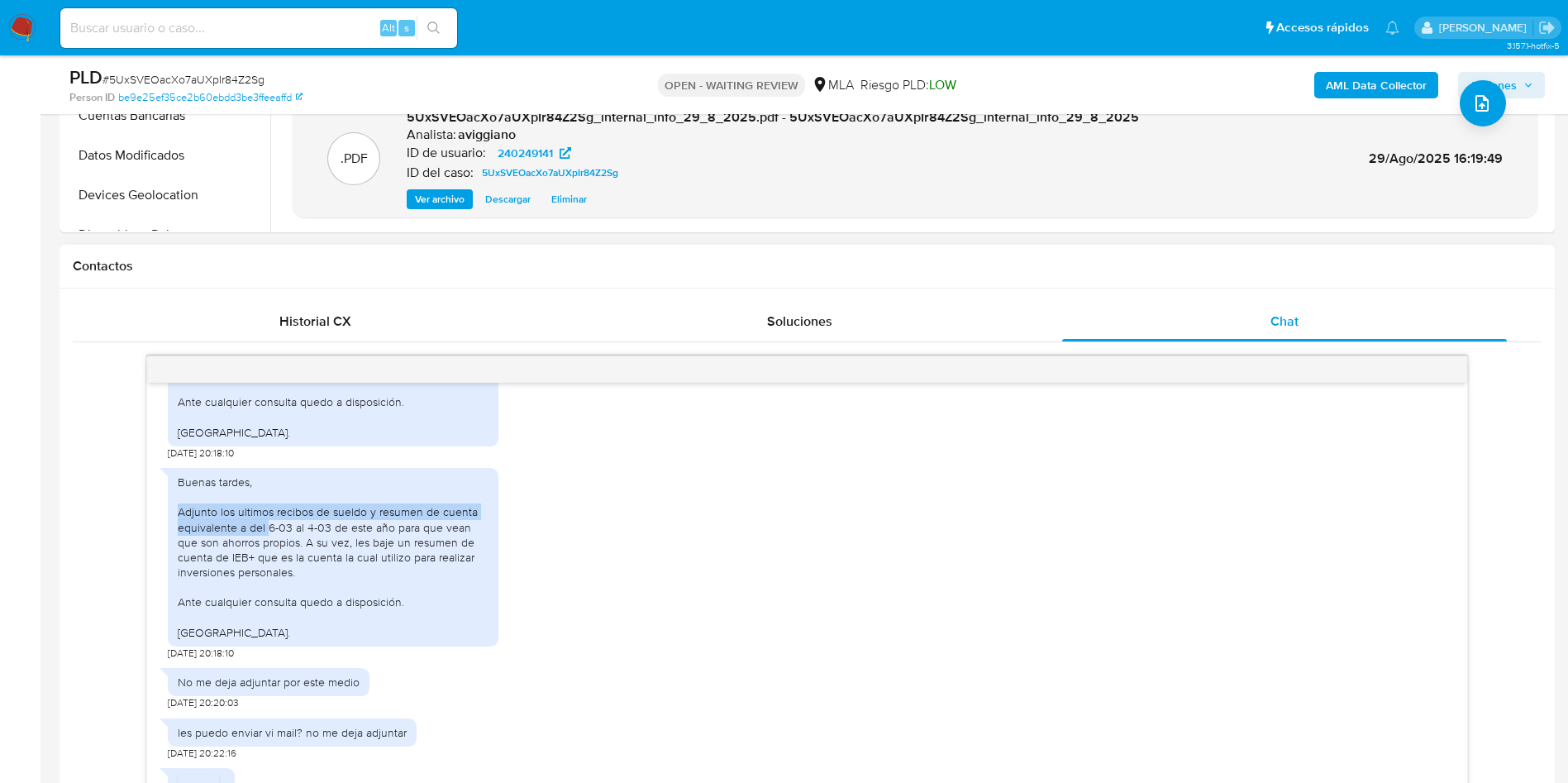
drag, startPoint x: 179, startPoint y: 543, endPoint x: 270, endPoint y: 555, distance: 91.8
click at [270, 555] on div "Buenas tardes, Adjunto los ultimos recibos de sueldo y resumen de cuenta equiva…" at bounding box center [333, 557] width 311 height 165
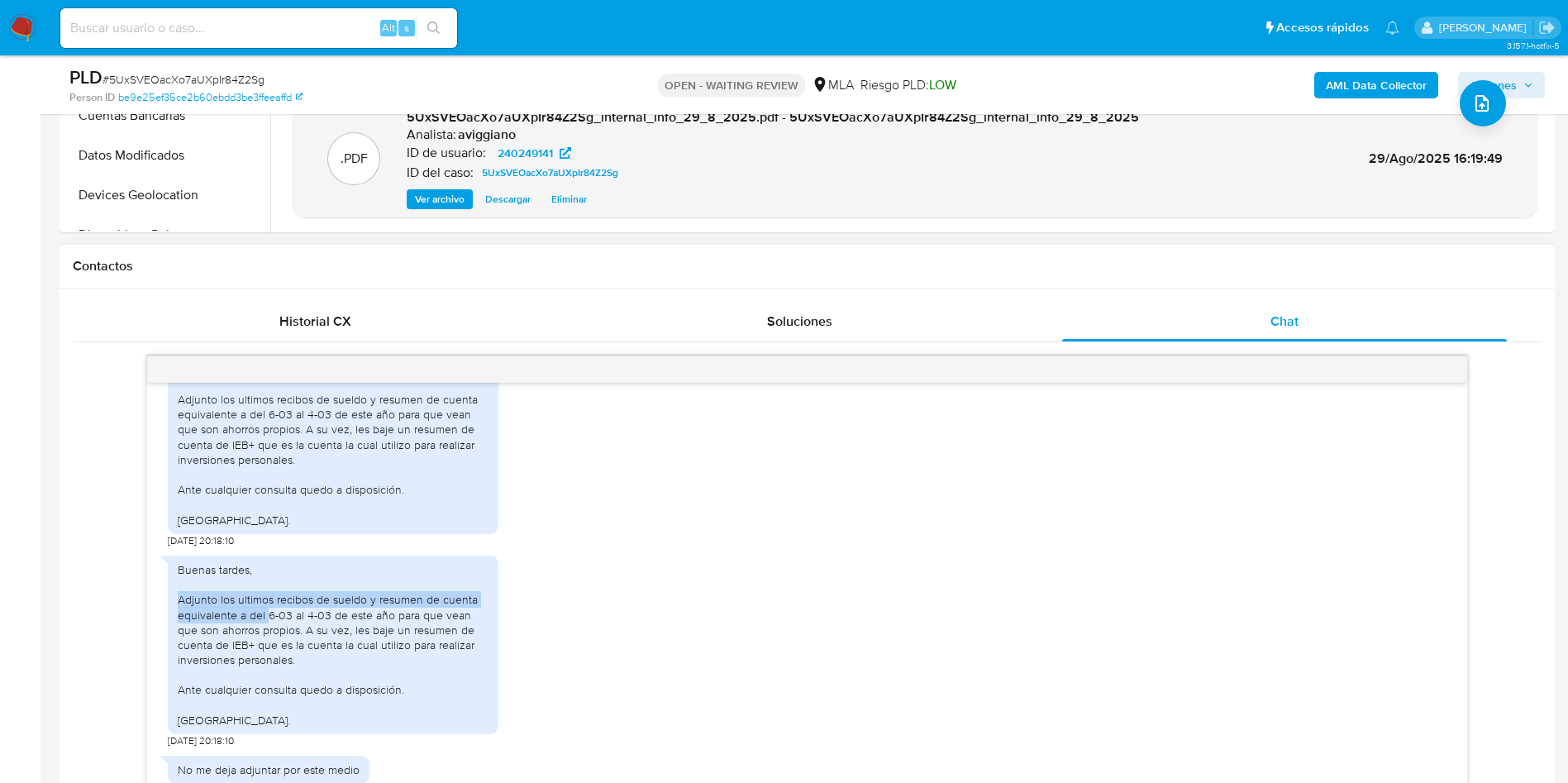
scroll to position [1114, 0]
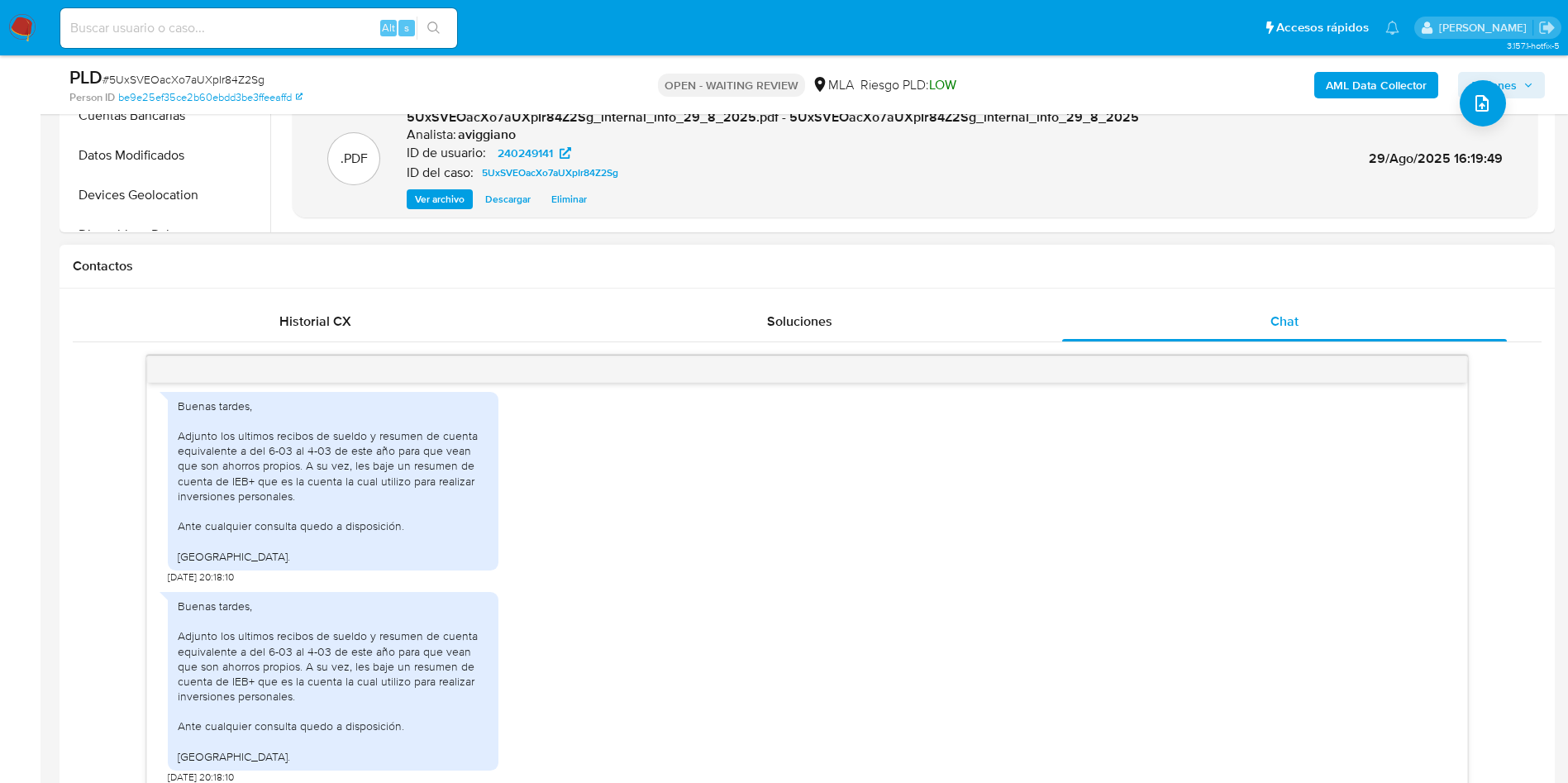
click at [258, 521] on div "Buenas tardes, Adjunto los ultimos recibos de sueldo y resumen de cuenta equiva…" at bounding box center [333, 480] width 311 height 165
drag, startPoint x: 180, startPoint y: 468, endPoint x: 280, endPoint y: 500, distance: 105.0
click at [280, 500] on div "Buenas tardes, Adjunto los ultimos recibos de sueldo y resumen de cuenta equiva…" at bounding box center [333, 480] width 311 height 165
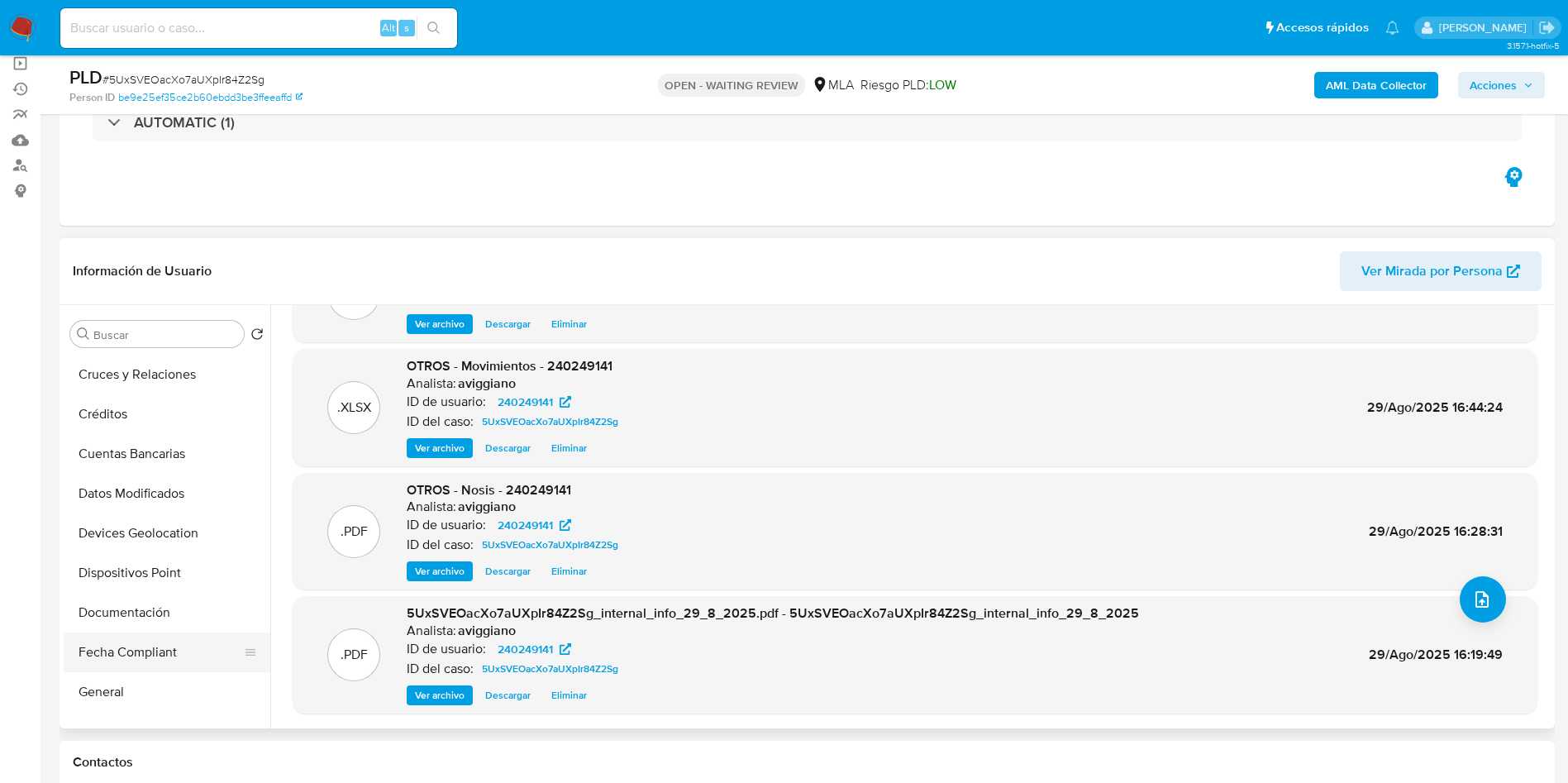
scroll to position [248, 0]
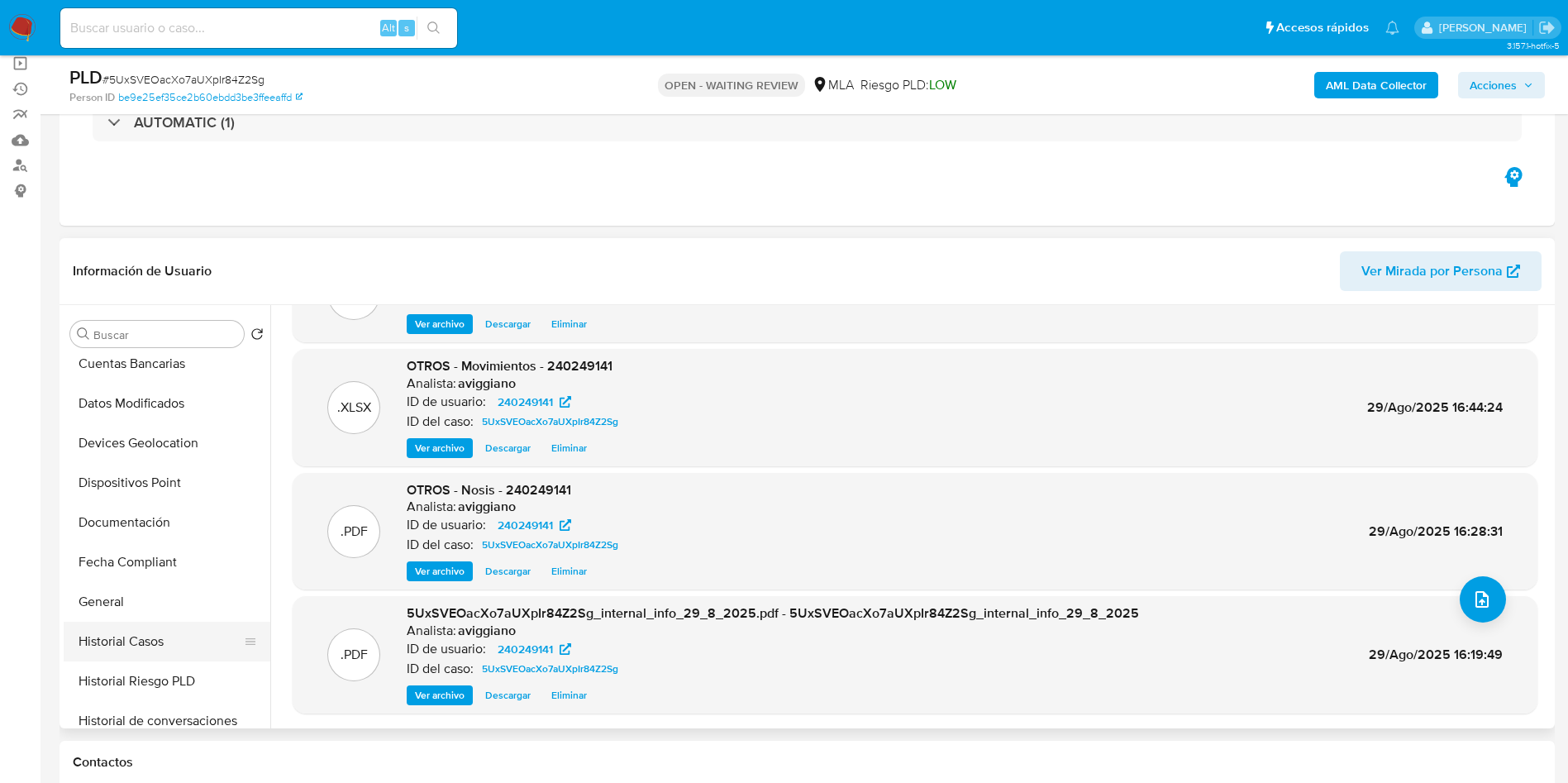
click at [128, 622] on button "Historial Casos" at bounding box center [161, 642] width 193 height 40
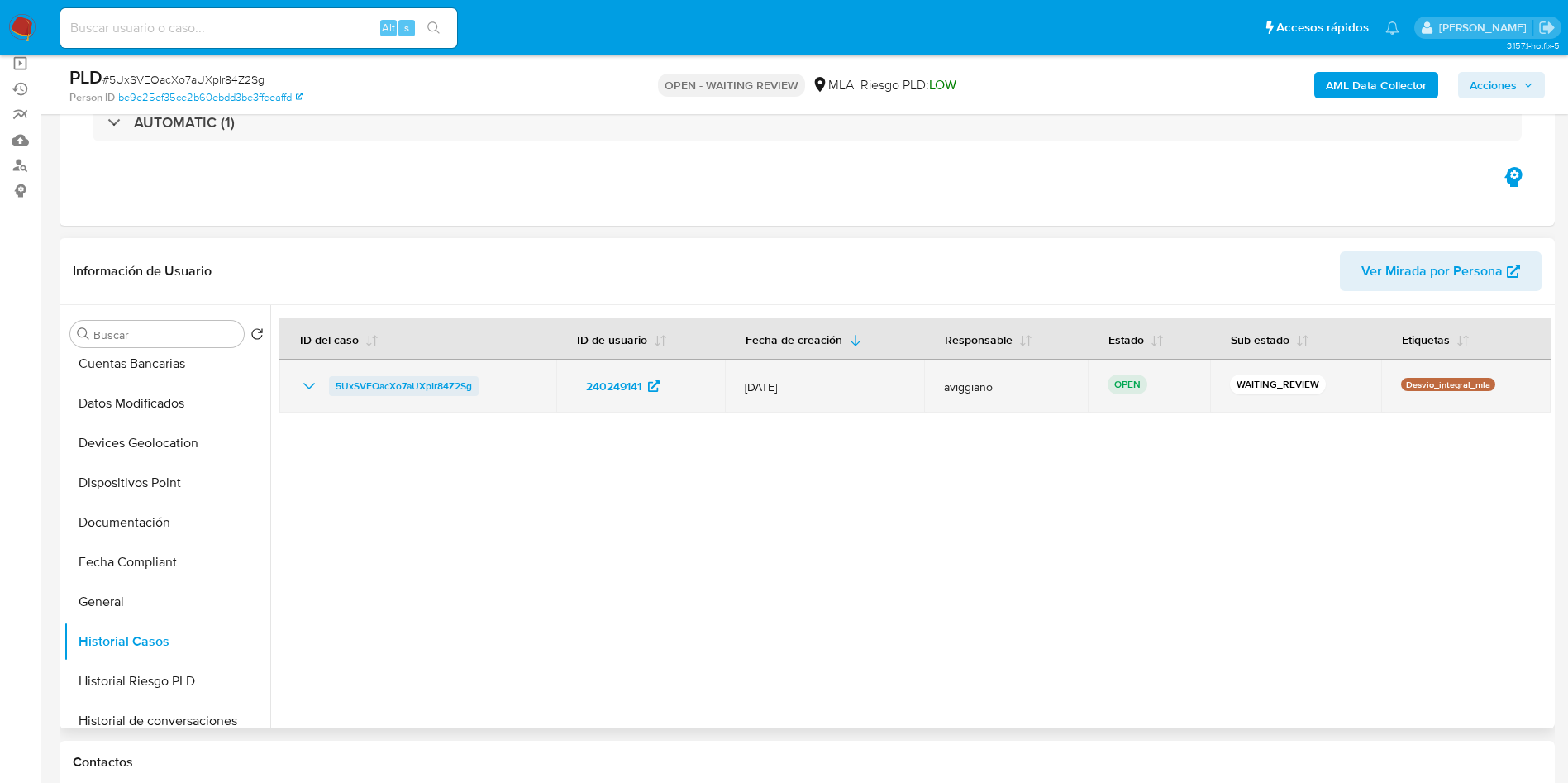
drag, startPoint x: 493, startPoint y: 368, endPoint x: 329, endPoint y: 389, distance: 165.3
click at [329, 389] on td "5UxSVEOacXo7aUXpIr84Z2Sg" at bounding box center [418, 386] width 277 height 53
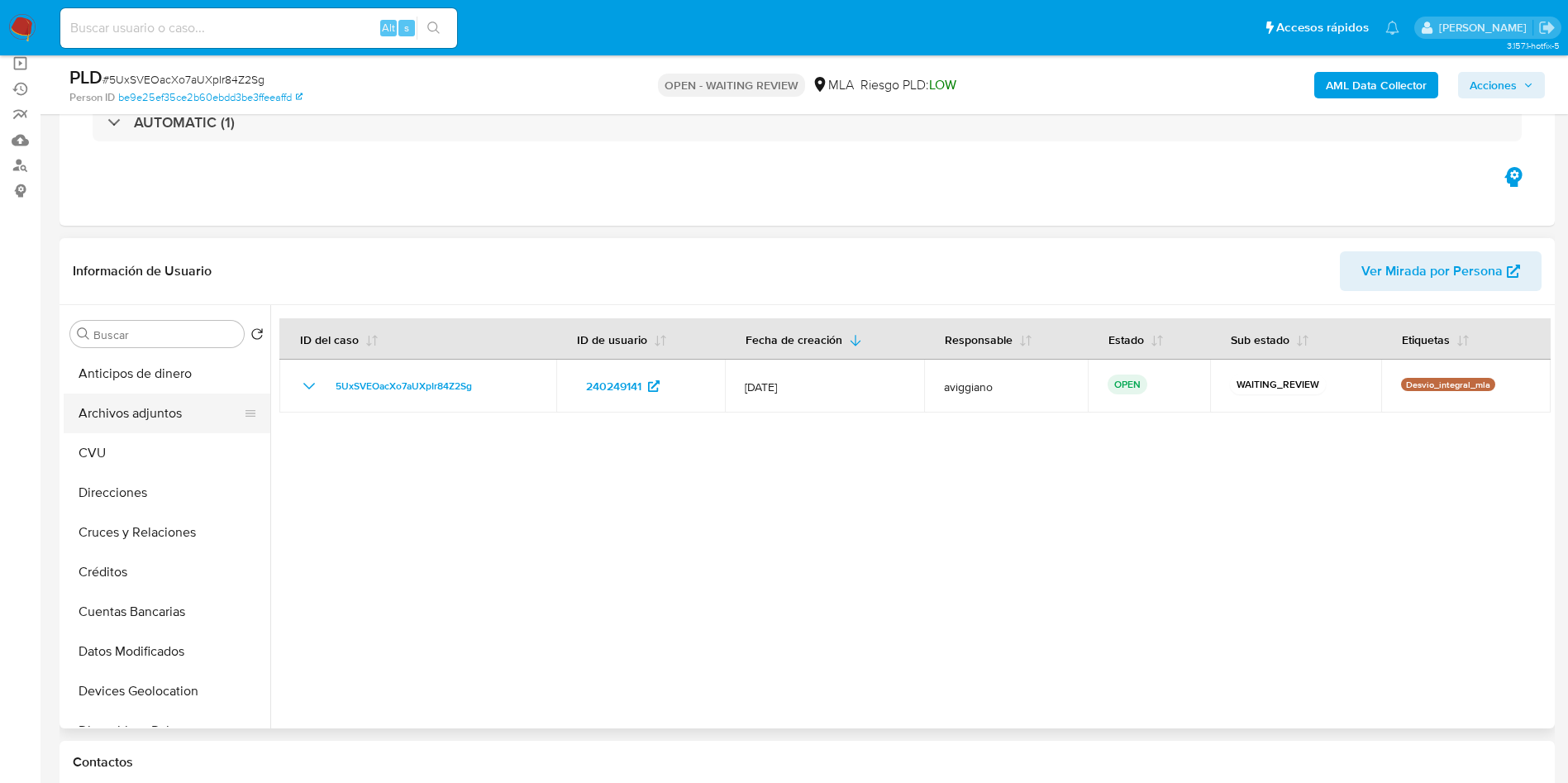
click at [153, 405] on button "Archivos adjuntos" at bounding box center [161, 414] width 193 height 40
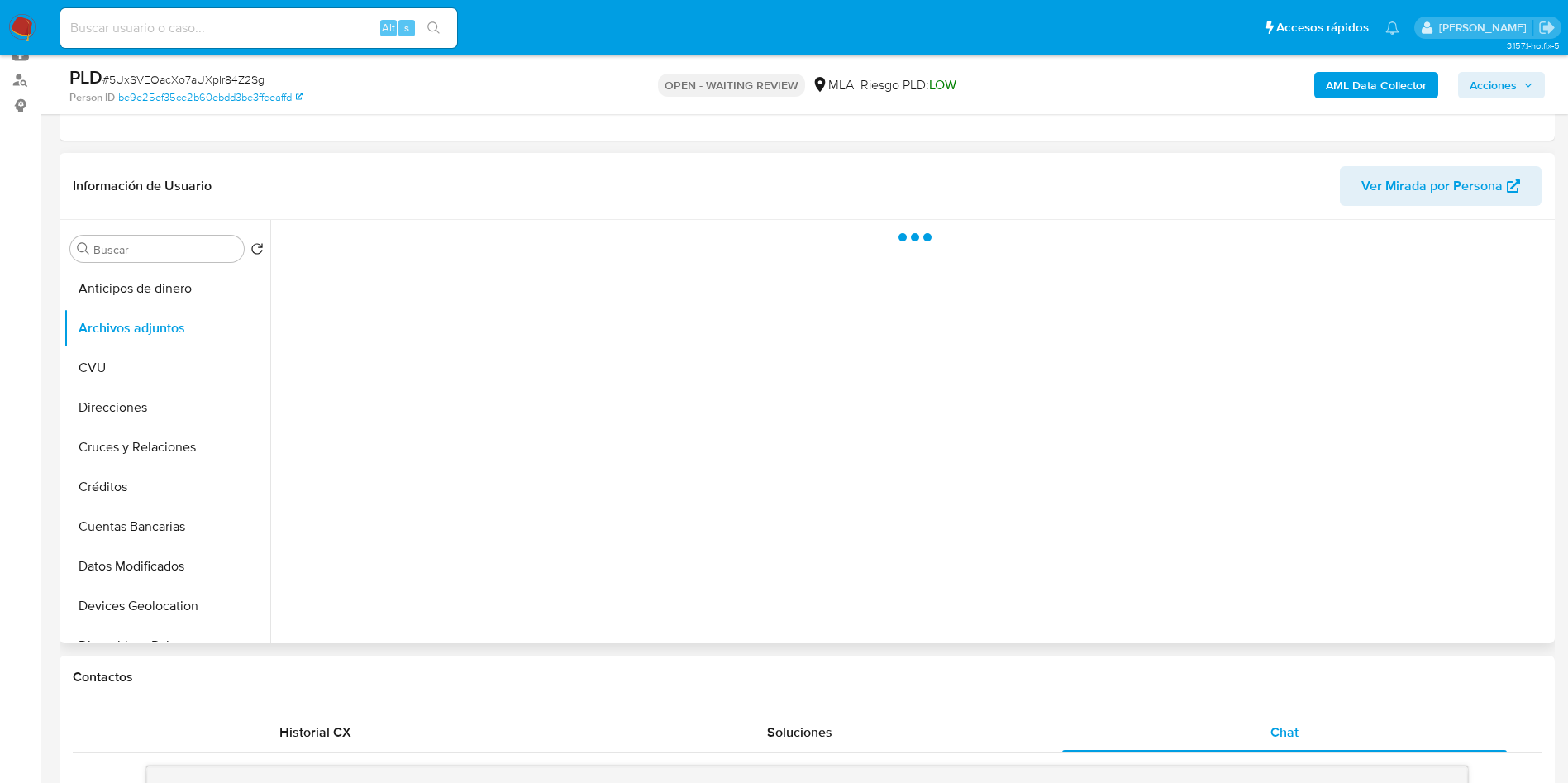
scroll to position [248, 0]
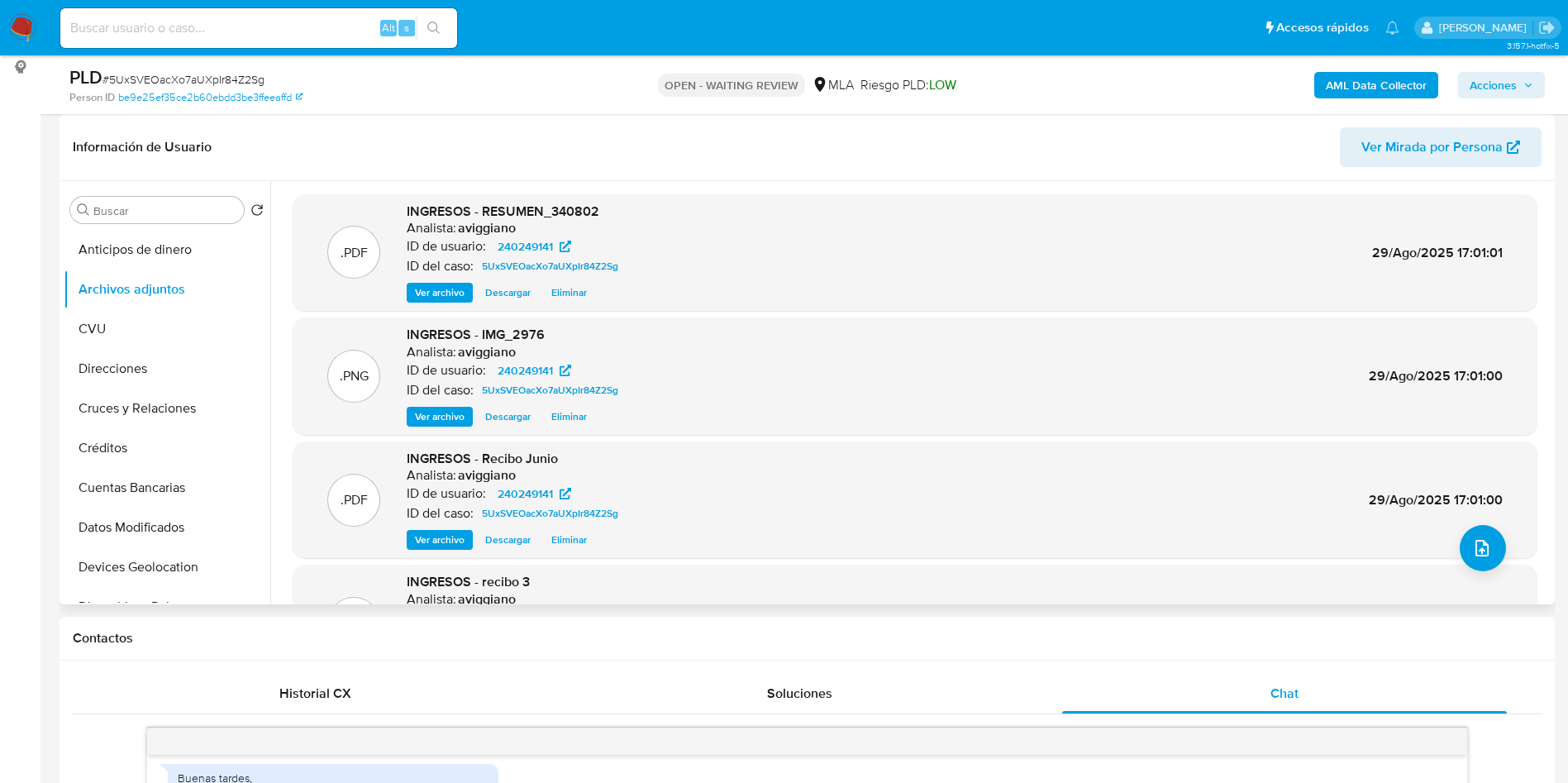
click at [1480, 575] on div ".PDF INGRESOS - recibo 3 Analista: aviggiano ID de usuario: 240249141 ID del ca…" at bounding box center [914, 624] width 1229 height 101
click at [1478, 556] on icon "upload-file" at bounding box center [1482, 548] width 20 height 20
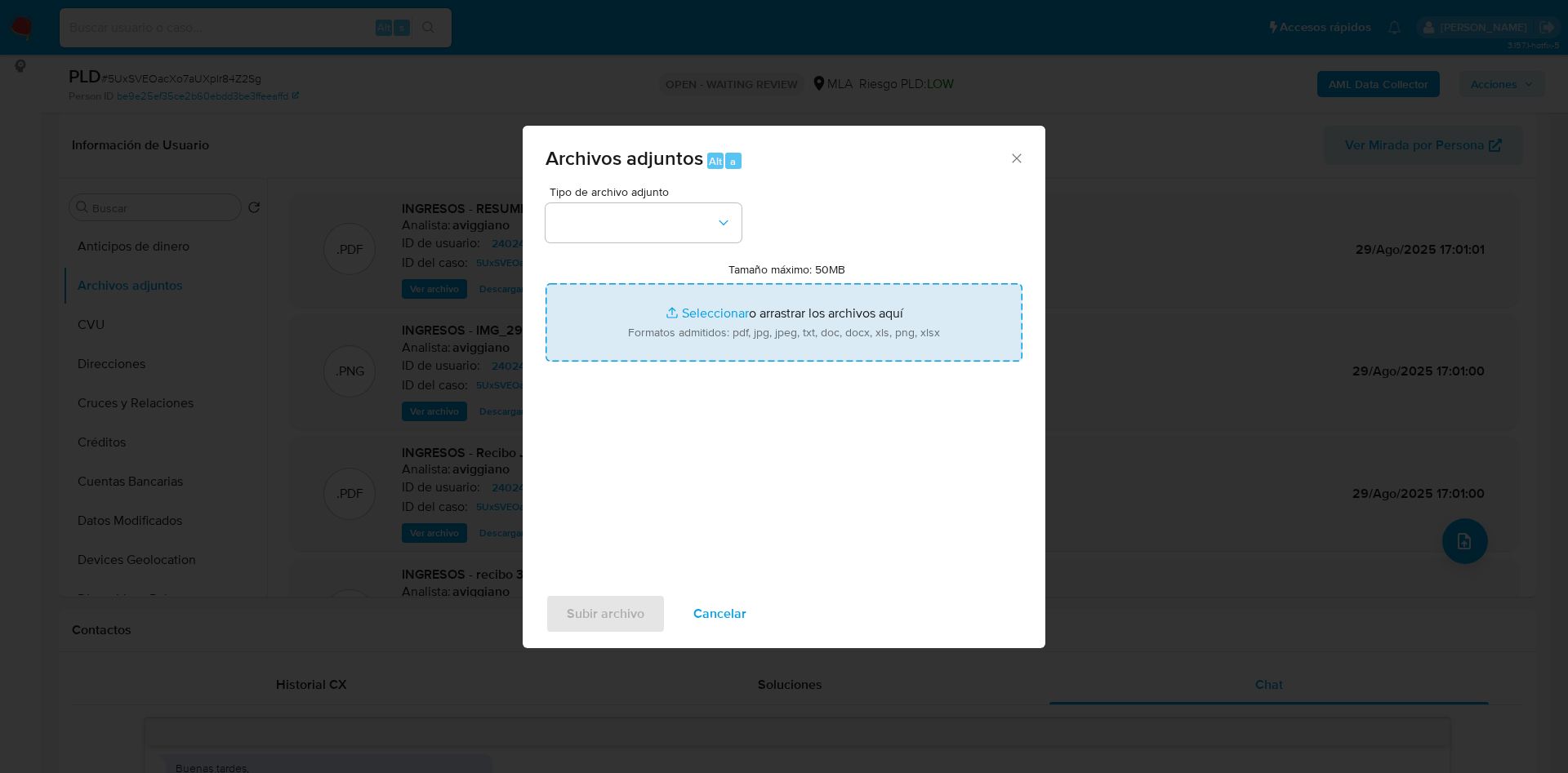
click at [867, 316] on input "Tamaño máximo: 50MB Seleccionar archivos" at bounding box center [784, 323] width 477 height 78
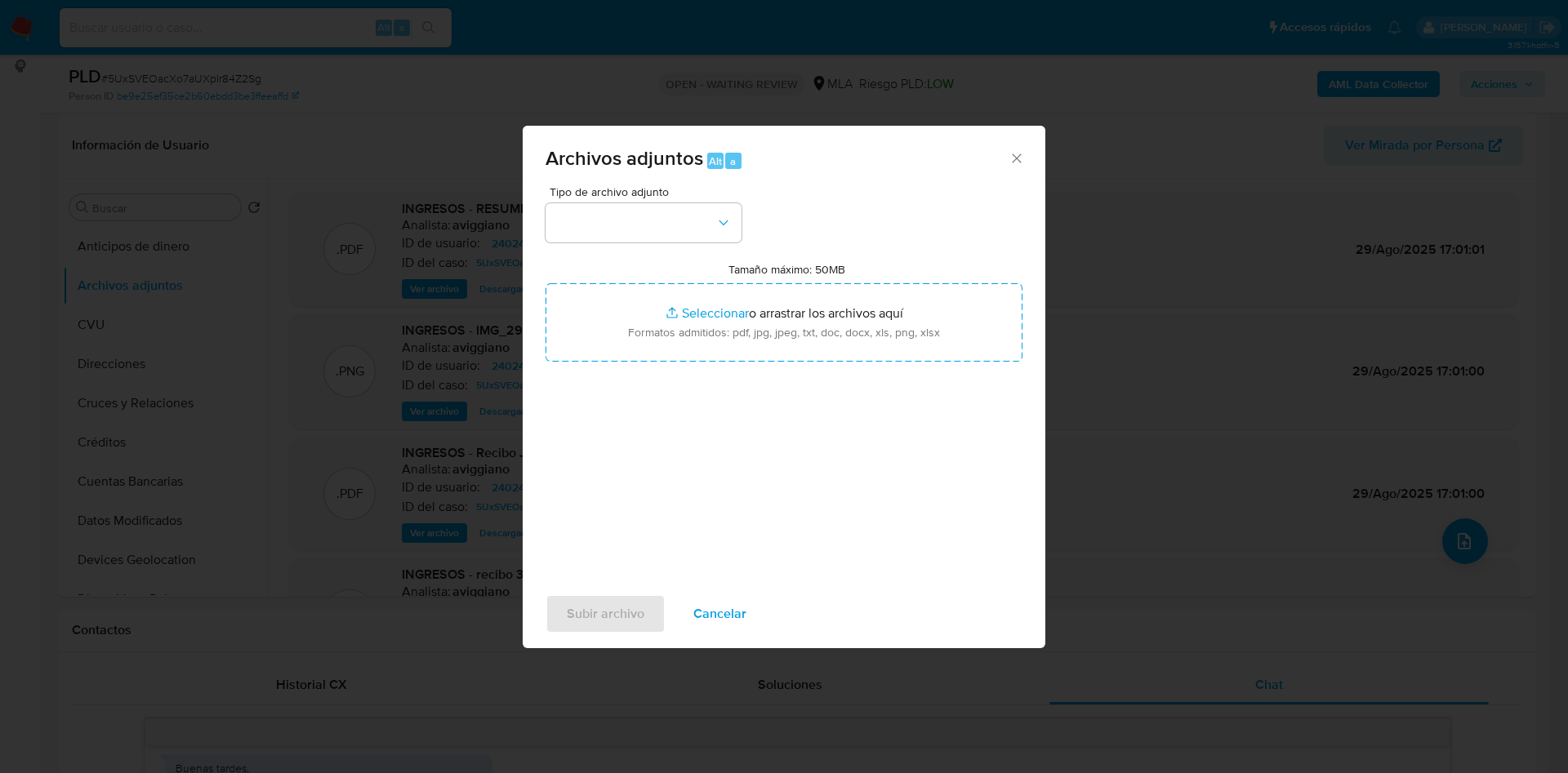
click at [712, 601] on span "Cancelar" at bounding box center [721, 614] width 54 height 36
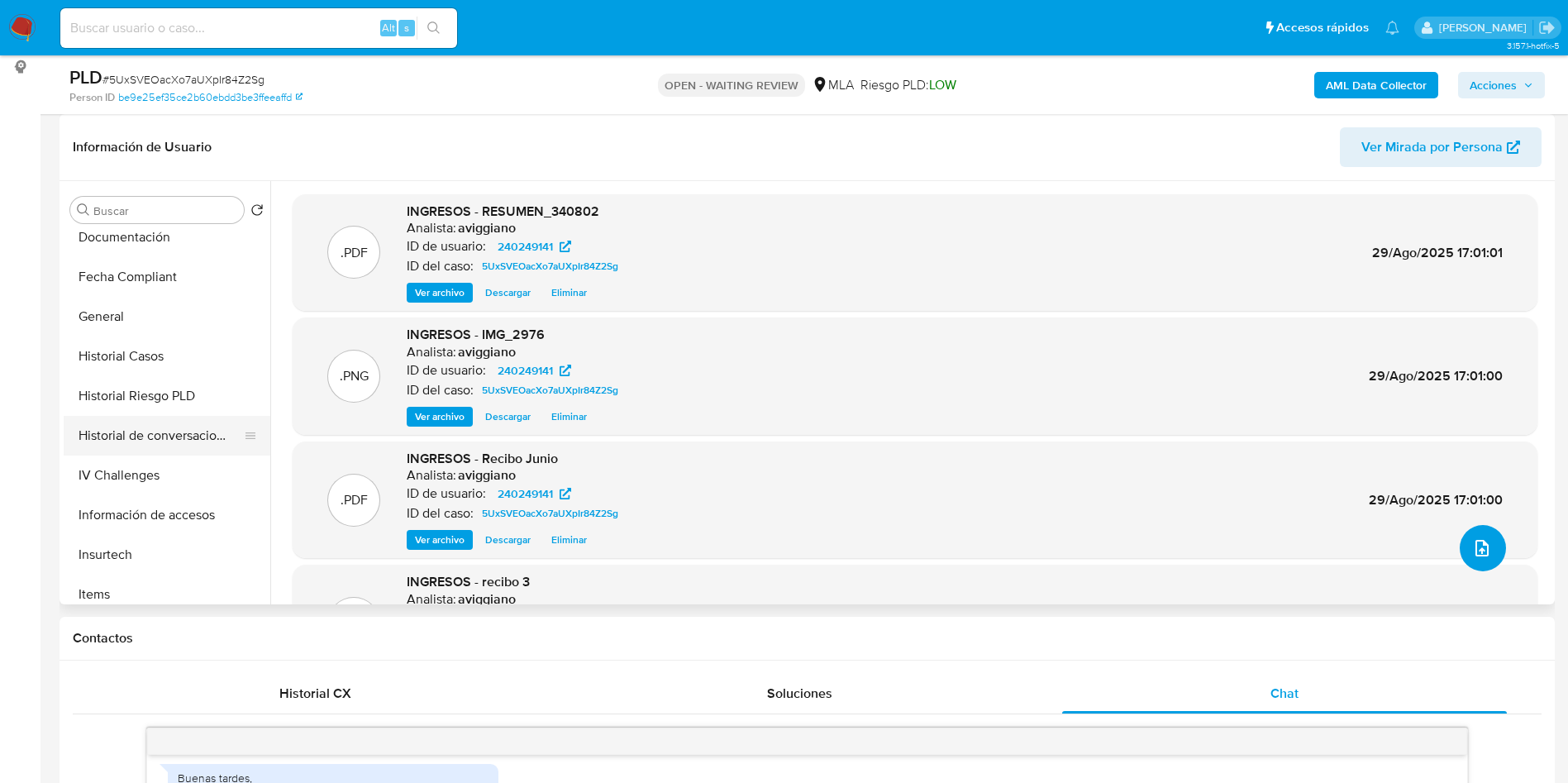
scroll to position [620, 0]
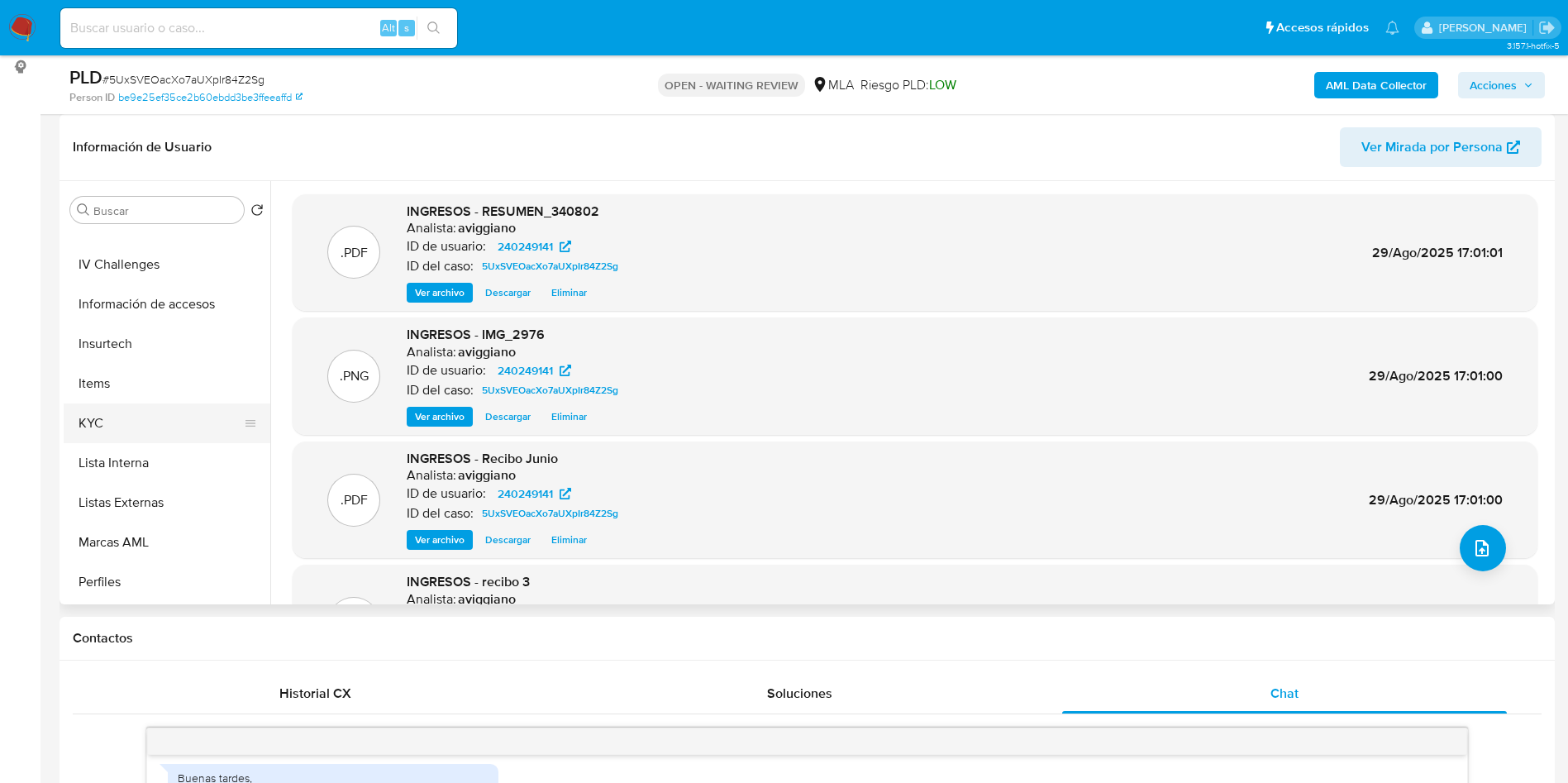
click at [113, 437] on button "KYC" at bounding box center [161, 424] width 193 height 40
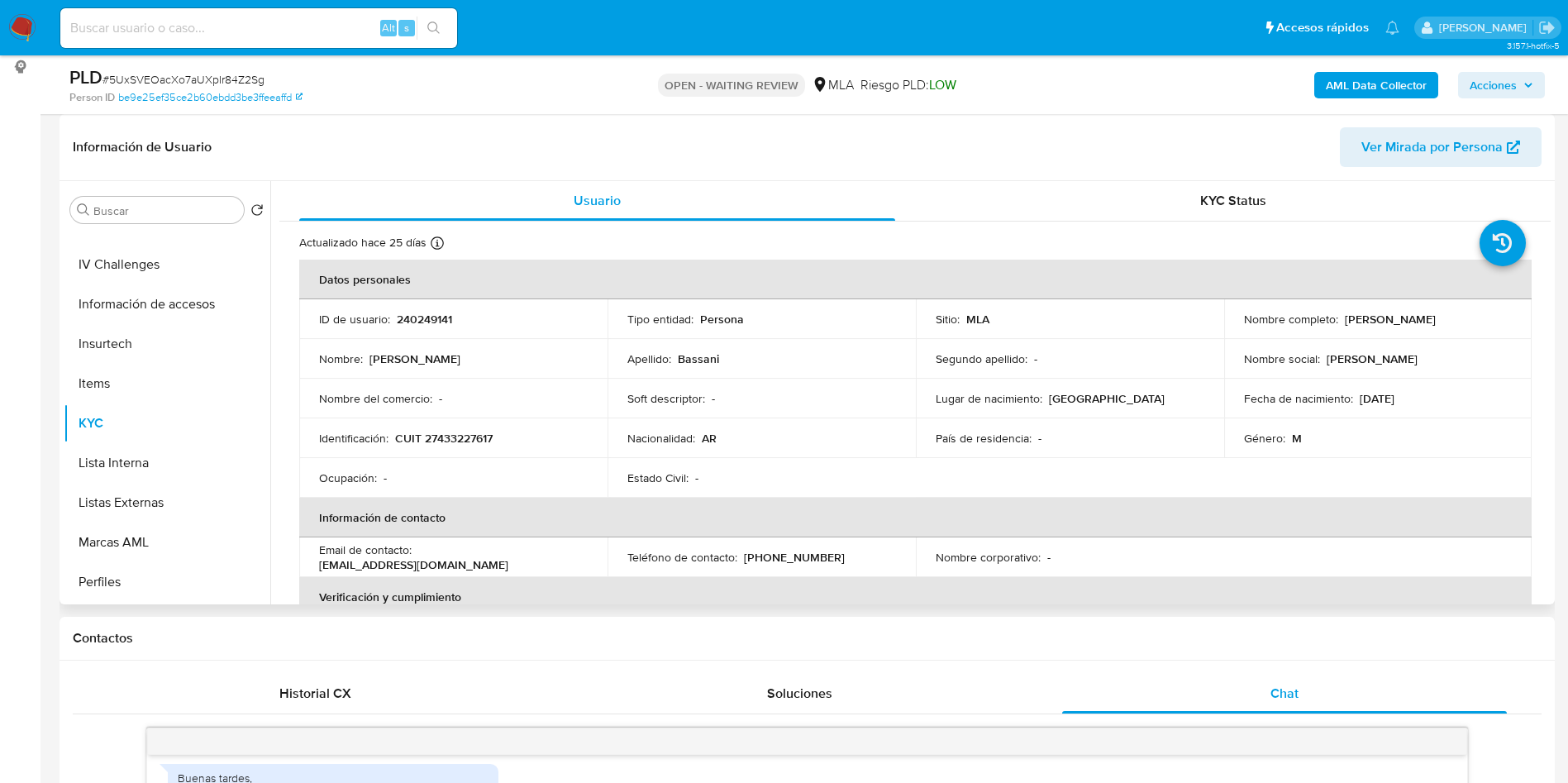
click at [438, 437] on p "CUIT 27433227617" at bounding box center [444, 438] width 97 height 14
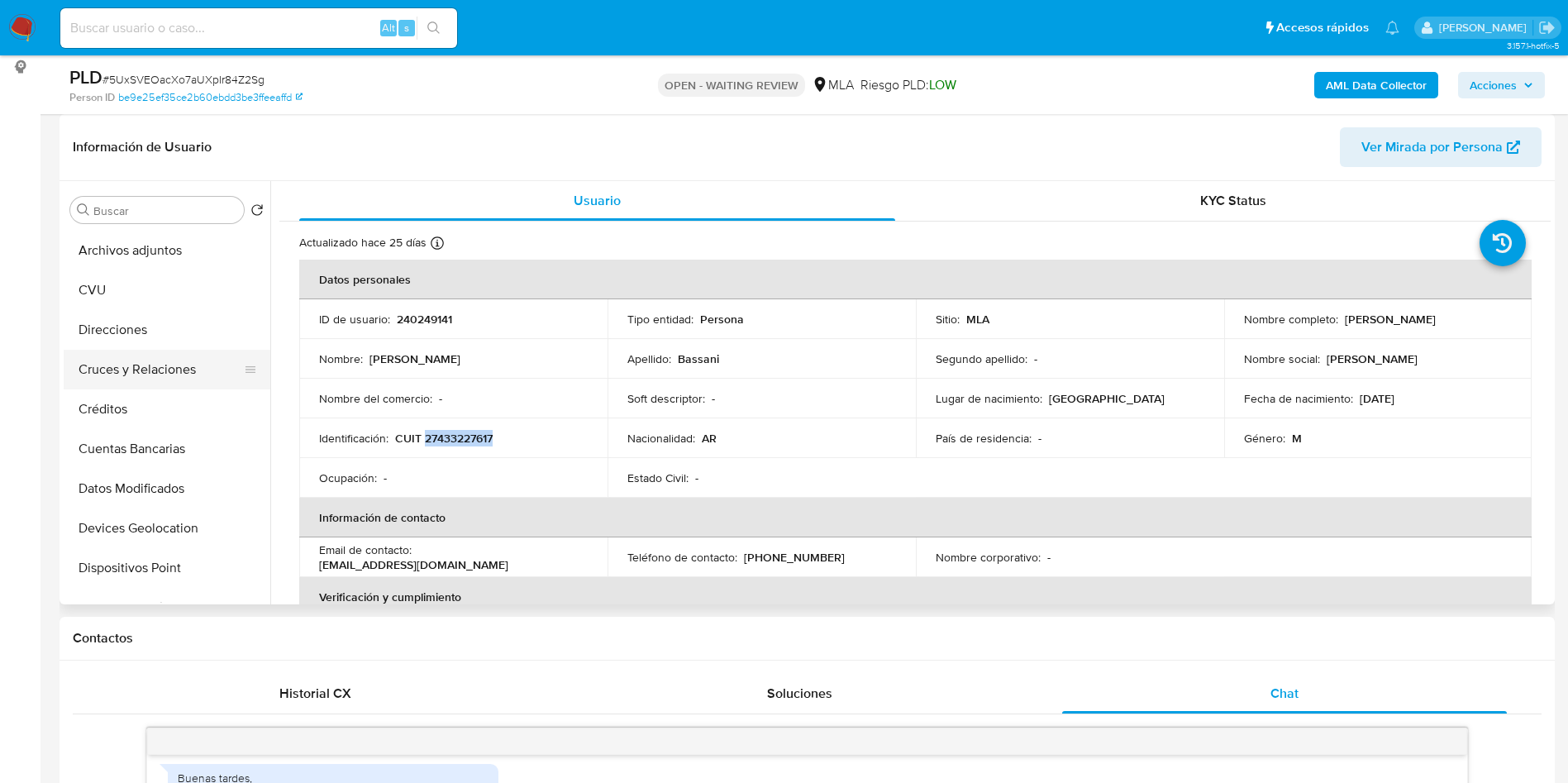
scroll to position [0, 0]
click at [168, 288] on button "Archivos adjuntos" at bounding box center [161, 290] width 193 height 40
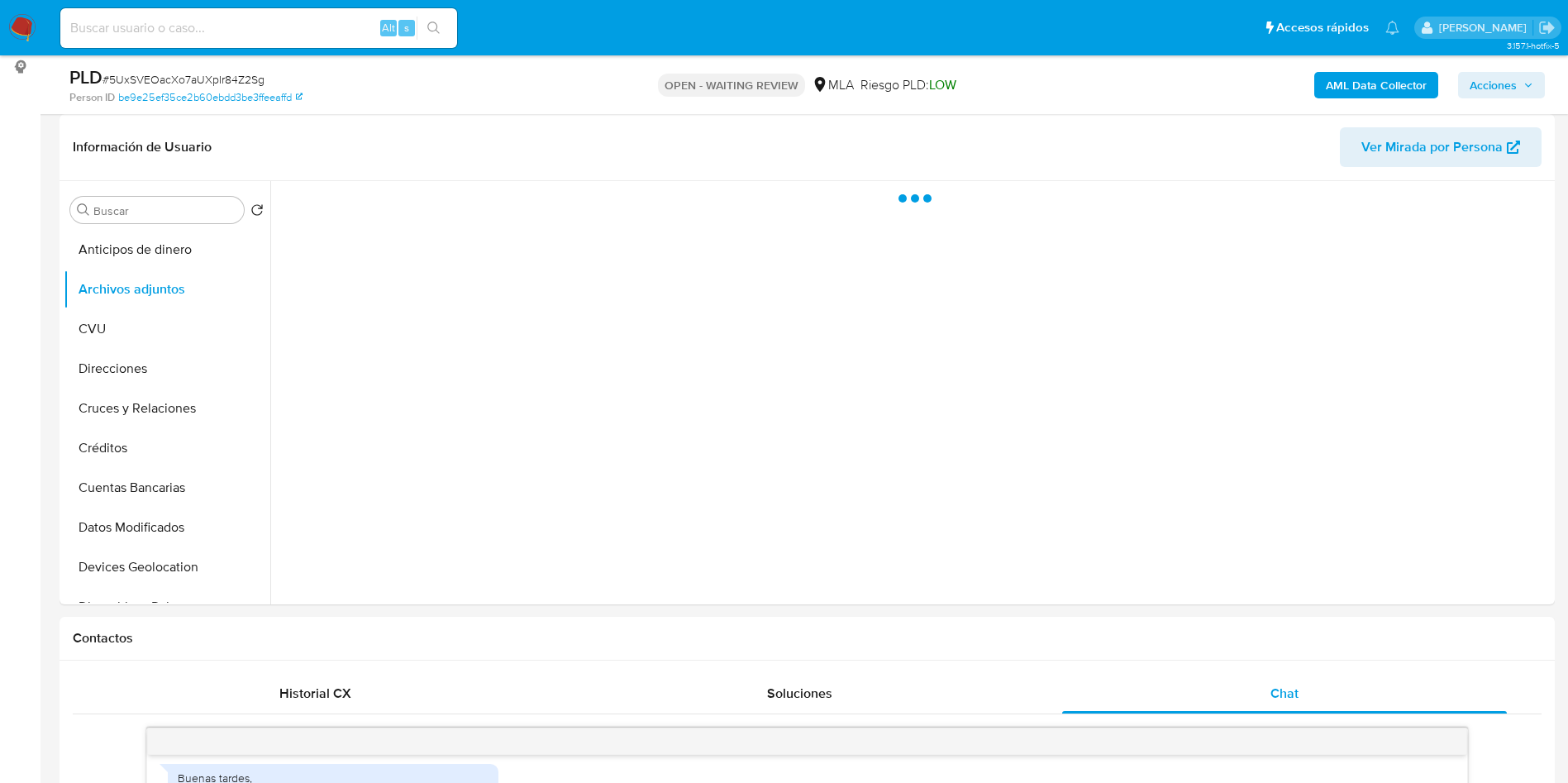
drag, startPoint x: 1501, startPoint y: 84, endPoint x: 1480, endPoint y: 92, distance: 22.5
click at [1501, 83] on span "Acciones" at bounding box center [1493, 85] width 47 height 26
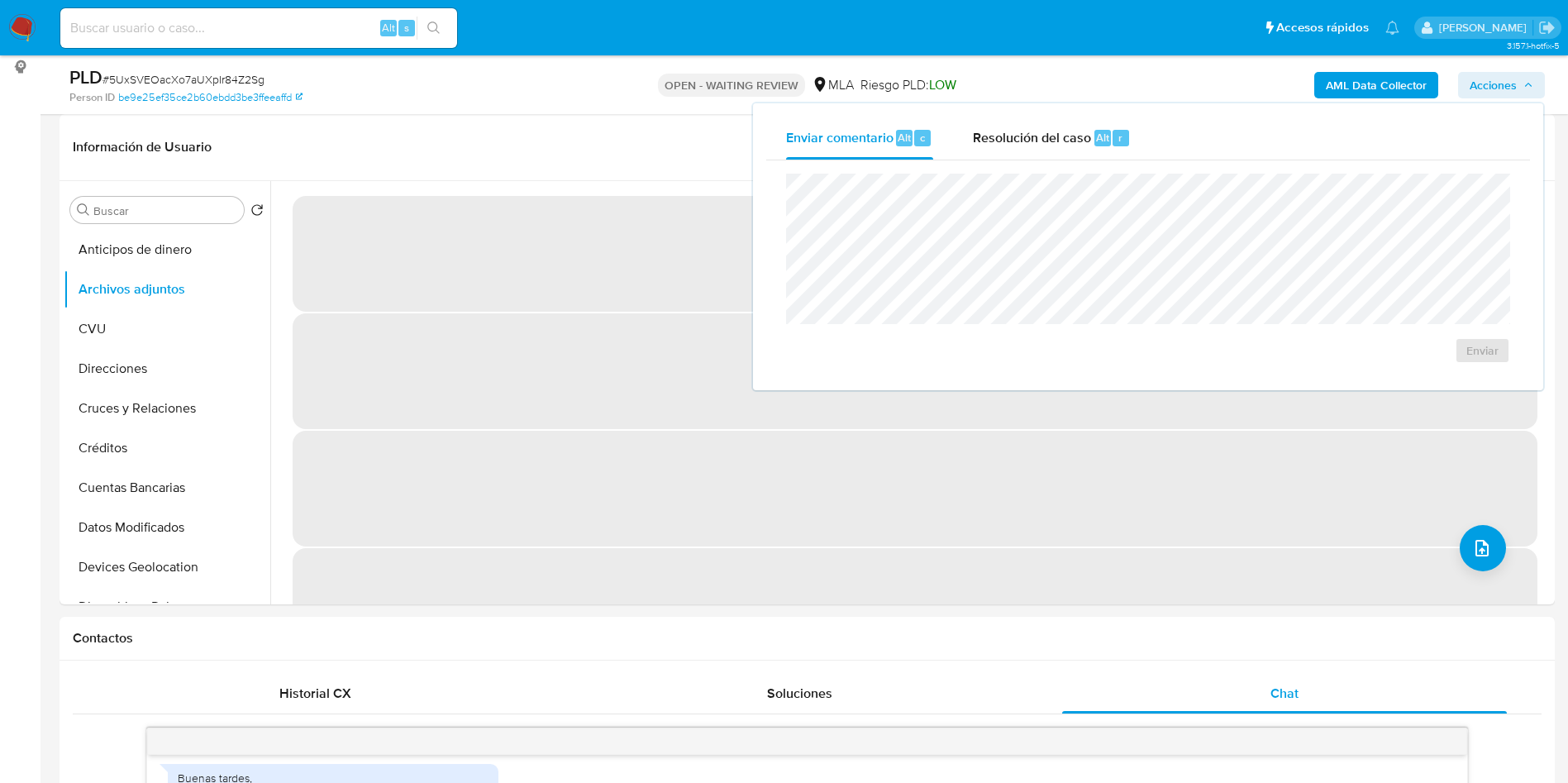
click at [1057, 161] on div "Enviar" at bounding box center [1148, 269] width 764 height 217
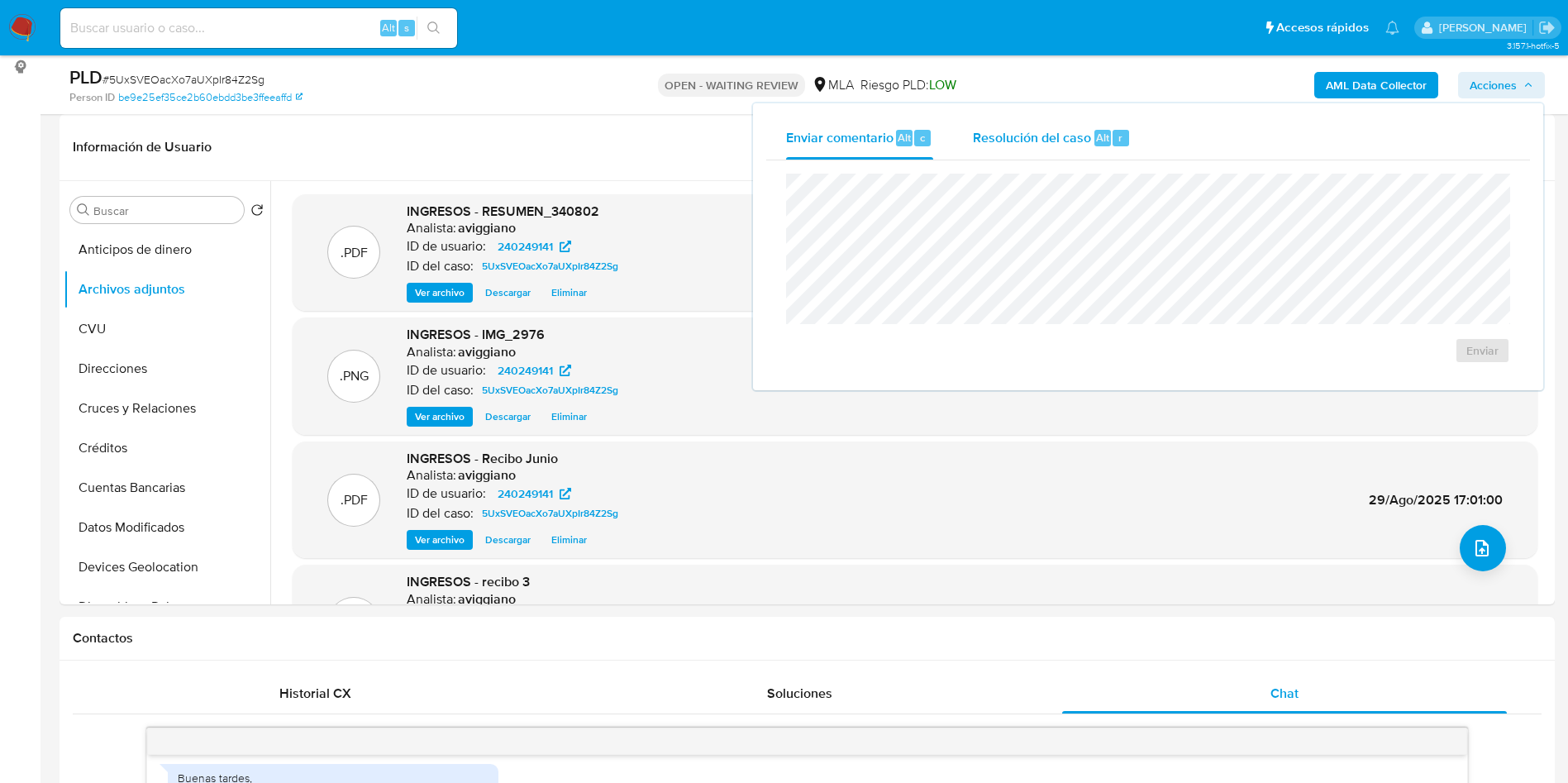
click at [1038, 147] on div "Resolución del caso Alt r" at bounding box center [1052, 138] width 158 height 43
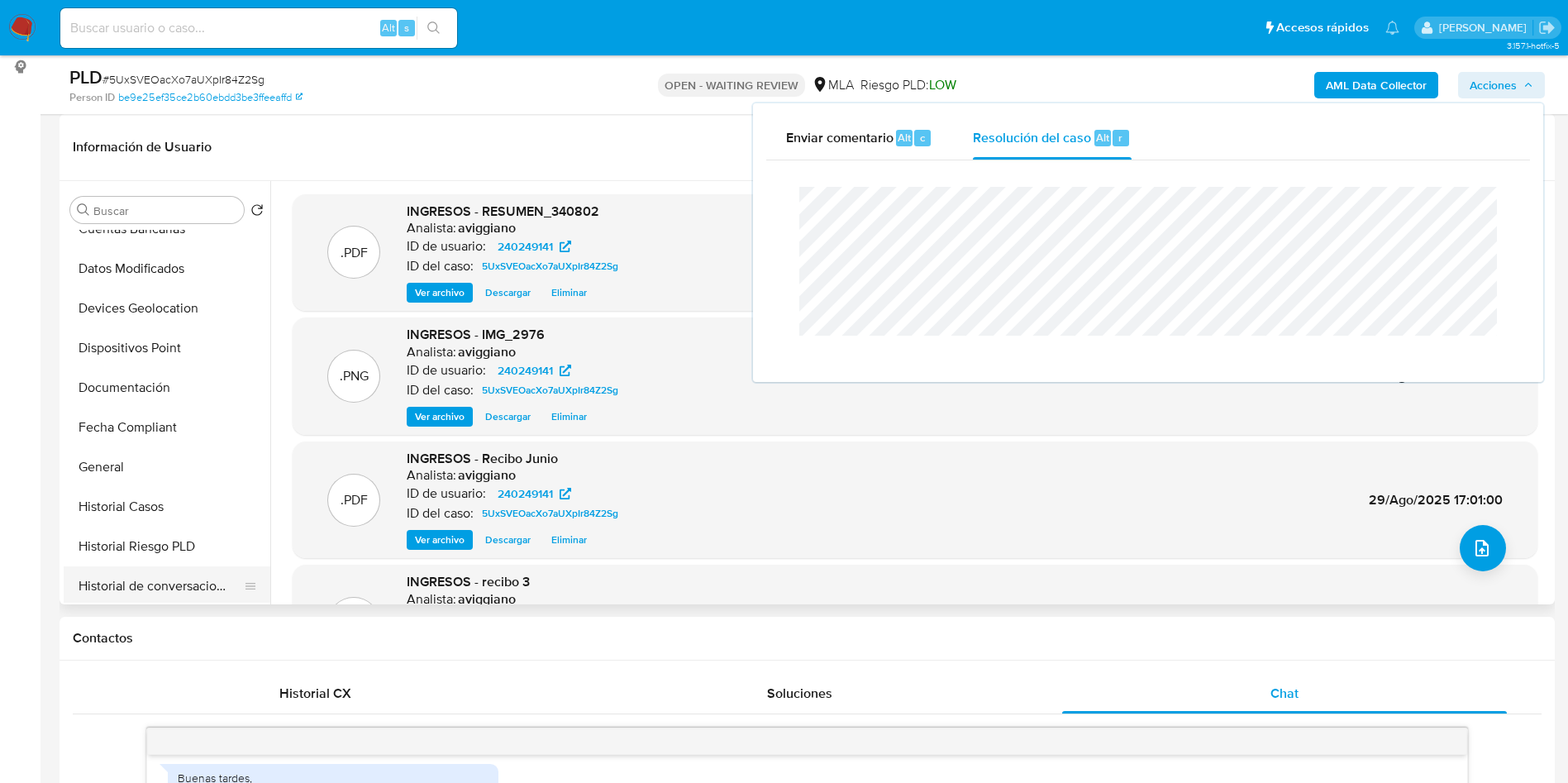
scroll to position [372, 0]
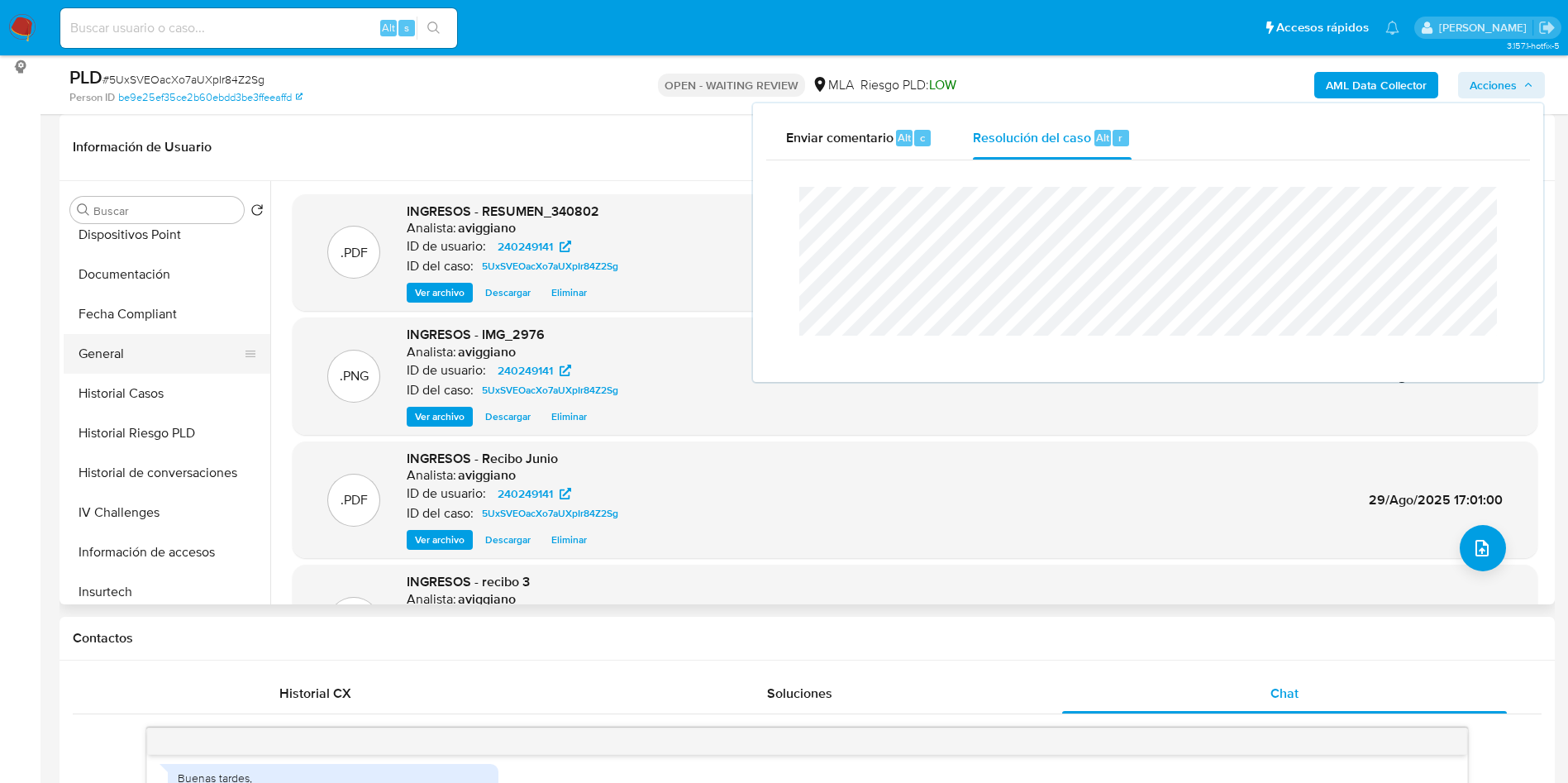
click at [155, 372] on button "General" at bounding box center [161, 354] width 193 height 40
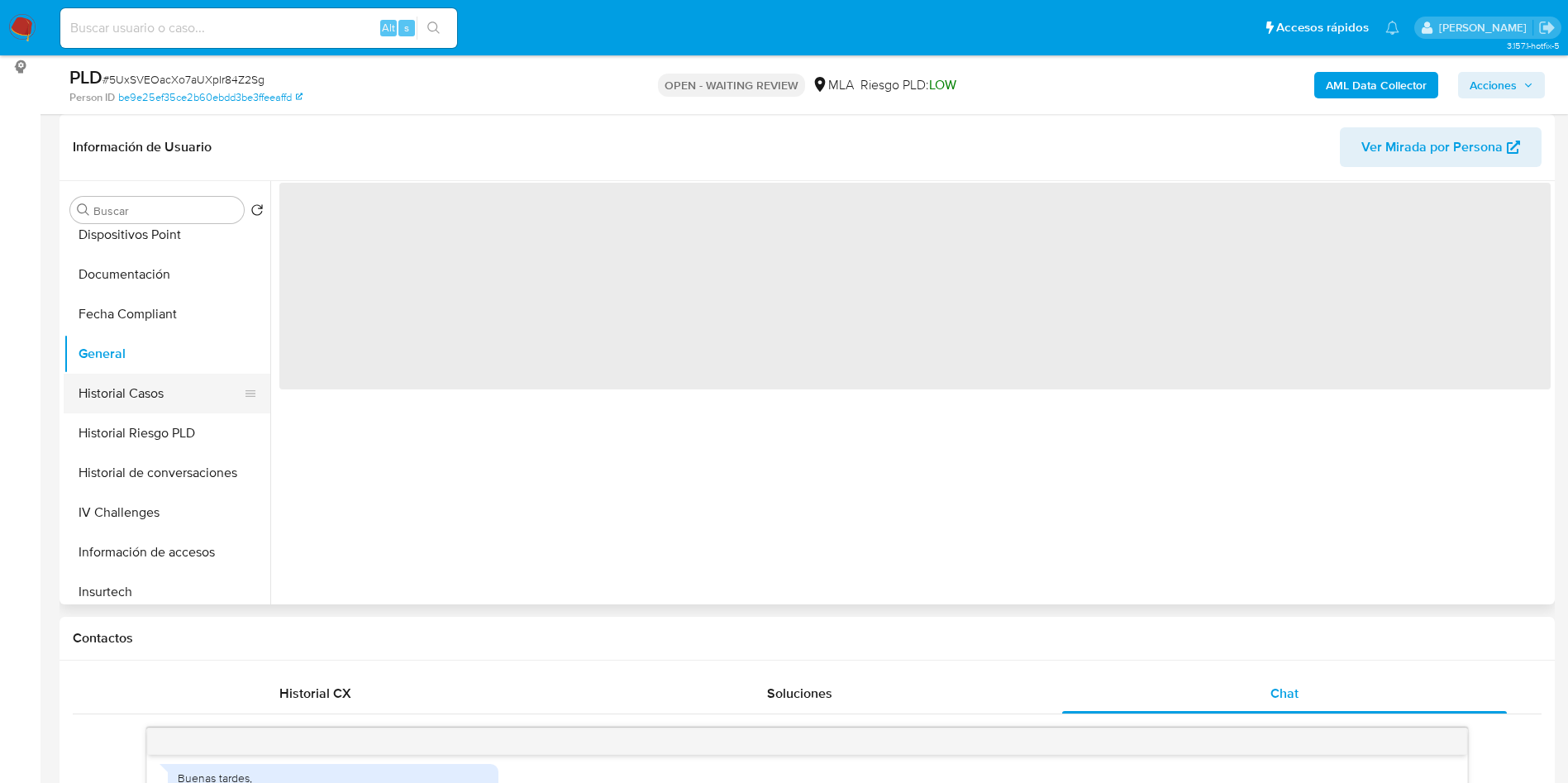
click at [156, 394] on button "Historial Casos" at bounding box center [161, 394] width 193 height 40
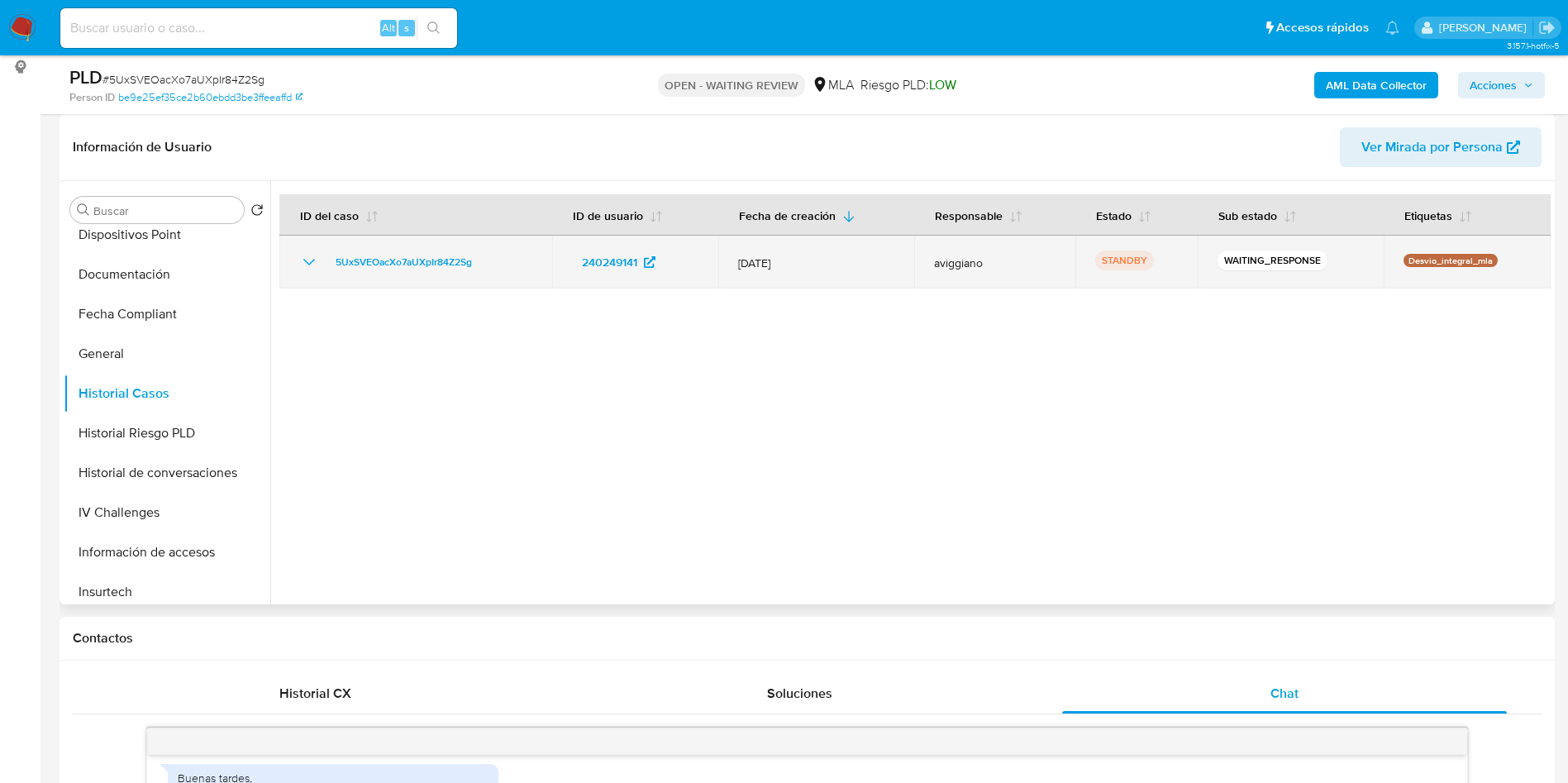
drag, startPoint x: 499, startPoint y: 253, endPoint x: 320, endPoint y: 257, distance: 179.0
click at [320, 257] on div "5UxSVEOacXo7aUXpIr84Z2Sg" at bounding box center [416, 262] width 233 height 20
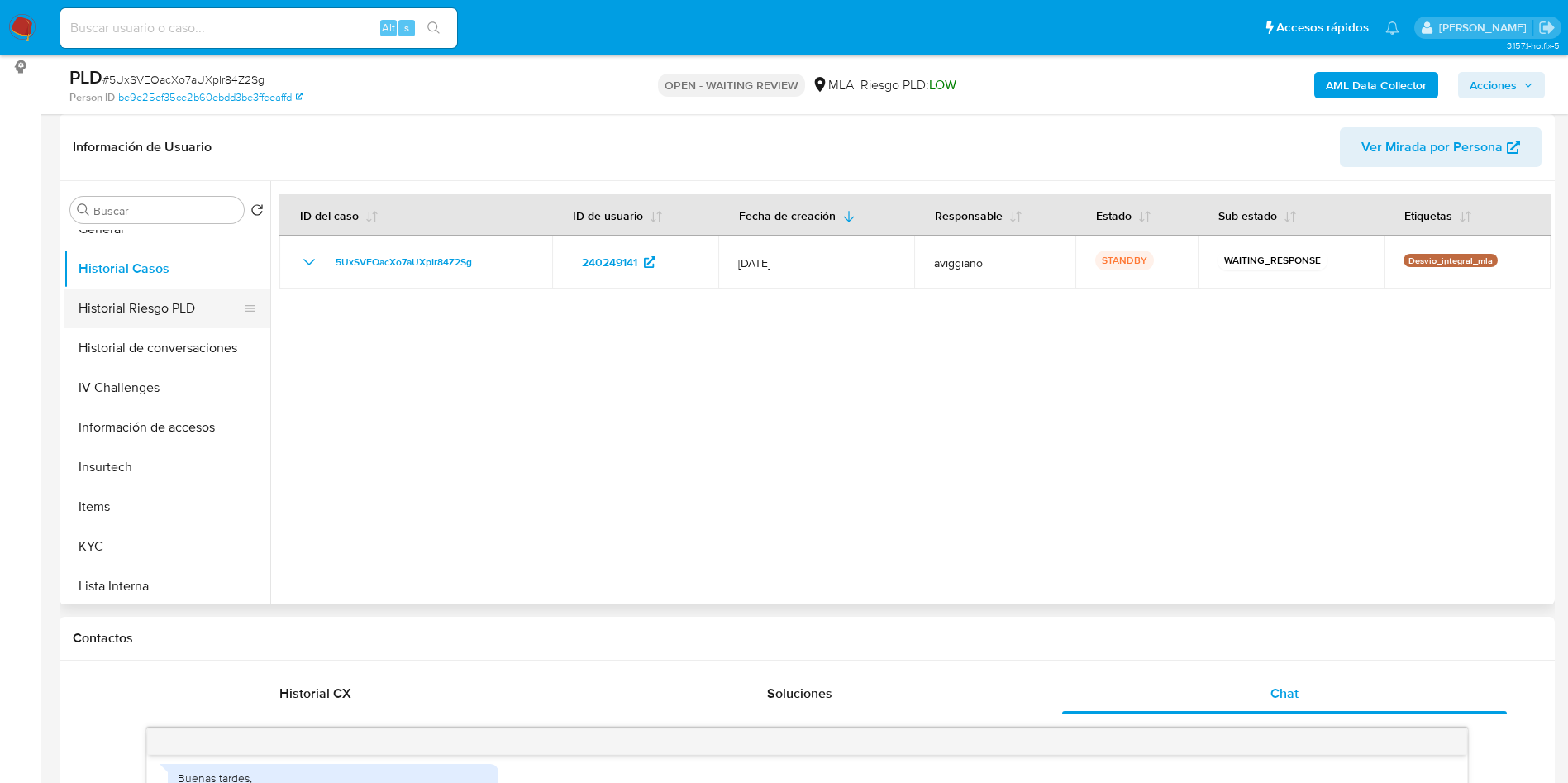
scroll to position [620, 0]
click at [138, 416] on button "KYC" at bounding box center [161, 424] width 193 height 40
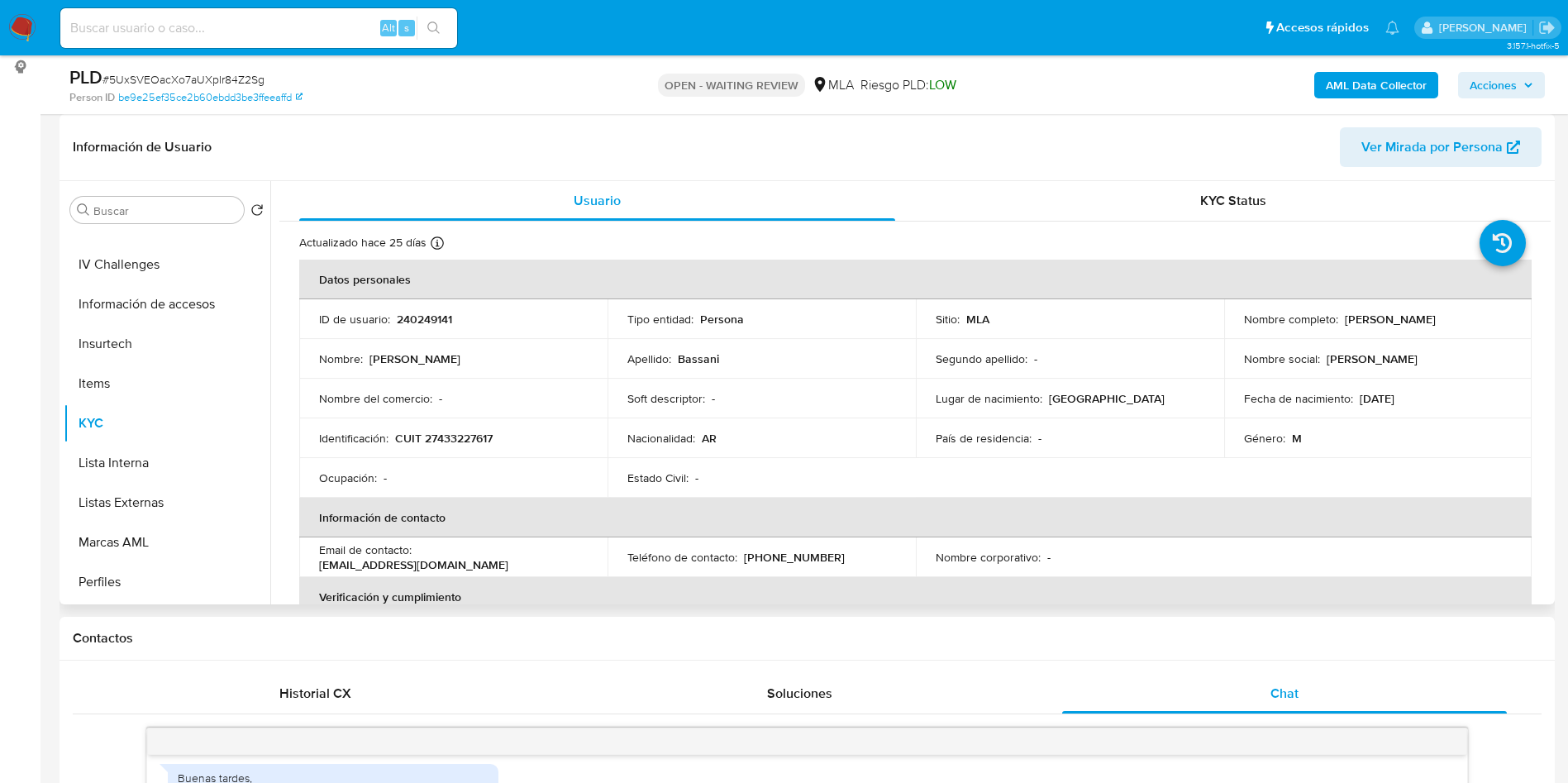
click at [464, 437] on p "CUIT 27433227617" at bounding box center [444, 438] width 97 height 14
drag, startPoint x: 1341, startPoint y: 315, endPoint x: 1443, endPoint y: 320, distance: 102.1
click at [1436, 323] on p "Alejo Agustin Bassani" at bounding box center [1390, 319] width 91 height 14
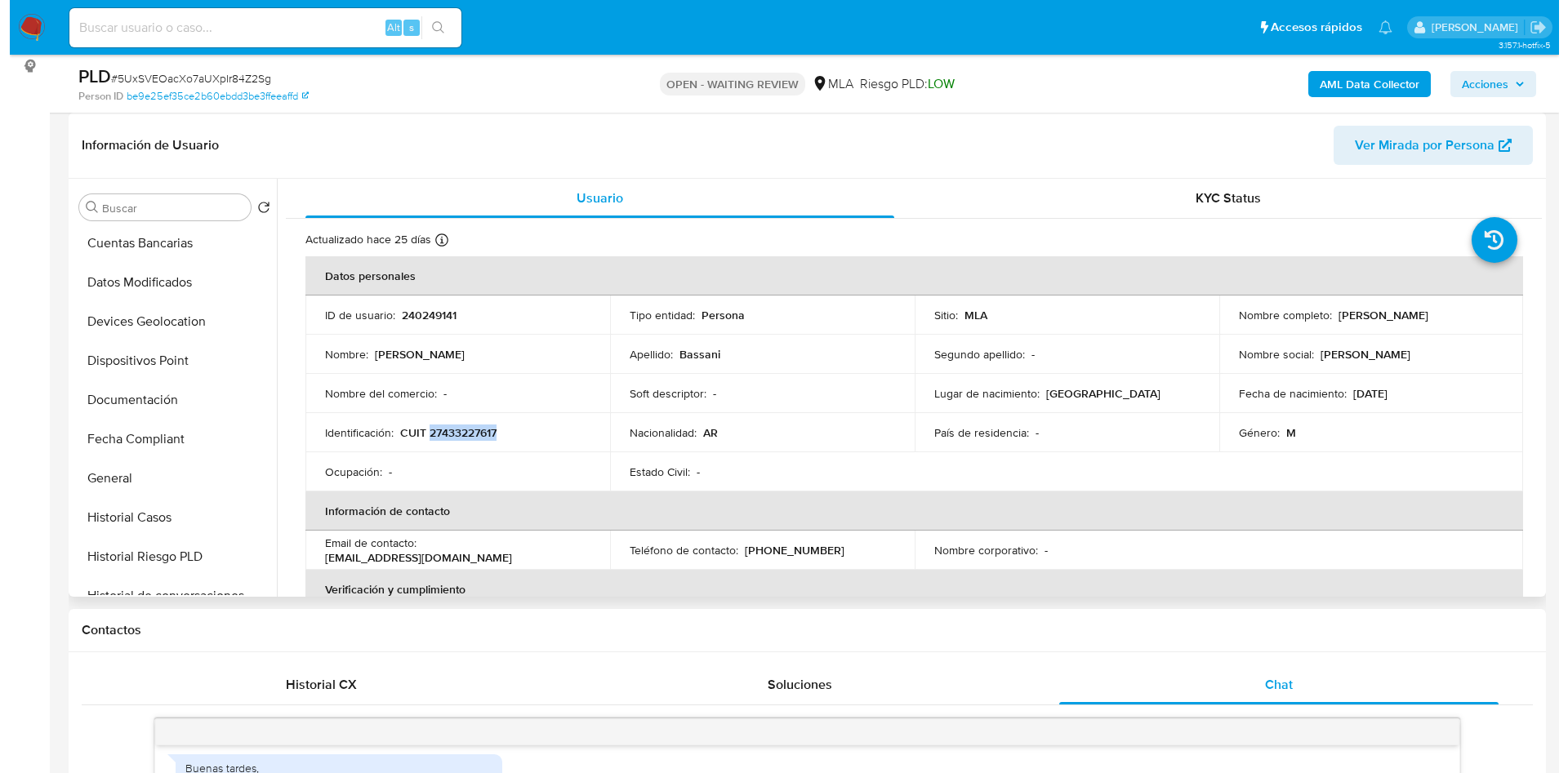
scroll to position [0, 0]
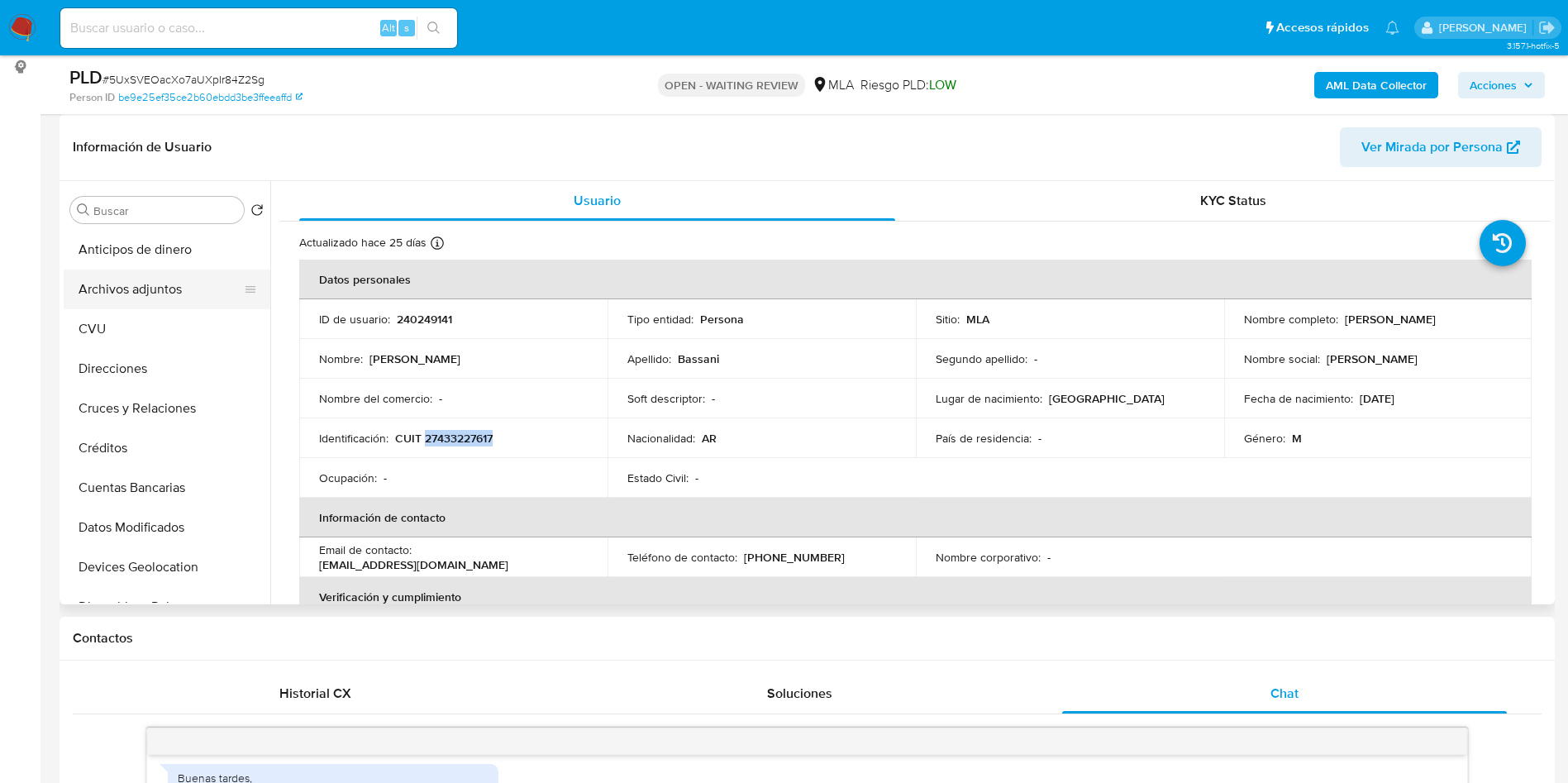
click at [128, 301] on button "Archivos adjuntos" at bounding box center [161, 290] width 193 height 40
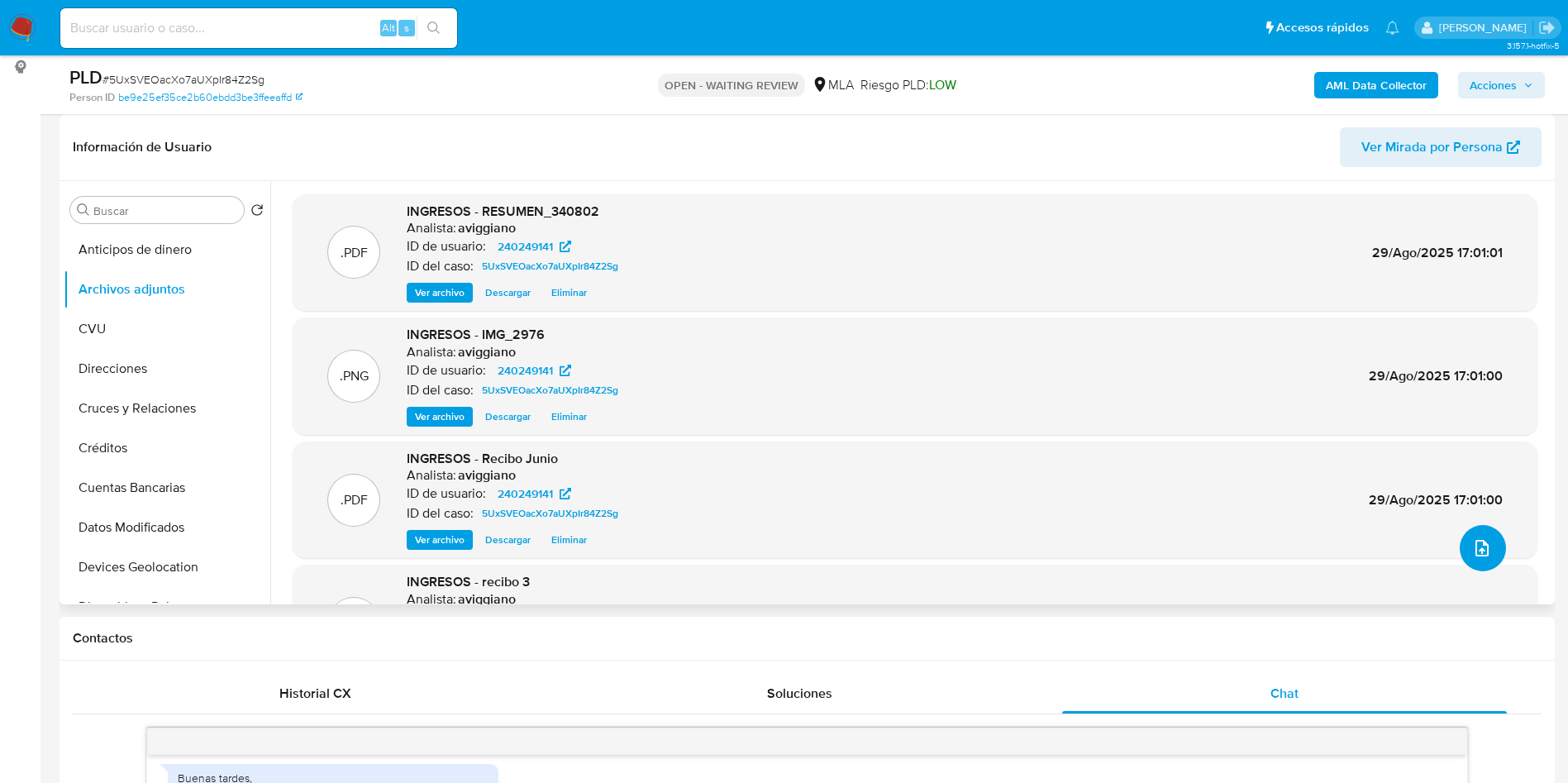
click at [1467, 560] on button "upload-file" at bounding box center [1482, 548] width 46 height 46
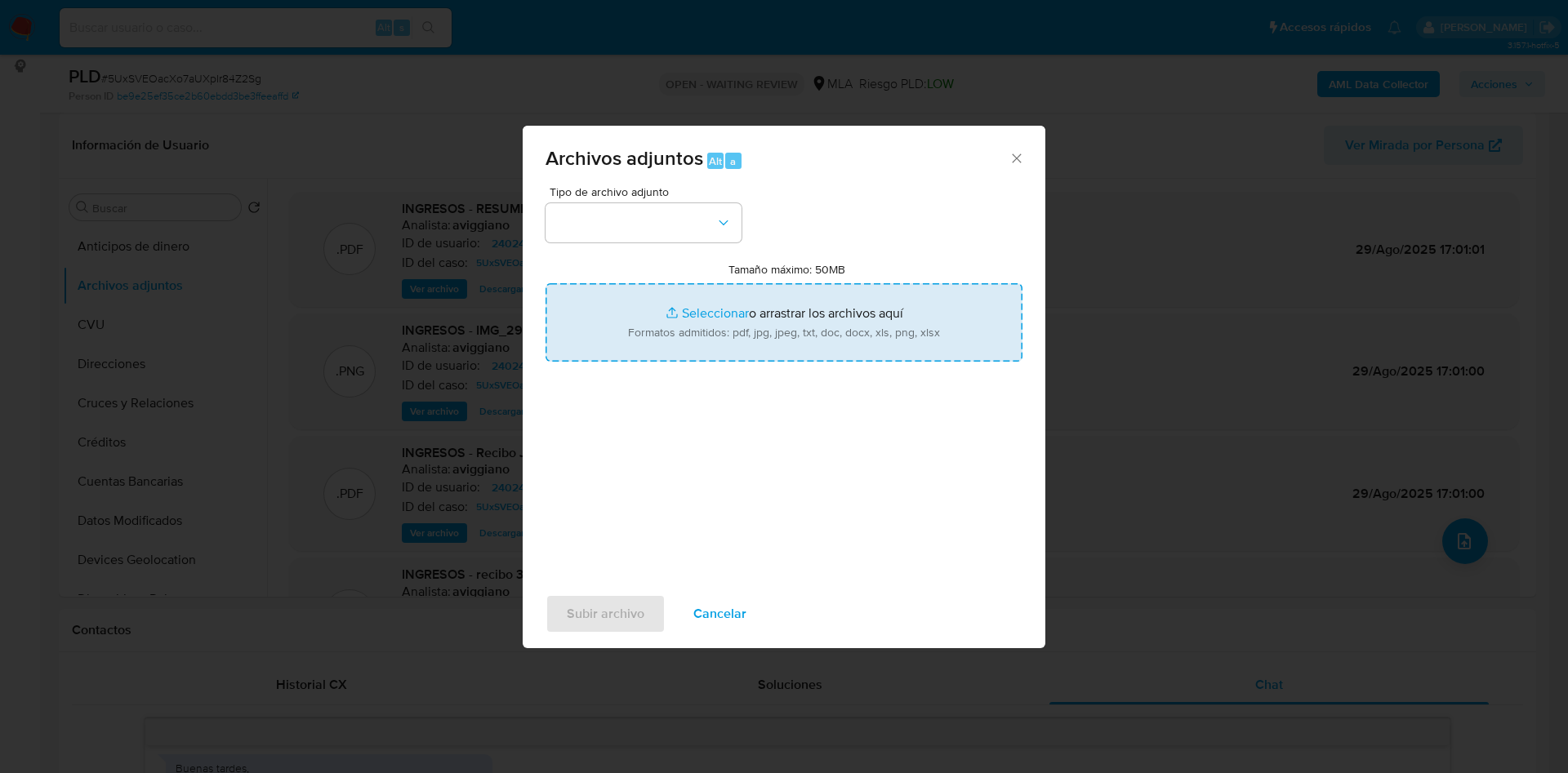
click at [744, 305] on input "Tamaño máximo: 50MB Seleccionar archivos" at bounding box center [784, 323] width 477 height 78
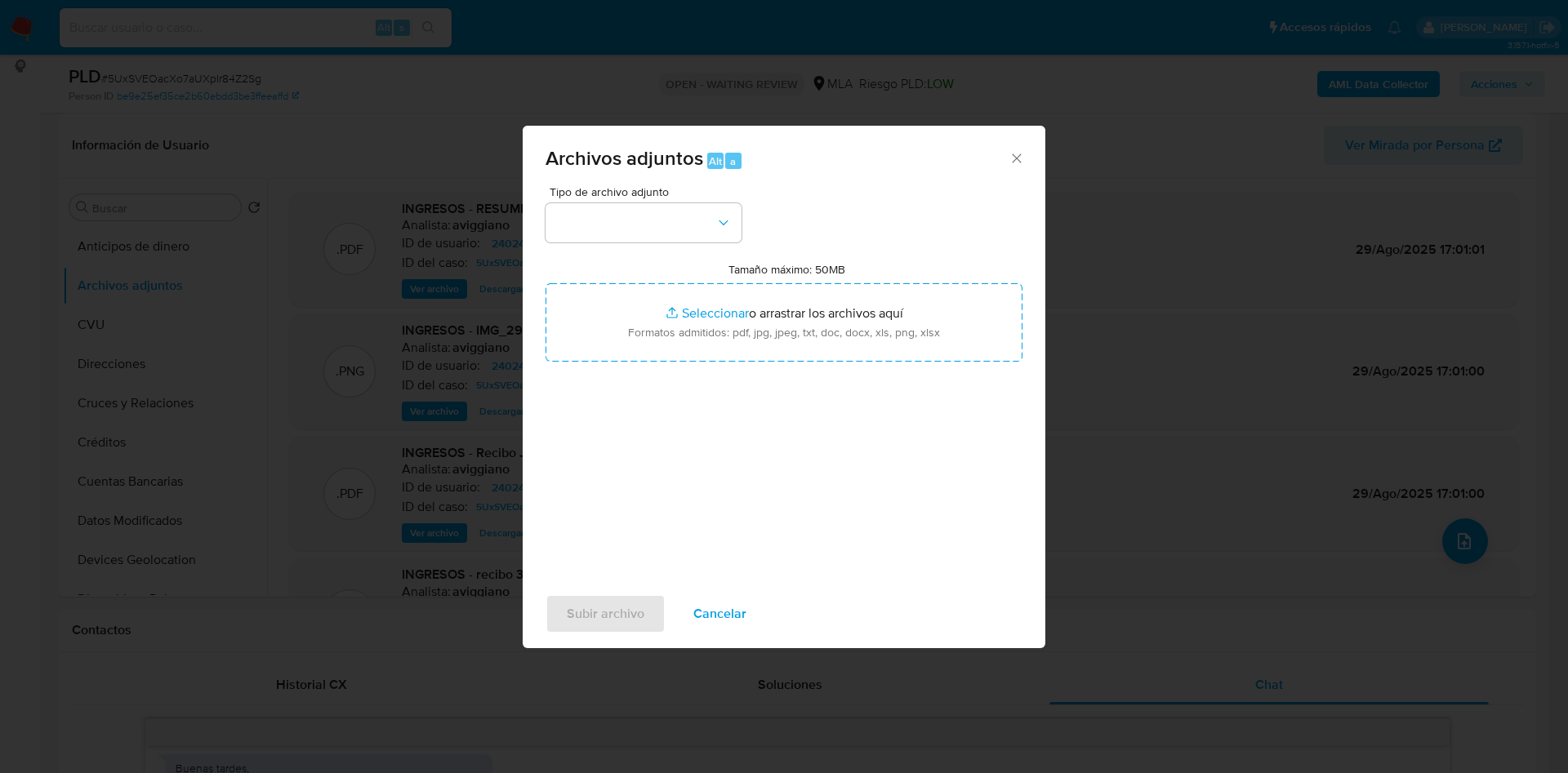
click at [794, 185] on div "Archivos adjuntos Alt a" at bounding box center [784, 156] width 523 height 62
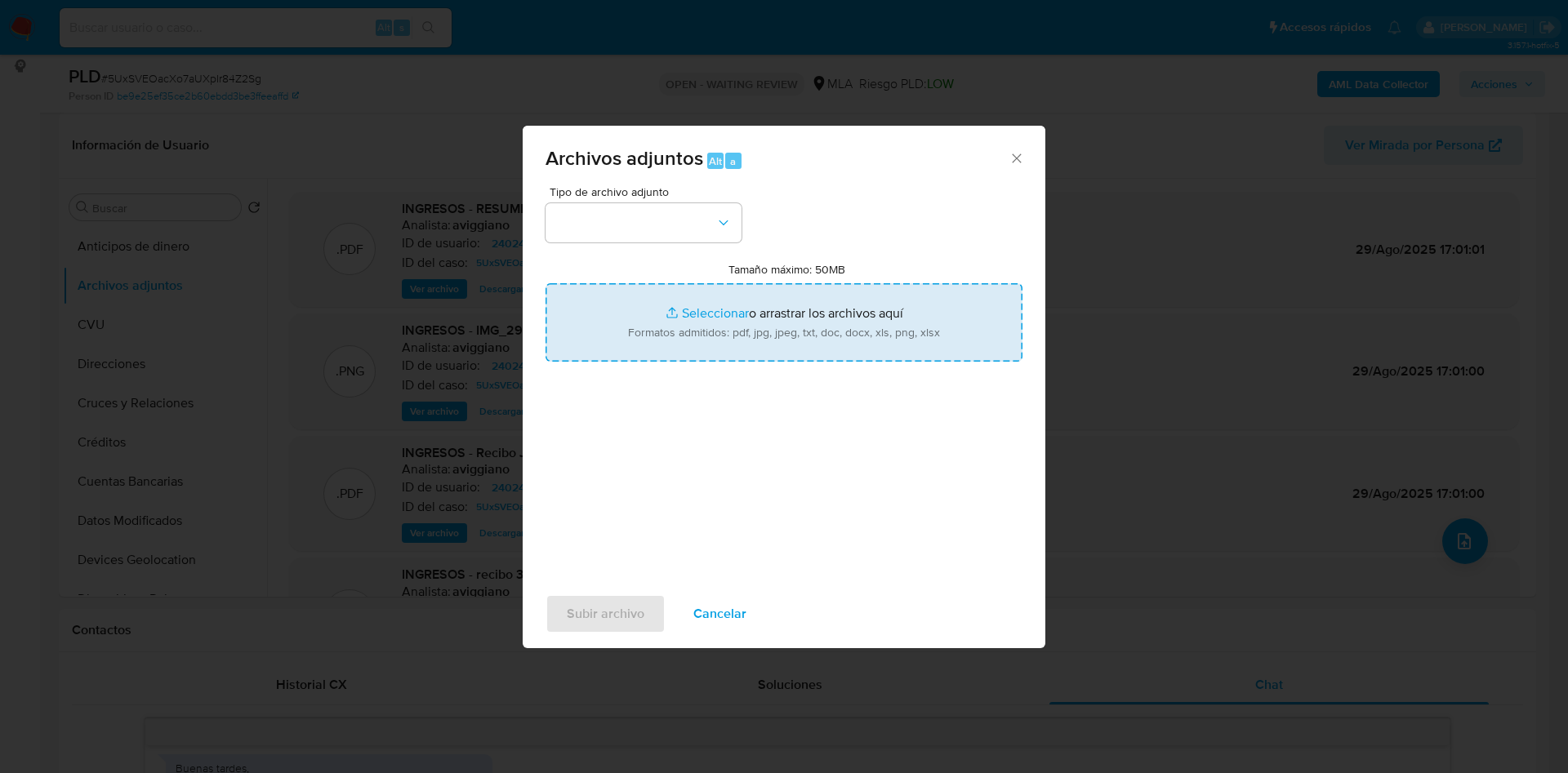
click at [772, 303] on input "Tamaño máximo: 50MB Seleccionar archivos" at bounding box center [784, 323] width 477 height 78
type input "C:\fakepath\Caselog 5UxSVEOacXo7aUXpIr84Z2Sg_2025_07_17_20_02_27.docx"
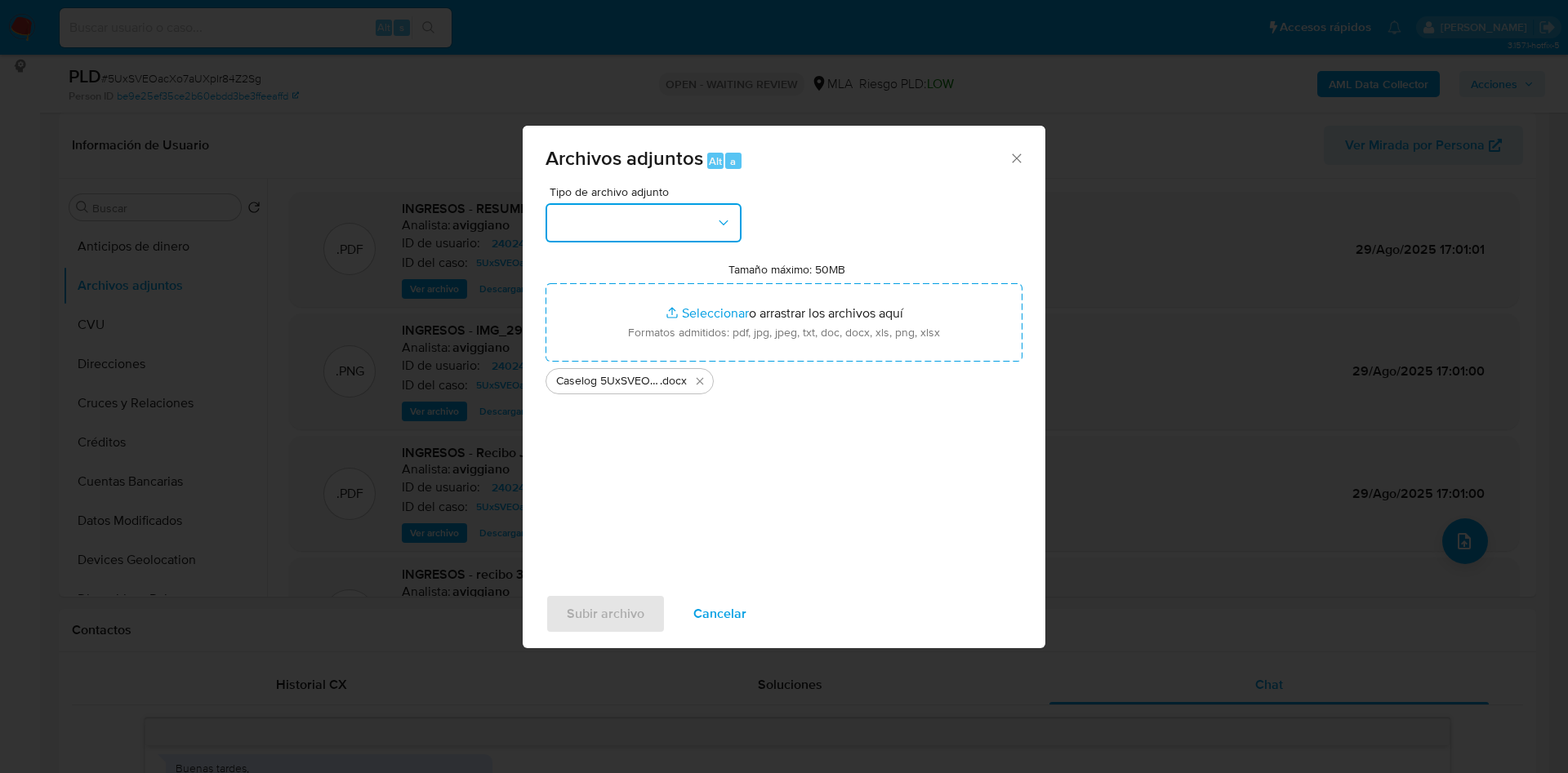
click at [644, 206] on button "button" at bounding box center [644, 223] width 196 height 39
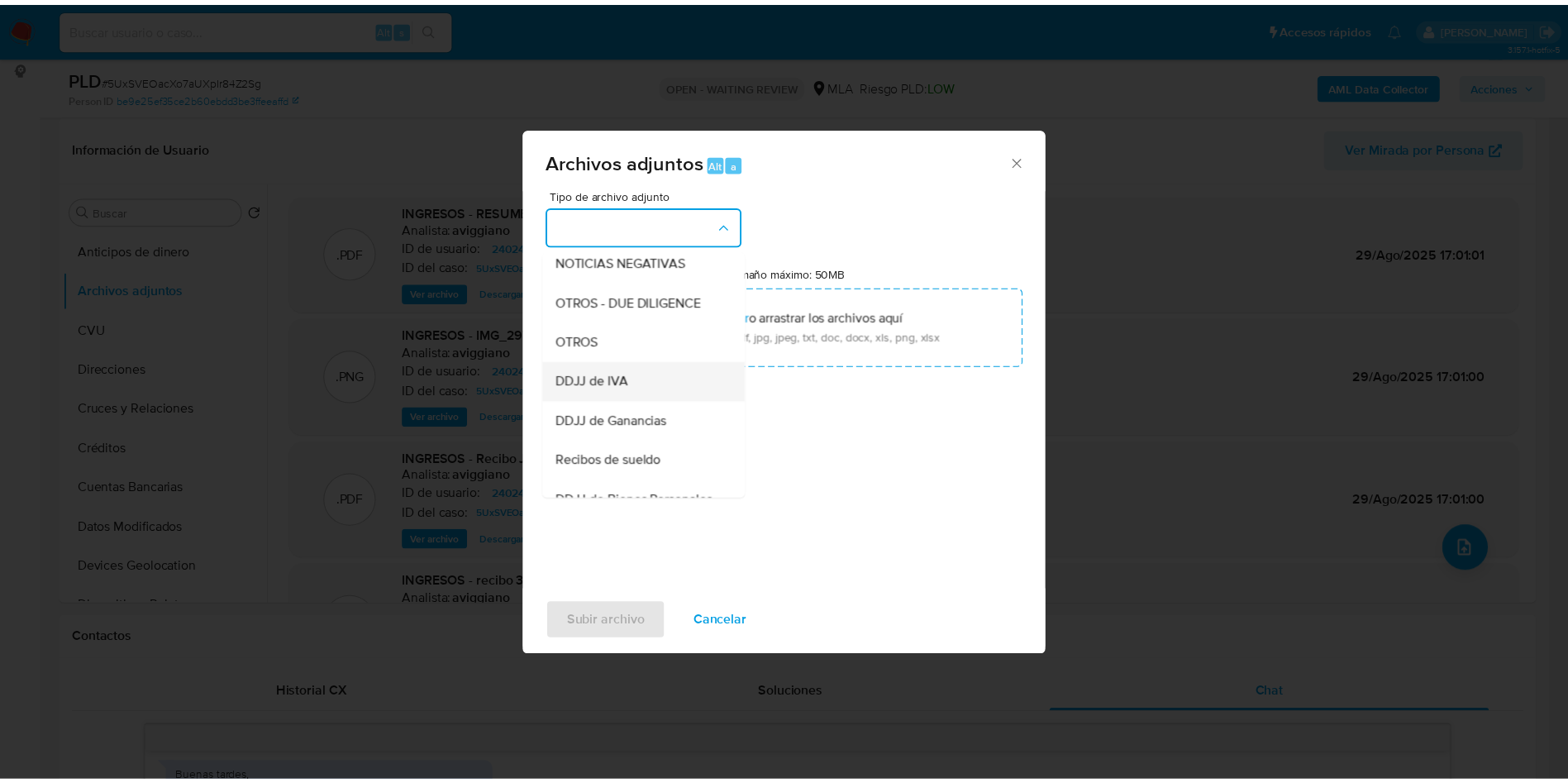
scroll to position [248, 0]
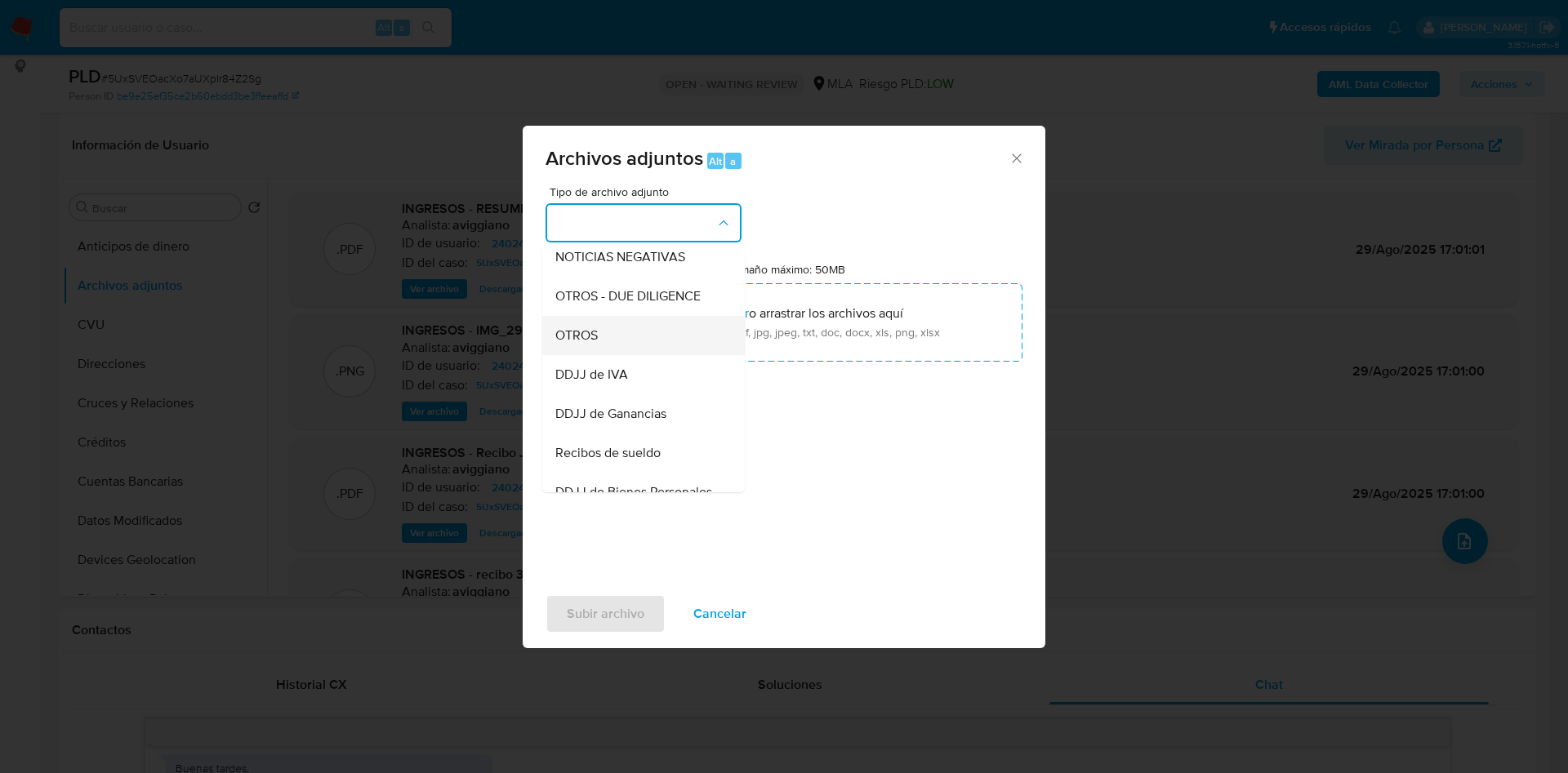
click at [607, 346] on div "OTROS" at bounding box center [639, 335] width 167 height 39
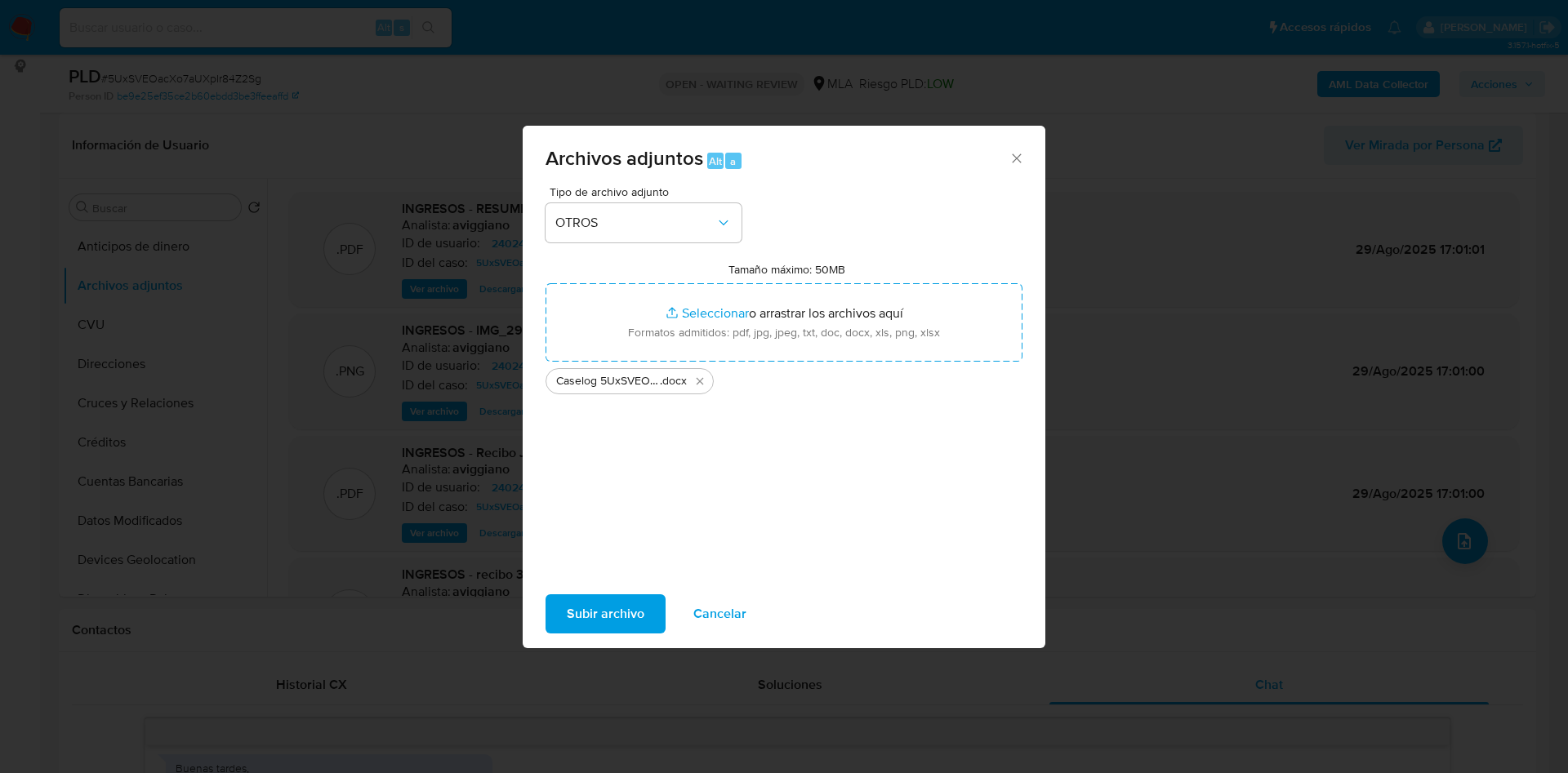
click at [623, 606] on span "Subir archivo" at bounding box center [606, 614] width 78 height 36
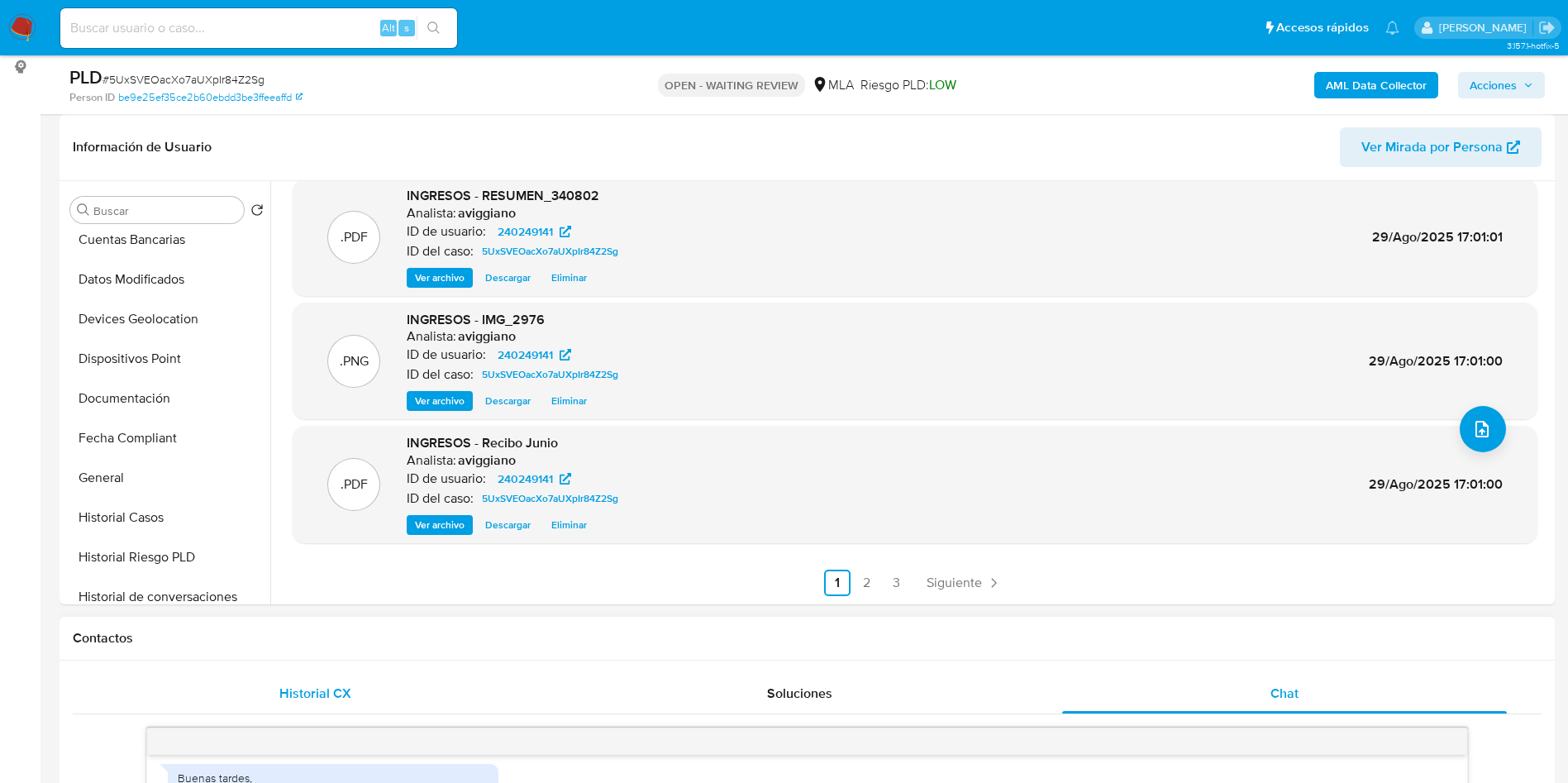
click at [245, 682] on div "Historial CX" at bounding box center [315, 694] width 445 height 40
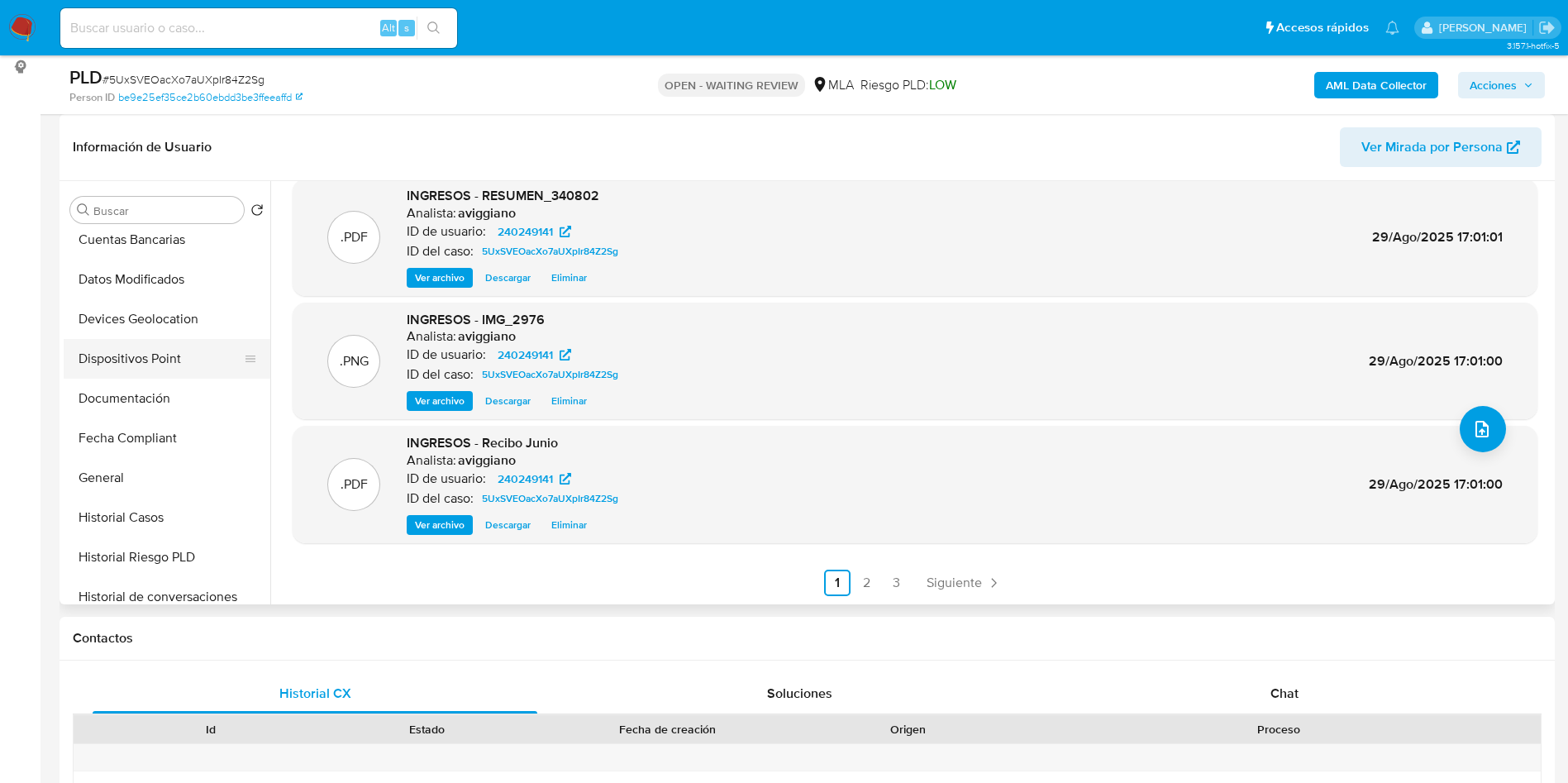
scroll to position [496, 0]
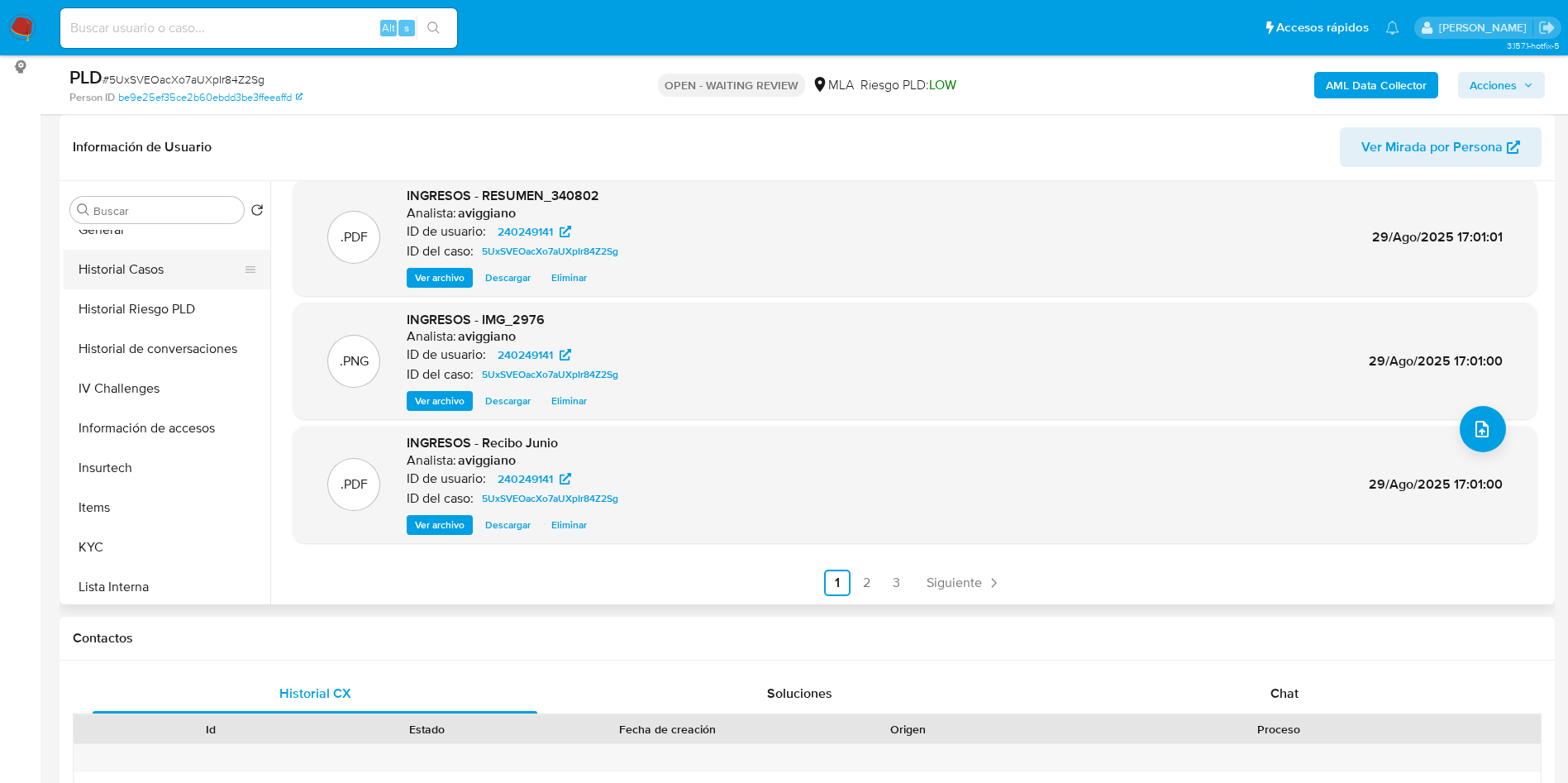
click at [173, 250] on button "Historial Casos" at bounding box center [161, 270] width 193 height 40
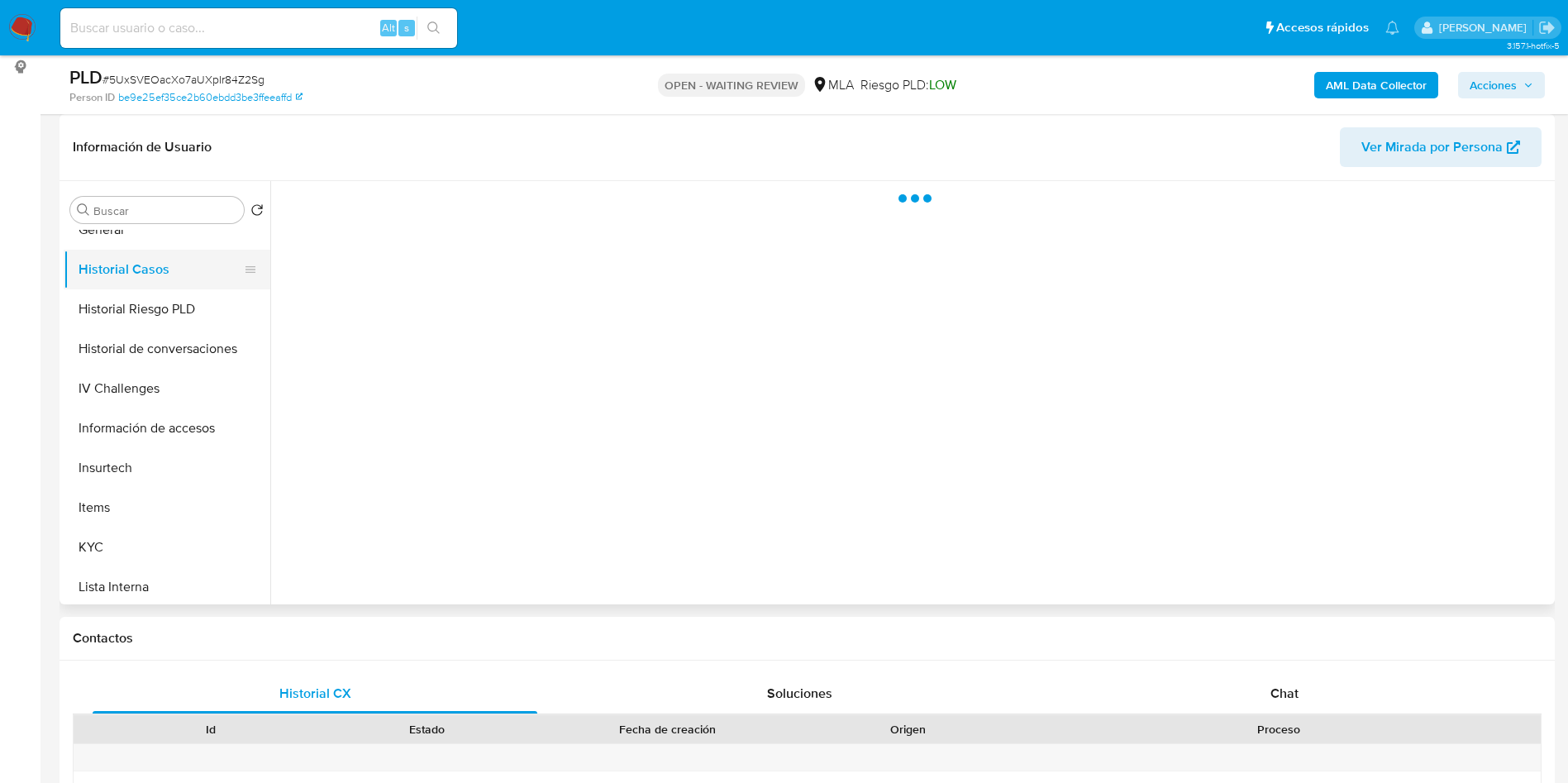
scroll to position [0, 0]
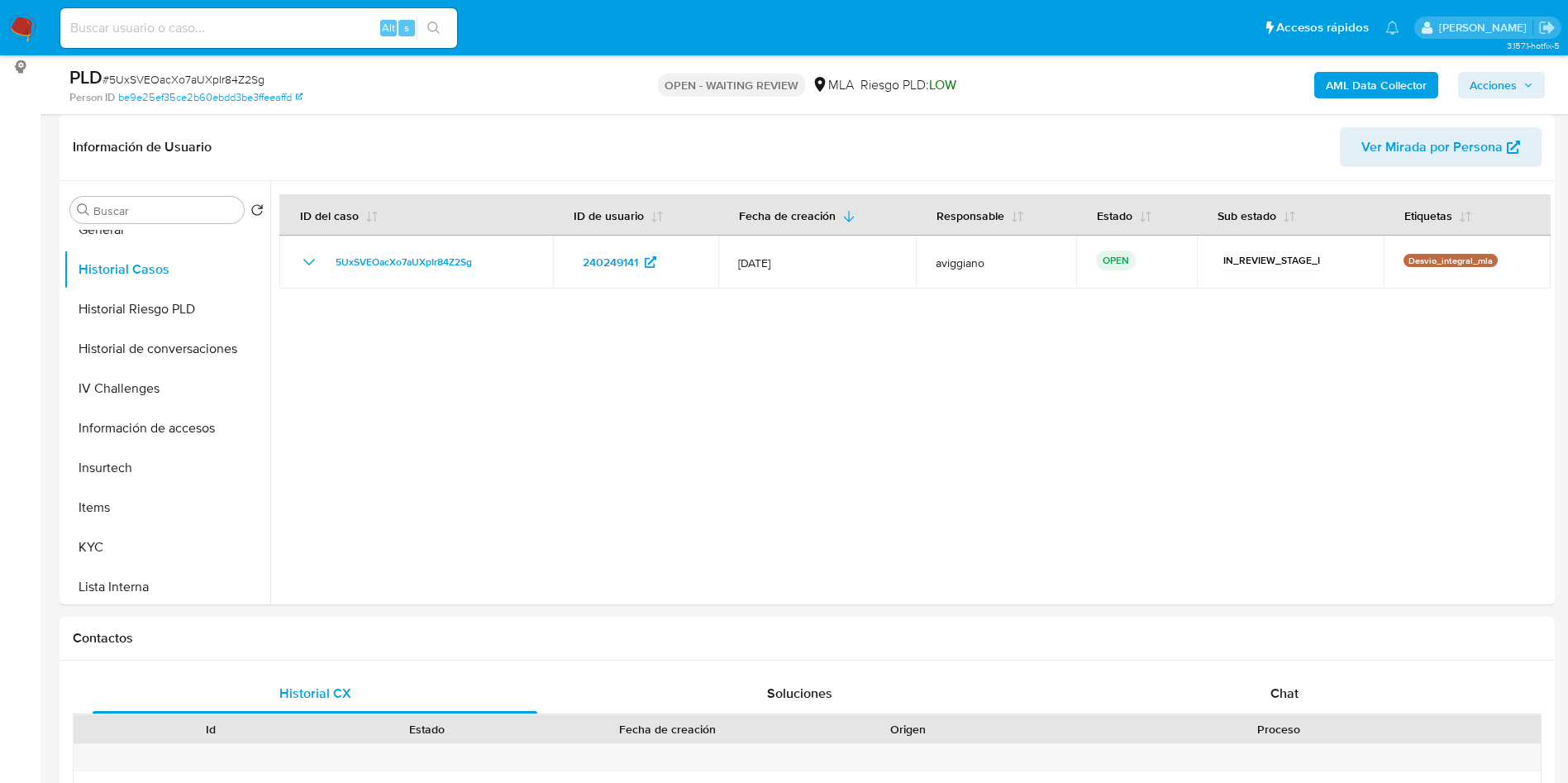
click at [1498, 68] on div "AML Data Collector Acciones" at bounding box center [1301, 84] width 487 height 39
click at [1492, 88] on span "Acciones" at bounding box center [1493, 85] width 47 height 26
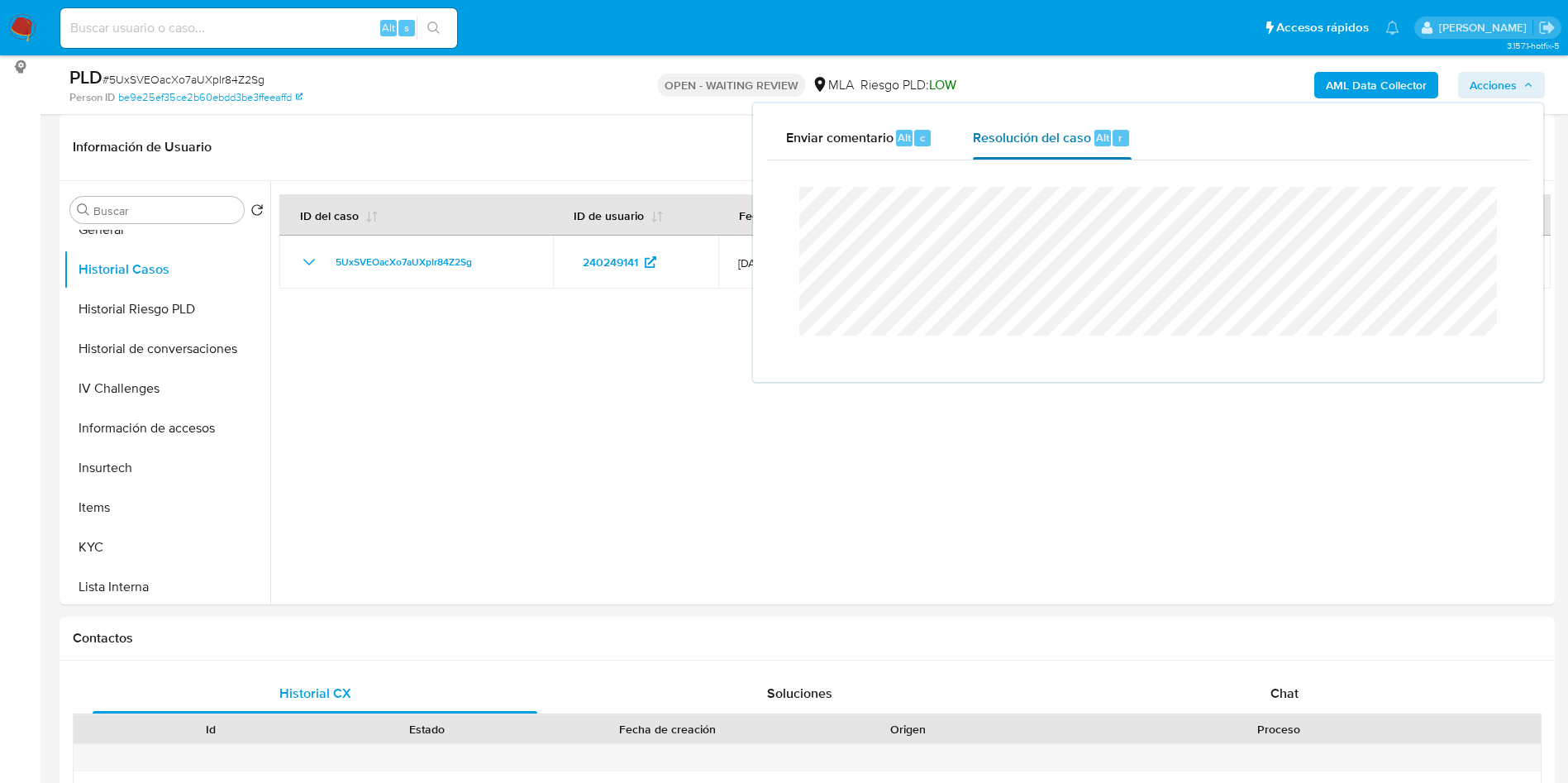
click at [1053, 129] on span "Resolución del caso" at bounding box center [1032, 136] width 118 height 19
click at [420, 252] on span "5UxSVEOacXo7aUXpIr84Z2Sg" at bounding box center [404, 262] width 136 height 20
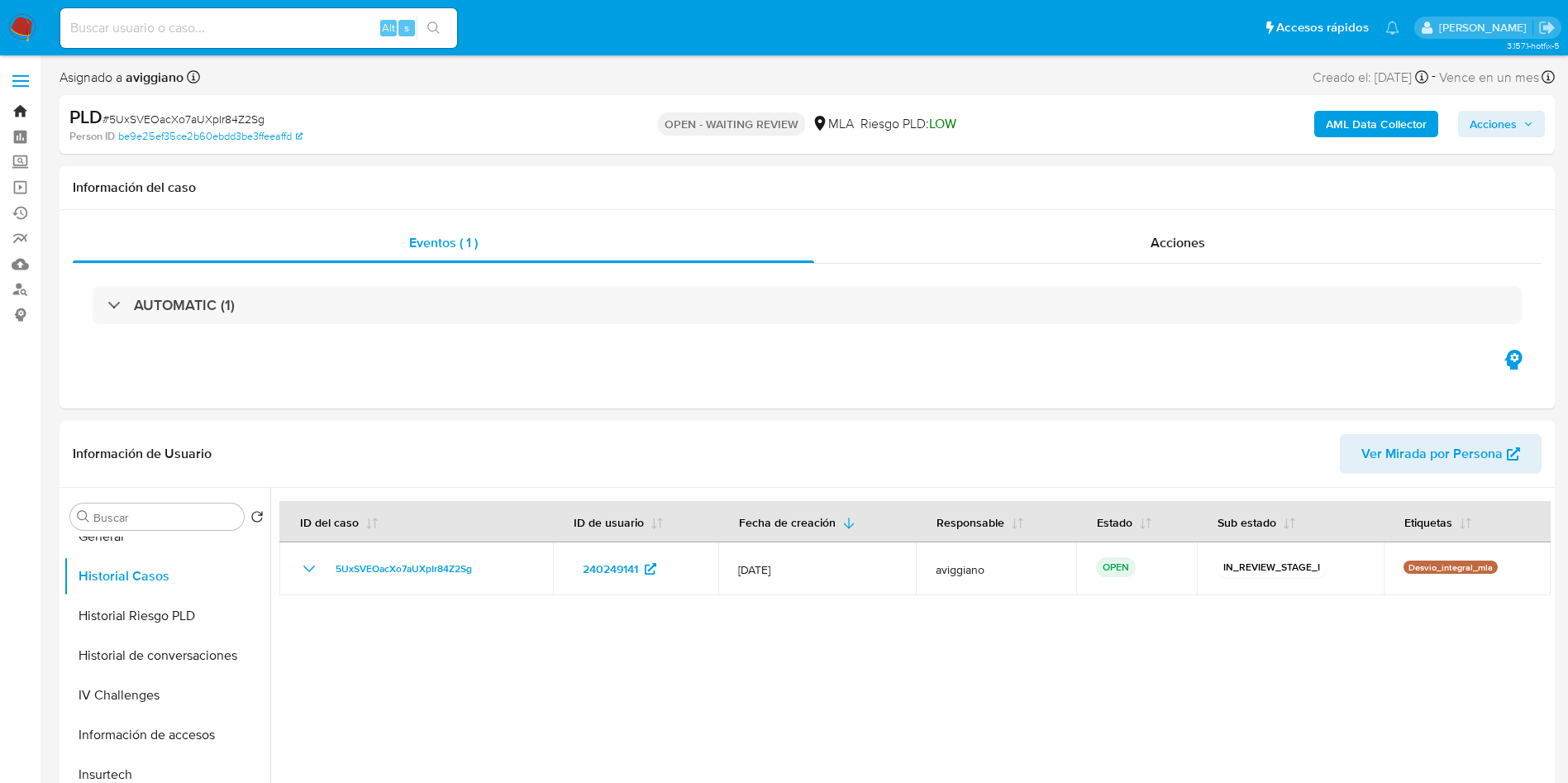
click at [26, 104] on link "Bandeja" at bounding box center [98, 111] width 197 height 25
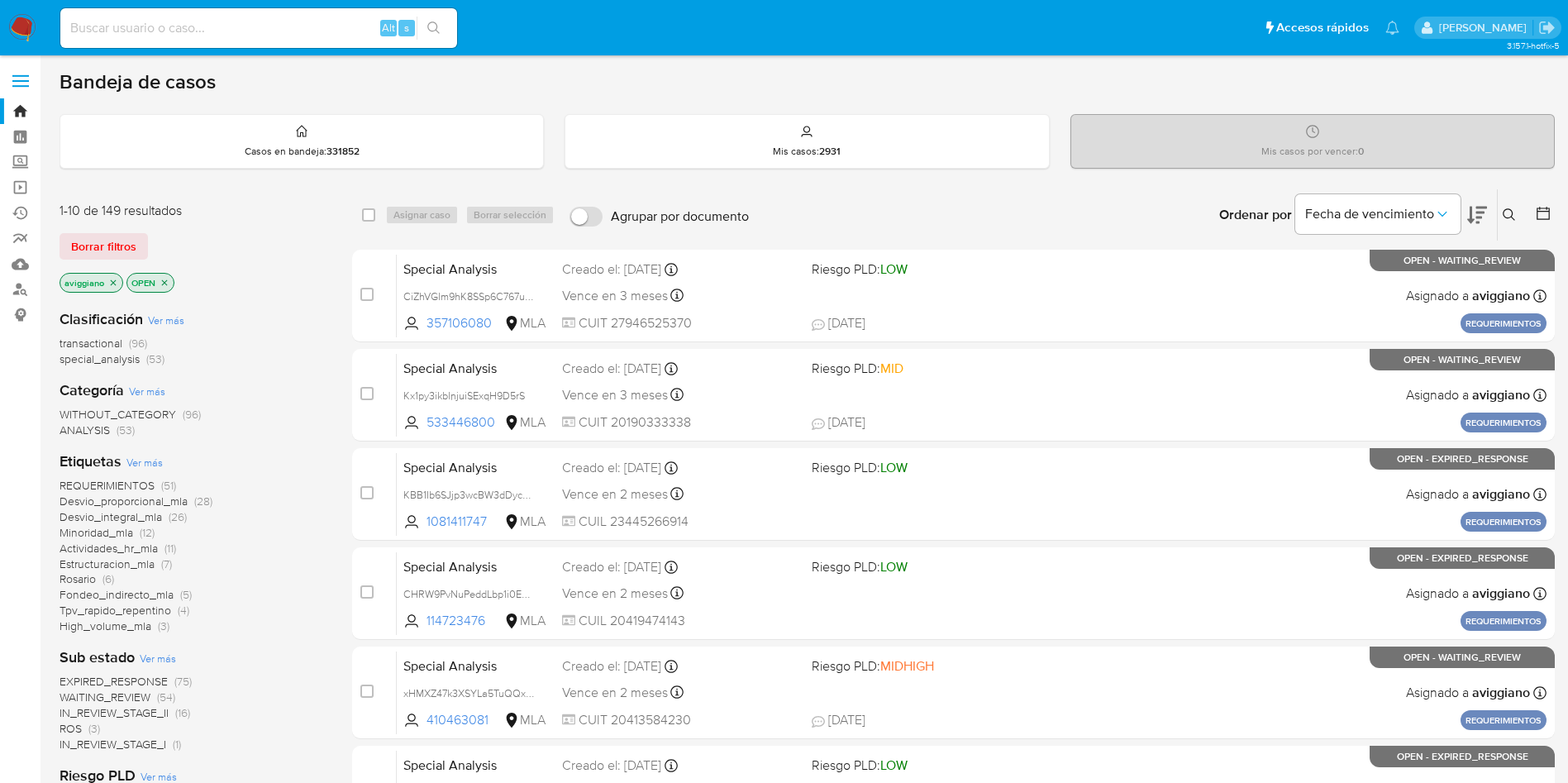
click at [1510, 211] on icon at bounding box center [1509, 215] width 14 height 14
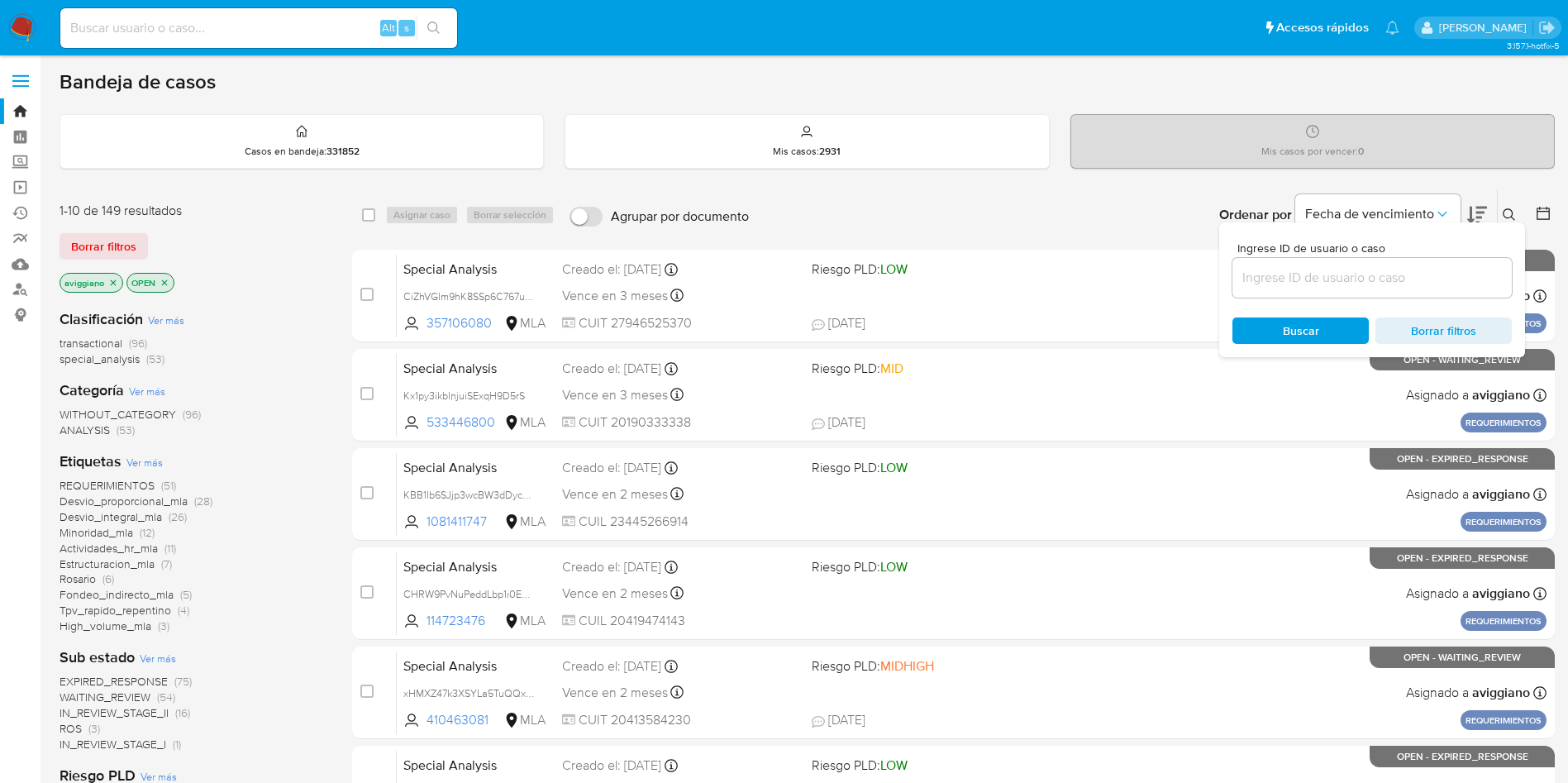
click at [1438, 291] on div at bounding box center [1372, 278] width 280 height 40
click at [1438, 284] on div at bounding box center [1372, 278] width 280 height 40
click at [1438, 283] on input at bounding box center [1372, 278] width 280 height 22
paste input "5UxSVEOacXo7aUXpIr84Z2Sg"
type input "5UxSVEOacXo7aUXpIr84Z2Sg"
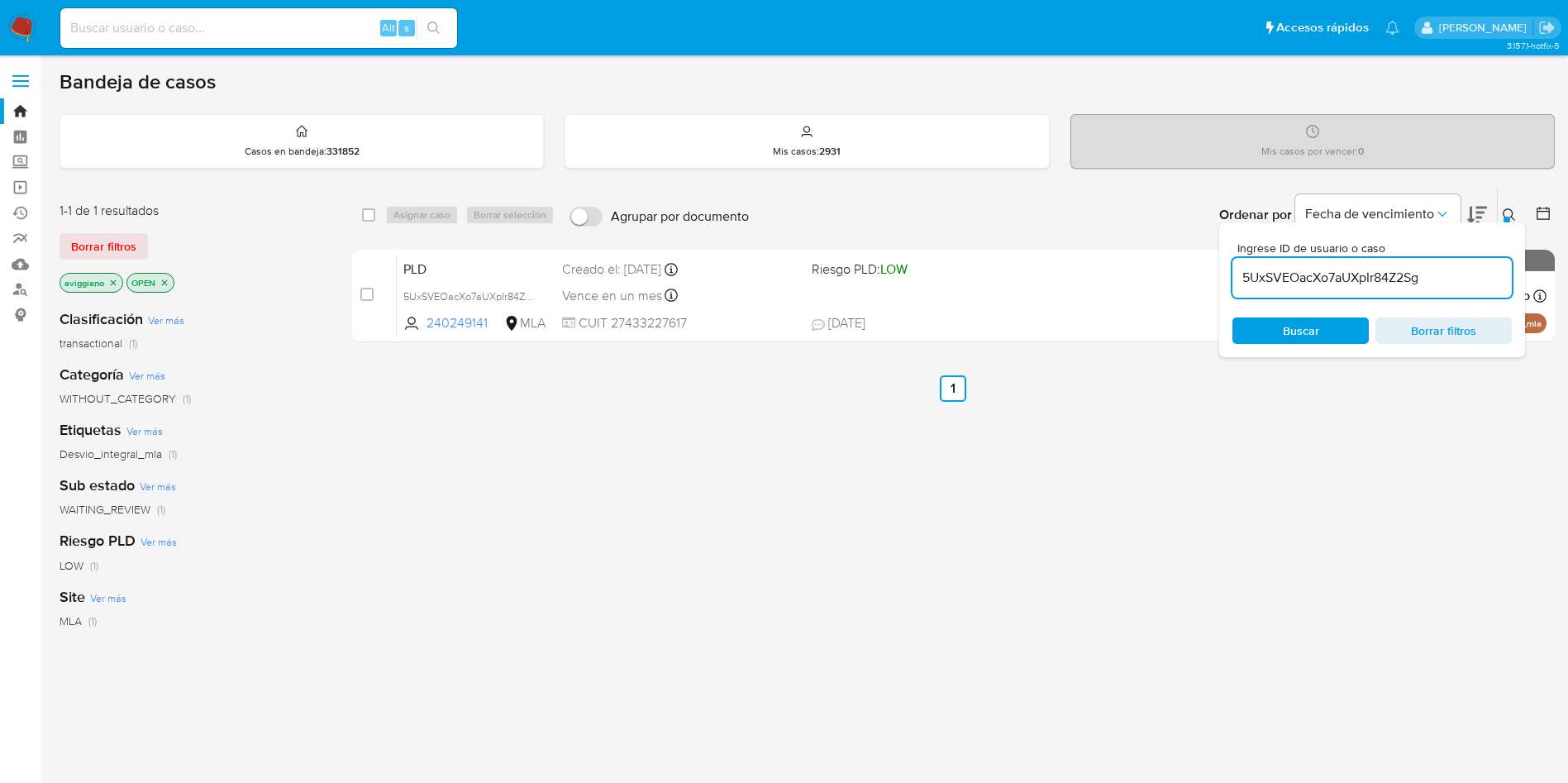
click at [376, 219] on div "select-all-cases-checkbox" at bounding box center [372, 215] width 20 height 20
click at [368, 213] on input "checkbox" at bounding box center [368, 215] width 14 height 14
checkbox input "true"
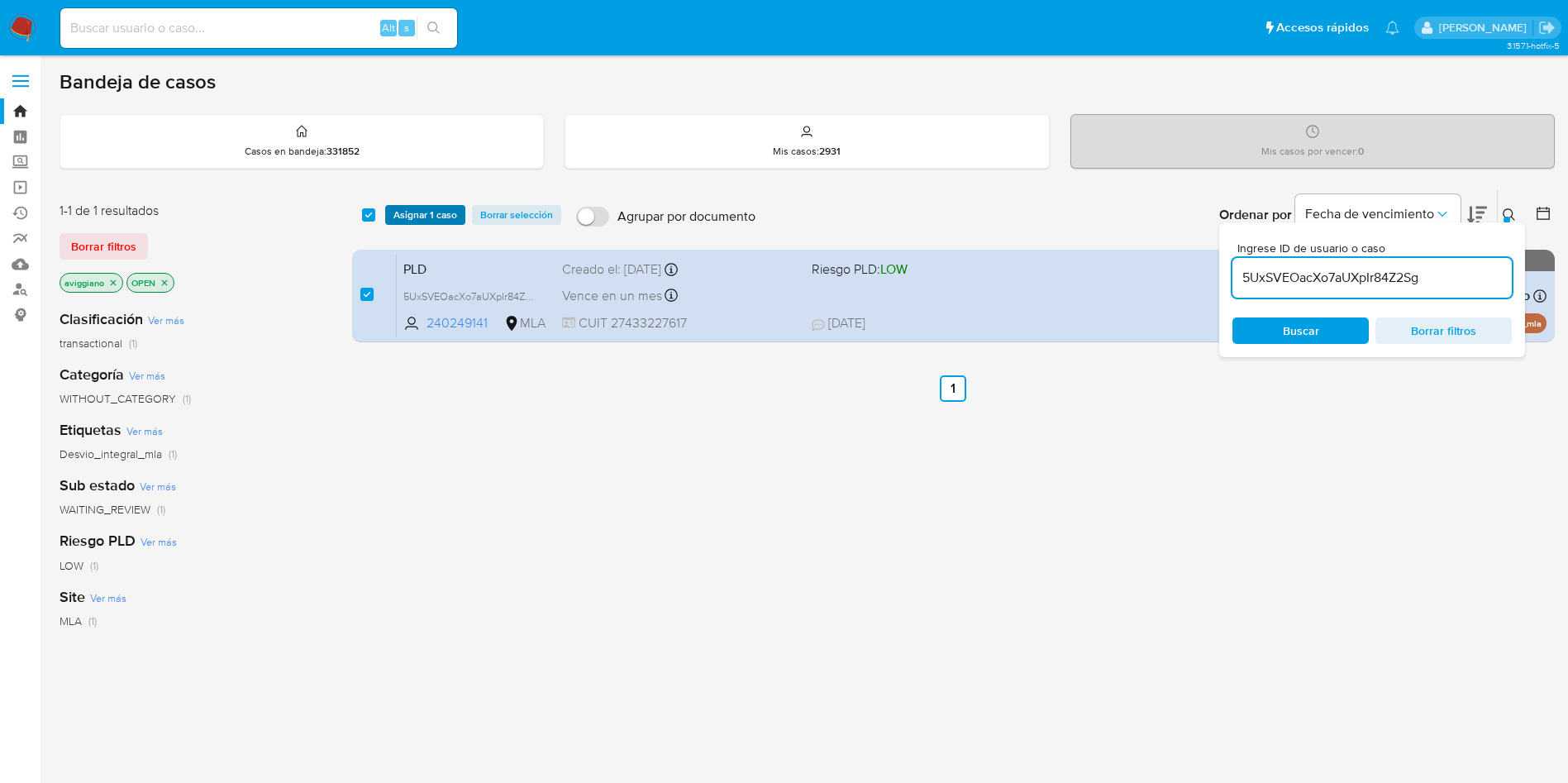
click at [402, 215] on span "Asignar 1 caso" at bounding box center [425, 215] width 64 height 16
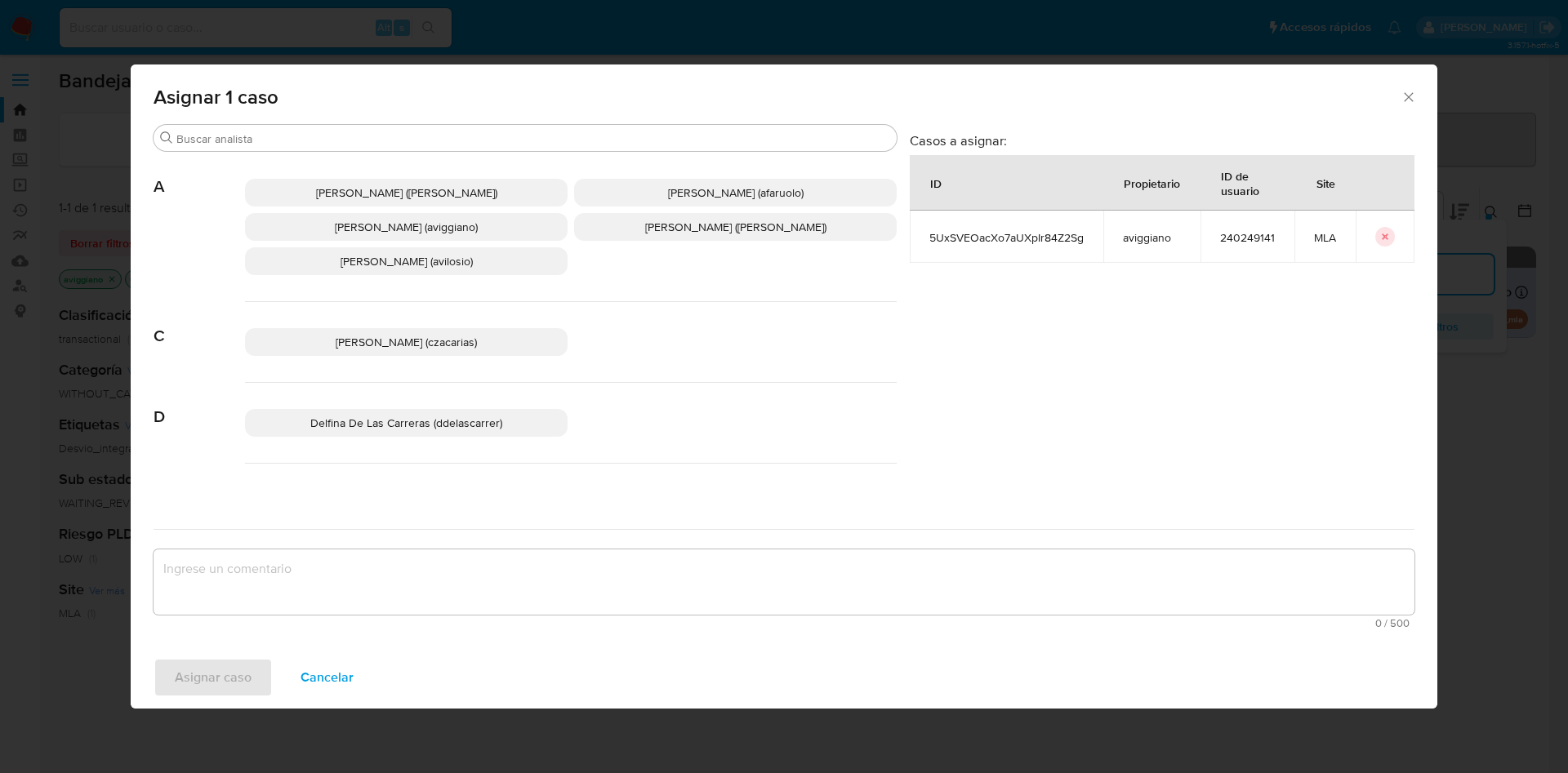
click at [347, 240] on p "Agustina Belen Viggiano (aviggiano)" at bounding box center [407, 226] width 323 height 28
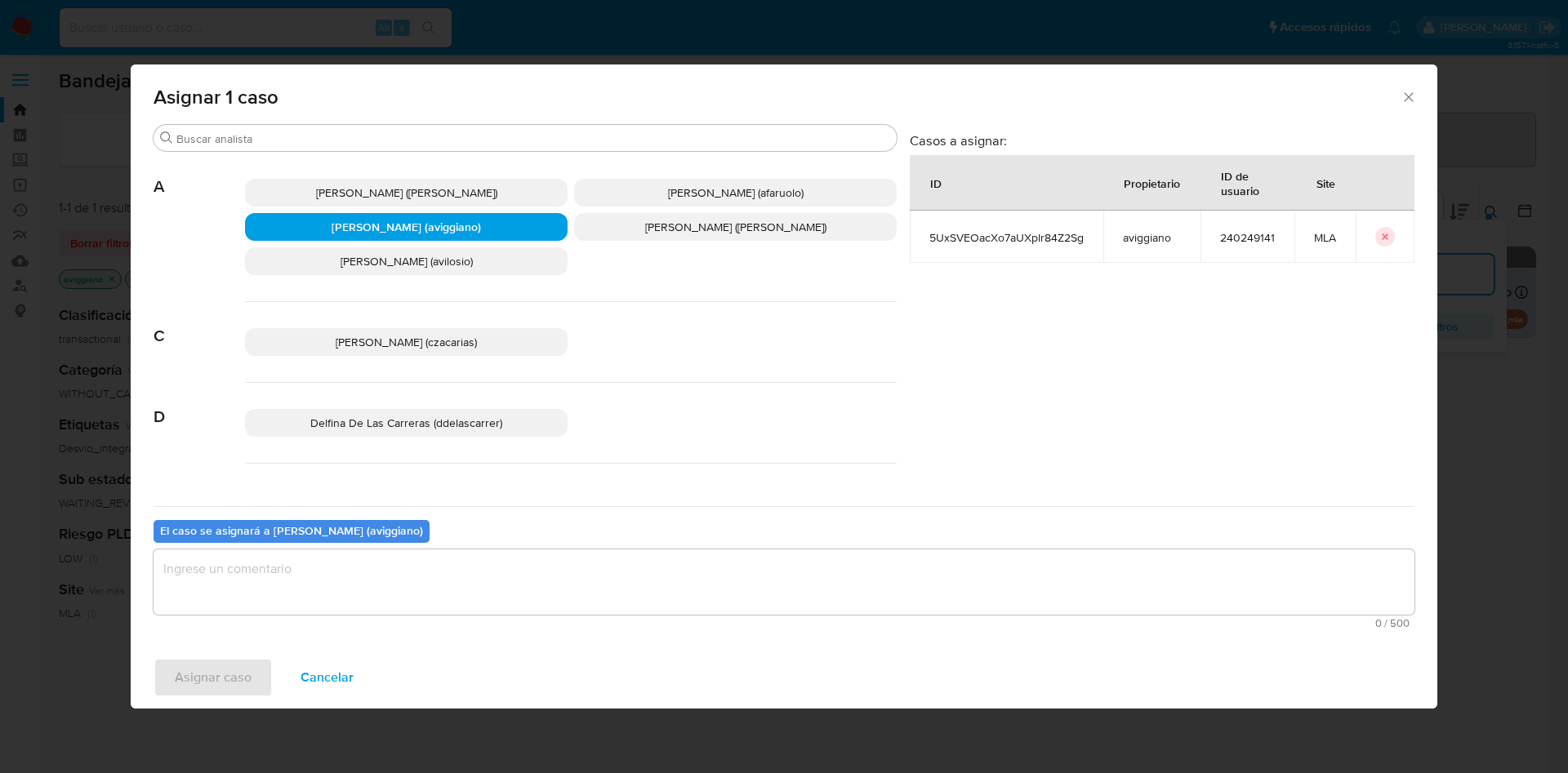
click at [348, 593] on textarea "assign-modal" at bounding box center [784, 581] width 1261 height 65
click at [256, 658] on button "Asignar caso" at bounding box center [213, 678] width 120 height 39
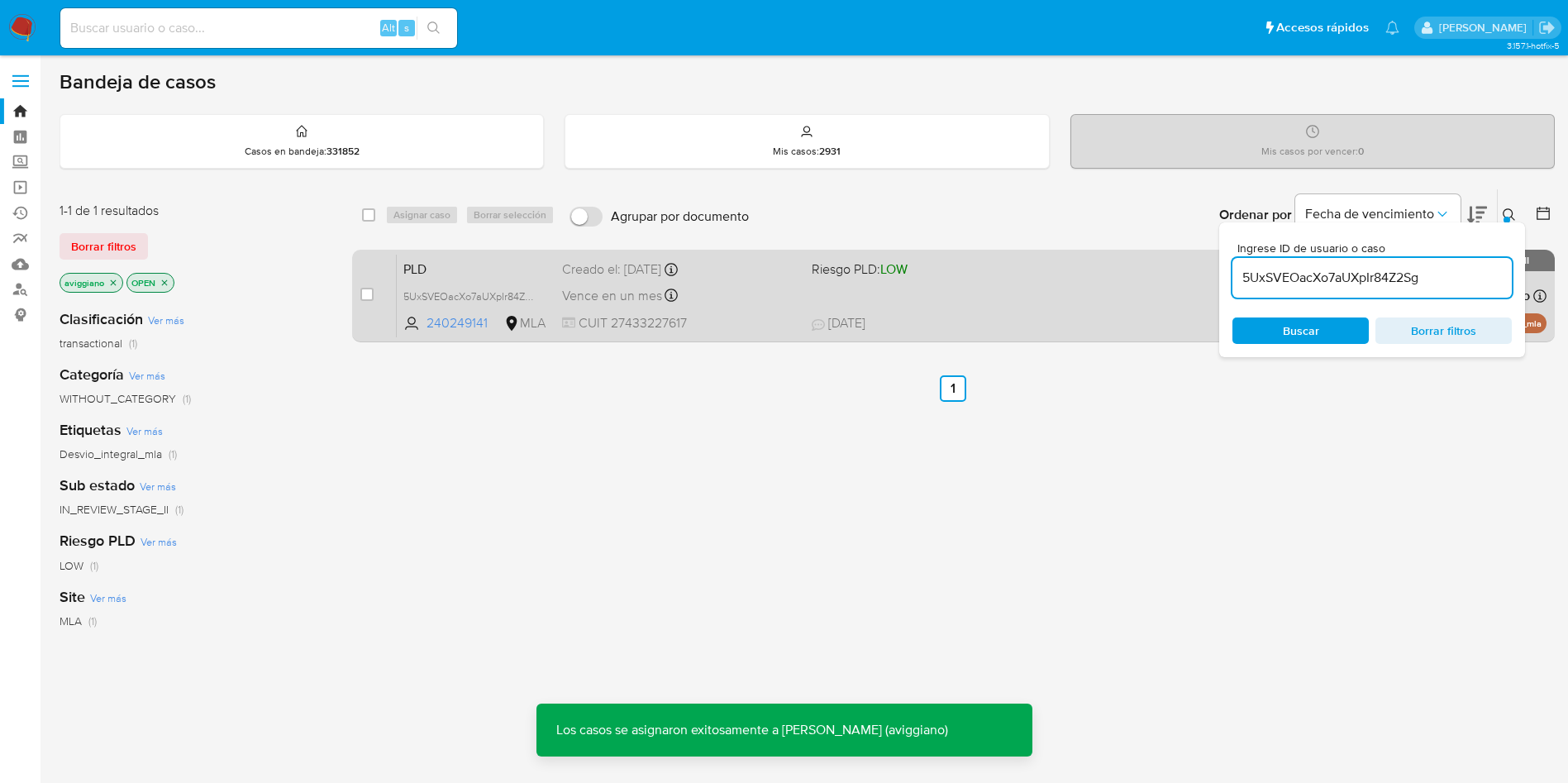
click at [963, 275] on span "Riesgo PLD: LOW" at bounding box center [930, 268] width 237 height 22
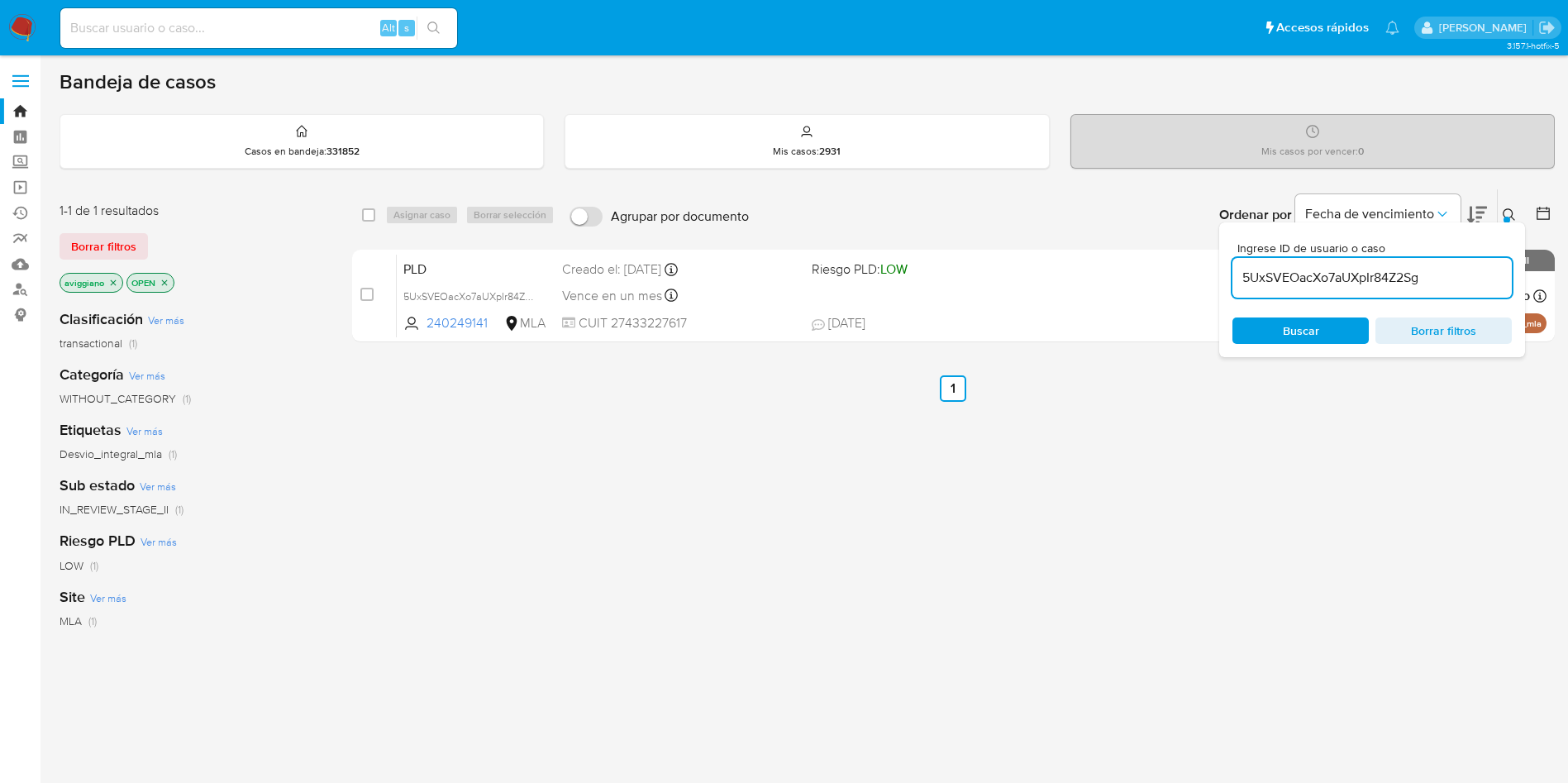
click at [1304, 278] on input "5UxSVEOacXo7aUXpIr84Z2Sg" at bounding box center [1372, 278] width 280 height 22
click at [366, 217] on input "checkbox" at bounding box center [368, 215] width 14 height 14
checkbox input "true"
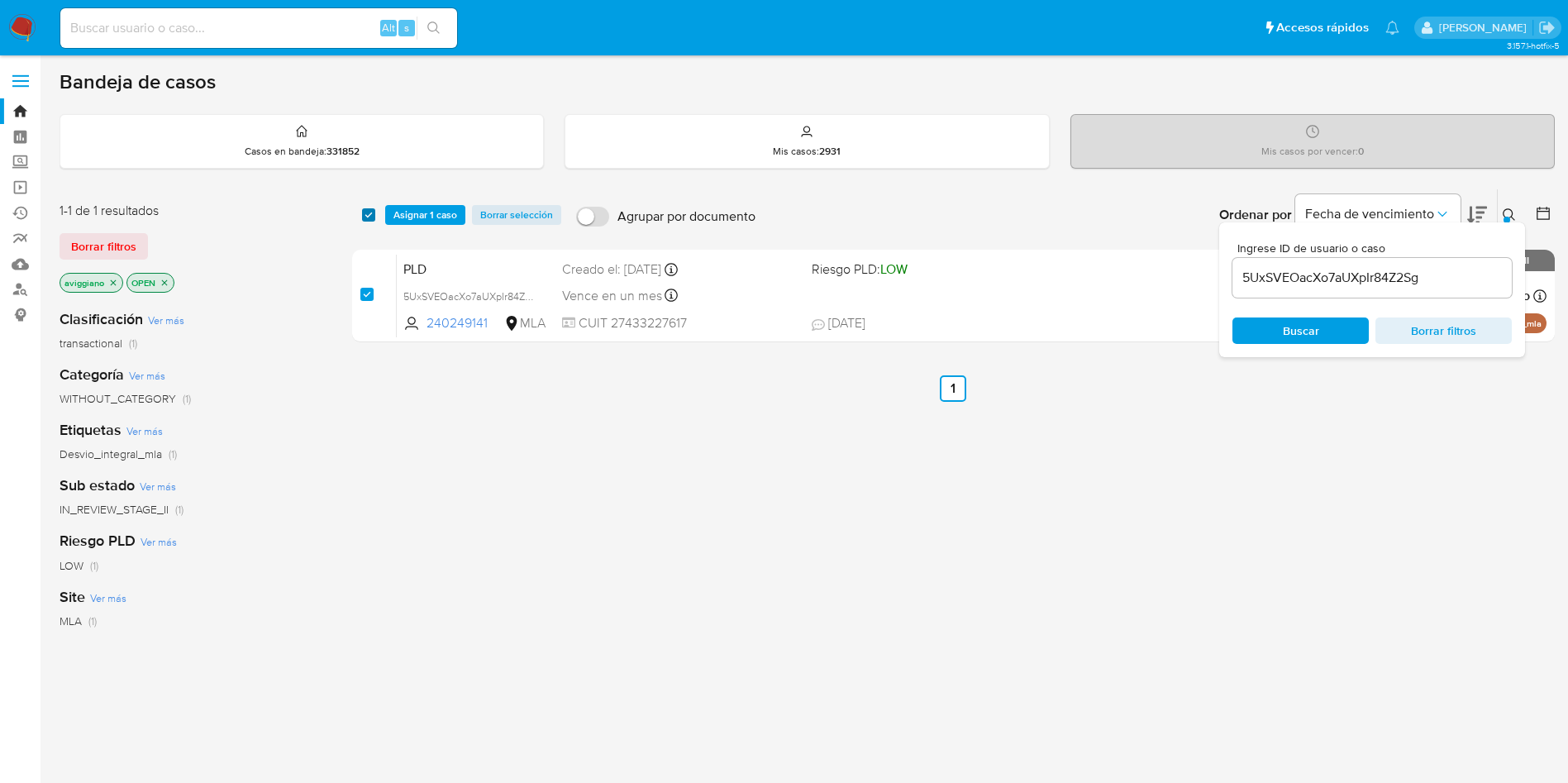
checkbox input "true"
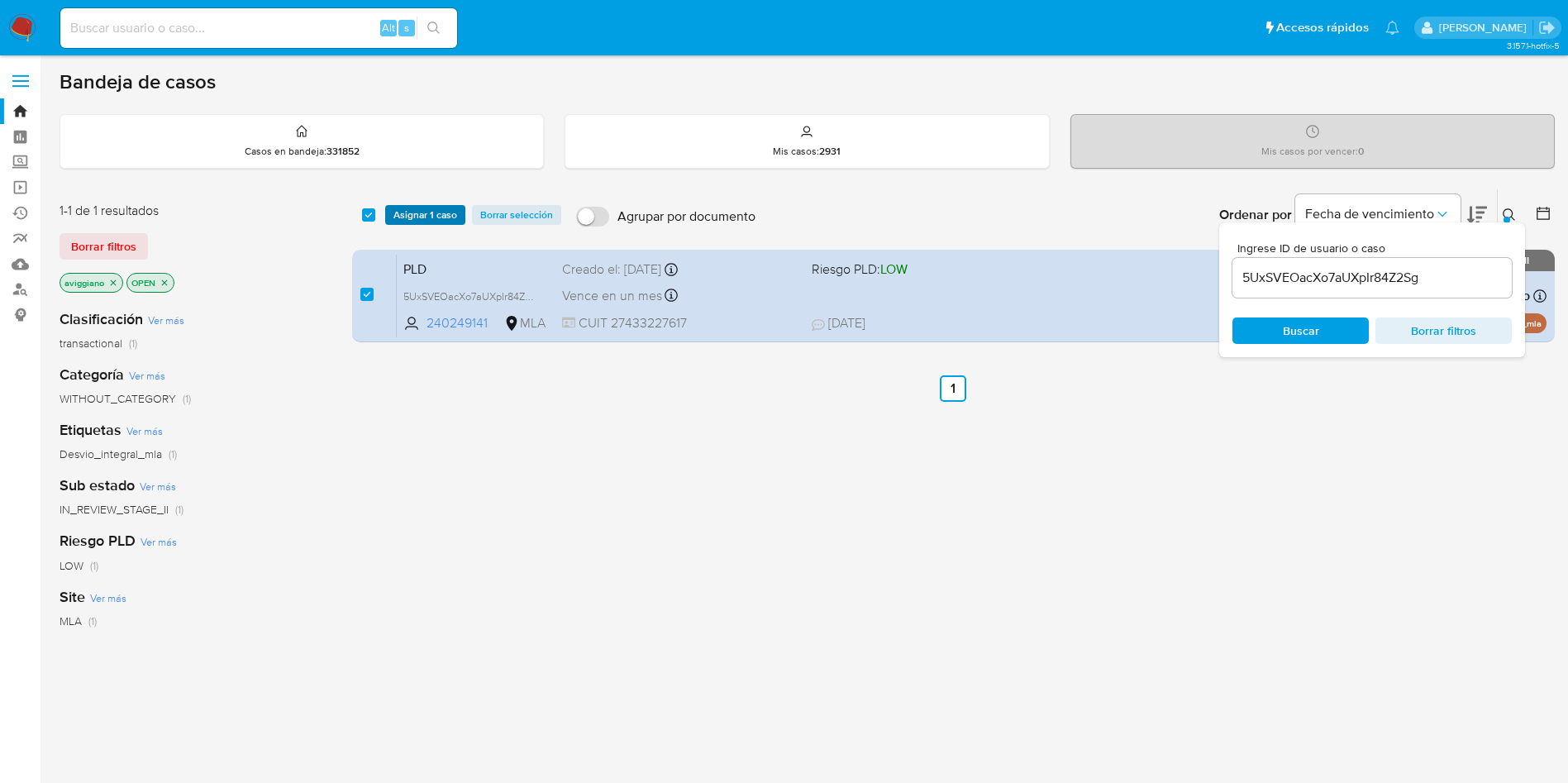
click at [390, 218] on button "Asignar 1 caso" at bounding box center [425, 215] width 80 height 20
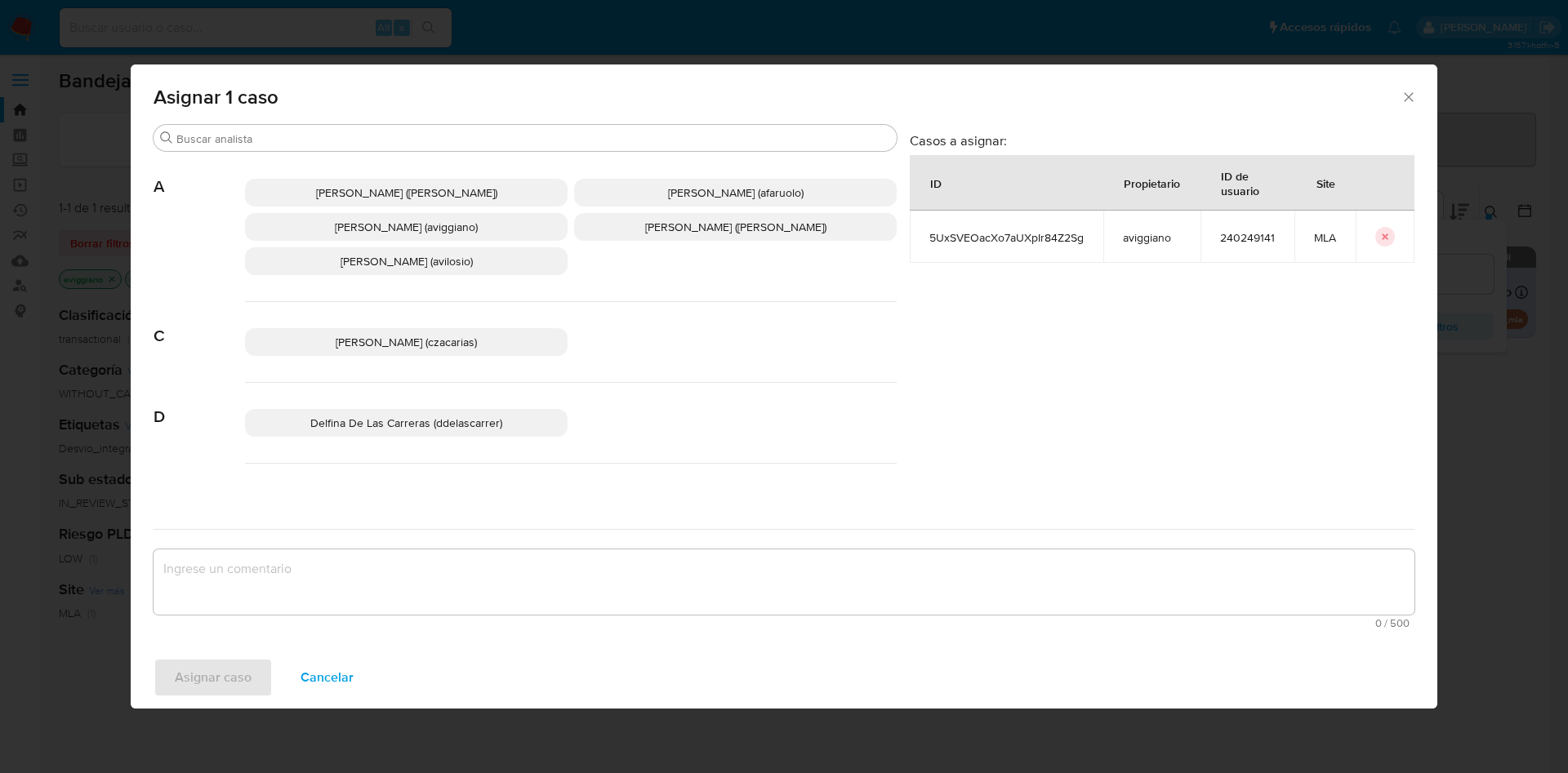
click at [368, 228] on span "Agustina Belen Viggiano (aviggiano)" at bounding box center [406, 226] width 143 height 16
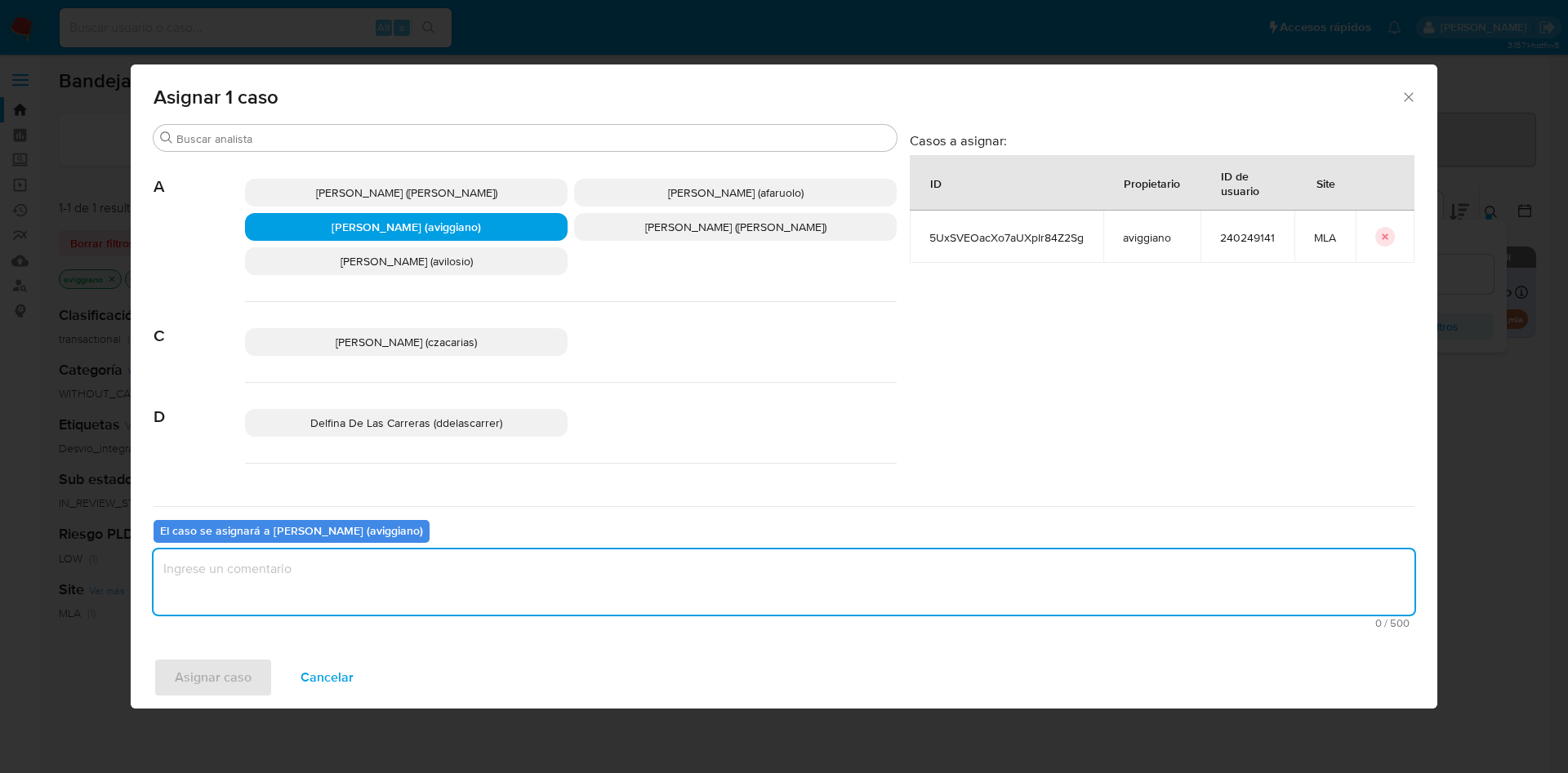
click at [342, 582] on textarea "assign-modal" at bounding box center [784, 581] width 1261 height 65
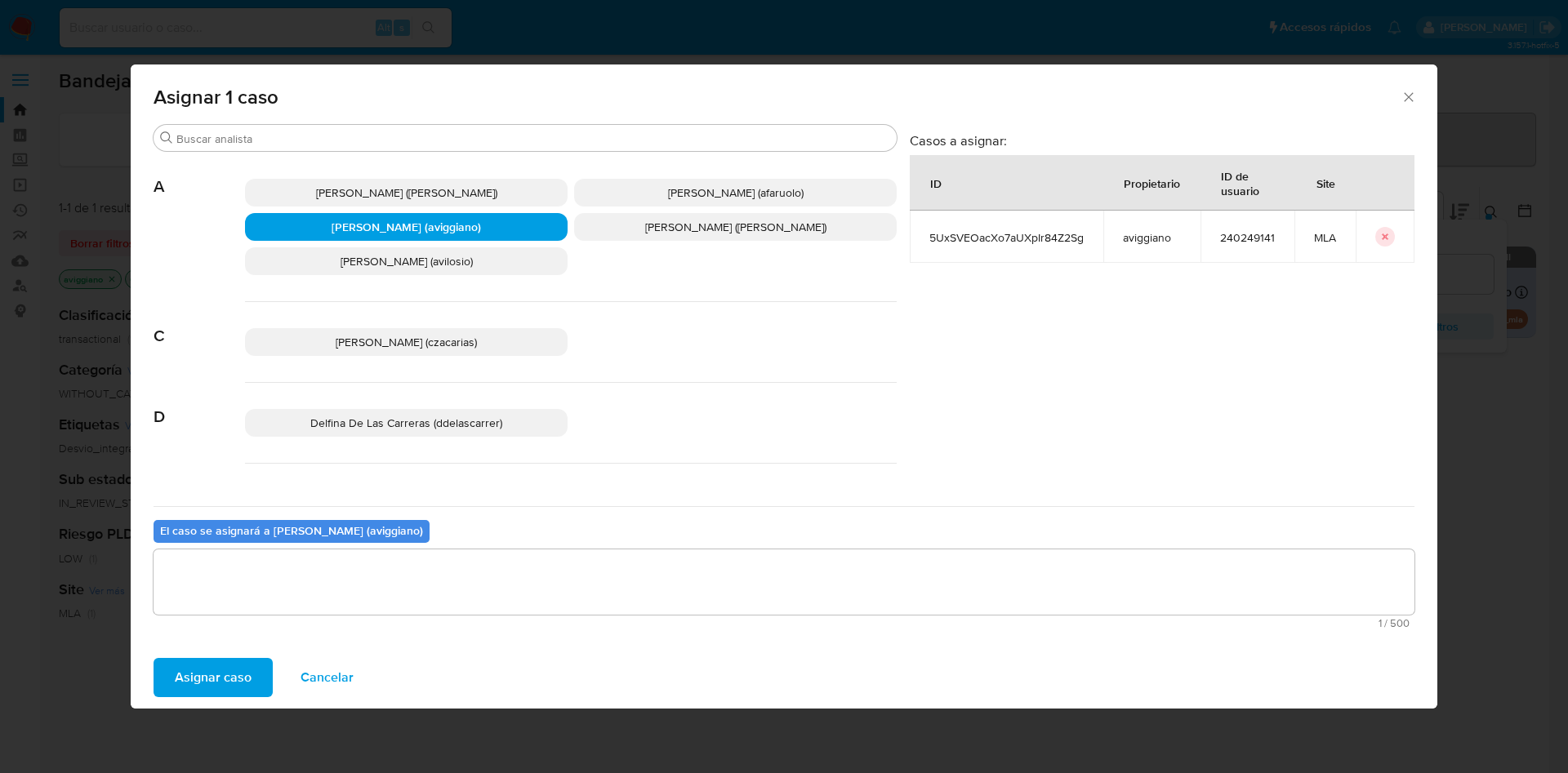
click at [222, 684] on span "Asignar caso" at bounding box center [213, 678] width 77 height 36
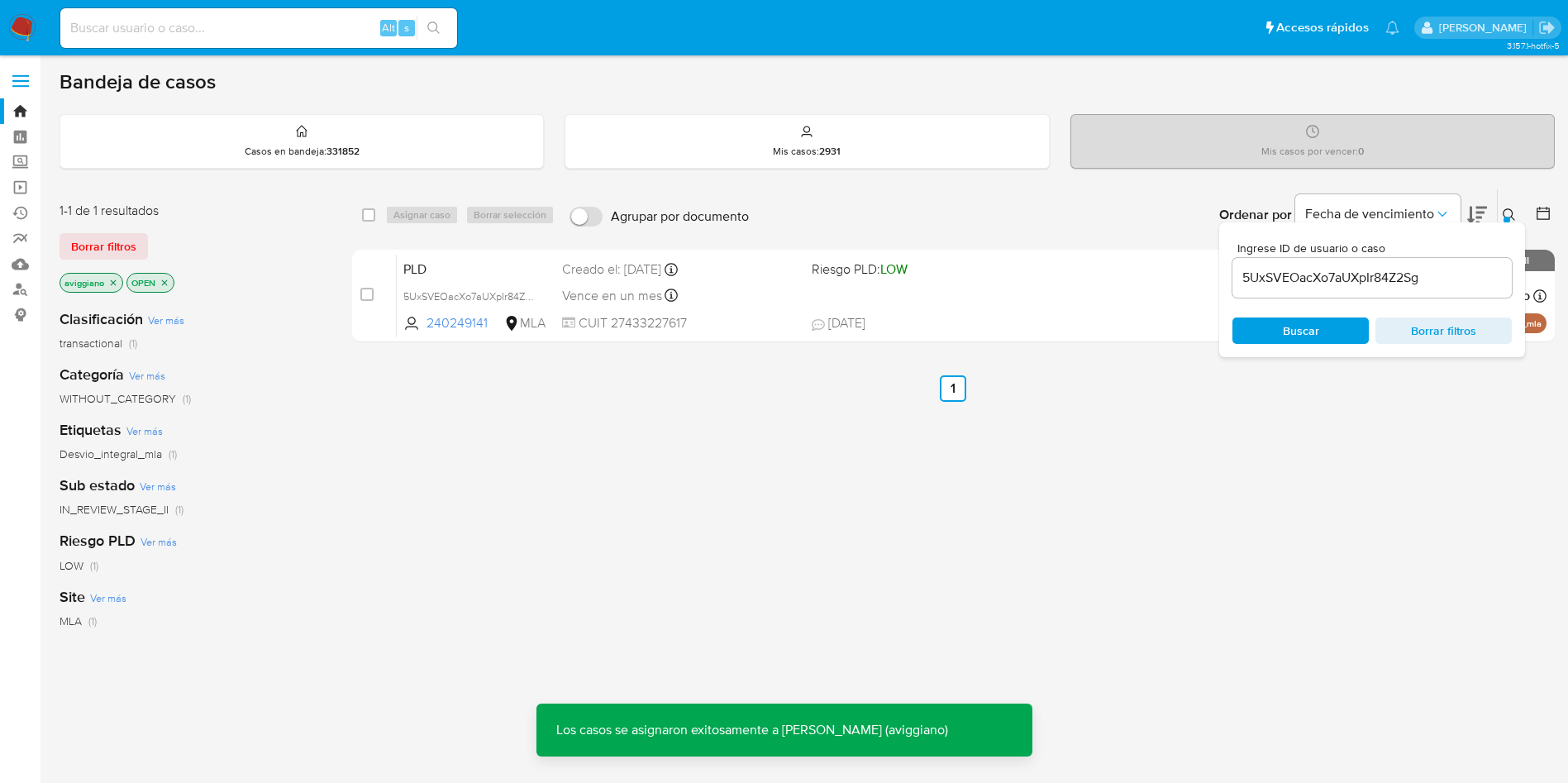
click at [742, 312] on div "PLD 5UxSVEOacXo7aUXpIr84Z2Sg 240249141 MLA Riesgo PLD: LOW Creado el: 12/07/202…" at bounding box center [972, 295] width 1150 height 83
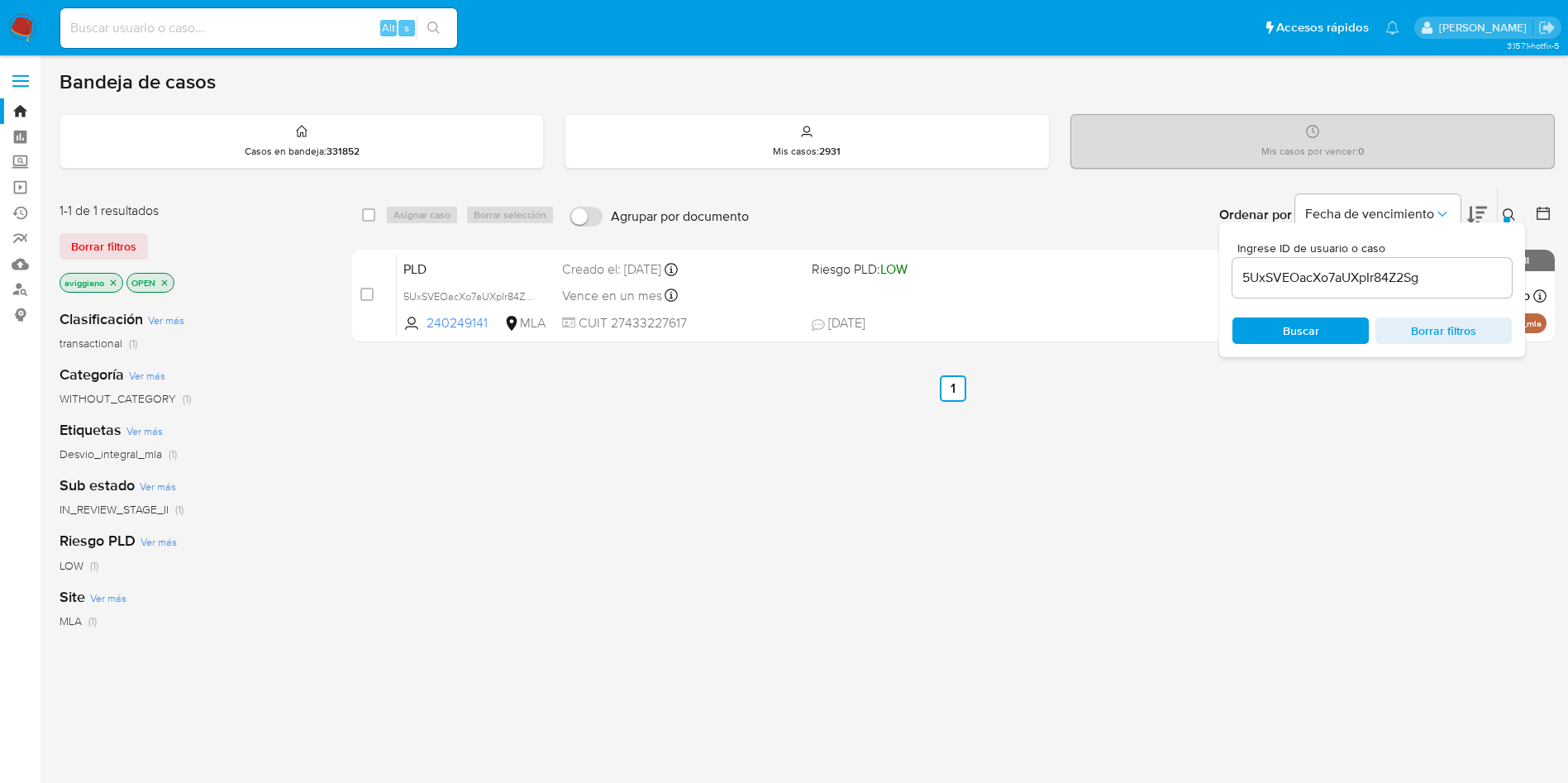
click at [1350, 280] on input "5UxSVEOacXo7aUXpIr84Z2Sg" at bounding box center [1372, 278] width 280 height 22
click at [1349, 280] on input "5UxSVEOacXo7aUXpIr84Z2Sg" at bounding box center [1372, 278] width 280 height 22
click at [364, 219] on input "checkbox" at bounding box center [368, 215] width 14 height 14
checkbox input "true"
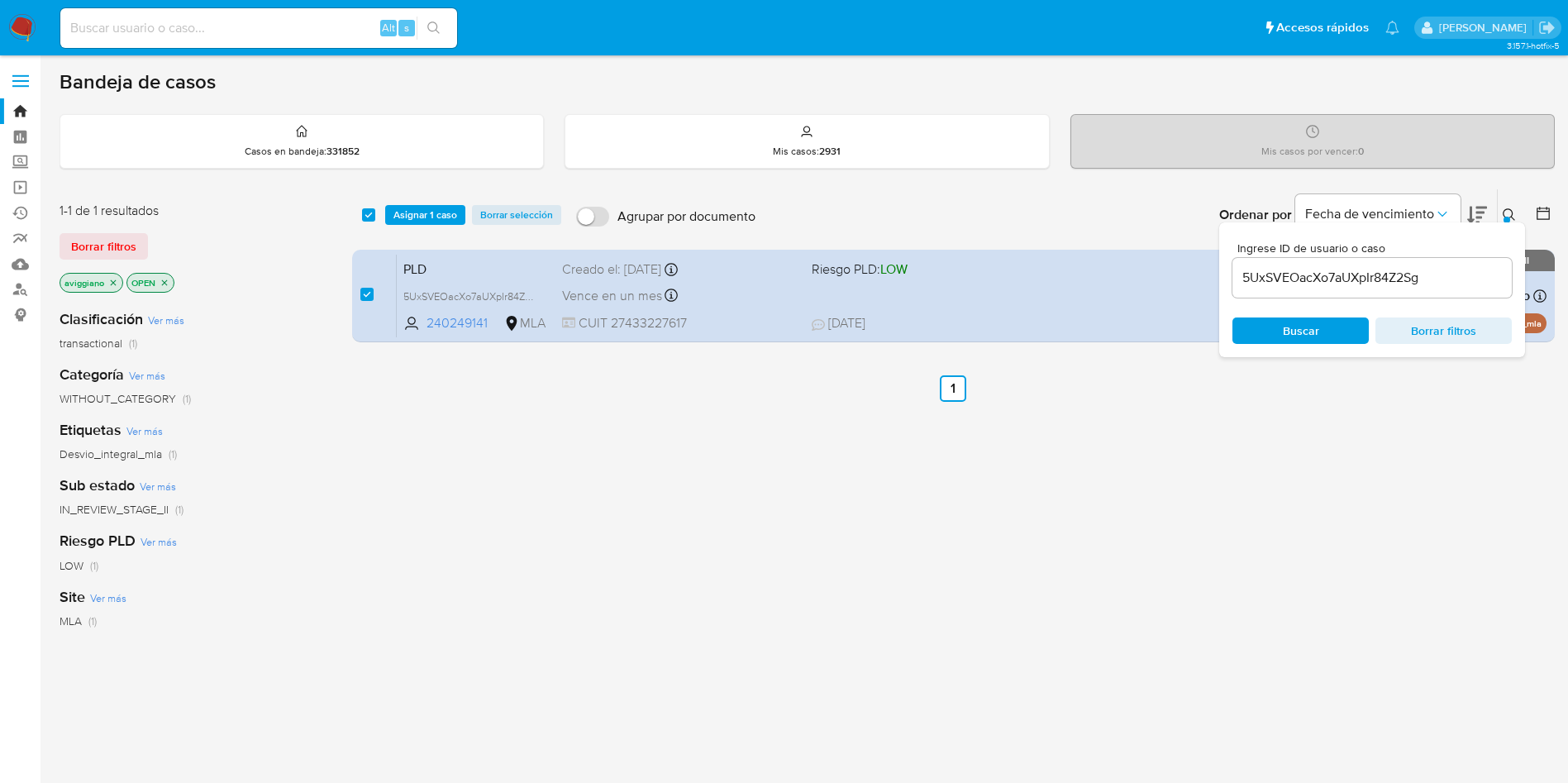
click at [397, 225] on div "select-all-cases-checkbox Asignar 1 caso Borrar selección Agrupar por documento…" at bounding box center [953, 215] width 1203 height 51
click at [398, 219] on span "Asignar 1 caso" at bounding box center [425, 215] width 64 height 16
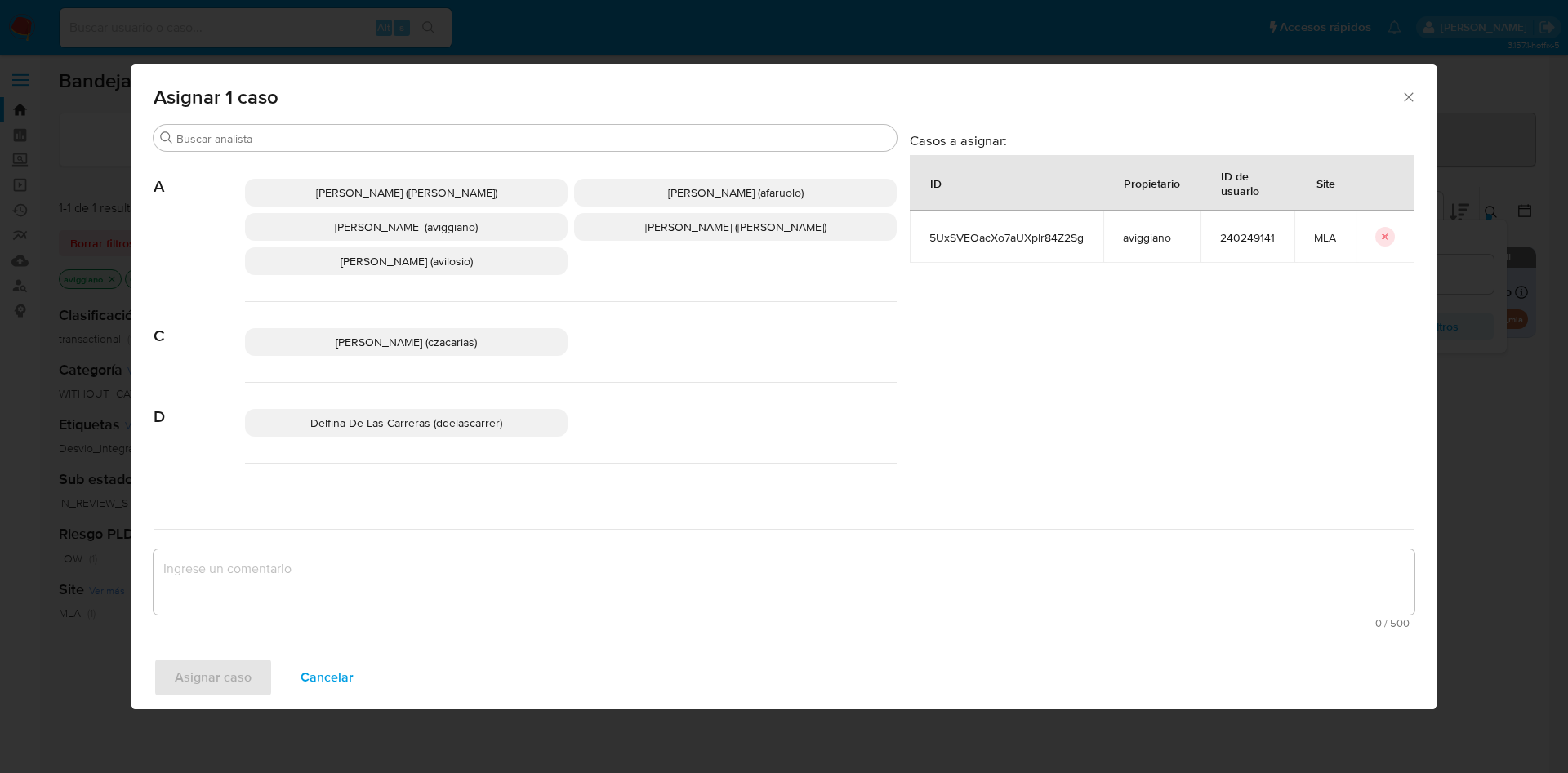
click at [342, 233] on span "Agustina Belen Viggiano (aviggiano)" at bounding box center [406, 226] width 143 height 16
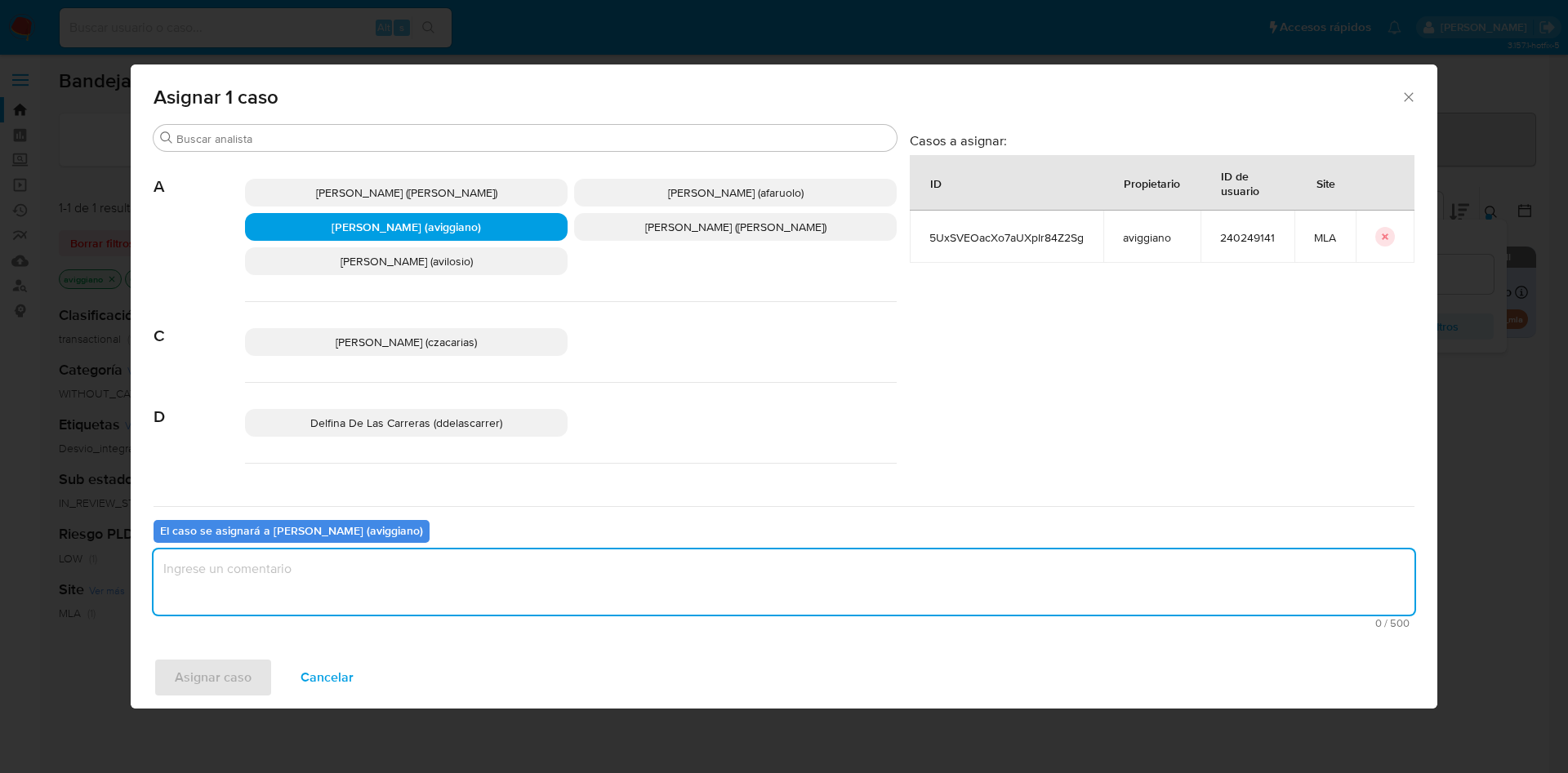
click at [286, 570] on textarea "assign-modal" at bounding box center [784, 581] width 1261 height 65
click at [231, 680] on span "Asignar caso" at bounding box center [213, 678] width 77 height 36
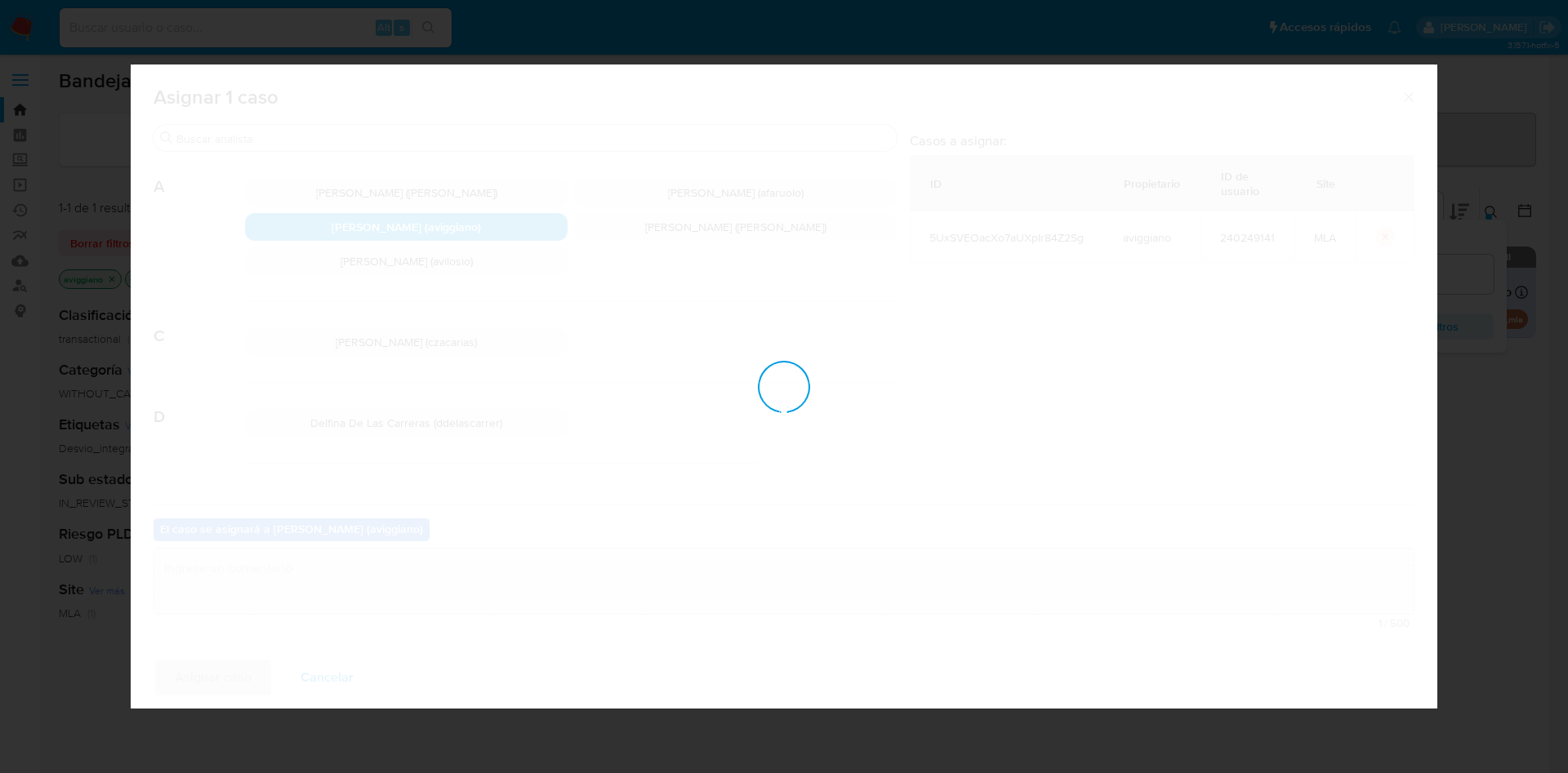
checkbox input "false"
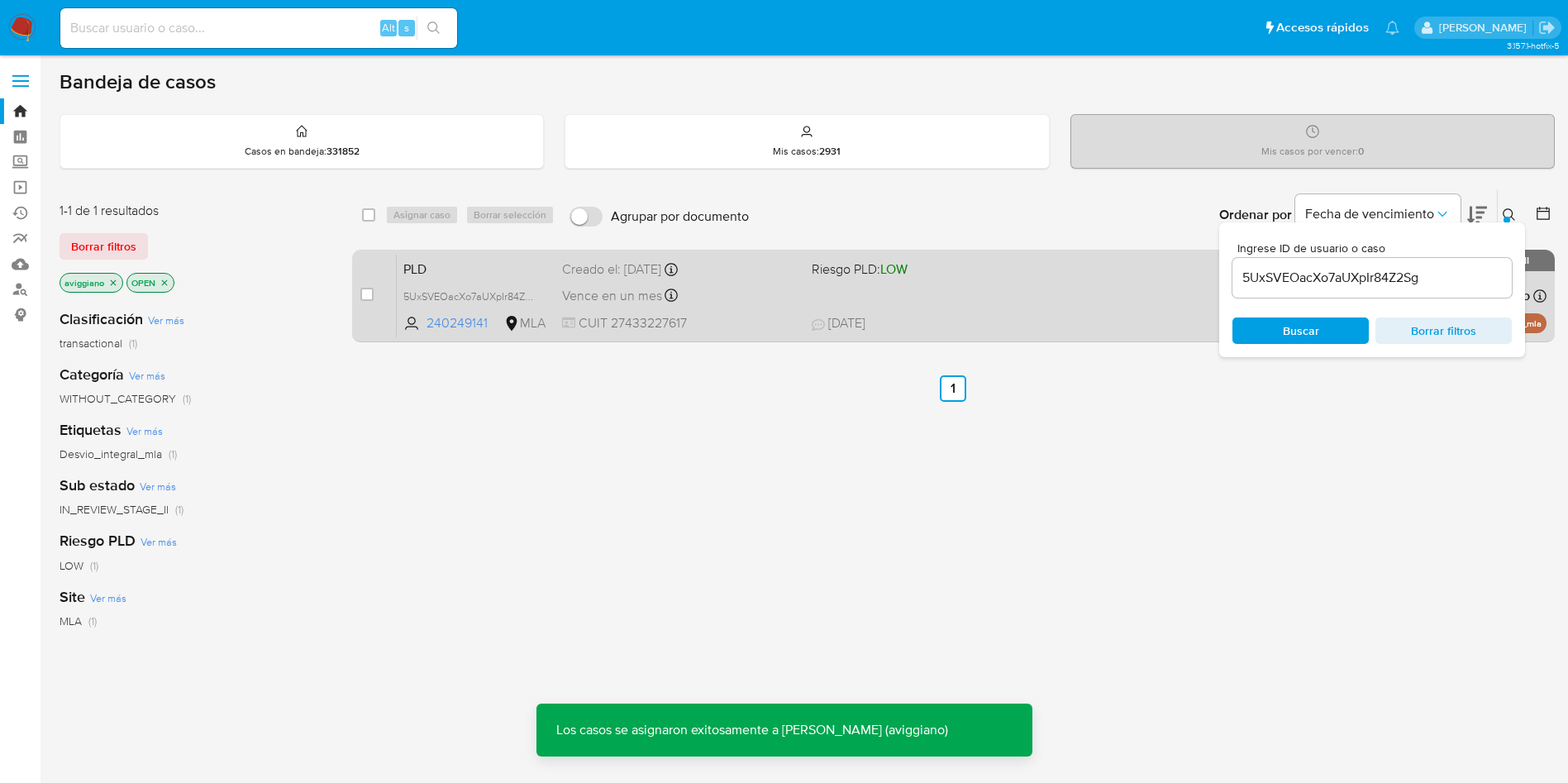
click at [1051, 294] on div "PLD 5UxSVEOacXo7aUXpIr84Z2Sg 240249141 MLA Riesgo PLD: LOW Creado el: 12/07/202…" at bounding box center [972, 295] width 1150 height 83
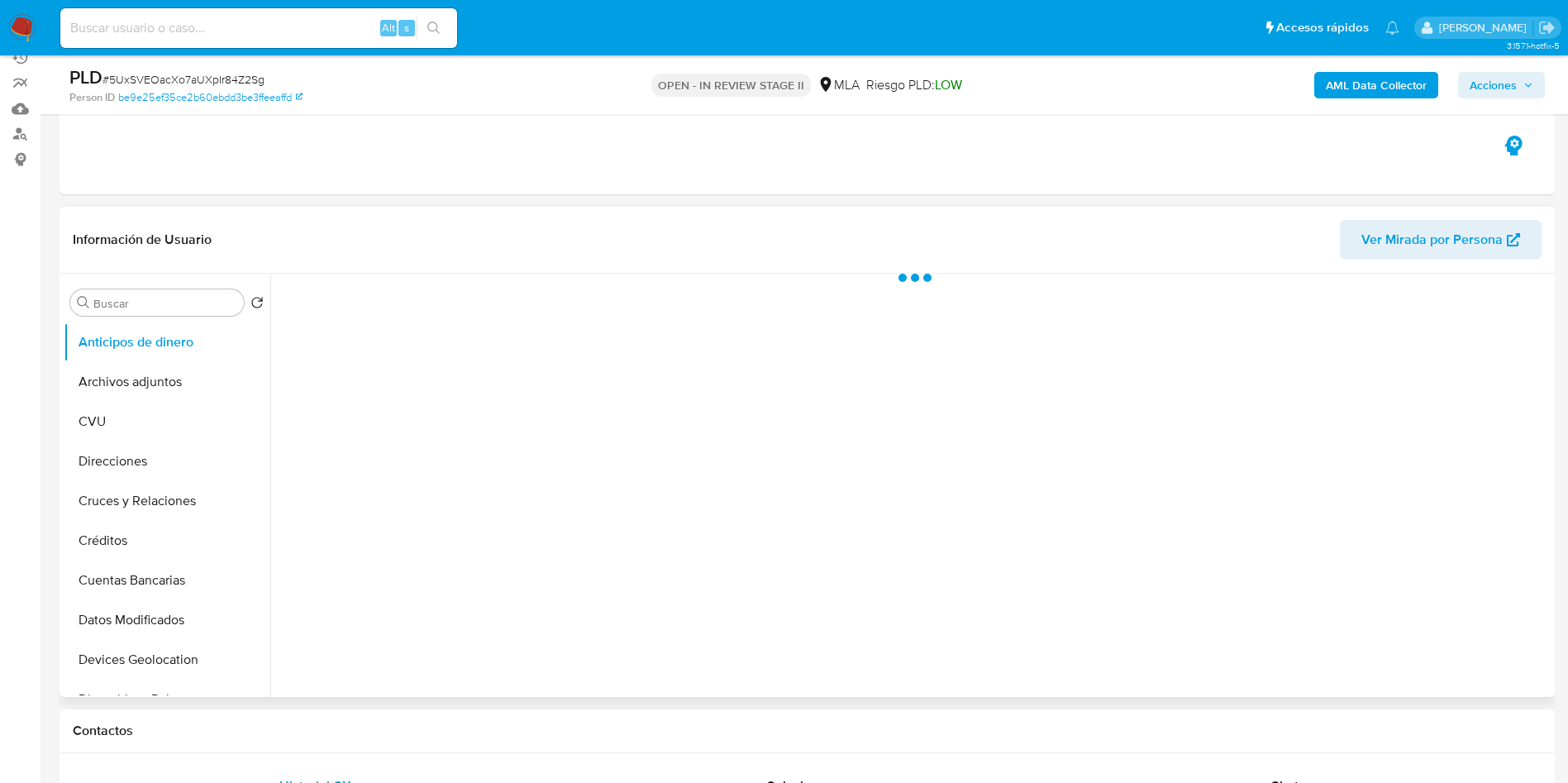
scroll to position [372, 0]
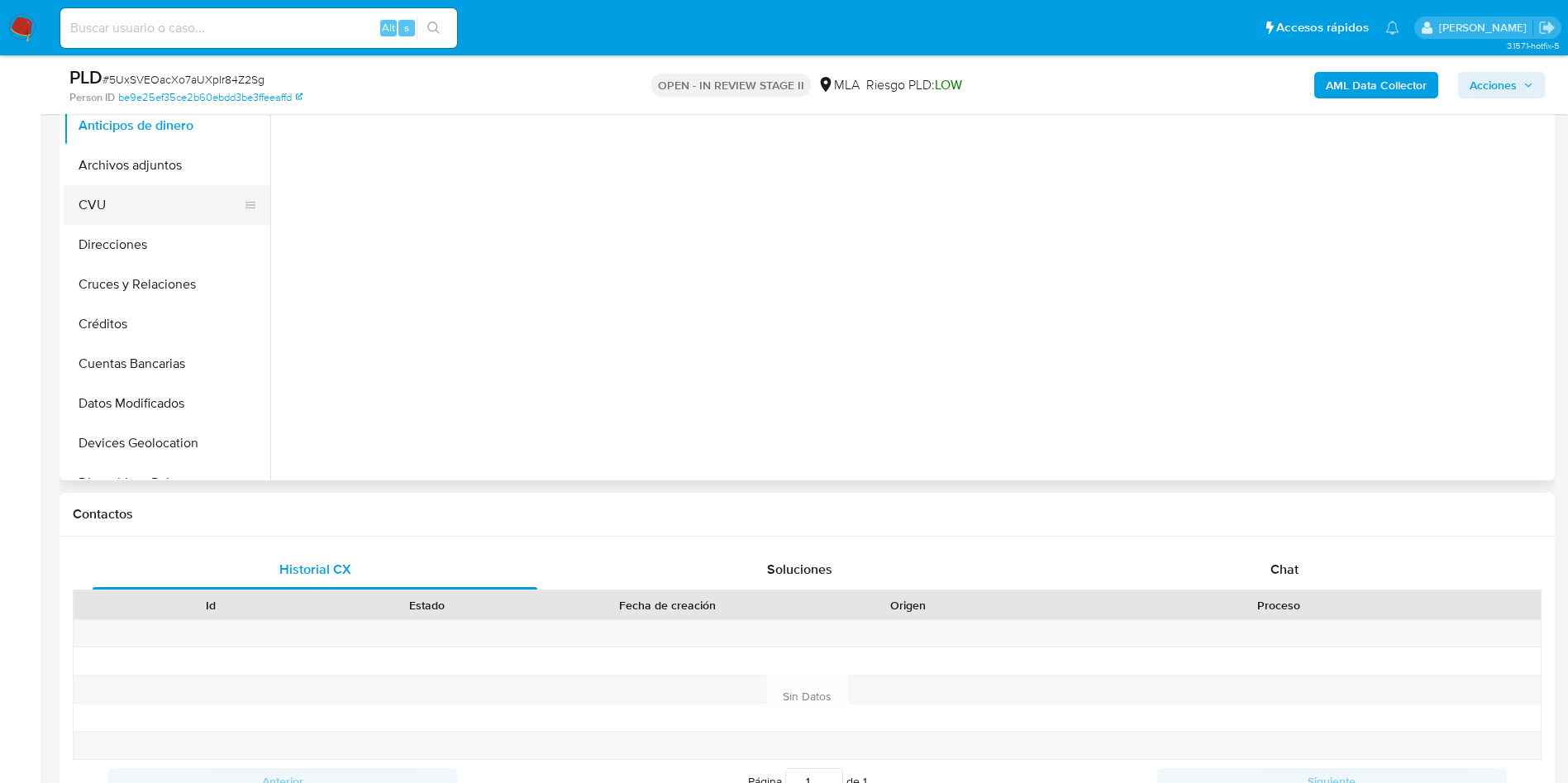
select select "10"
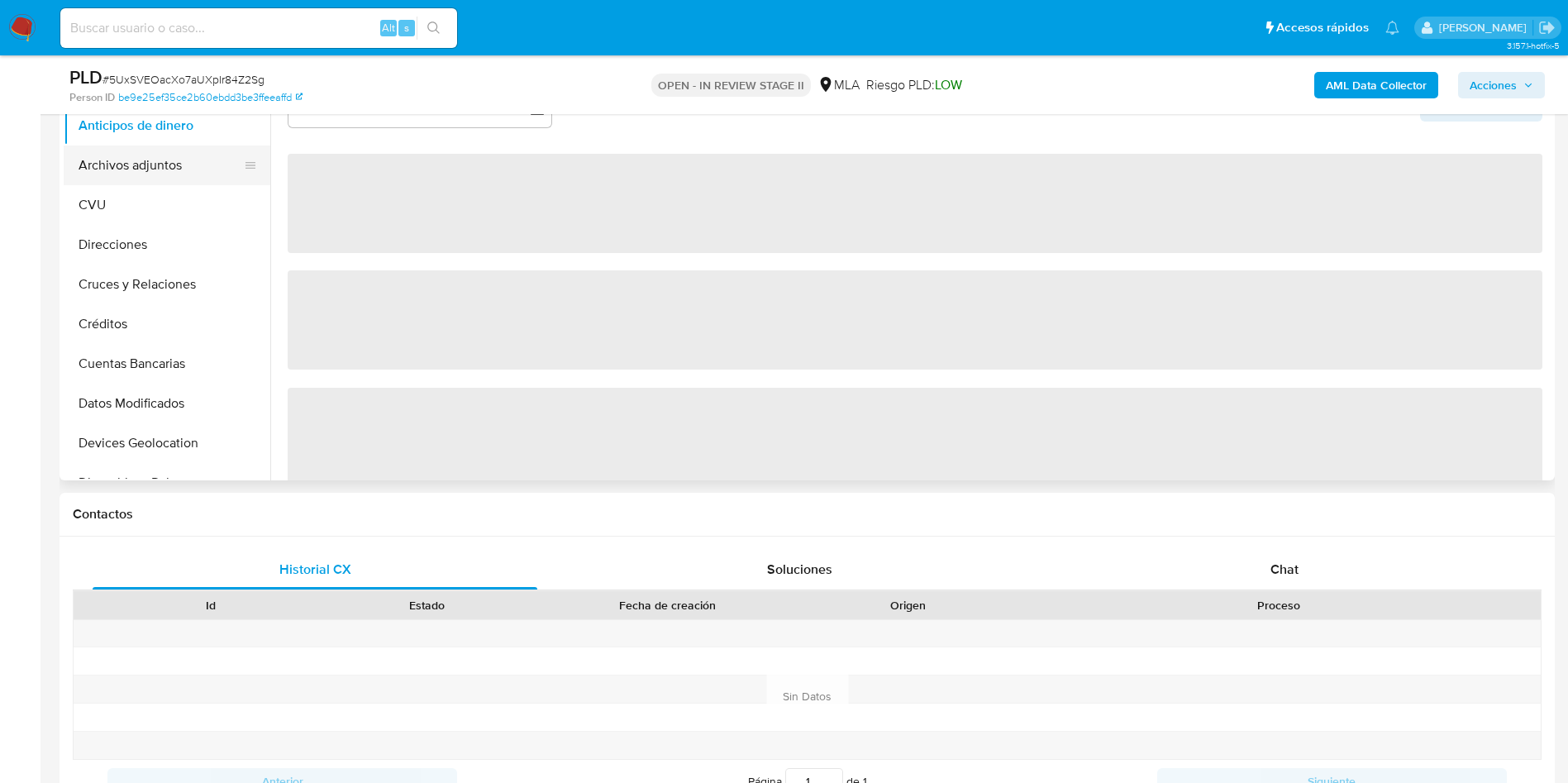
click at [204, 170] on button "Archivos adjuntos" at bounding box center [161, 165] width 193 height 40
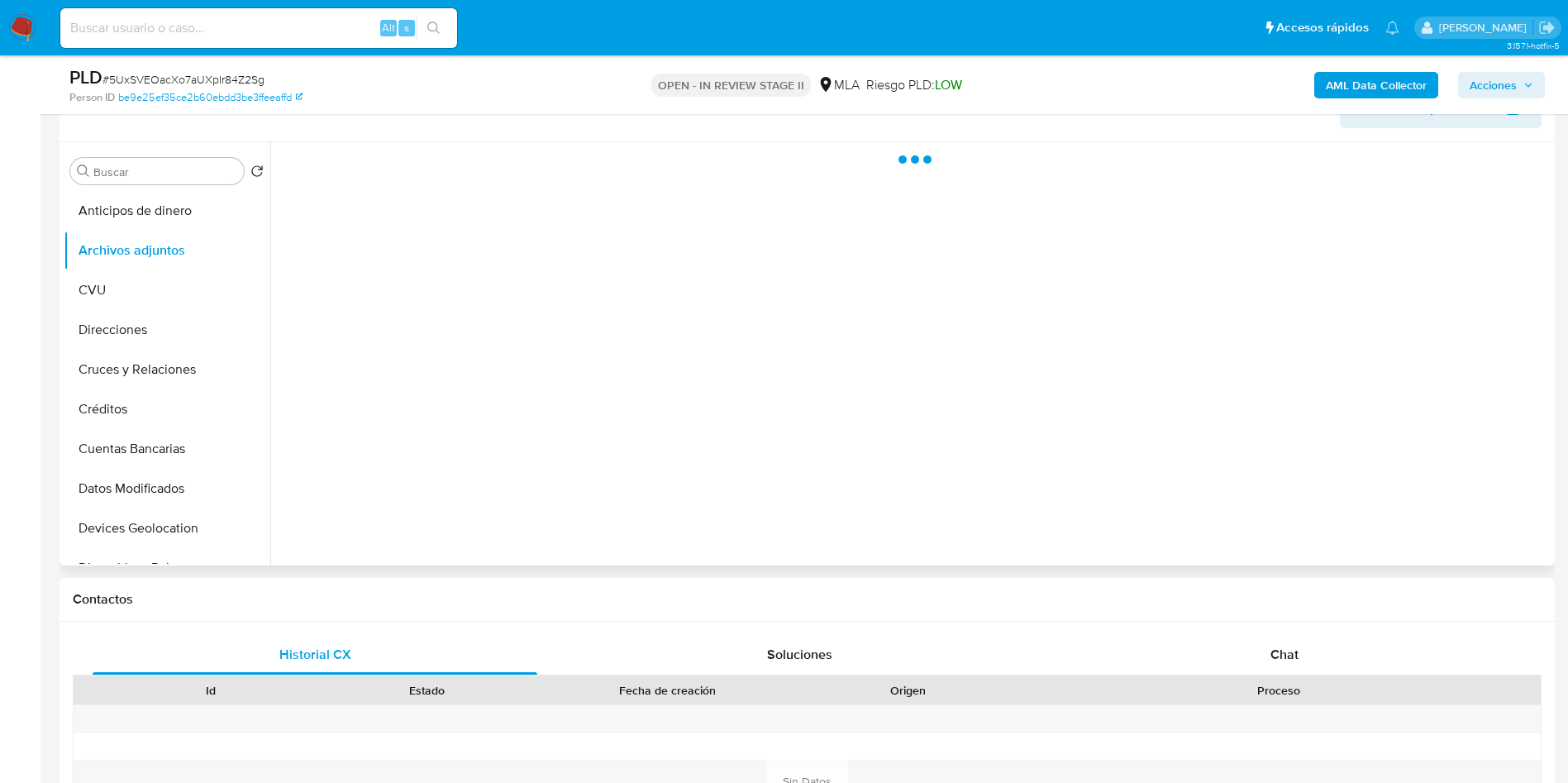
scroll to position [248, 0]
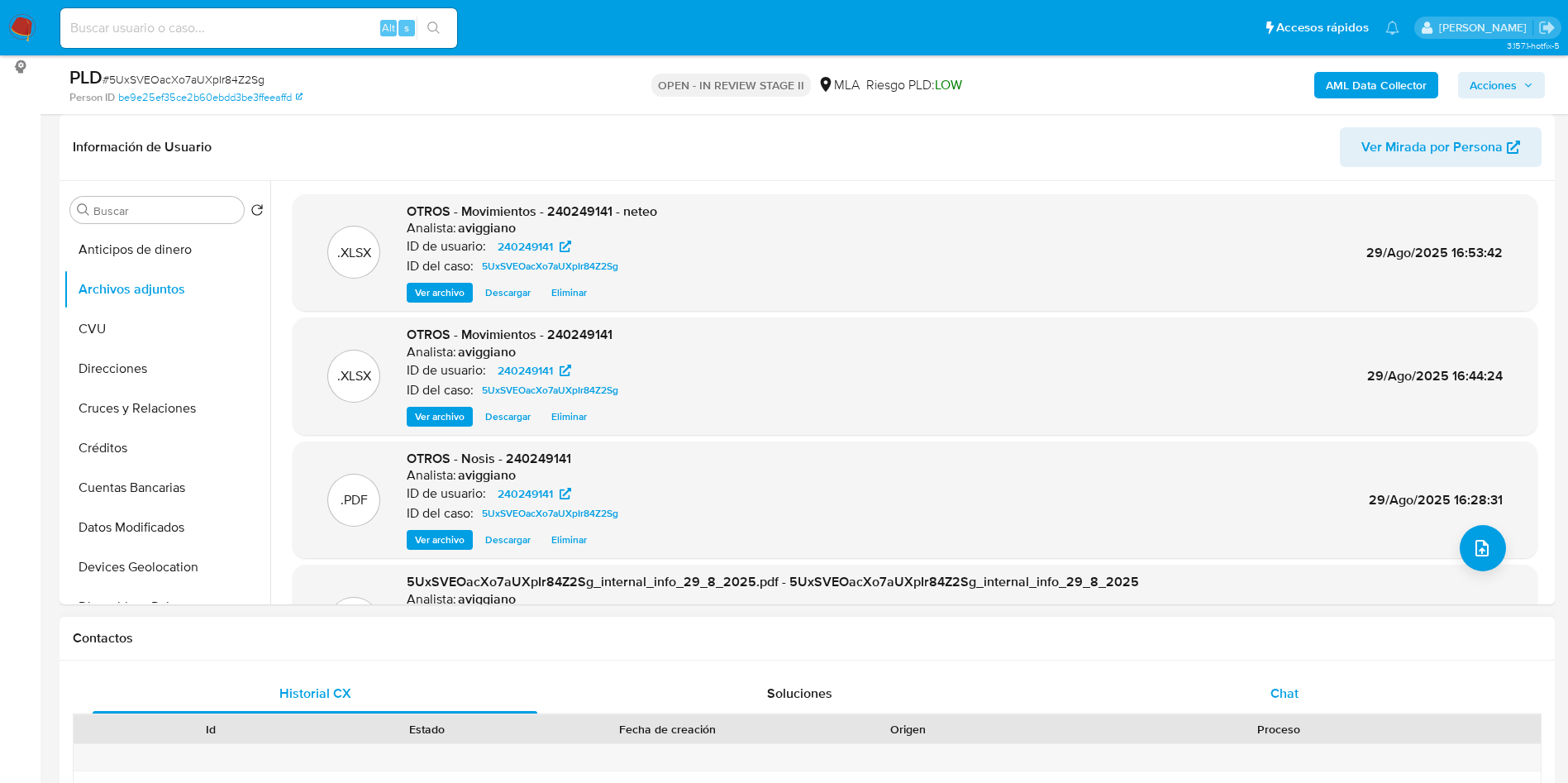
click at [1271, 693] on span "Chat" at bounding box center [1285, 693] width 28 height 19
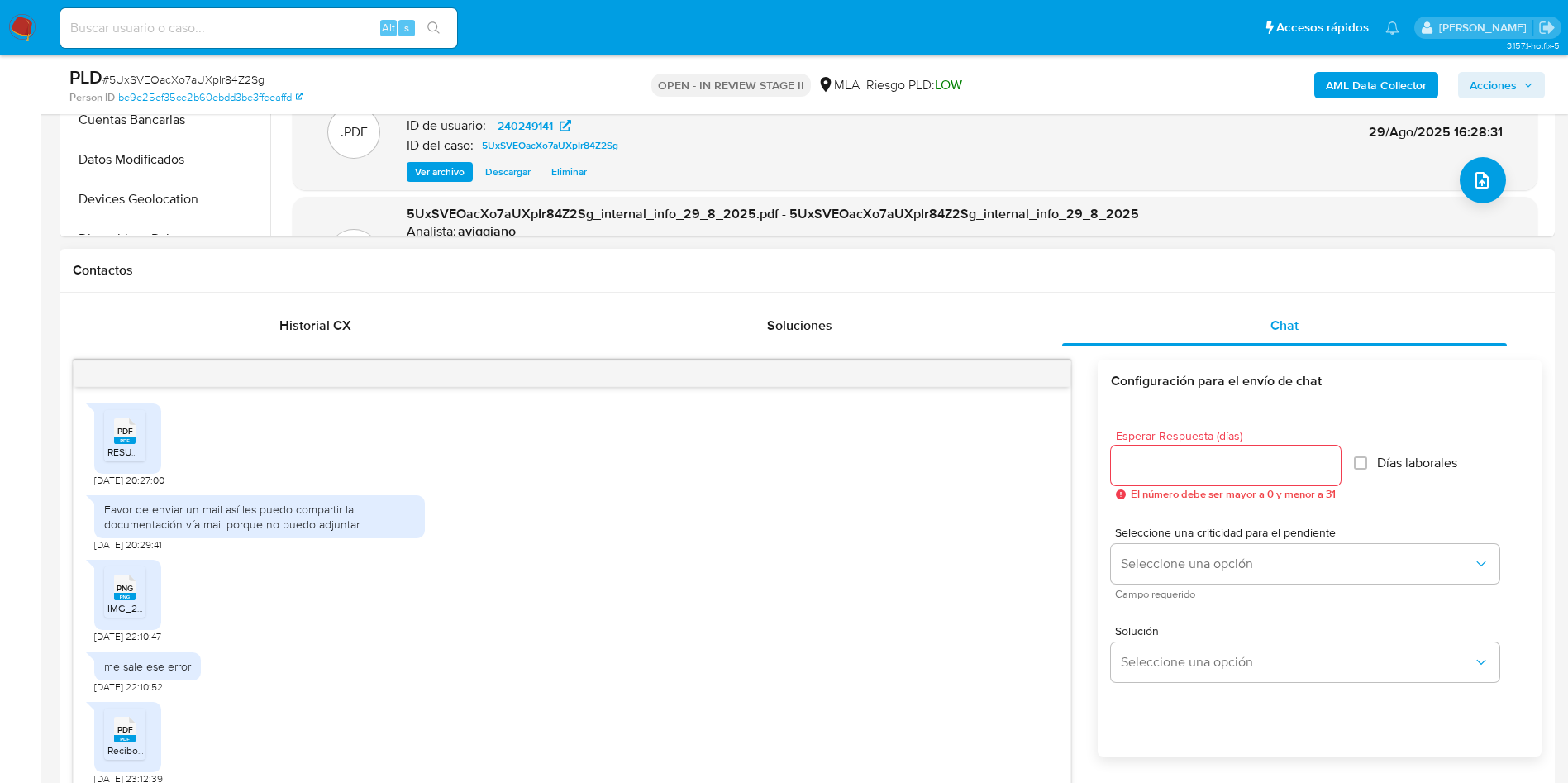
scroll to position [346, 0]
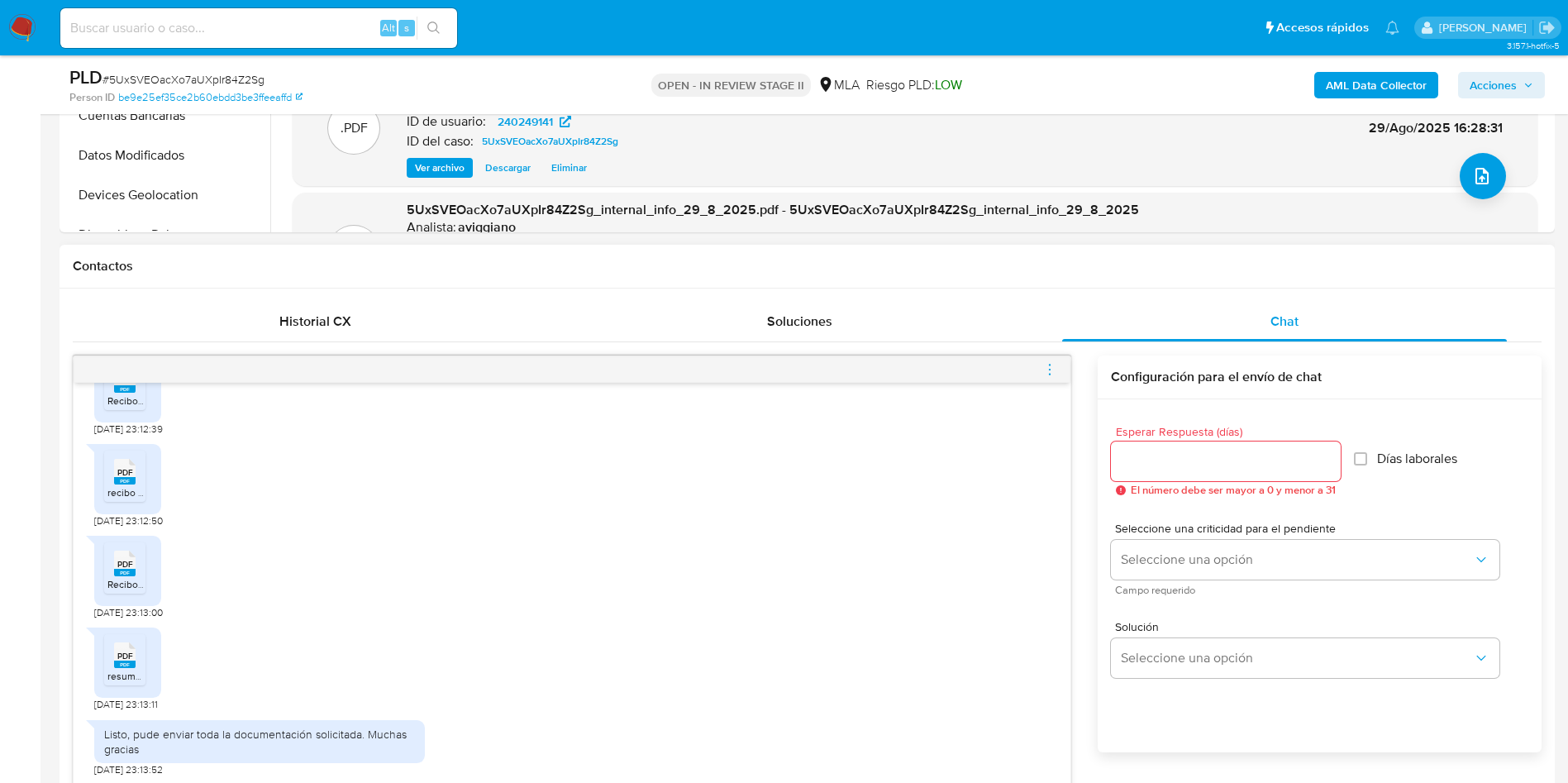
click at [1046, 371] on icon "menu-action" at bounding box center [1050, 369] width 14 height 14
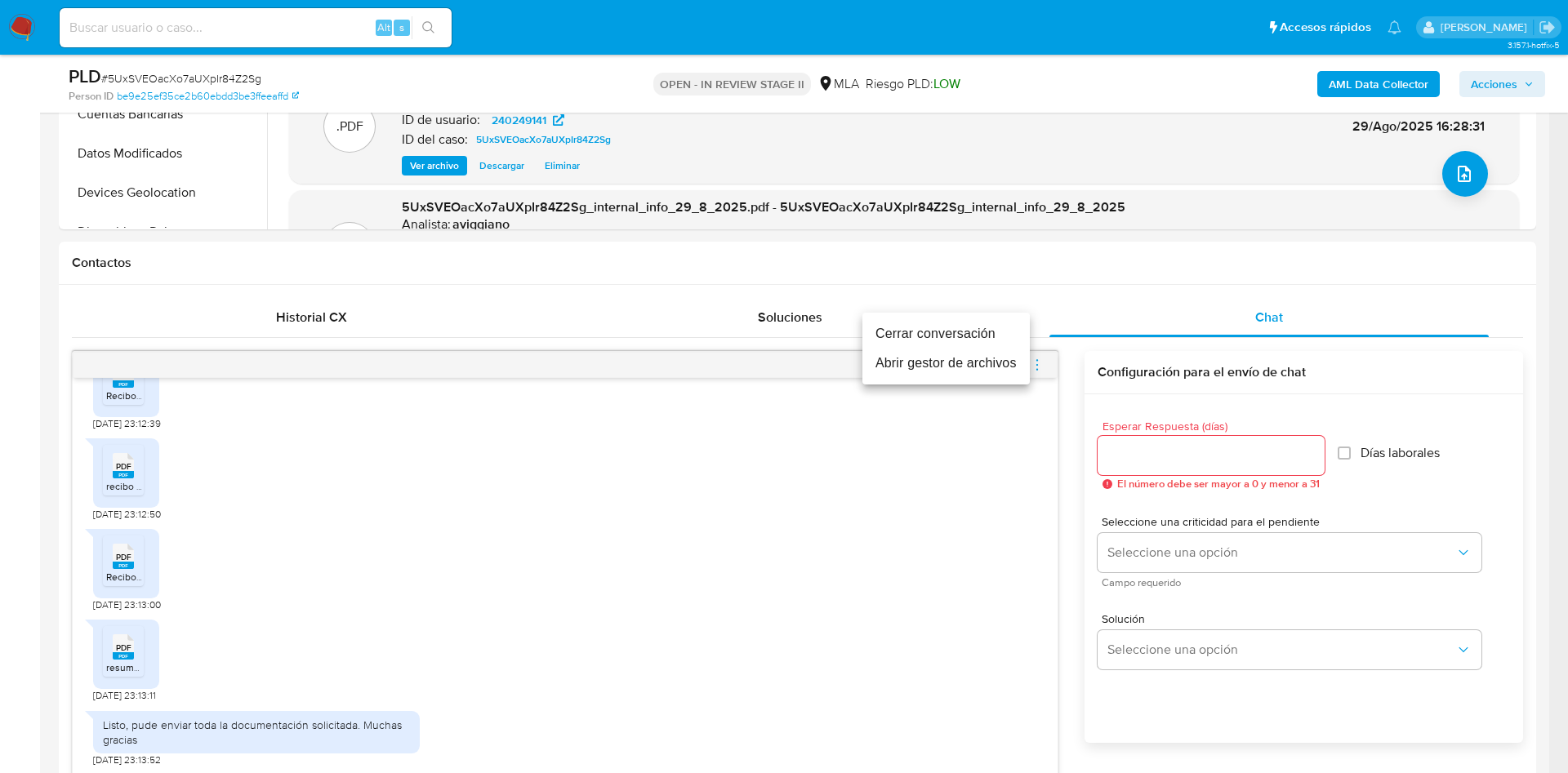
click at [888, 358] on li "Abrir gestor de archivos" at bounding box center [946, 363] width 168 height 29
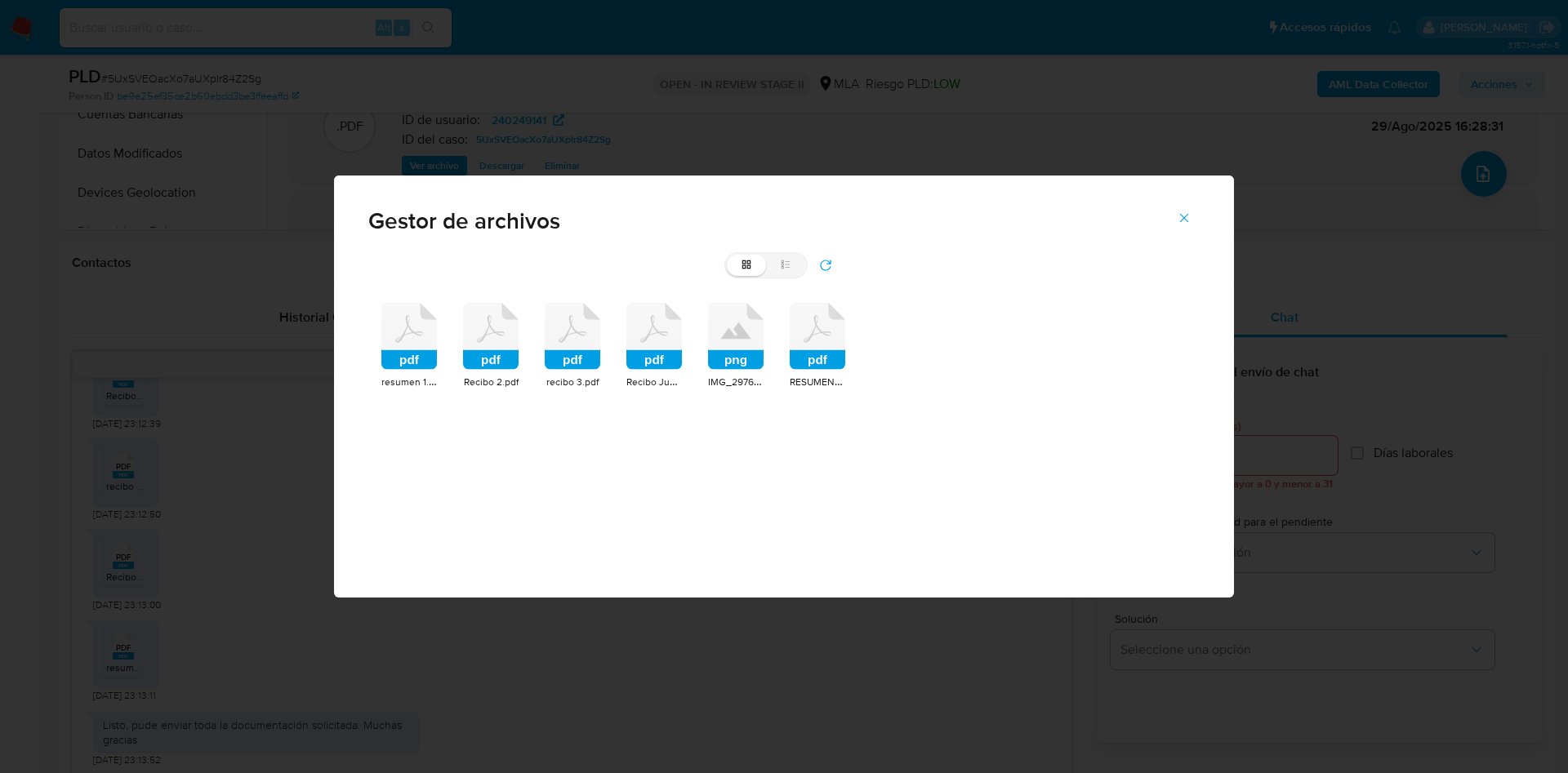
click at [395, 327] on icon at bounding box center [409, 336] width 55 height 67
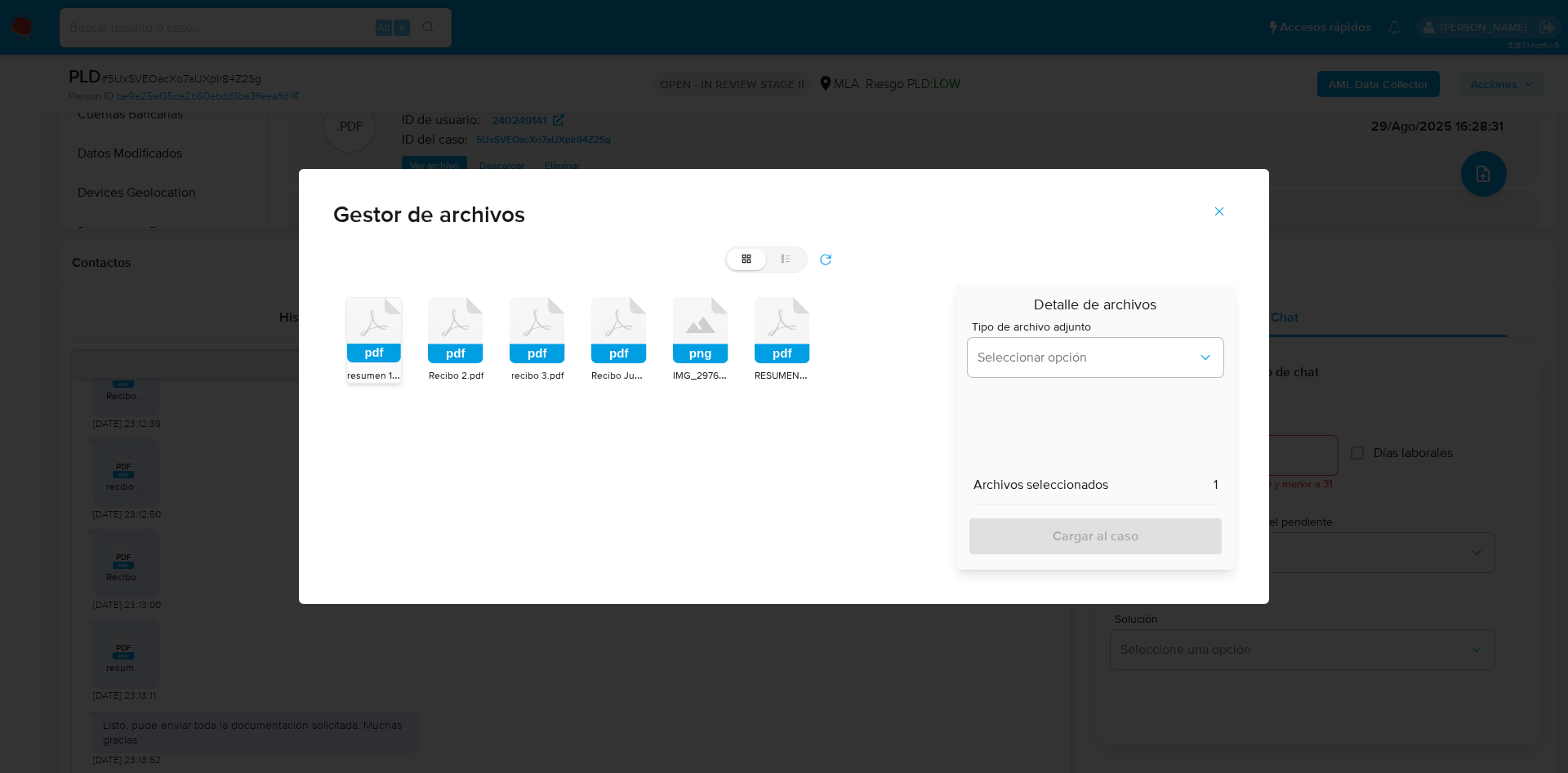
click at [447, 349] on rect at bounding box center [456, 354] width 55 height 20
click at [517, 350] on rect at bounding box center [537, 354] width 55 height 20
click at [401, 344] on icon at bounding box center [374, 330] width 54 height 64
drag, startPoint x: 691, startPoint y: 320, endPoint x: 751, endPoint y: 316, distance: 60.1
click at [401, 320] on icon at bounding box center [374, 330] width 54 height 64
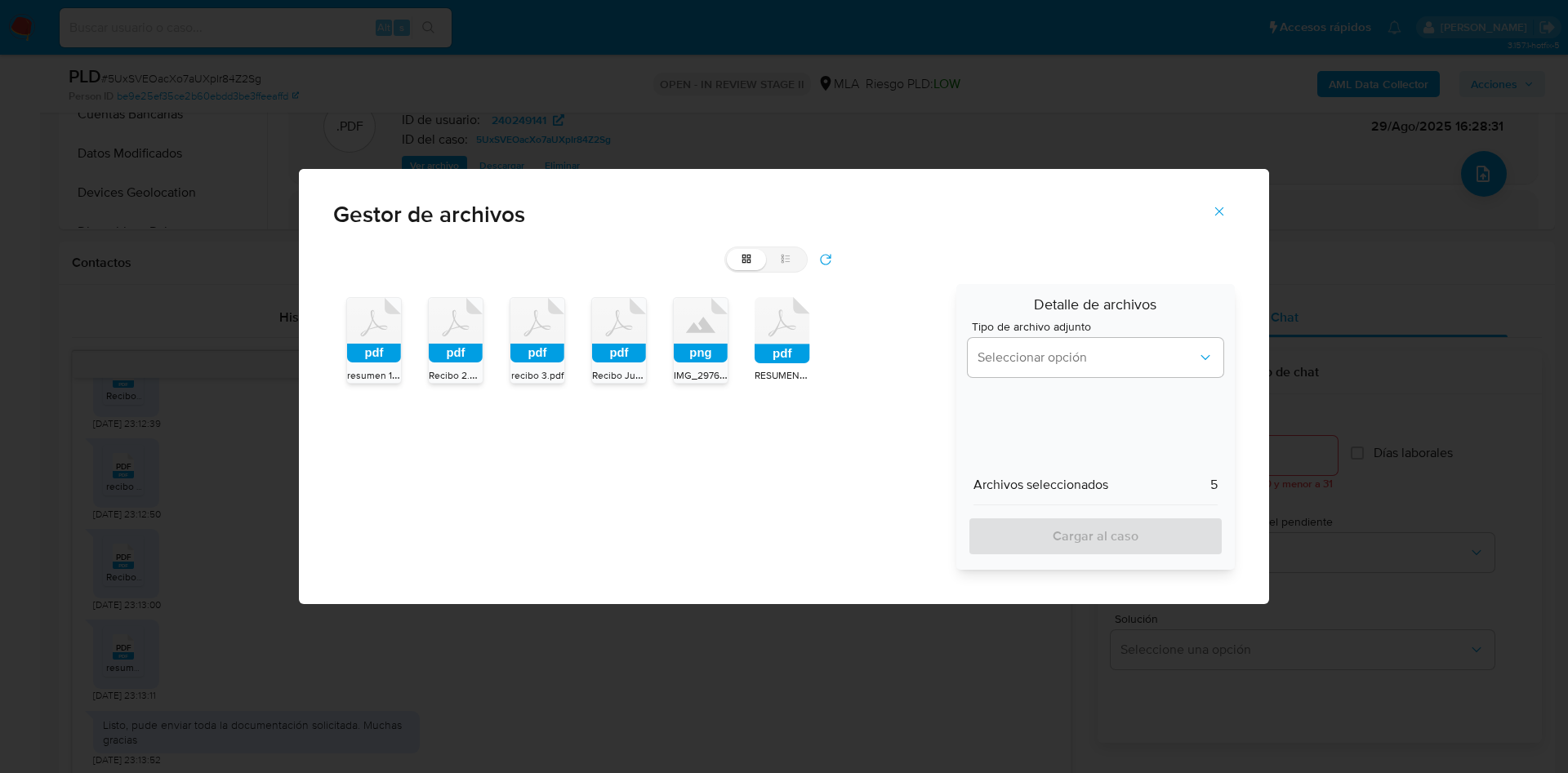
drag, startPoint x: 780, startPoint y: 317, endPoint x: 815, endPoint y: 325, distance: 35.9
click at [780, 317] on icon "pdf" at bounding box center [782, 330] width 55 height 67
click at [983, 354] on span "Seleccionar opción" at bounding box center [1087, 358] width 219 height 16
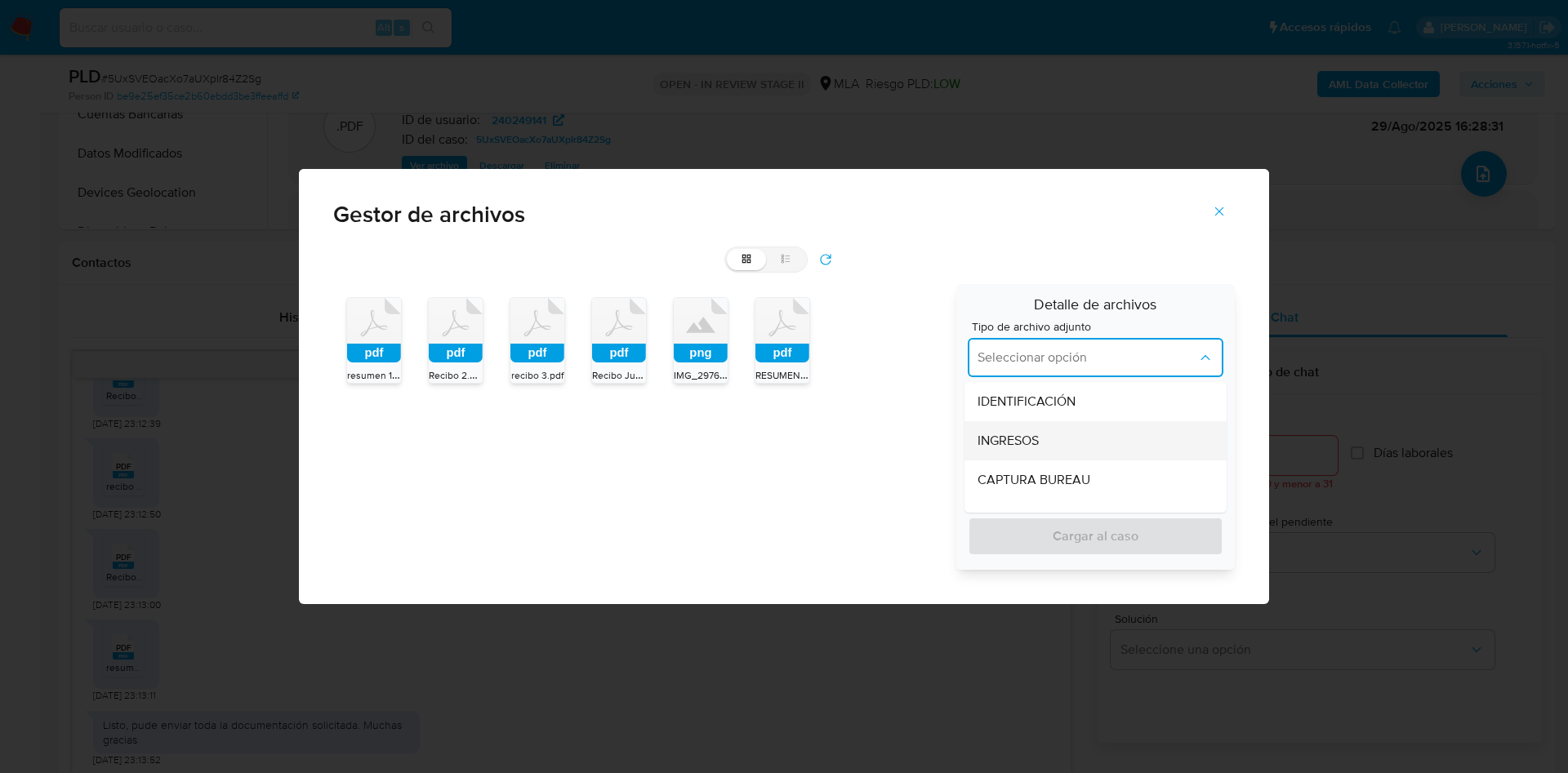
click at [997, 439] on span "INGRESOS" at bounding box center [1008, 440] width 62 height 16
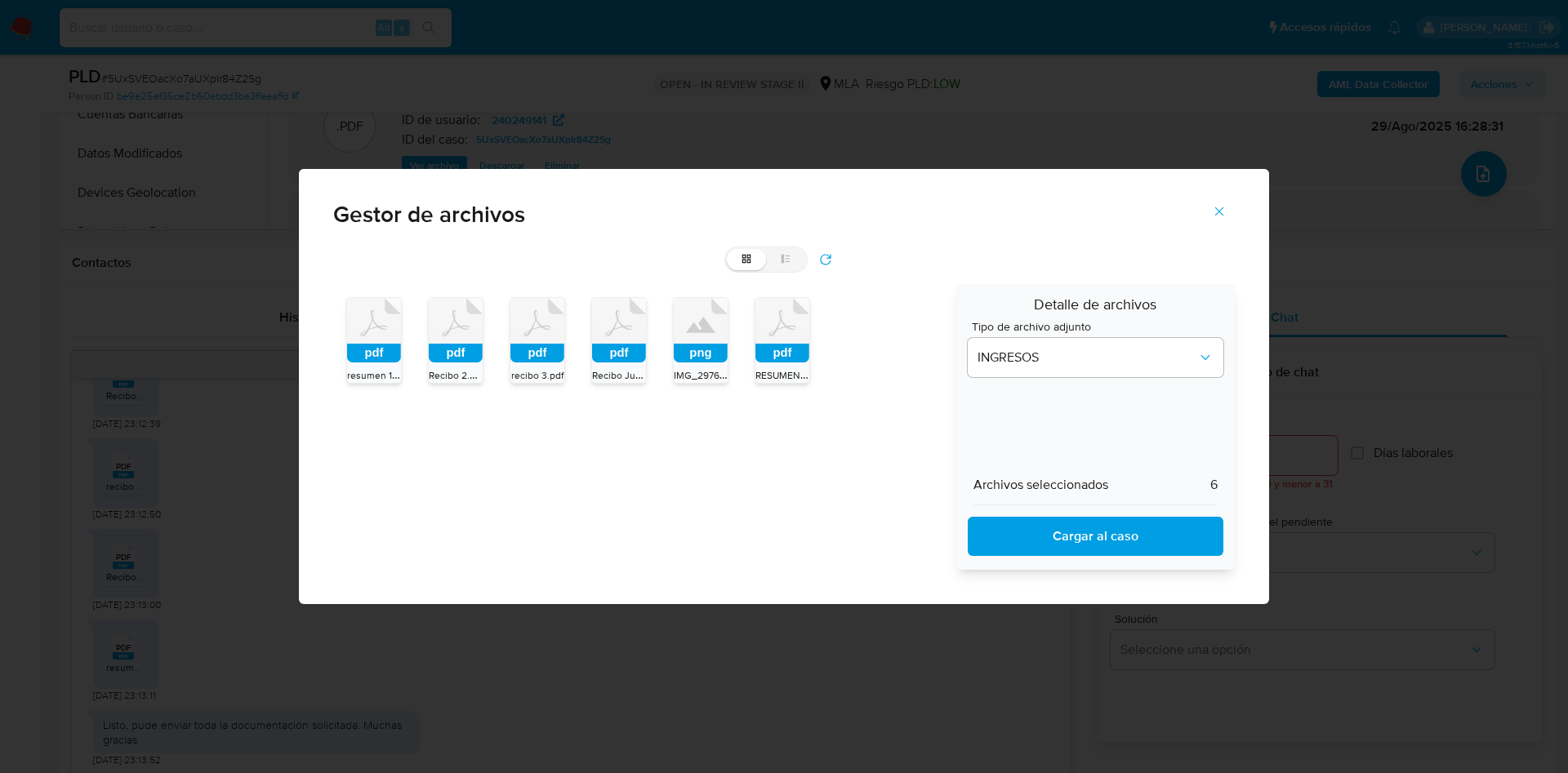
click at [1014, 526] on span "Cargar al caso" at bounding box center [1095, 537] width 213 height 36
click at [1211, 202] on button "Cerrar" at bounding box center [1219, 211] width 57 height 39
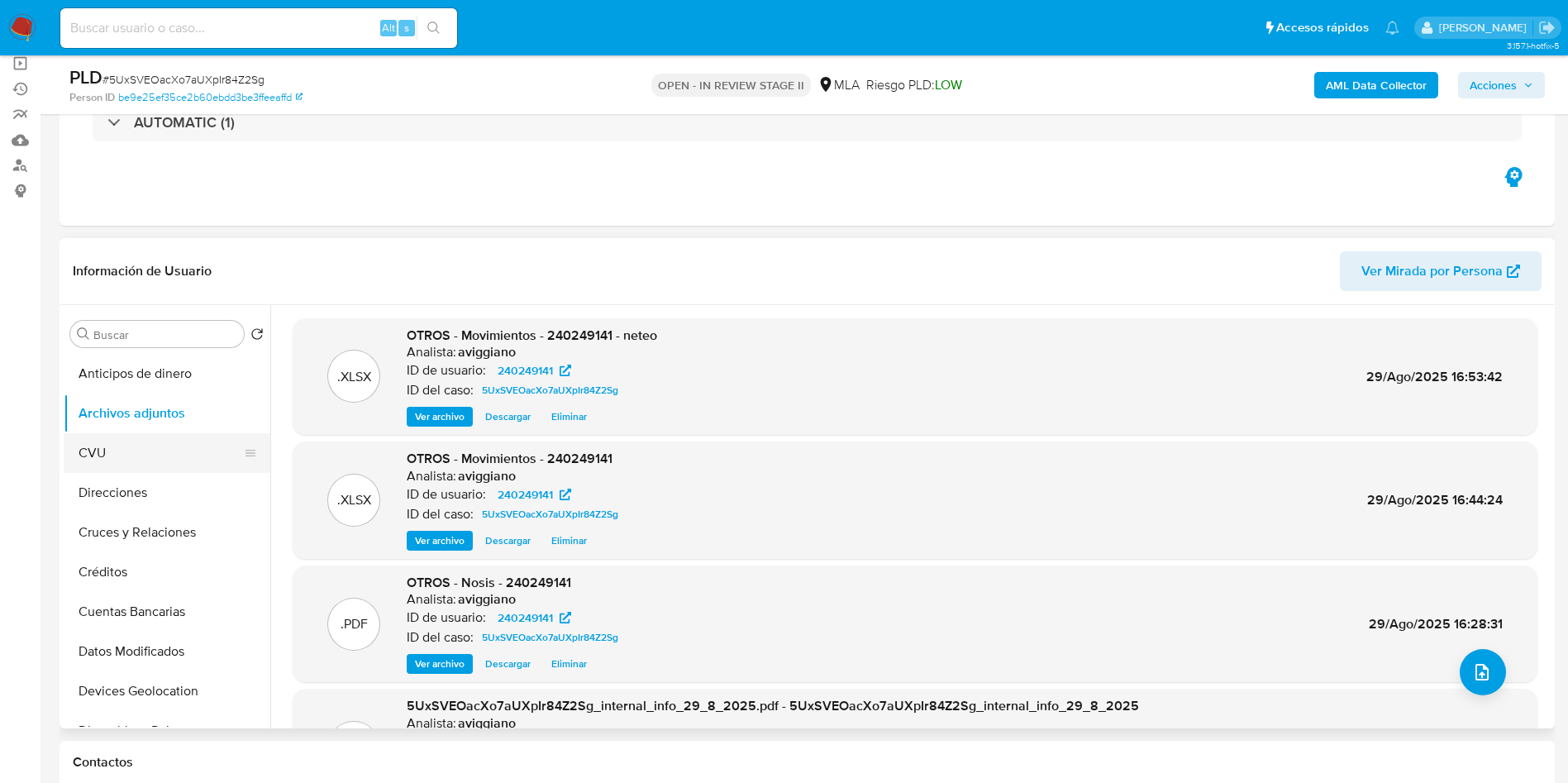
scroll to position [0, 0]
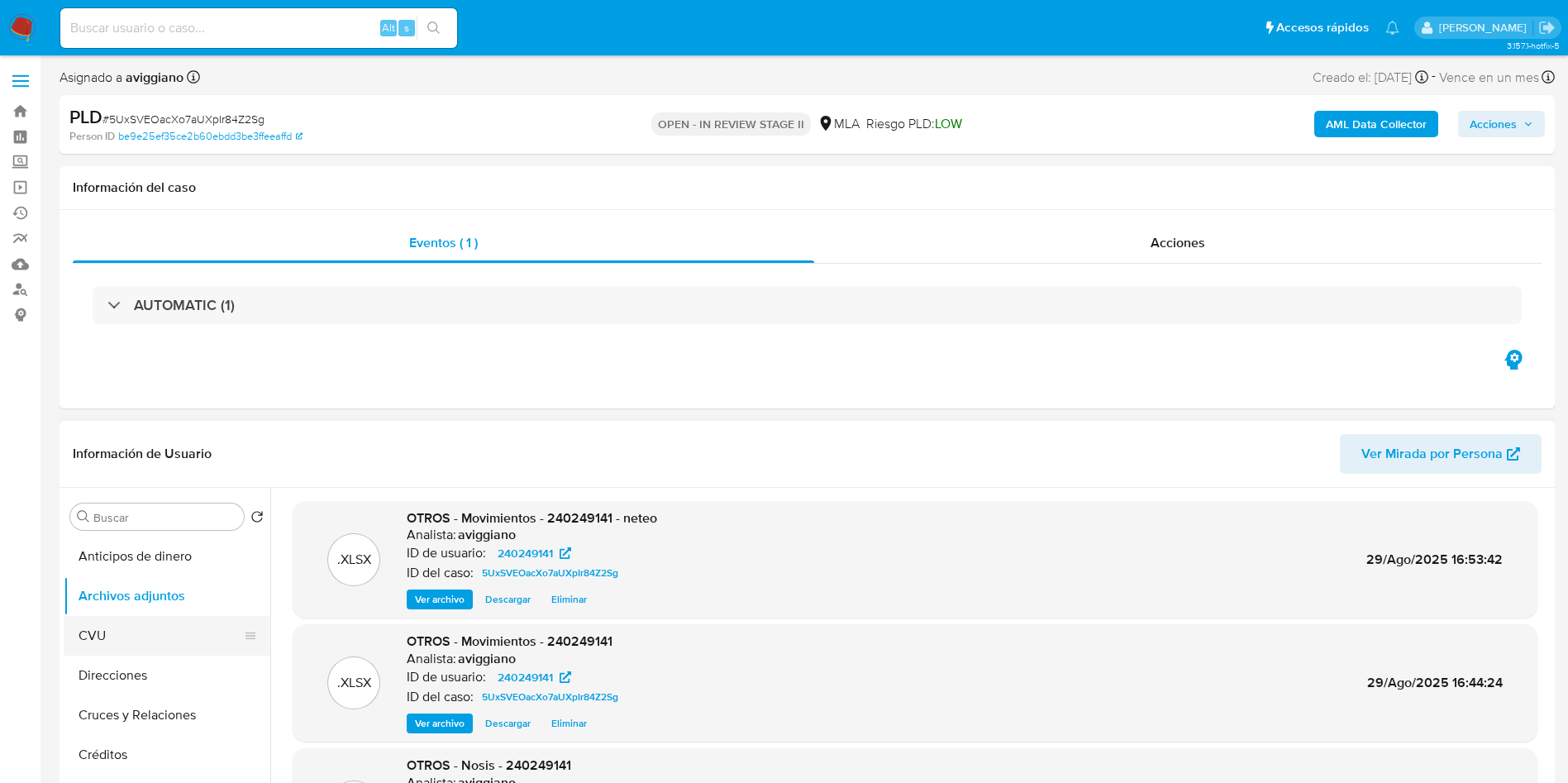
click at [135, 633] on button "CVU" at bounding box center [161, 636] width 193 height 40
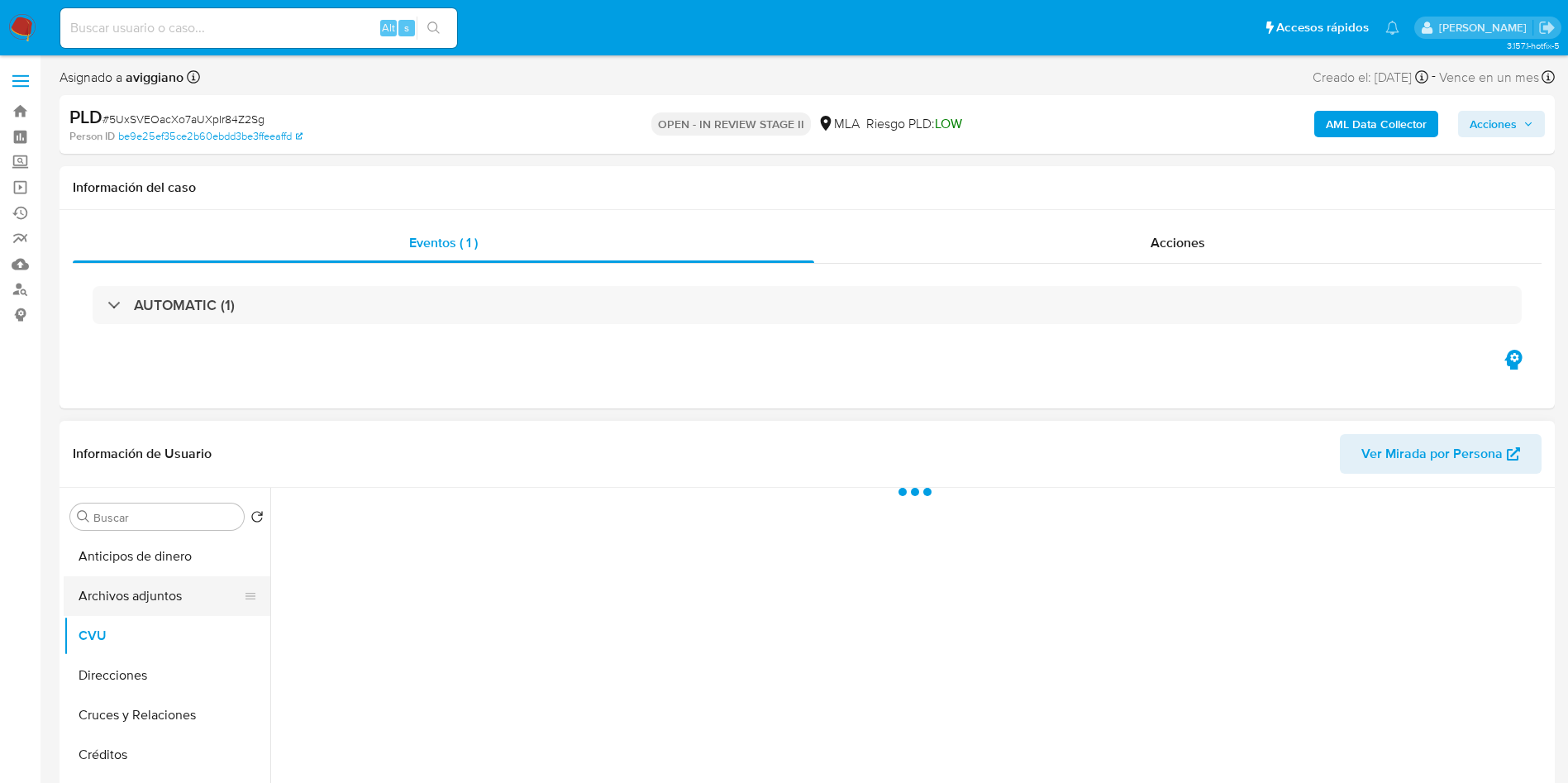
click at [146, 601] on button "Archivos adjuntos" at bounding box center [161, 596] width 193 height 40
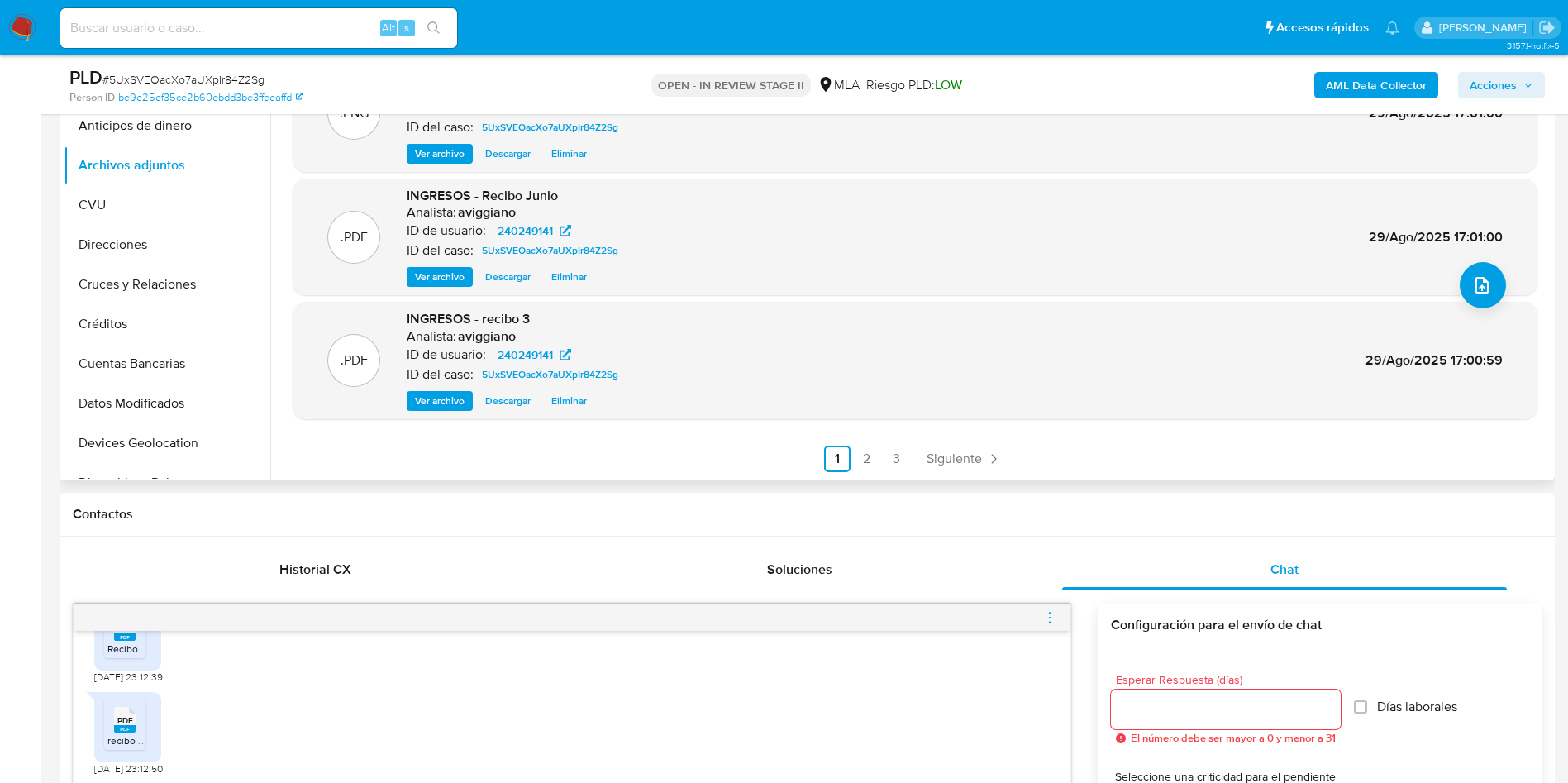
scroll to position [248, 0]
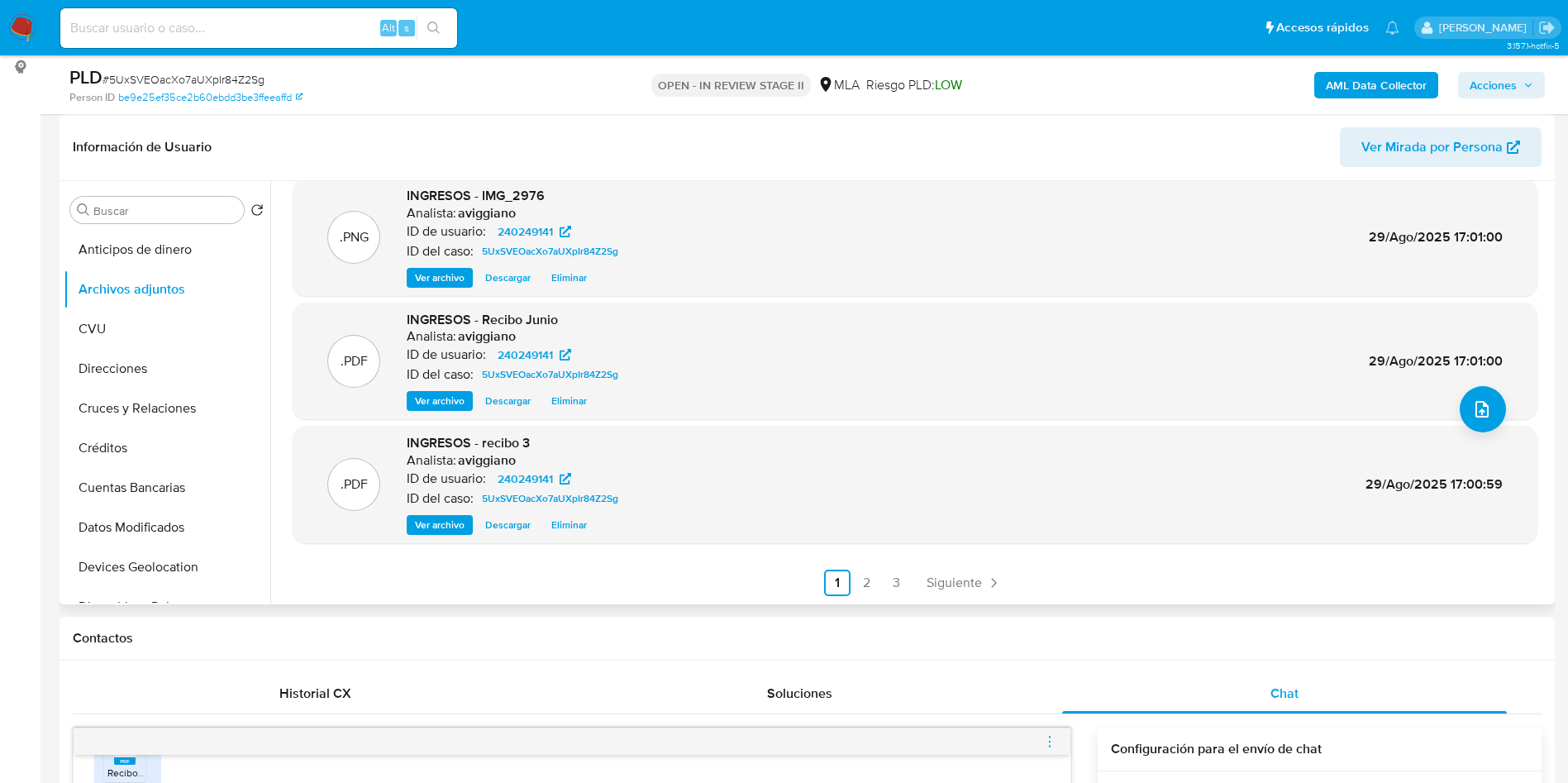
click at [859, 583] on link "2" at bounding box center [867, 583] width 26 height 26
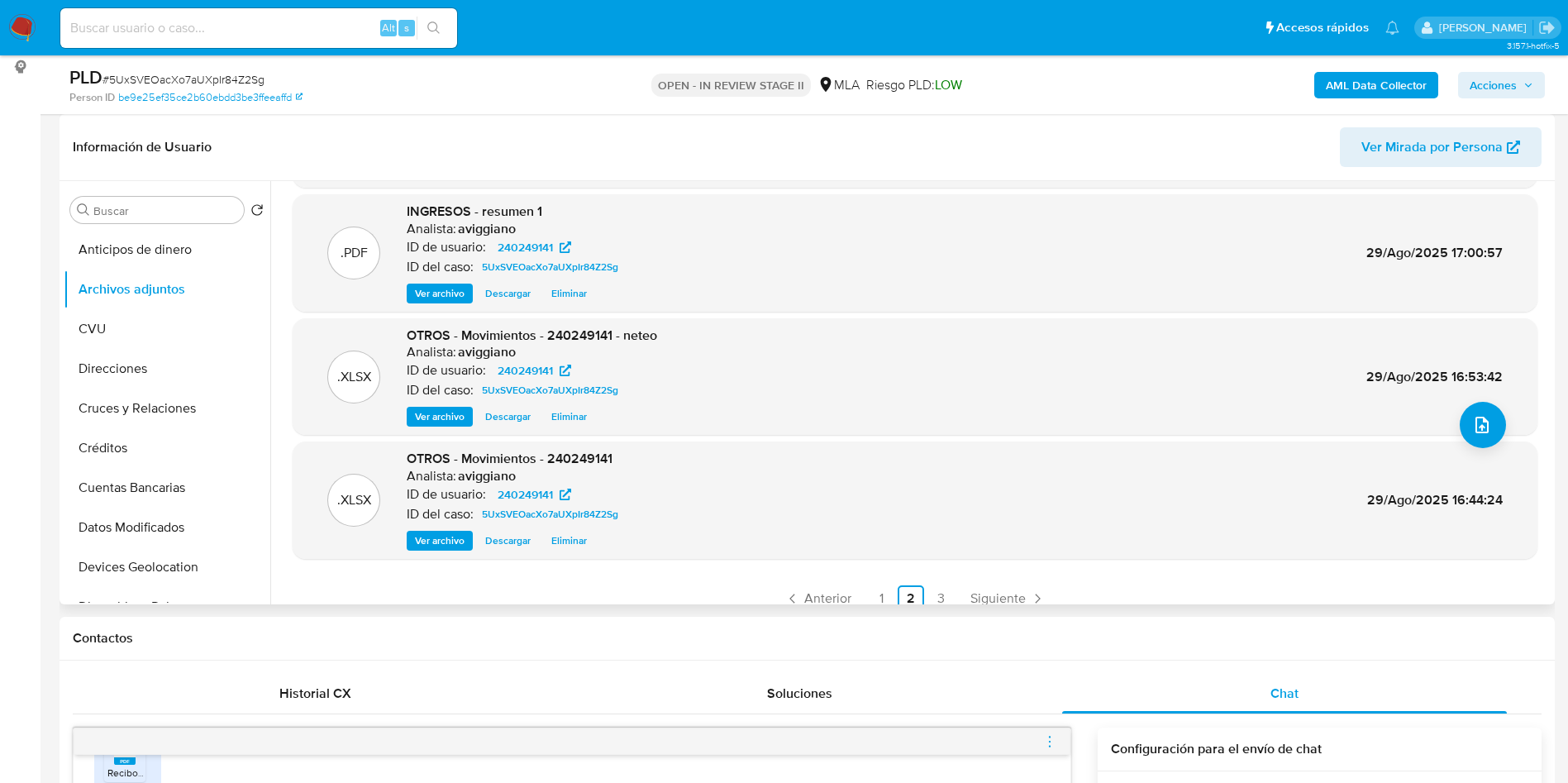
scroll to position [139, 0]
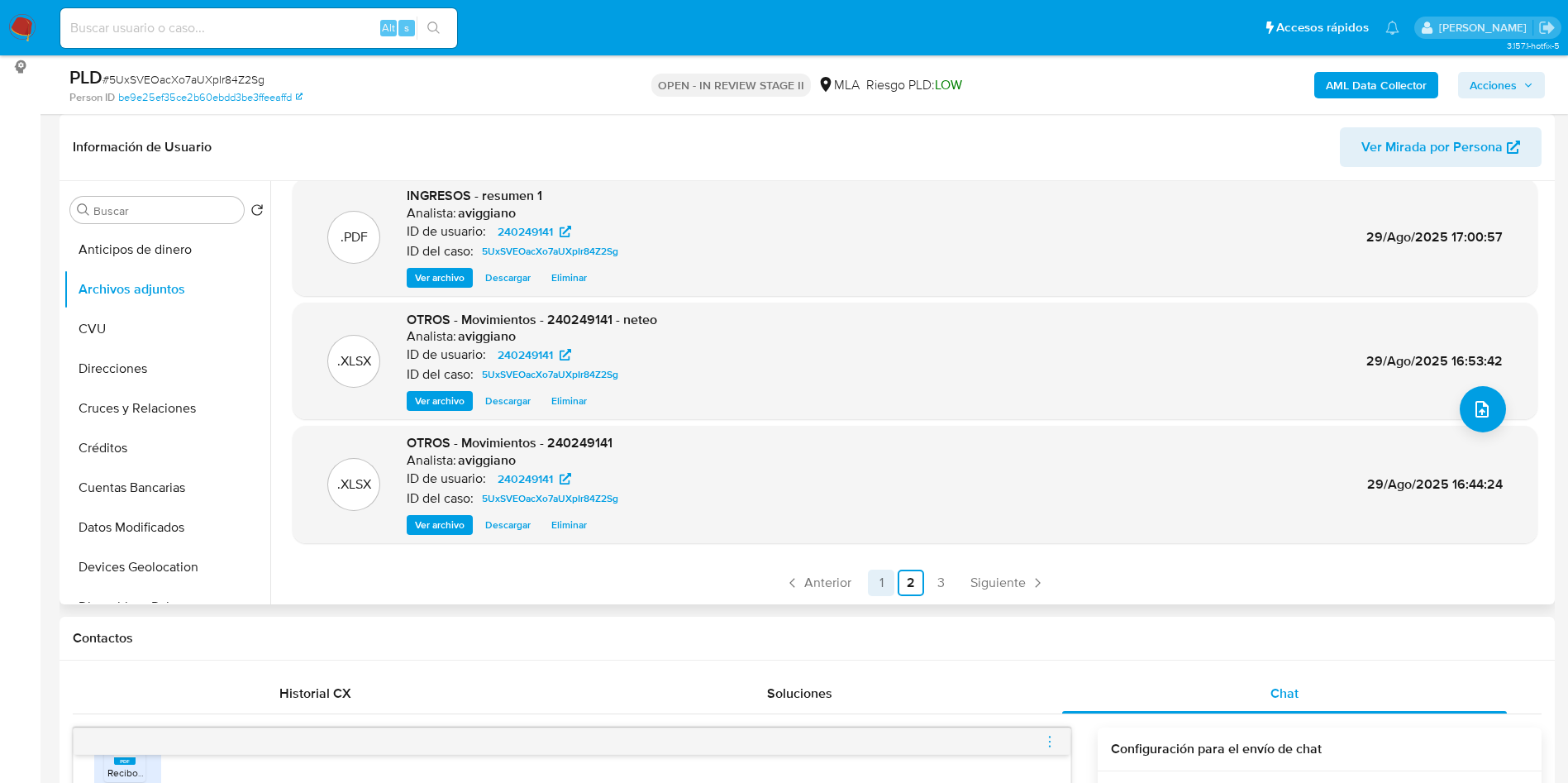
click at [868, 578] on link "1" at bounding box center [881, 583] width 26 height 26
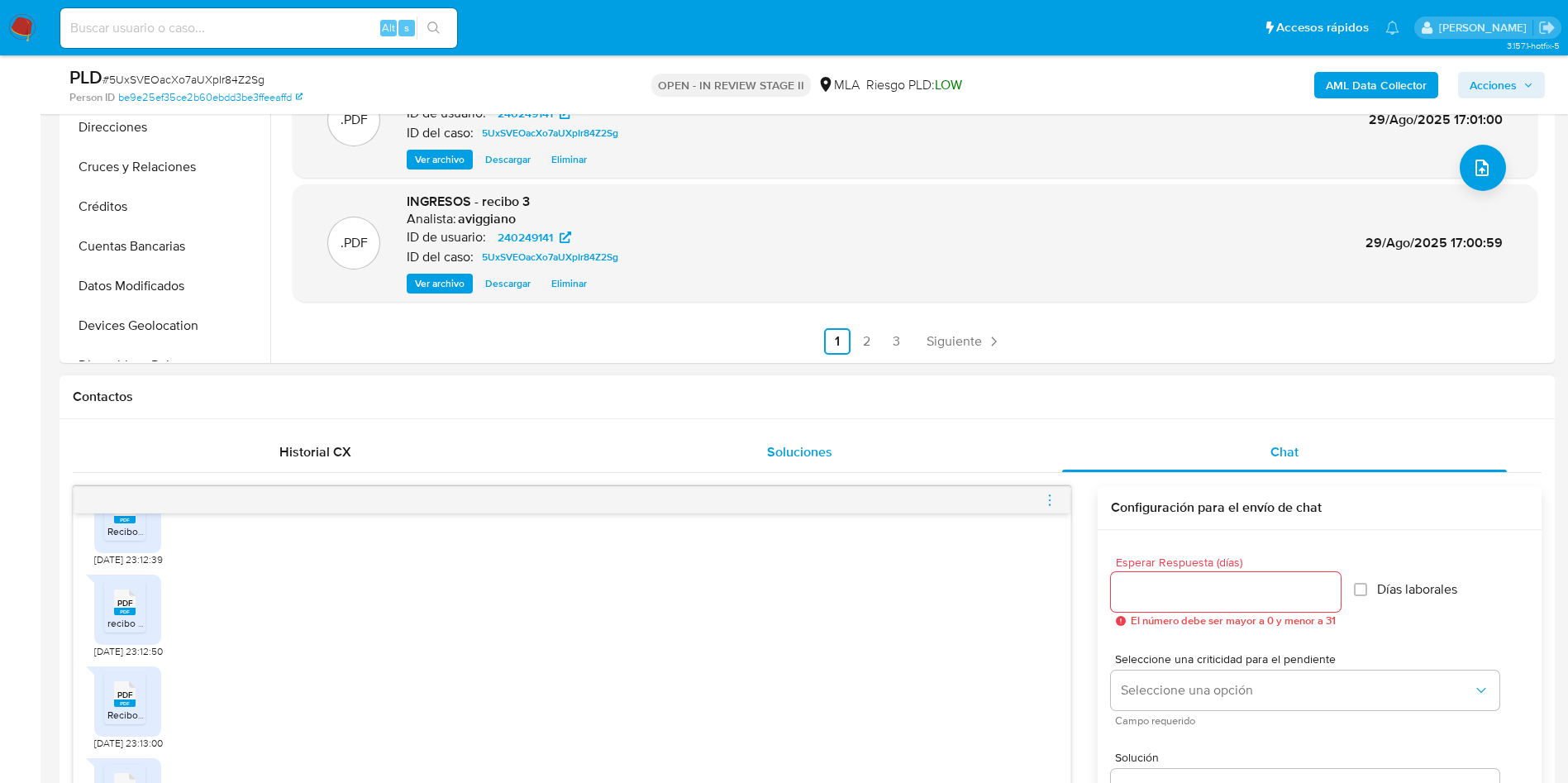
scroll to position [620, 0]
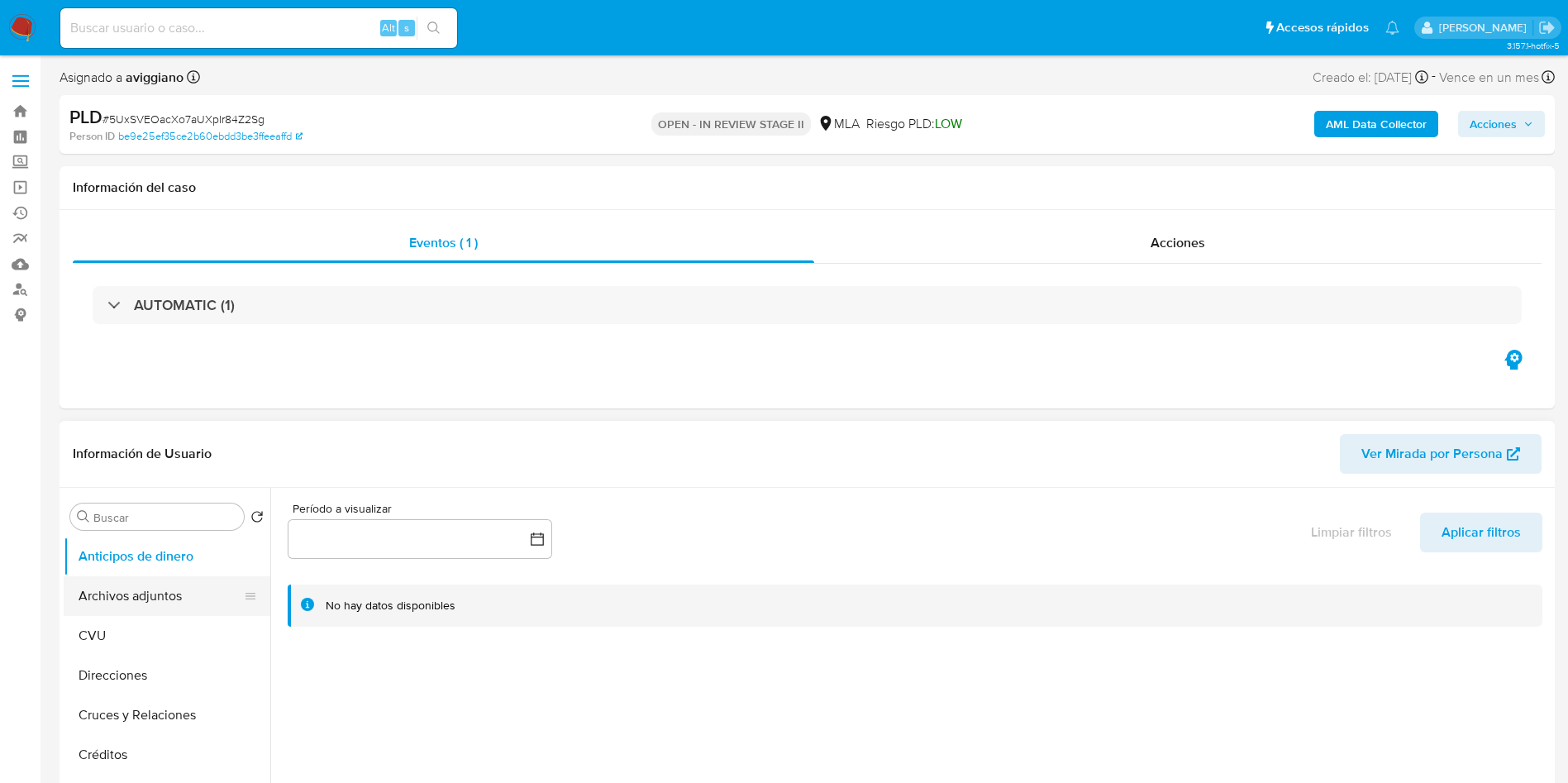
select select "10"
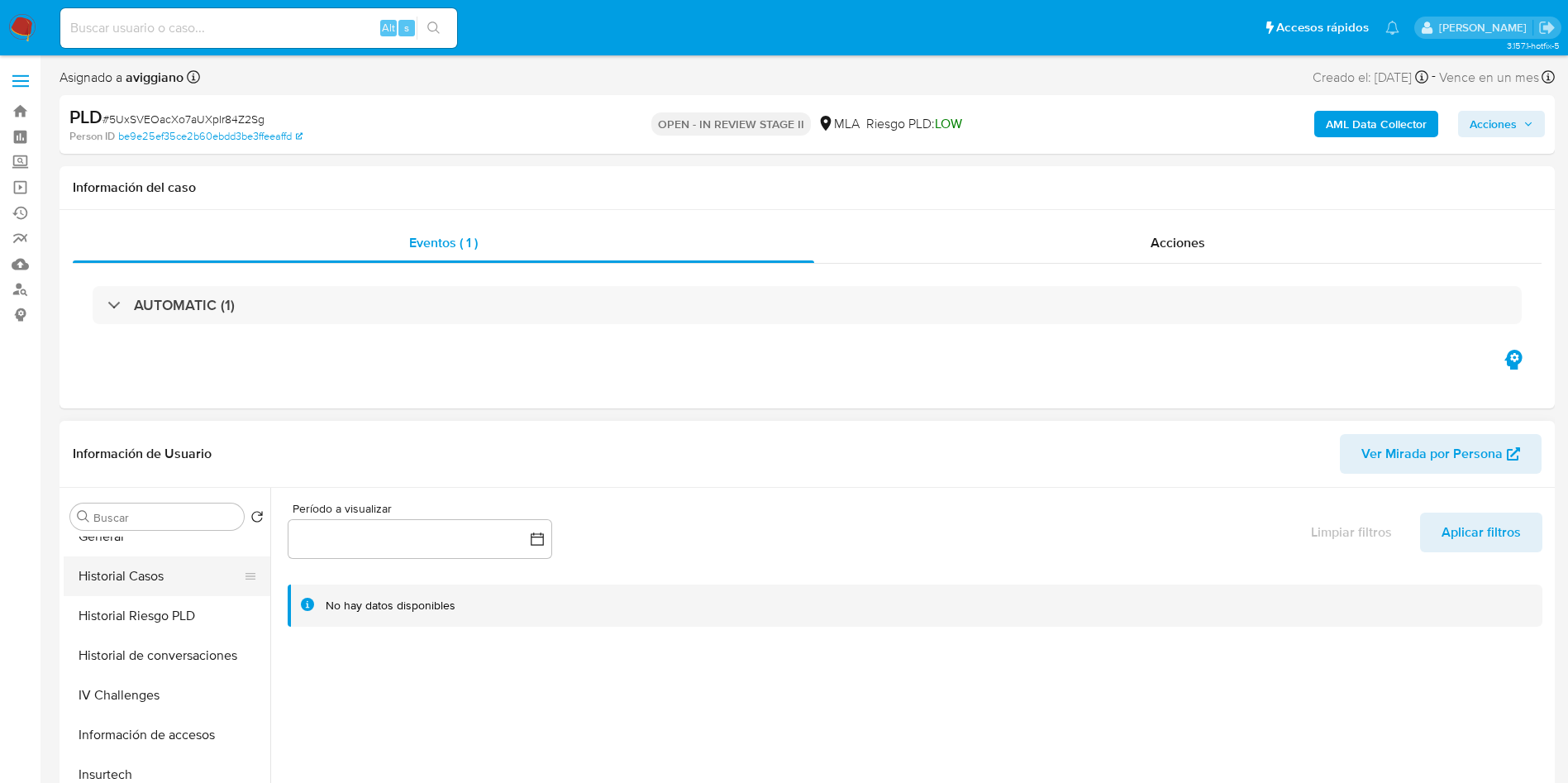
click at [136, 575] on button "Historial Casos" at bounding box center [161, 576] width 193 height 40
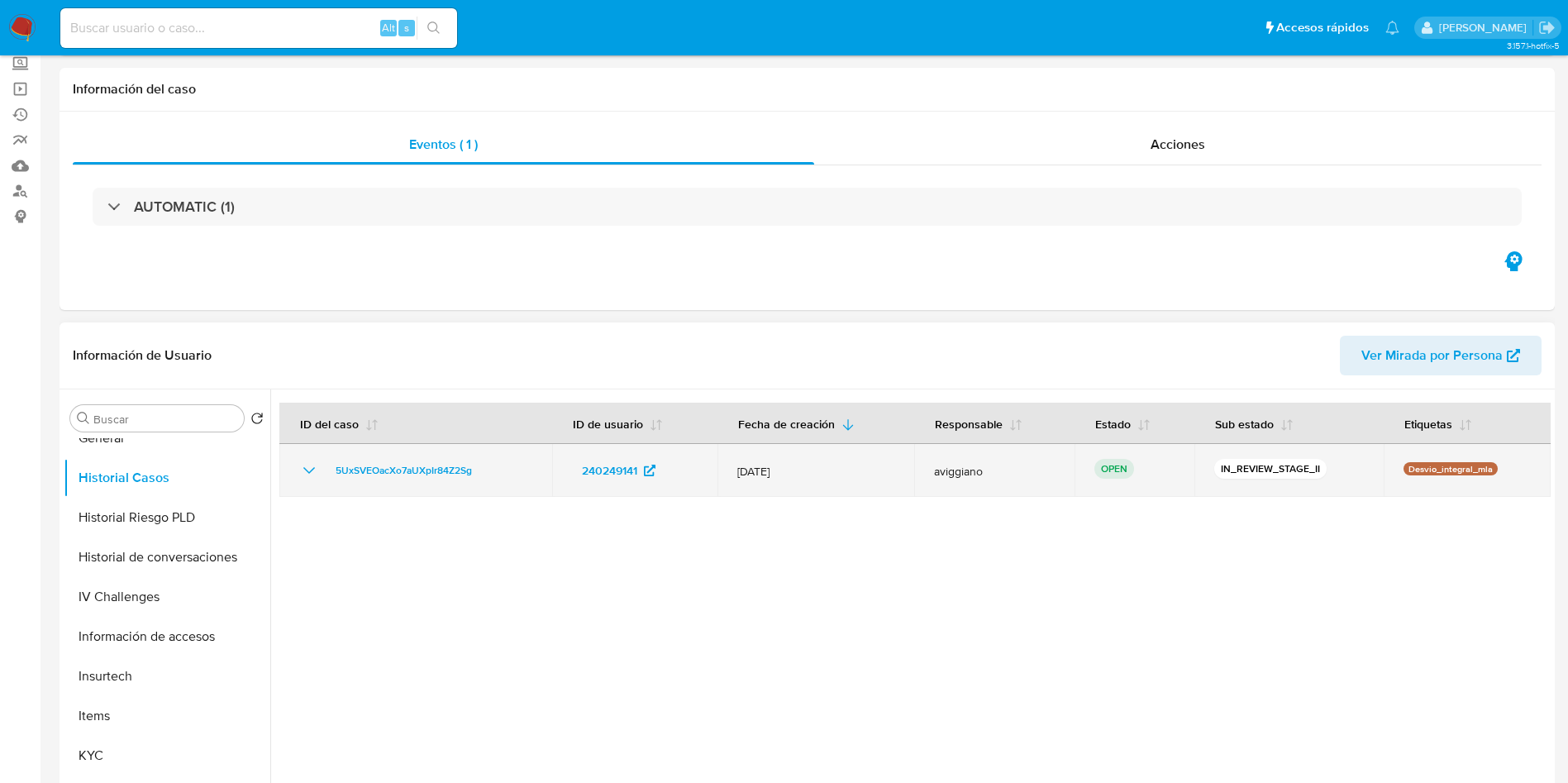
scroll to position [248, 0]
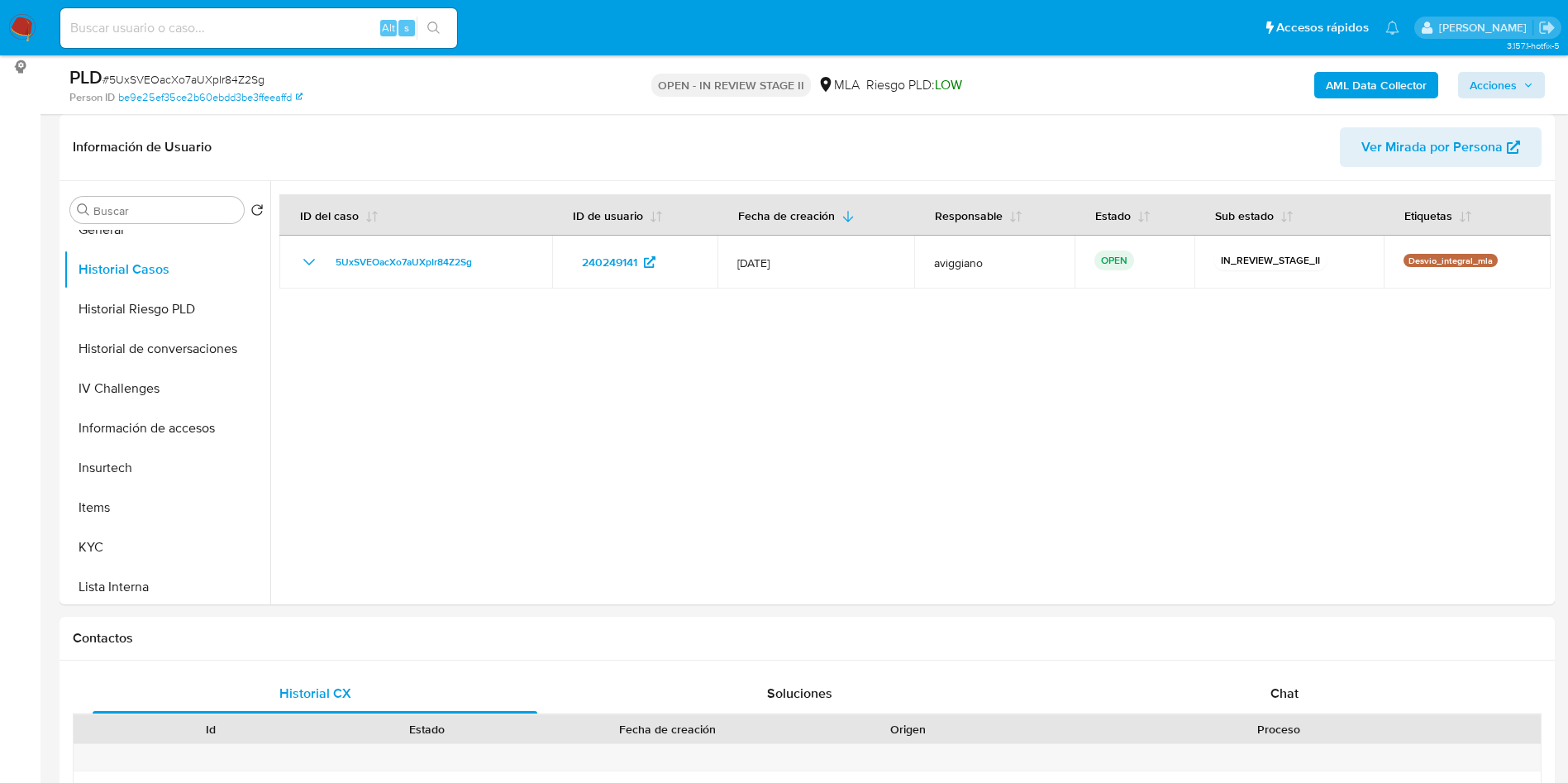
drag, startPoint x: 1483, startPoint y: 64, endPoint x: 1489, endPoint y: 74, distance: 11.7
click at [1485, 65] on div "AML Data Collector Acciones" at bounding box center [1301, 84] width 487 height 39
click at [1489, 83] on span "Acciones" at bounding box center [1493, 85] width 47 height 26
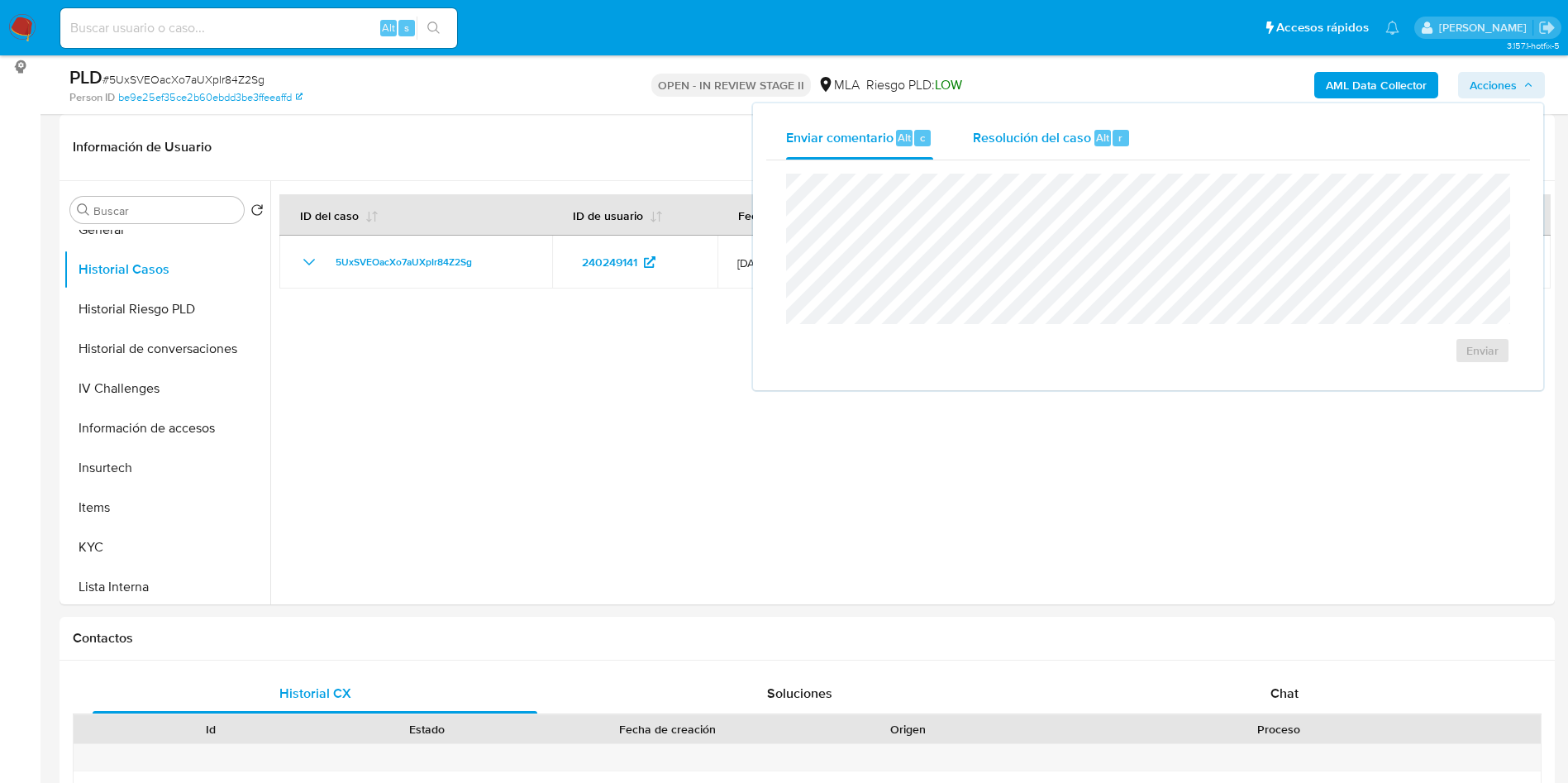
click at [1036, 144] on span "Resolución del caso" at bounding box center [1032, 136] width 118 height 19
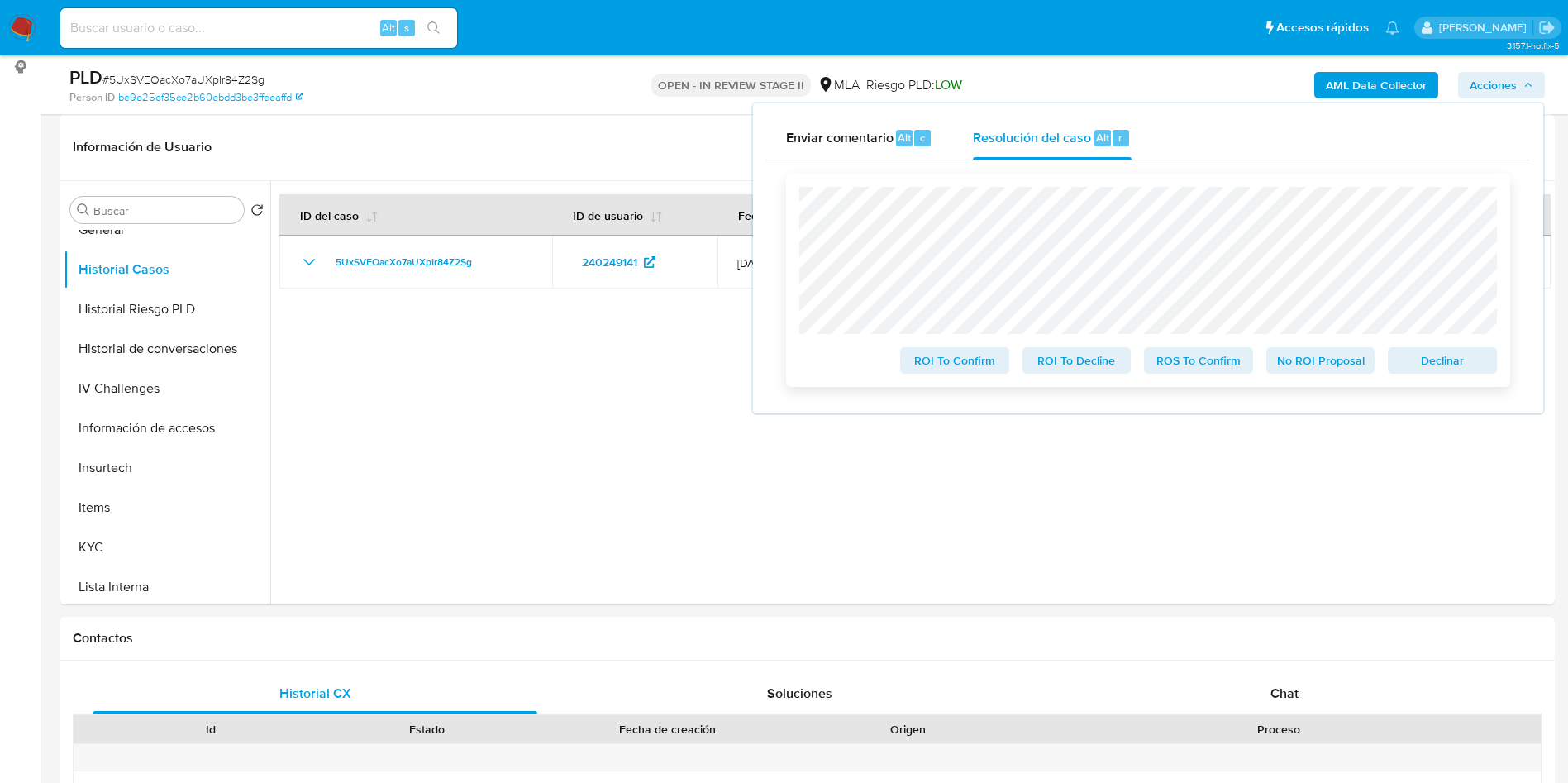
click at [1428, 358] on span "Declinar" at bounding box center [1442, 360] width 86 height 23
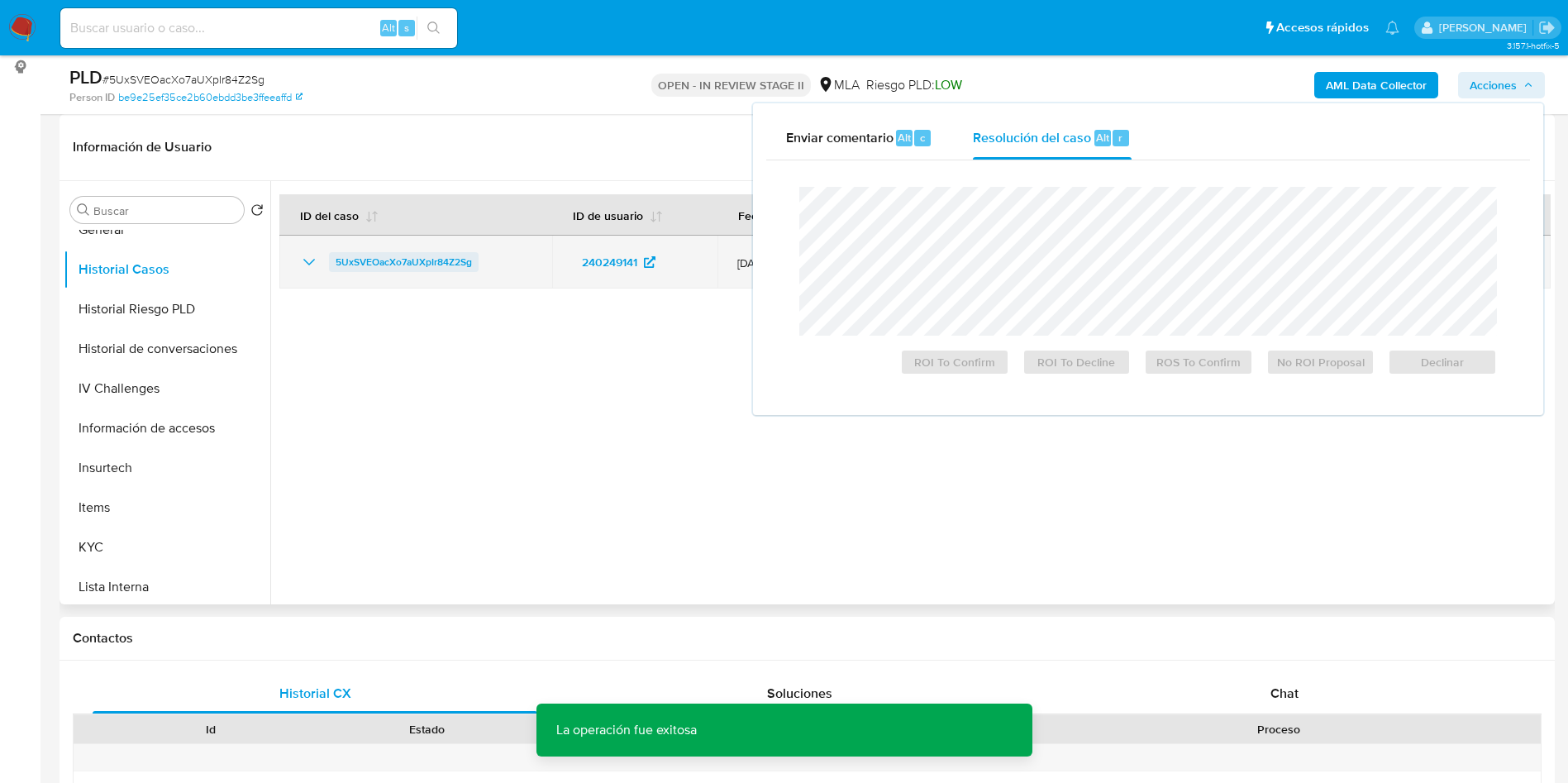
click at [431, 268] on span "5UxSVEOacXo7aUXpIr84Z2Sg" at bounding box center [404, 262] width 136 height 20
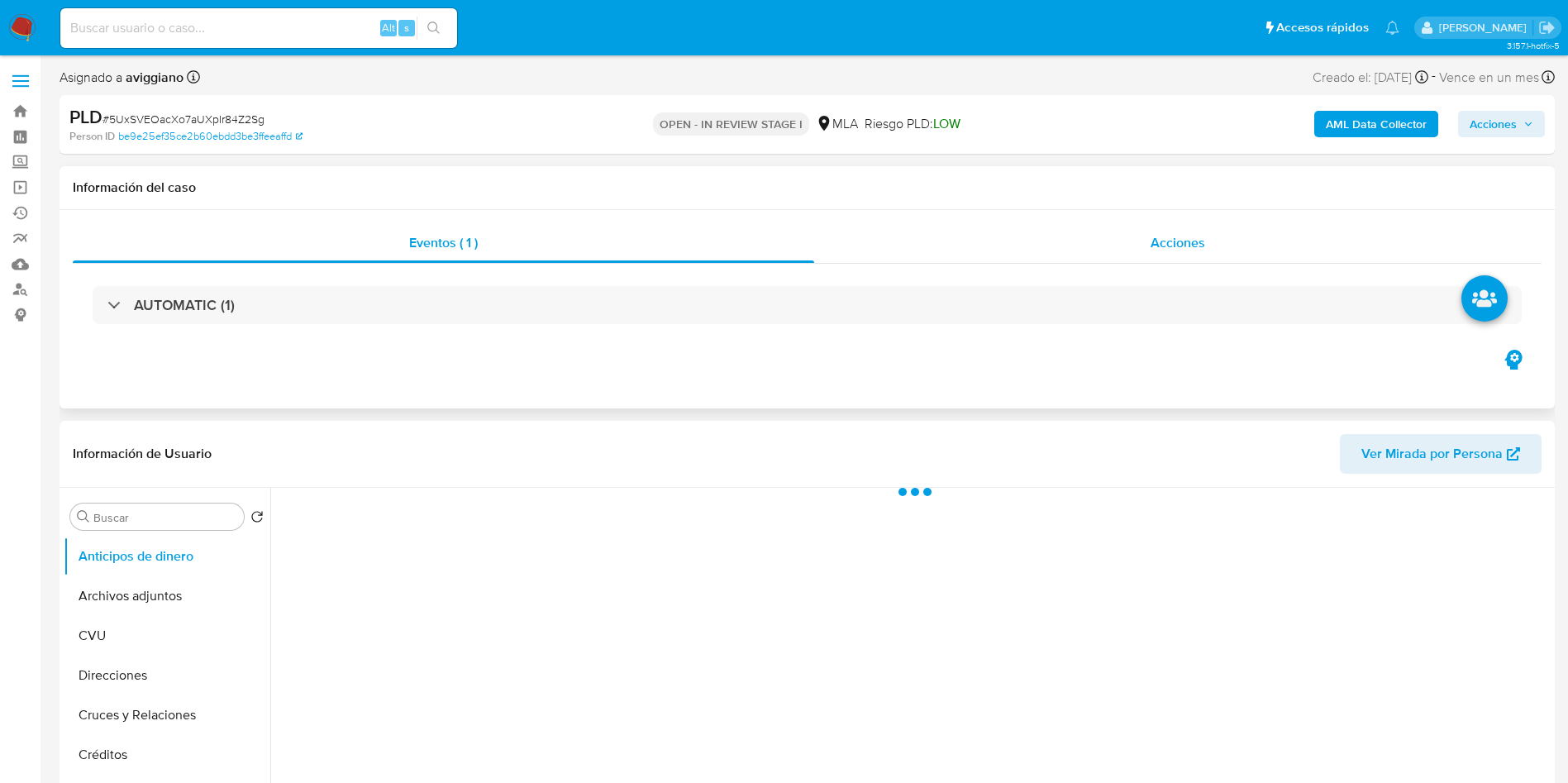
scroll to position [496, 0]
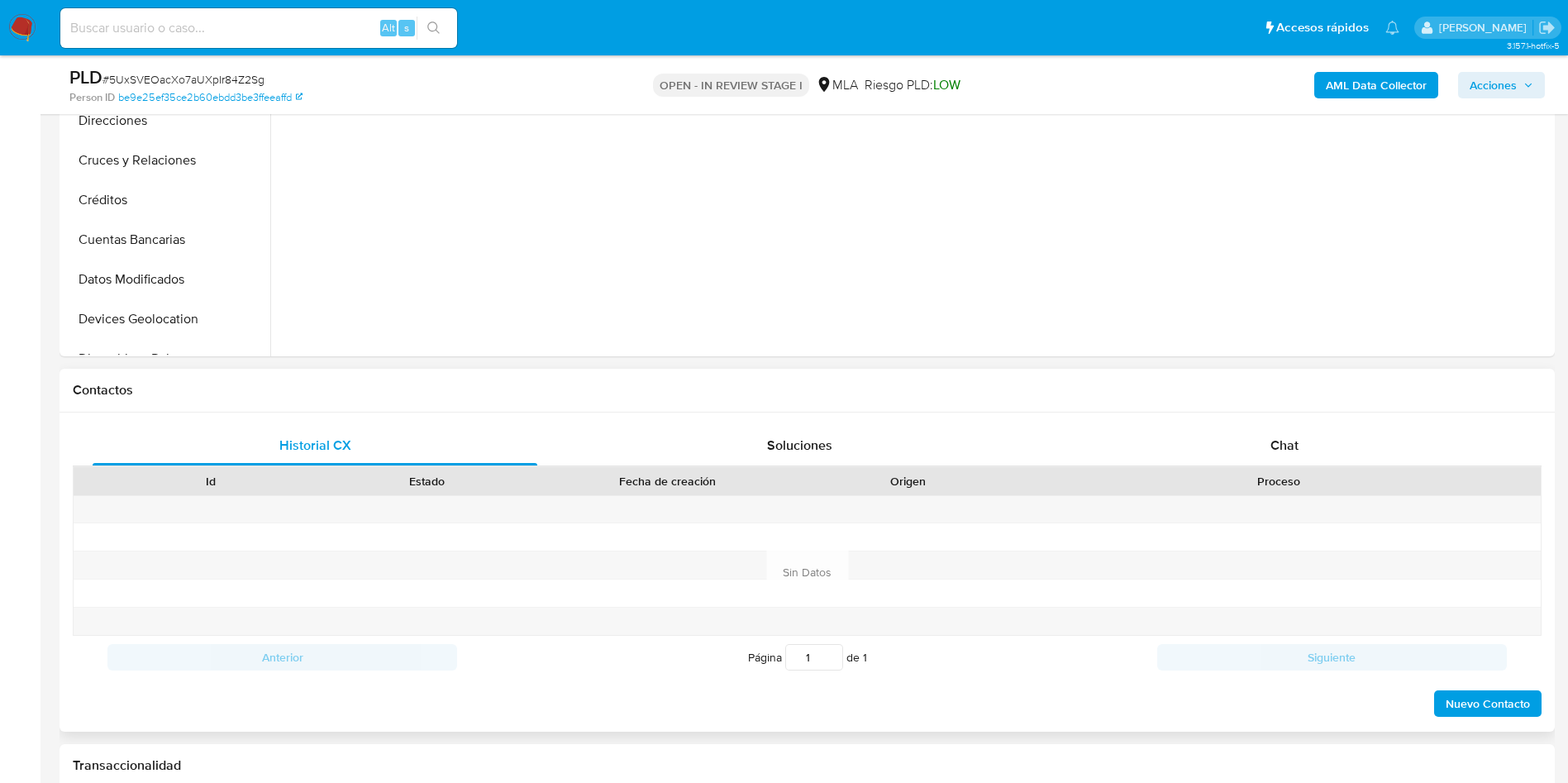
click at [1278, 424] on div "Historial CX Soluciones Chat Id Estado Fecha de creación Origen Proceso Anterio…" at bounding box center [807, 573] width 1496 height 320
select select "10"
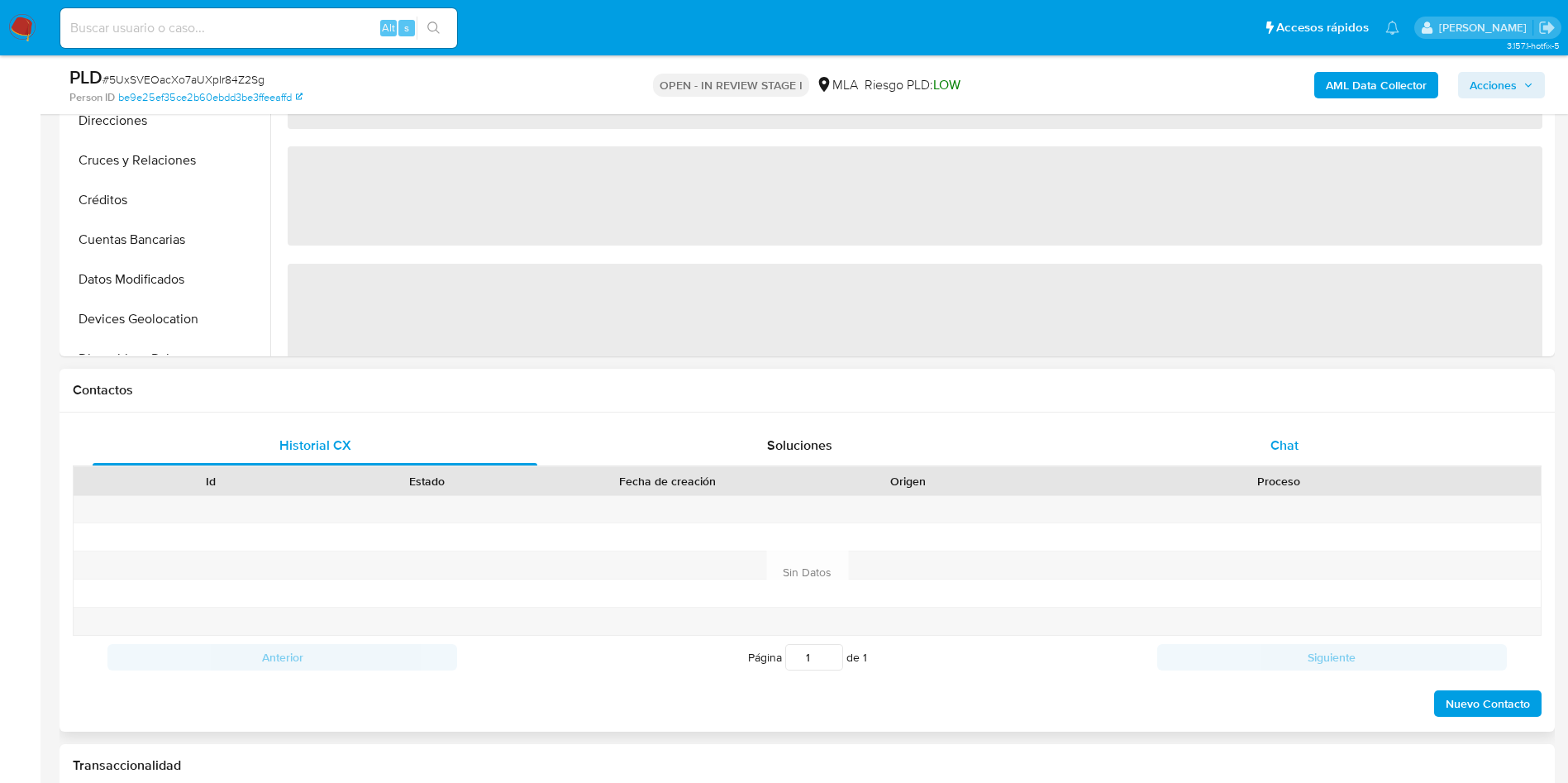
click at [1280, 443] on span "Chat" at bounding box center [1285, 445] width 28 height 19
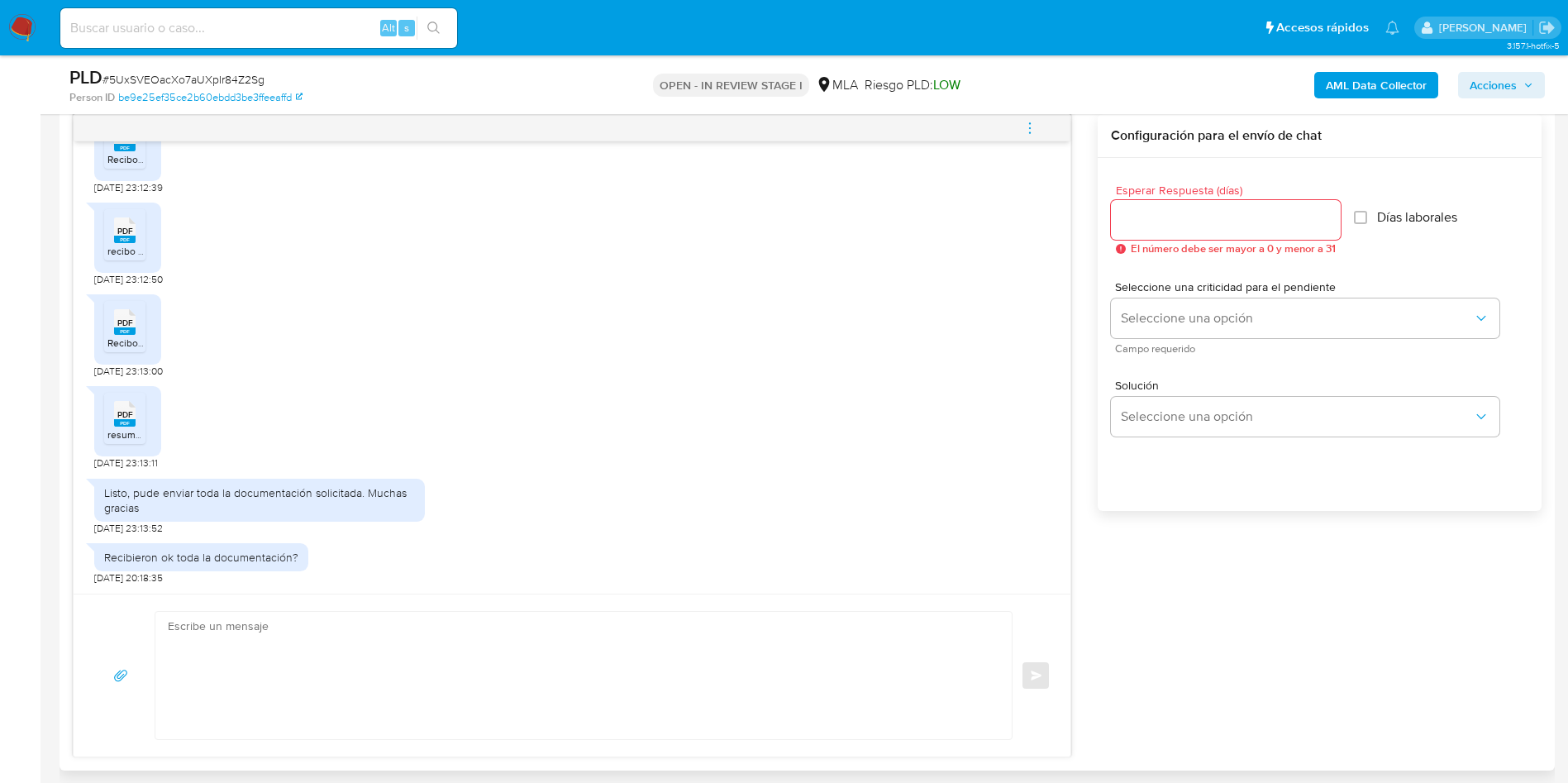
scroll to position [993, 0]
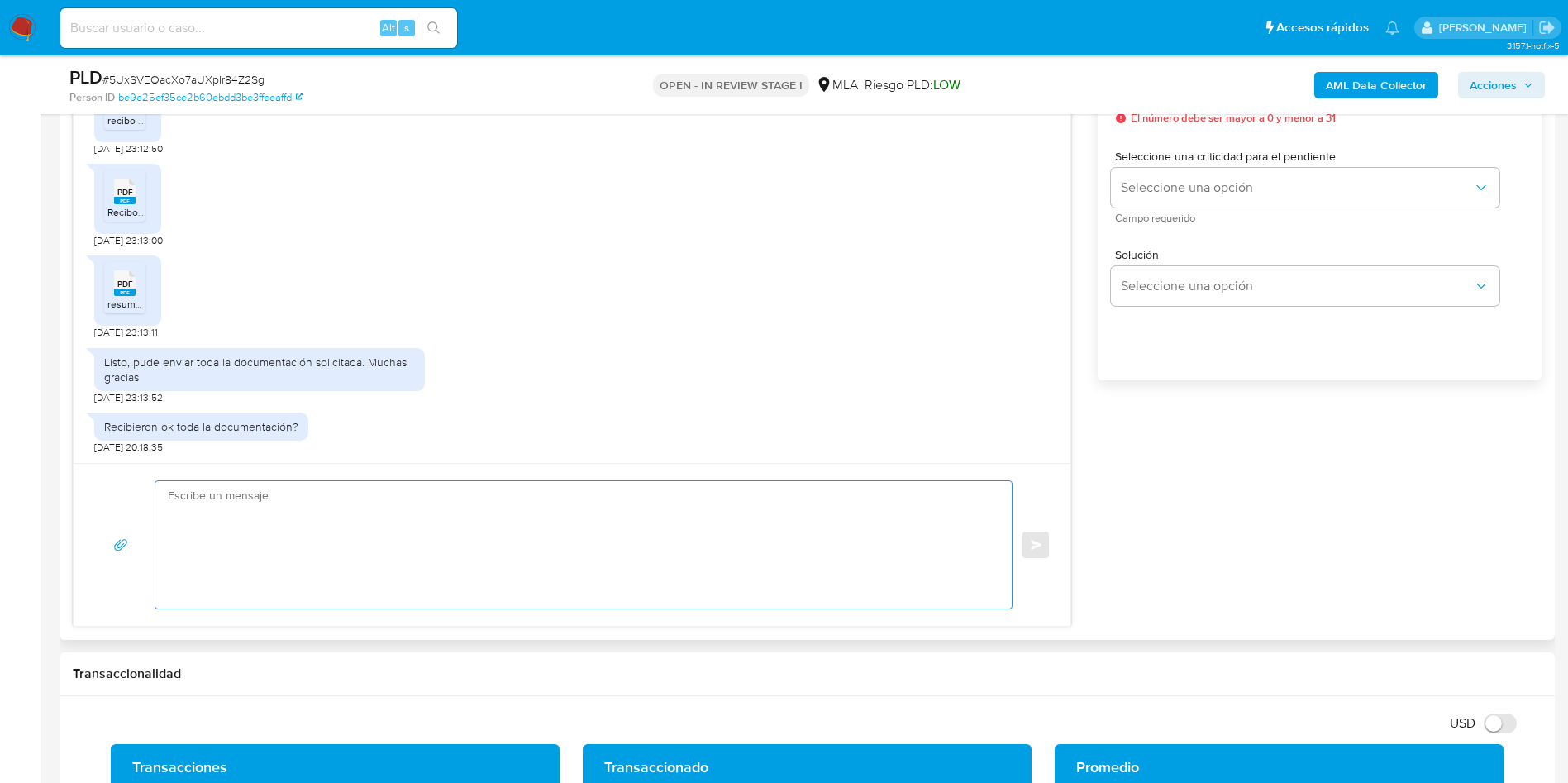
click at [555, 567] on textarea at bounding box center [580, 545] width 823 height 127
type textarea "b"
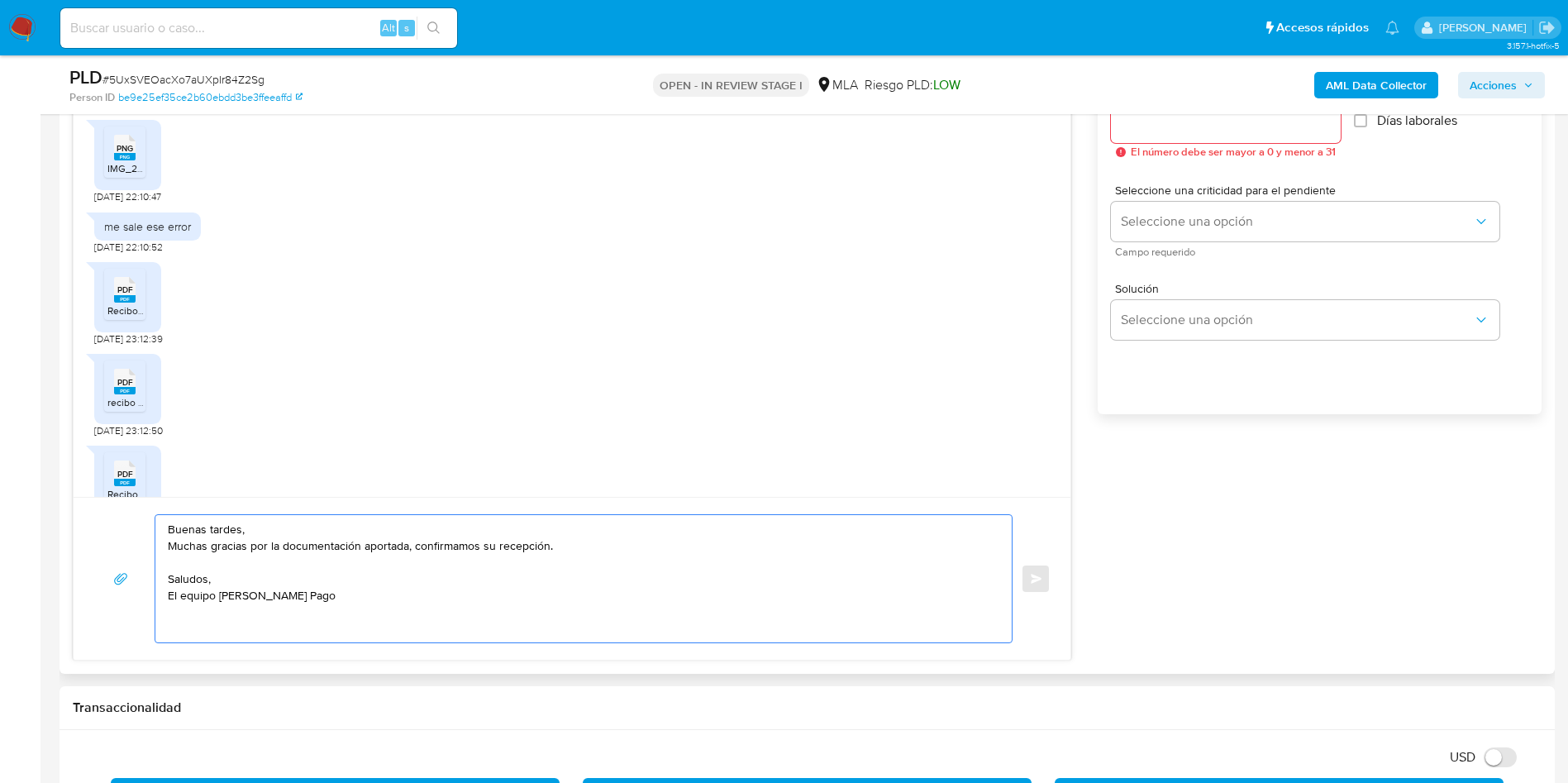
scroll to position [744, 0]
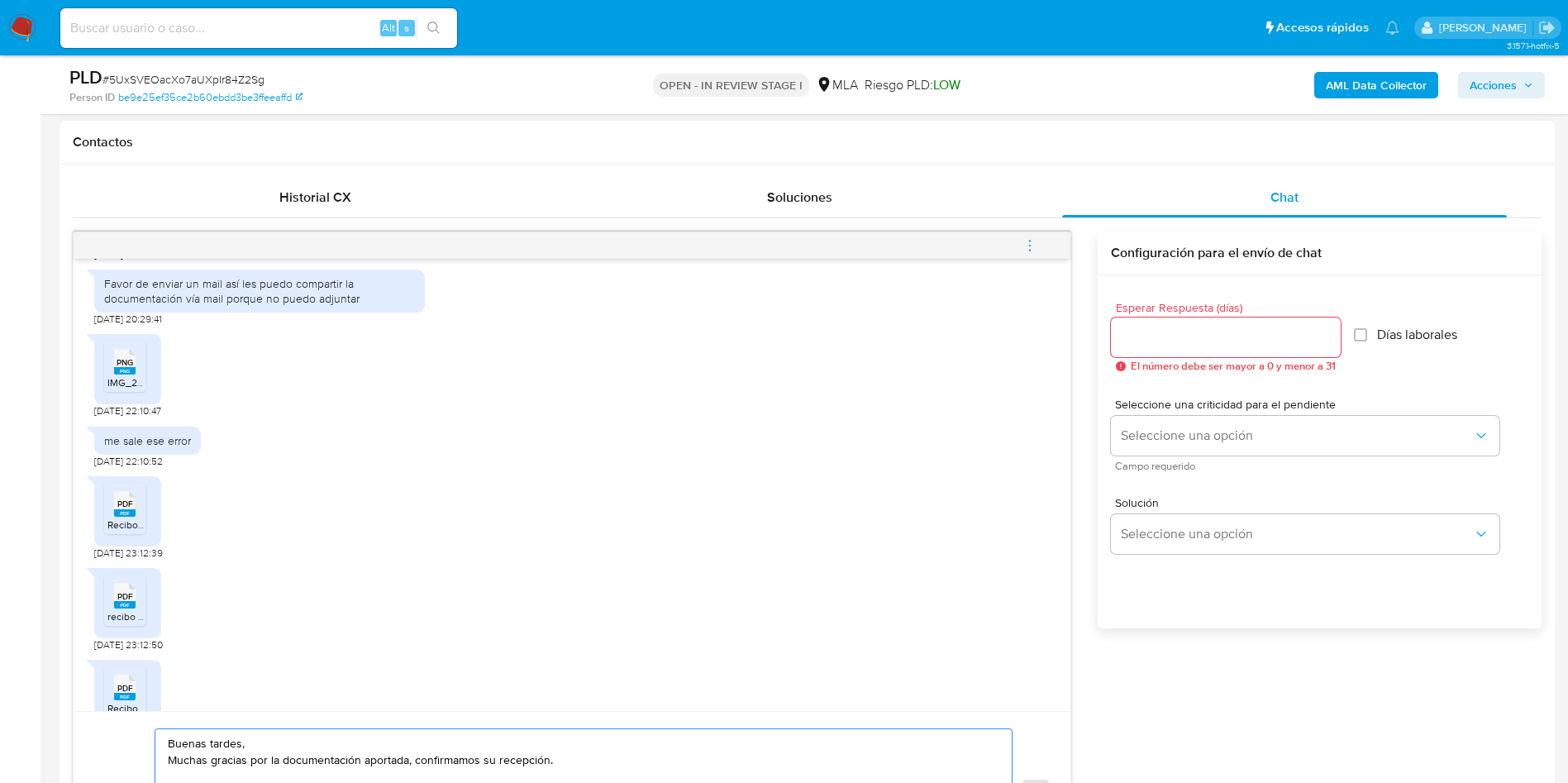
type textarea "Buenas tardes, Muchas gracias por la documentación aportada, confirmamos su rec…"
click at [1193, 347] on input "Esperar Respuesta (días)" at bounding box center [1226, 338] width 230 height 22
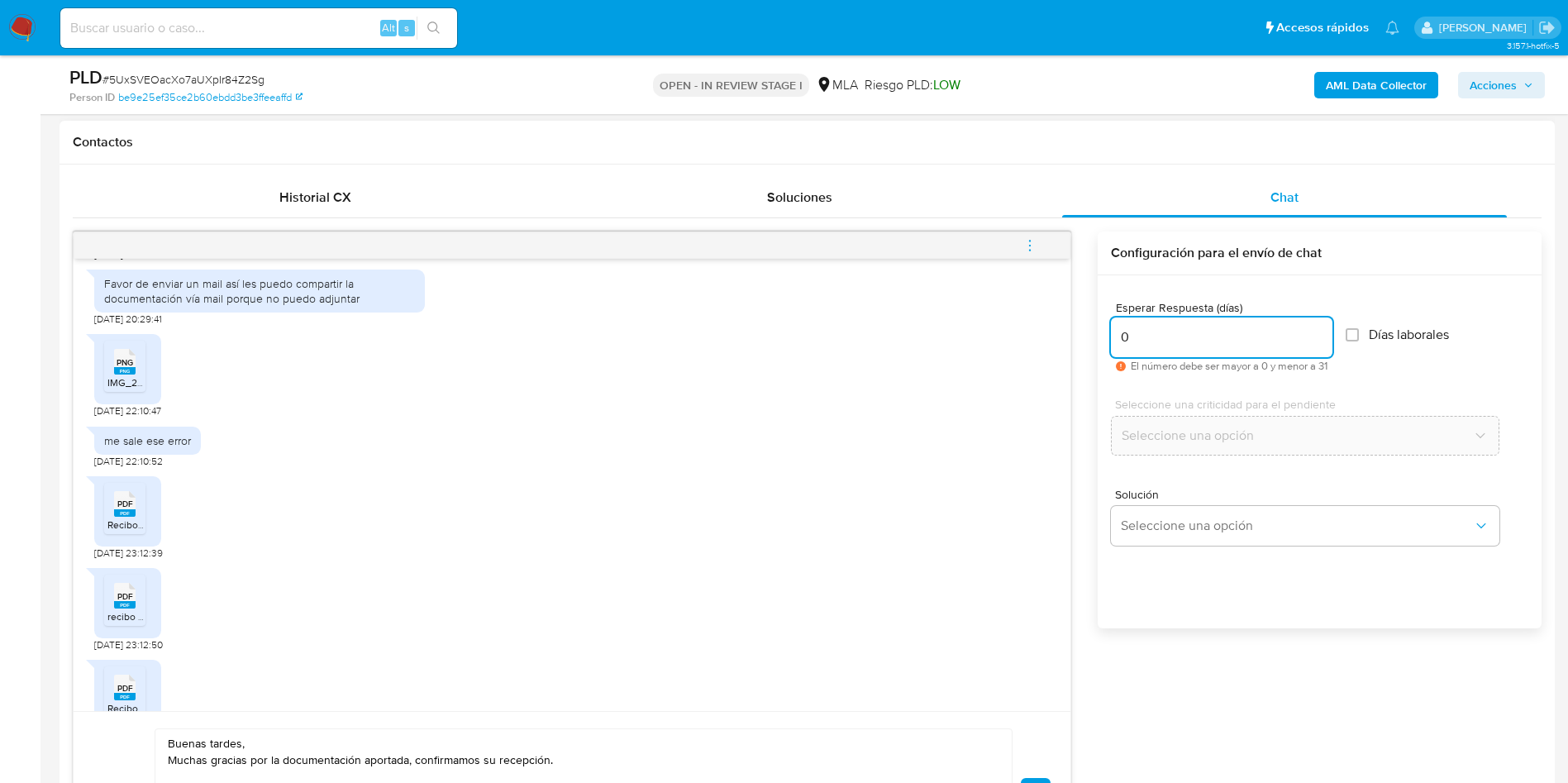
scroll to position [869, 0]
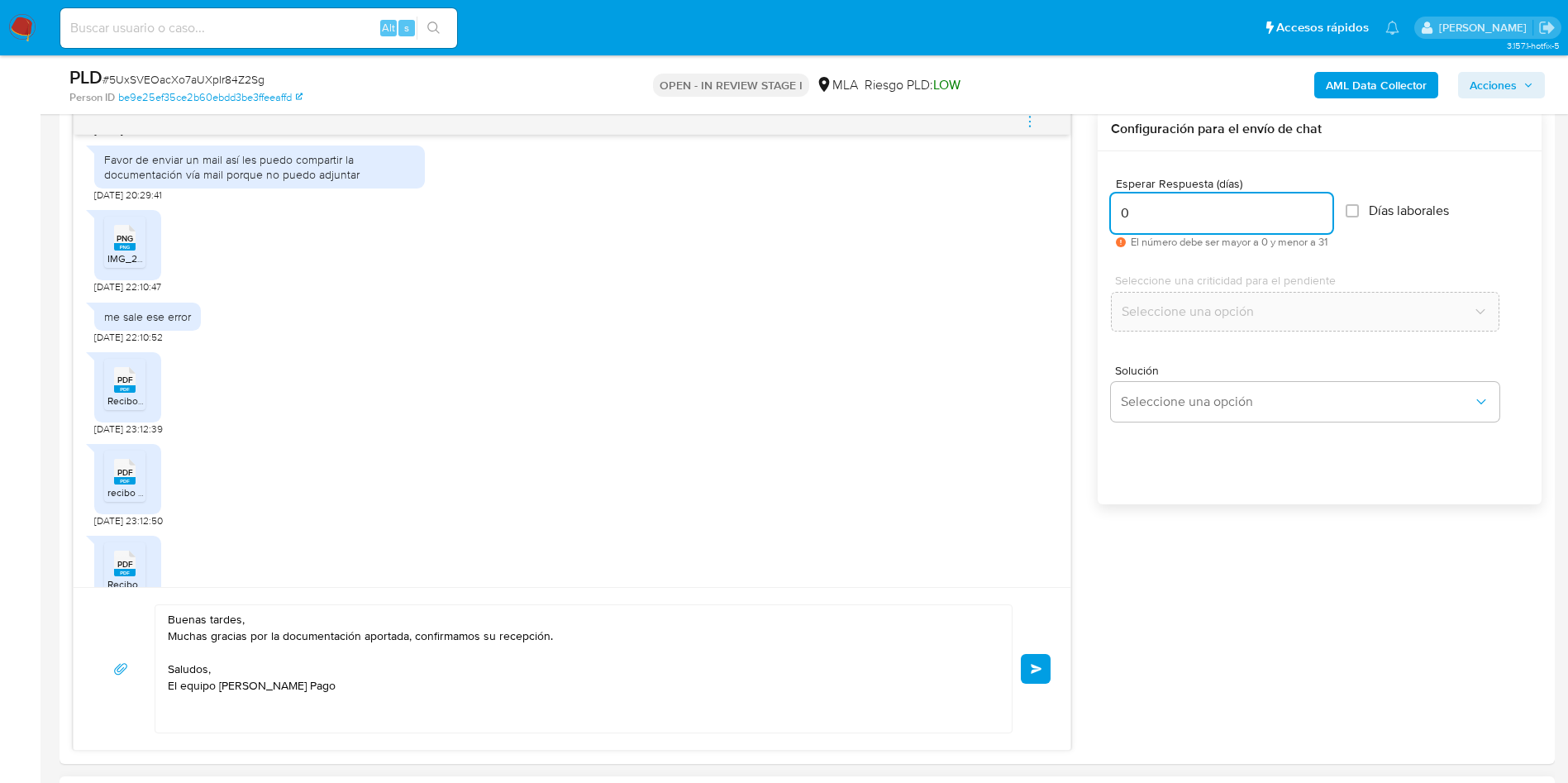
type input "0"
click at [1035, 667] on span "Enviar" at bounding box center [1036, 668] width 12 height 10
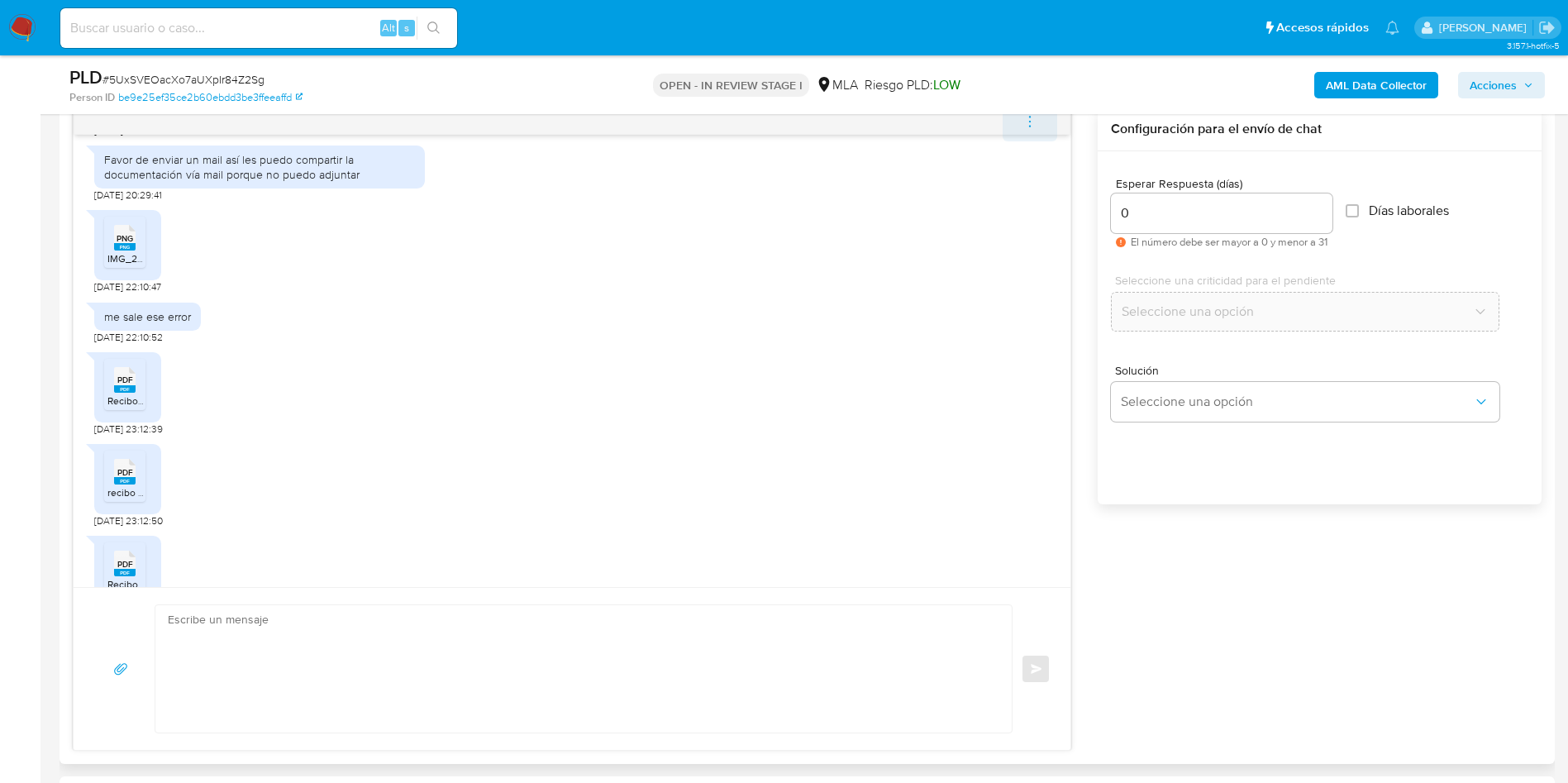
scroll to position [484, 0]
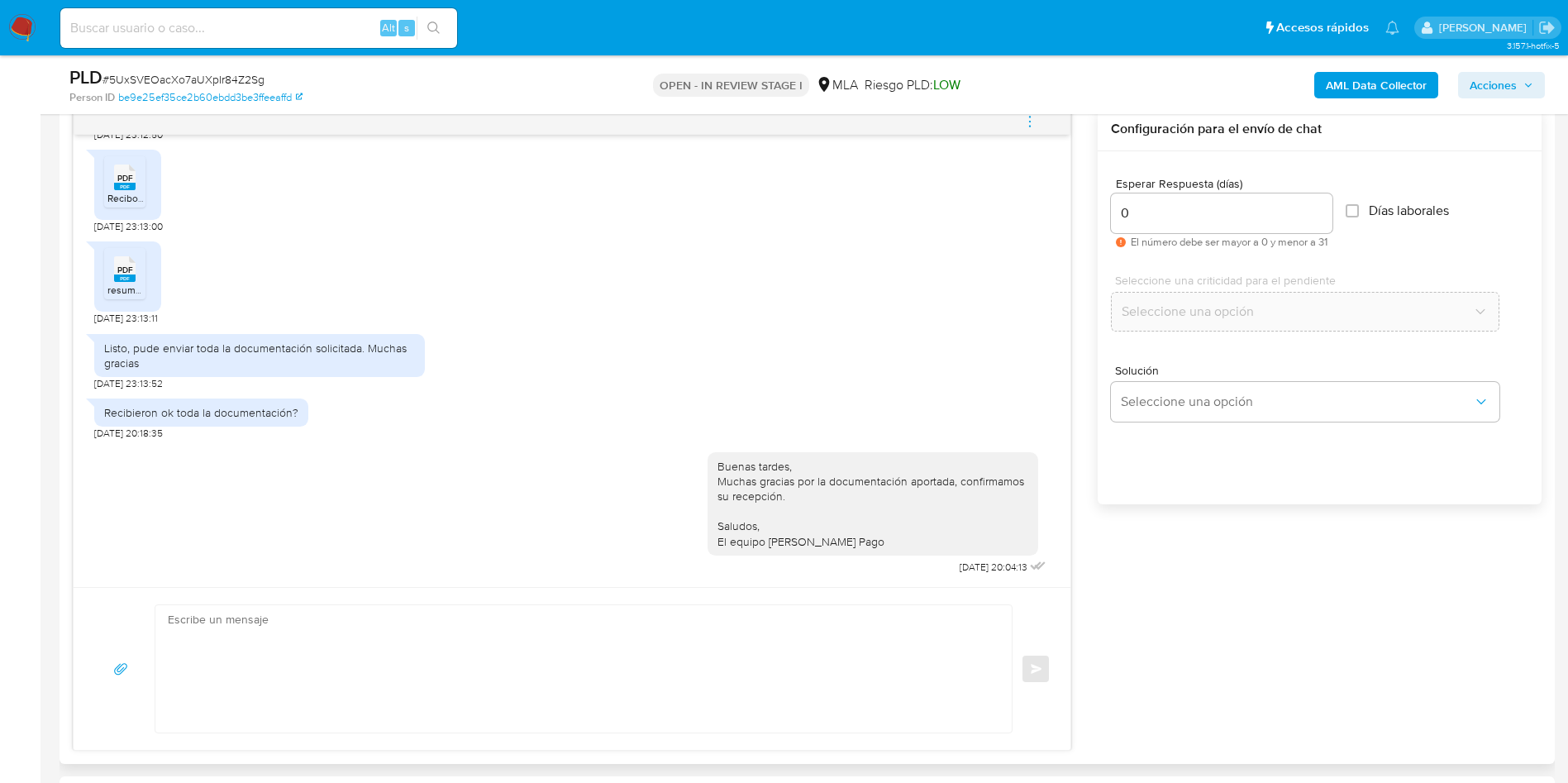
click at [1032, 121] on icon "menu-action" at bounding box center [1030, 121] width 14 height 14
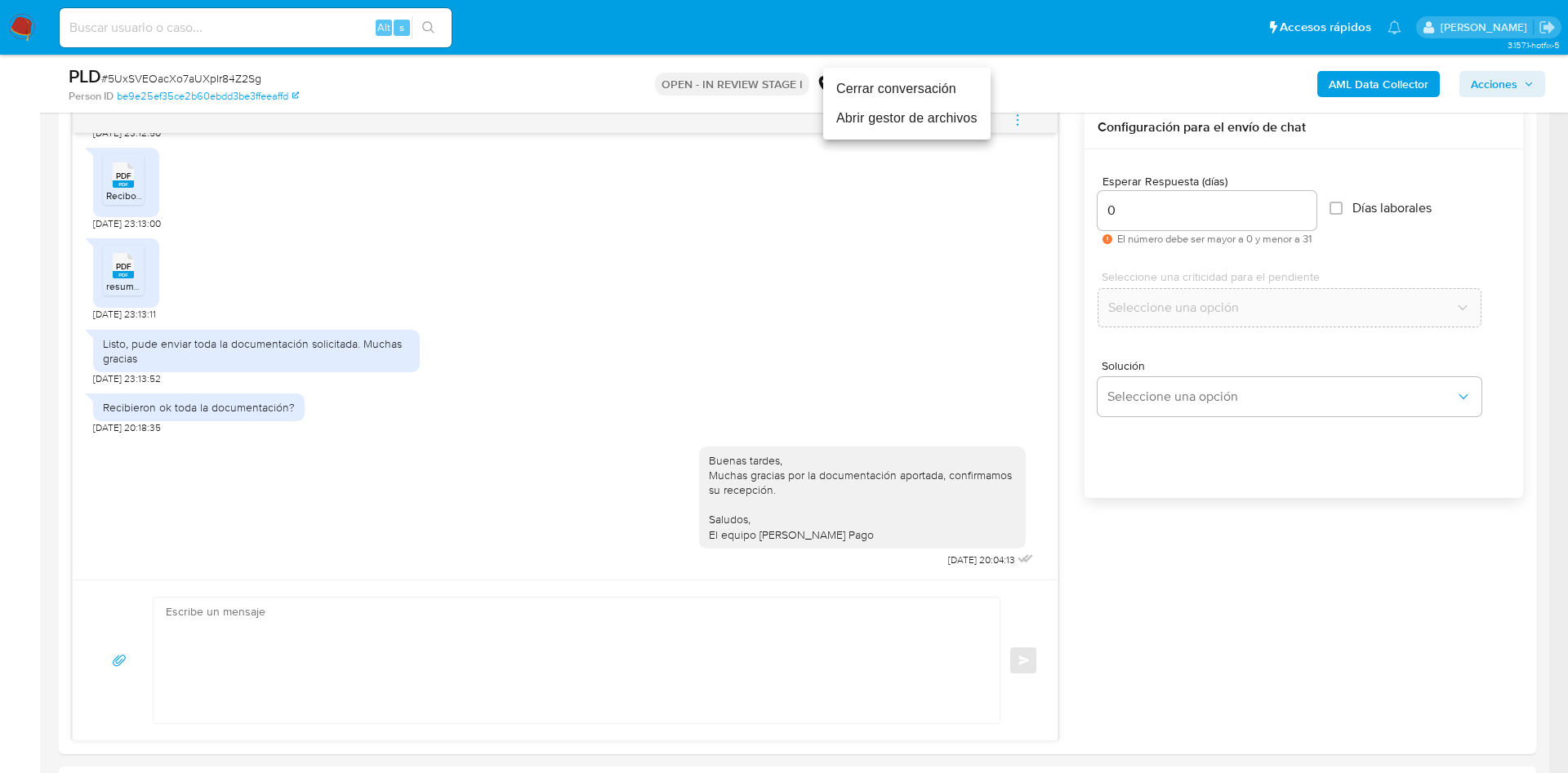
click at [899, 92] on li "Cerrar conversación" at bounding box center [907, 88] width 168 height 29
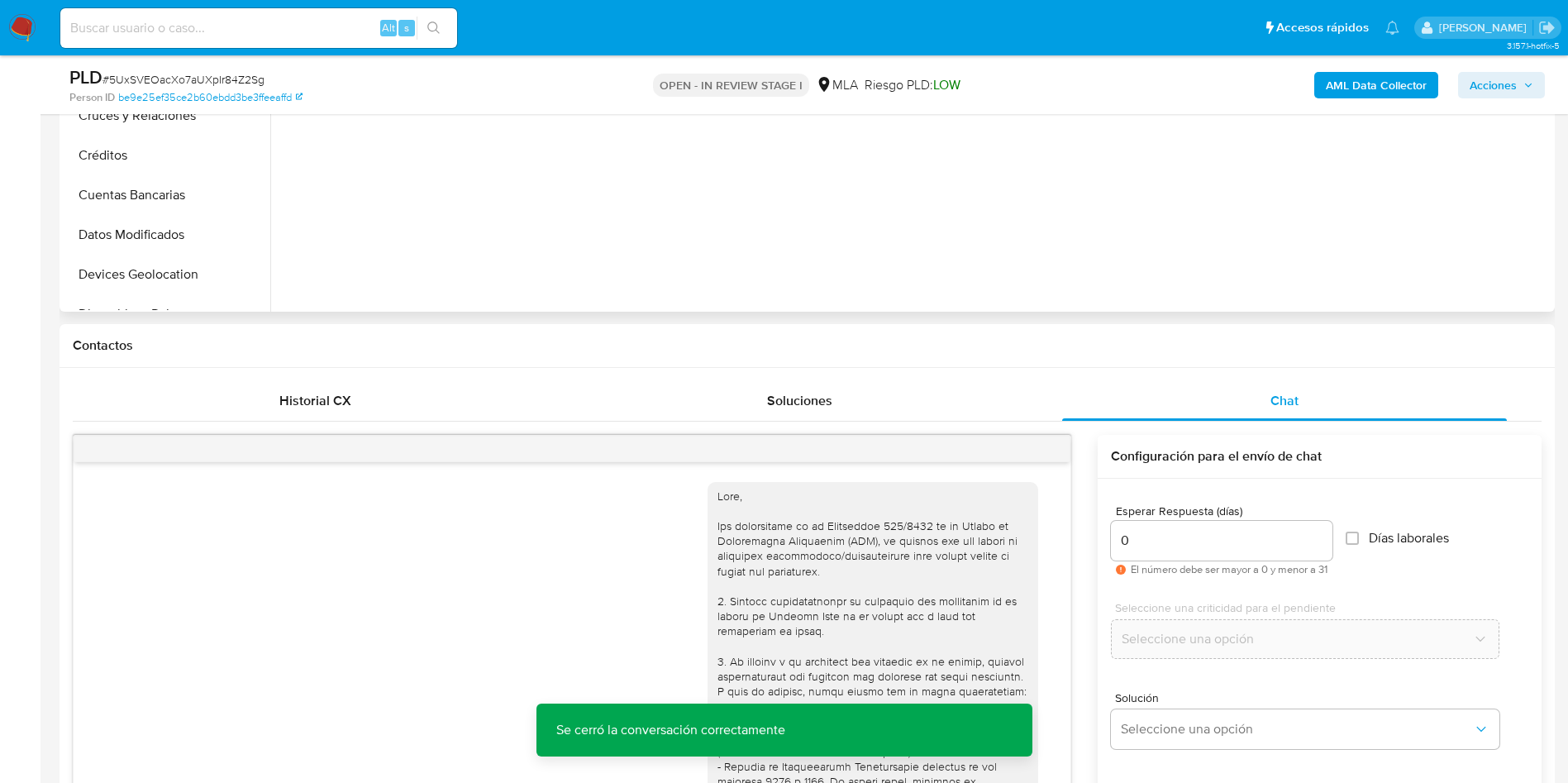
scroll to position [248, 0]
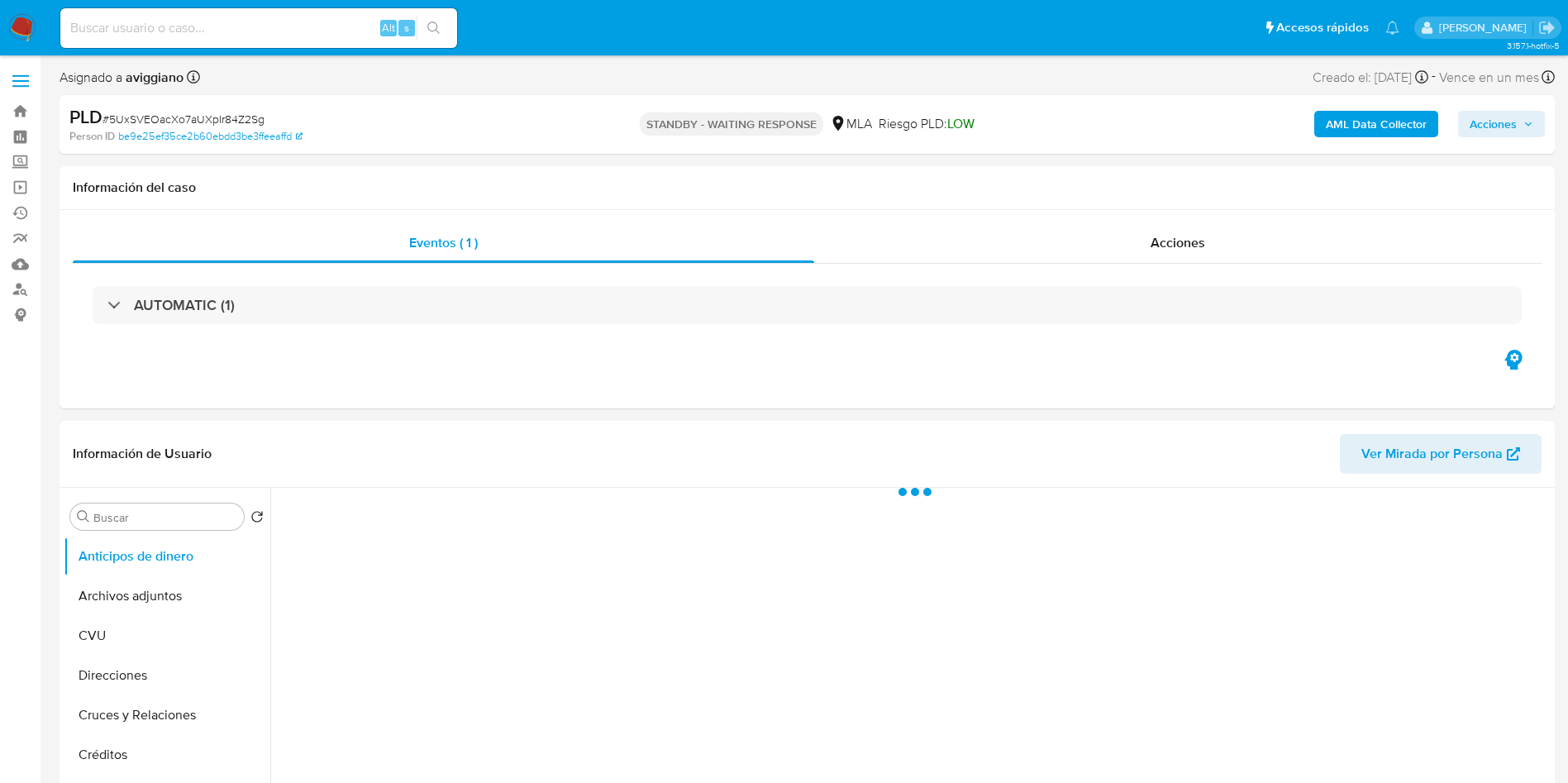
select select "10"
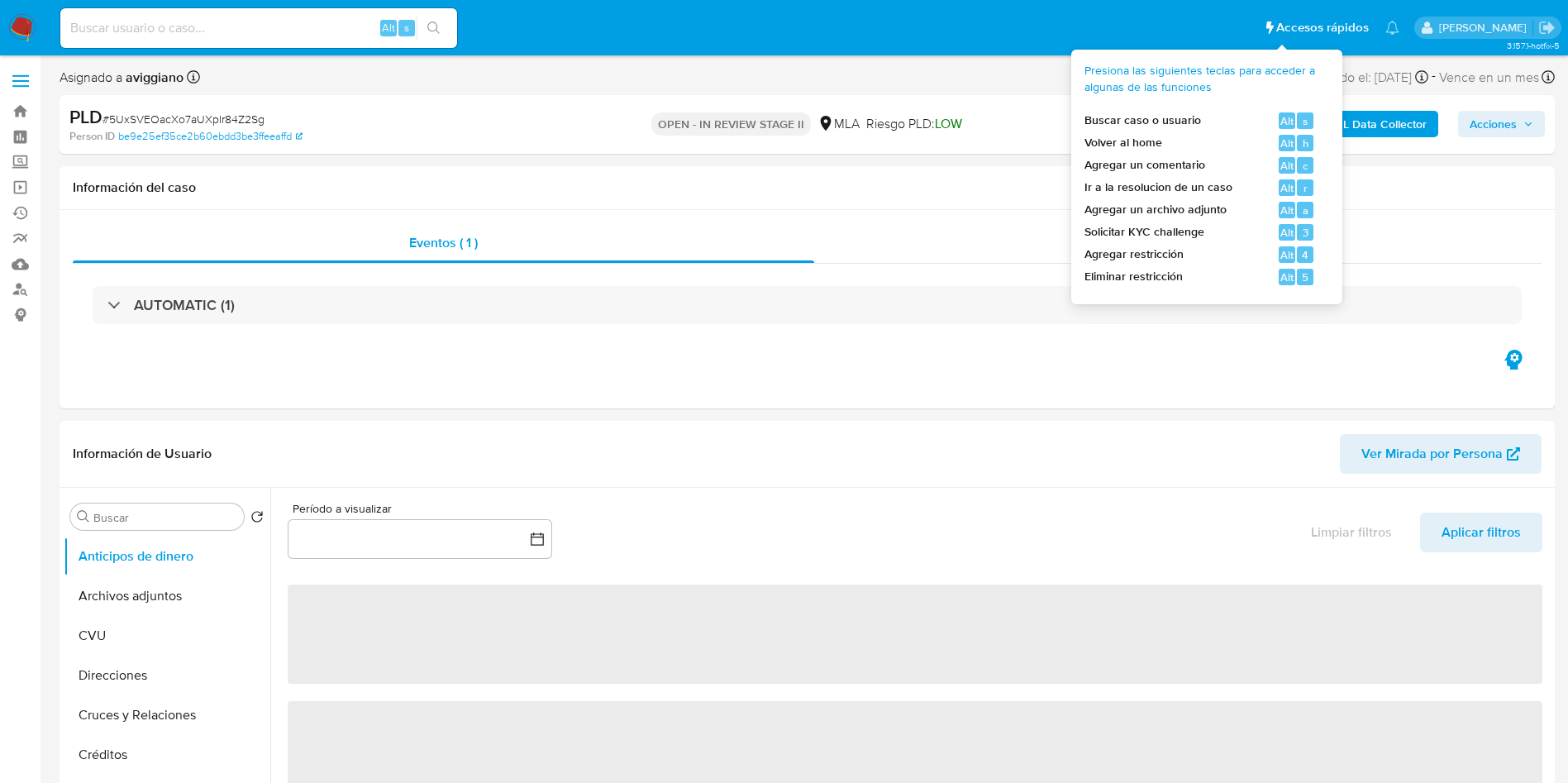
select select "10"
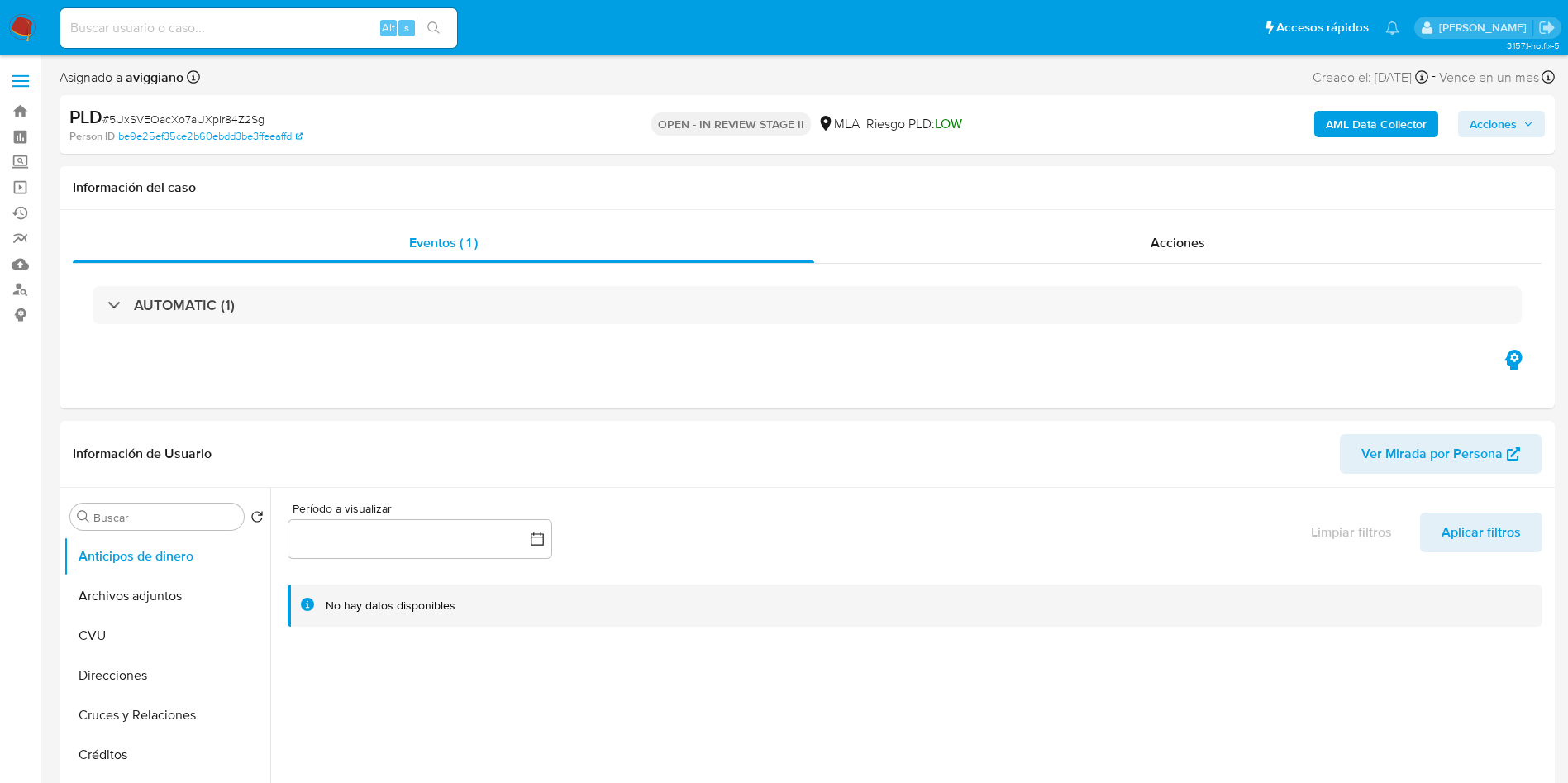
click at [1473, 113] on span "Acciones" at bounding box center [1493, 124] width 47 height 26
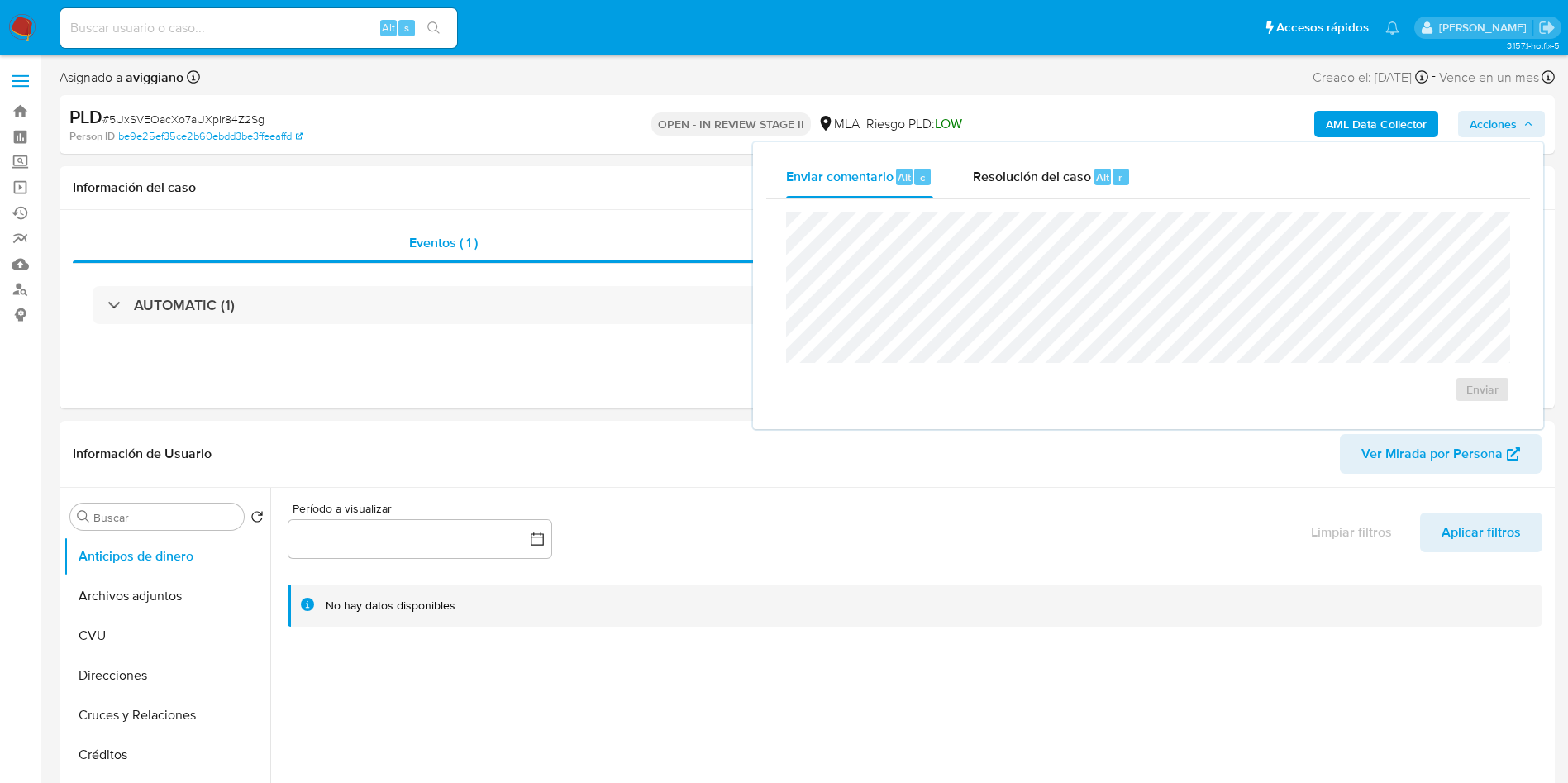
click at [1100, 149] on div "Enviar comentario Alt c Resolución del caso Alt r Enviar" at bounding box center [1148, 286] width 791 height 287
drag, startPoint x: 1084, startPoint y: 169, endPoint x: 1077, endPoint y: 200, distance: 31.8
click at [1083, 169] on span "Resolución del caso" at bounding box center [1032, 176] width 118 height 19
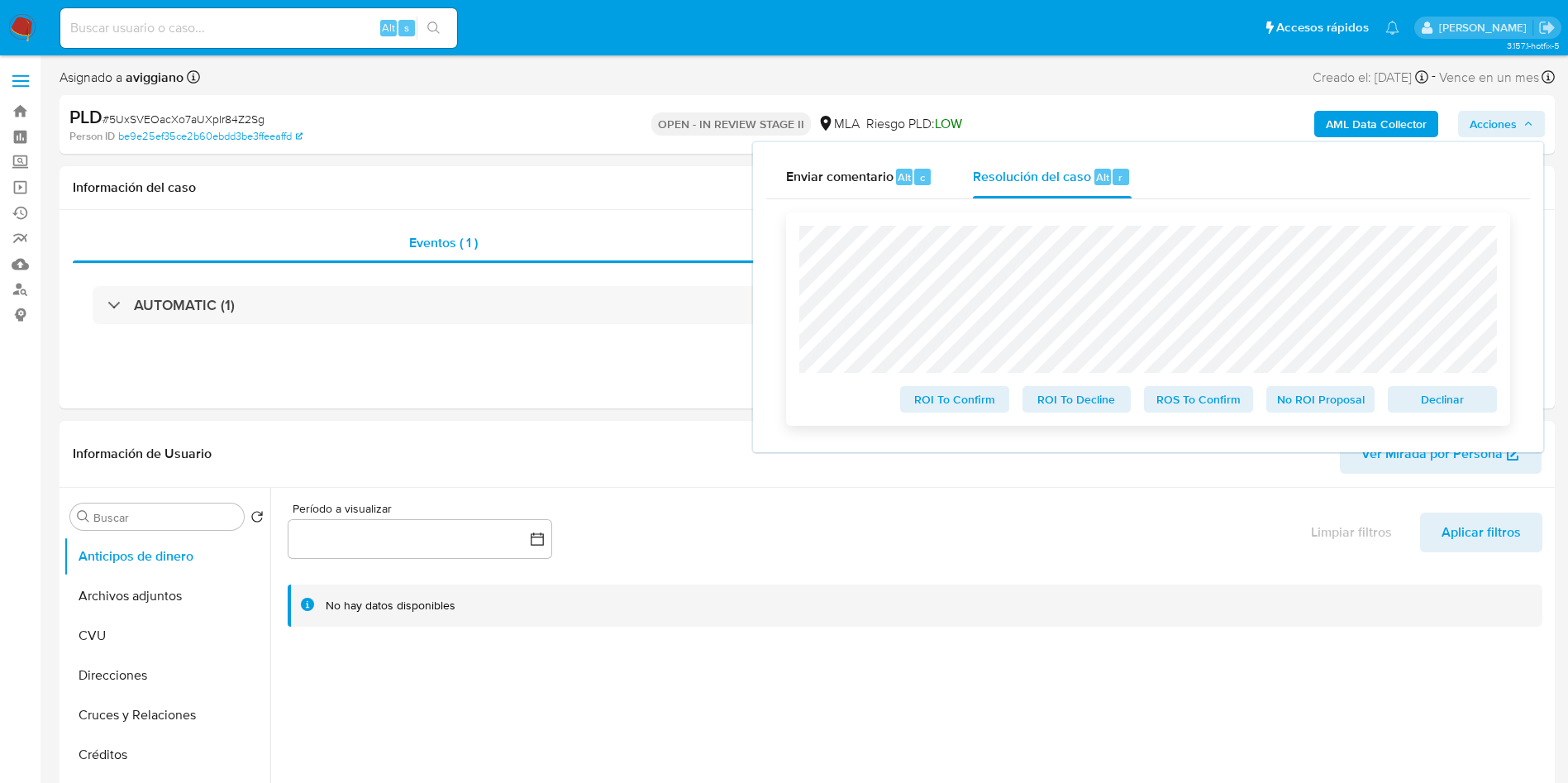
click at [1414, 406] on span "Declinar" at bounding box center [1442, 400] width 86 height 23
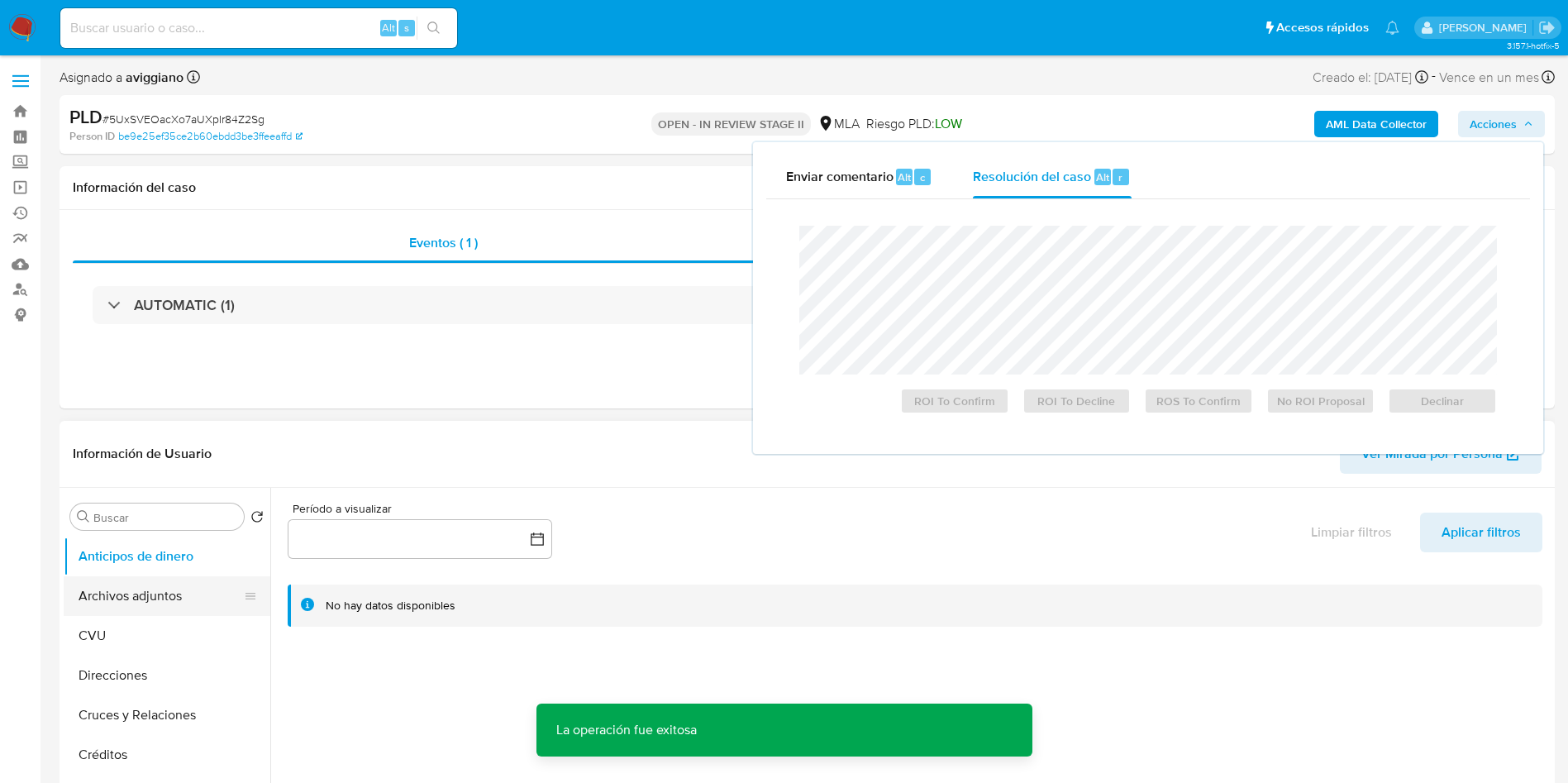
click at [168, 601] on button "Archivos adjuntos" at bounding box center [161, 596] width 193 height 40
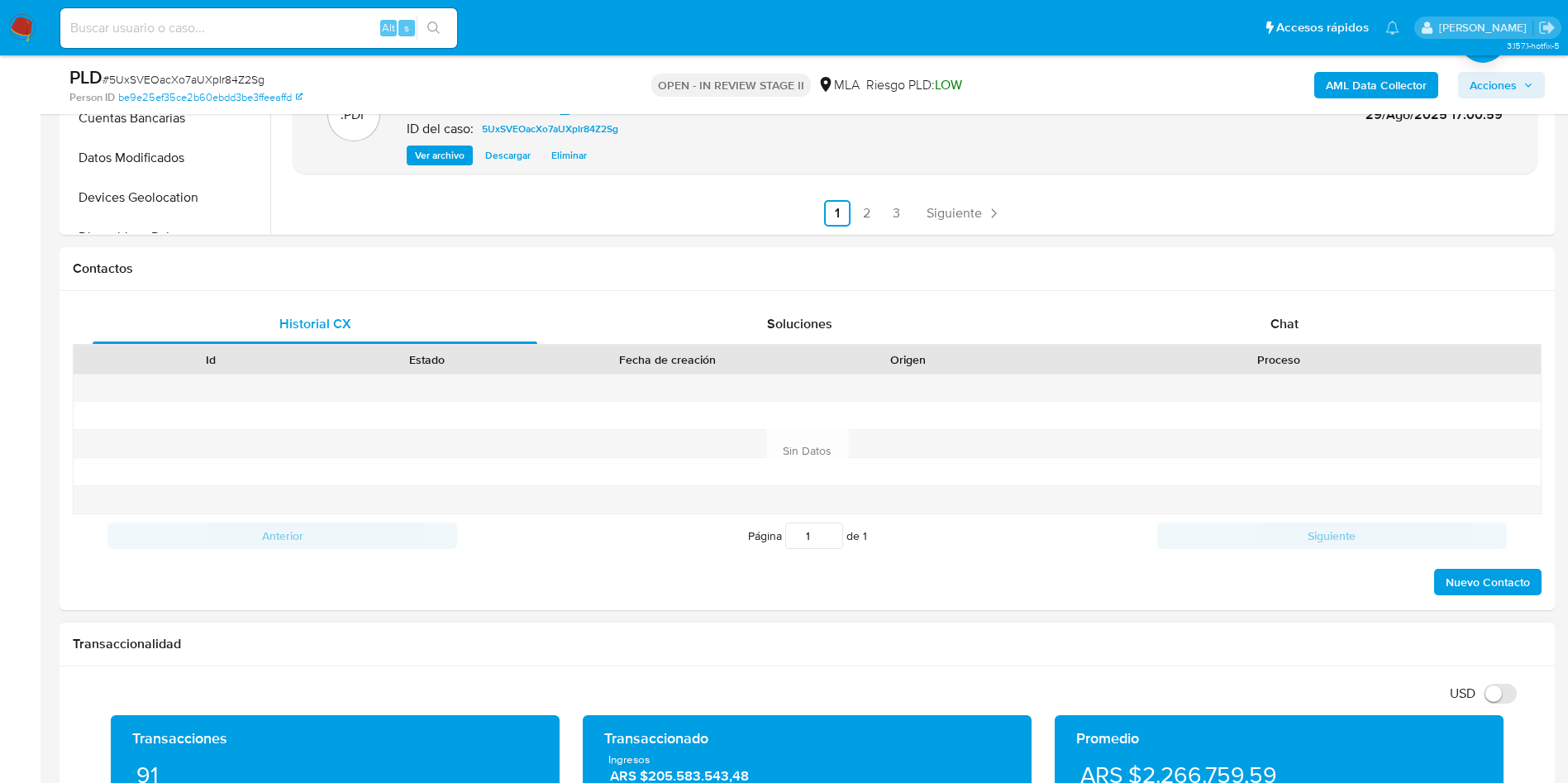
scroll to position [620, 0]
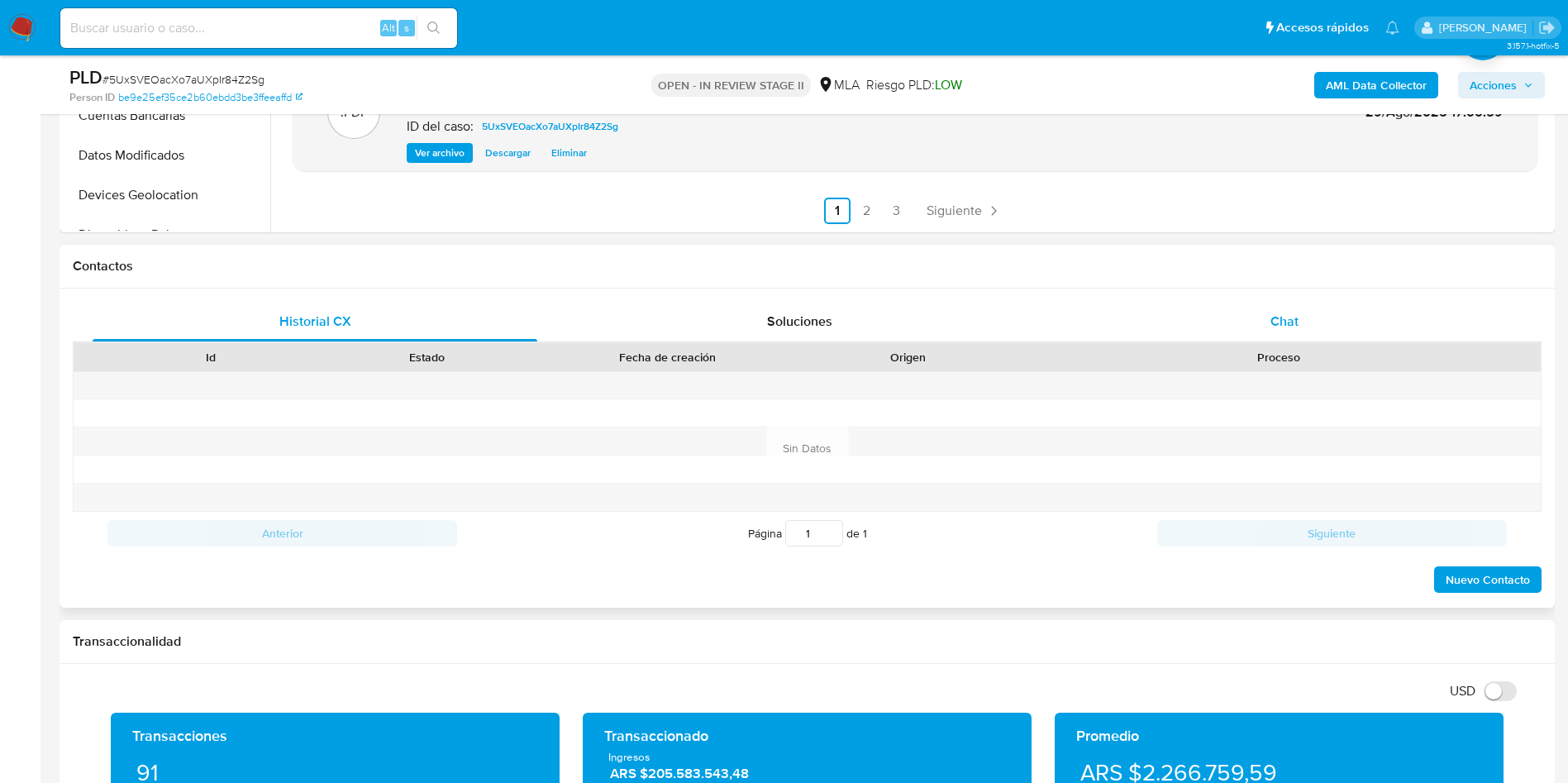
click at [1278, 331] on div "Chat" at bounding box center [1285, 322] width 445 height 40
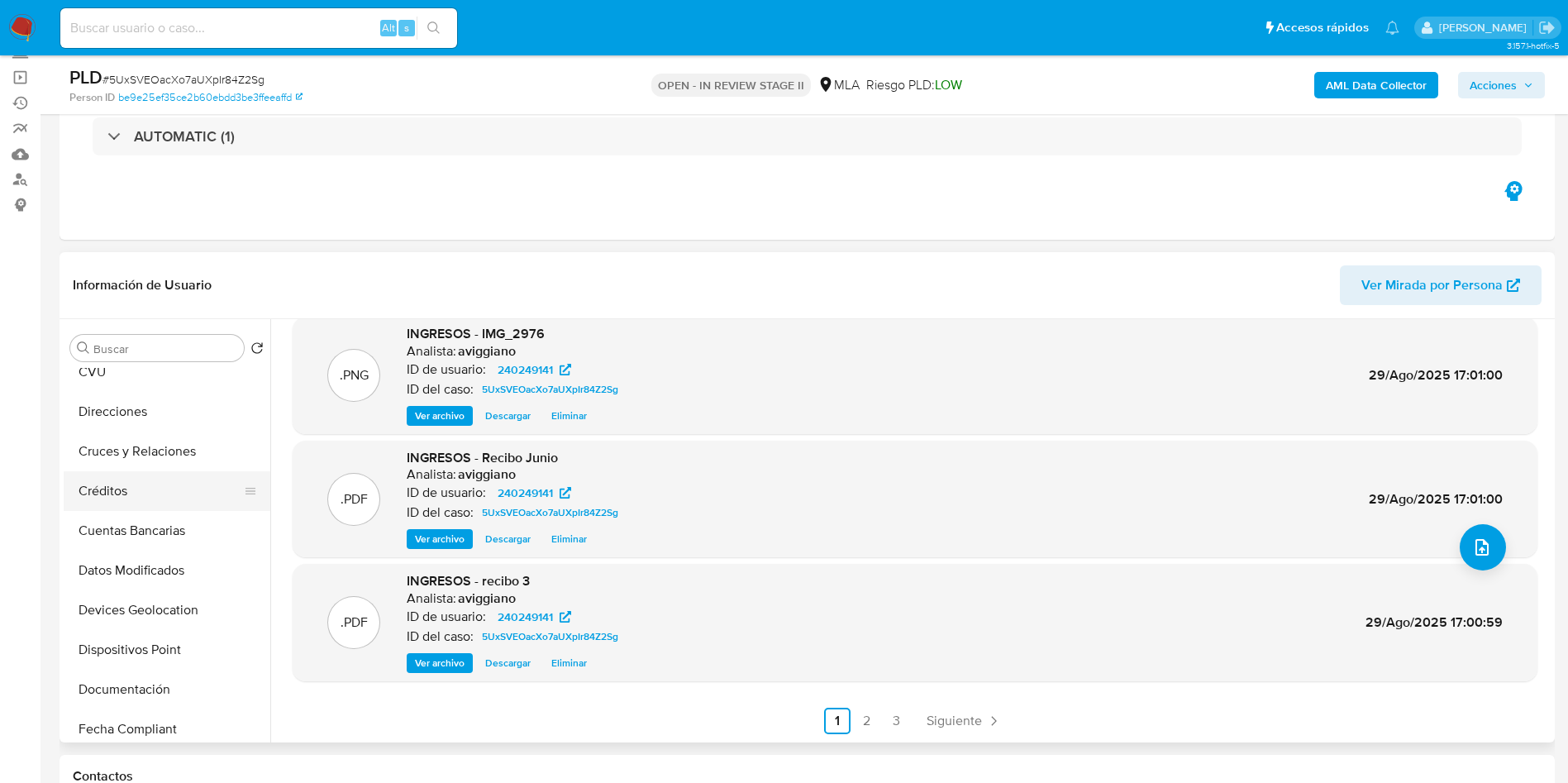
scroll to position [248, 0]
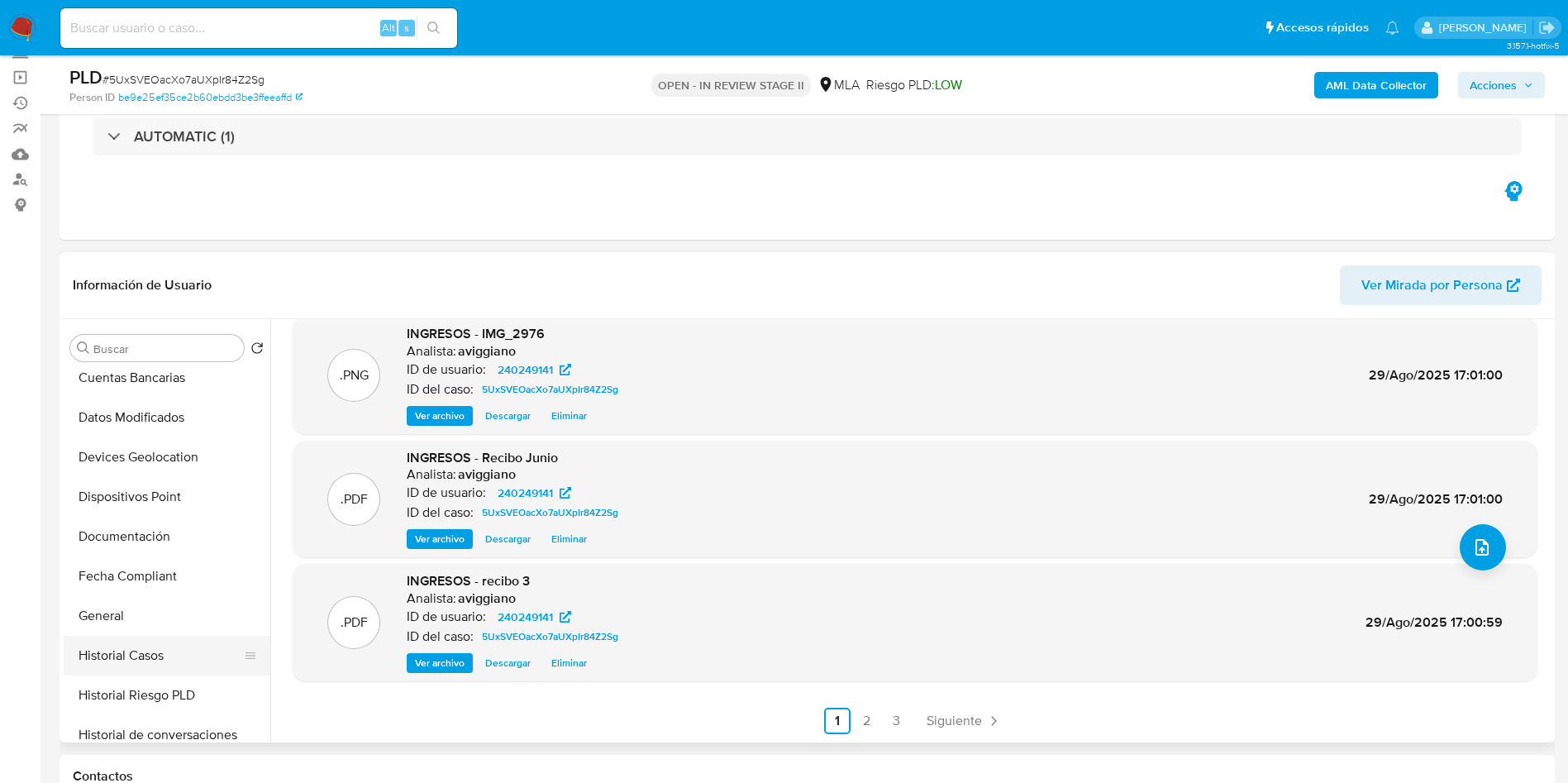
click at [172, 653] on button "Historial Casos" at bounding box center [161, 656] width 193 height 40
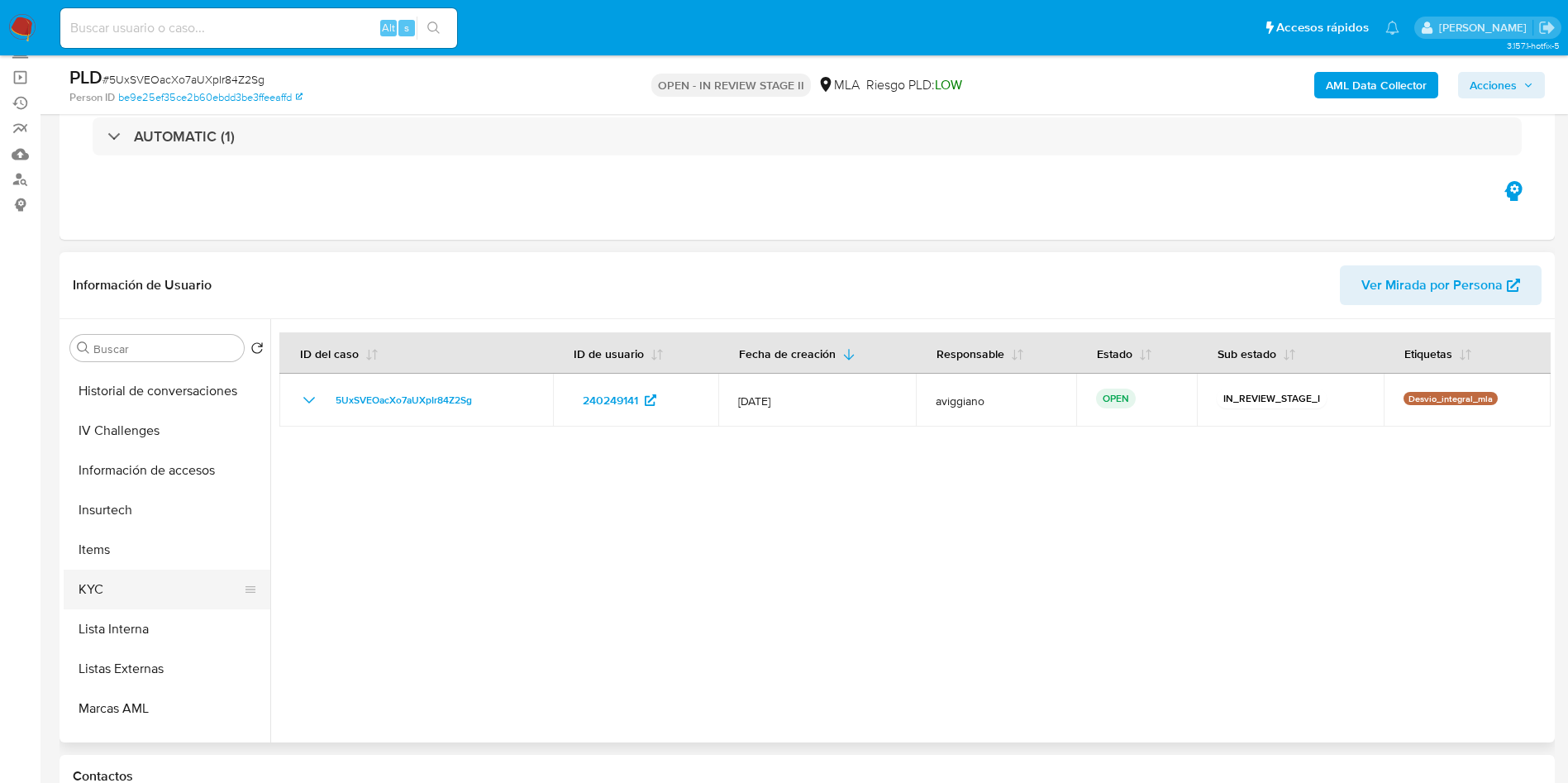
scroll to position [744, 0]
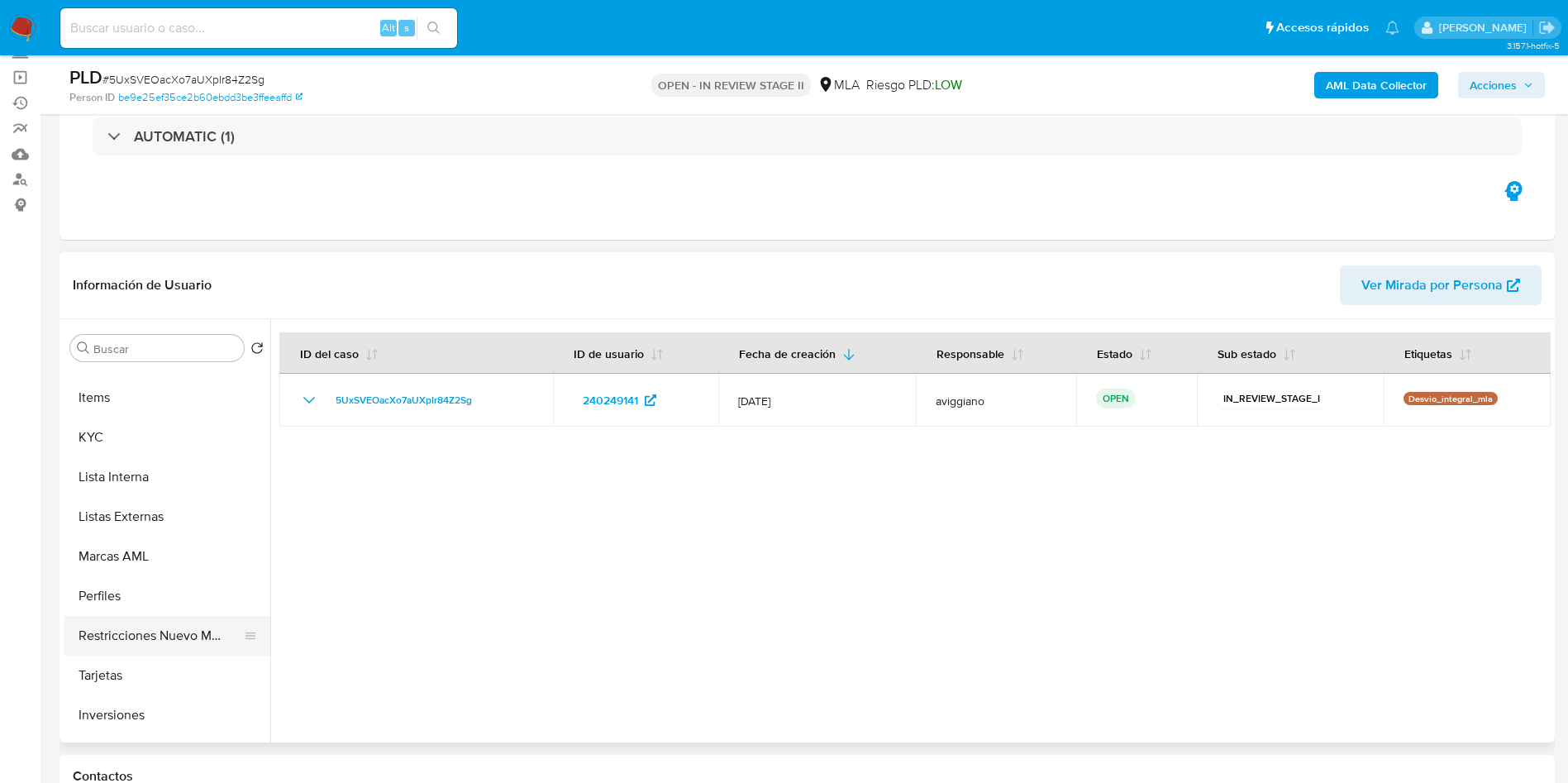
click at [163, 648] on button "Restricciones Nuevo Mundo" at bounding box center [161, 636] width 193 height 40
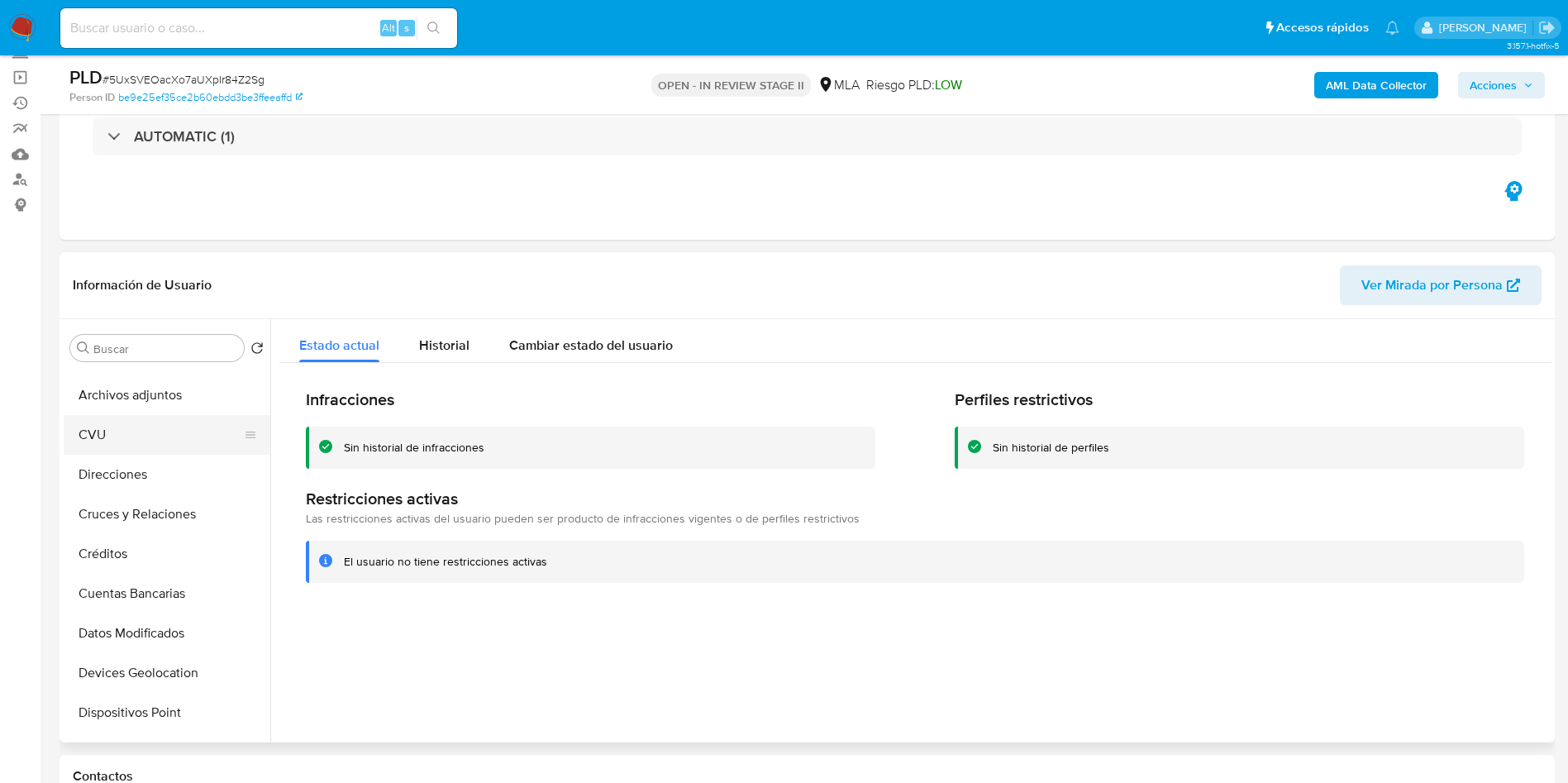
scroll to position [0, 0]
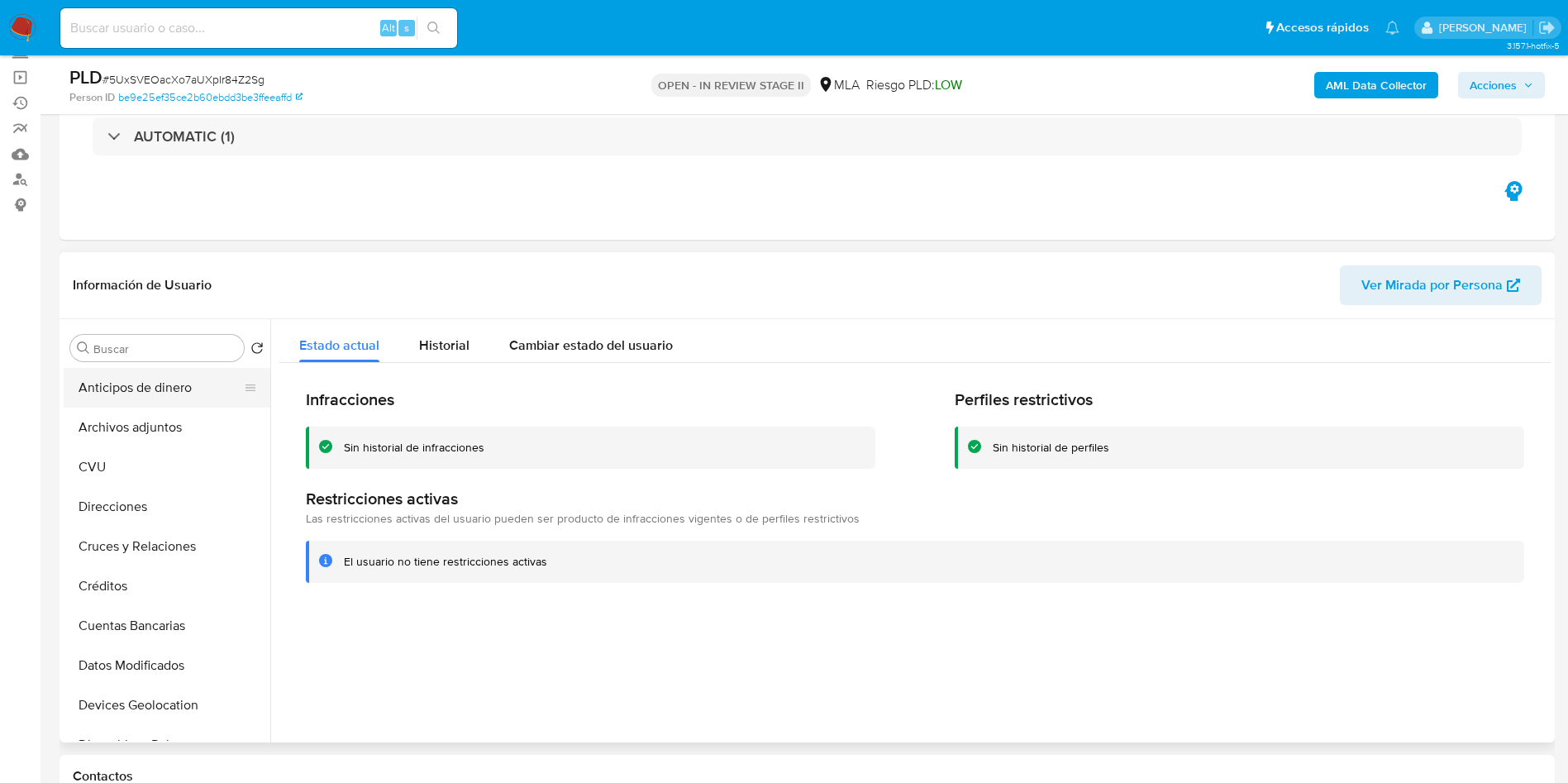
click at [153, 400] on button "Anticipos de dinero" at bounding box center [161, 388] width 193 height 40
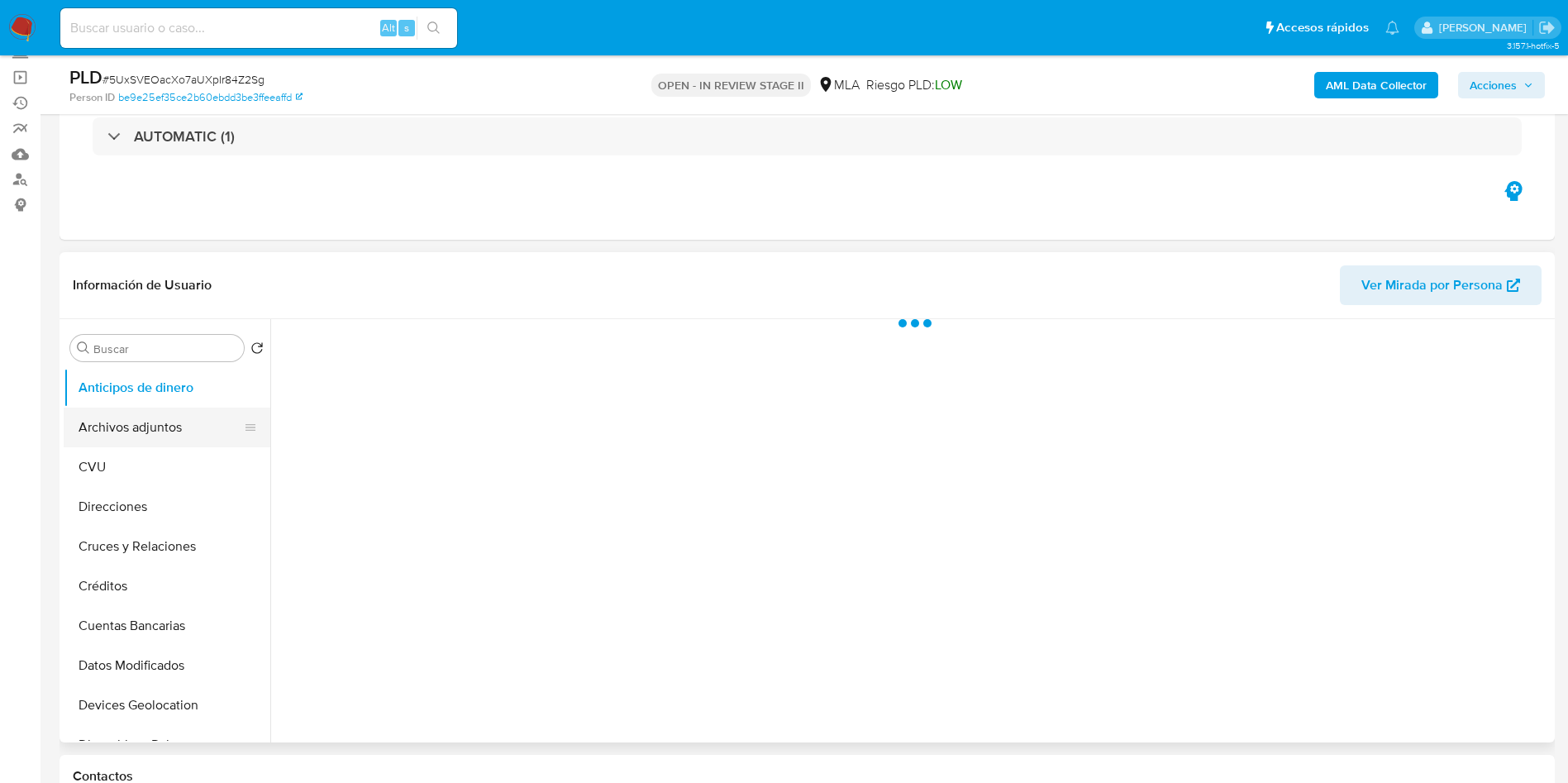
click at [148, 418] on button "Archivos adjuntos" at bounding box center [161, 428] width 193 height 40
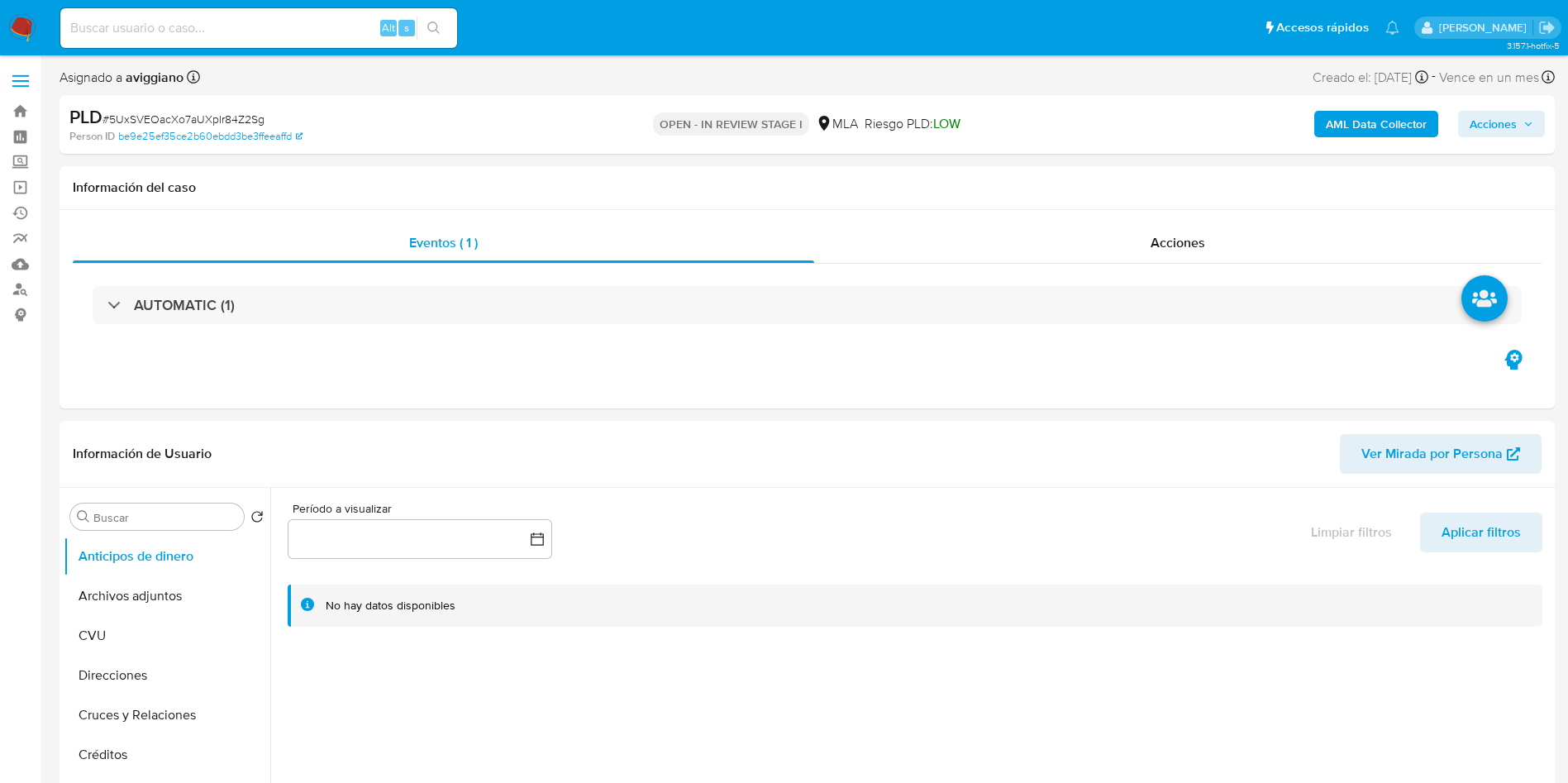
select select "10"
click at [1478, 136] on span "Acciones" at bounding box center [1493, 124] width 47 height 26
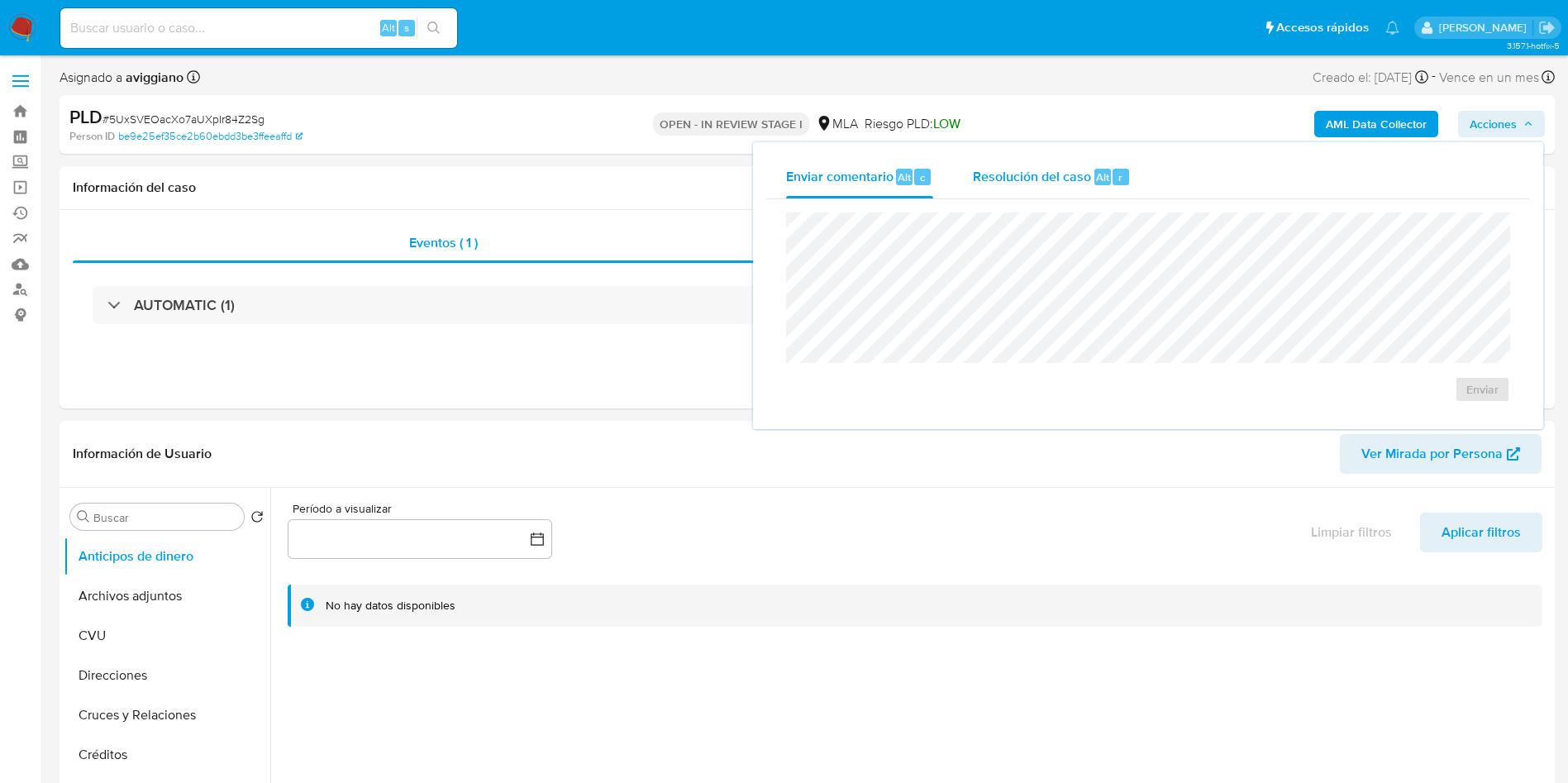
click at [1040, 174] on span "Resolución del caso" at bounding box center [1032, 176] width 118 height 19
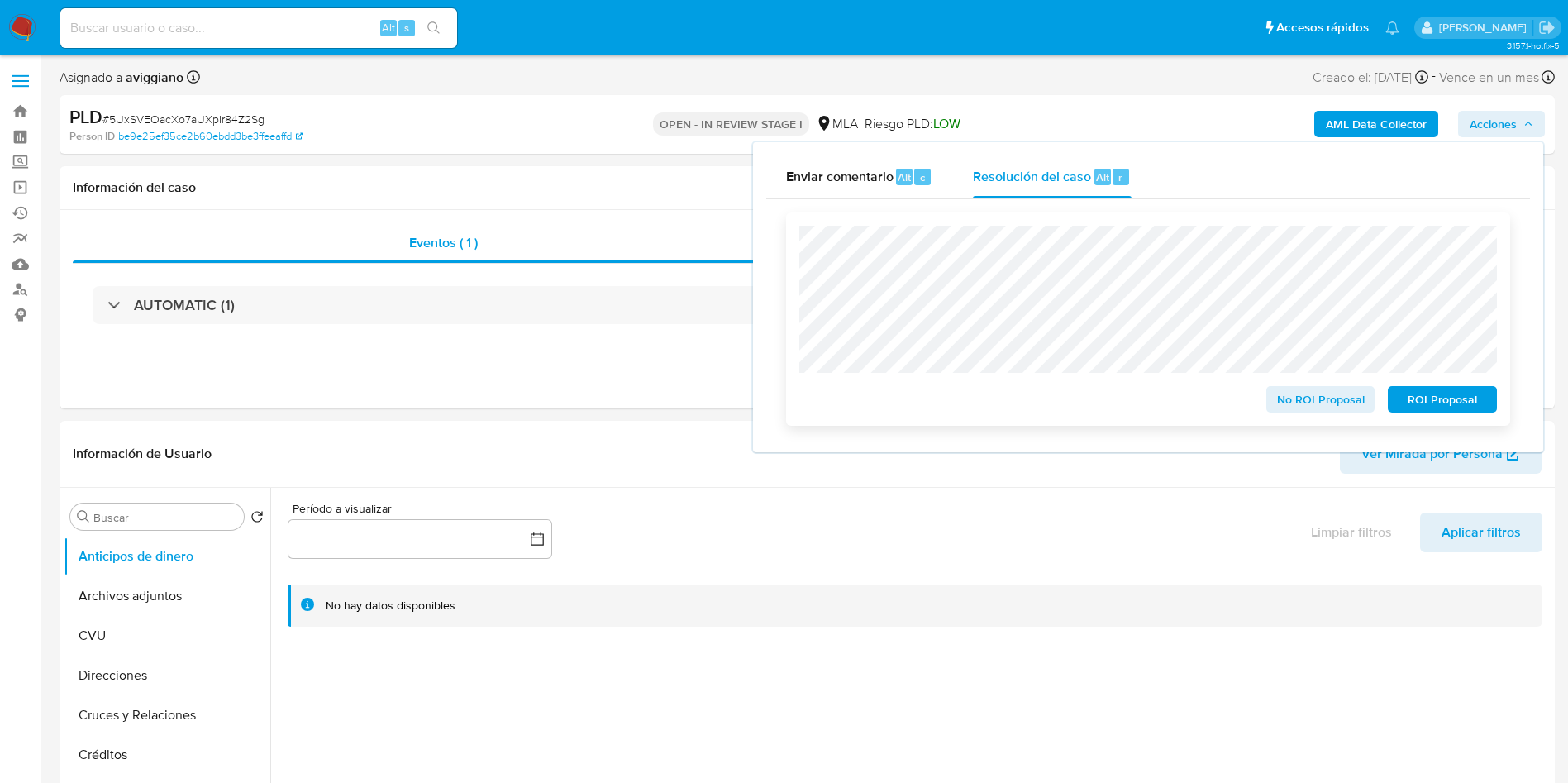
click at [1313, 397] on span "No ROI Proposal" at bounding box center [1321, 400] width 86 height 23
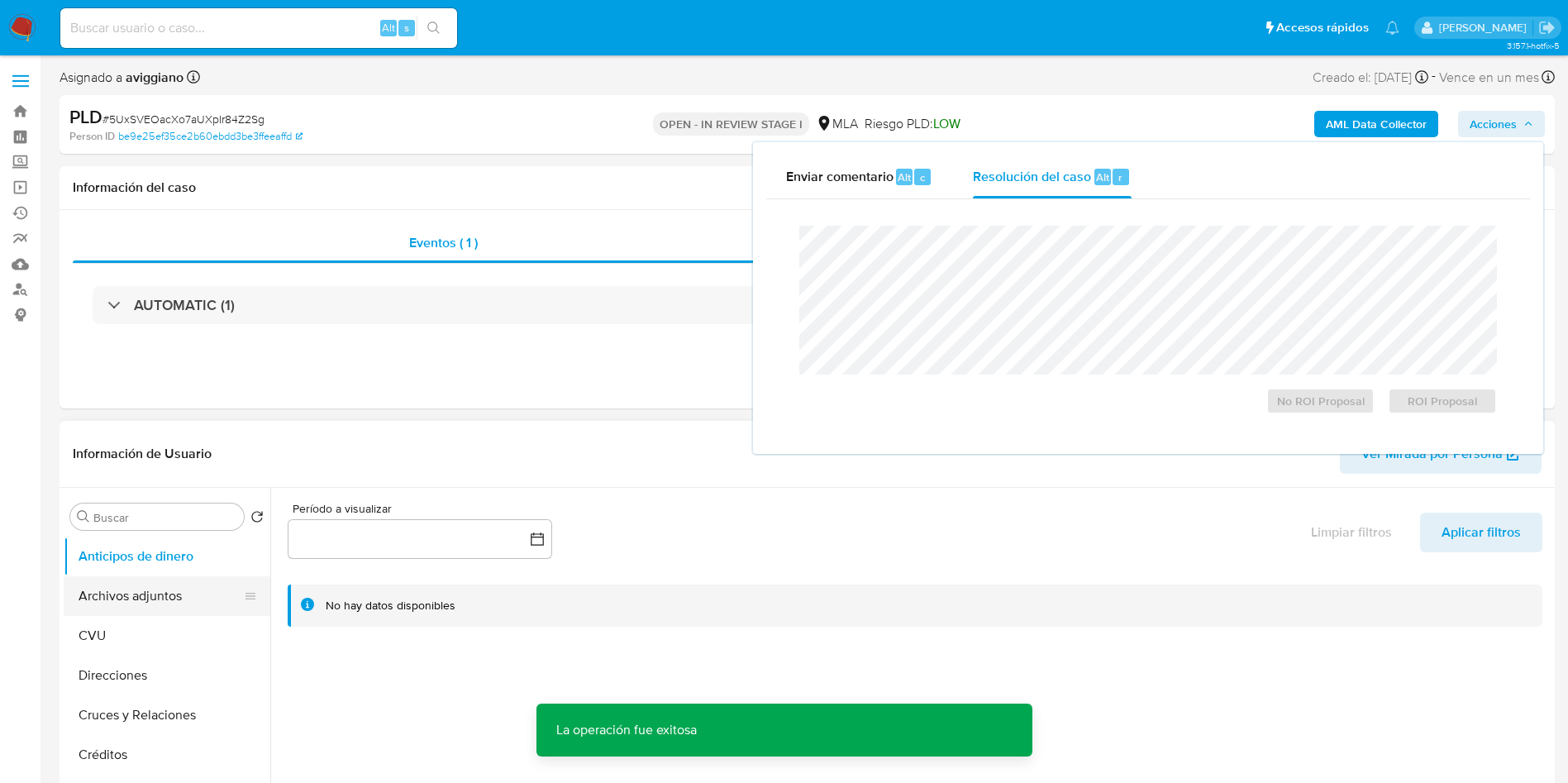
click at [125, 598] on button "Archivos adjuntos" at bounding box center [161, 596] width 193 height 40
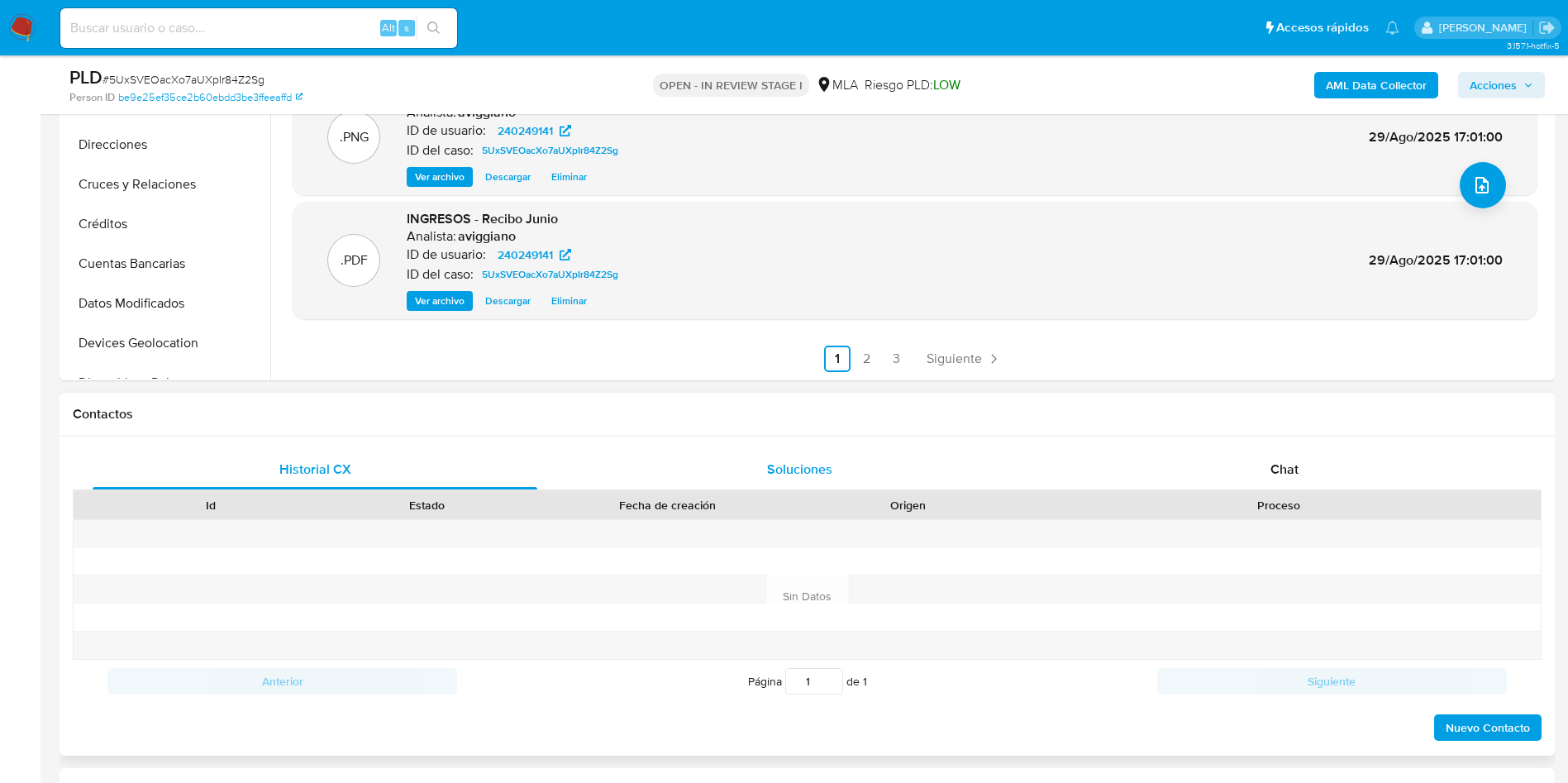
scroll to position [496, 0]
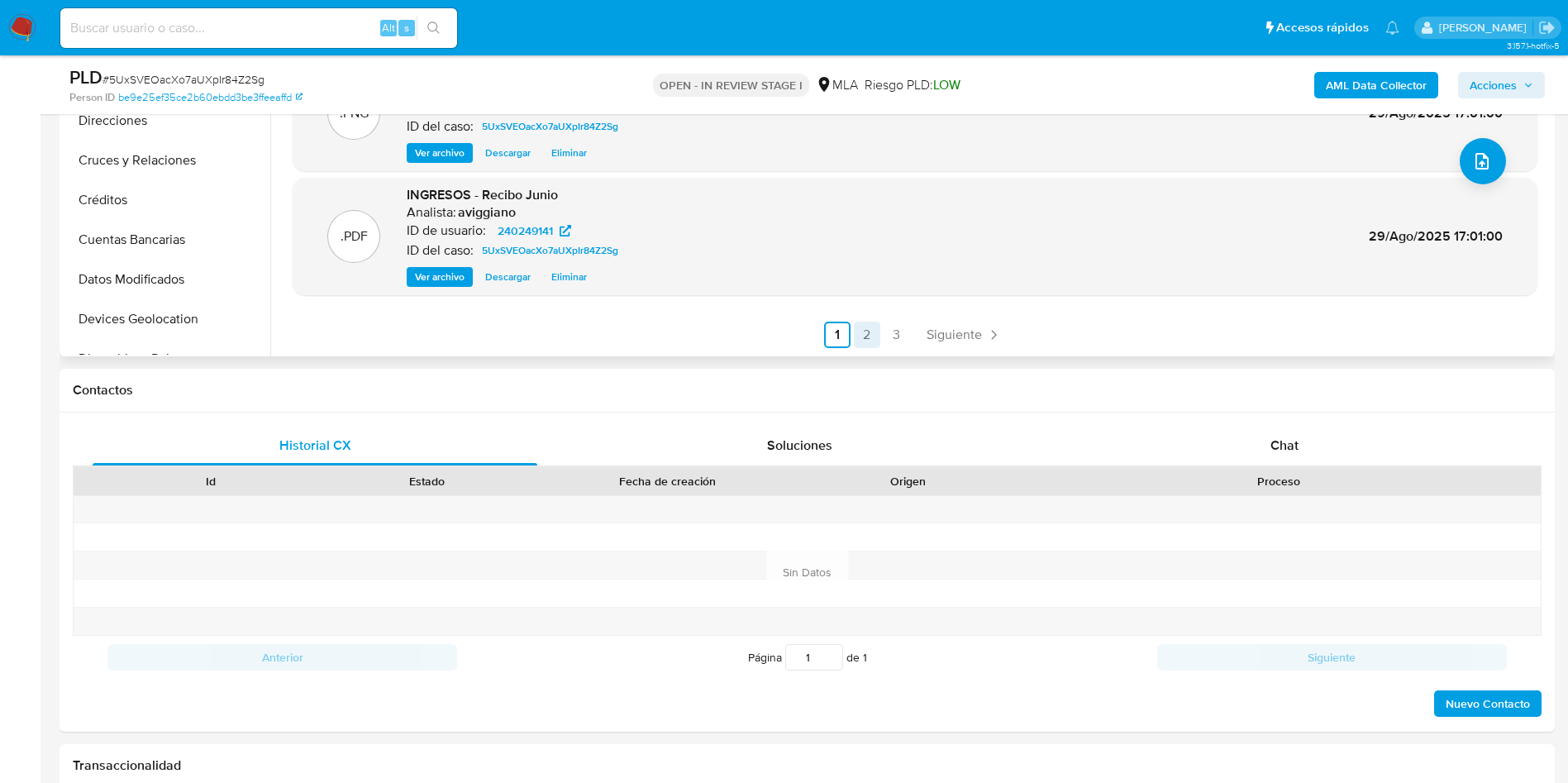
click at [861, 337] on link "2" at bounding box center [867, 334] width 26 height 26
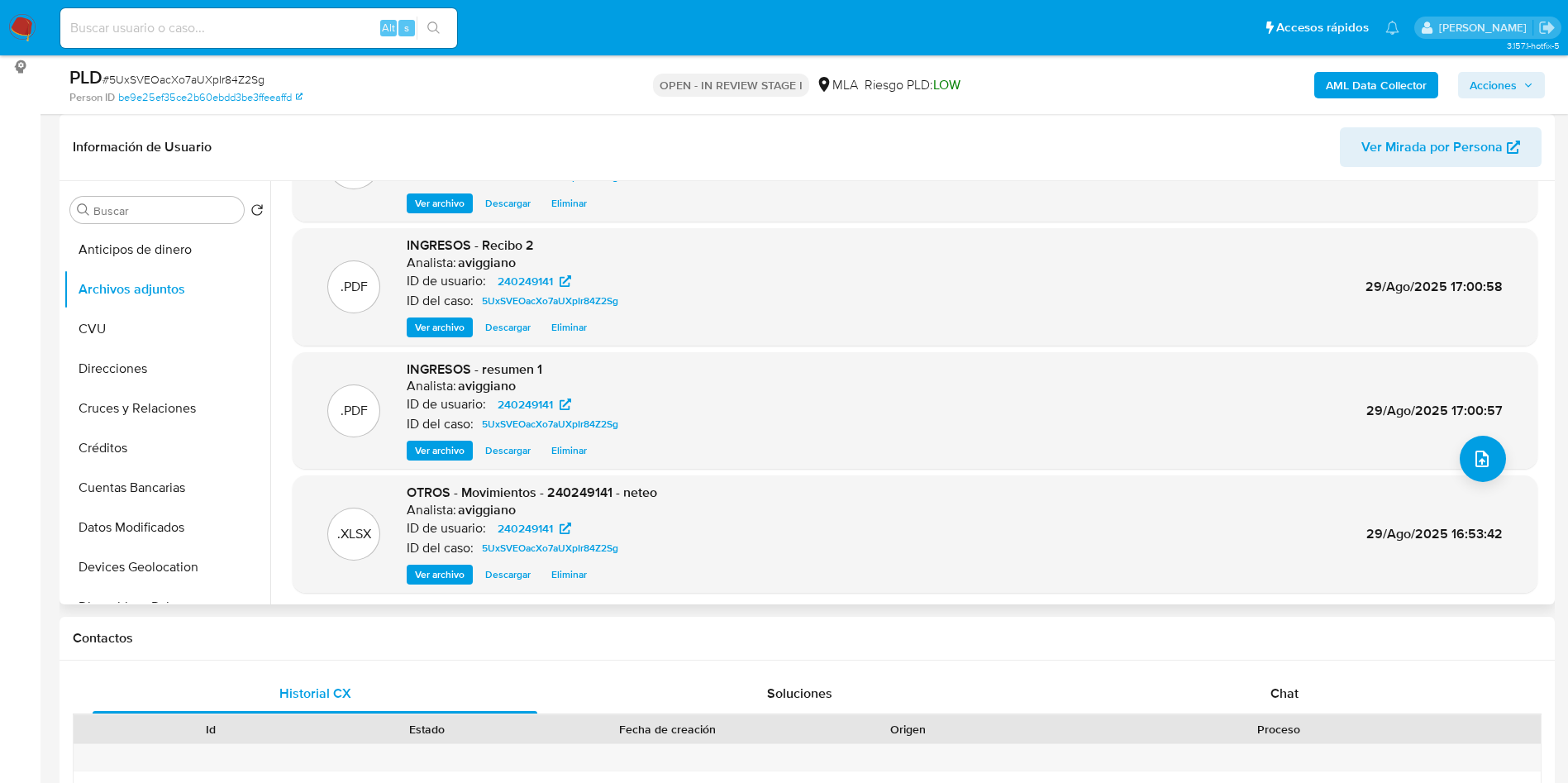
scroll to position [139, 0]
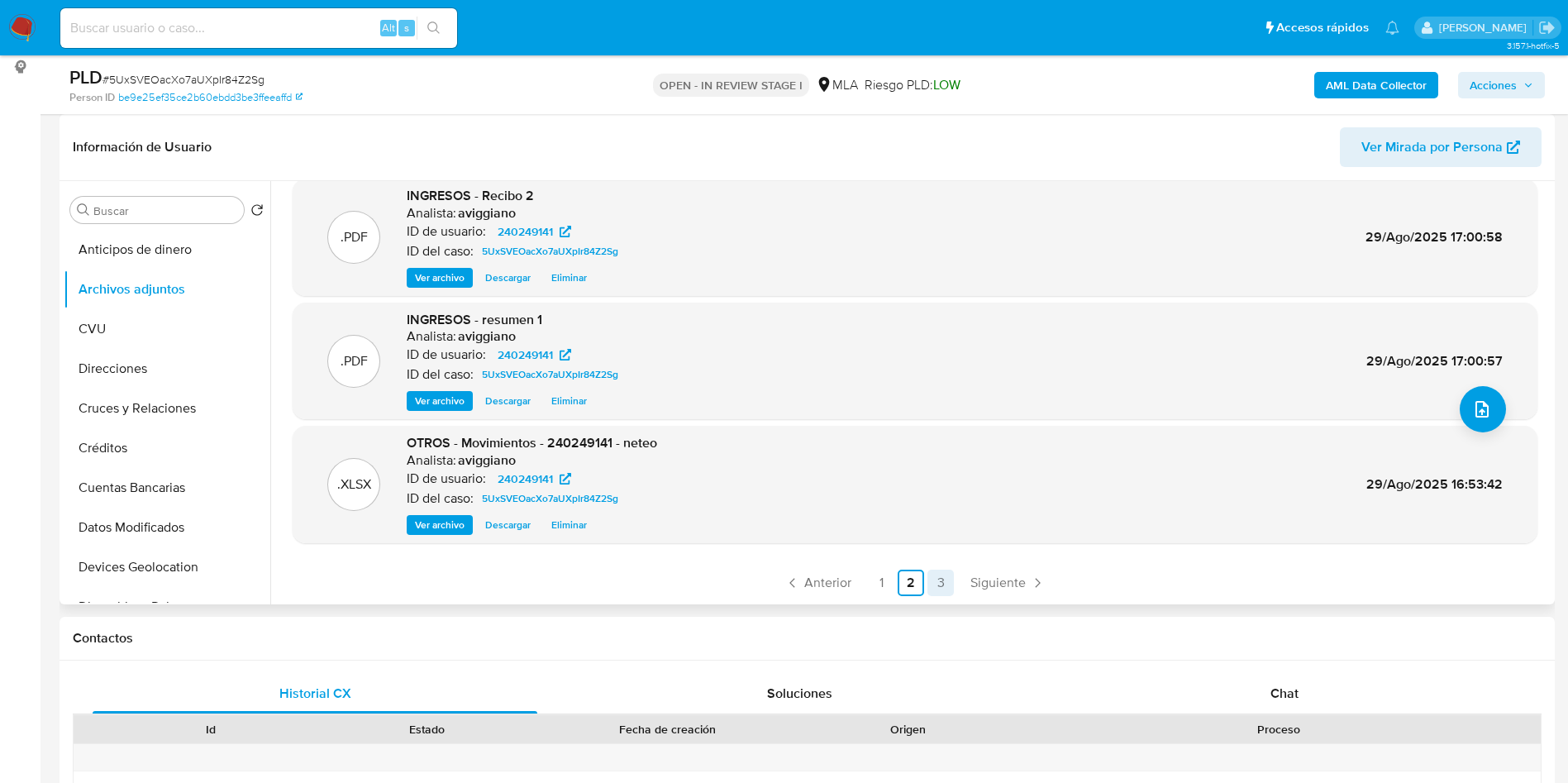
click at [936, 578] on link "3" at bounding box center [941, 583] width 26 height 26
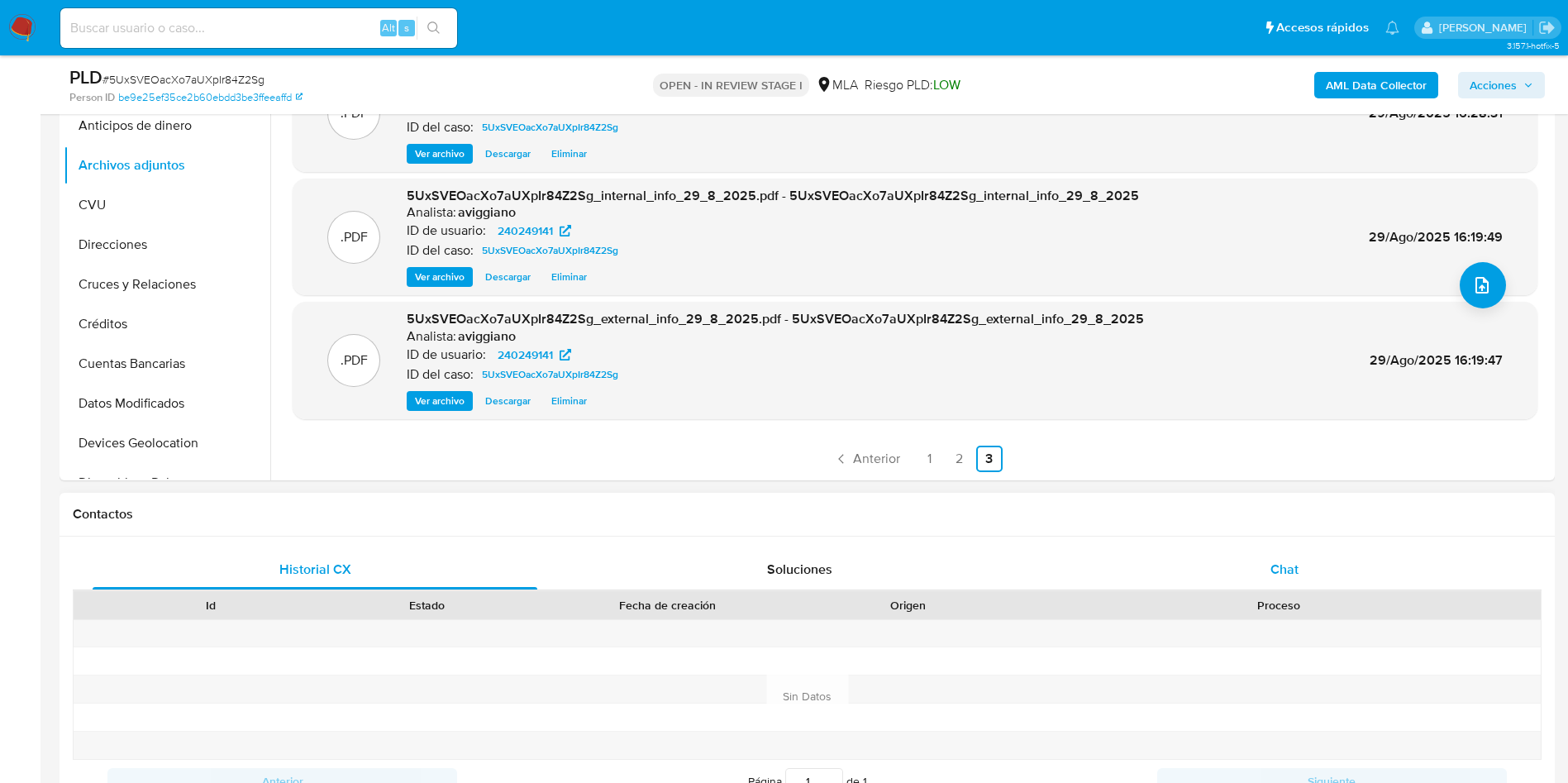
click at [1252, 578] on div "Chat" at bounding box center [1285, 570] width 445 height 40
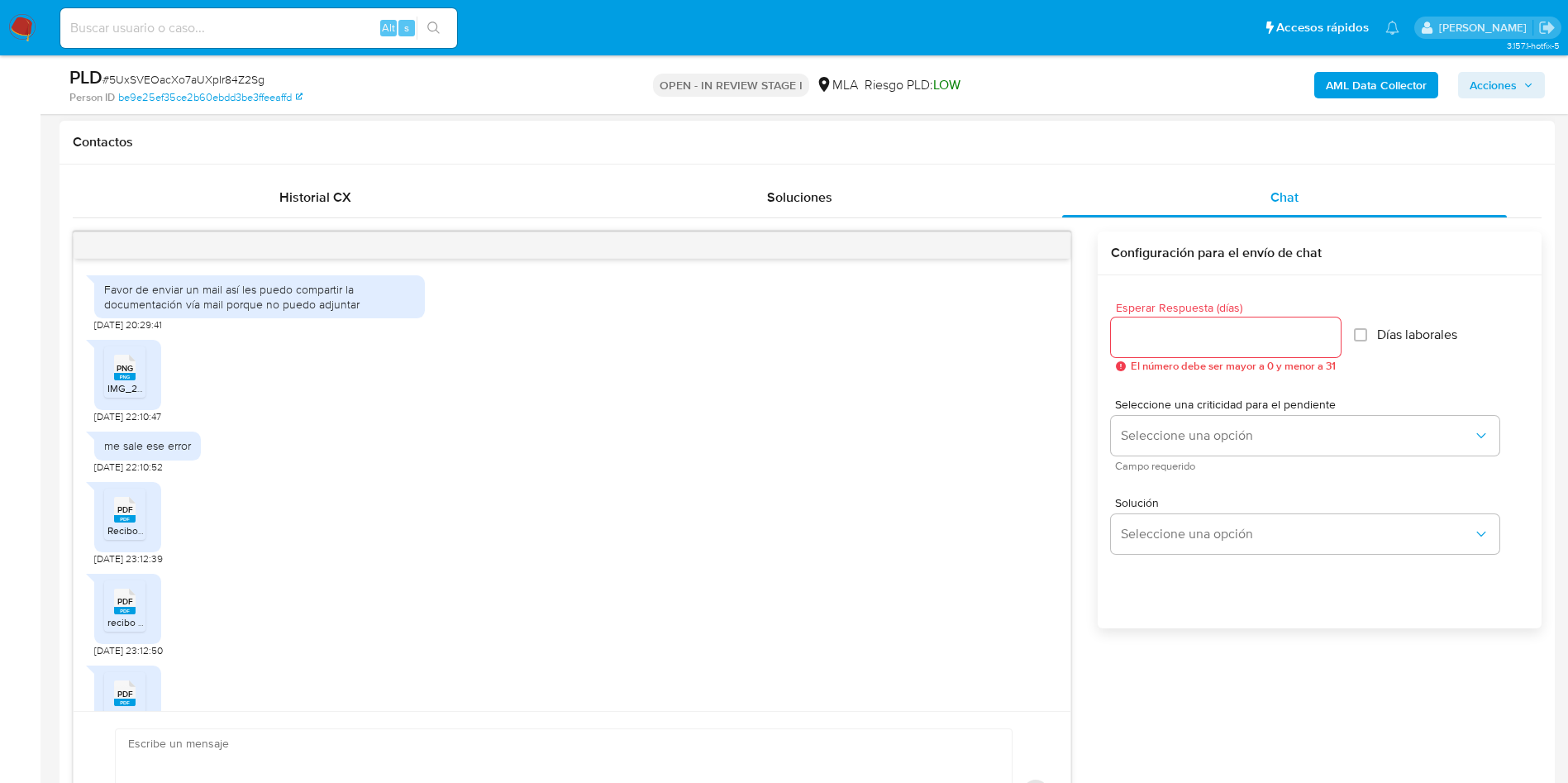
scroll to position [392, 0]
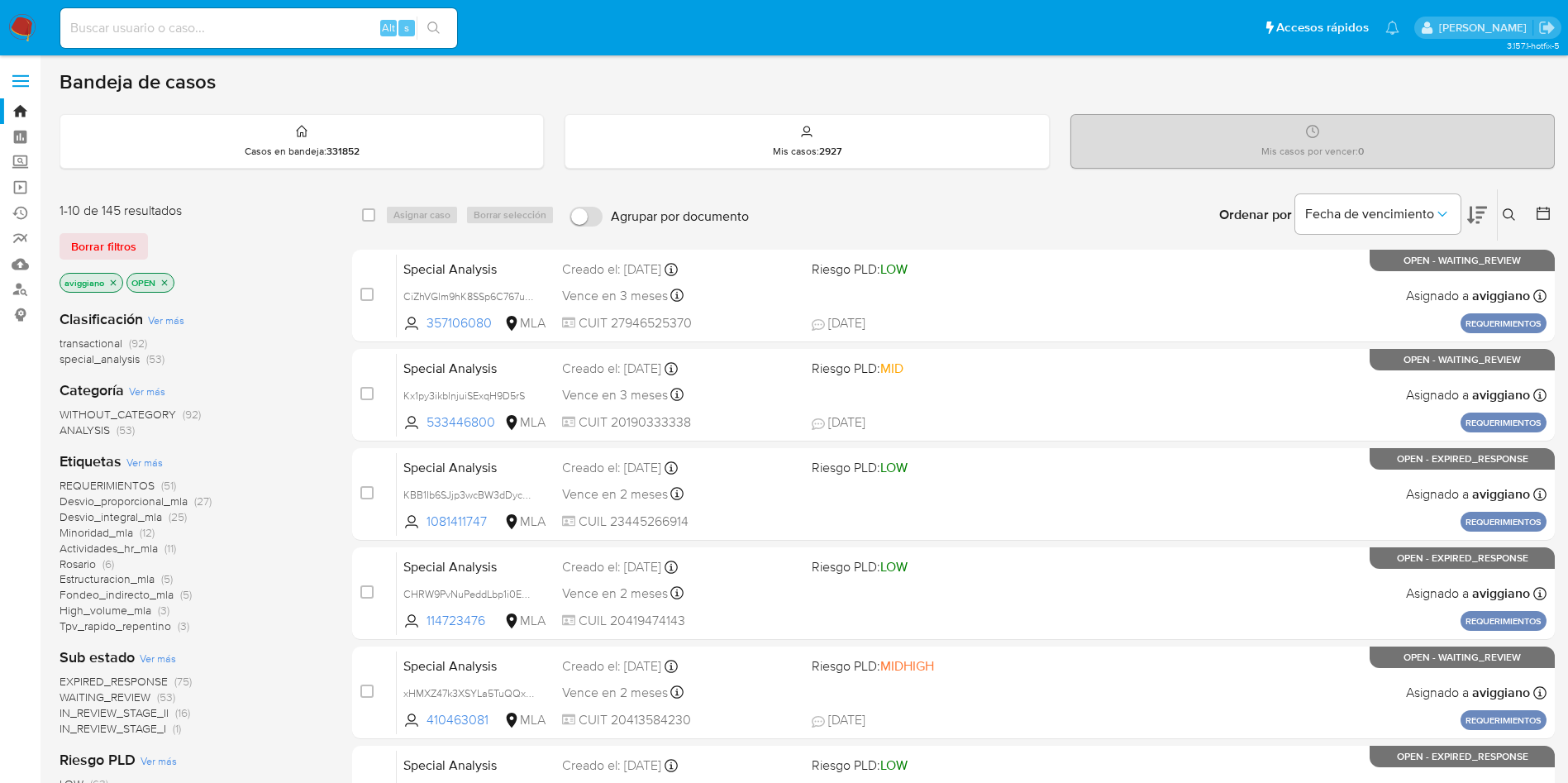
click at [109, 282] on icon "close-filter" at bounding box center [113, 283] width 10 height 10
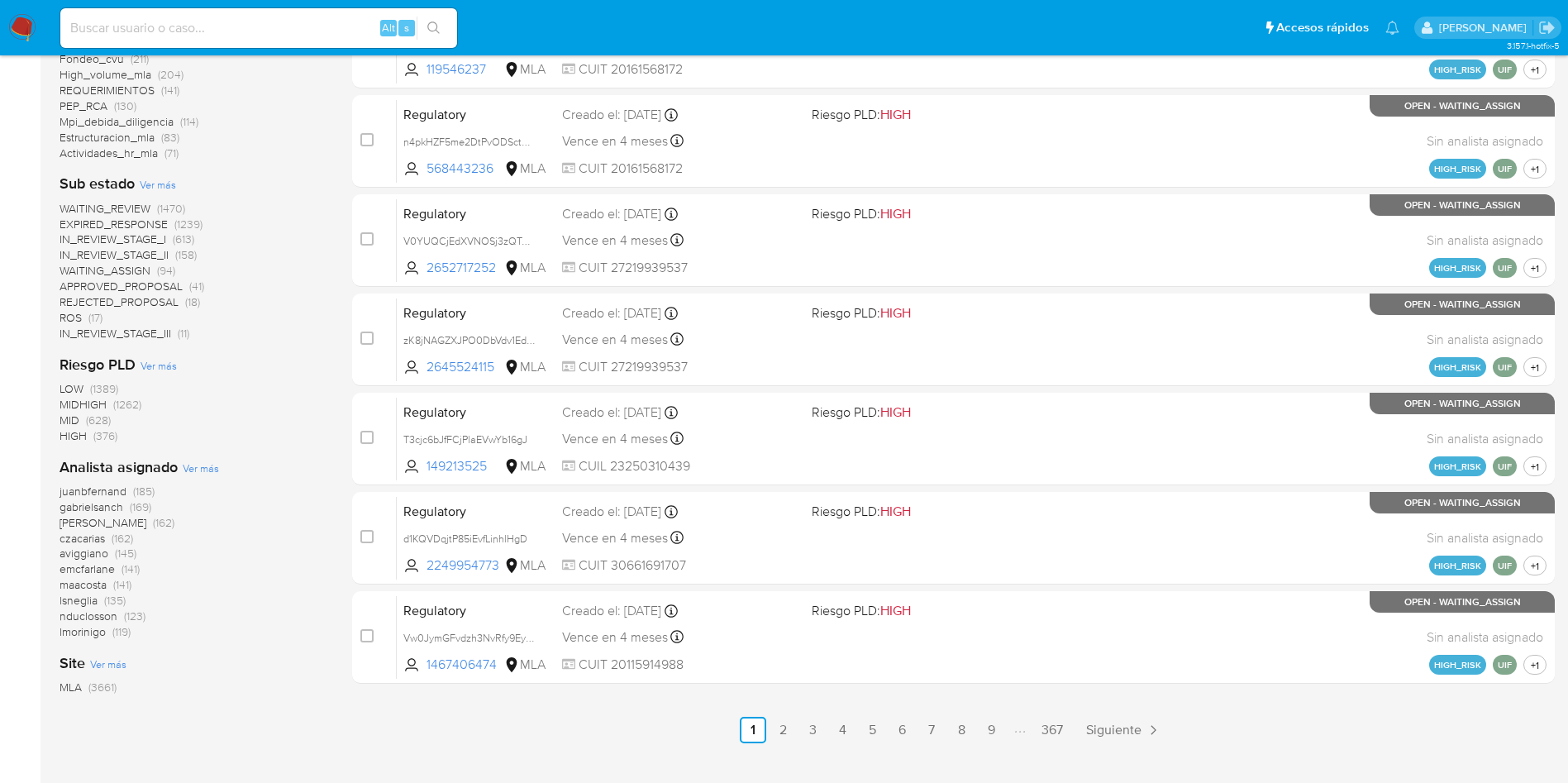
scroll to position [555, 0]
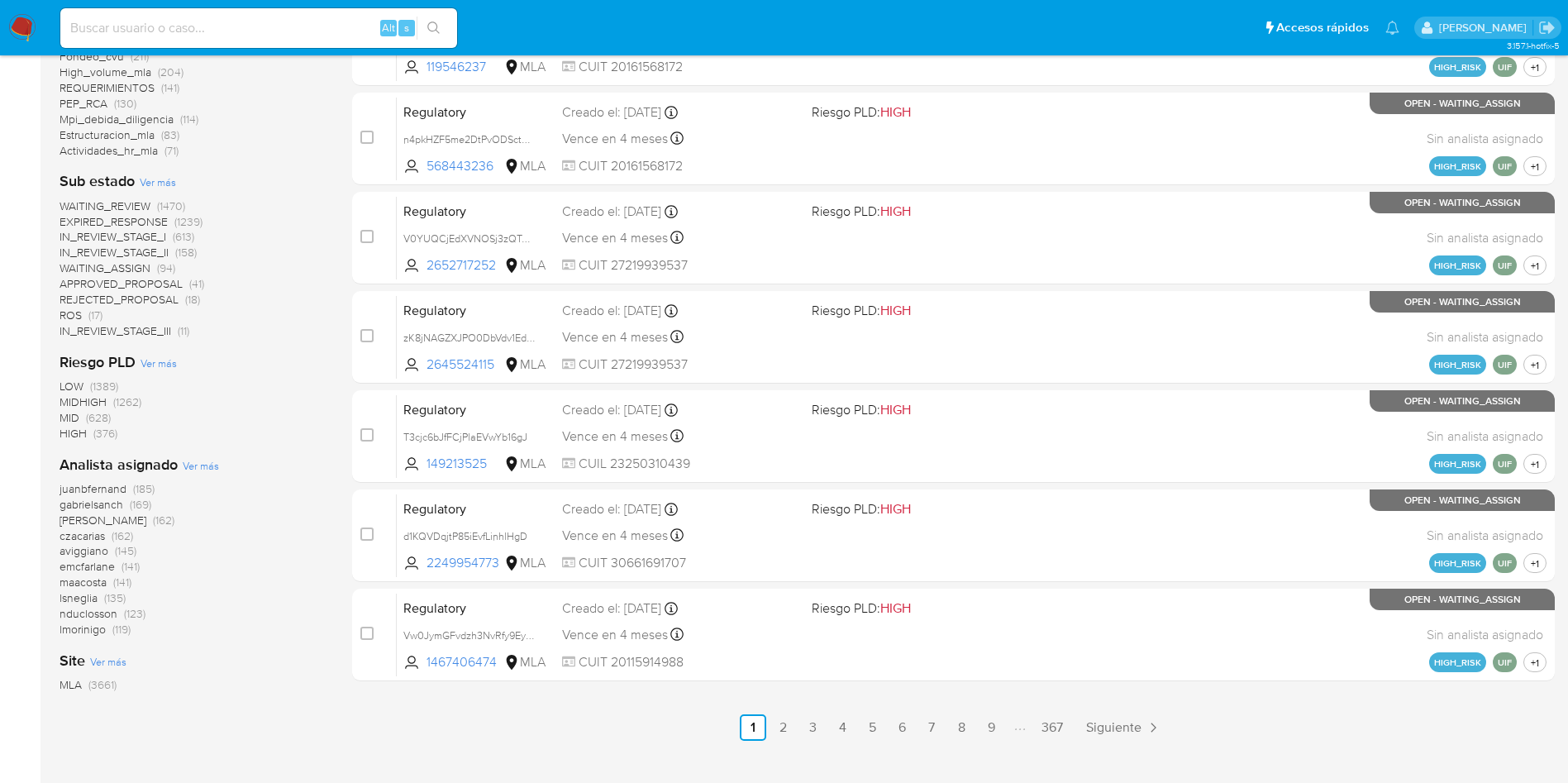
click at [218, 33] on input at bounding box center [259, 28] width 397 height 22
click at [228, 13] on div "Alt s" at bounding box center [259, 28] width 397 height 40
click at [242, 30] on input at bounding box center [259, 28] width 397 height 22
click at [242, 29] on input at bounding box center [259, 28] width 397 height 22
paste input "FDZ3XK7aqD20Rx1Rl25qgLc0"
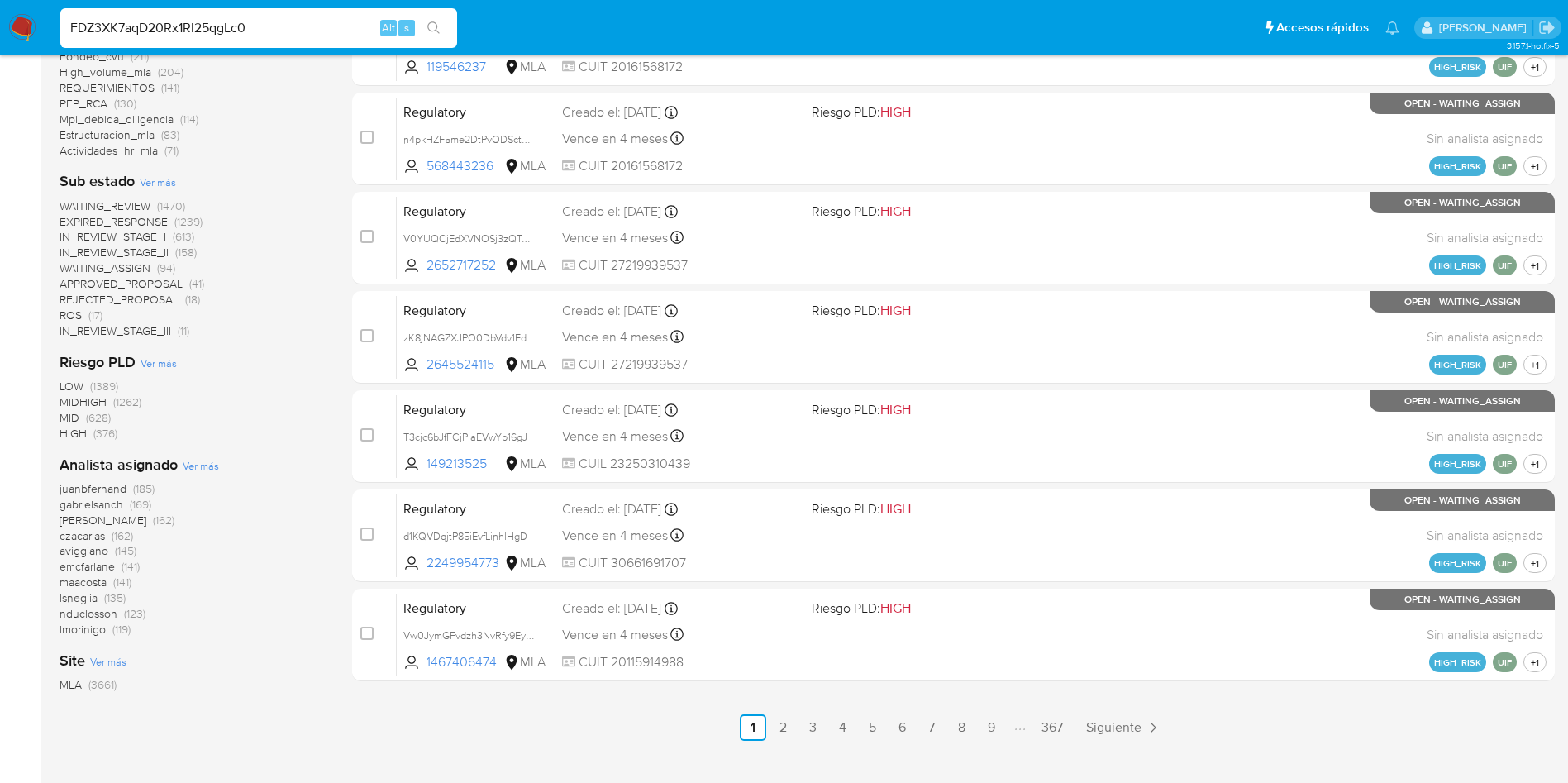
type input "FDZ3XK7aqD20Rx1Rl25qgLc0"
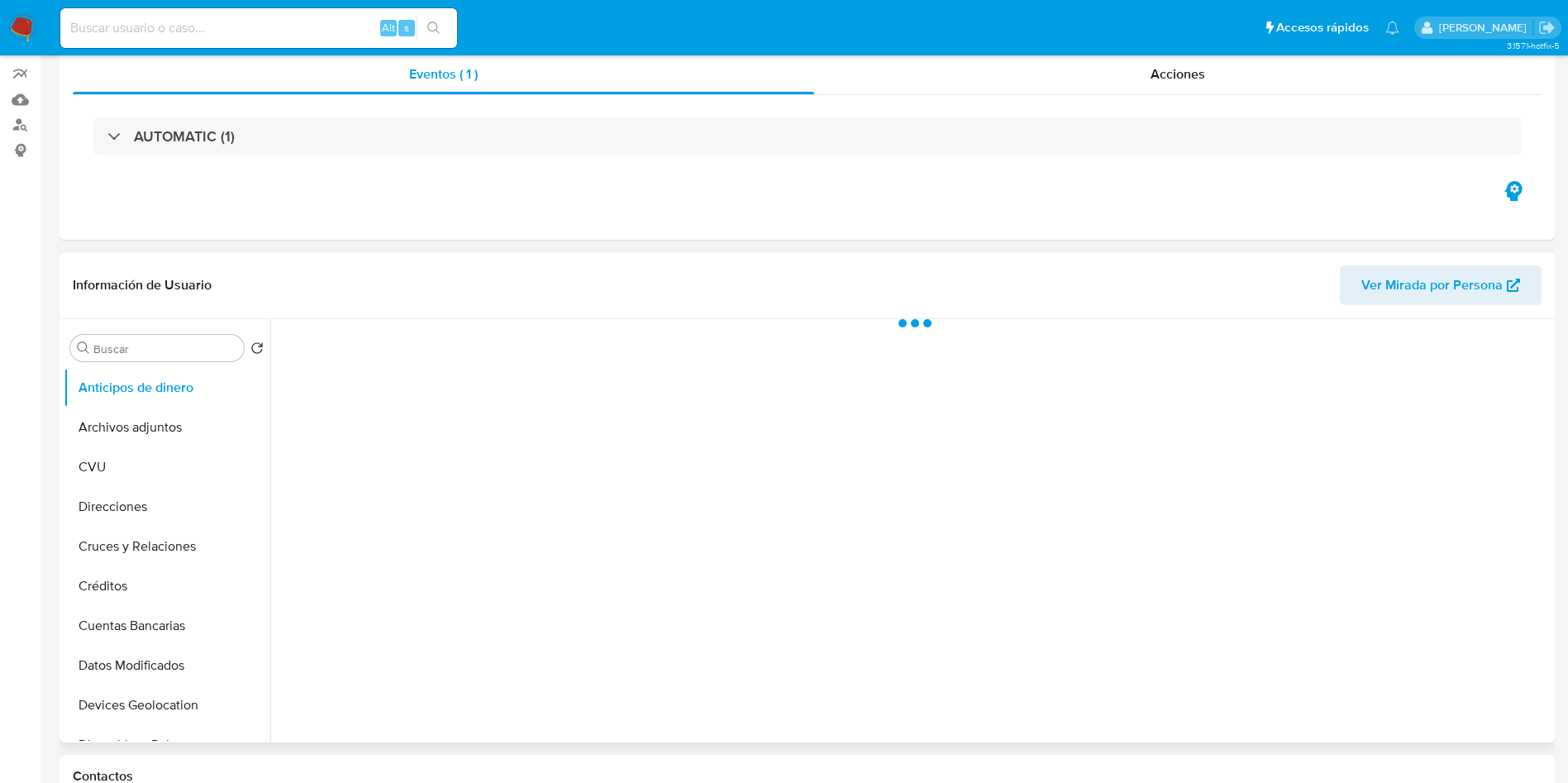
scroll to position [248, 0]
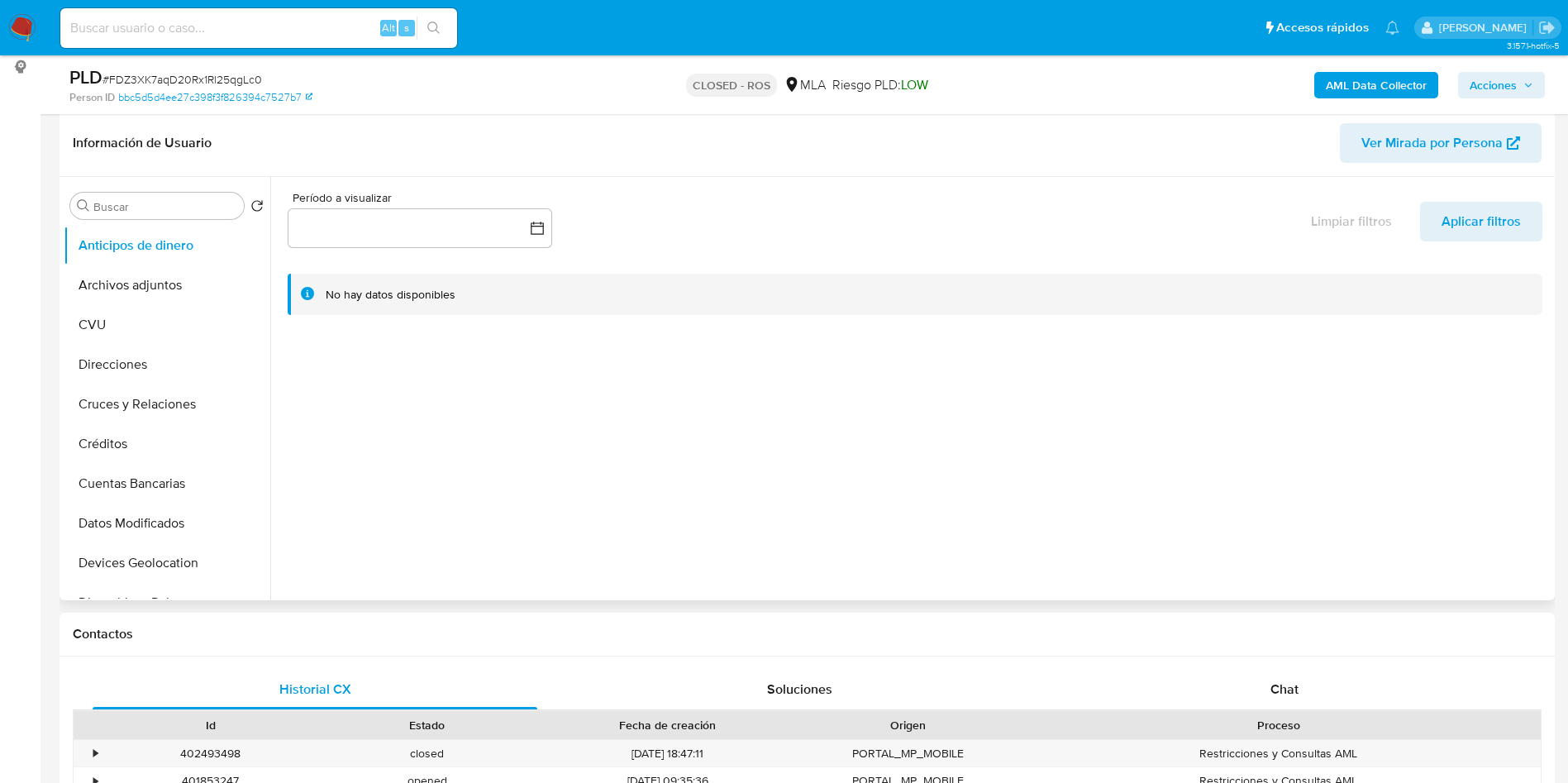
select select "10"
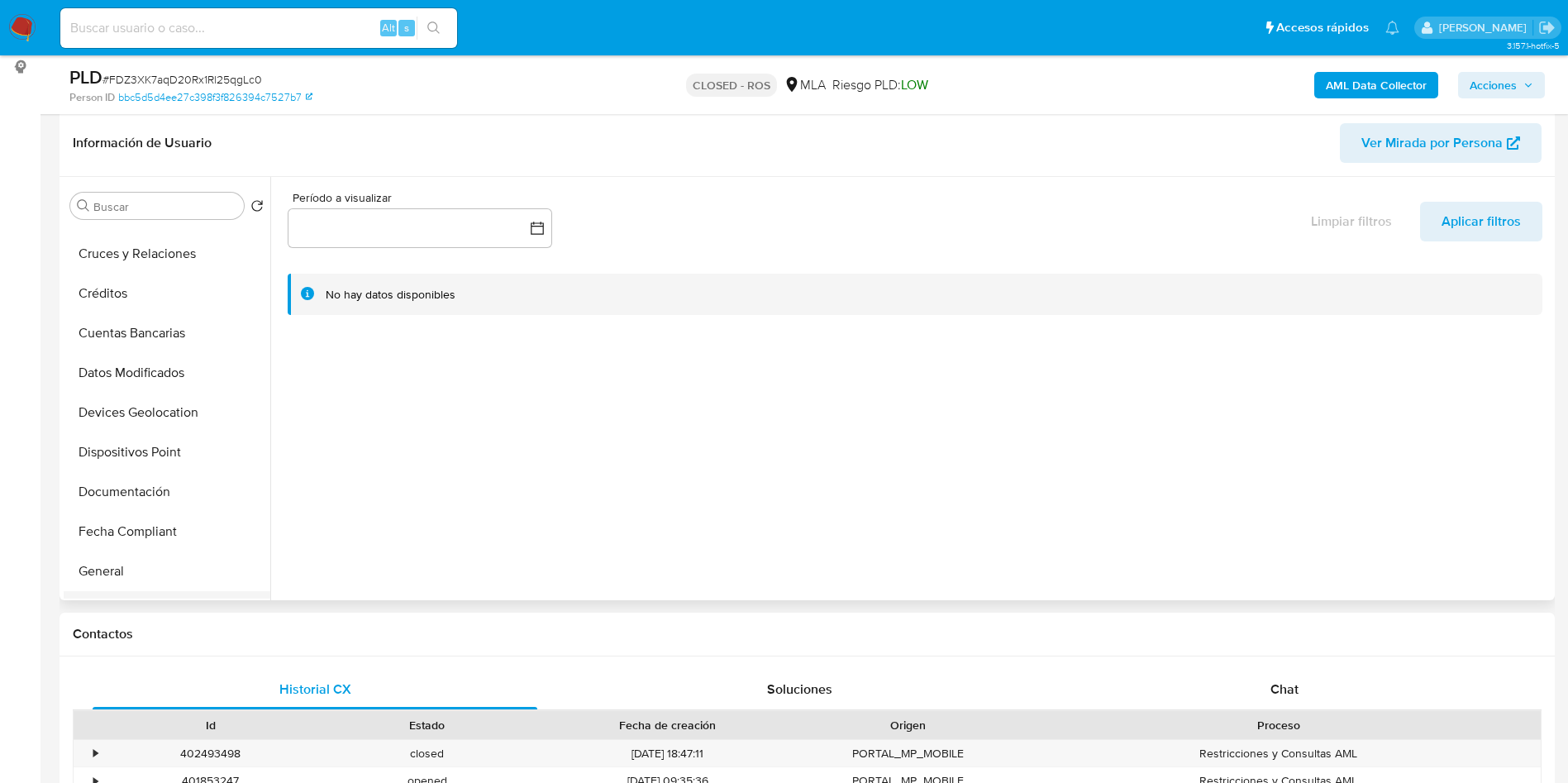
scroll to position [372, 0]
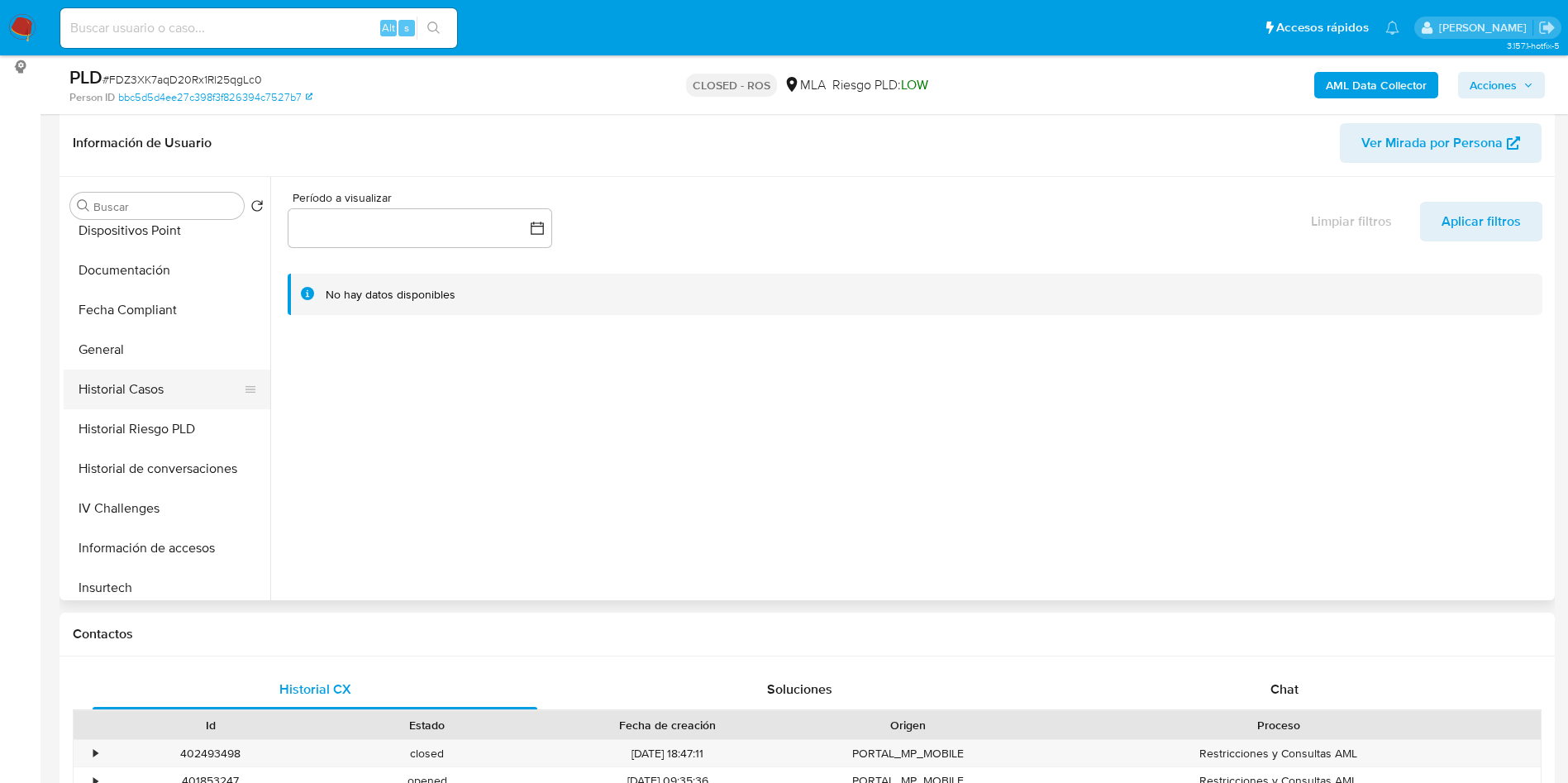
click at [155, 383] on button "Historial Casos" at bounding box center [161, 389] width 193 height 40
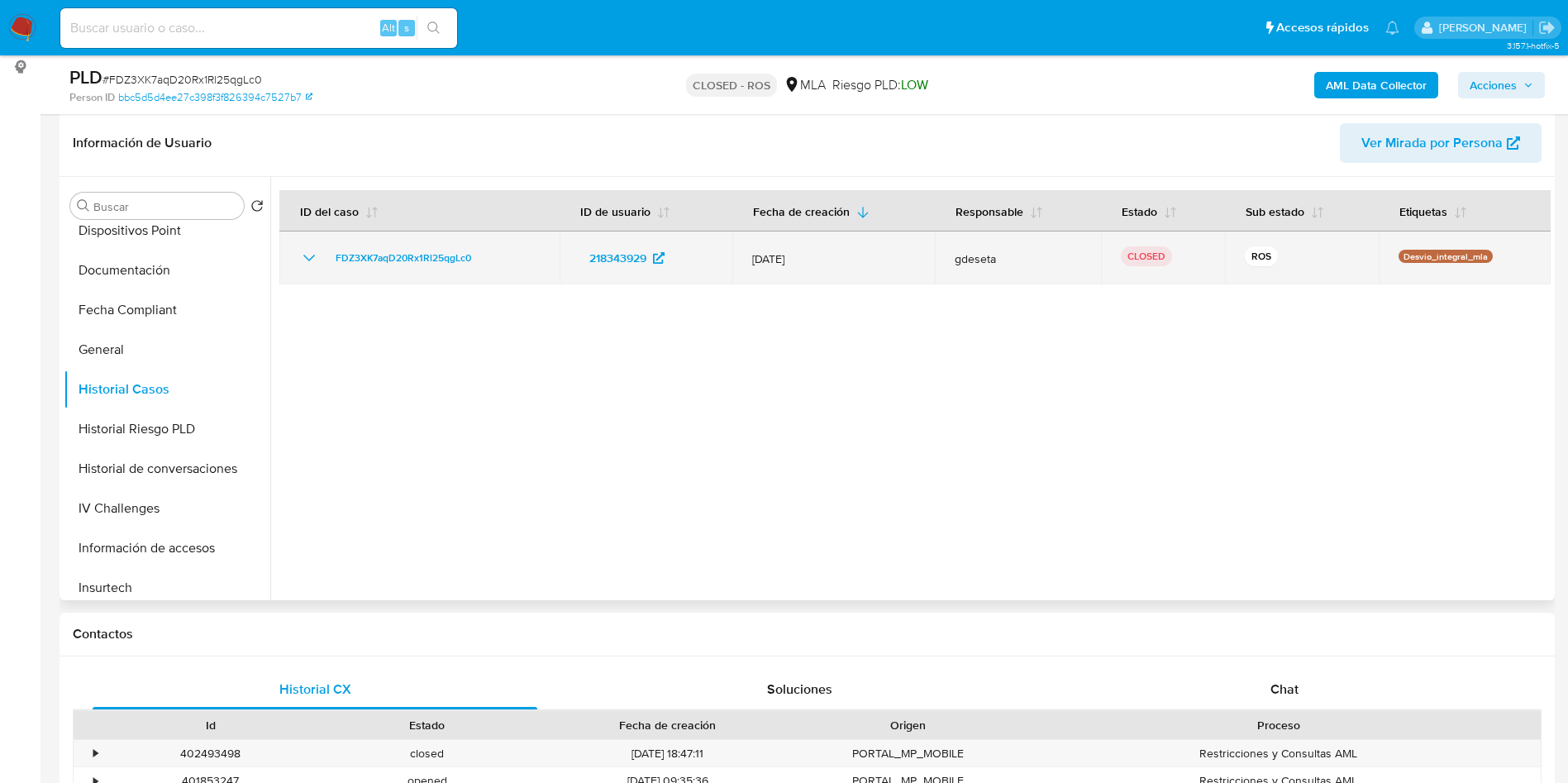
click at [302, 250] on icon "Mostrar/Ocultar" at bounding box center [310, 258] width 20 height 20
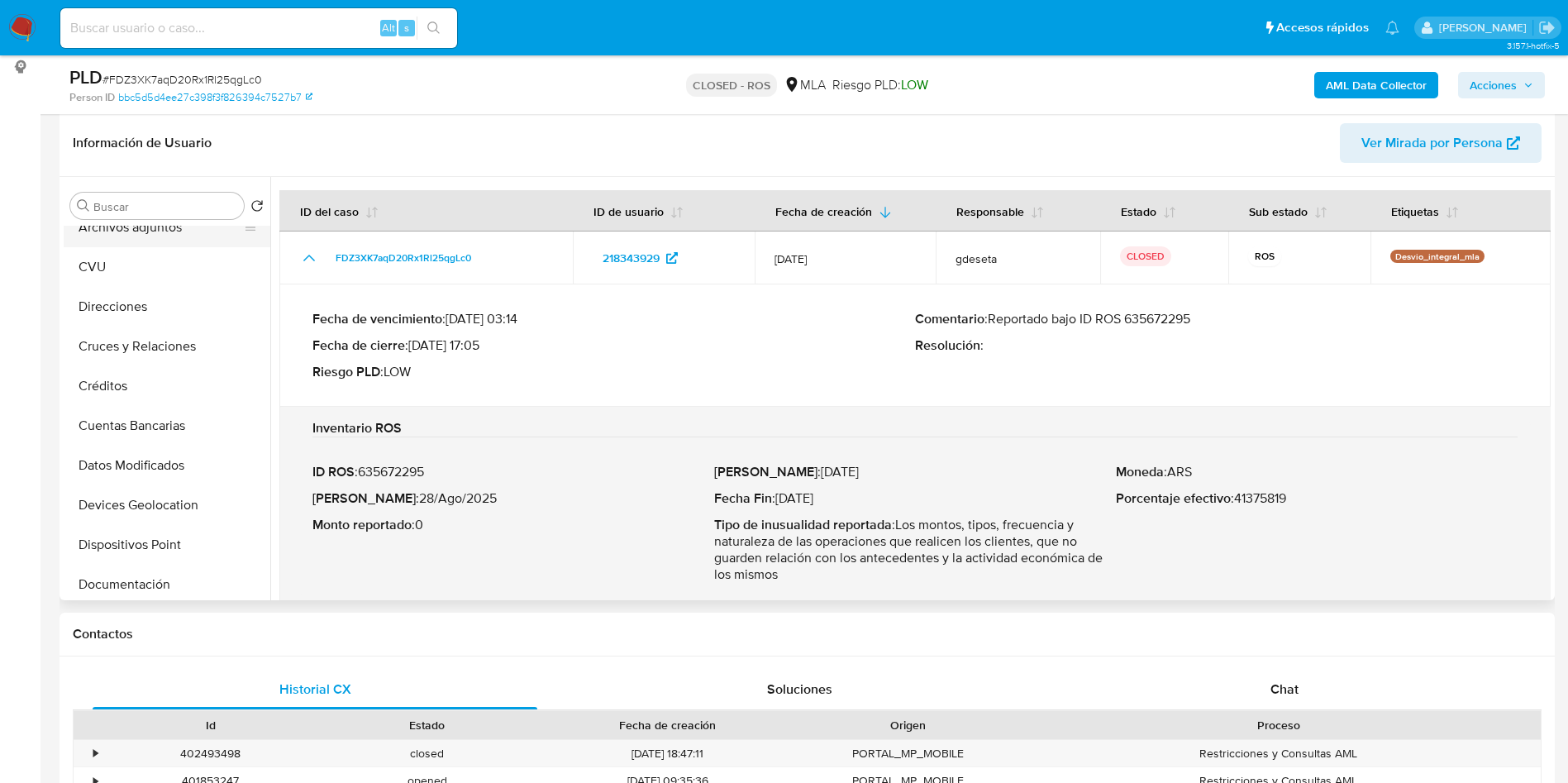
scroll to position [0, 0]
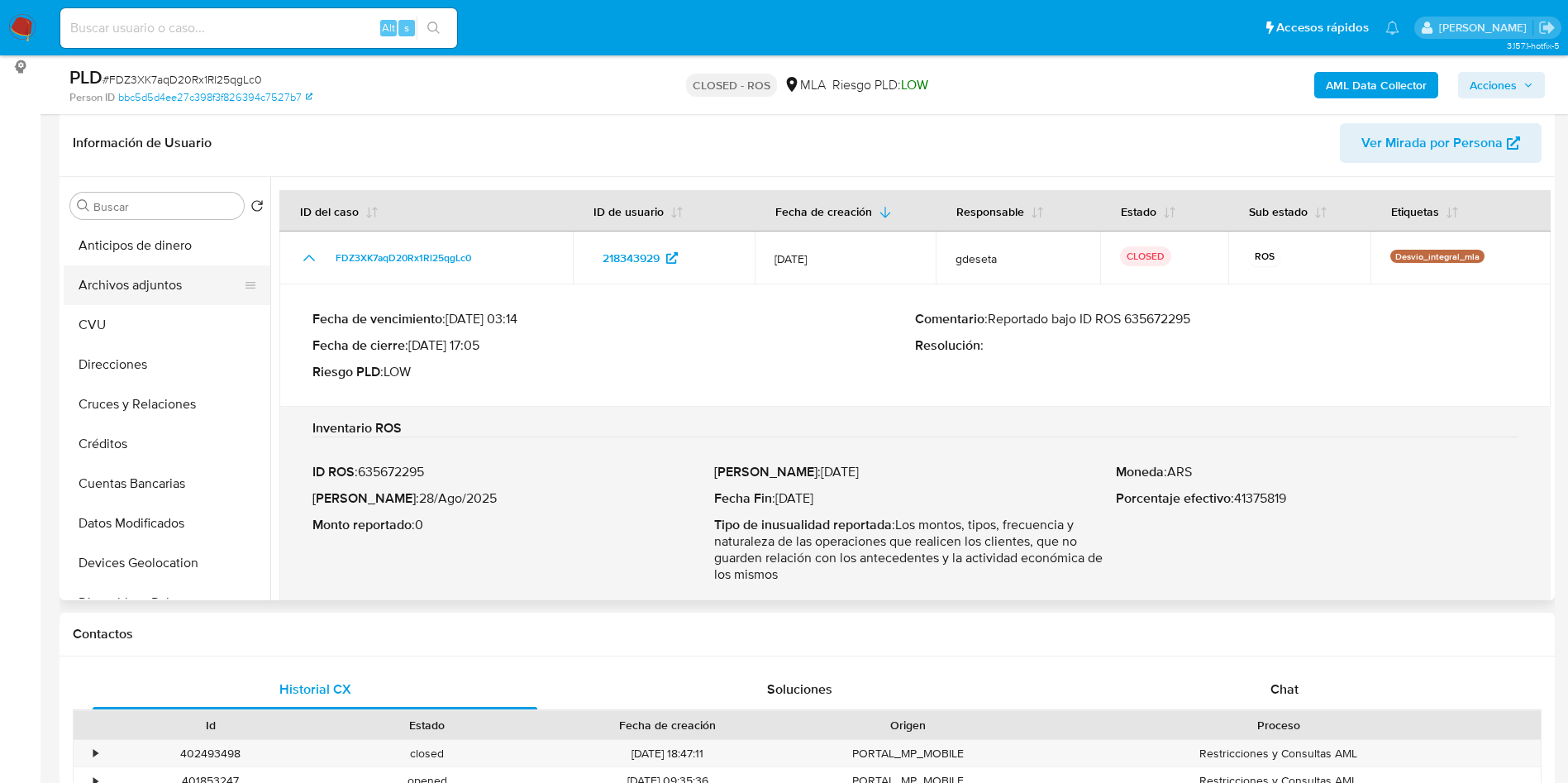
click at [125, 286] on button "Archivos adjuntos" at bounding box center [161, 285] width 193 height 40
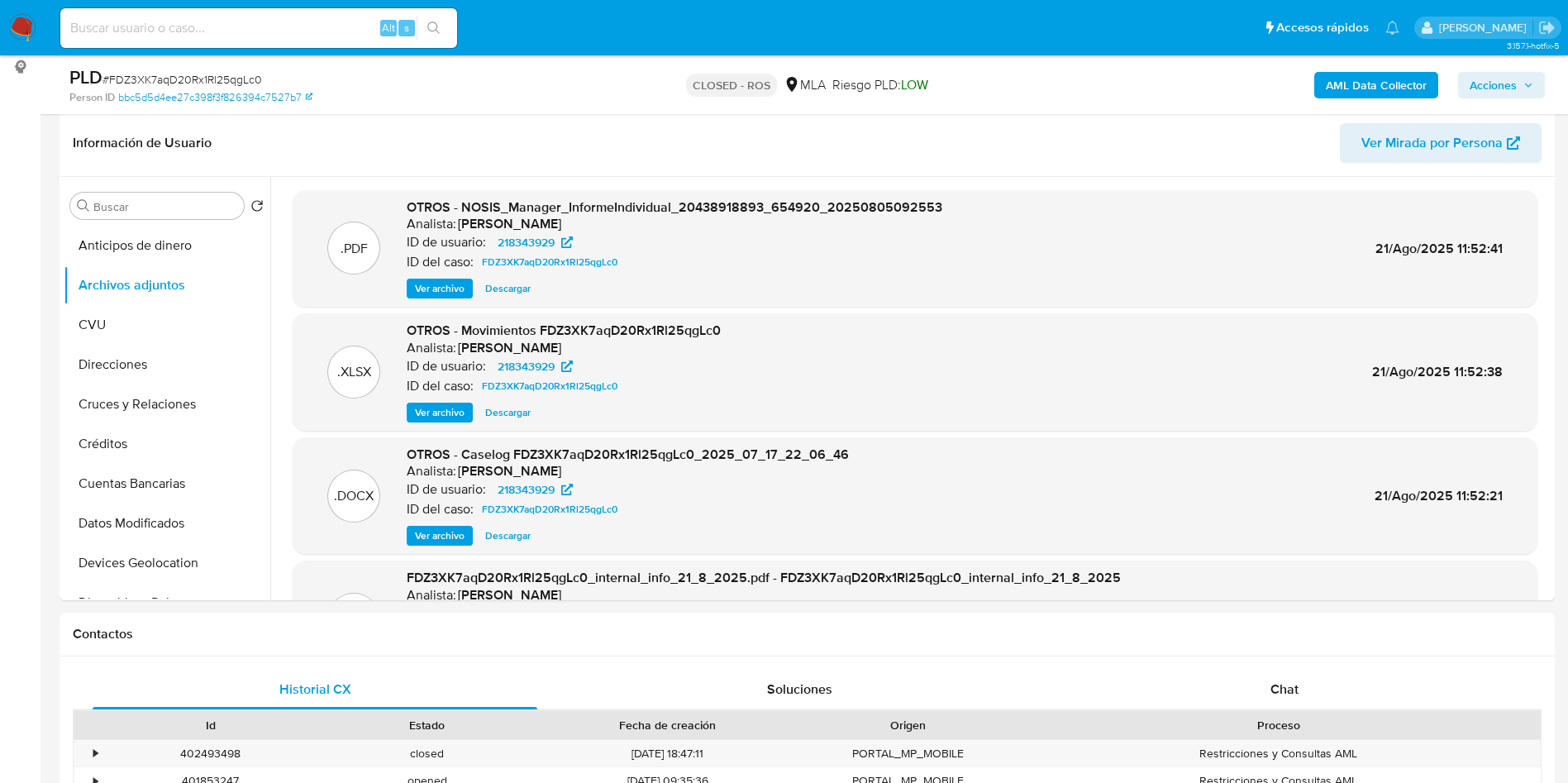
click at [258, 23] on input at bounding box center [259, 28] width 397 height 22
paste input "ObO3AioCgRNNhiT1AQaOJP4A"
type input "ObO3AioCgRNNhiT1AQaOJP4A"
click at [426, 28] on button "search-icon" at bounding box center [434, 28] width 34 height 23
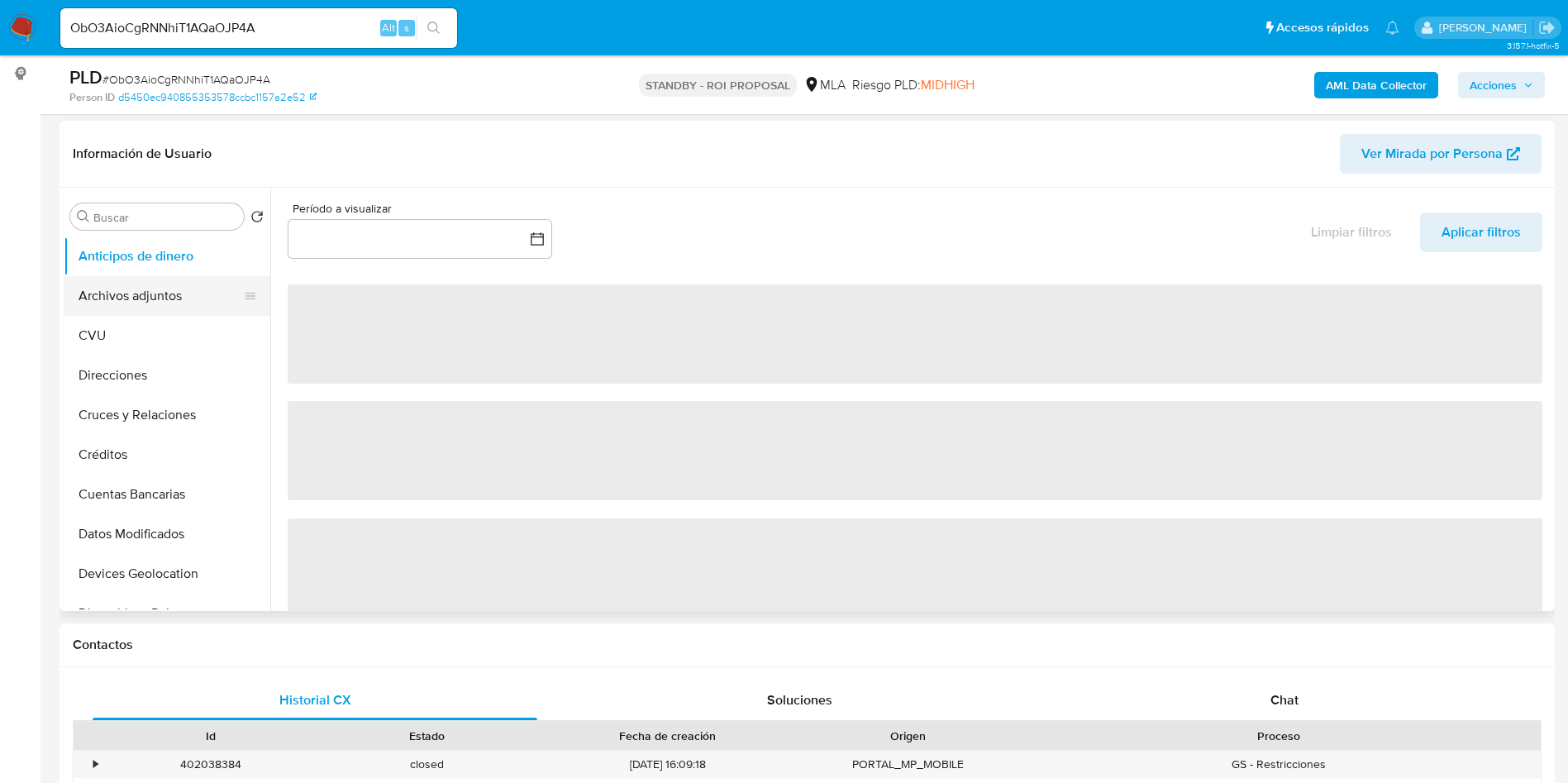
scroll to position [248, 0]
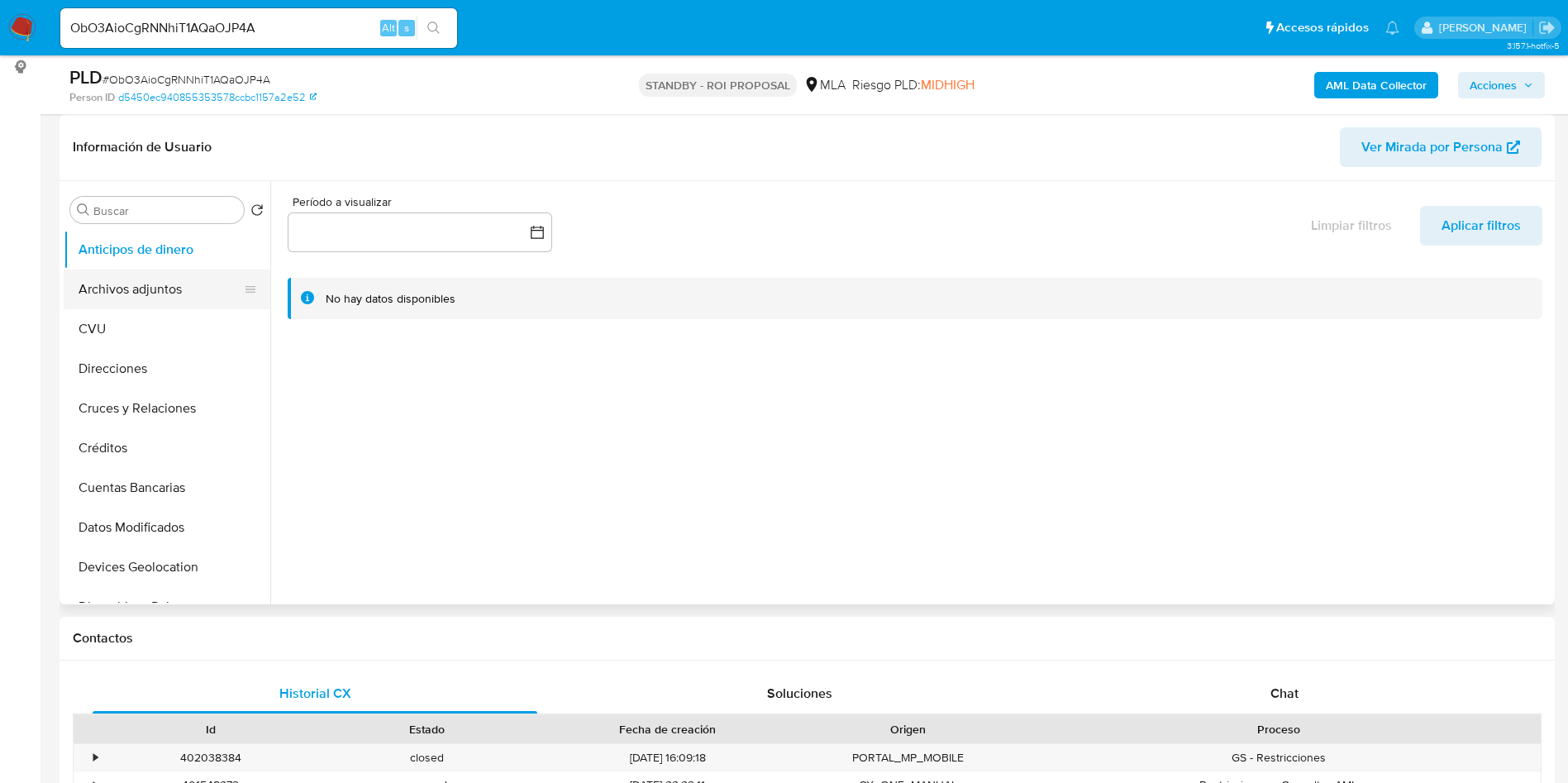
select select "10"
click at [181, 295] on button "Archivos adjuntos" at bounding box center [161, 290] width 193 height 40
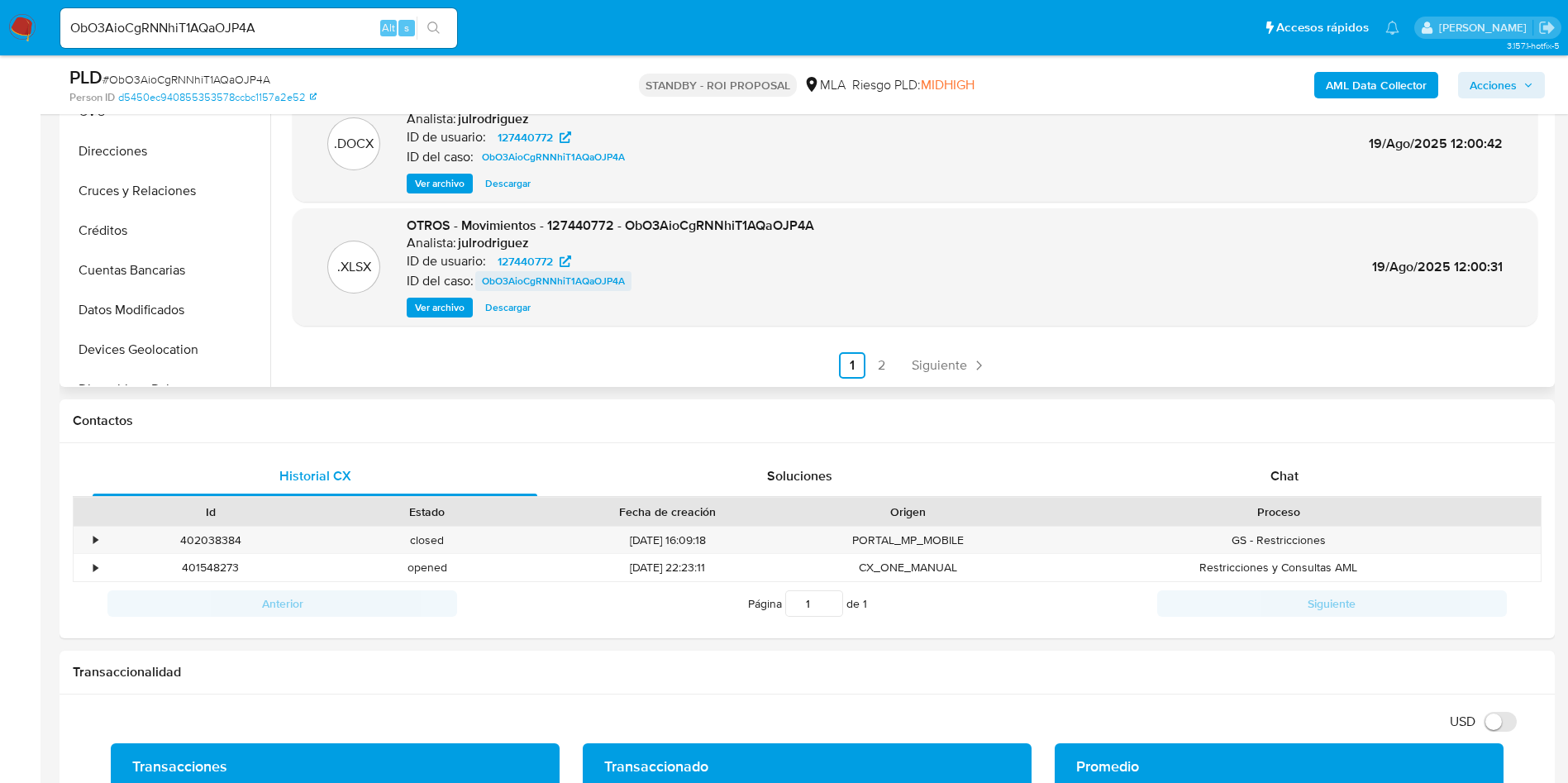
scroll to position [496, 0]
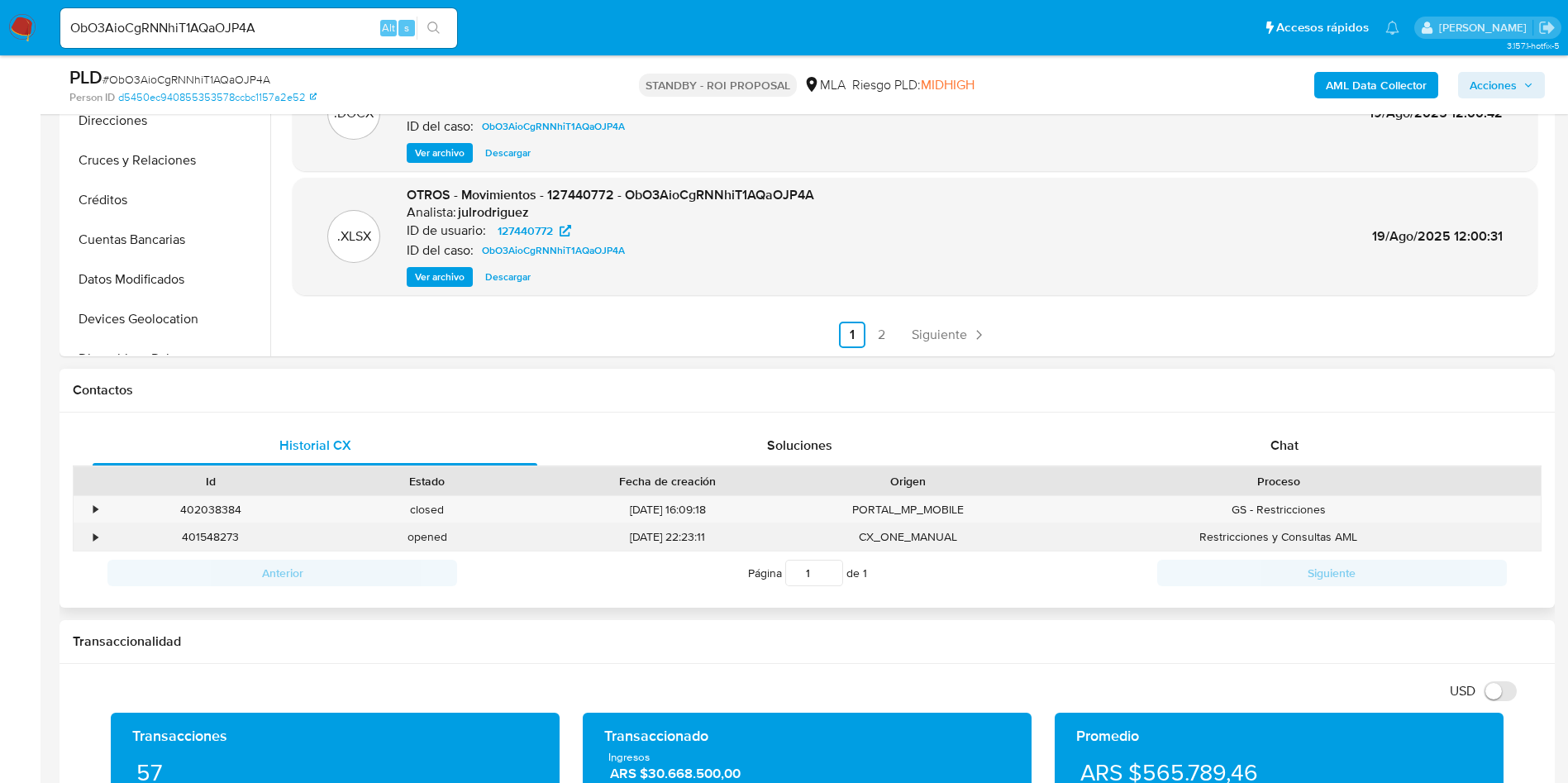
click at [203, 536] on div "401548273" at bounding box center [211, 537] width 217 height 27
copy div "401548273"
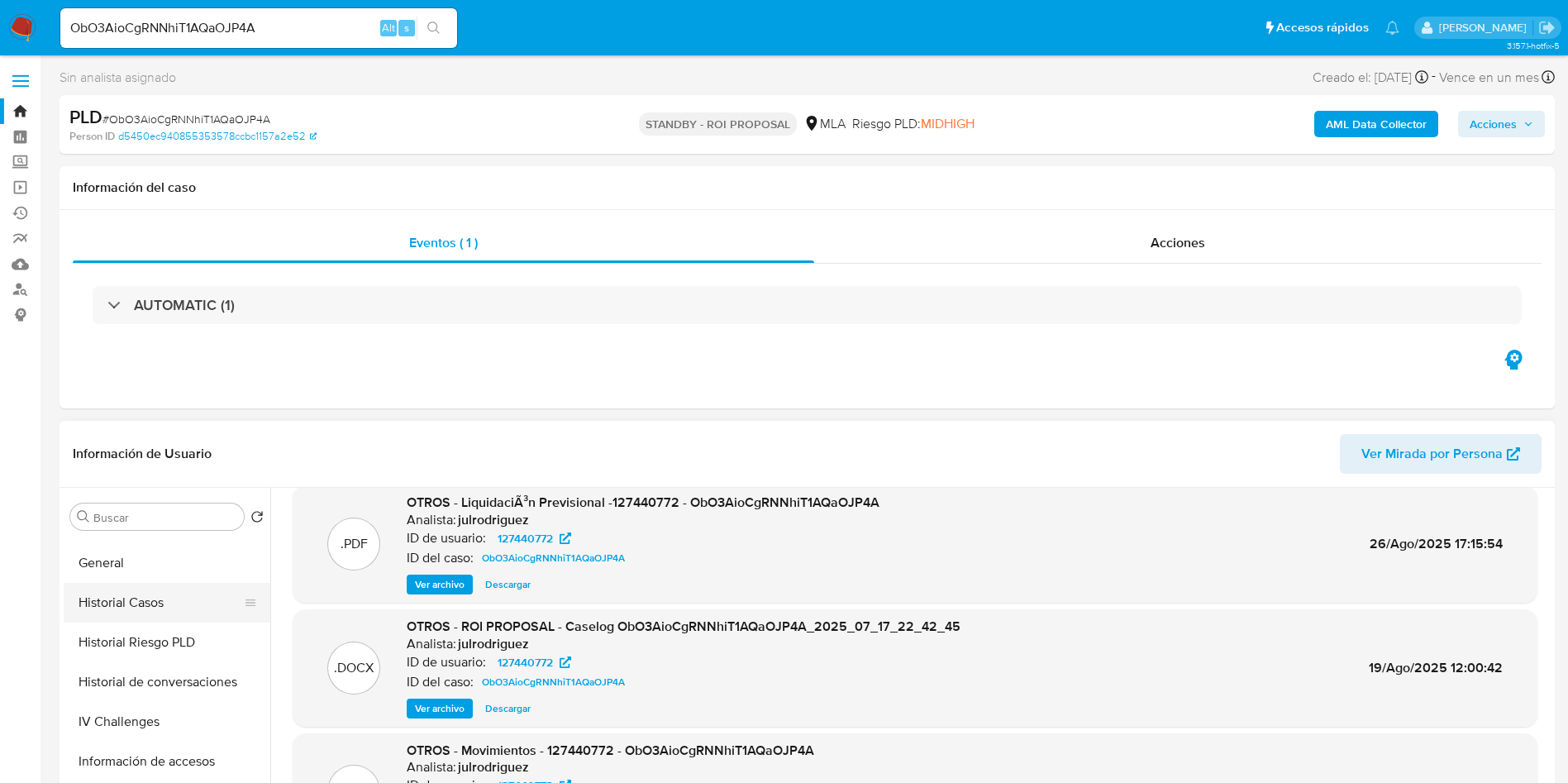
scroll to position [620, 0]
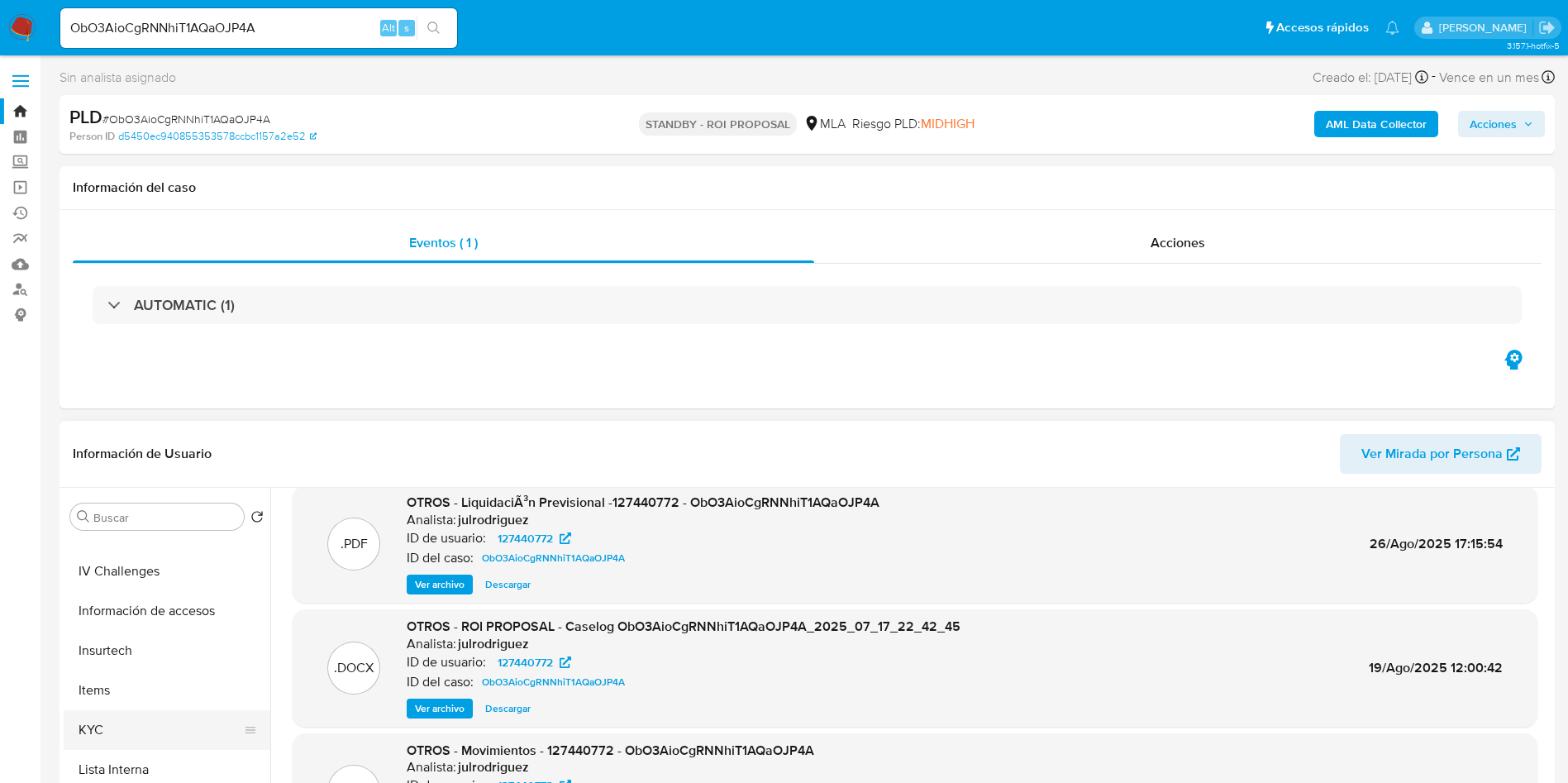
click at [128, 732] on button "KYC" at bounding box center [161, 731] width 193 height 40
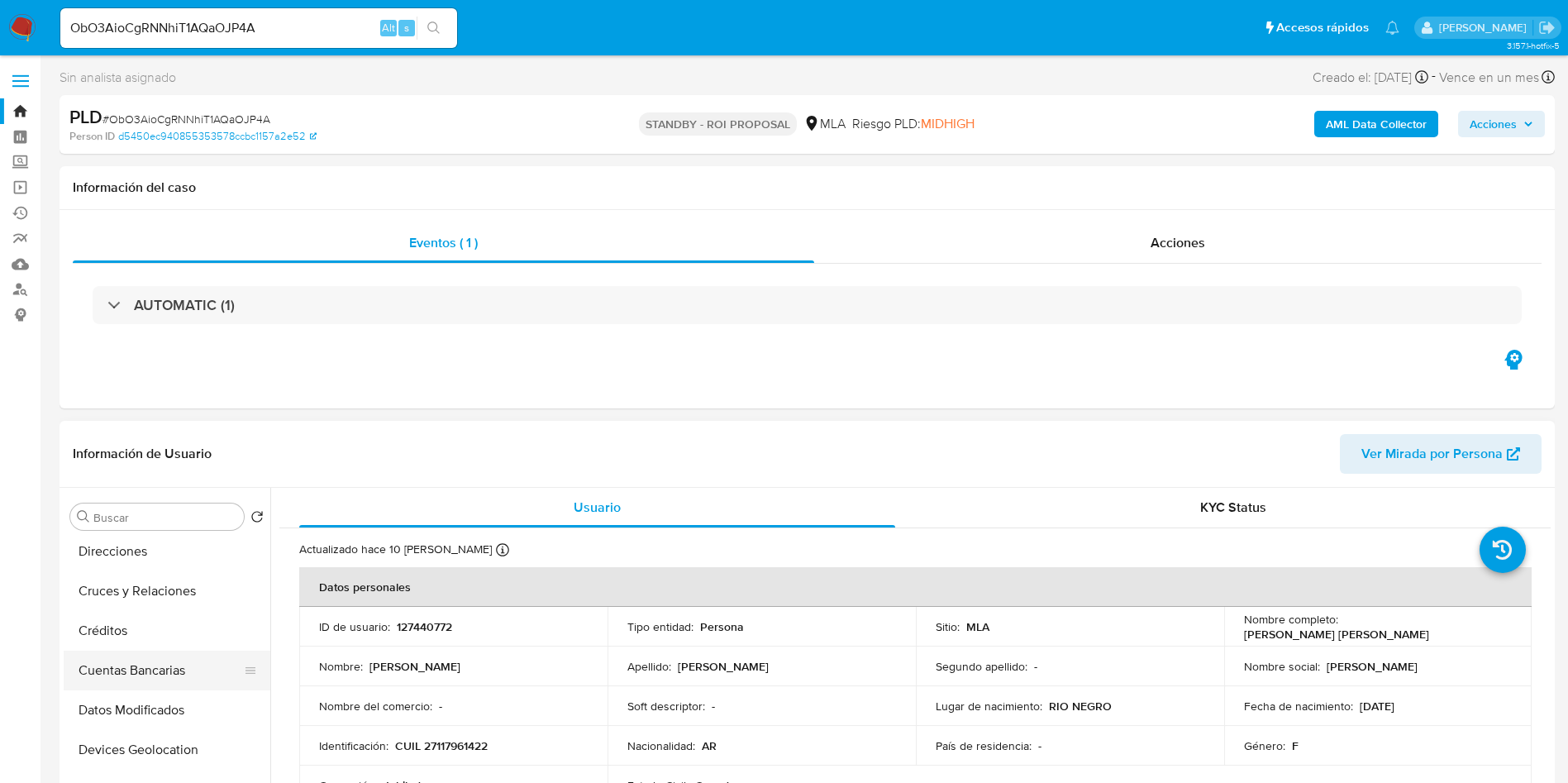
scroll to position [0, 0]
click at [136, 602] on button "Archivos adjuntos" at bounding box center [161, 596] width 193 height 40
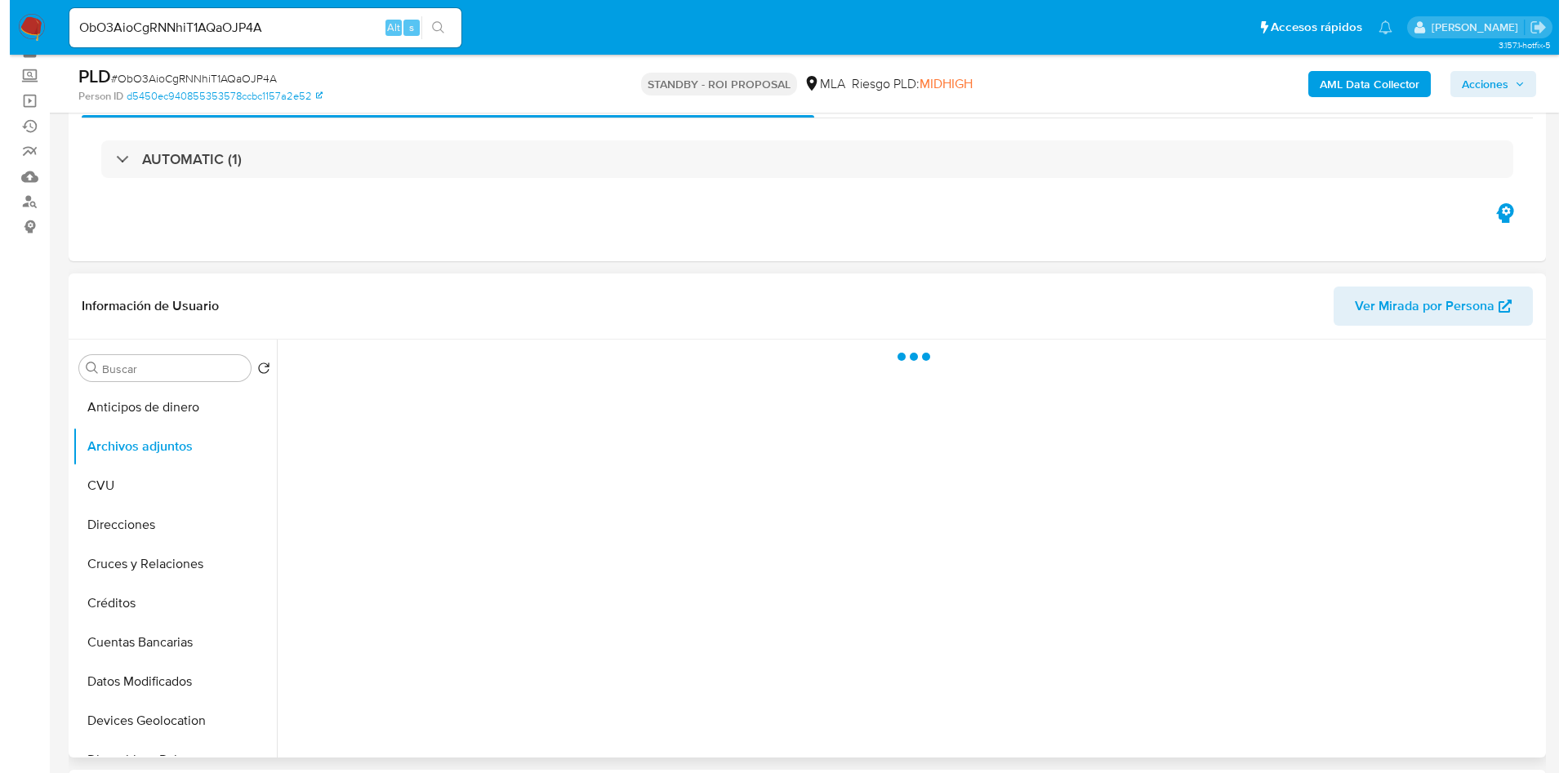
scroll to position [122, 0]
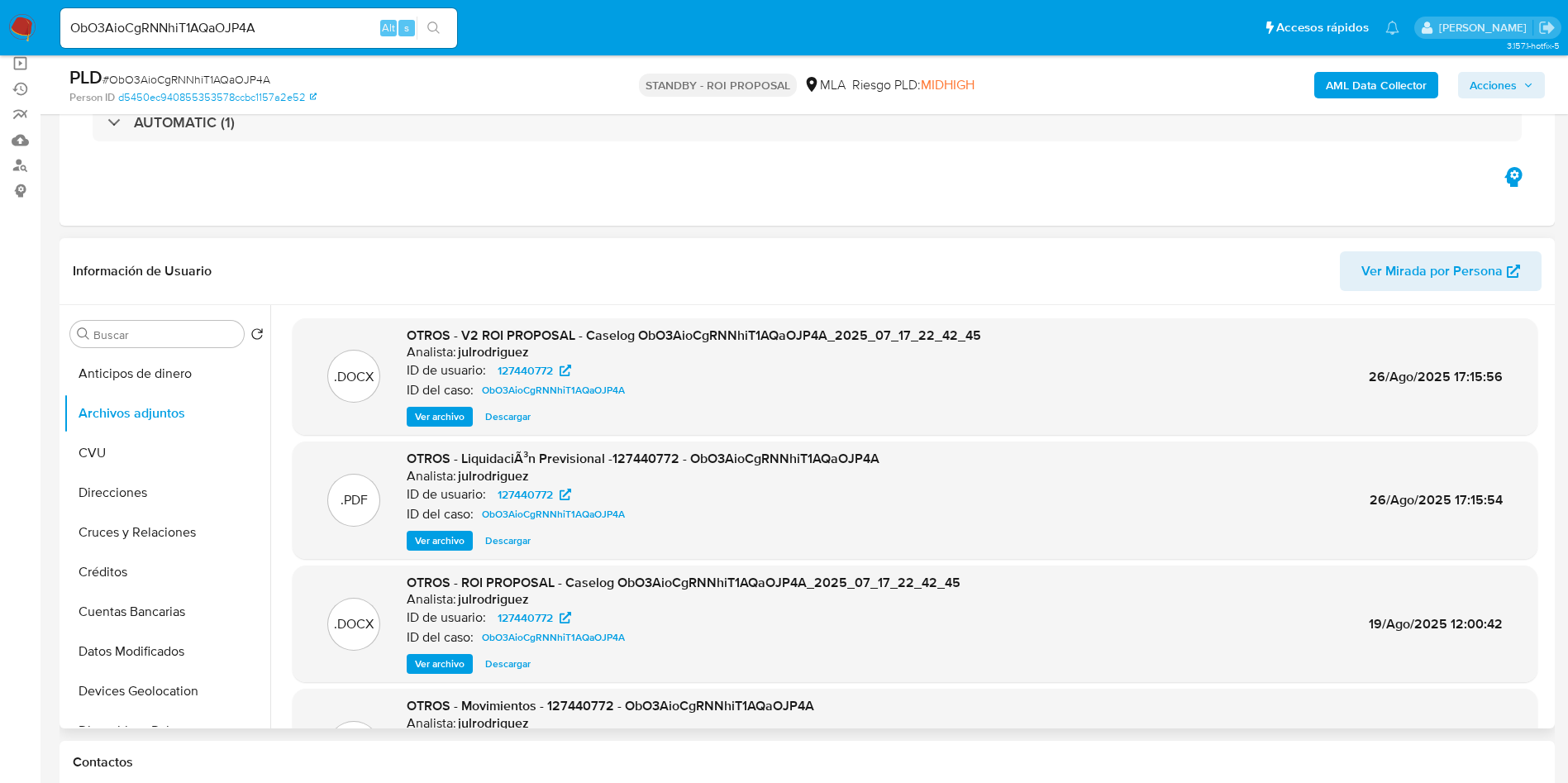
click at [448, 419] on span "Ver archivo" at bounding box center [440, 416] width 50 height 16
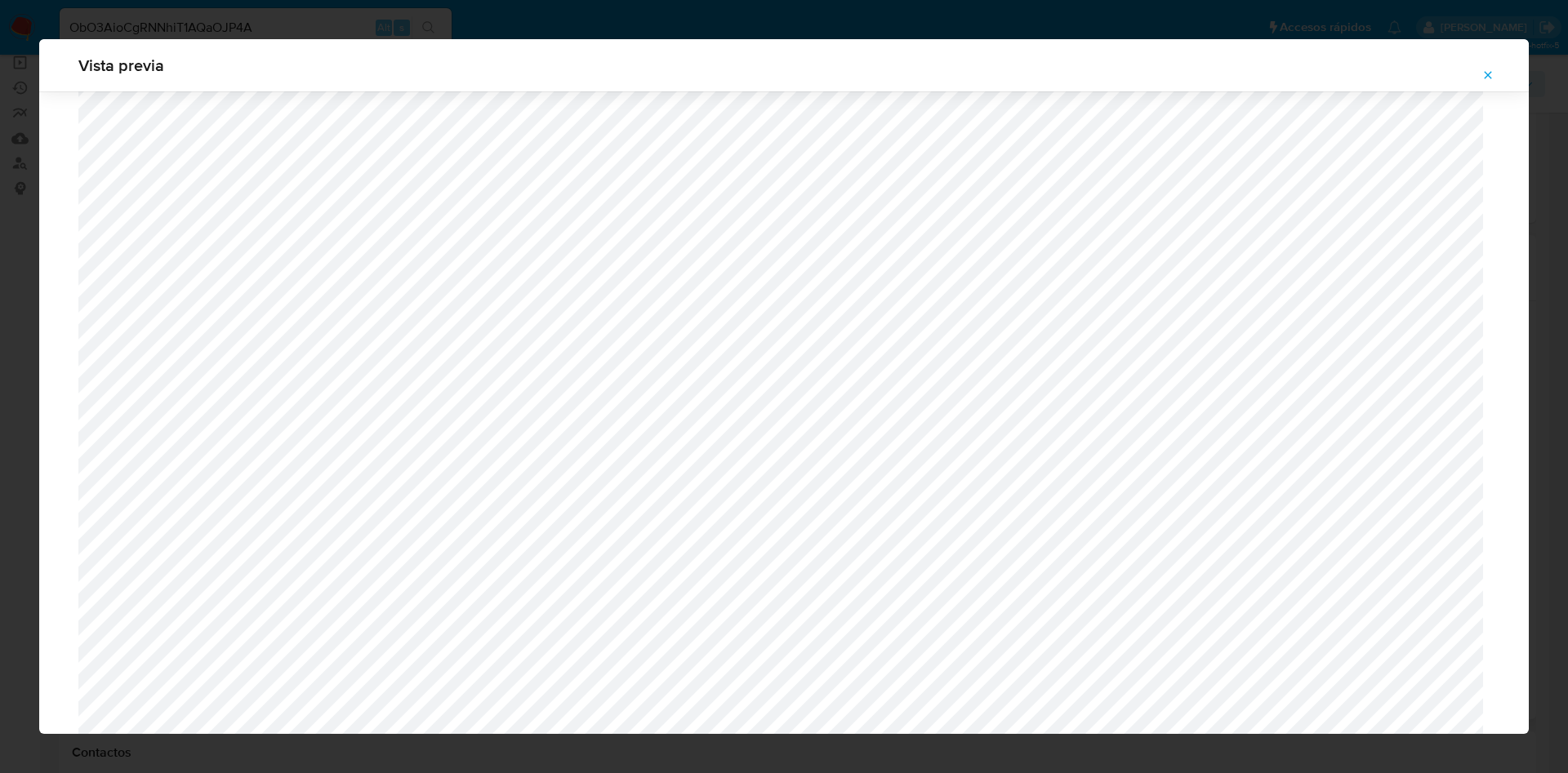
scroll to position [212, 0]
click at [1488, 82] on span "Attachment preview" at bounding box center [1488, 75] width 13 height 23
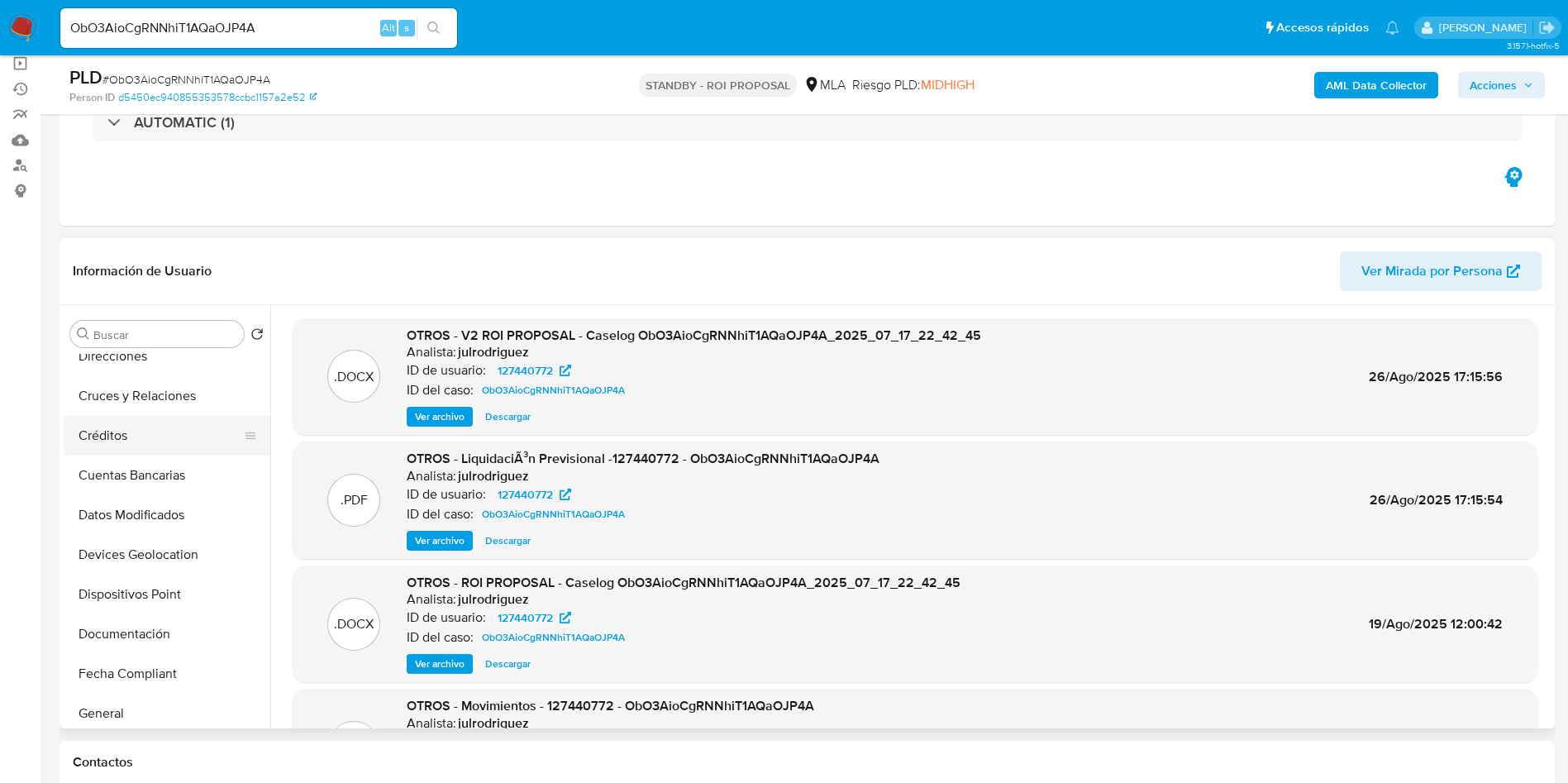
scroll to position [248, 0]
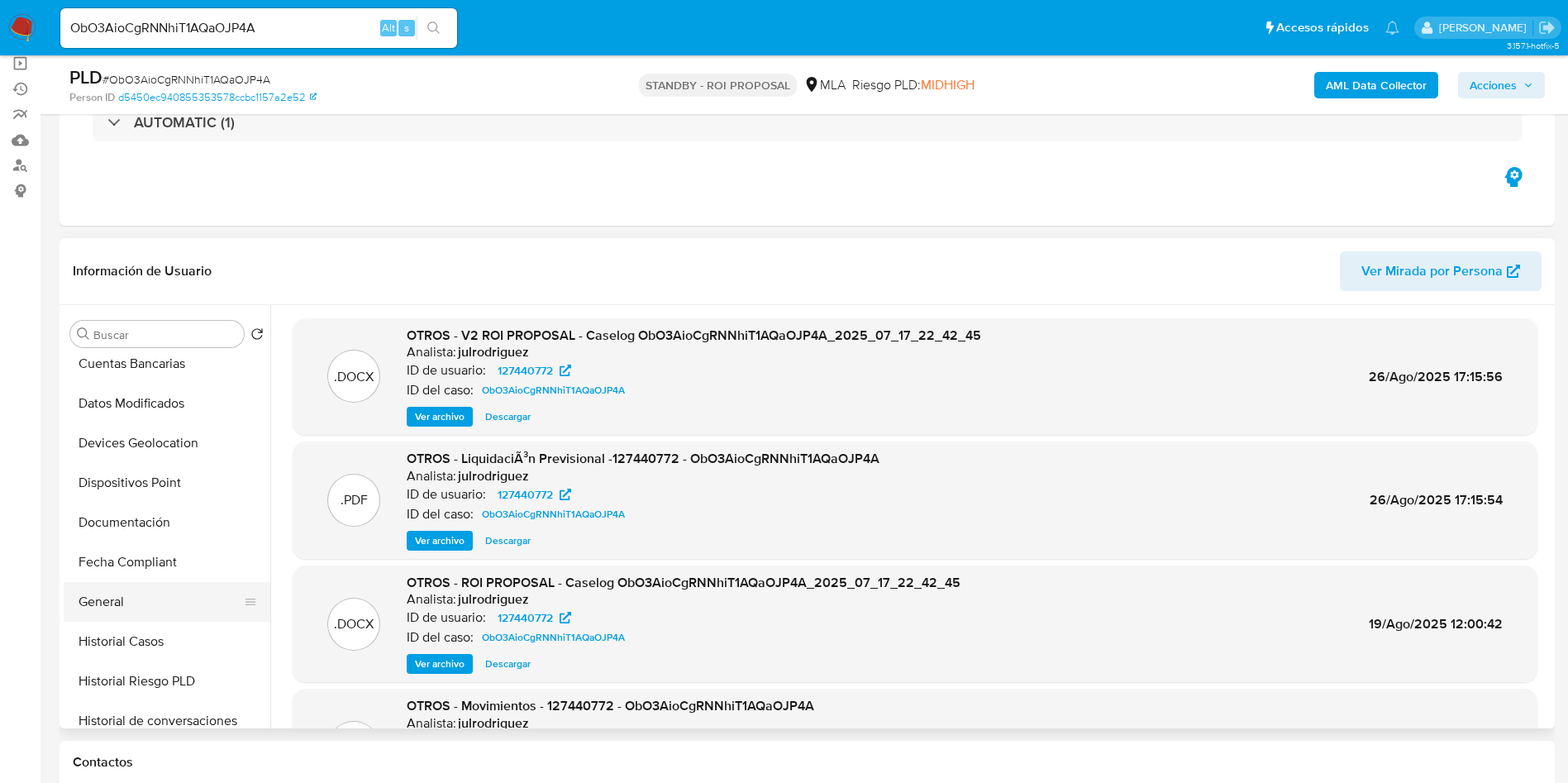
click at [141, 603] on button "General" at bounding box center [161, 602] width 193 height 40
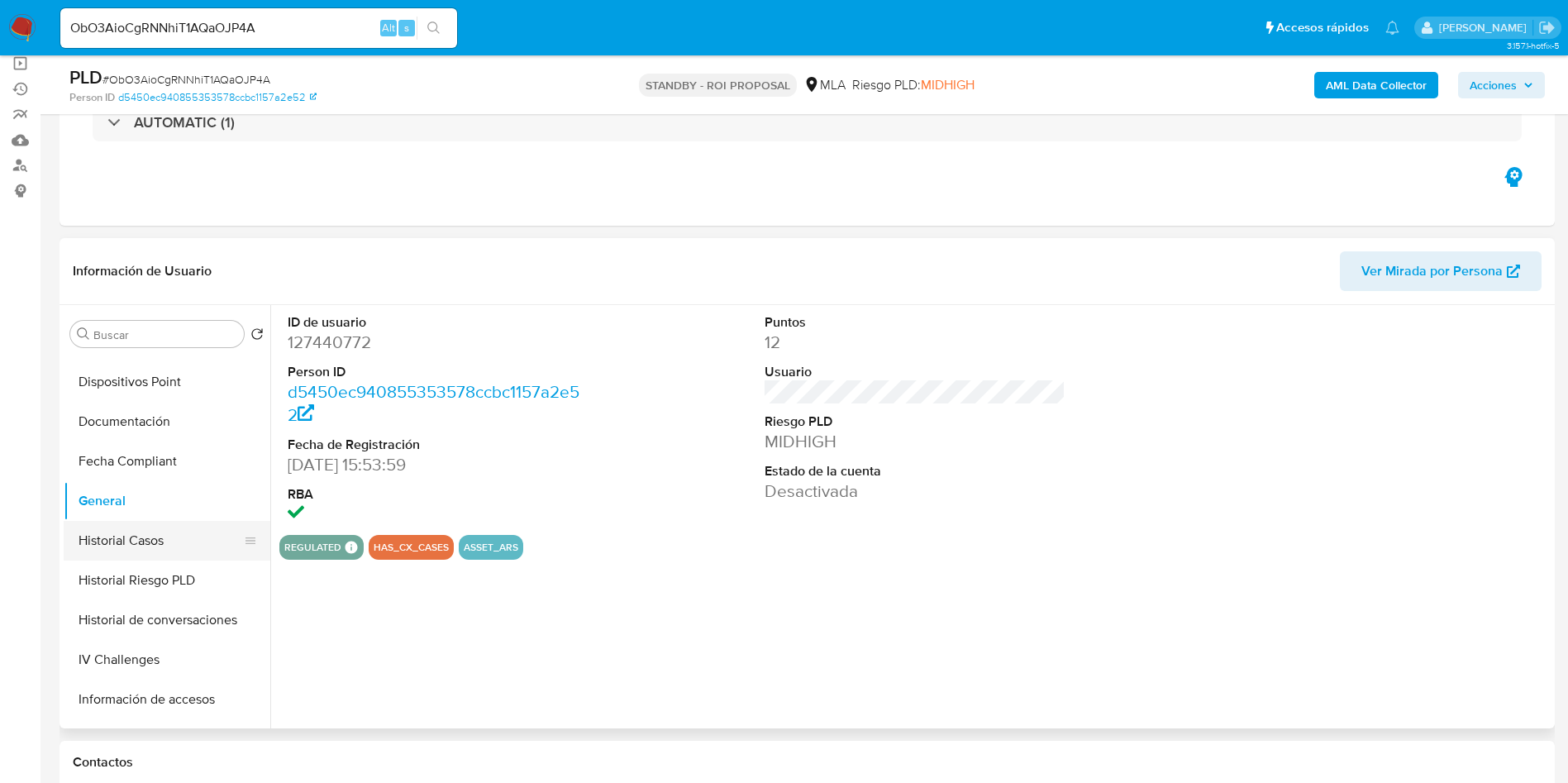
scroll to position [372, 0]
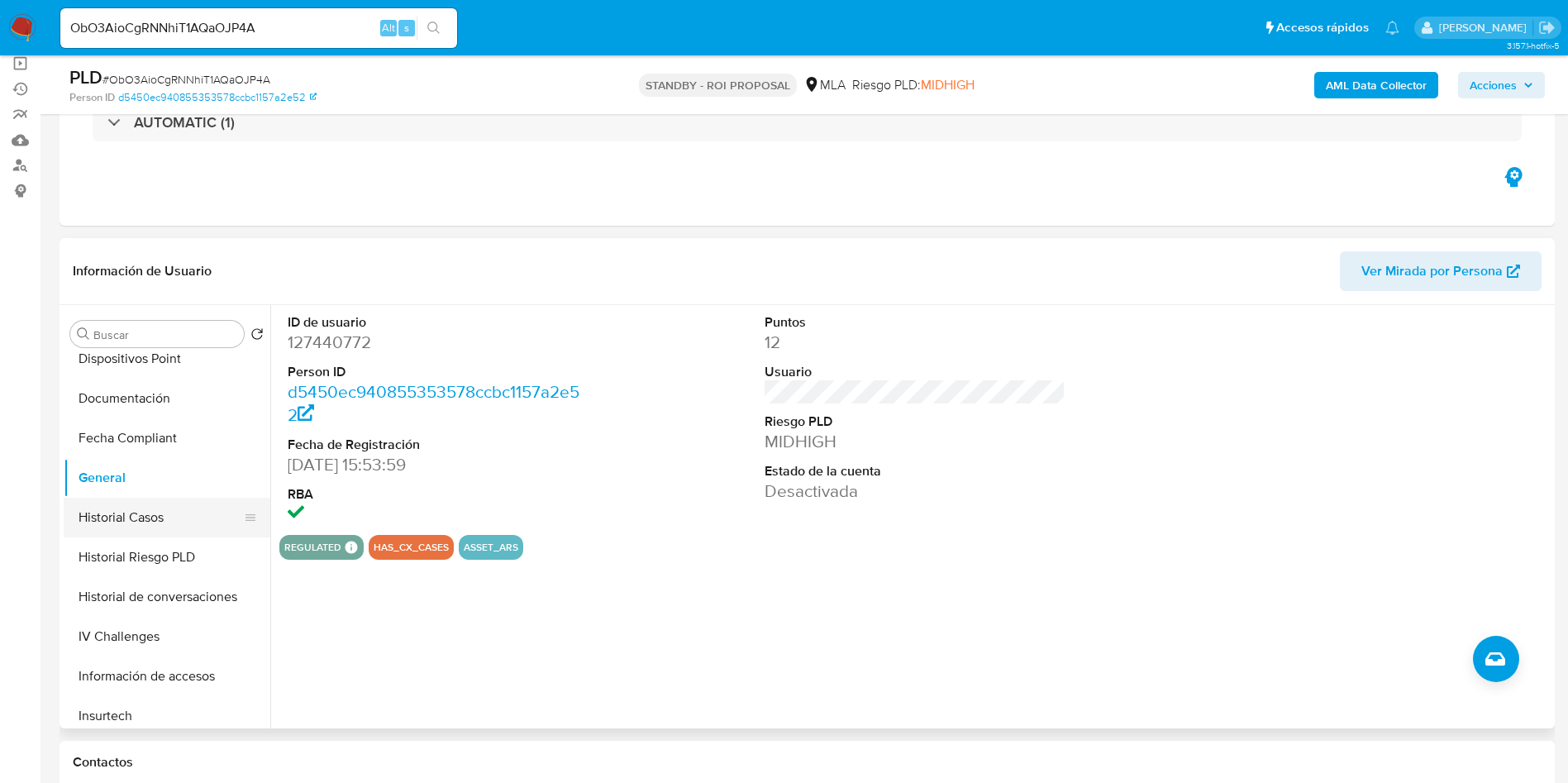
click at [160, 521] on button "Historial Casos" at bounding box center [161, 517] width 193 height 40
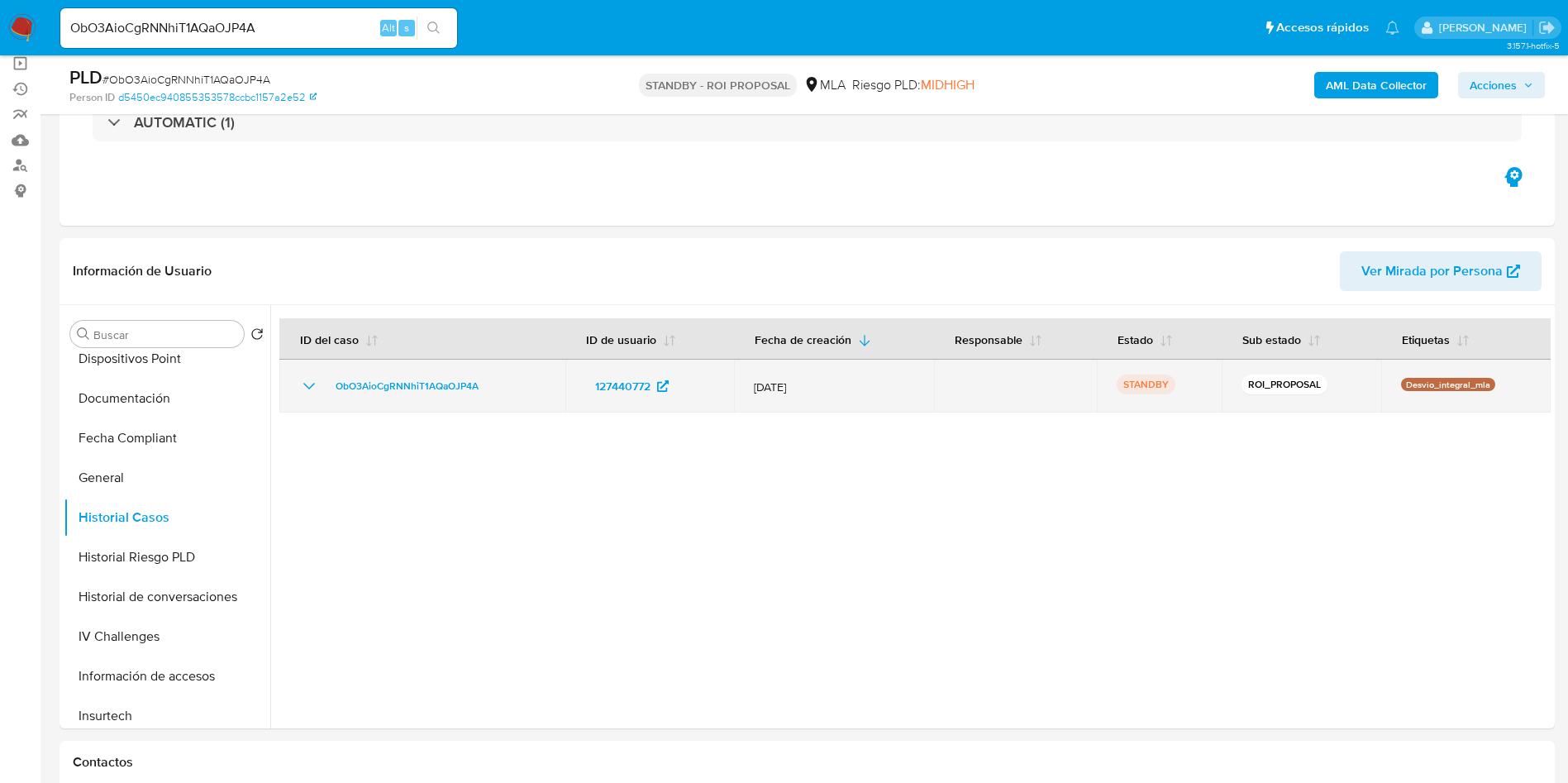
drag, startPoint x: 487, startPoint y: 384, endPoint x: 312, endPoint y: 392, distance: 175.2
click at [312, 392] on div "ObO3AioCgRNNhiT1AQaOJP4A" at bounding box center [422, 387] width 246 height 20
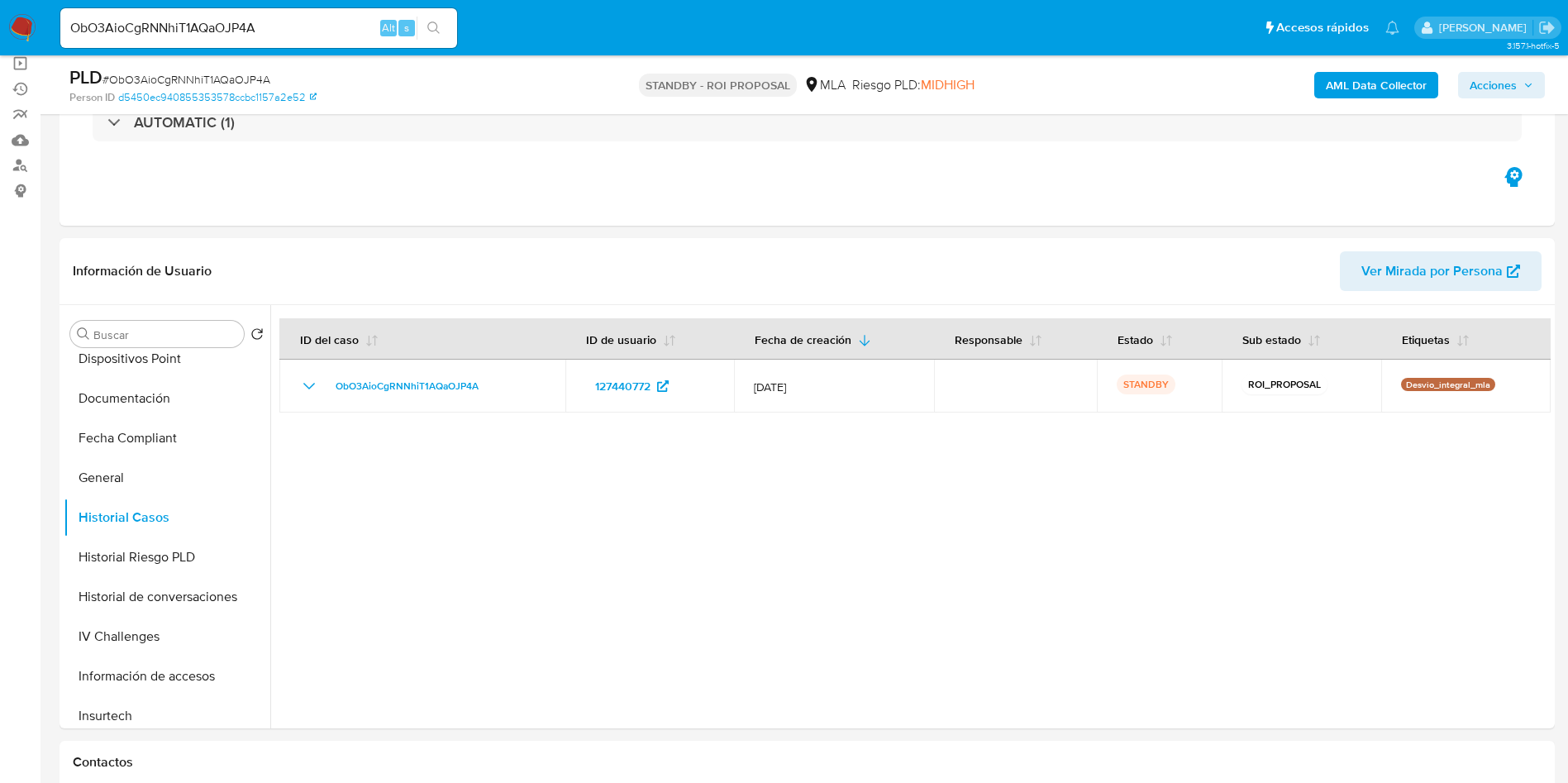
click at [279, 27] on input "ObO3AioCgRNNhiT1AQaOJP4A" at bounding box center [259, 28] width 397 height 22
paste input "EYU6m7ZVdTQdC9BJOuIpDQNH"
type input "EYU6m7ZVdTQdC9BJOuIpDQNH"
click at [442, 27] on button "search-icon" at bounding box center [434, 28] width 34 height 23
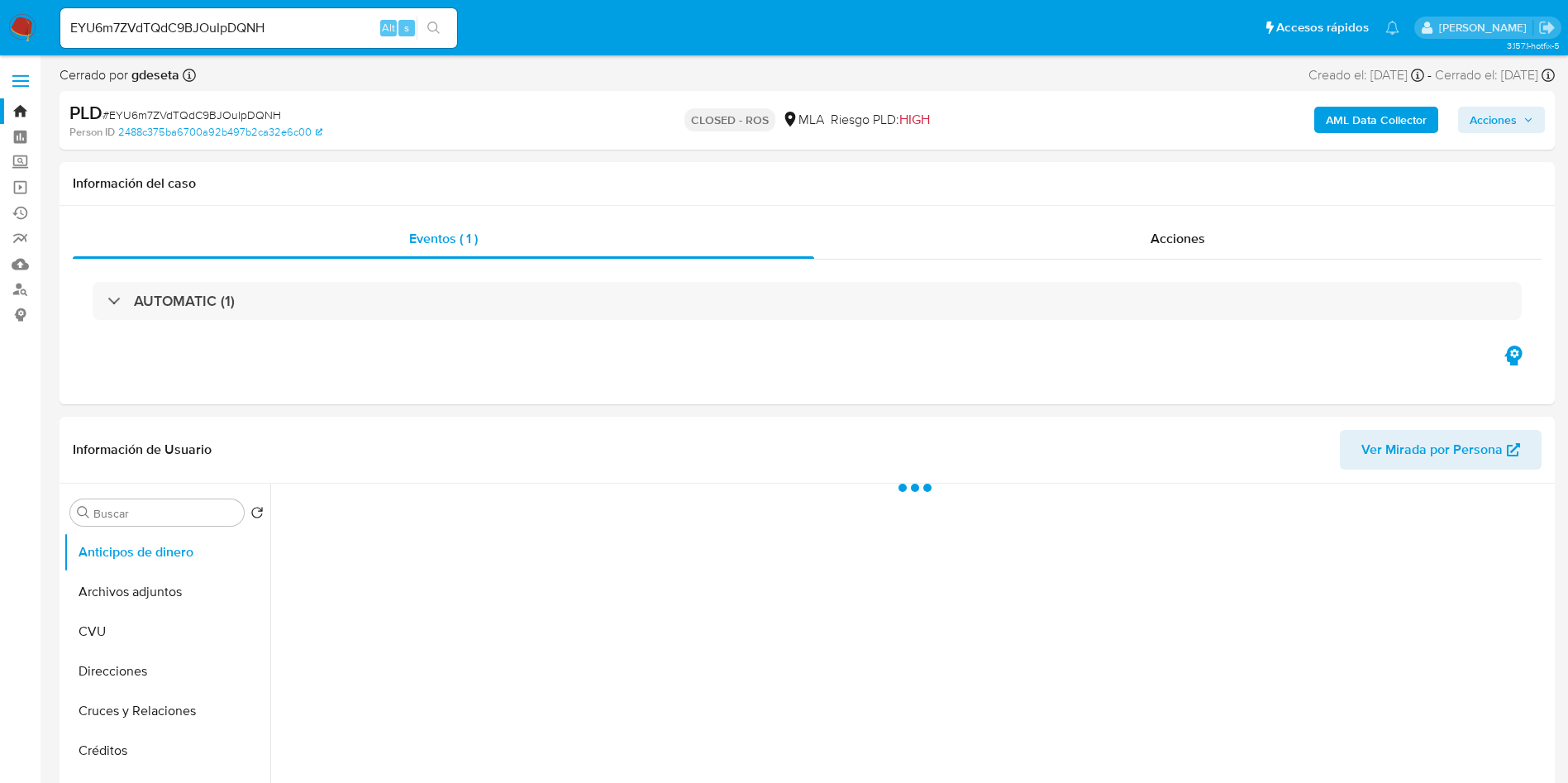
select select "10"
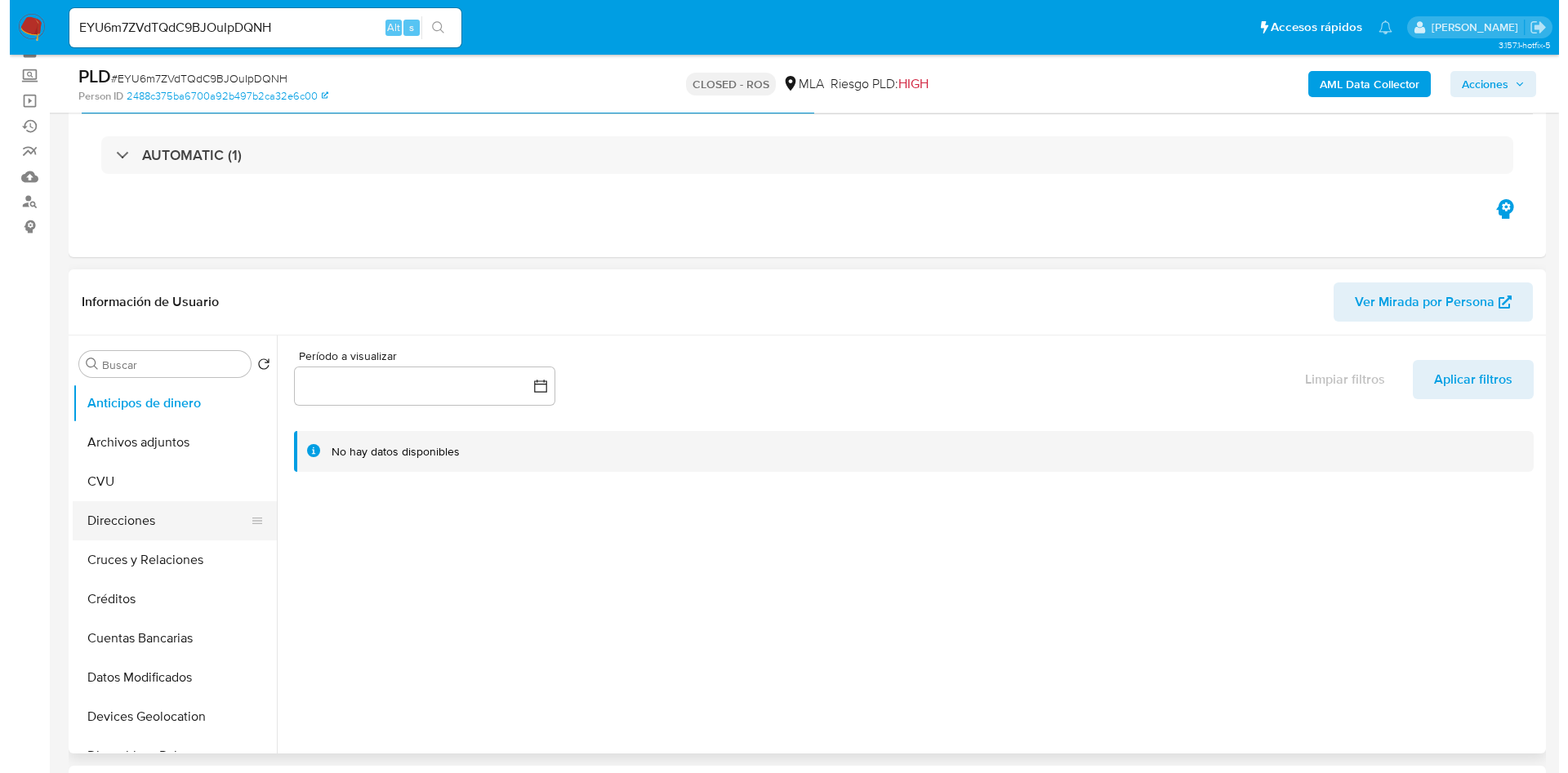
scroll to position [122, 0]
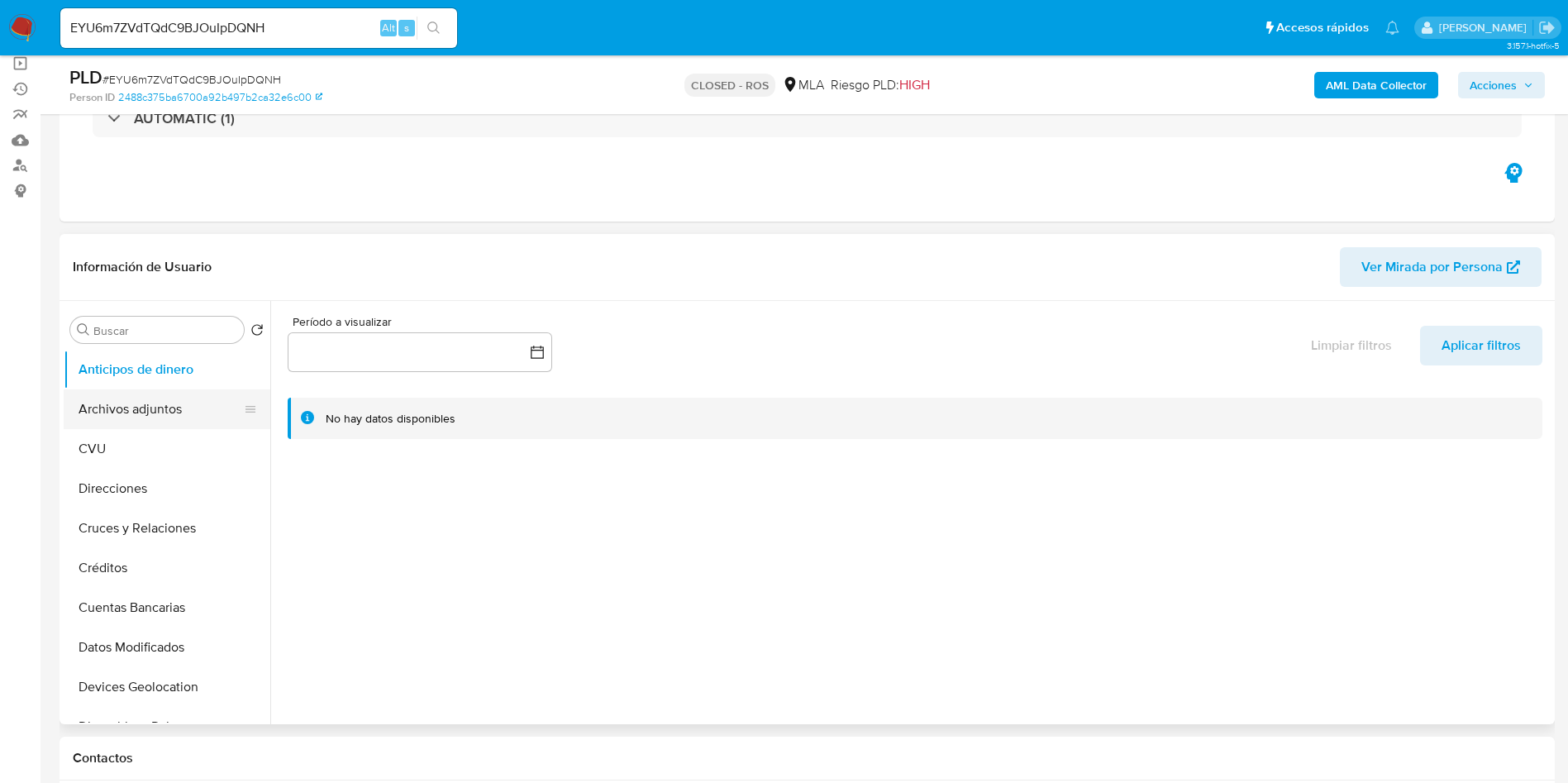
click at [128, 423] on button "Archivos adjuntos" at bounding box center [161, 409] width 193 height 40
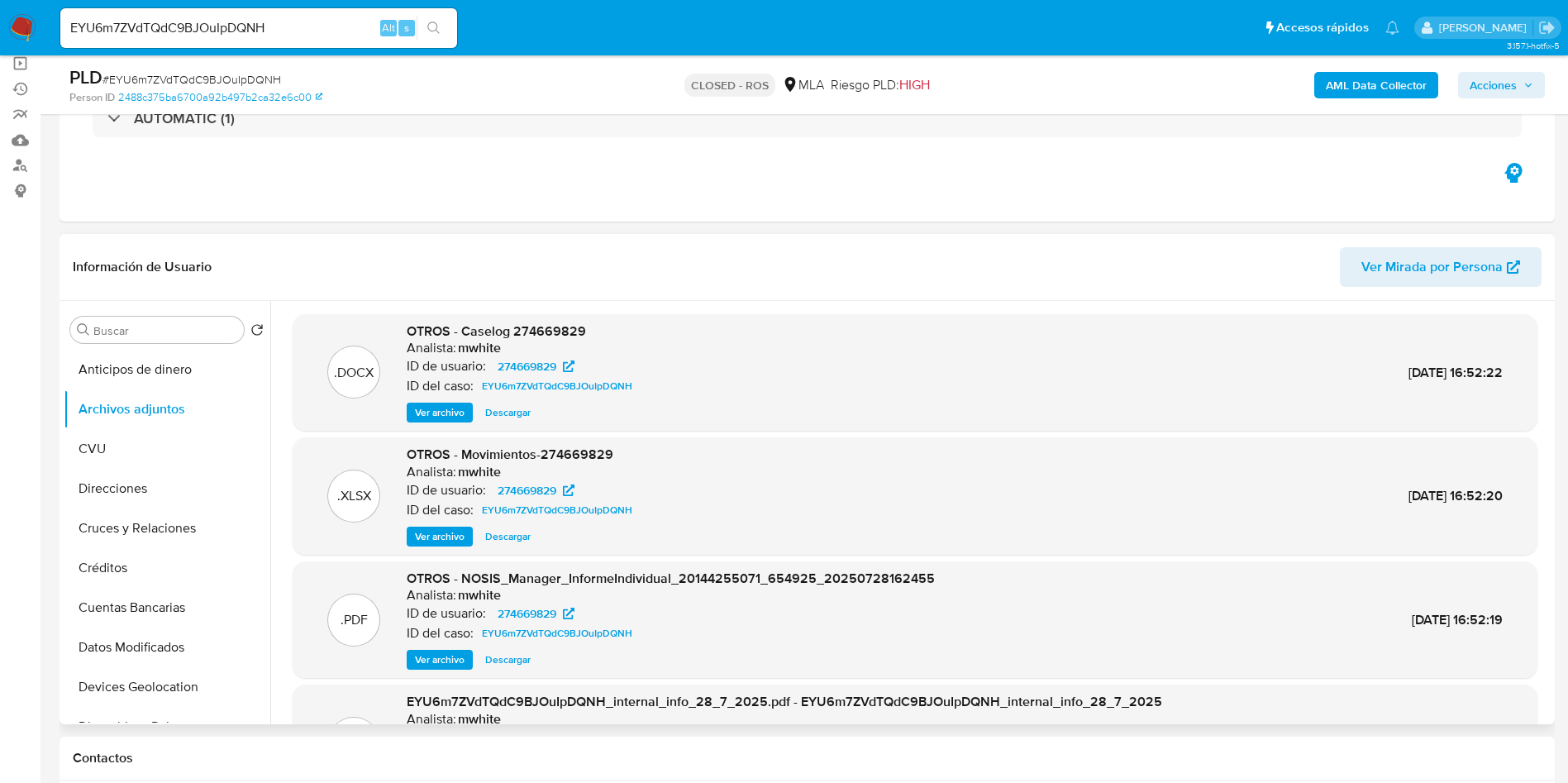
click at [465, 415] on span "Ver archivo" at bounding box center [440, 413] width 50 height 16
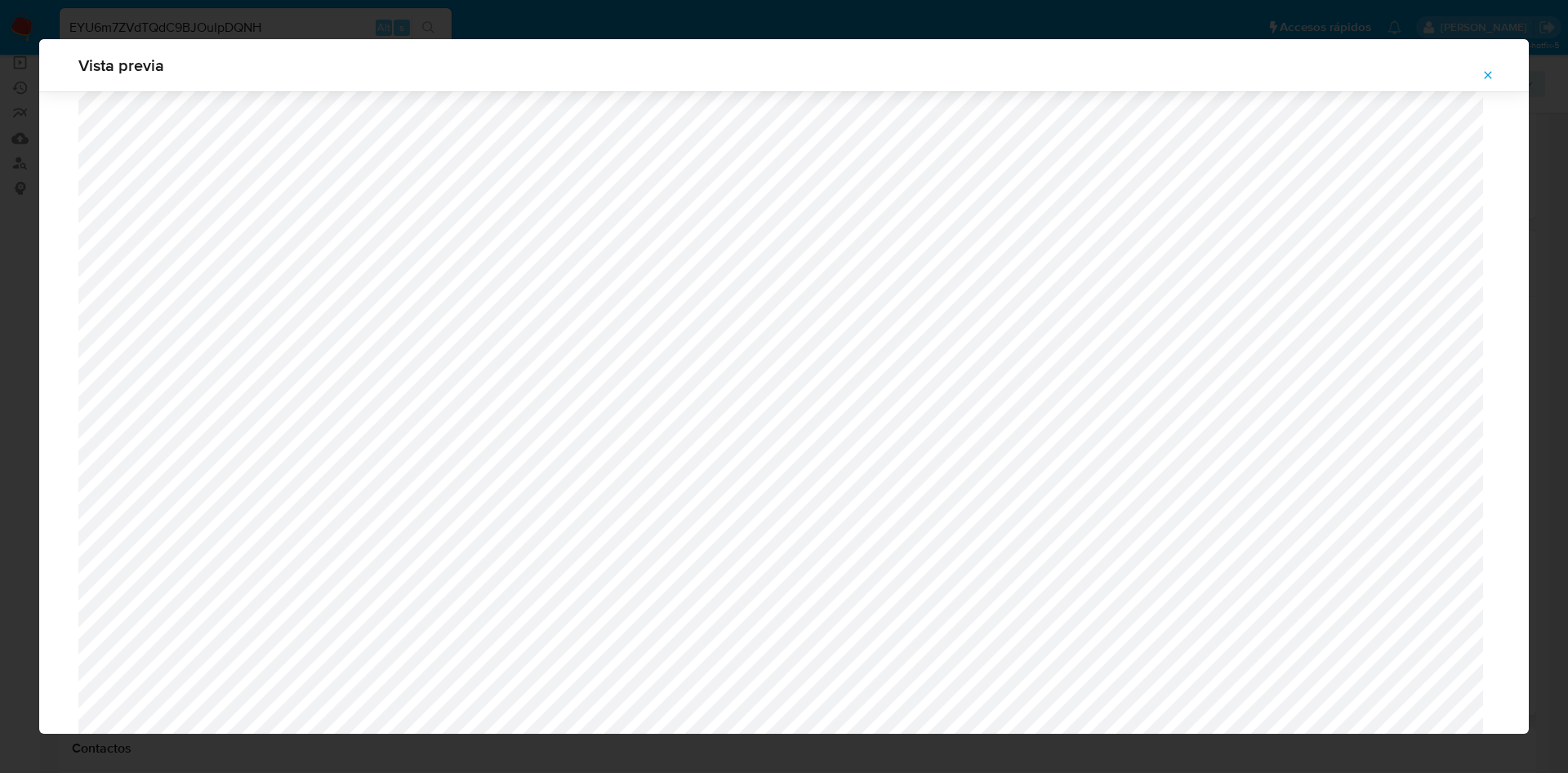
scroll to position [1314, 0]
click at [1493, 65] on span "Attachment preview" at bounding box center [1488, 75] width 13 height 23
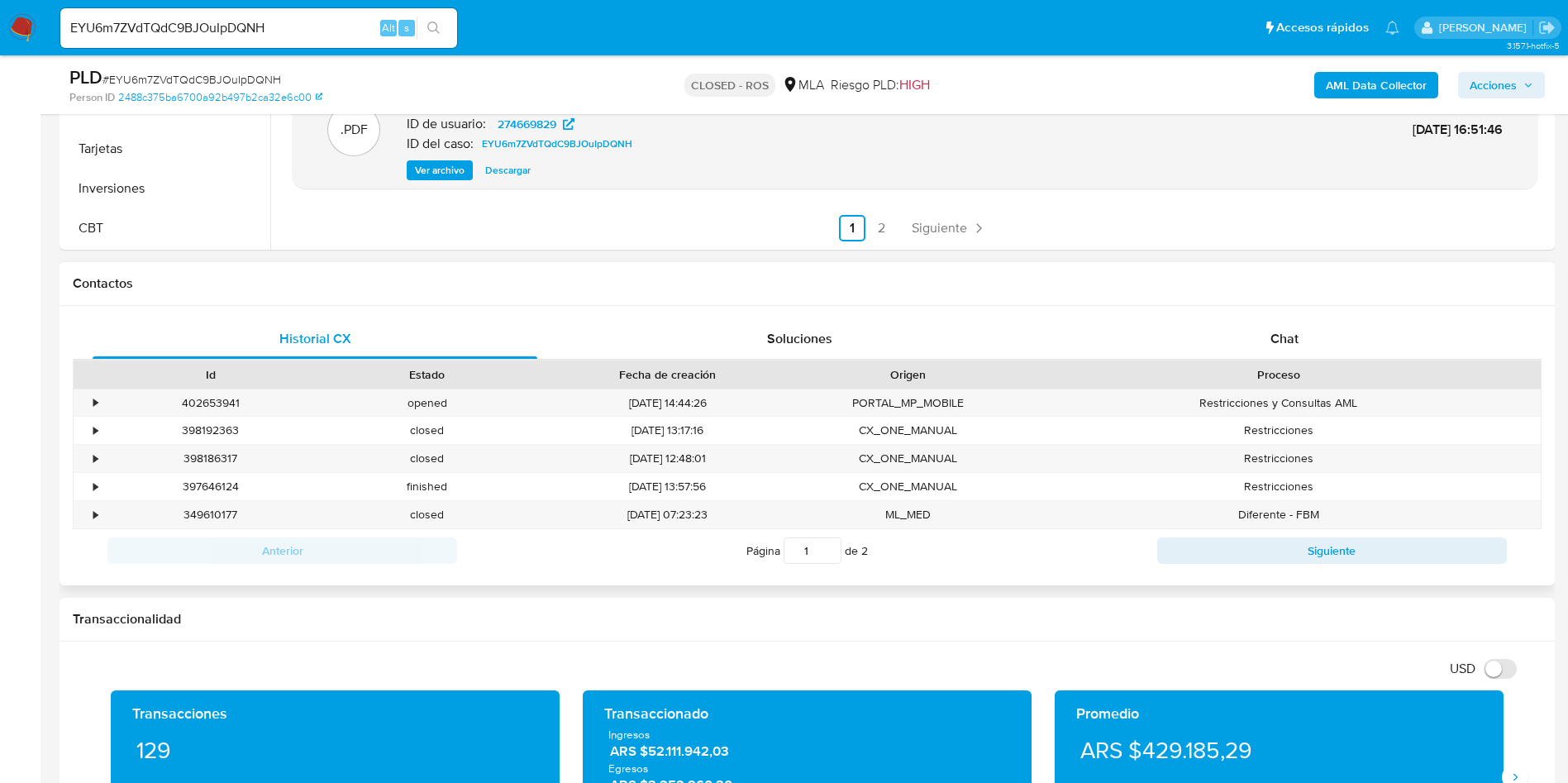
scroll to position [620, 0]
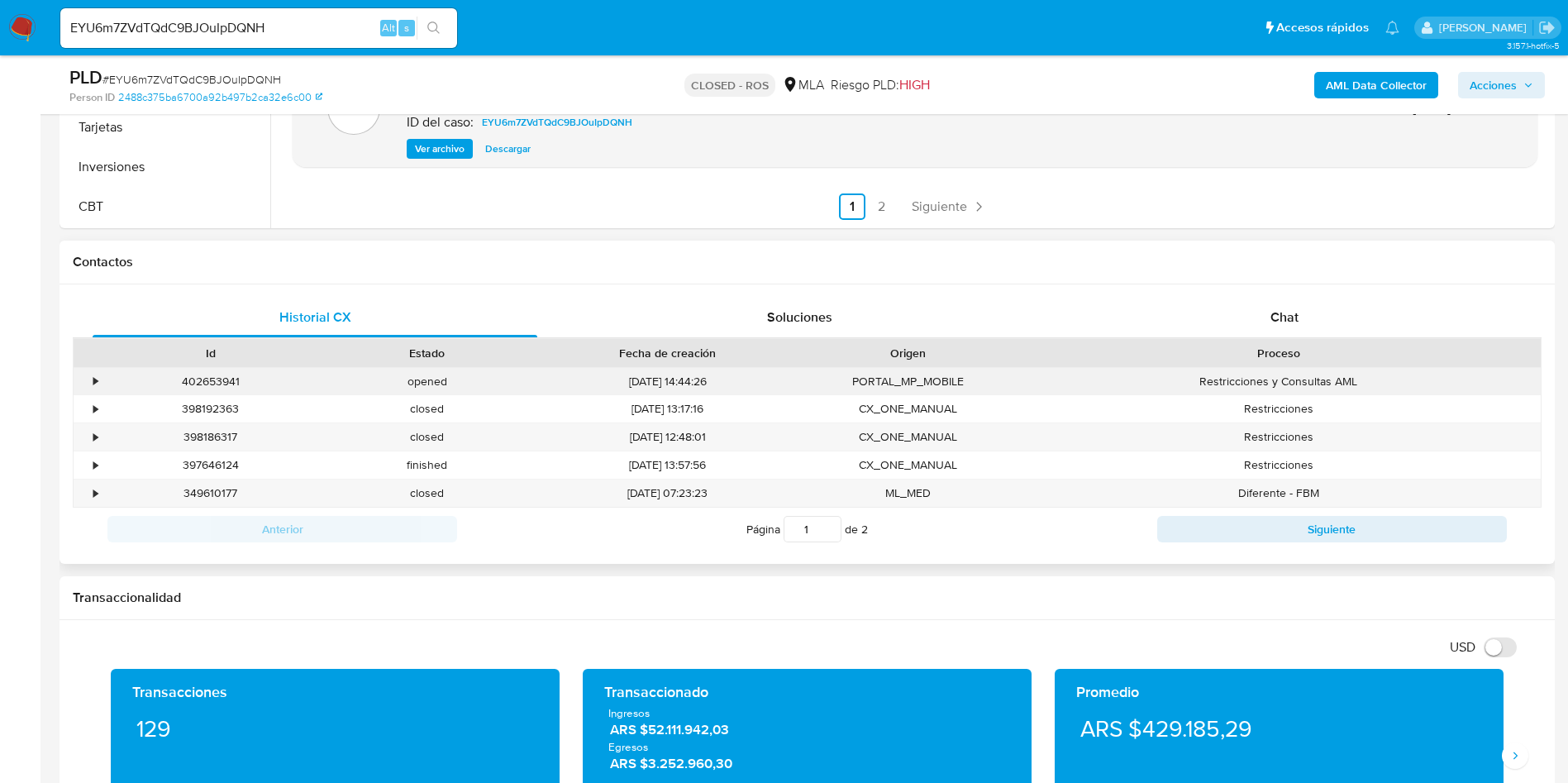
click at [217, 380] on div "402653941" at bounding box center [211, 382] width 217 height 27
copy div "402653941"
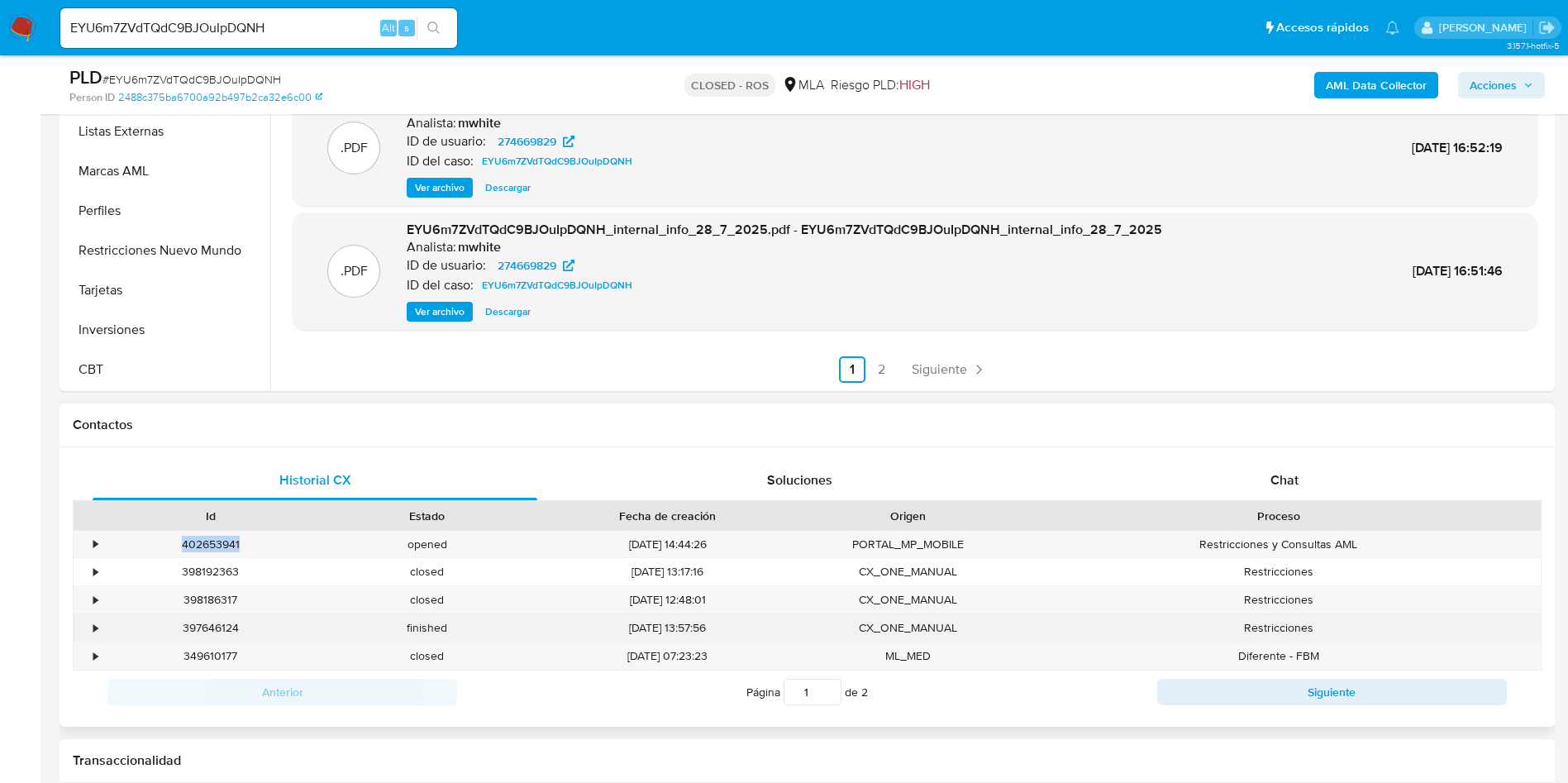
scroll to position [496, 0]
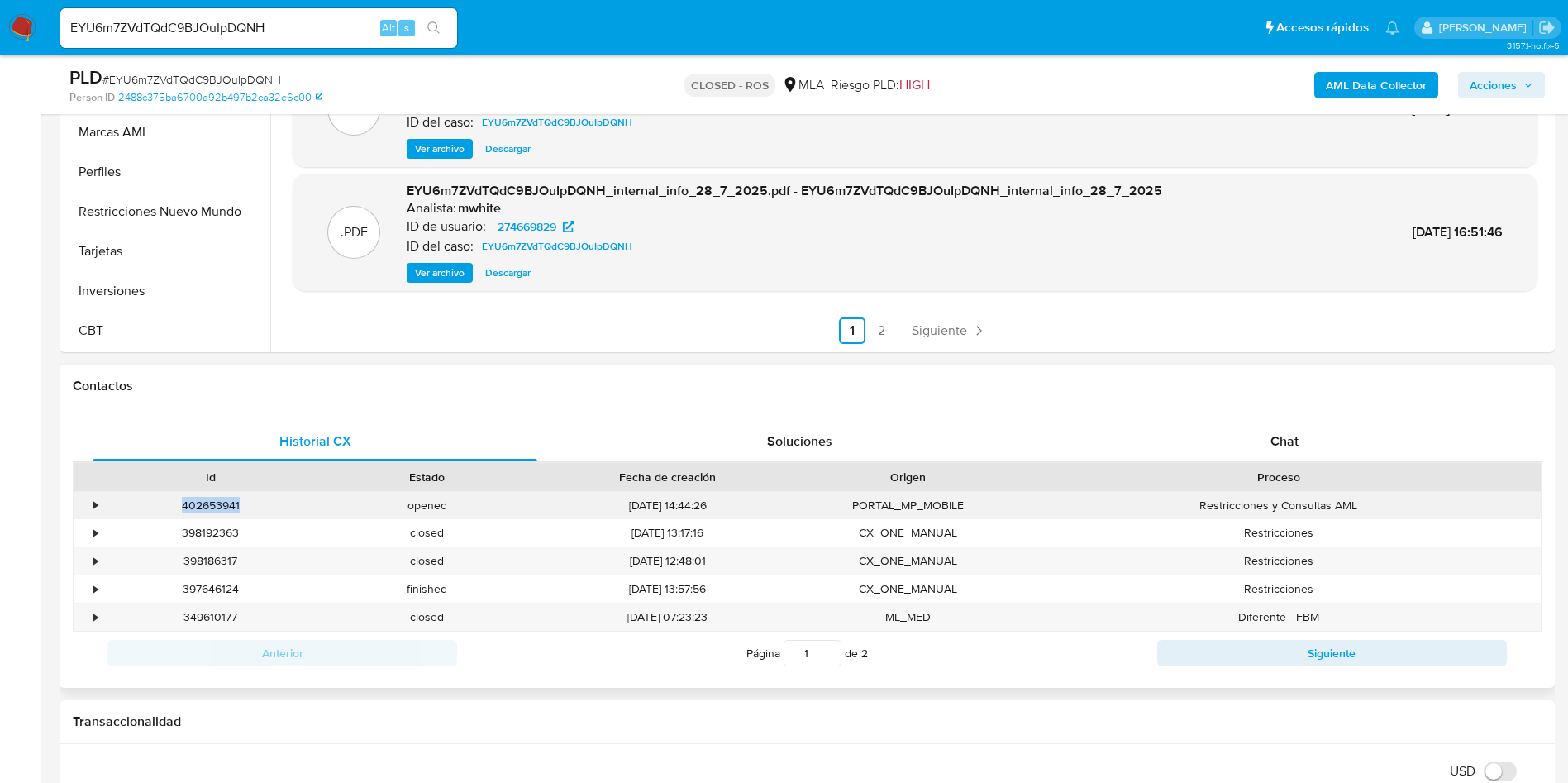
copy div "402653941"
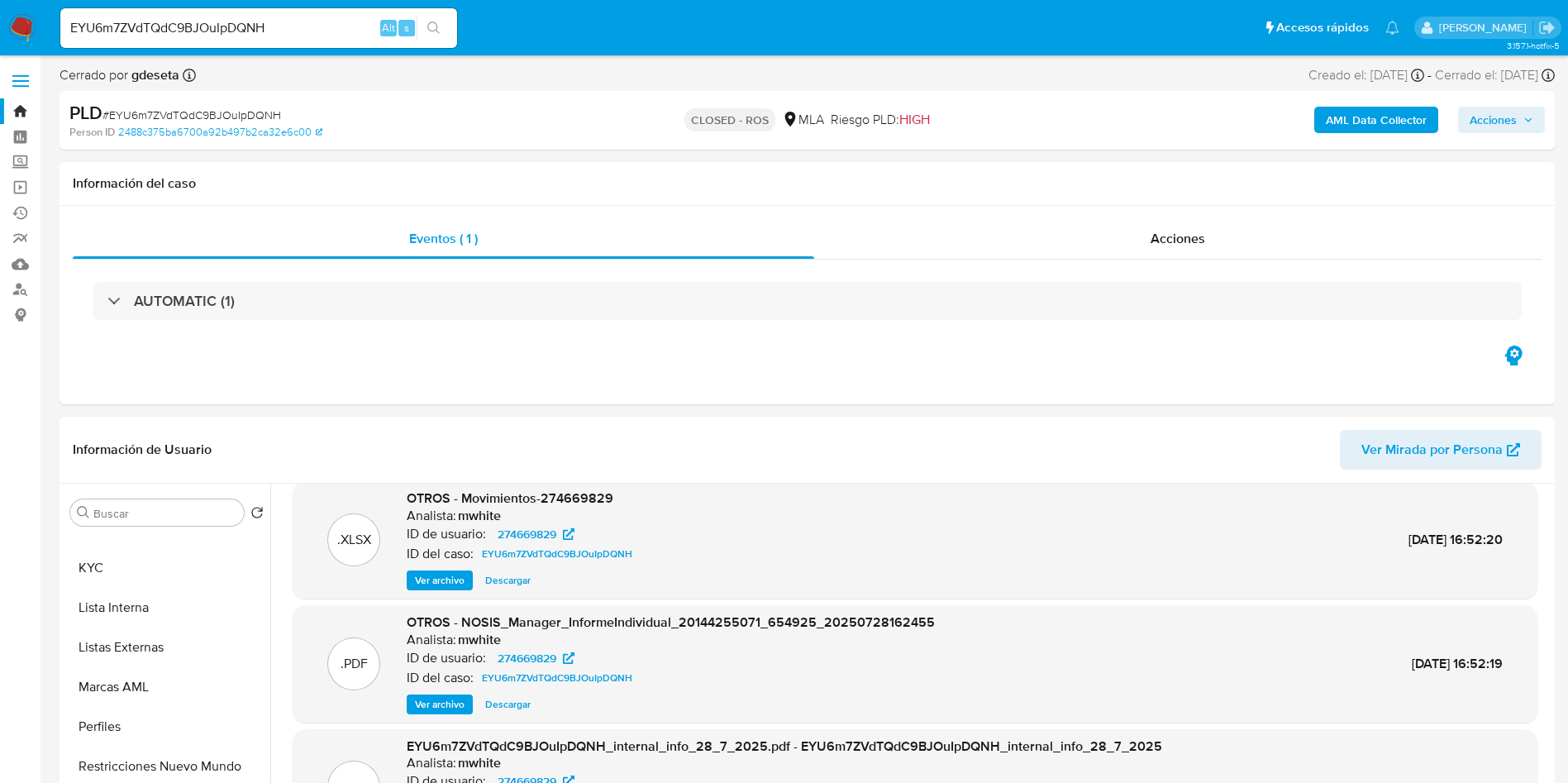
click at [23, 109] on link "Bandeja" at bounding box center [98, 111] width 197 height 25
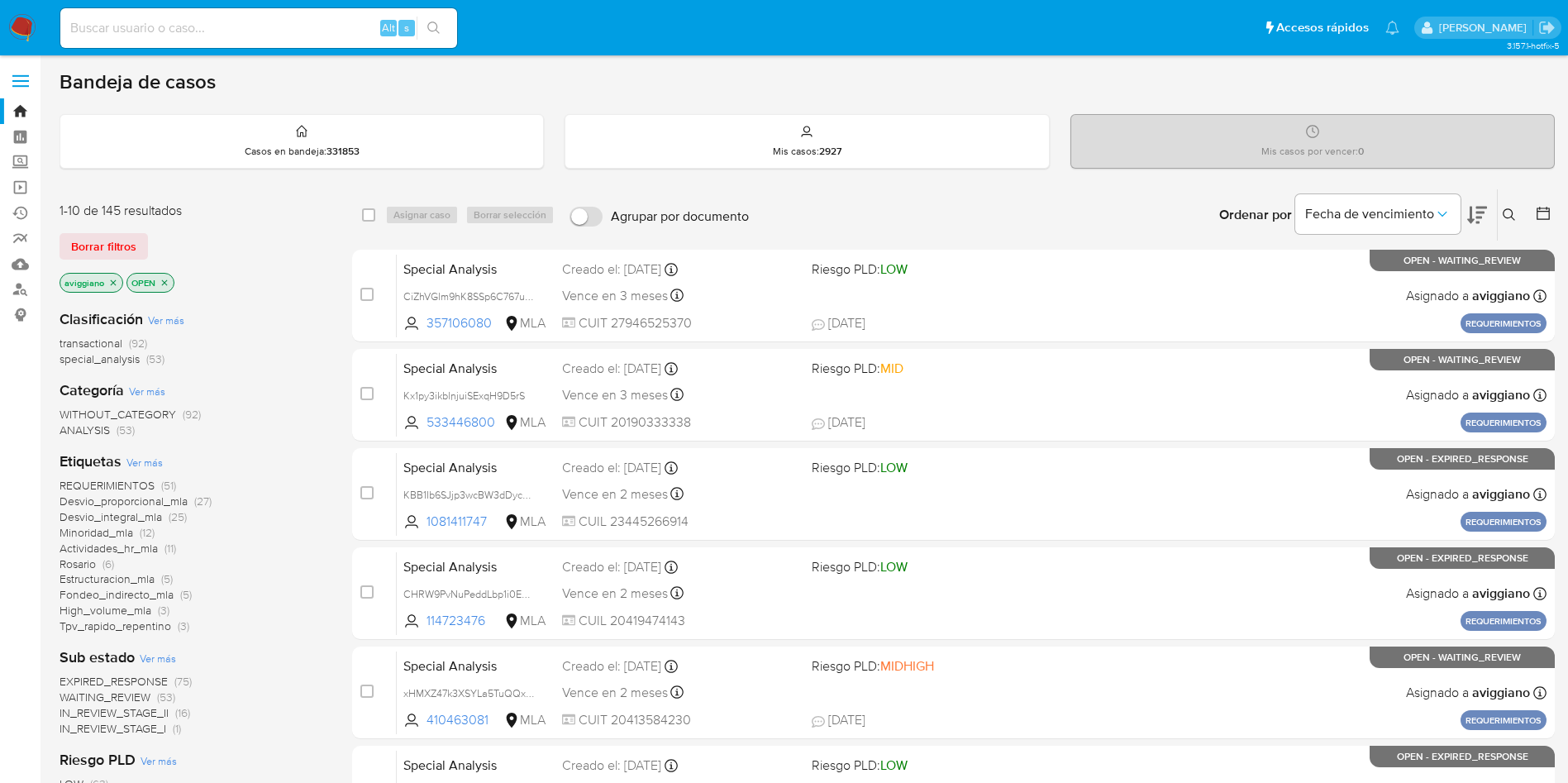
click at [1511, 215] on icon at bounding box center [1509, 215] width 14 height 14
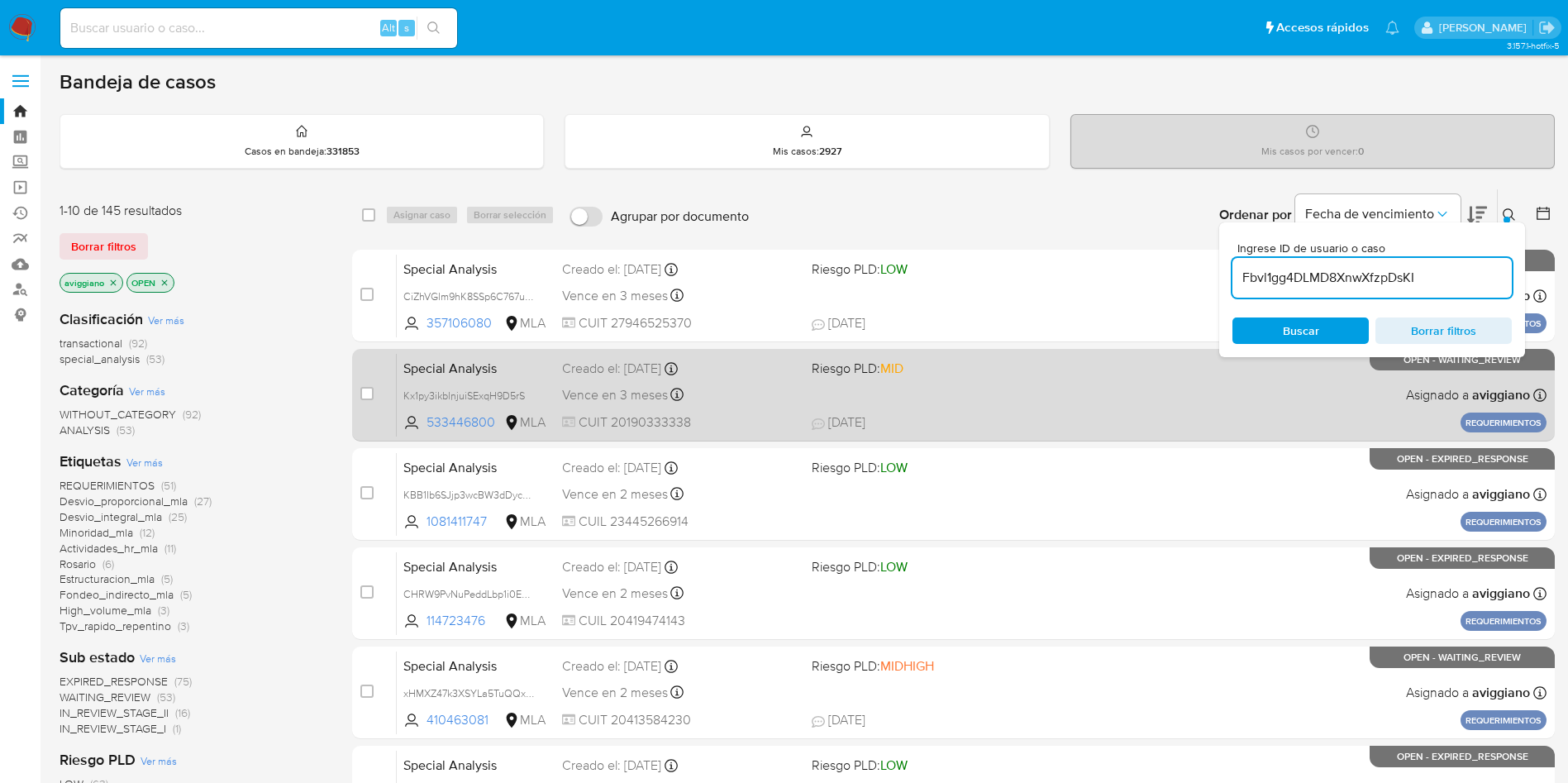
type input "Fbvl1gg4DLMD8XnwXfzpDsKI"
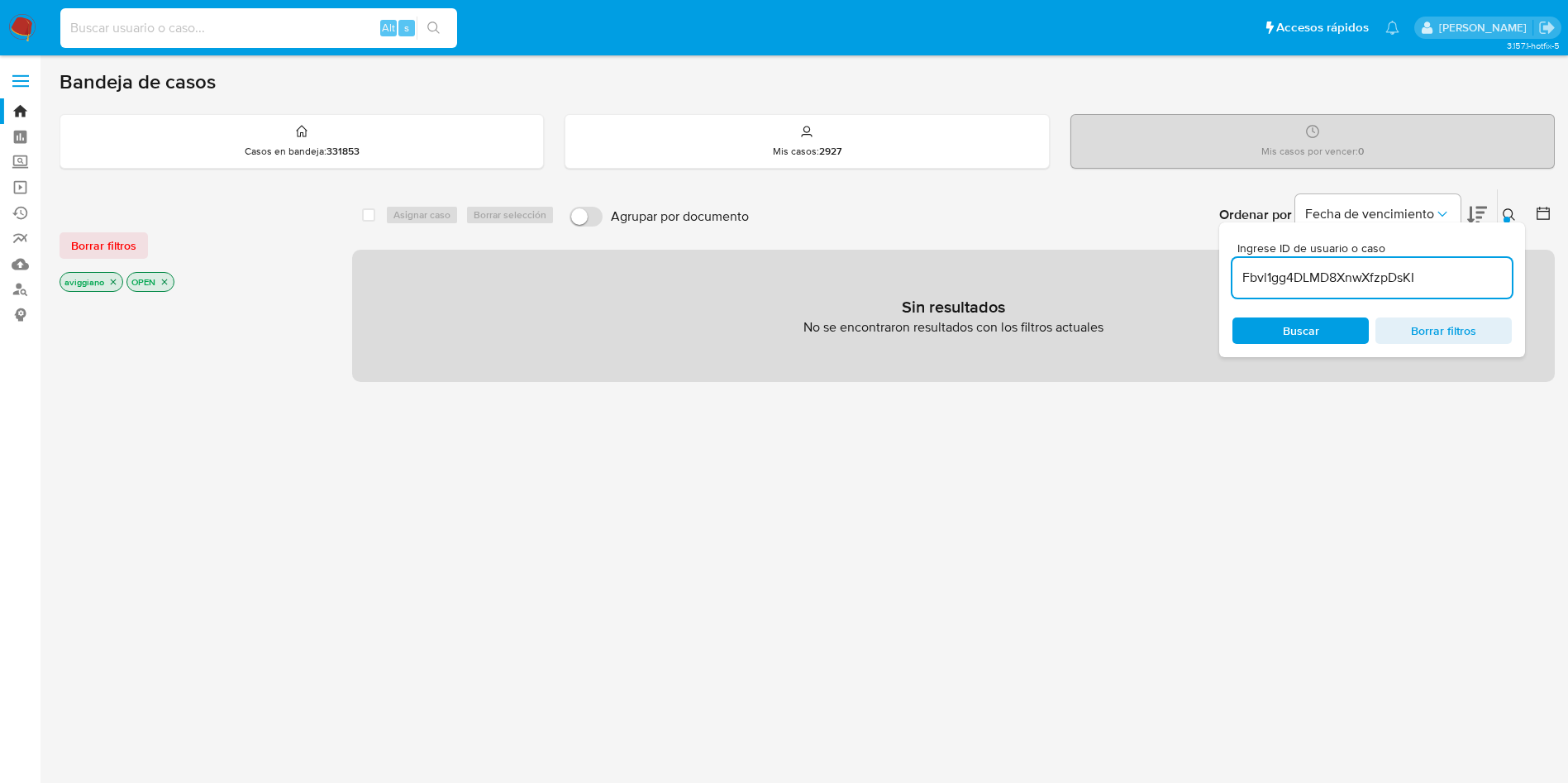
paste input "298726881"
type input "298726881"
click at [441, 24] on icon "search-icon" at bounding box center [433, 28] width 14 height 14
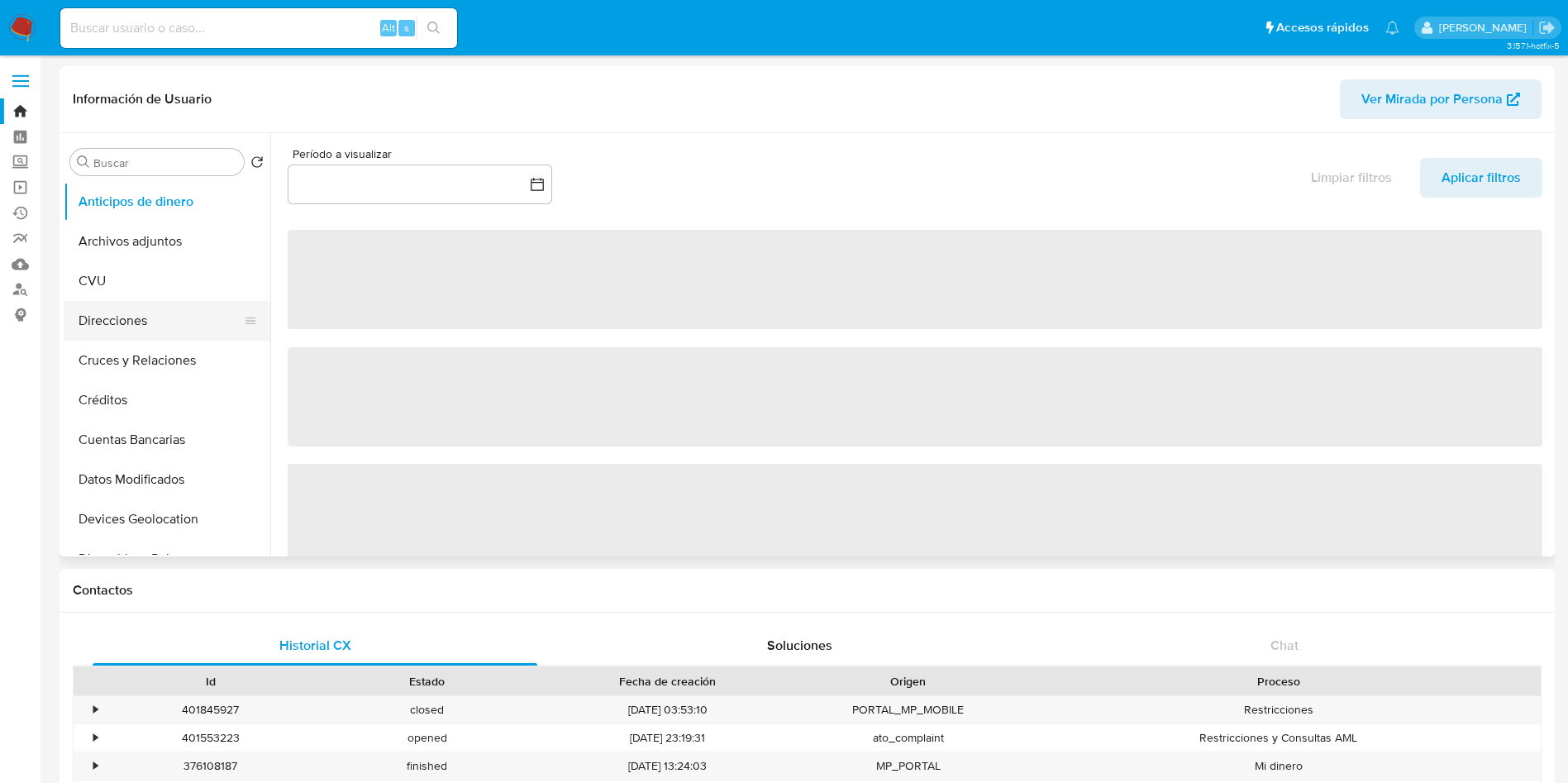
select select "10"
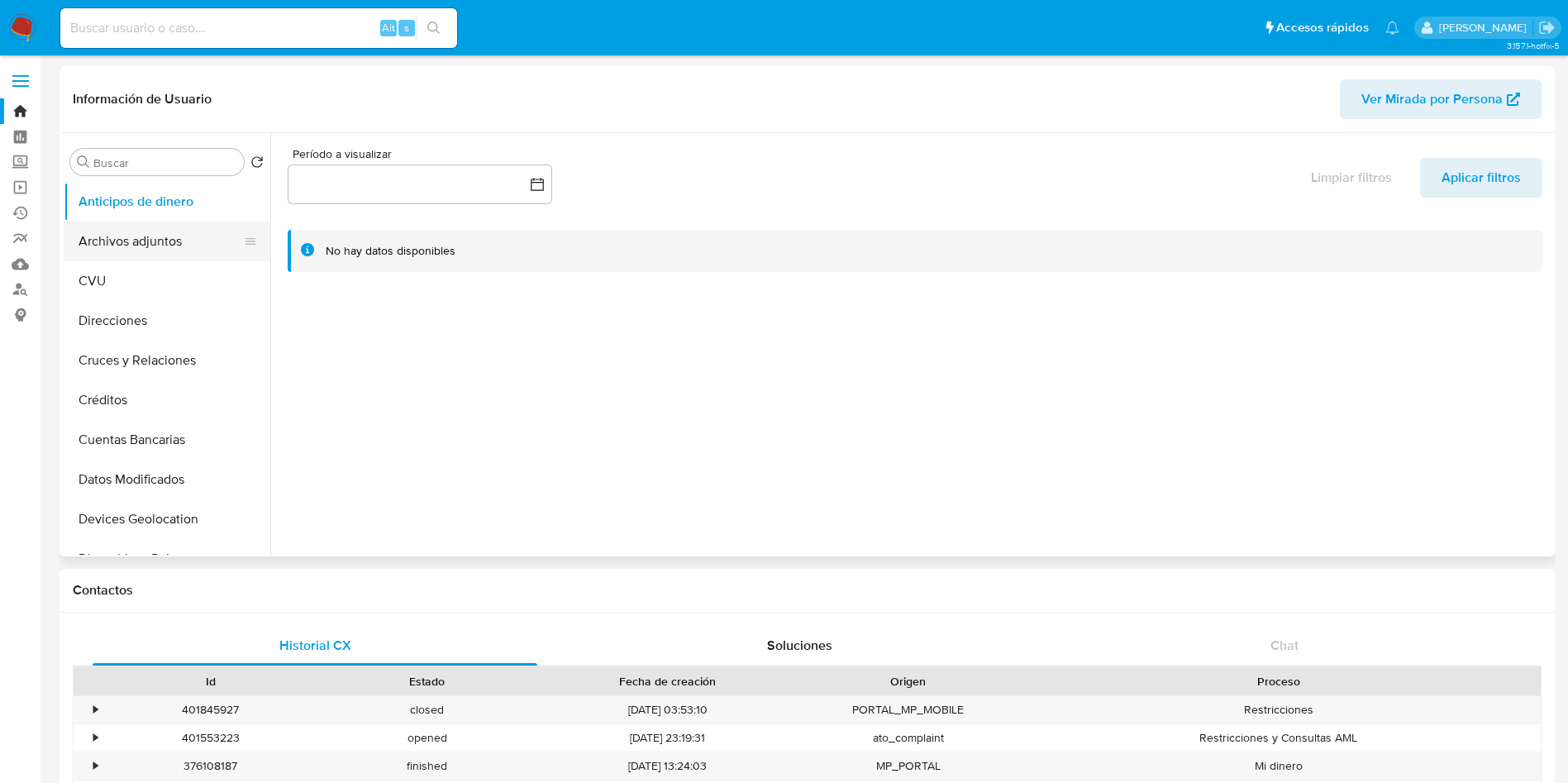
click at [148, 252] on button "Archivos adjuntos" at bounding box center [161, 241] width 193 height 40
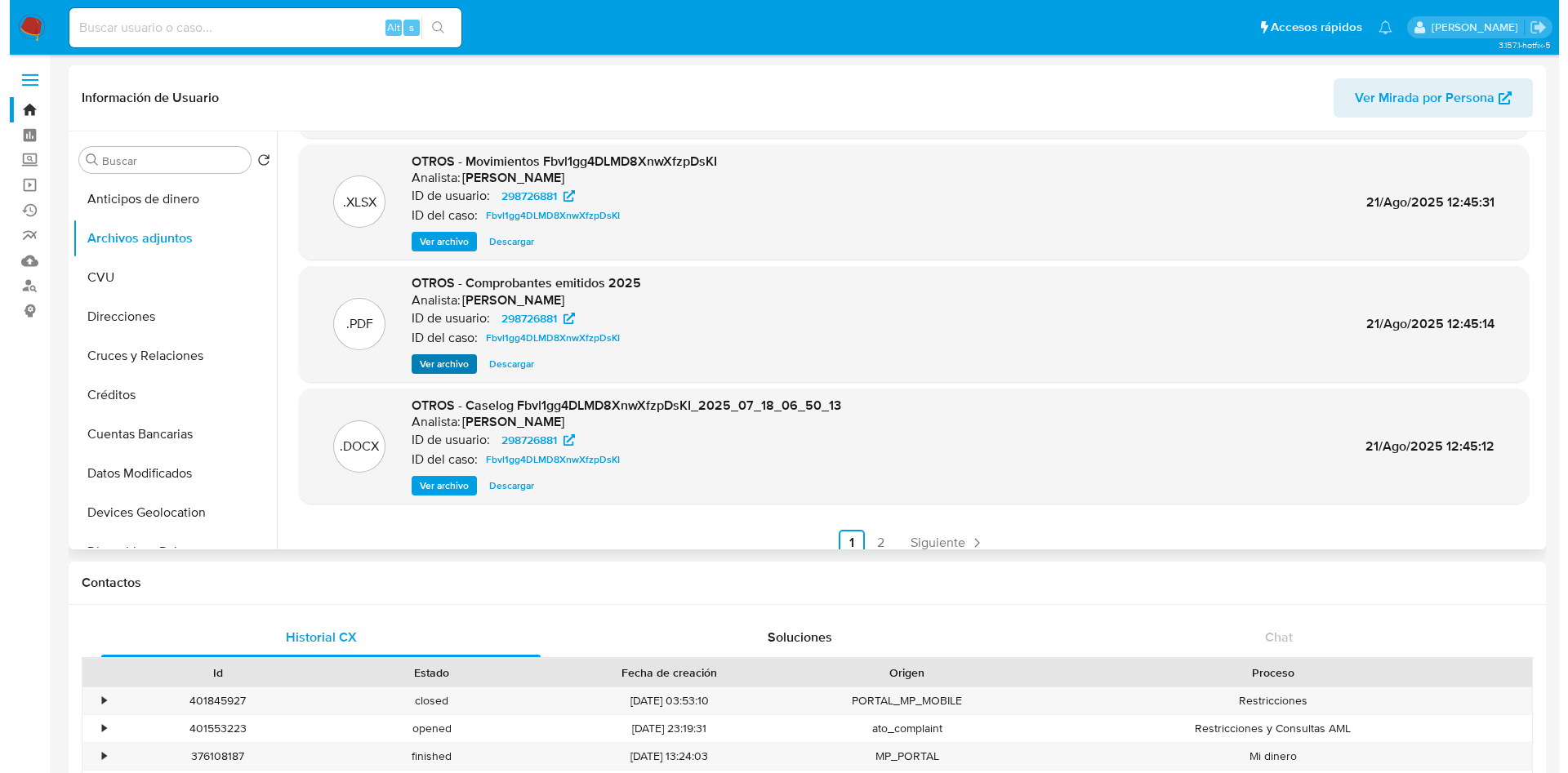
scroll to position [137, 0]
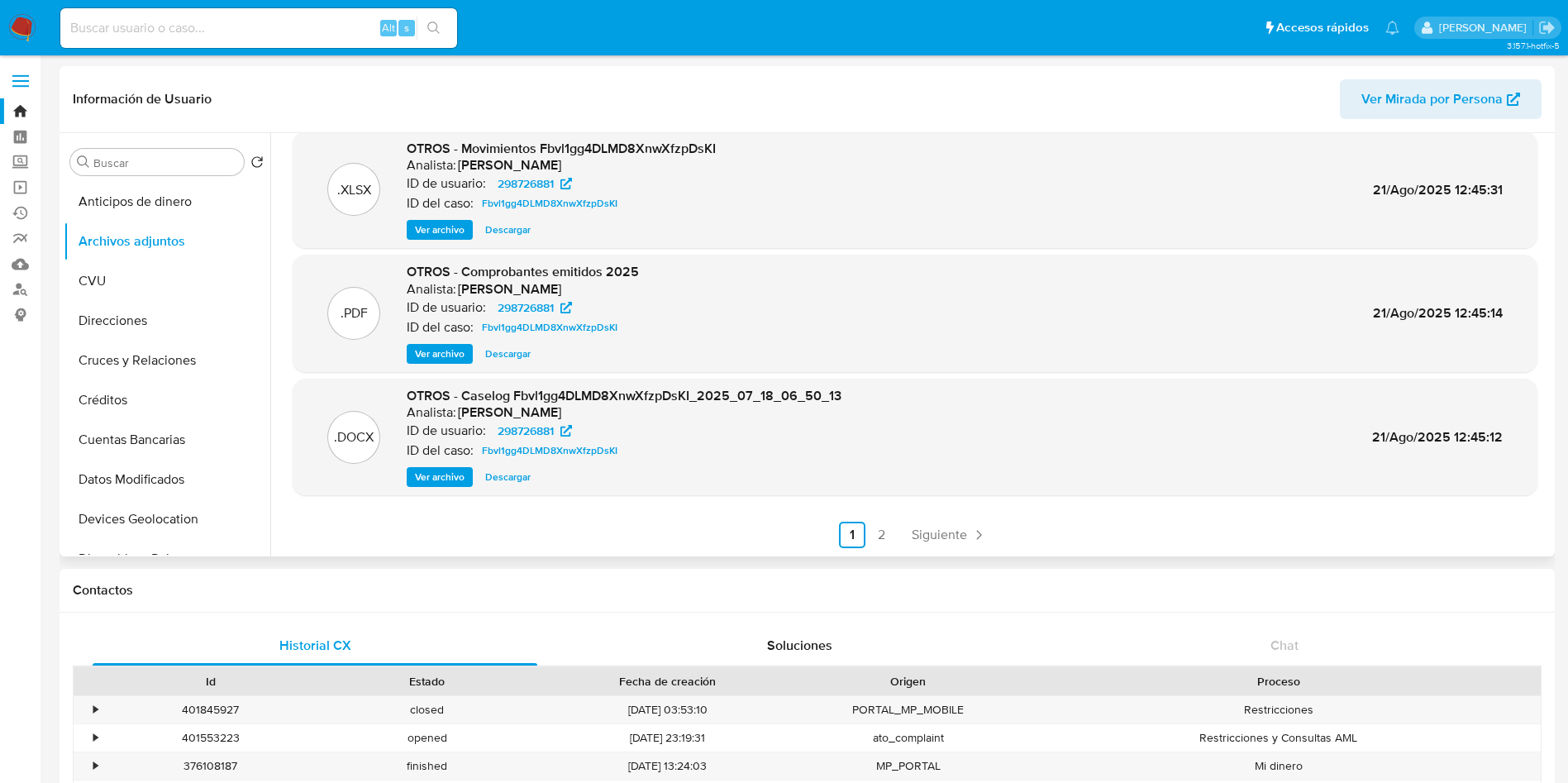
click at [424, 478] on span "Ver archivo" at bounding box center [440, 477] width 50 height 16
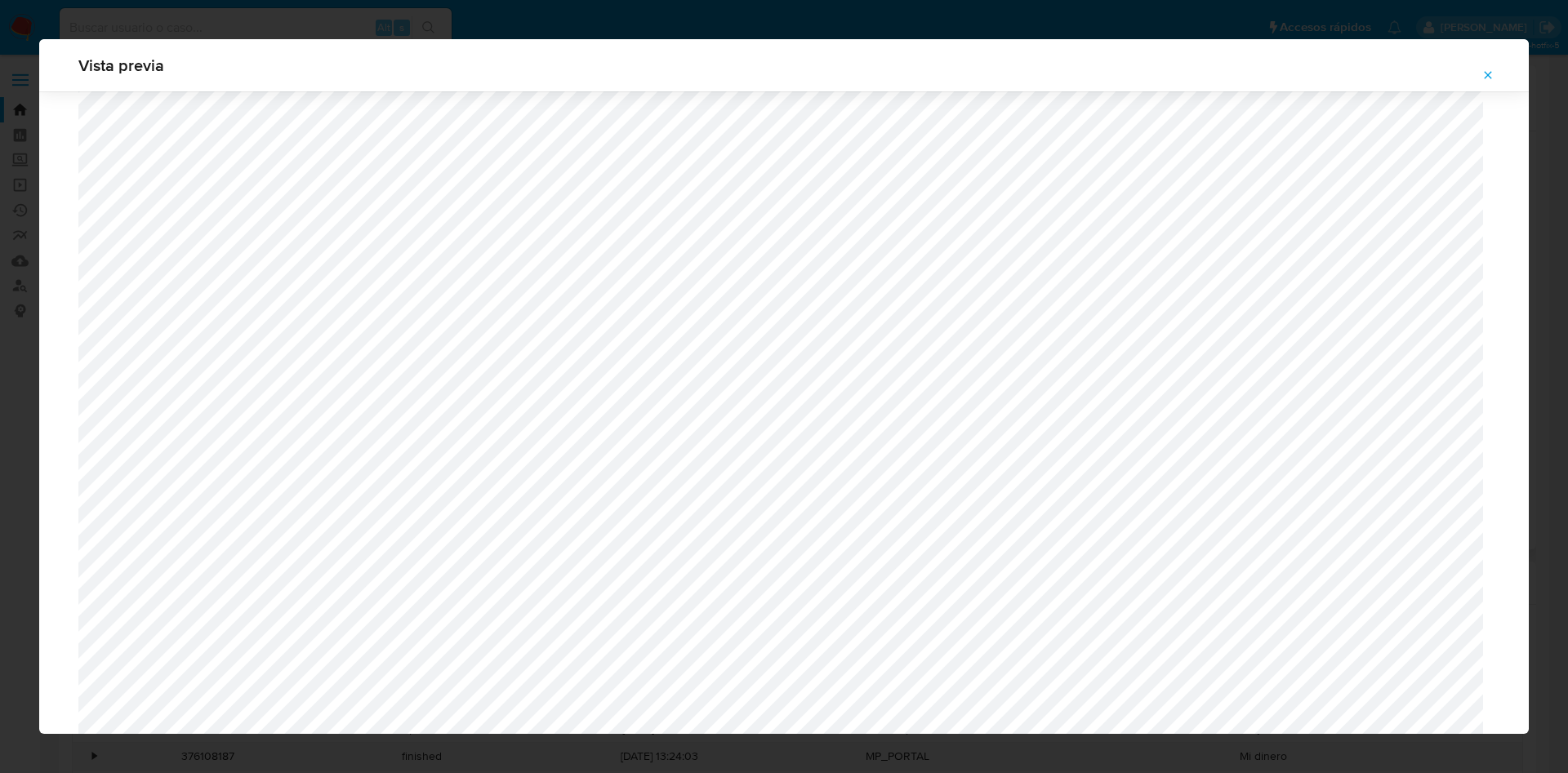
scroll to position [947, 0]
click at [1499, 62] on button "Attachment preview" at bounding box center [1488, 75] width 36 height 26
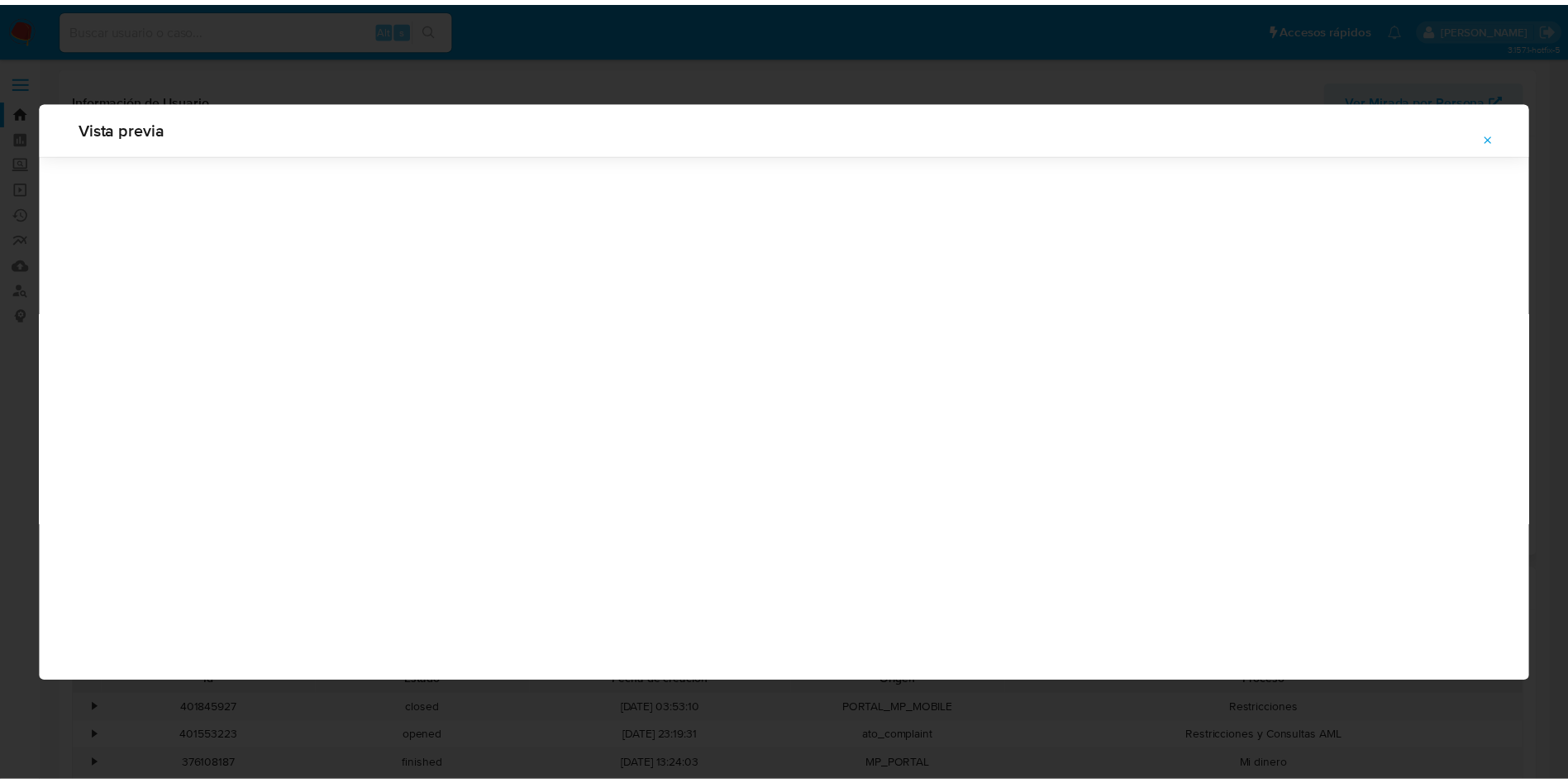
scroll to position [0, 0]
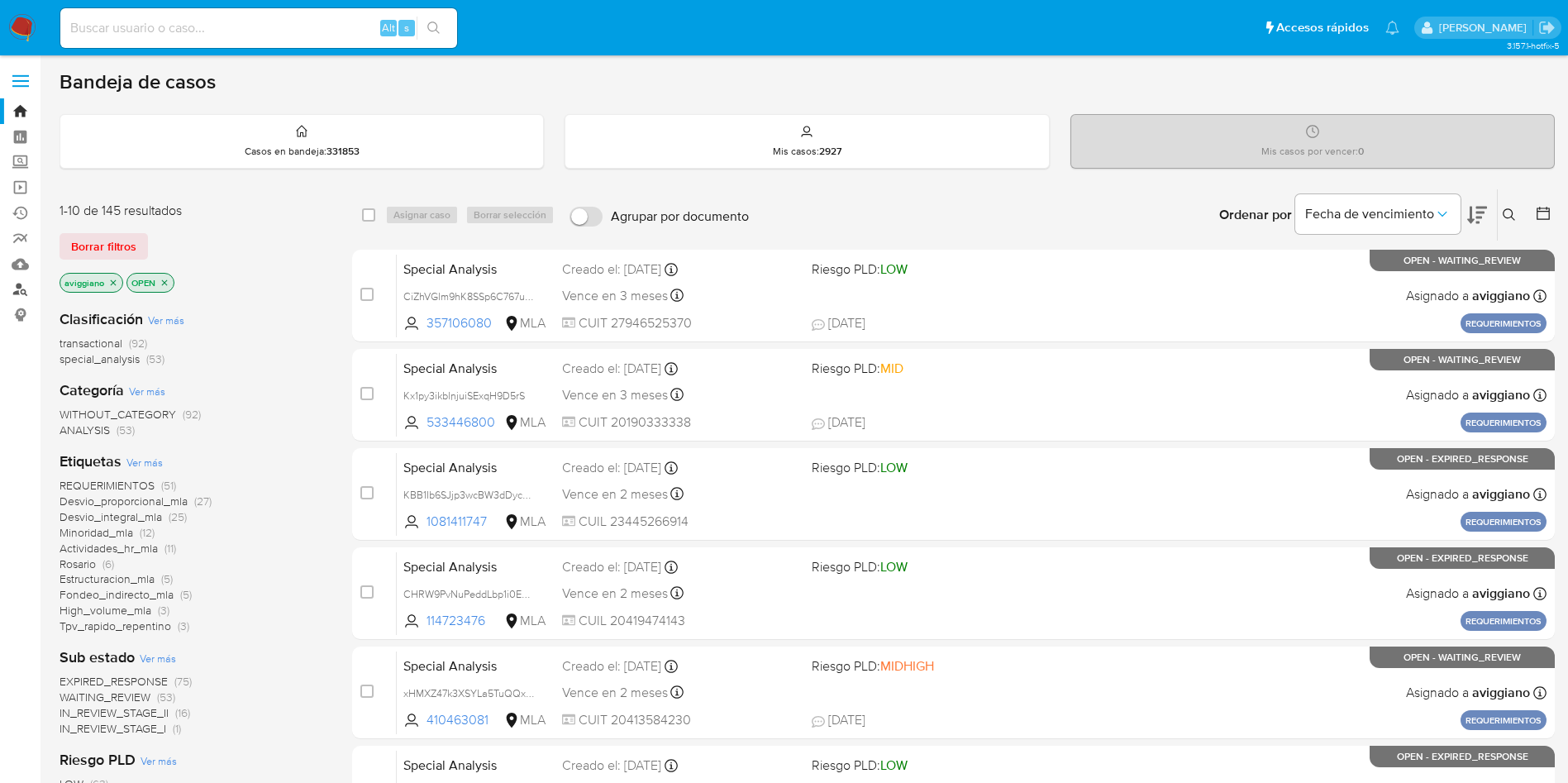
click at [14, 291] on link "Buscador de personas" at bounding box center [98, 290] width 197 height 25
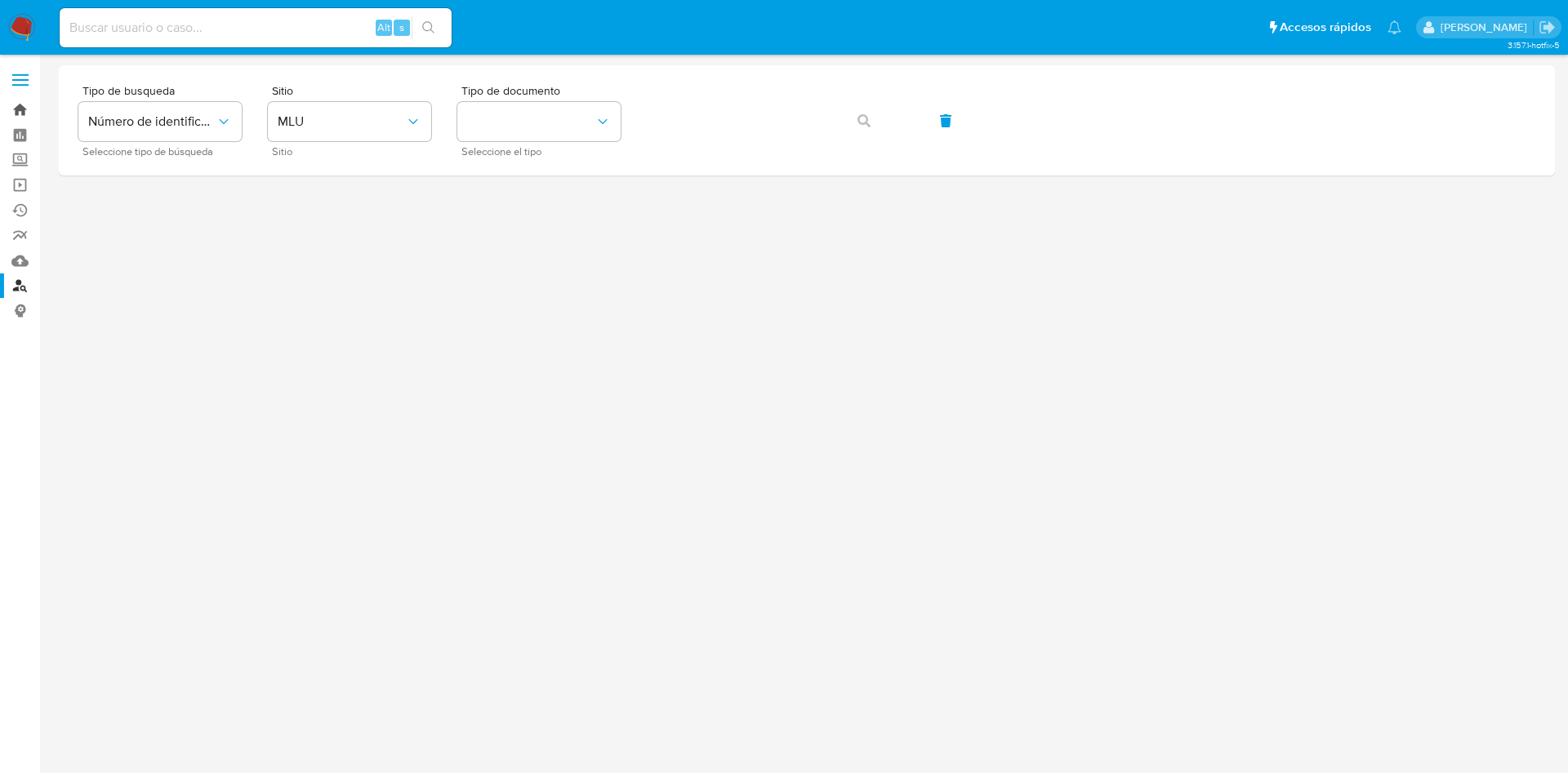
click at [21, 109] on link "Bandeja" at bounding box center [97, 110] width 194 height 25
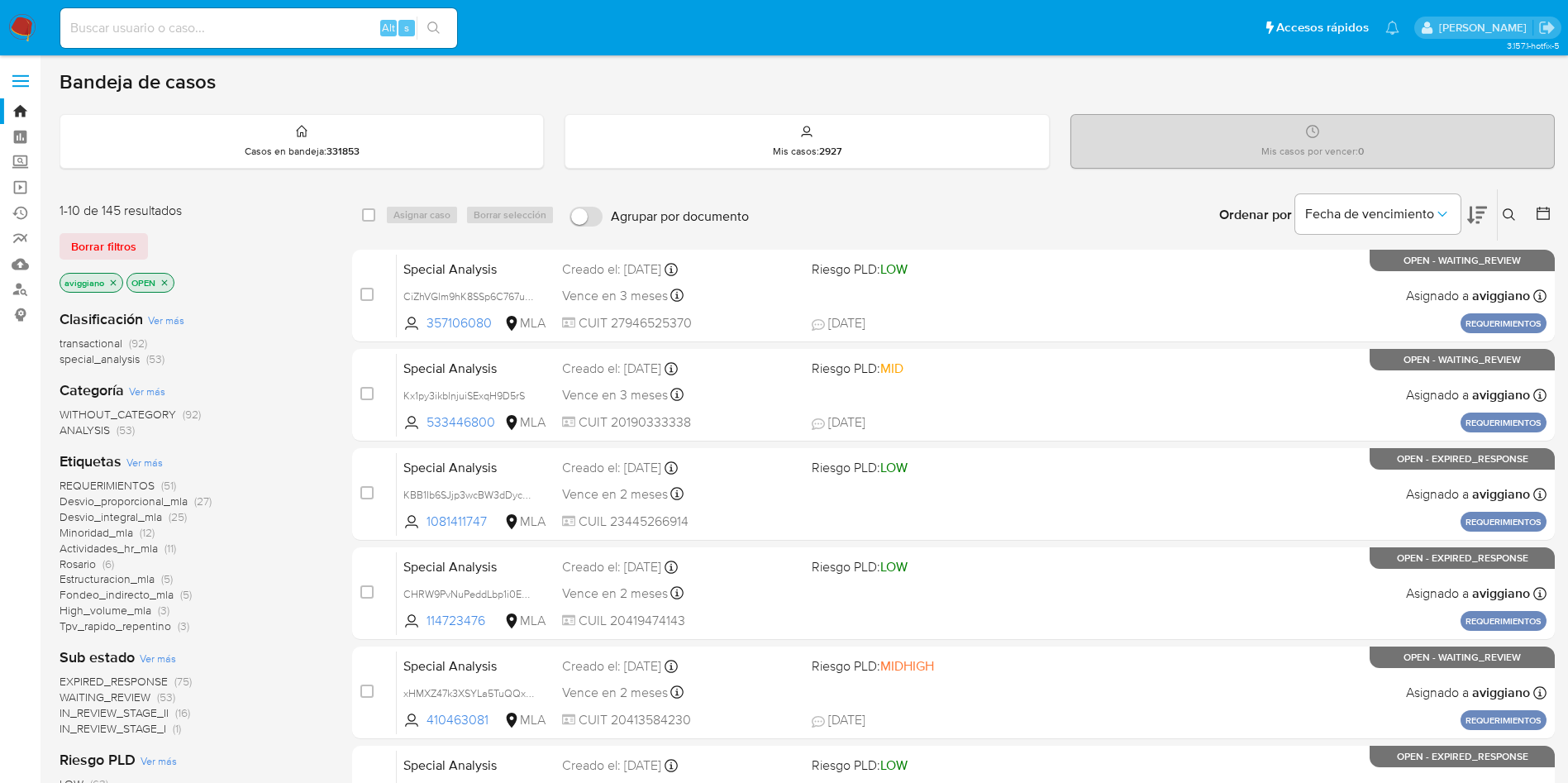
click at [1509, 212] on icon at bounding box center [1509, 215] width 14 height 14
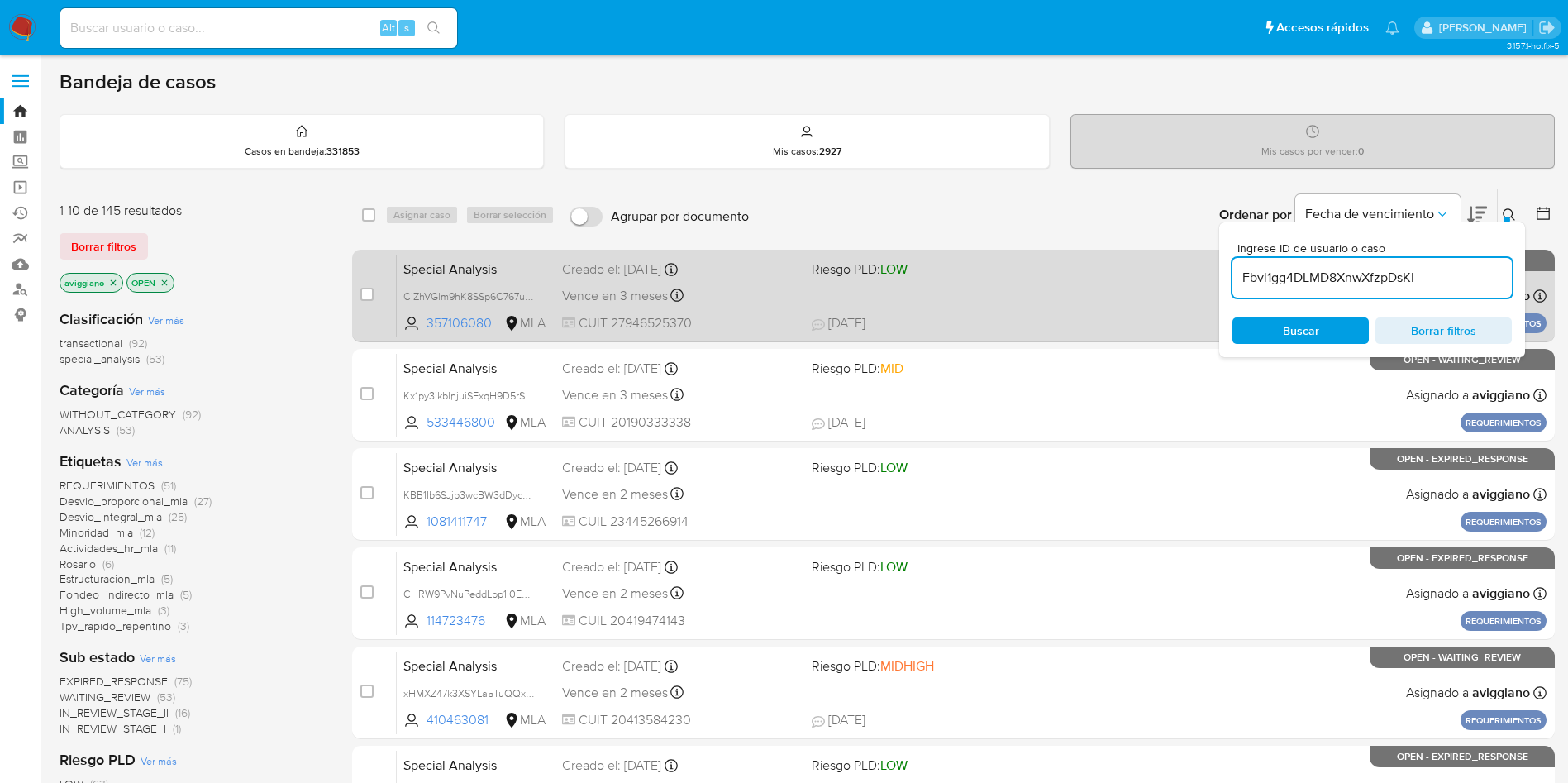
type input "Fbvl1gg4DLMD8XnwXfzpDsKI"
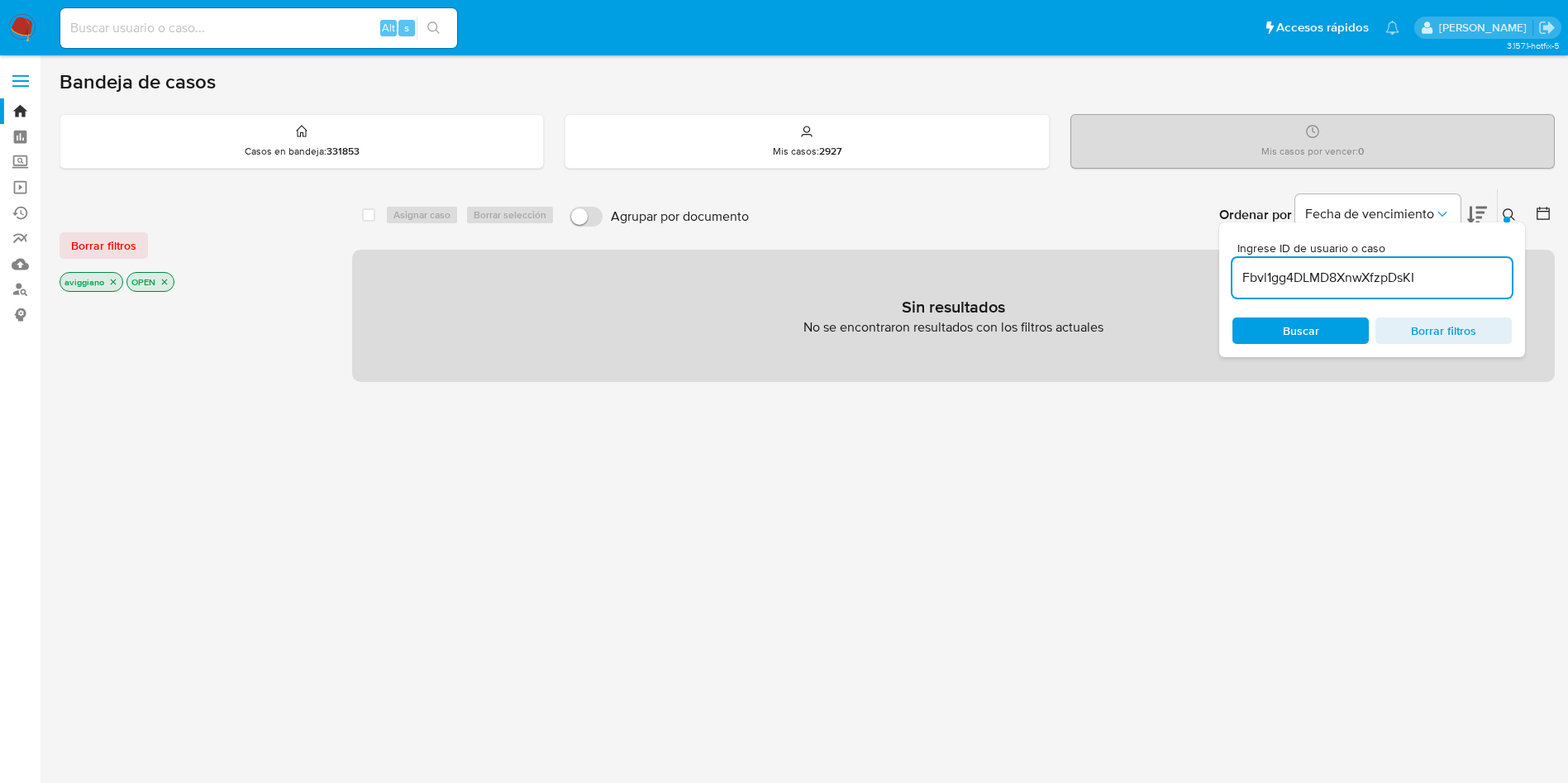
click at [110, 287] on p "aviggiano" at bounding box center [91, 282] width 62 height 18
click at [111, 278] on icon "close-filter" at bounding box center [113, 282] width 10 height 10
click at [92, 278] on p "OPEN" at bounding box center [83, 282] width 46 height 18
click at [95, 284] on icon "close-filter" at bounding box center [97, 282] width 10 height 10
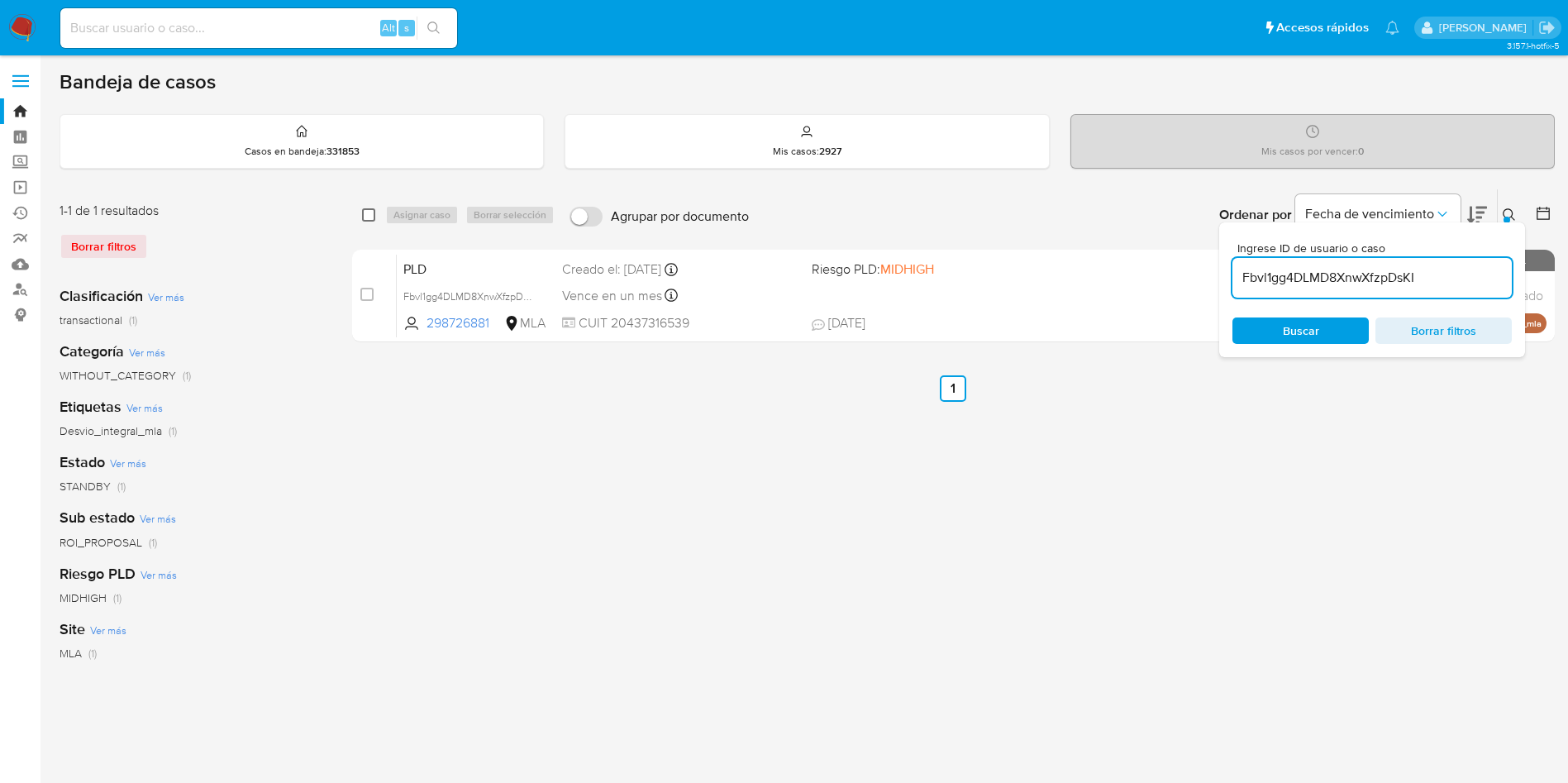
click at [363, 217] on input "checkbox" at bounding box center [368, 215] width 14 height 14
checkbox input "true"
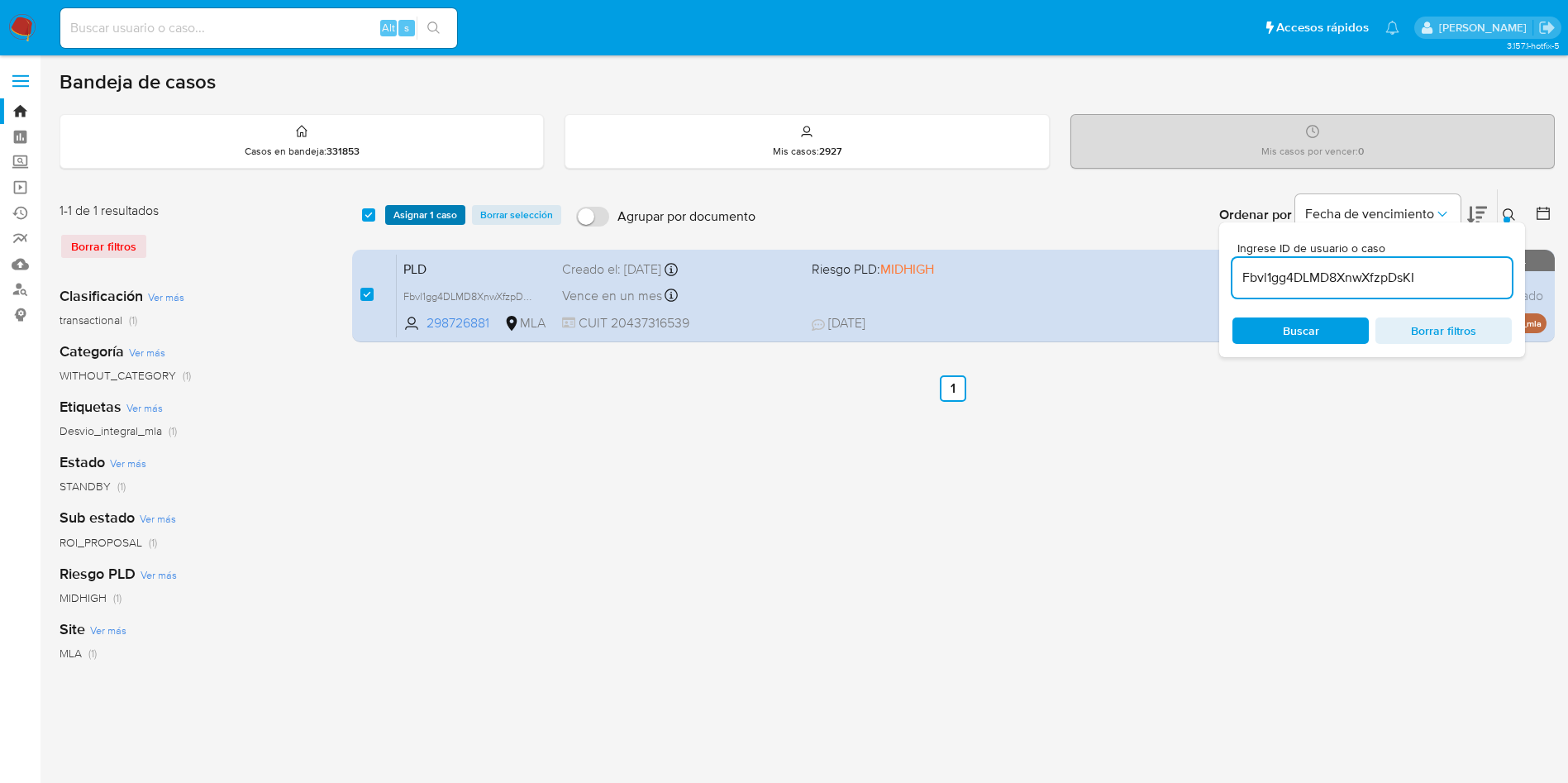
click at [384, 219] on div "select-all-cases-checkbox Asignar 1 caso Borrar selección" at bounding box center [465, 215] width 206 height 20
click at [396, 219] on span "Asignar 1 caso" at bounding box center [425, 215] width 64 height 16
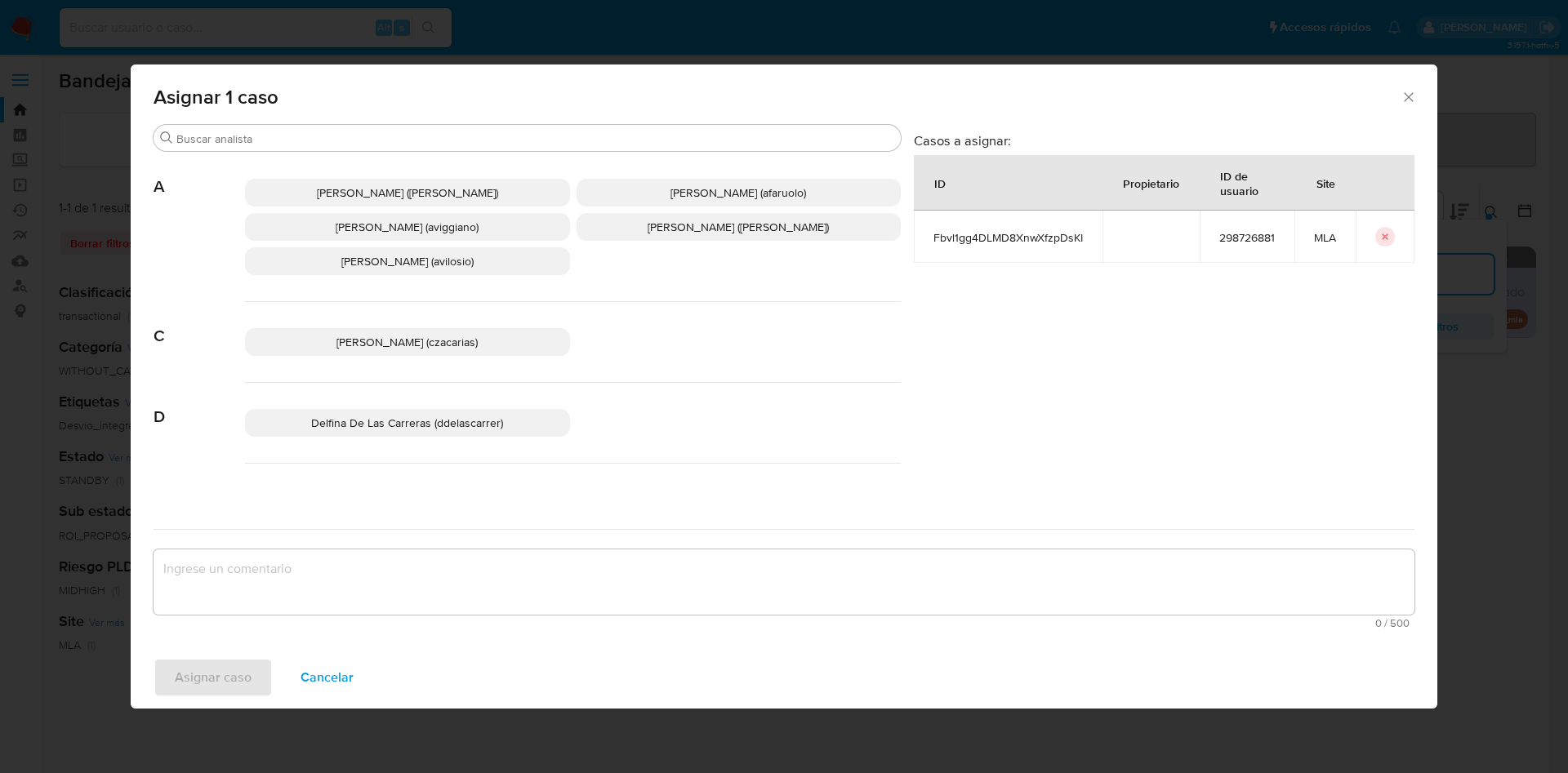
click at [379, 224] on span "[PERSON_NAME] (aviggiano)" at bounding box center [407, 226] width 143 height 16
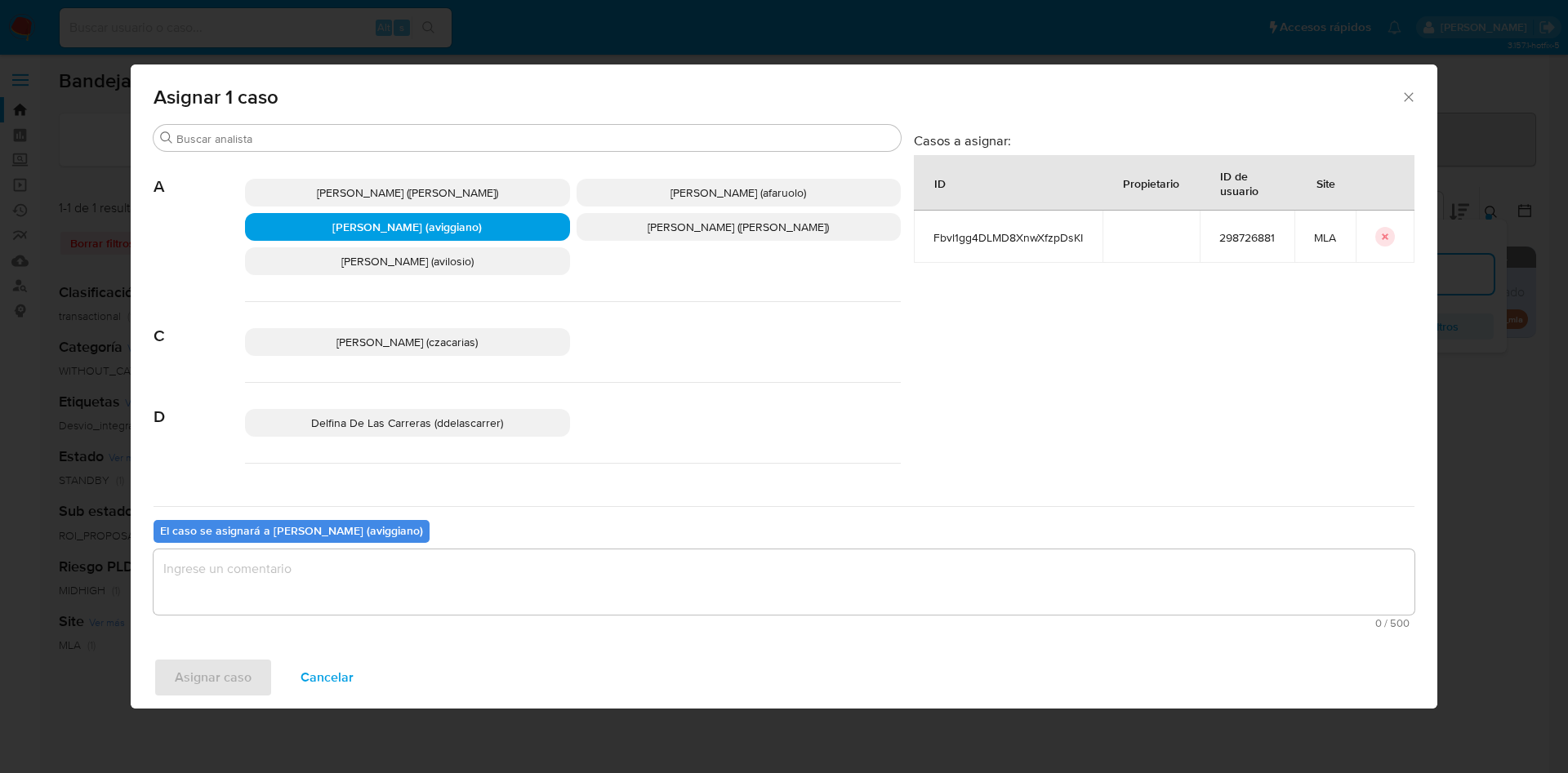
click at [208, 567] on textarea "assign-modal" at bounding box center [784, 581] width 1261 height 65
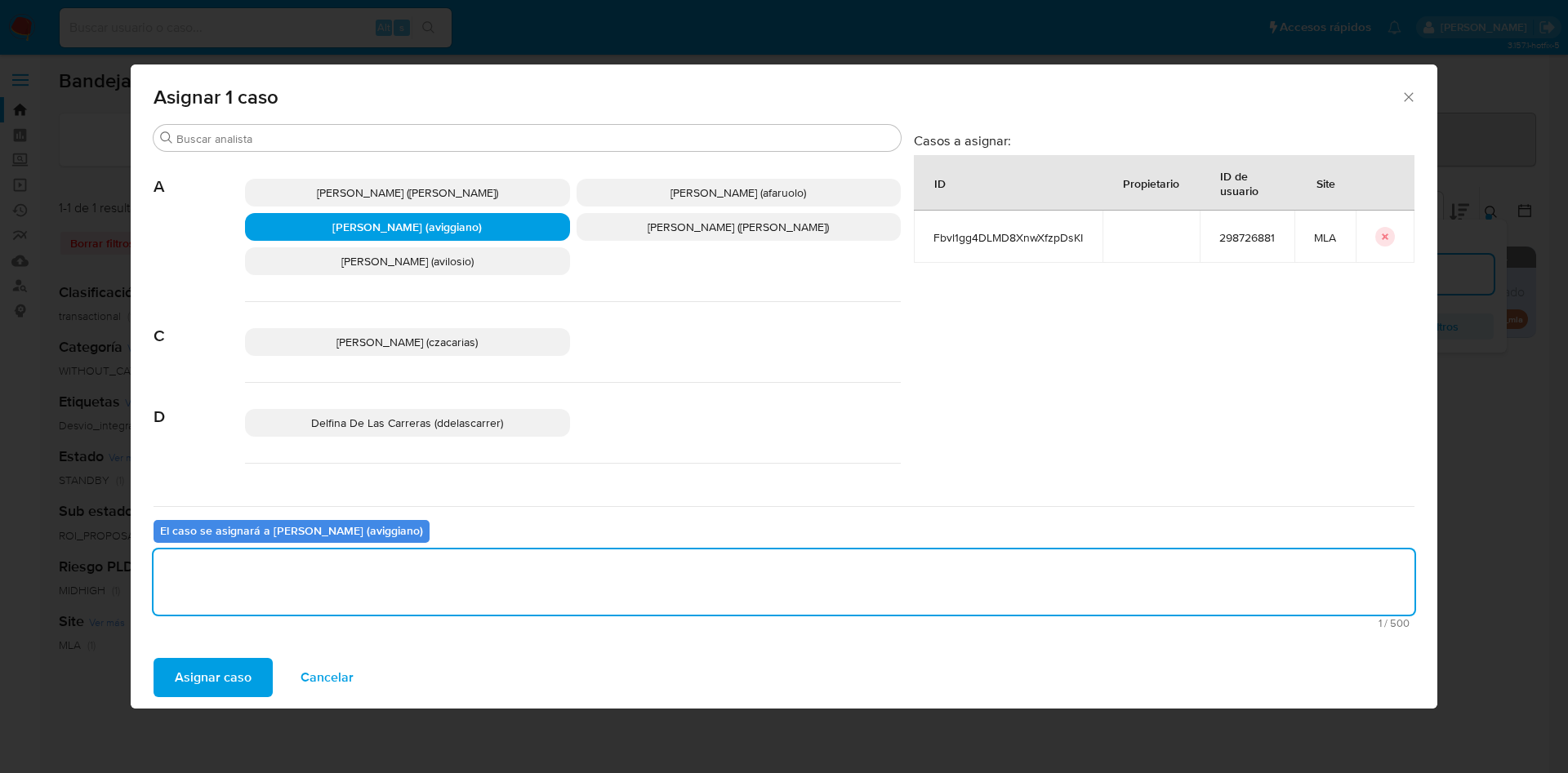
click at [230, 676] on span "Asignar caso" at bounding box center [213, 678] width 77 height 36
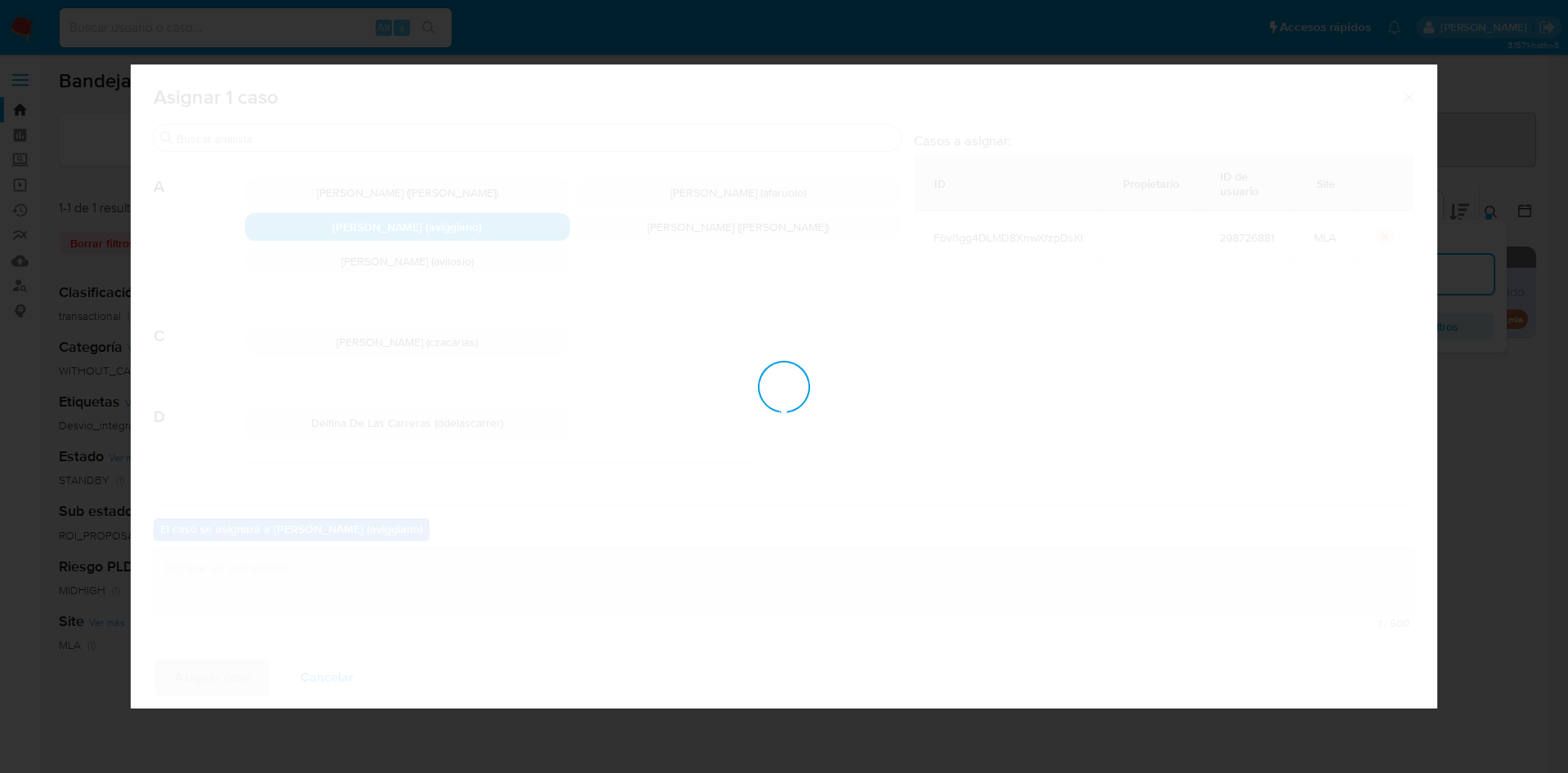
checkbox input "false"
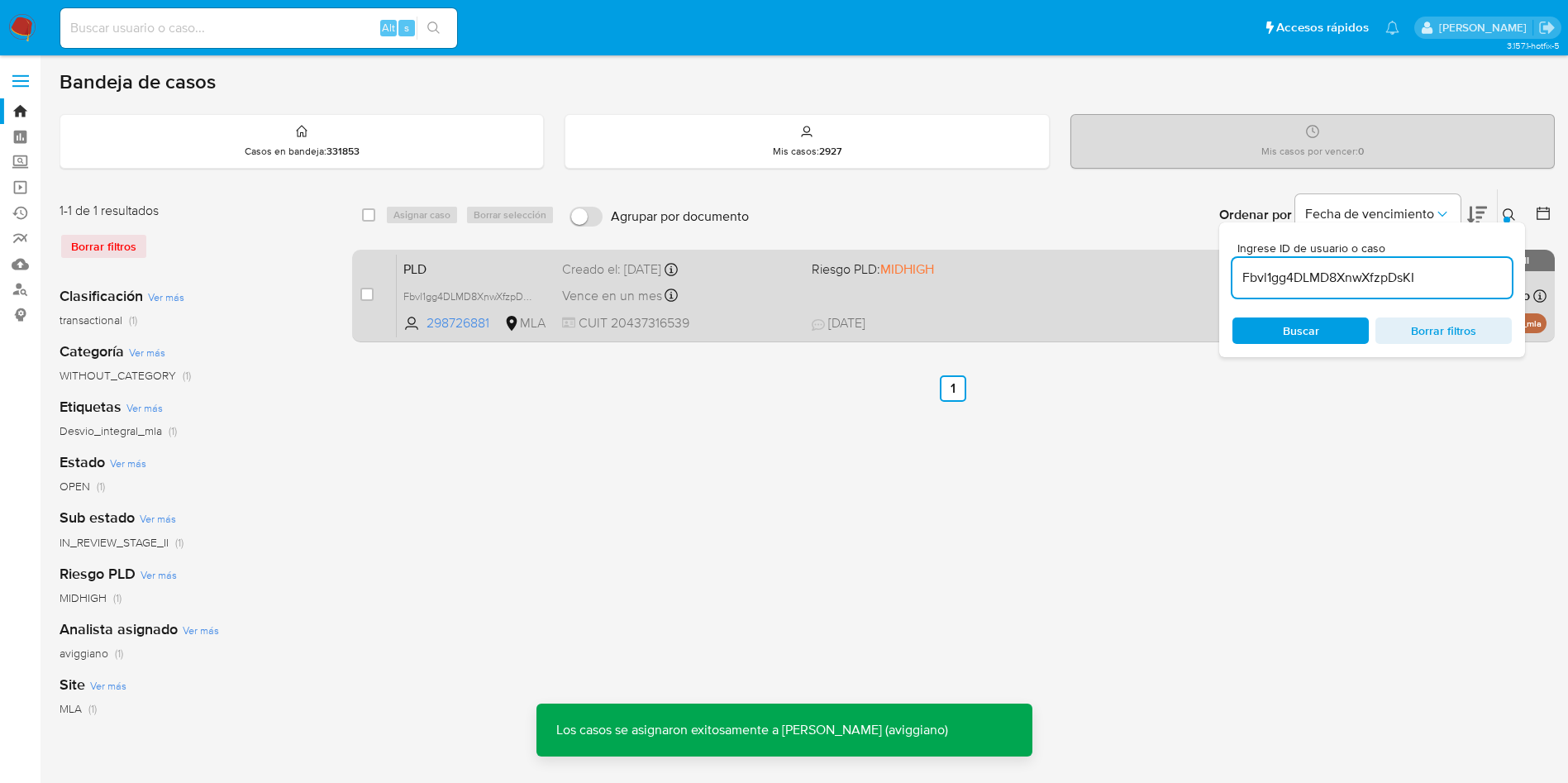
click at [1085, 298] on div "PLD Fbvl1gg4DLMD8XnwXfzpDsKI 298726881 MLA Riesgo PLD: MIDHIGH Creado el: [DATE…" at bounding box center [972, 295] width 1150 height 83
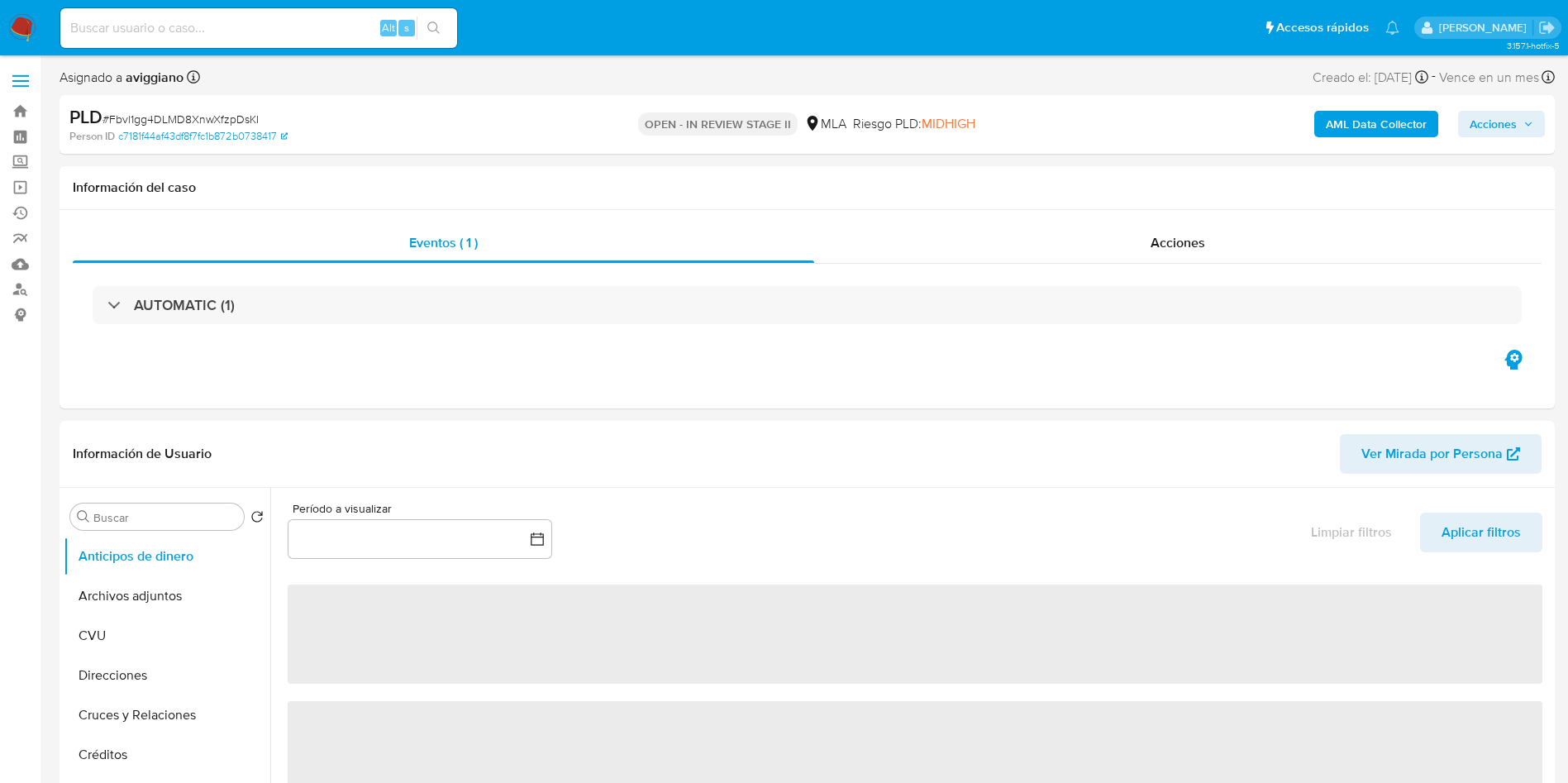
select select "10"
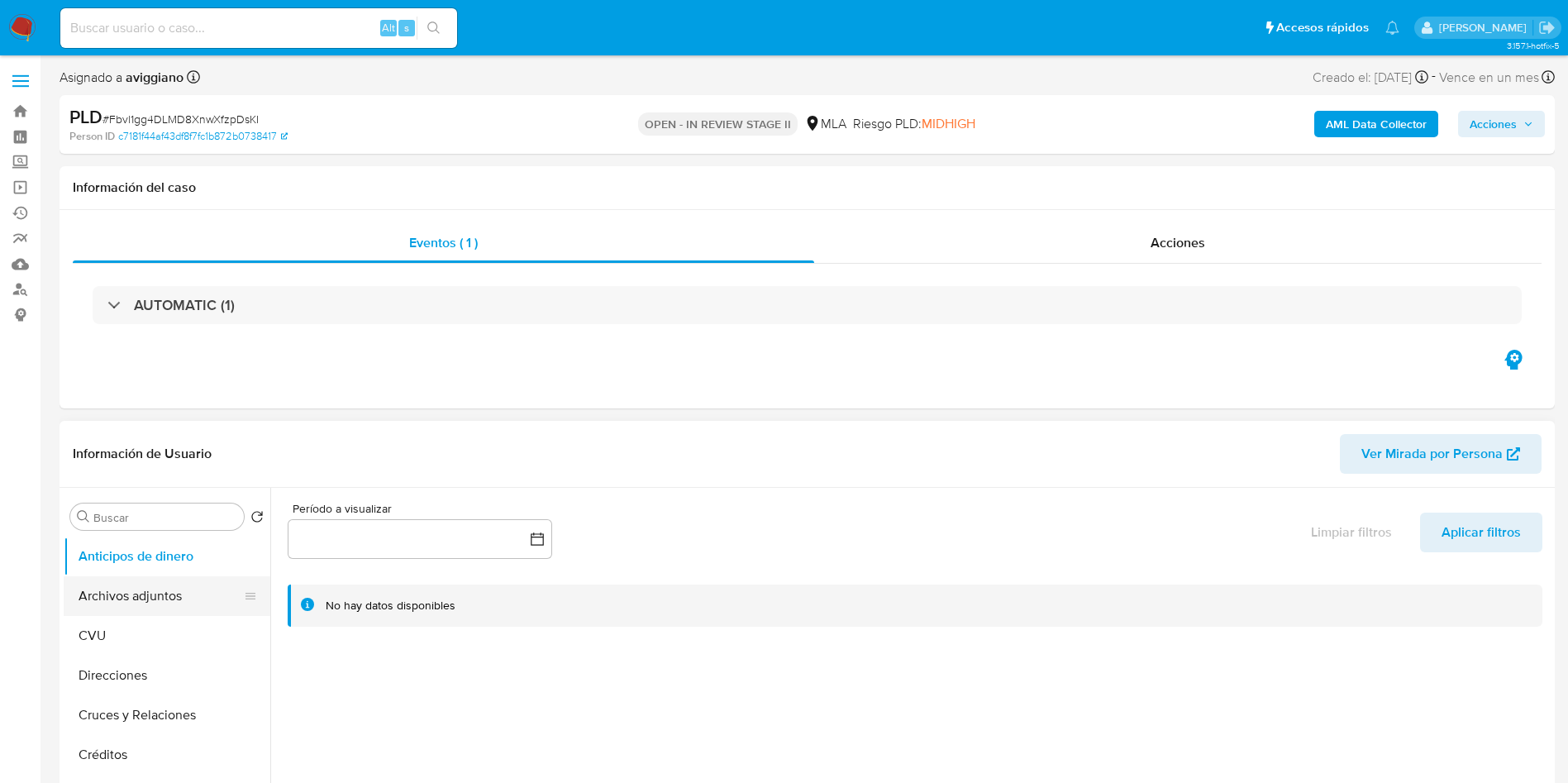
click at [129, 587] on button "Archivos adjuntos" at bounding box center [161, 596] width 193 height 40
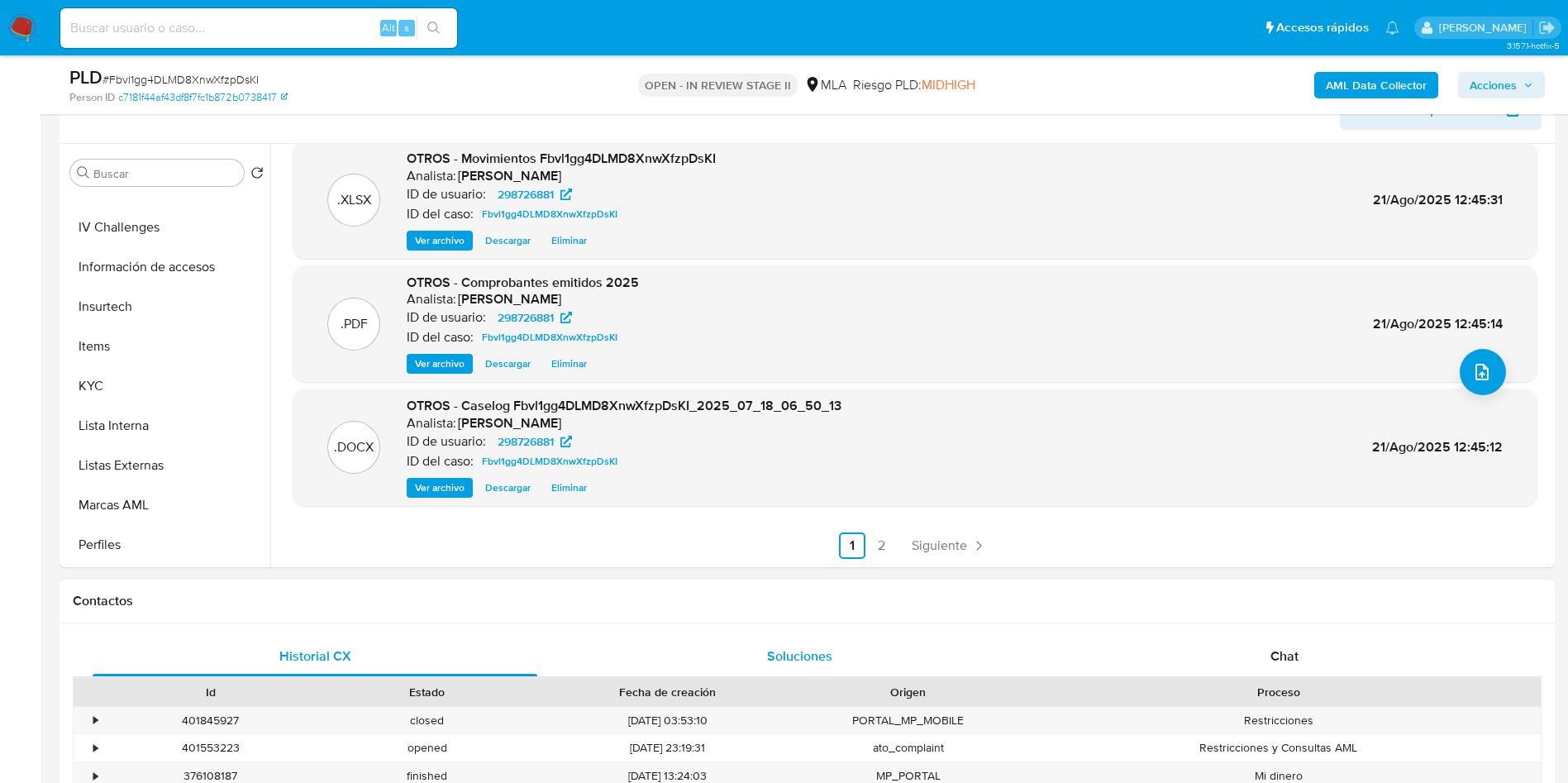
scroll to position [496, 0]
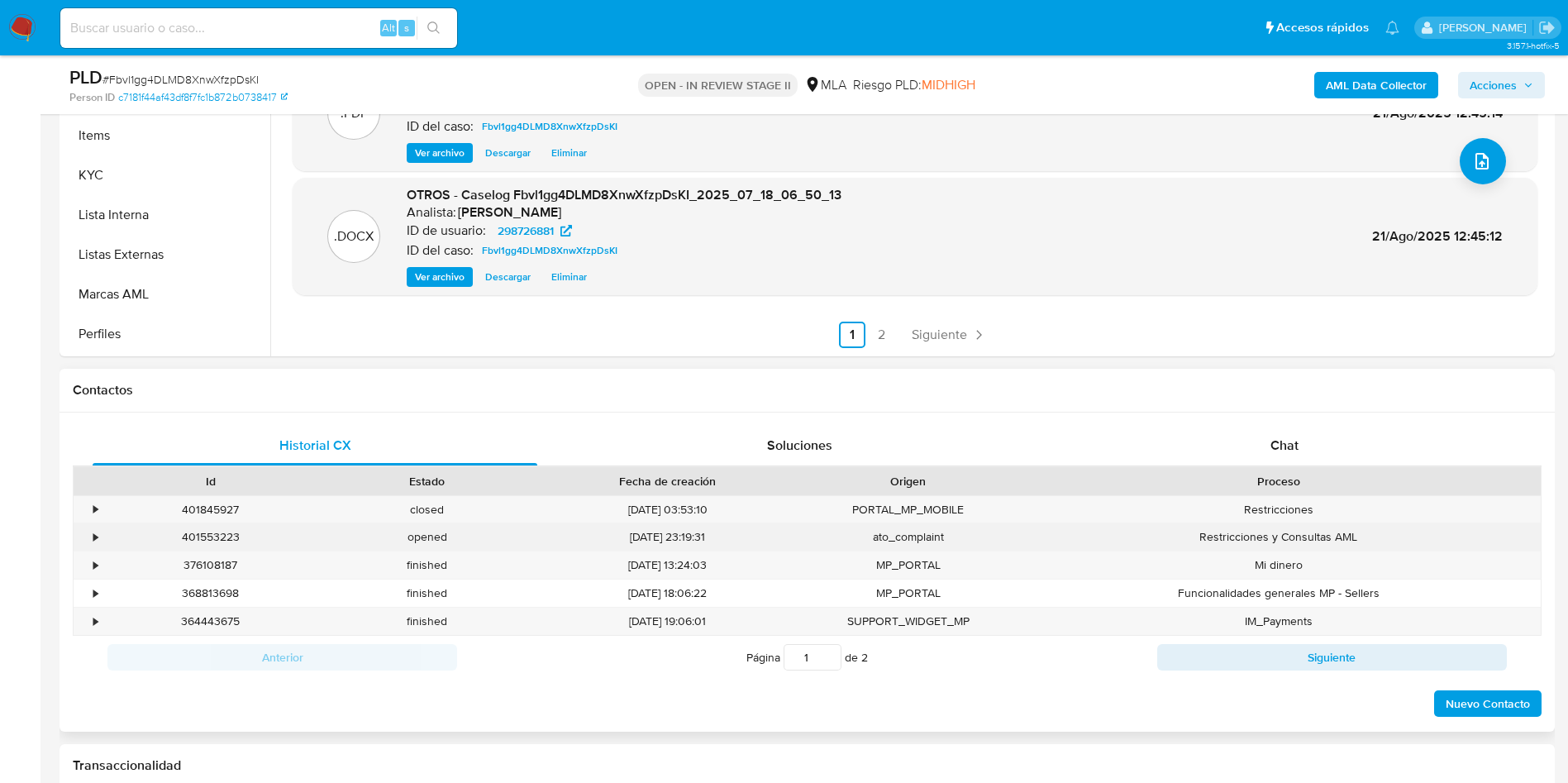
click at [102, 541] on div "•" at bounding box center [88, 537] width 29 height 27
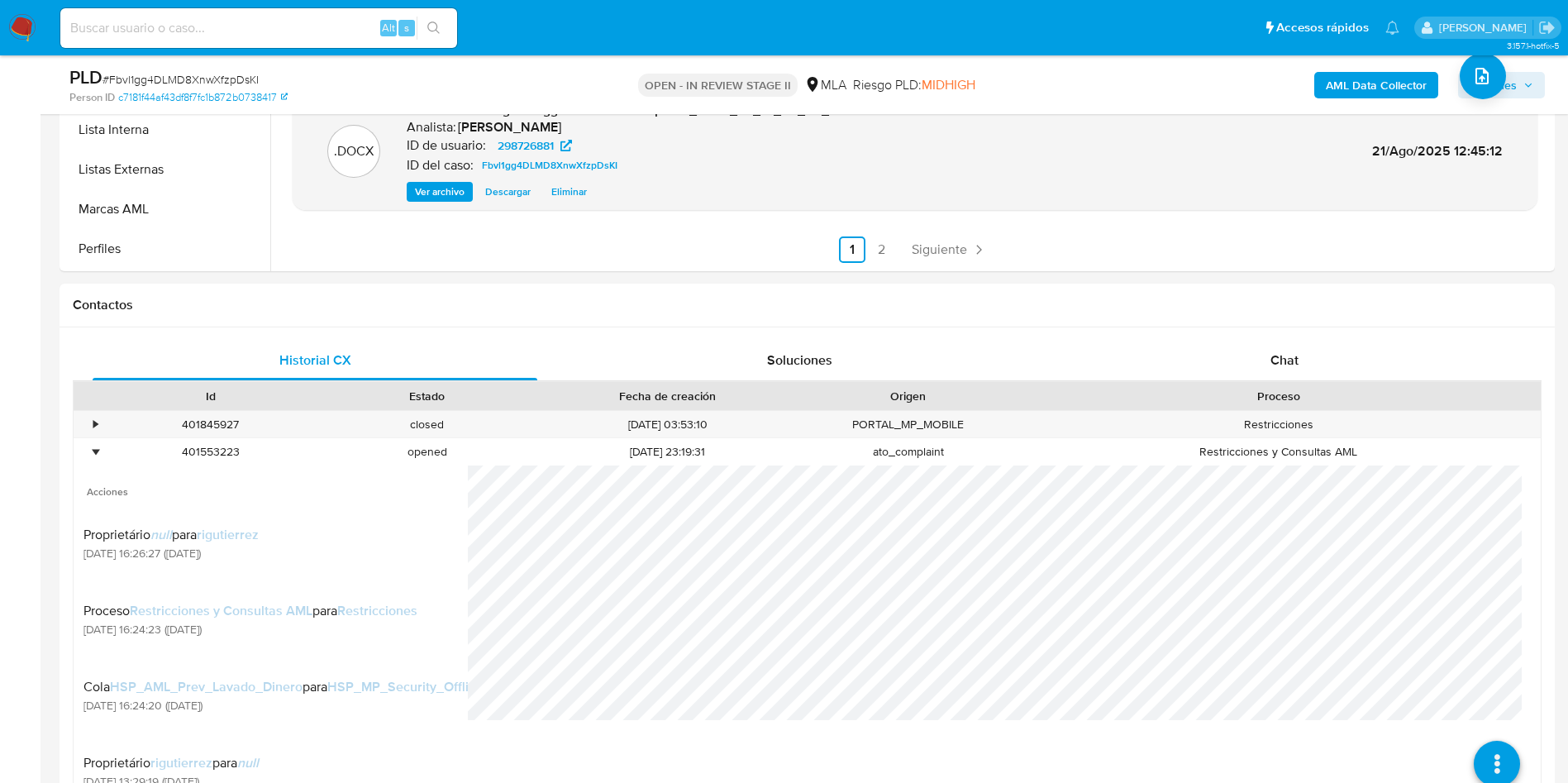
scroll to position [620, 0]
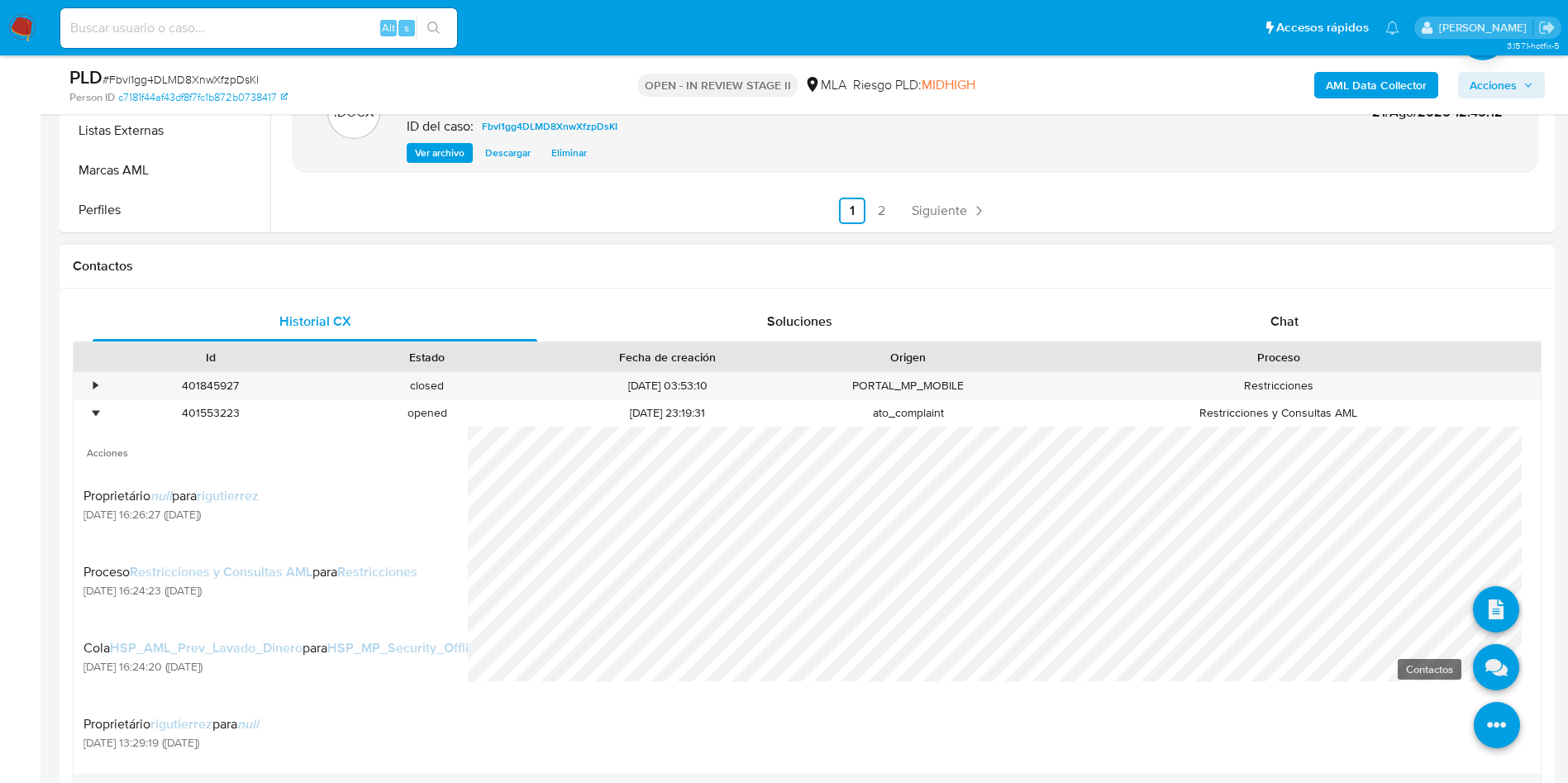
click at [1479, 680] on icon at bounding box center [1496, 666] width 46 height 46
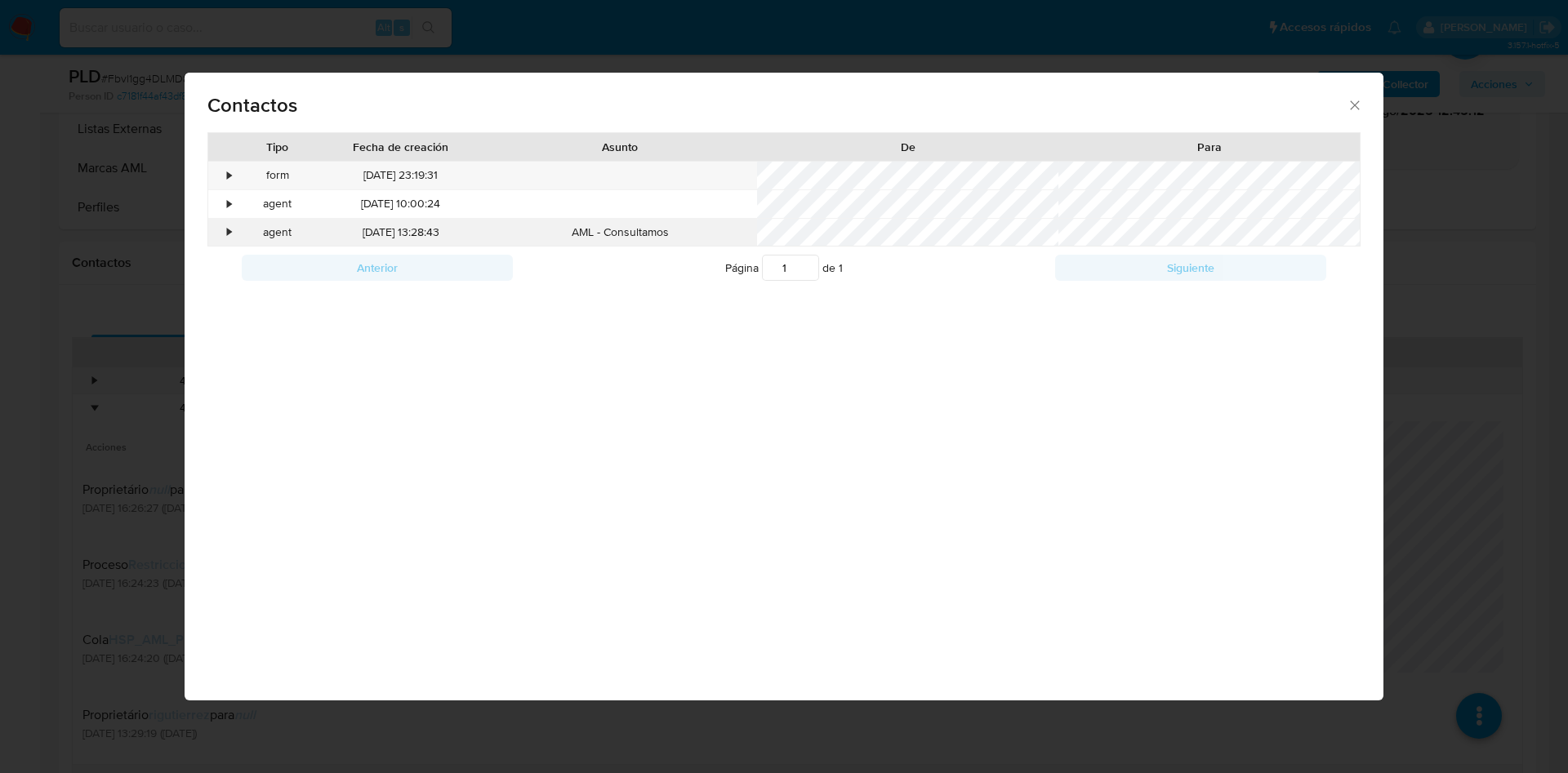
click at [220, 234] on div "•" at bounding box center [223, 232] width 29 height 28
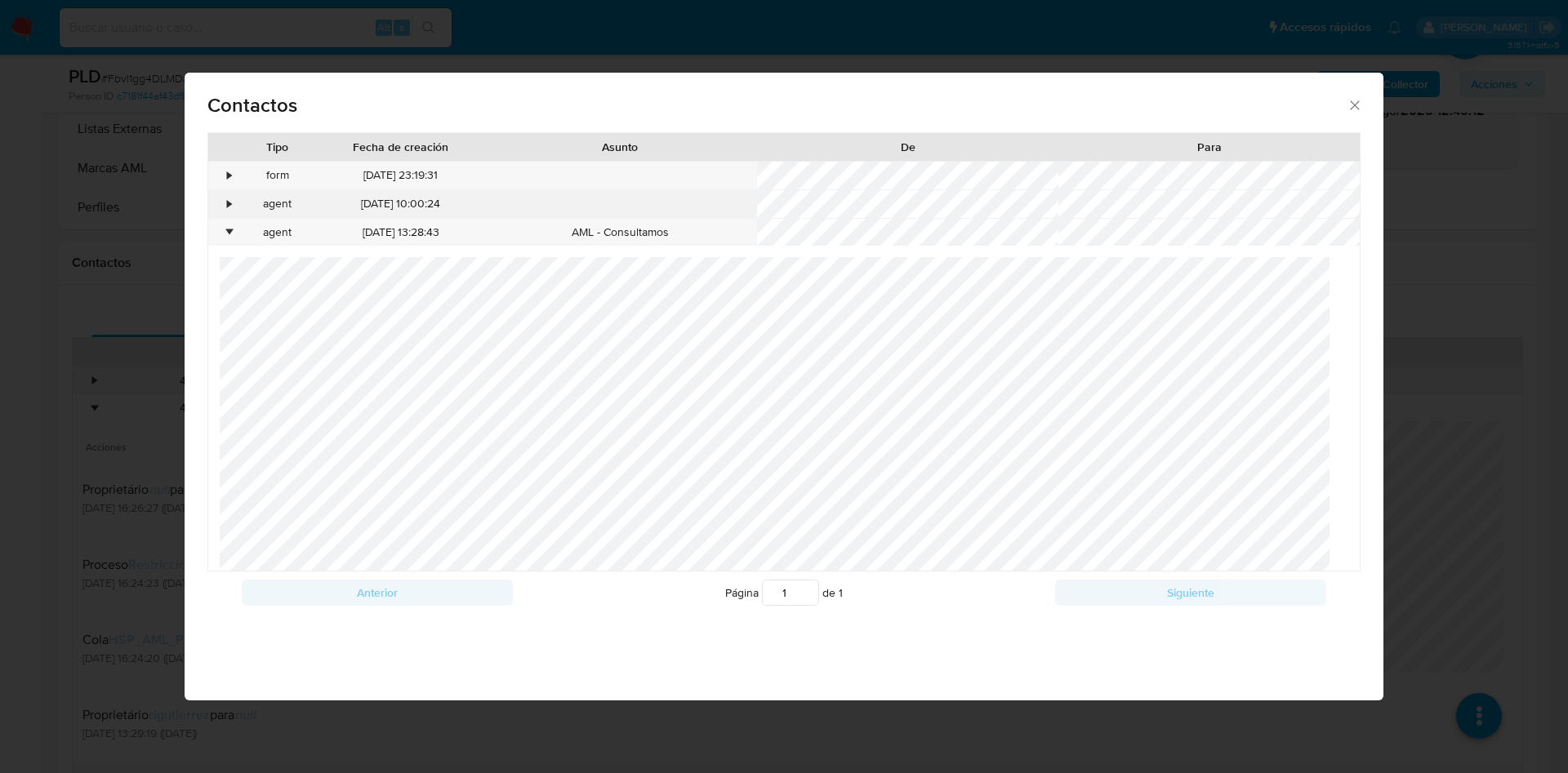
click at [227, 212] on div "•" at bounding box center [223, 203] width 29 height 28
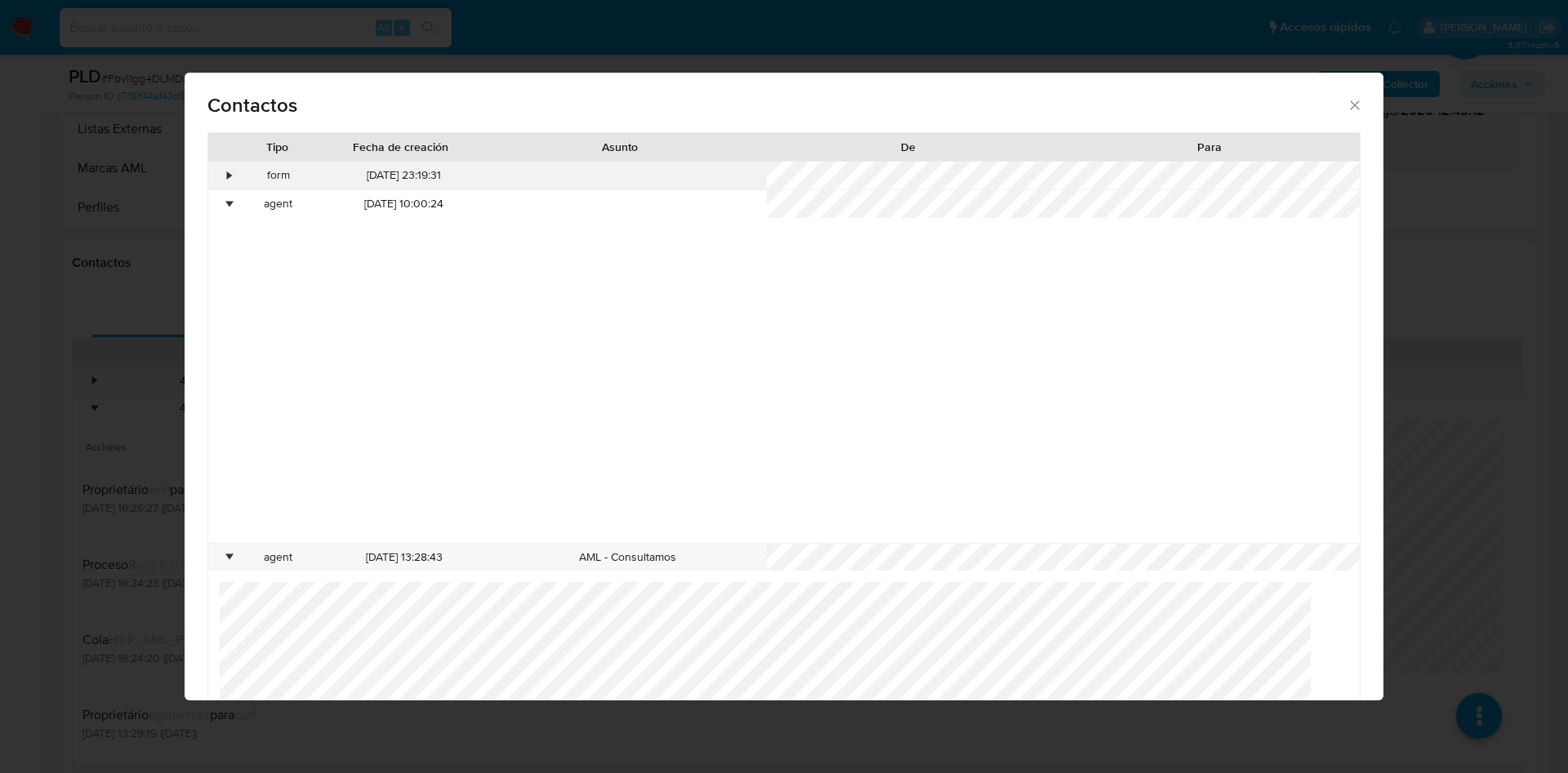
click at [239, 179] on div "form" at bounding box center [279, 175] width 84 height 28
click at [225, 171] on div "•" at bounding box center [223, 175] width 29 height 28
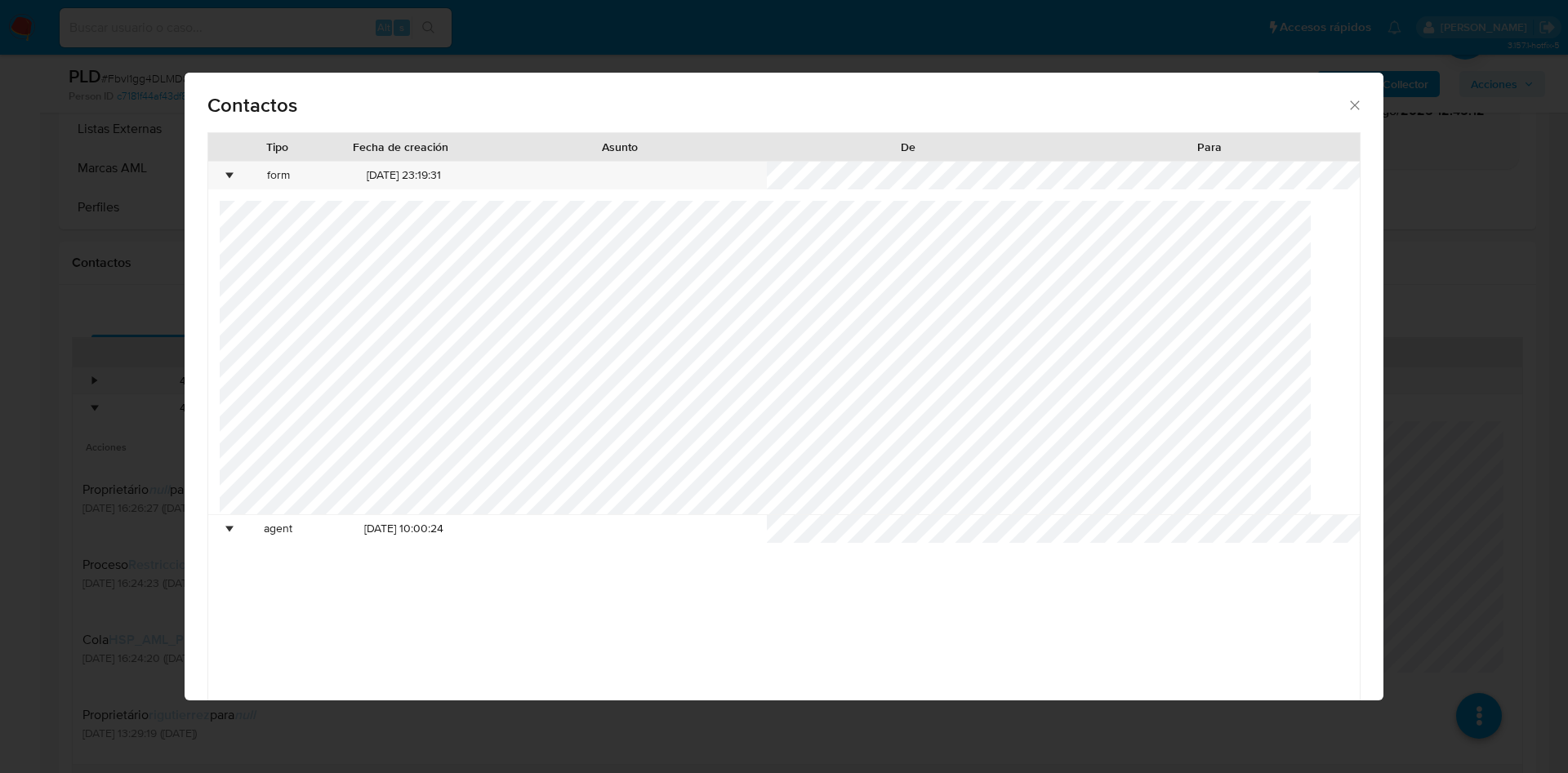
click at [1324, 109] on span "Contactos" at bounding box center [778, 105] width 1140 height 20
click at [1347, 106] on icon "close" at bounding box center [1355, 105] width 16 height 16
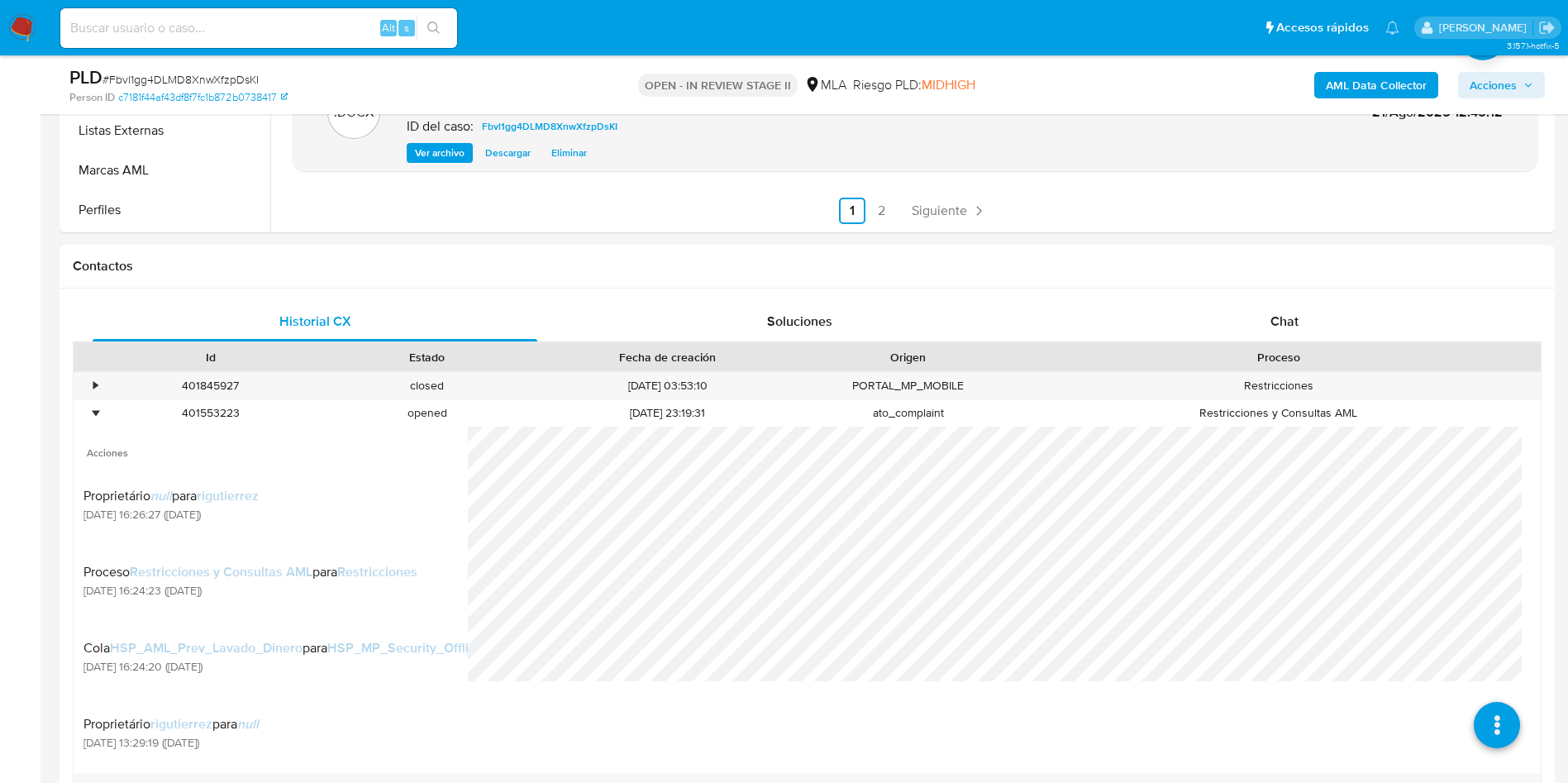
click at [1498, 93] on span "Acciones" at bounding box center [1493, 85] width 47 height 26
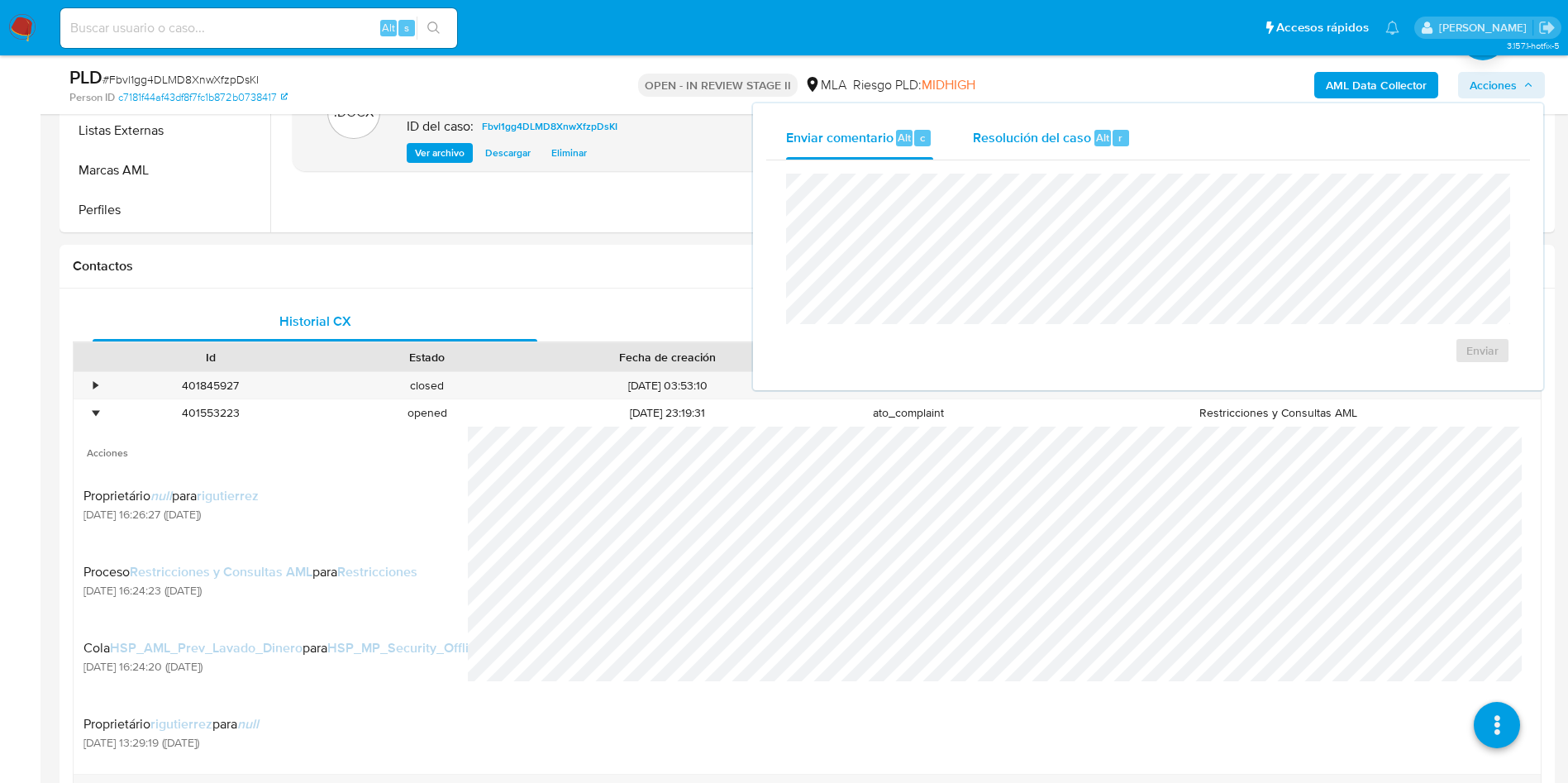
click at [979, 125] on div "Resolución del caso Alt r" at bounding box center [1052, 138] width 158 height 43
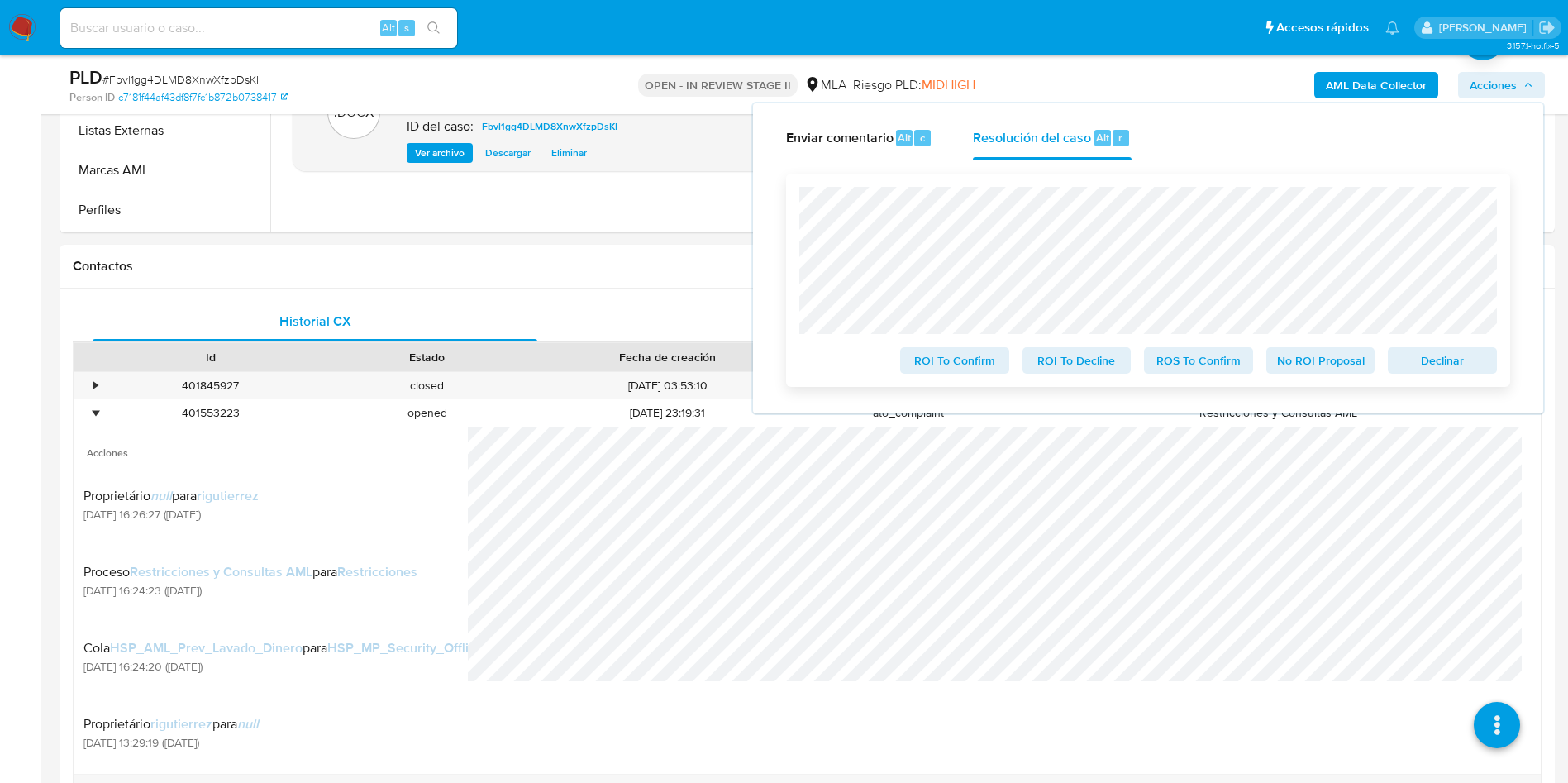
click at [1192, 368] on span "ROS To Confirm" at bounding box center [1198, 360] width 86 height 23
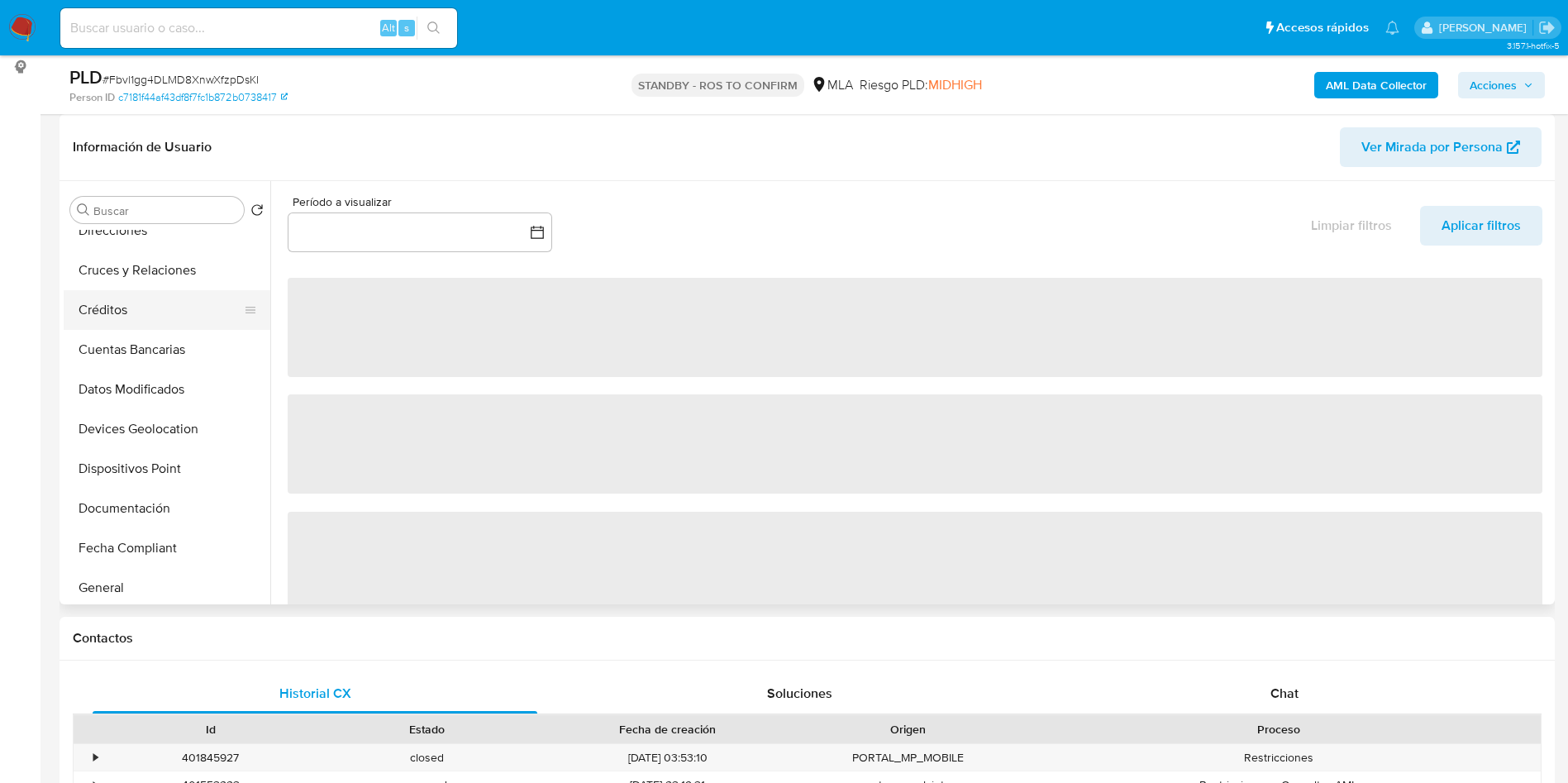
scroll to position [248, 0]
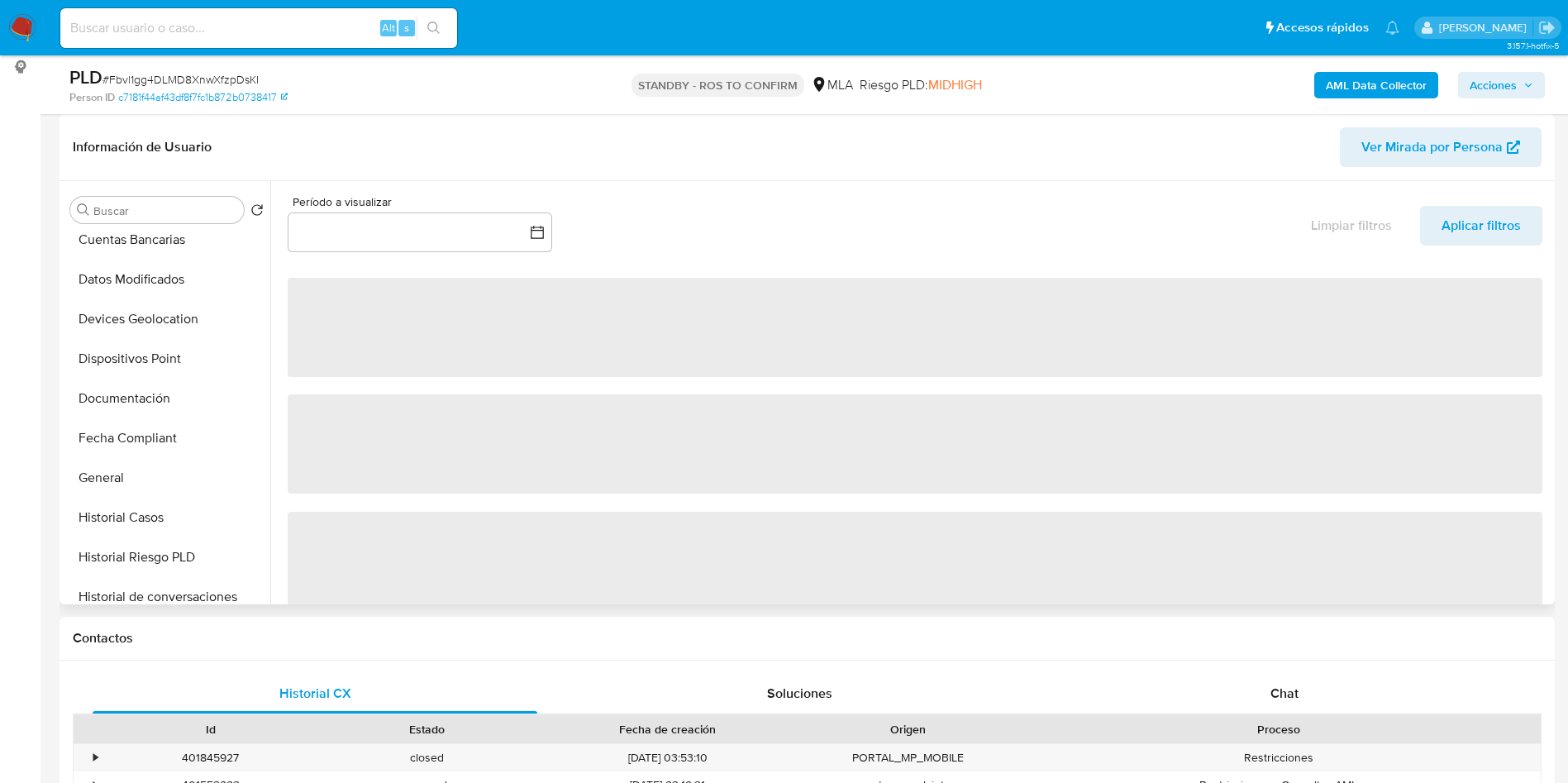
select select "10"
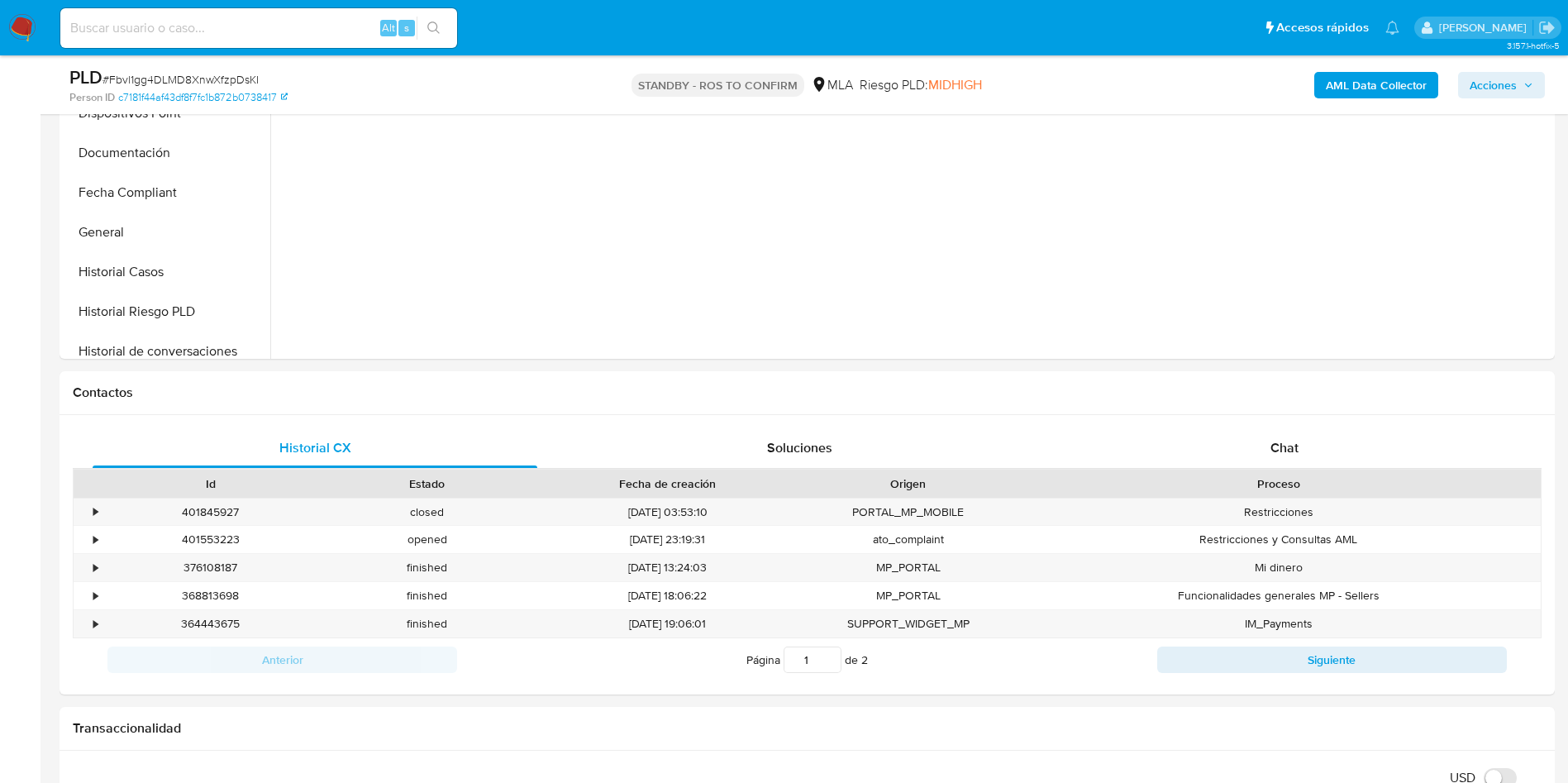
scroll to position [496, 0]
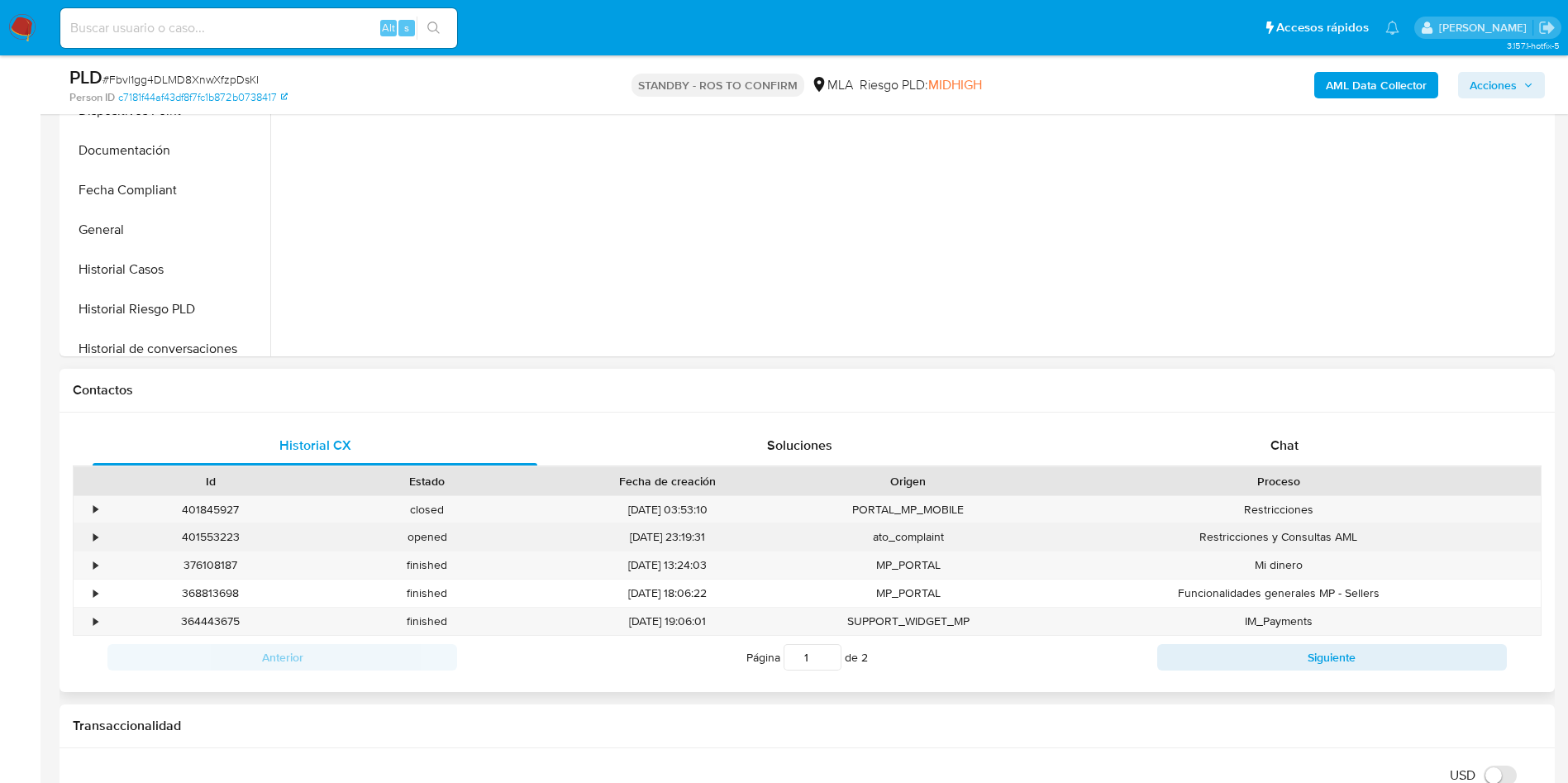
click at [219, 533] on div "401553223" at bounding box center [211, 537] width 217 height 27
copy div "401553223"
